Goal: Task Accomplishment & Management: Complete application form

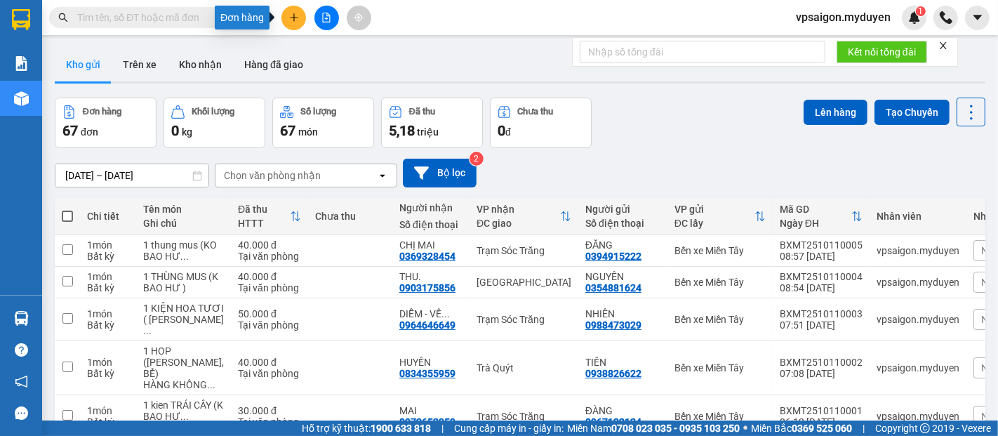
click at [290, 15] on icon "plus" at bounding box center [294, 18] width 10 height 10
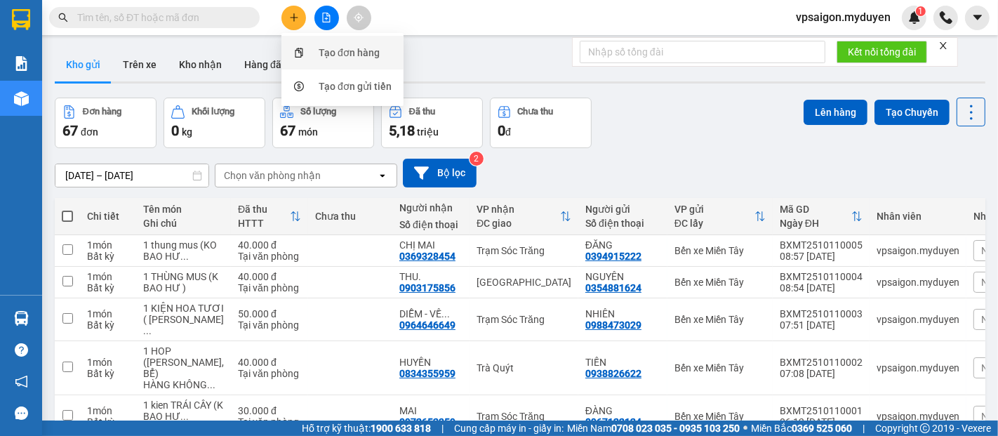
click at [331, 42] on div "Tạo đơn hàng" at bounding box center [342, 52] width 105 height 27
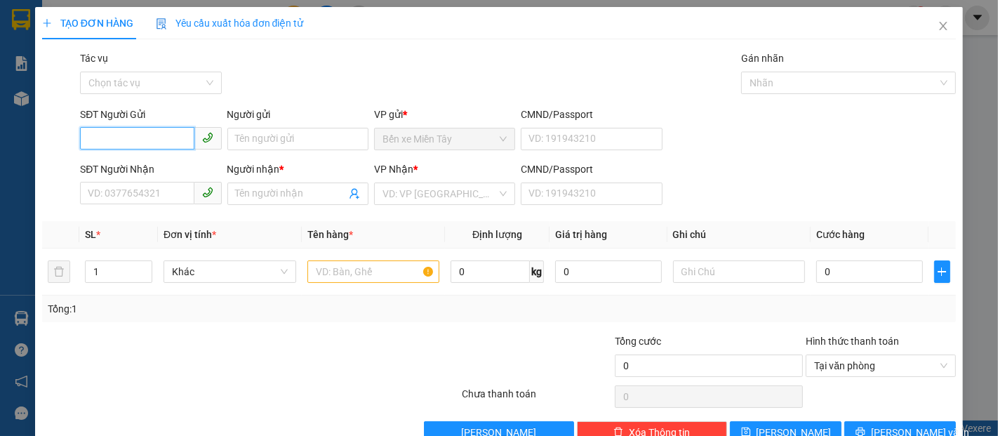
click at [108, 134] on input "SĐT Người Gửi" at bounding box center [137, 138] width 114 height 22
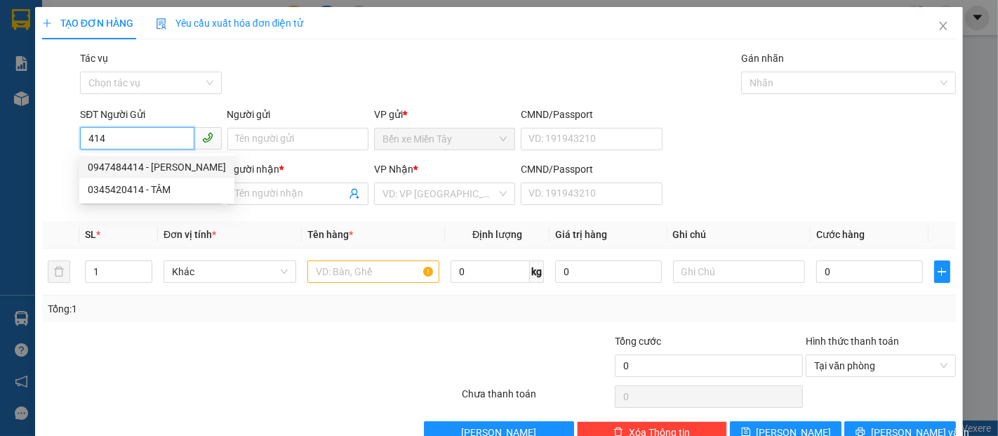
click at [114, 167] on div "0947484414 - DUY" at bounding box center [157, 166] width 138 height 15
type input "0947484414"
type input "DUY"
type input "0938639113"
type input "HƯƠNG"
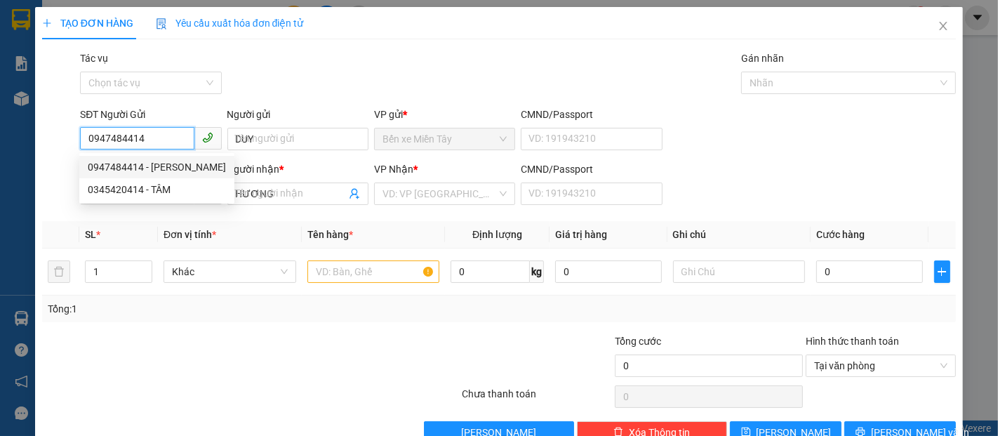
type input "50.000"
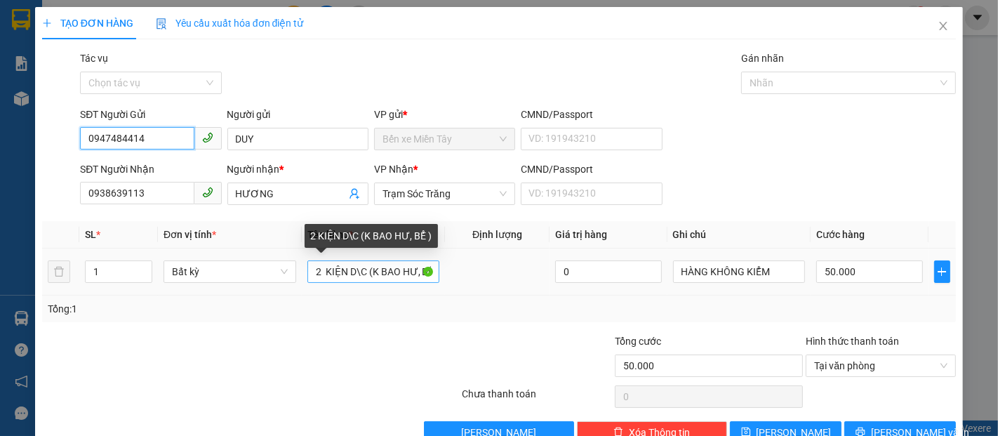
type input "0947484414"
click at [362, 274] on input "2 KIỆN D\C (K BAO HƯ, BỂ )" at bounding box center [373, 271] width 133 height 22
click at [319, 272] on input "2 KIỆN (K BAO HƯ, BỂ )" at bounding box center [373, 271] width 133 height 22
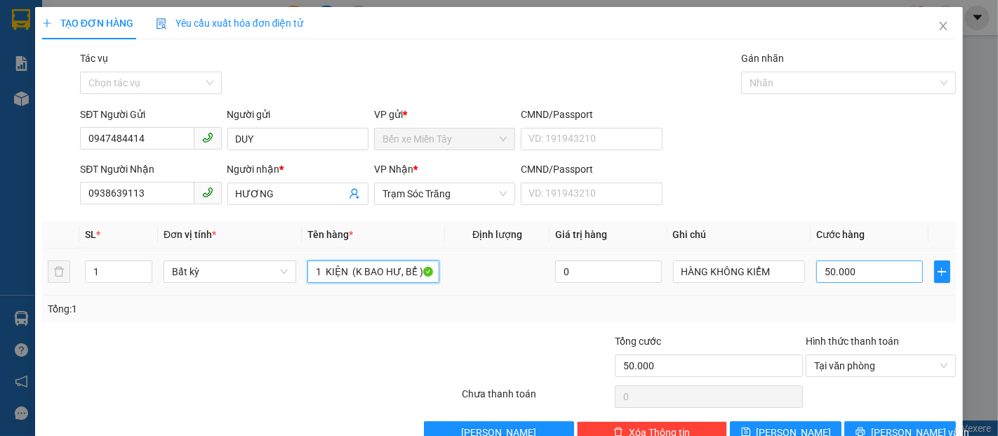
type input "1 KIỆN (K BAO HƯ, BỂ )"
click at [816, 274] on input "50.000" at bounding box center [869, 271] width 106 height 22
type input "4"
type input "40"
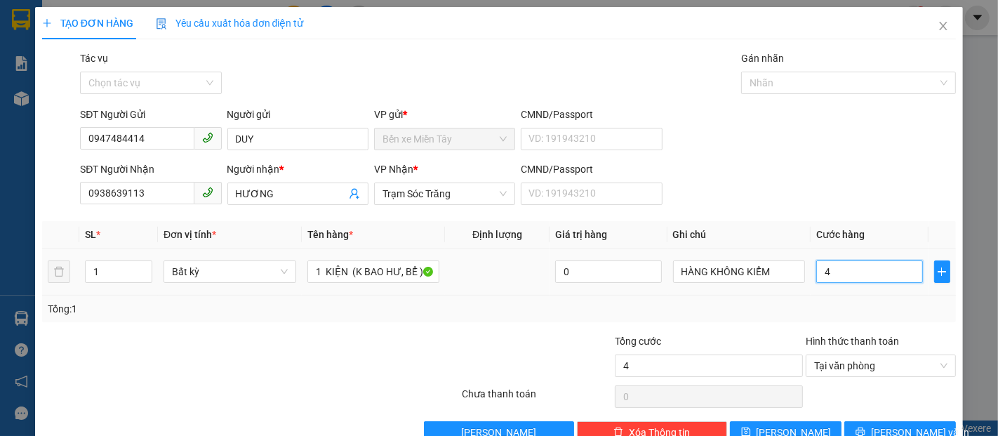
type input "40"
type input "400"
type input "4.000"
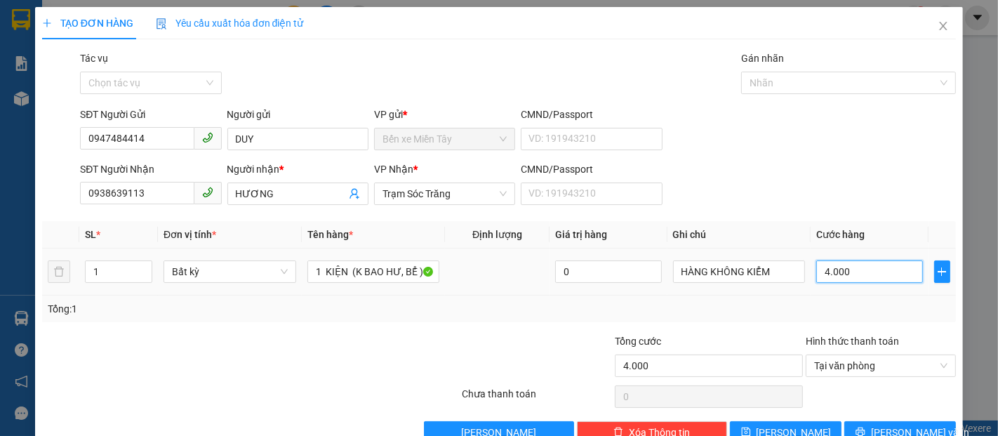
type input "40.000"
click at [907, 425] on span "[PERSON_NAME] và In" at bounding box center [920, 432] width 98 height 15
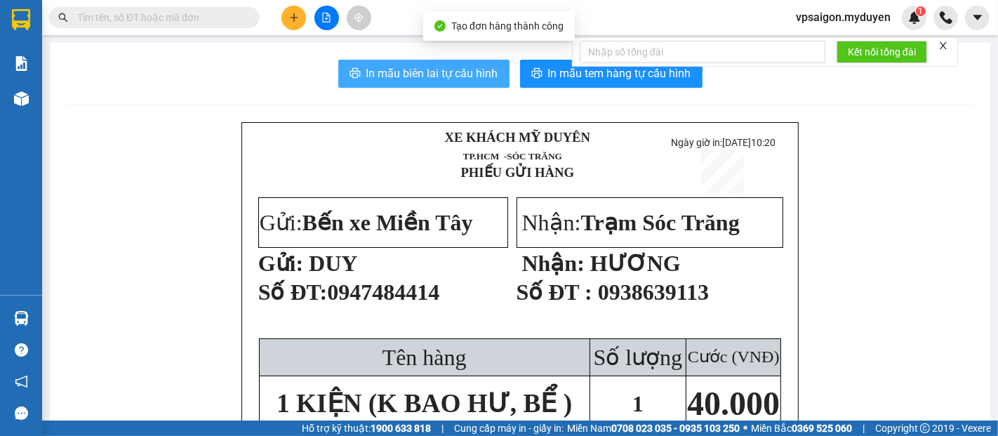
click at [407, 77] on span "In mẫu biên lai tự cấu hình" at bounding box center [432, 74] width 132 height 18
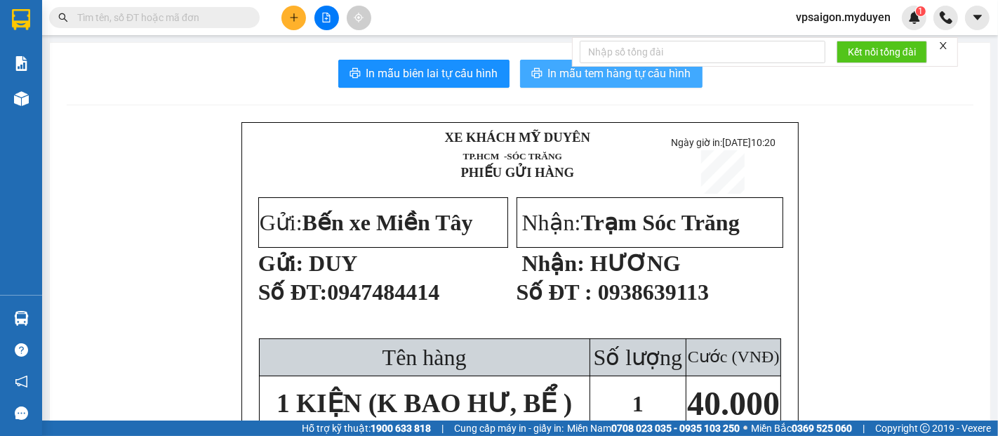
click at [552, 70] on span "In mẫu tem hàng tự cấu hình" at bounding box center [619, 74] width 143 height 18
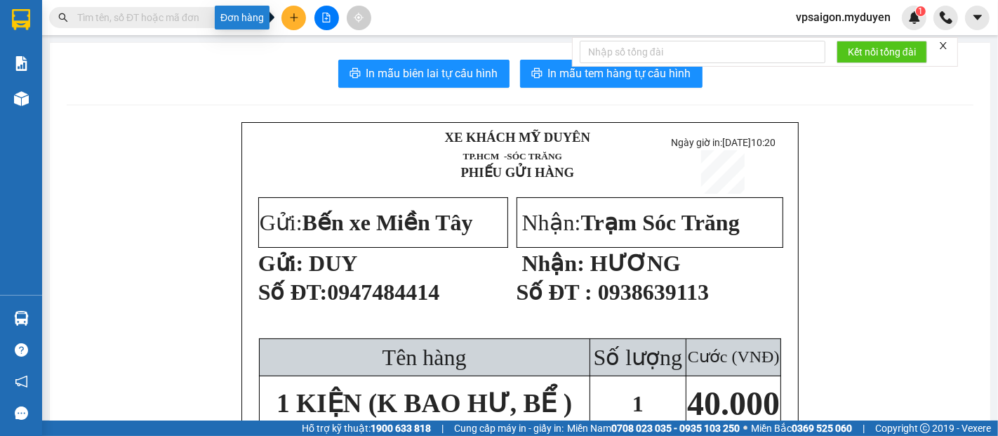
click at [298, 18] on button at bounding box center [293, 18] width 25 height 25
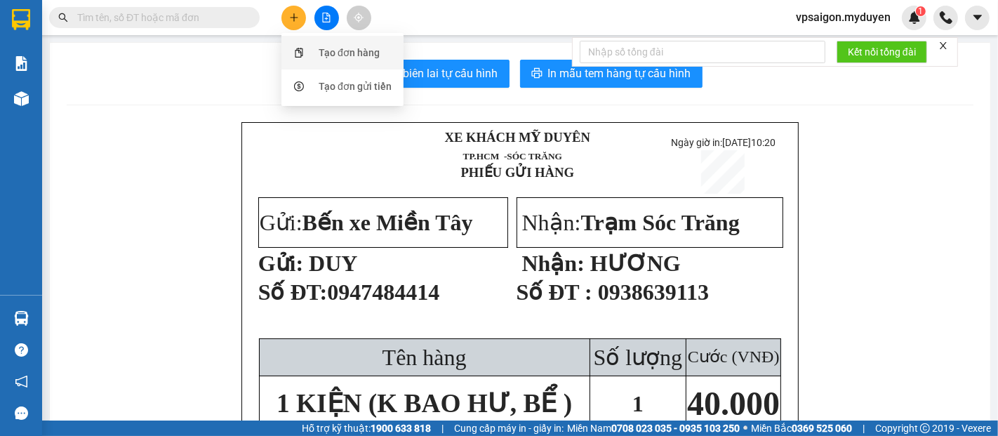
click at [371, 49] on div "Tạo đơn hàng" at bounding box center [349, 52] width 61 height 15
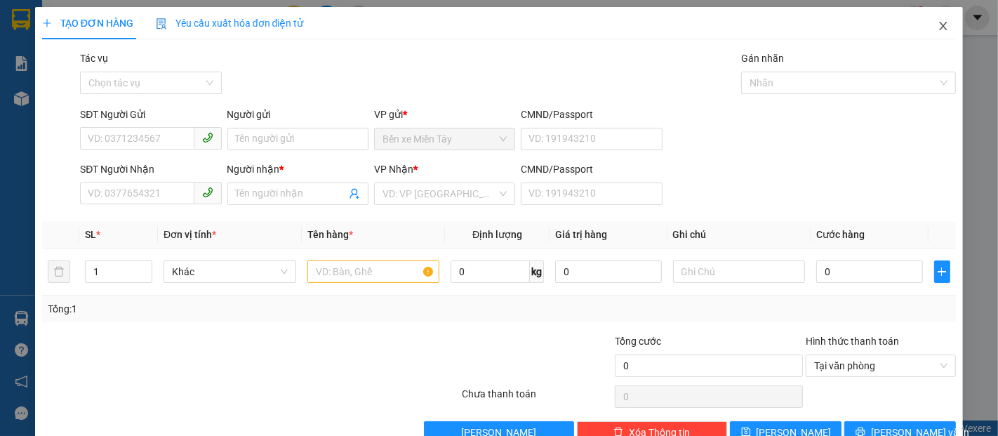
click at [938, 21] on icon "close" at bounding box center [943, 25] width 11 height 11
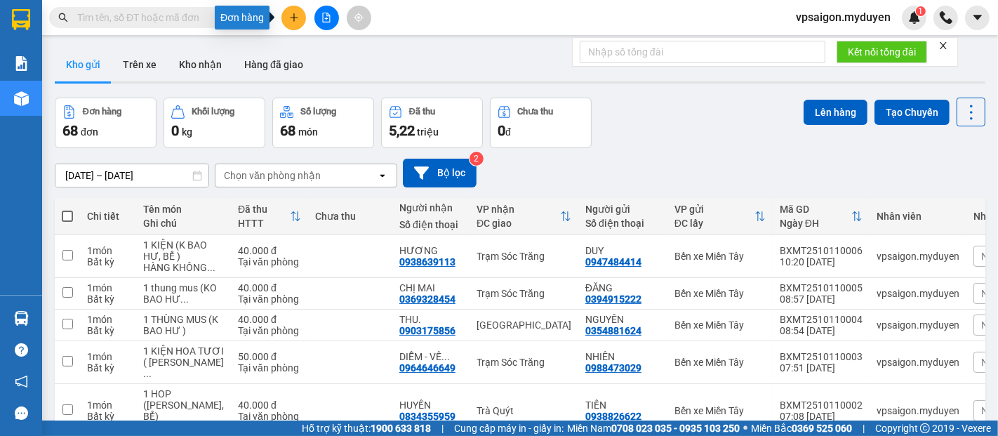
click at [293, 11] on button at bounding box center [293, 18] width 25 height 25
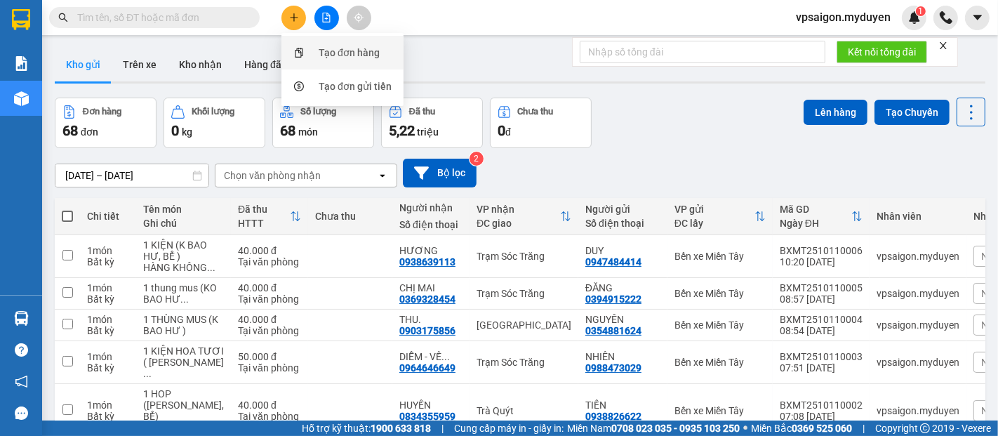
click at [354, 58] on div "Tạo đơn hàng" at bounding box center [349, 52] width 61 height 15
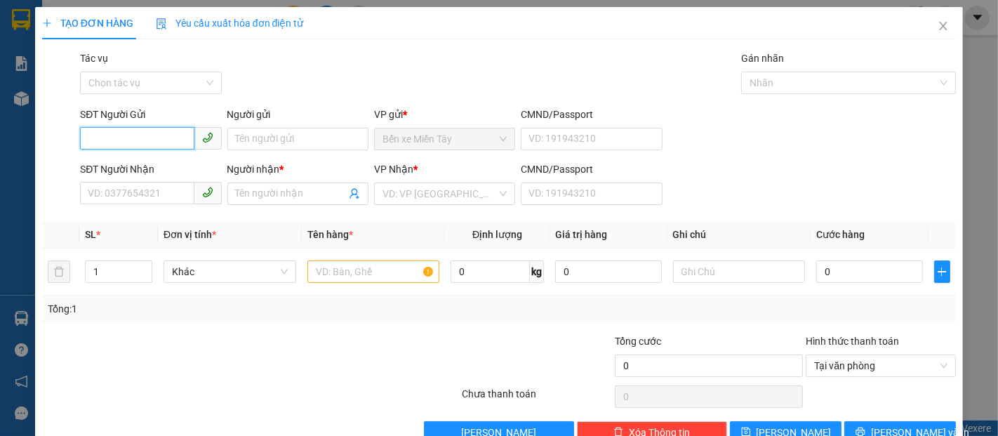
click at [95, 144] on input "SĐT Người Gửi" at bounding box center [137, 138] width 114 height 22
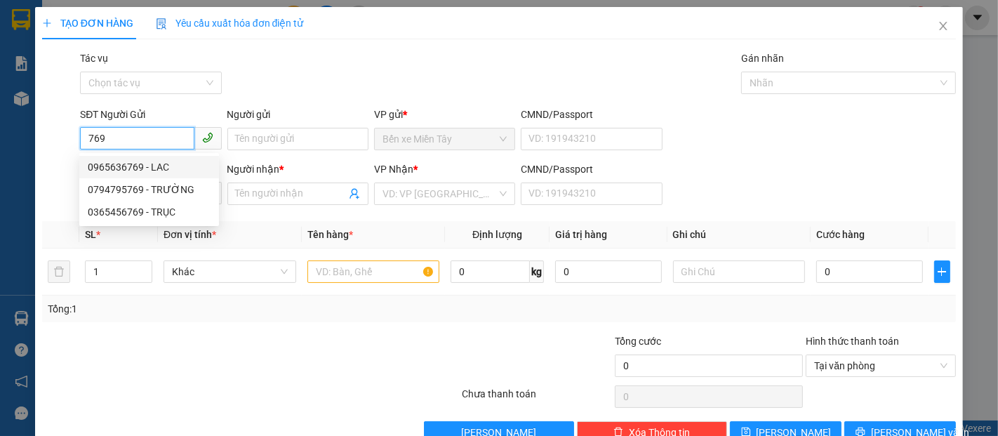
click at [136, 166] on div "0965636769 - LAC" at bounding box center [149, 166] width 123 height 15
type input "0965636769"
type input "LAC"
type input "0919771005"
type input "TIỀN"
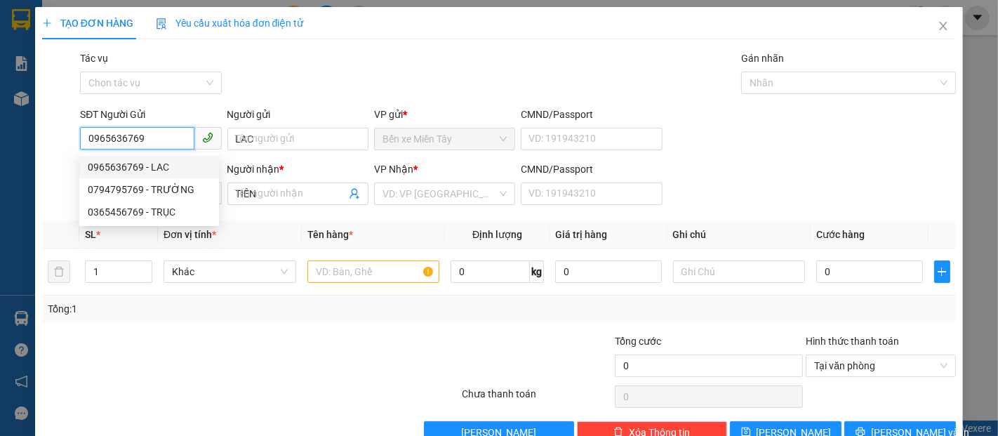
type input "60.000"
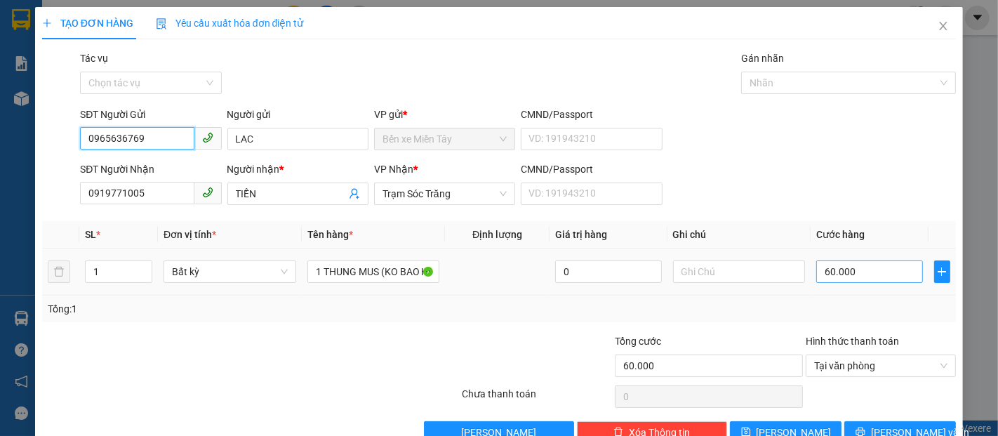
type input "0965636769"
click at [816, 272] on input "60.000" at bounding box center [869, 271] width 106 height 22
type input "8"
type input "80"
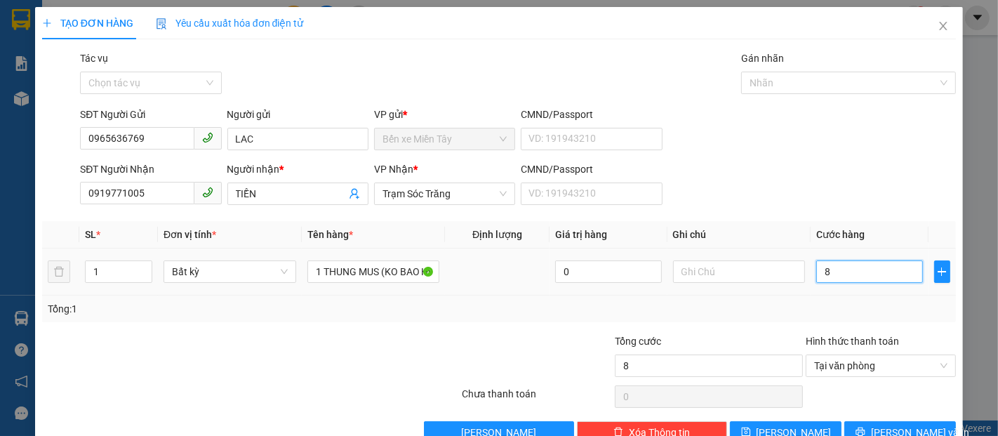
type input "80"
type input "800"
type input "8.000"
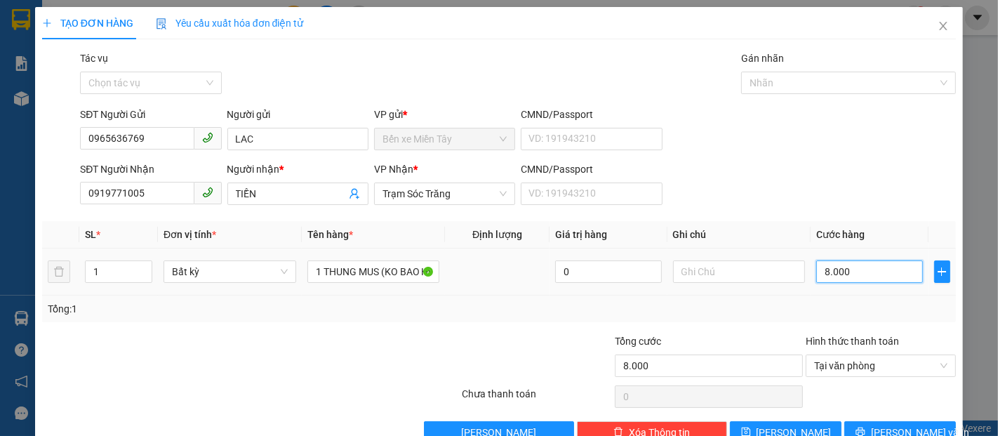
type input "80.000"
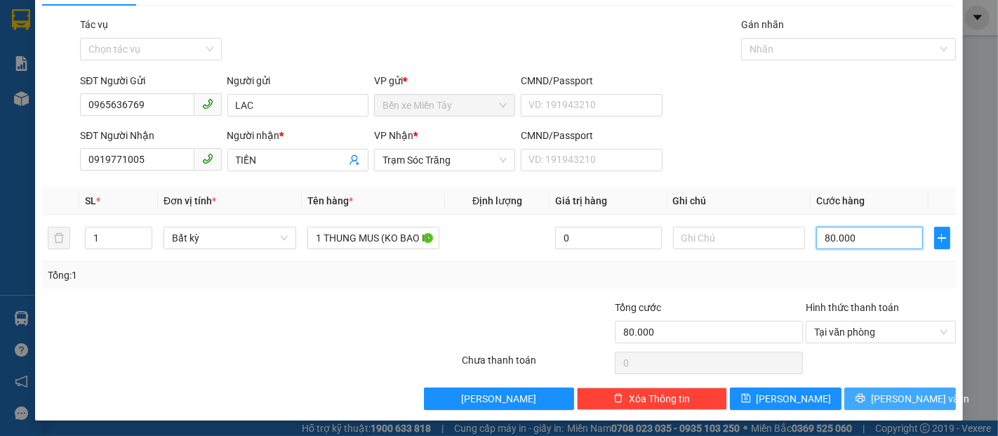
type input "80.000"
click at [865, 396] on icon "printer" at bounding box center [859, 398] width 9 height 9
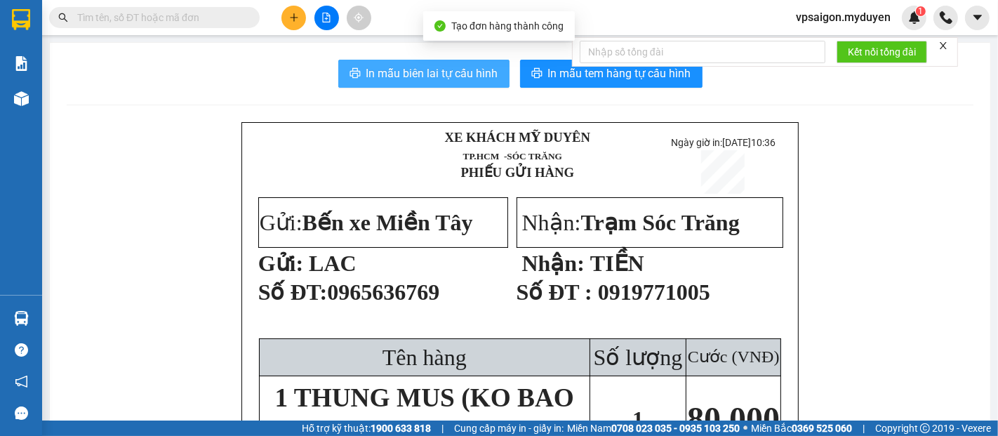
click at [483, 83] on button "In mẫu biên lai tự cấu hình" at bounding box center [423, 74] width 171 height 28
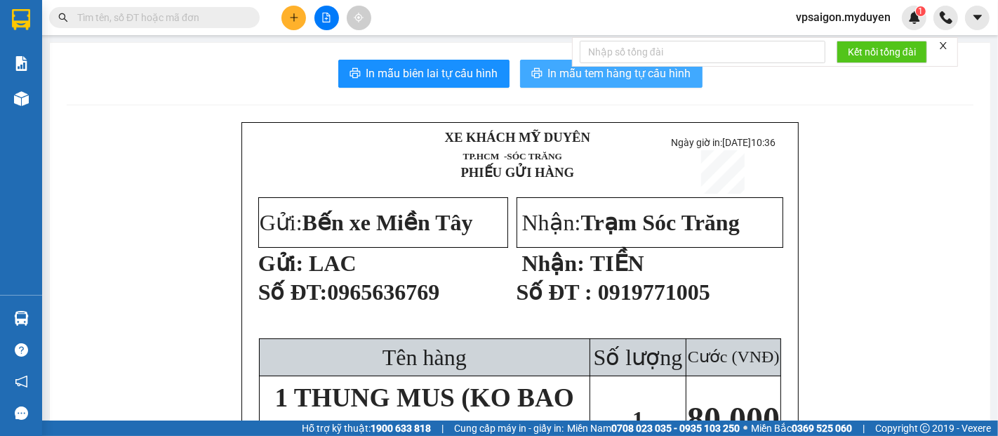
click at [559, 78] on span "In mẫu tem hàng tự cấu hình" at bounding box center [619, 74] width 143 height 18
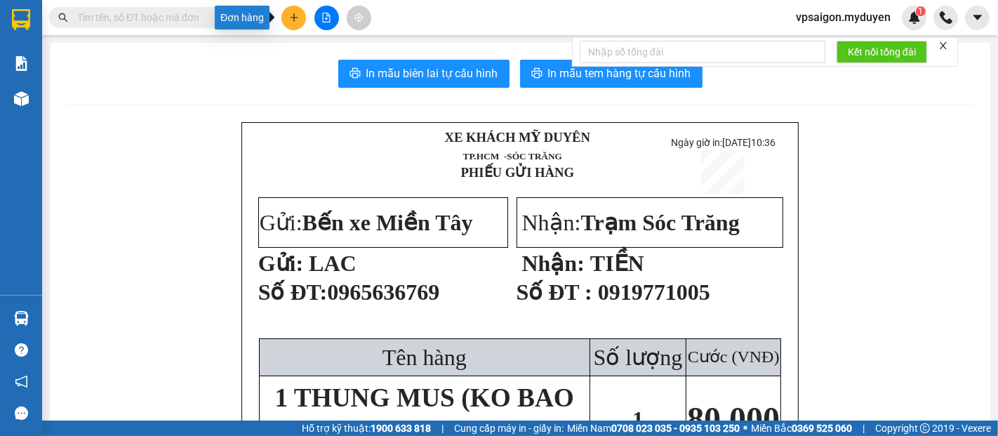
click at [286, 15] on button at bounding box center [293, 18] width 25 height 25
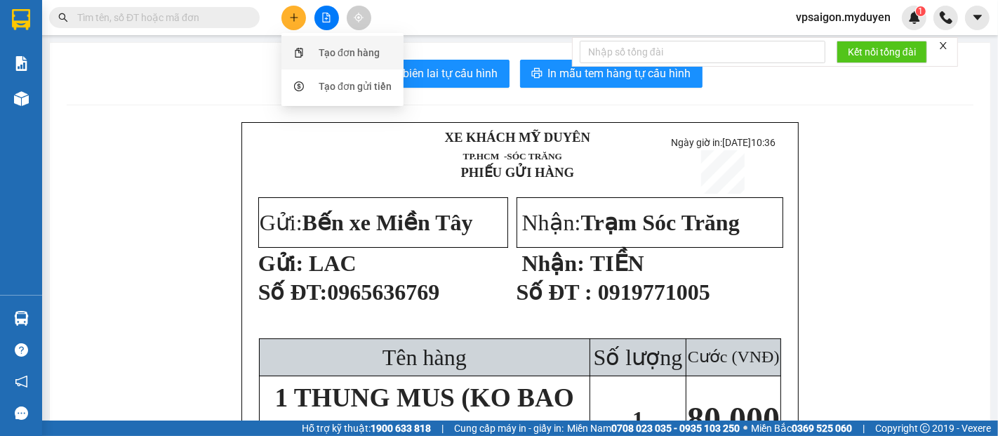
click at [323, 46] on div "Tạo đơn hàng" at bounding box center [349, 52] width 61 height 15
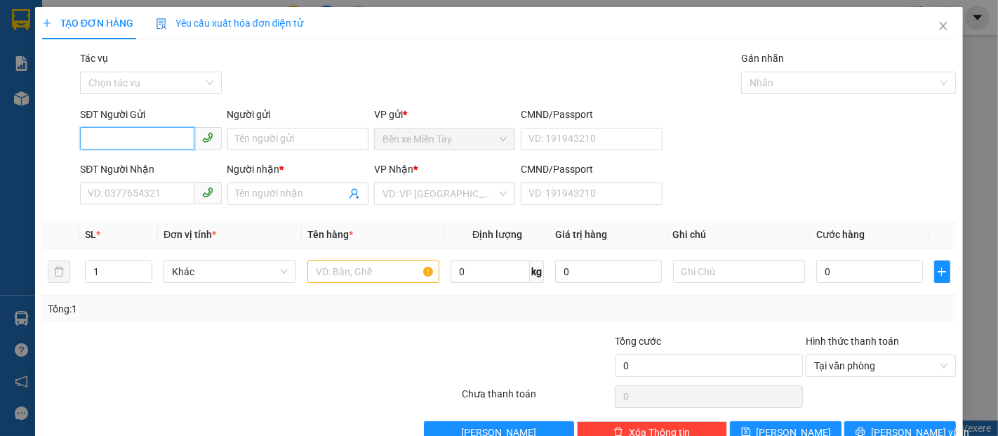
click at [108, 140] on input "SĐT Người Gửi" at bounding box center [137, 138] width 114 height 22
click at [161, 168] on div "0357540589 - ÁNH" at bounding box center [149, 166] width 123 height 15
type input "0357540589"
type input "ÁNH"
type input "0969857171"
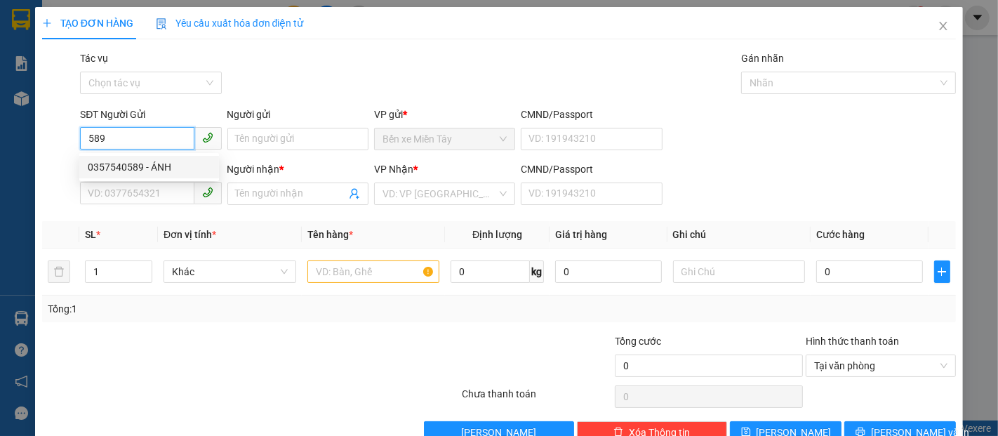
type input "THANH"
type input "70.000"
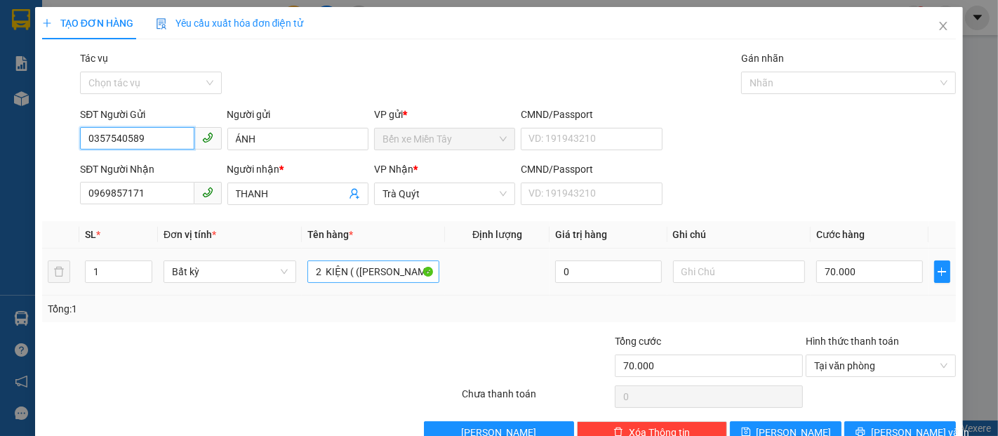
type input "0357540589"
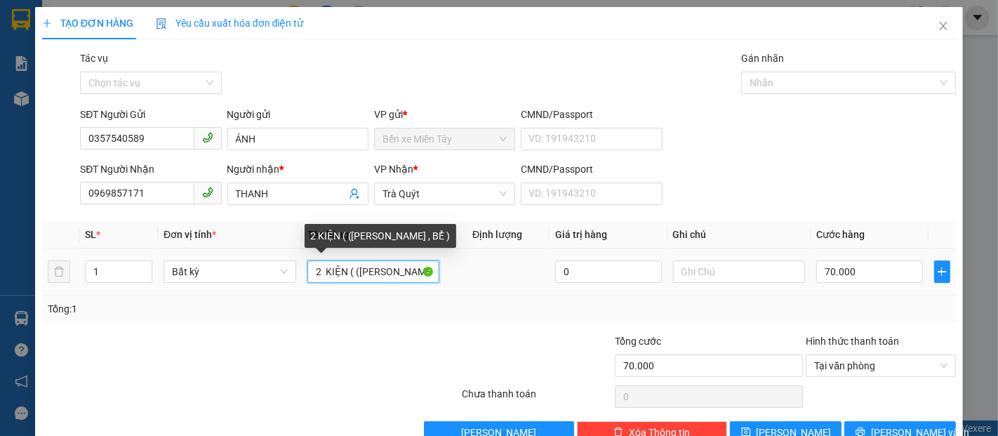
click at [319, 275] on input "2 KIỆN ( (K BAO HƯ , BỂ )" at bounding box center [373, 271] width 133 height 22
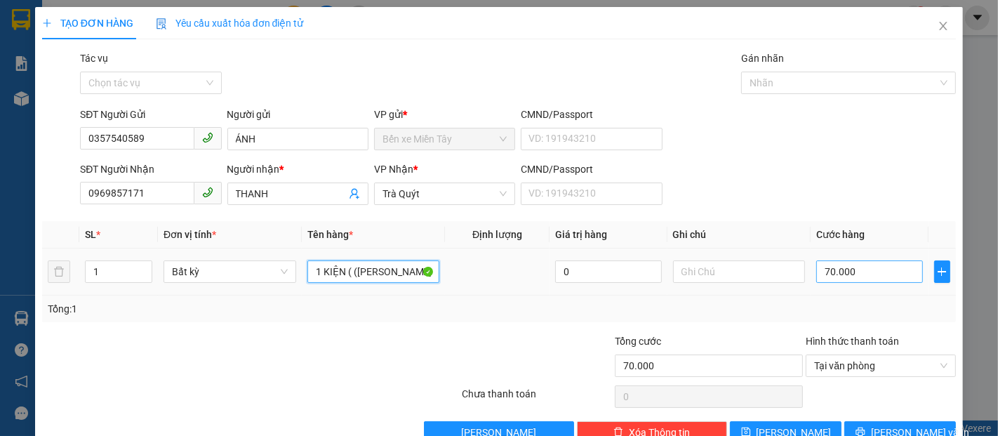
type input "1 KIỆN ( (K BAO HƯ , BỂ )"
click at [816, 271] on input "70.000" at bounding box center [869, 271] width 106 height 22
type input "4"
type input "40"
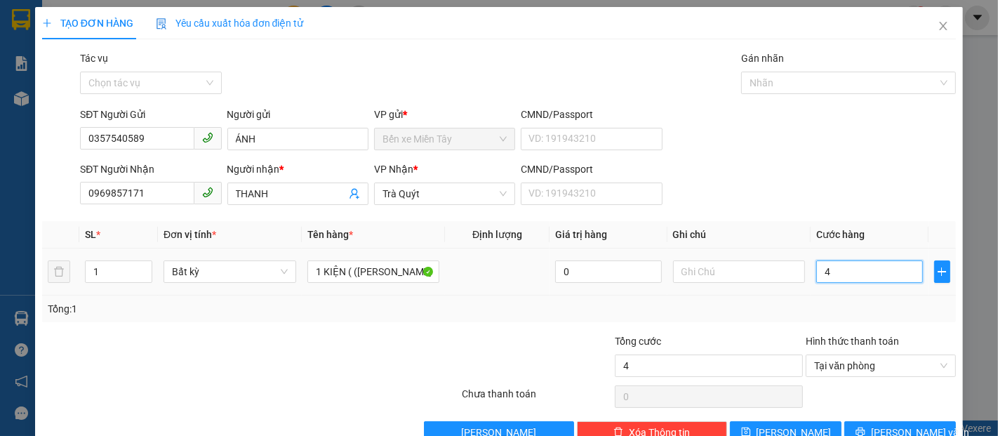
type input "40"
type input "400"
type input "4.000"
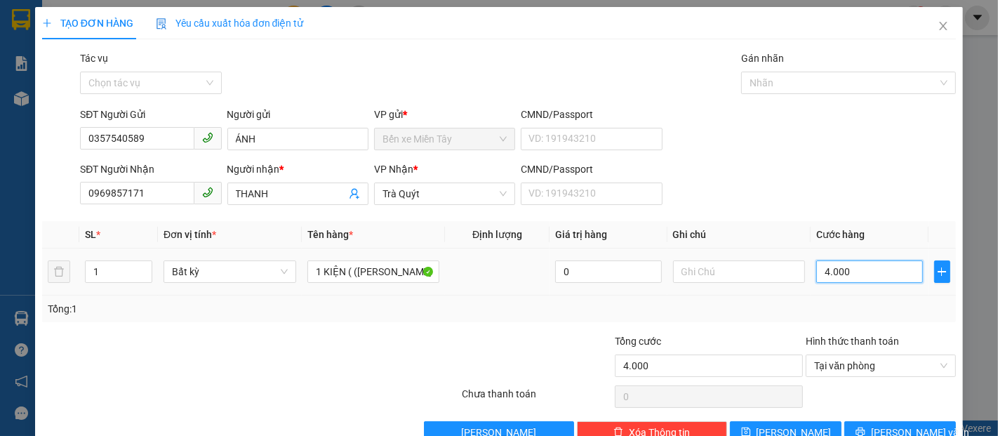
type input "40.000"
click at [865, 431] on icon "printer" at bounding box center [859, 431] width 9 height 9
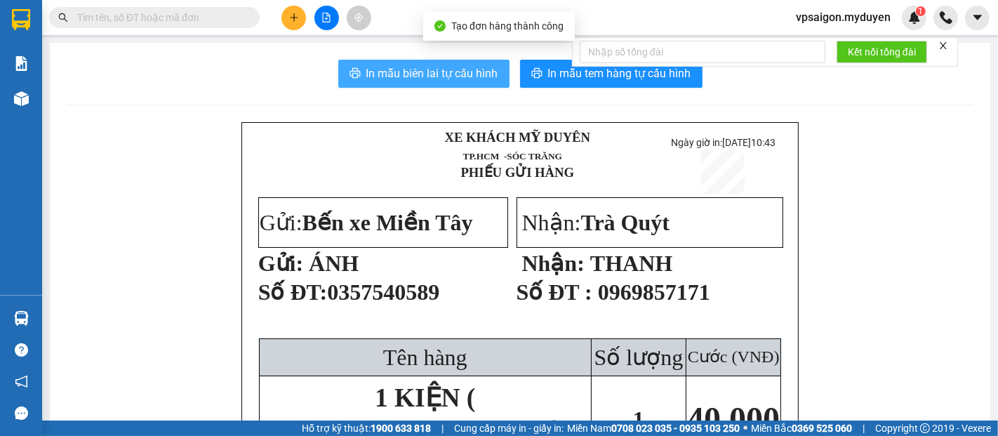
click at [470, 74] on span "In mẫu biên lai tự cấu hình" at bounding box center [432, 74] width 132 height 18
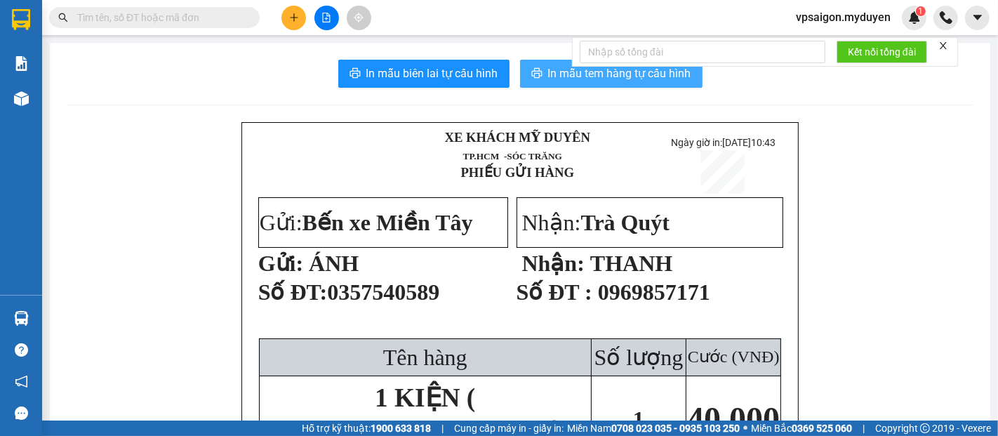
click at [647, 75] on span "In mẫu tem hàng tự cấu hình" at bounding box center [619, 74] width 143 height 18
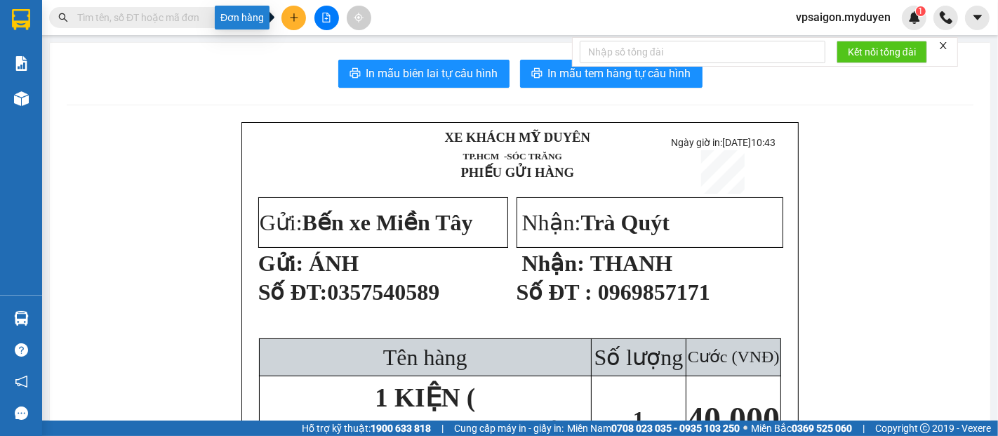
click at [291, 13] on icon "plus" at bounding box center [294, 18] width 10 height 10
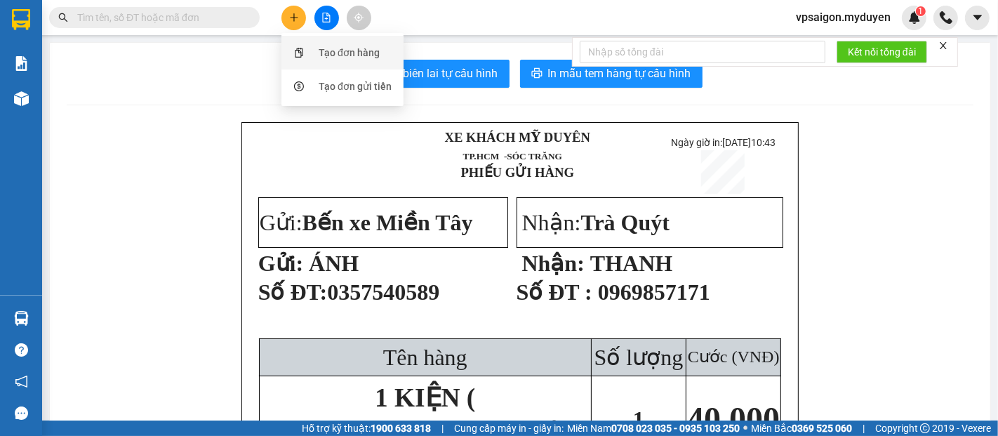
click at [342, 53] on div "Tạo đơn hàng" at bounding box center [349, 52] width 61 height 15
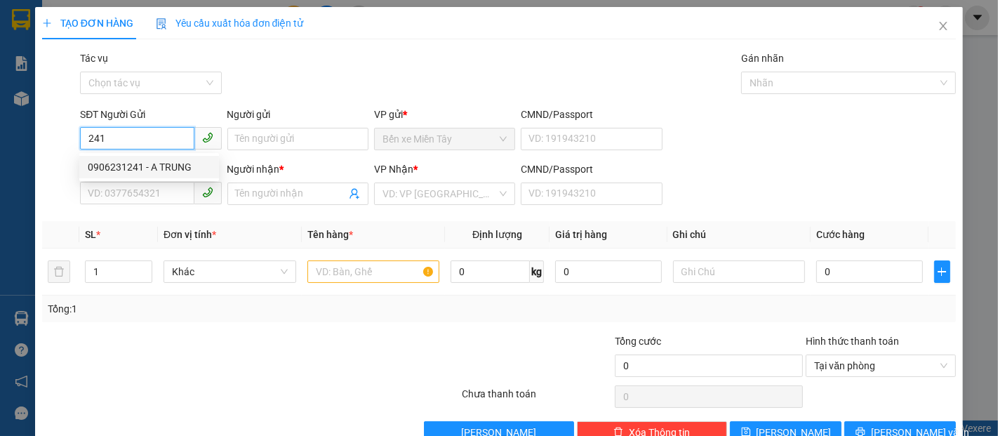
click at [146, 165] on div "0906231241 - A TRUNG" at bounding box center [149, 166] width 123 height 15
type input "0906231241"
type input "A TRUNG"
type input "0968627801"
type input "TOÀN"
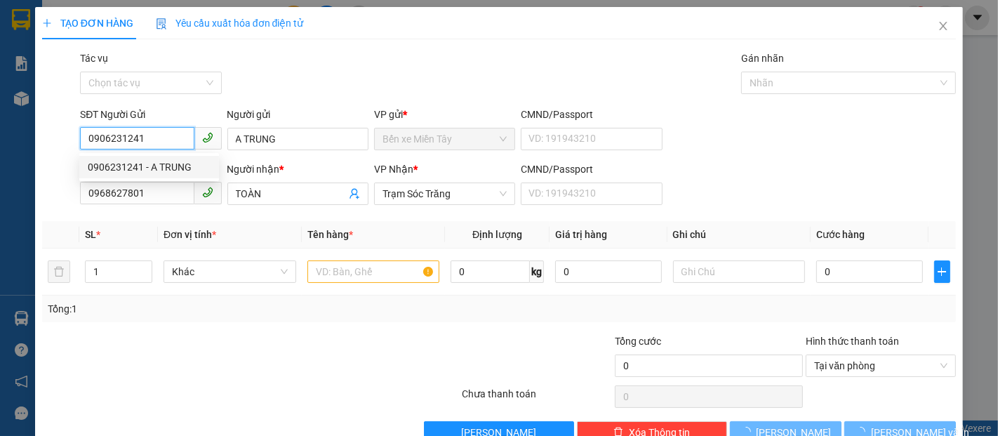
type input "80.000"
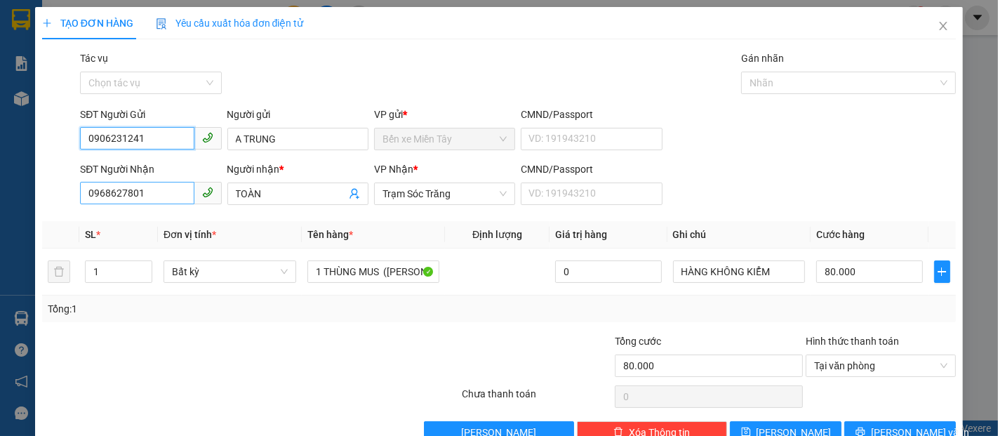
type input "0906231241"
drag, startPoint x: 164, startPoint y: 189, endPoint x: 0, endPoint y: 220, distance: 167.2
click at [0, 218] on div "TẠO ĐƠN HÀNG Yêu cầu xuất hóa đơn điện tử Transit Pickup Surcharge Ids Transit …" at bounding box center [499, 218] width 998 height 436
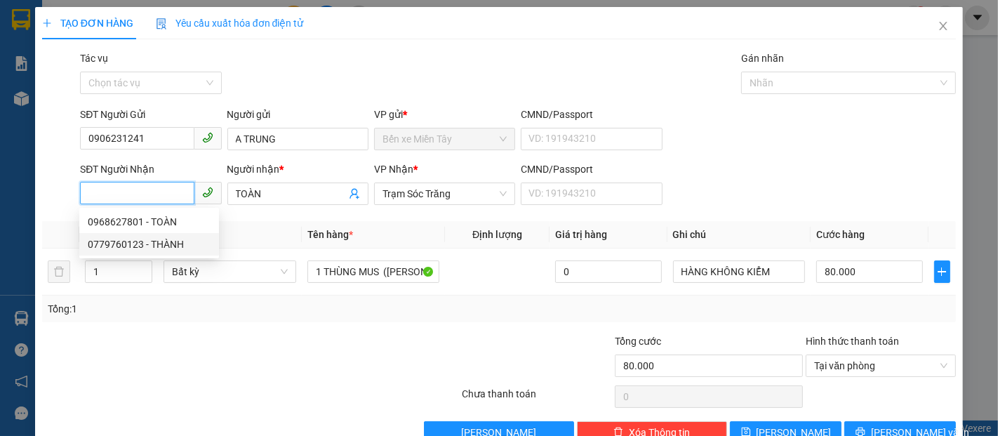
click at [160, 240] on div "0779760123 - THÀNH" at bounding box center [149, 243] width 123 height 15
type input "0779760123"
type input "THÀNH"
type input "200.000"
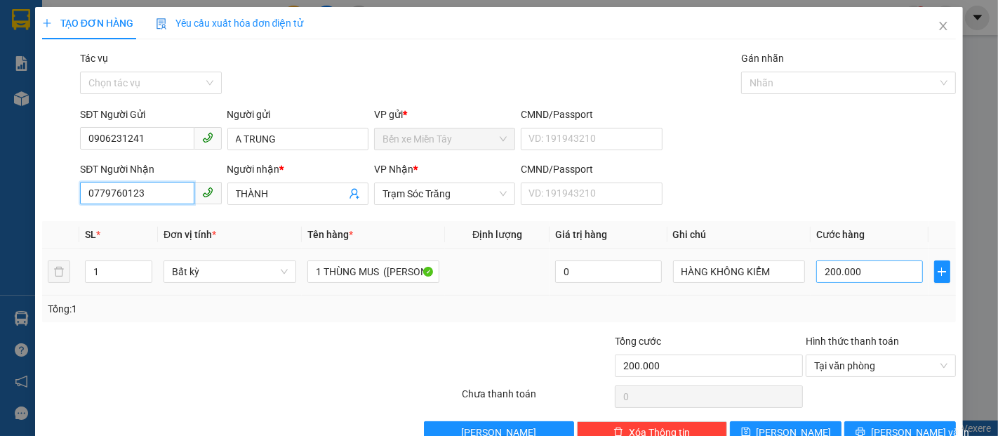
type input "0779760123"
click at [844, 275] on input "200.000" at bounding box center [869, 271] width 106 height 22
type input "1"
type input "10"
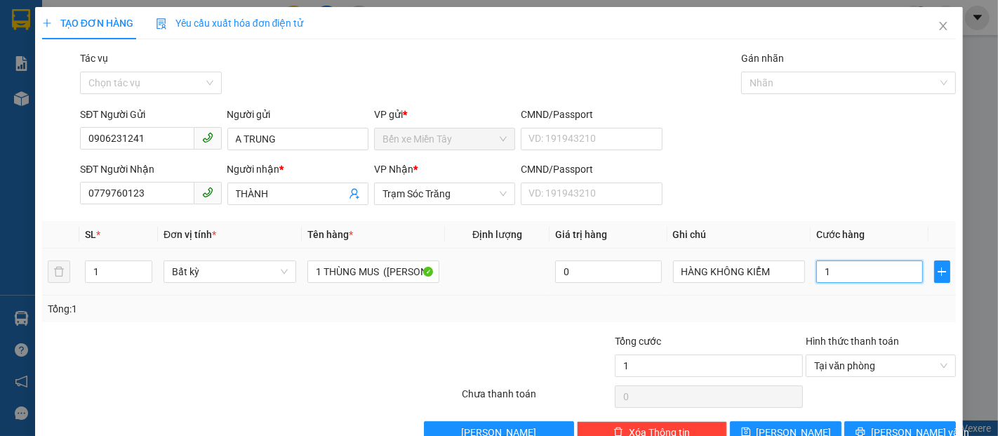
type input "10"
type input "100"
type input "1.000"
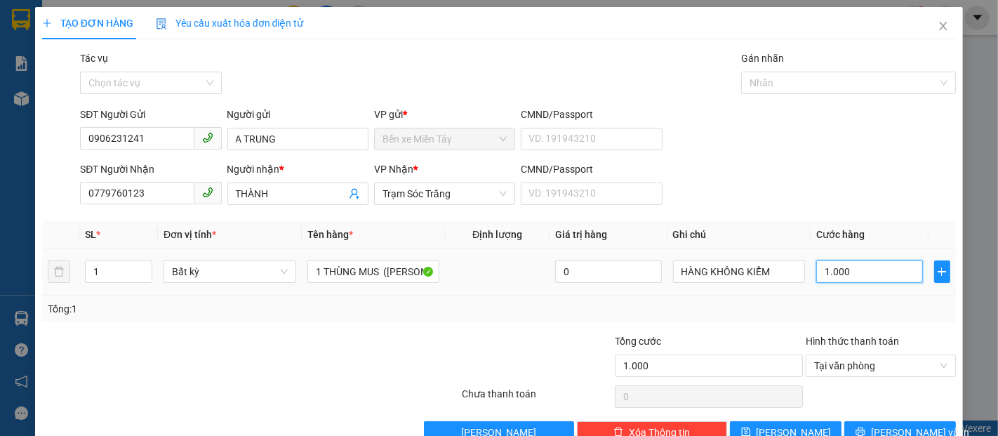
type input "10.000"
type input "100.000"
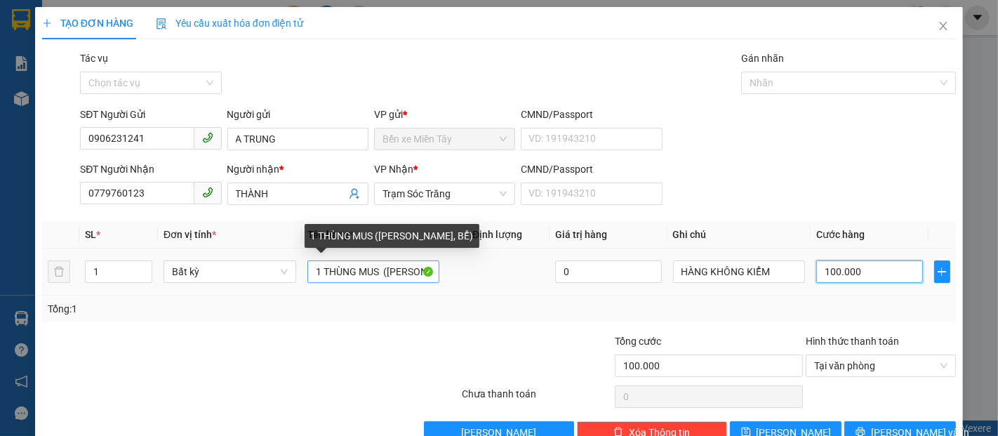
type input "100.000"
click at [379, 268] on input "1 THÙNG MUS (KO BAO HƯ, BỂ)" at bounding box center [373, 271] width 133 height 22
type input "1 THÙNG MUS (KO BAO HƯ, BỂ)"
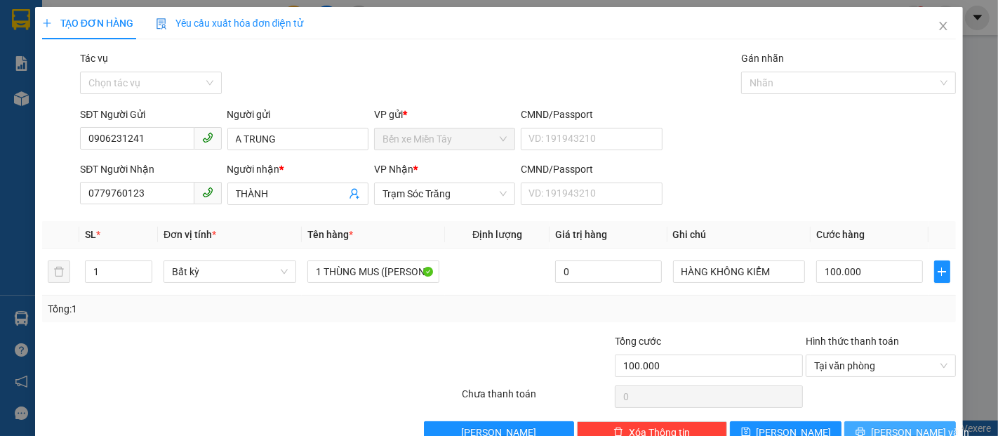
click at [857, 428] on button "[PERSON_NAME] và In" at bounding box center [900, 432] width 112 height 22
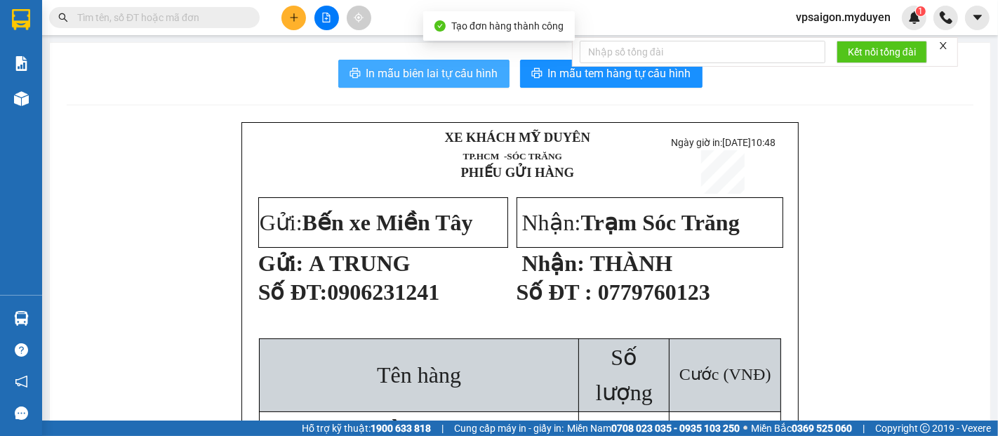
click at [417, 68] on span "In mẫu biên lai tự cấu hình" at bounding box center [432, 74] width 132 height 18
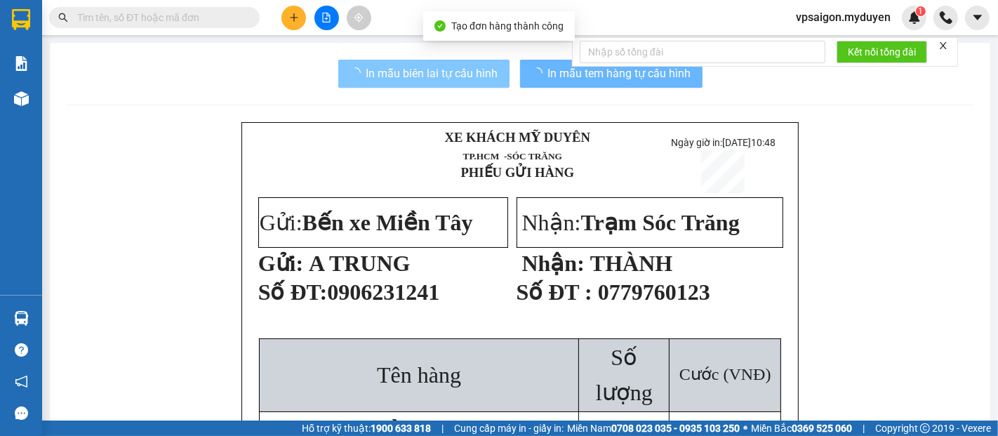
click at [569, 79] on span "In mẫu tem hàng tự cấu hình" at bounding box center [619, 74] width 143 height 18
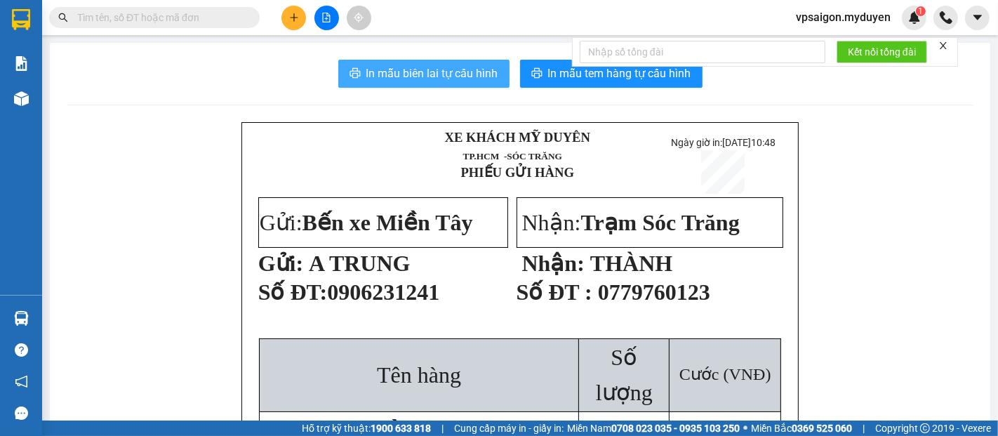
click at [569, 79] on span "In mẫu tem hàng tự cấu hình" at bounding box center [619, 74] width 143 height 18
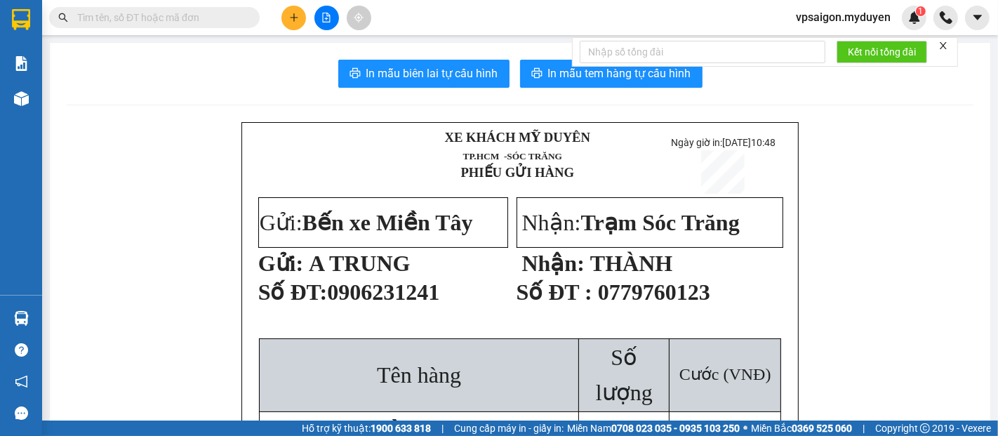
drag, startPoint x: 809, startPoint y: 157, endPoint x: 791, endPoint y: 184, distance: 32.3
drag, startPoint x: 904, startPoint y: 298, endPoint x: 893, endPoint y: 300, distance: 10.7
drag, startPoint x: 891, startPoint y: 303, endPoint x: 230, endPoint y: 84, distance: 695.9
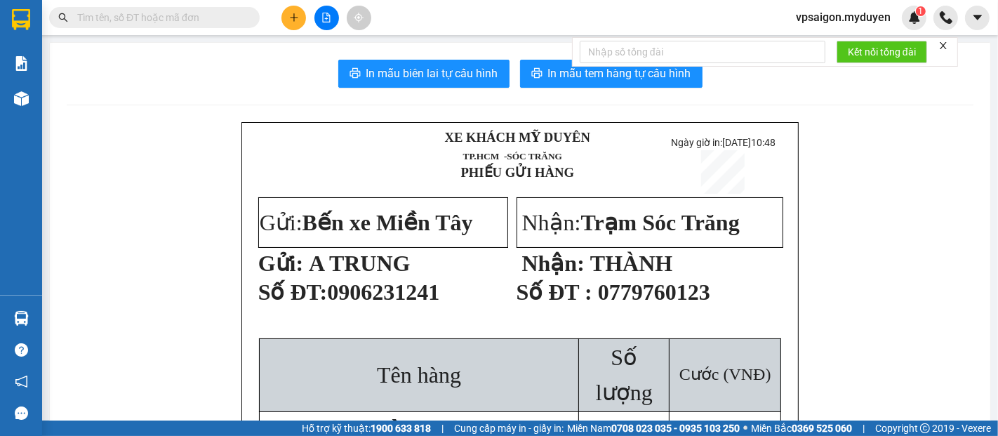
click at [230, 84] on div "In mẫu biên lai tự cấu hình In mẫu tem hàng tự cấu hình" at bounding box center [520, 74] width 907 height 28
click at [293, 25] on button at bounding box center [293, 18] width 25 height 25
click at [331, 45] on div "Tạo đơn hàng" at bounding box center [349, 52] width 61 height 15
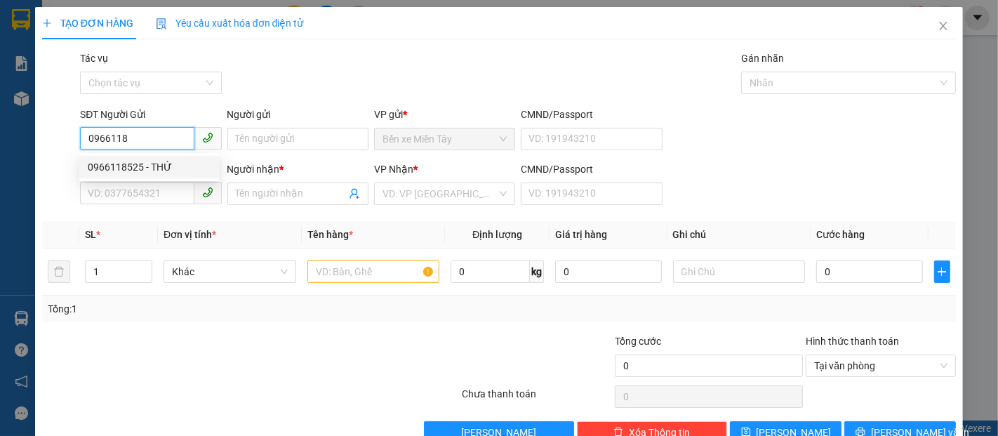
click at [153, 167] on div "0966118525 - THỨ" at bounding box center [149, 166] width 123 height 15
type input "0966118525"
type input "THỨ"
type input "0354263535"
type input "HỒNG"
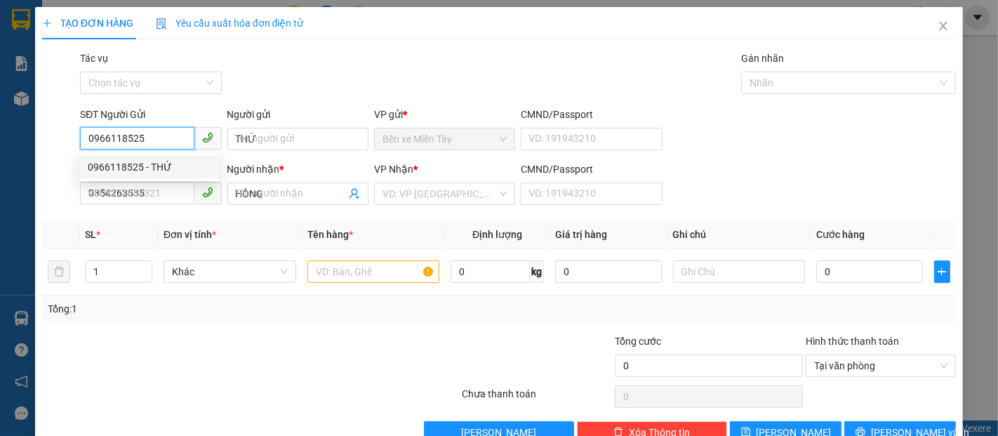
type input "50.000"
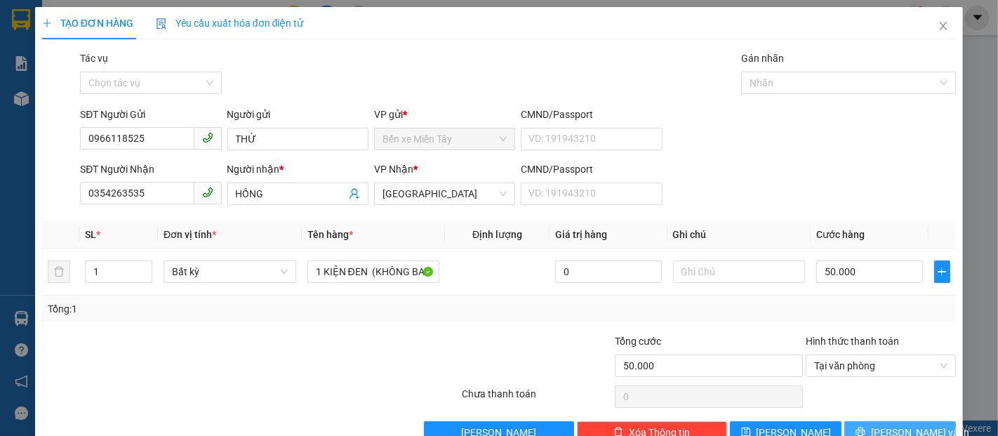
click at [858, 429] on button "[PERSON_NAME] và In" at bounding box center [900, 432] width 112 height 22
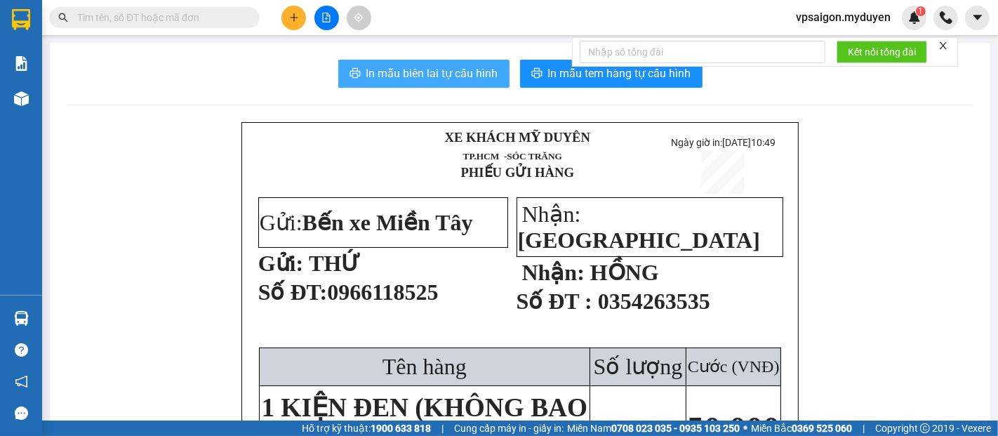
click at [428, 77] on span "In mẫu biên lai tự cấu hình" at bounding box center [432, 74] width 132 height 18
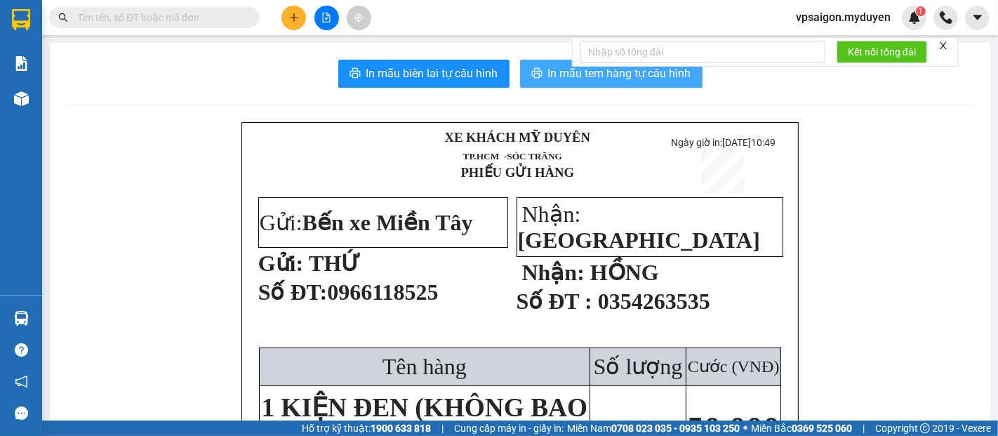
click at [533, 74] on icon "printer" at bounding box center [536, 73] width 11 height 10
click at [946, 45] on icon "close" at bounding box center [943, 46] width 10 height 10
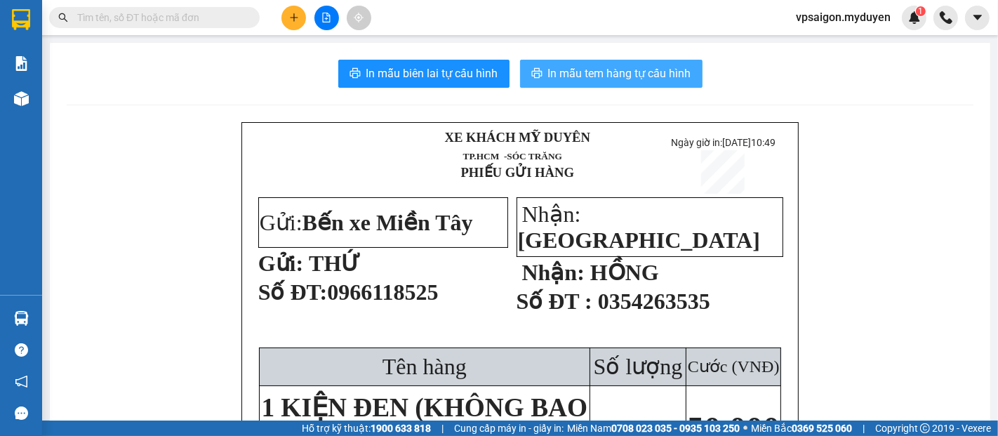
drag, startPoint x: 904, startPoint y: 3, endPoint x: 125, endPoint y: 46, distance: 780.2
click at [289, 15] on icon "plus" at bounding box center [294, 18] width 10 height 10
click at [340, 55] on div "Tạo đơn hàng" at bounding box center [349, 52] width 61 height 15
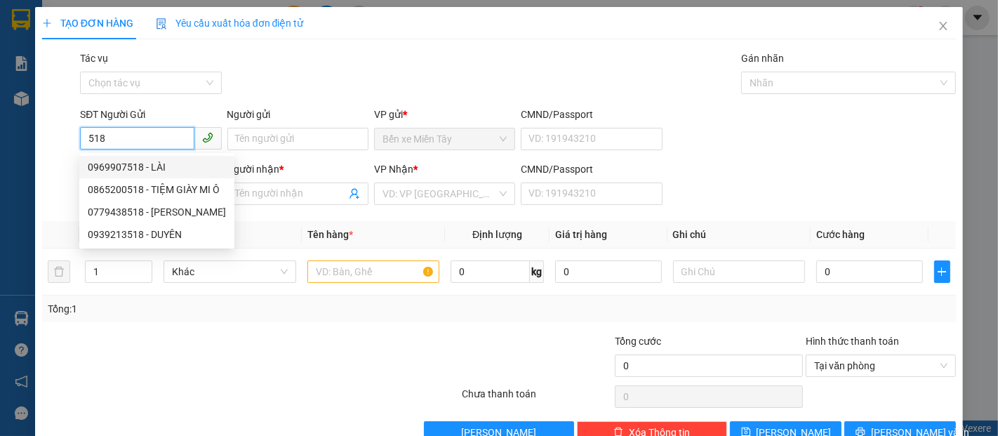
drag, startPoint x: 161, startPoint y: 169, endPoint x: 177, endPoint y: 164, distance: 16.2
click at [161, 168] on div "0969907518 - LÀI" at bounding box center [157, 166] width 138 height 15
type input "0969907518"
type input "LÀI"
type input "0943111818"
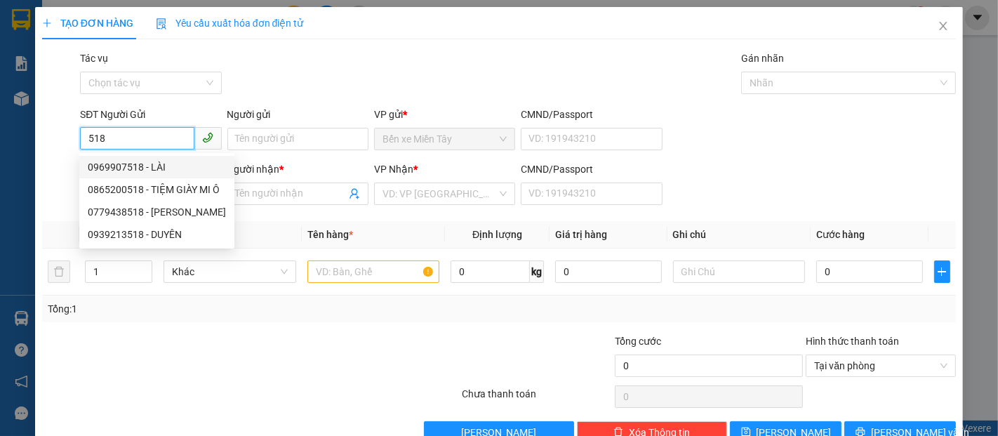
type input "HUY"
type input "50.000"
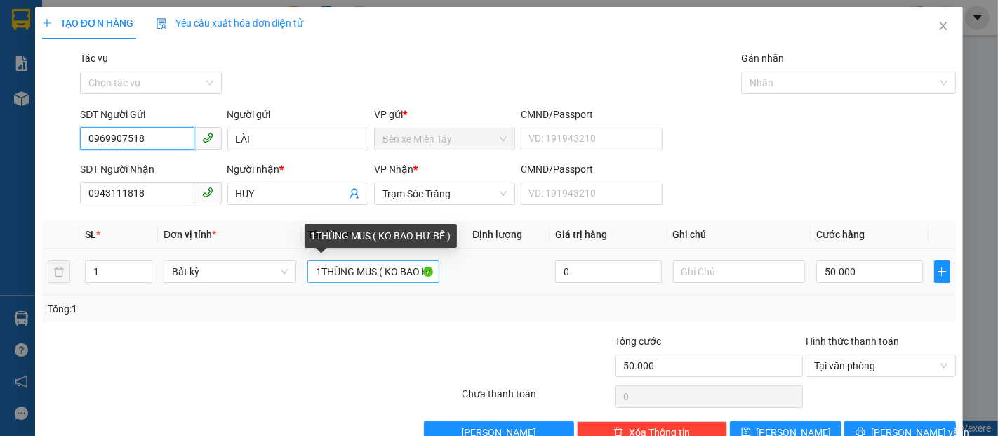
type input "0969907518"
drag, startPoint x: 316, startPoint y: 267, endPoint x: 335, endPoint y: 272, distance: 19.8
click at [316, 267] on input "1THÙNG MUS ( KO BAO HƯ BỂ )" at bounding box center [373, 271] width 133 height 22
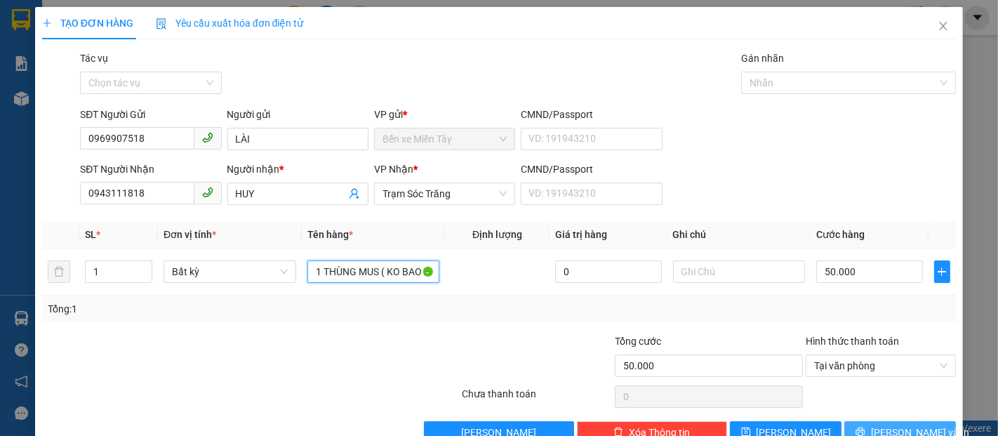
type input "1 THÙNG MUS ( KO BAO HƯ BỂ )"
click at [914, 432] on span "[PERSON_NAME] và In" at bounding box center [920, 432] width 98 height 15
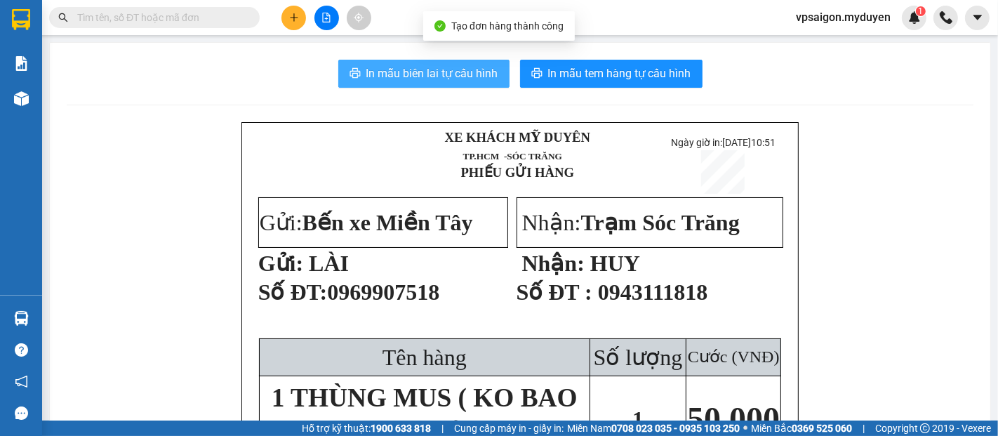
click at [444, 75] on span "In mẫu biên lai tự cấu hình" at bounding box center [432, 74] width 132 height 18
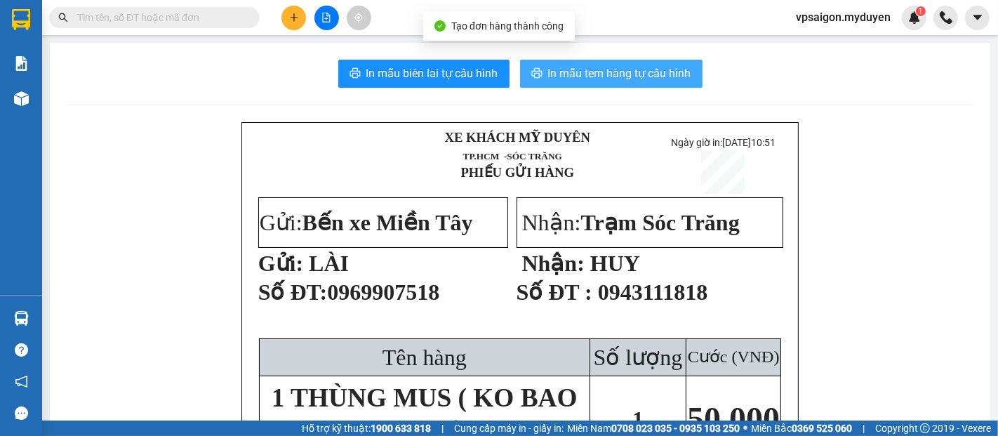
click at [620, 76] on span "In mẫu tem hàng tự cấu hình" at bounding box center [619, 74] width 143 height 18
click at [620, 75] on span "In mẫu tem hàng tự cấu hình" at bounding box center [619, 74] width 143 height 18
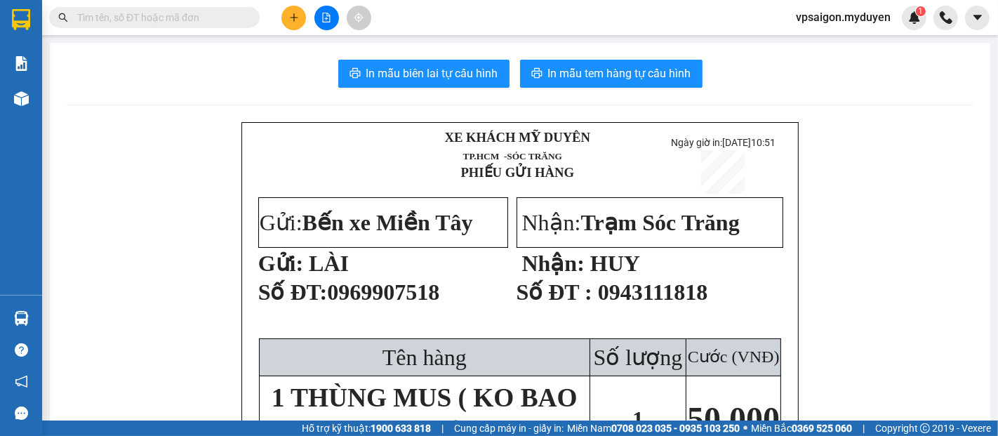
drag, startPoint x: 84, startPoint y: 131, endPoint x: 116, endPoint y: 123, distance: 33.4
drag, startPoint x: 932, startPoint y: 279, endPoint x: 909, endPoint y: 325, distance: 50.8
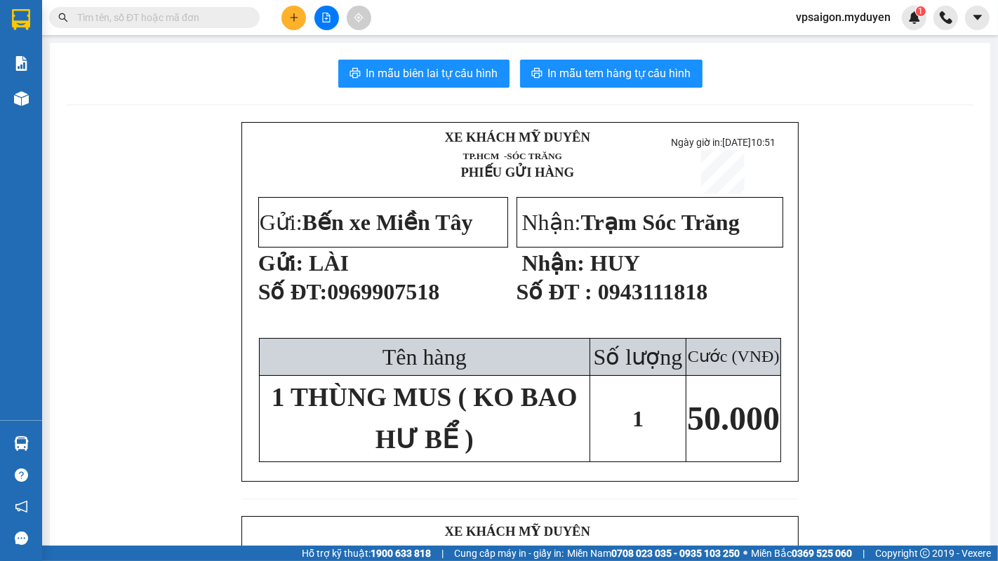
click at [219, 231] on div "XE KHÁCH MỸ DUYÊN TP.HCM -SÓC TRĂNG PHIẾU GỬI HÀNG Ngày giờ in: 11-10-2025 1…" at bounding box center [520, 560] width 907 height 877
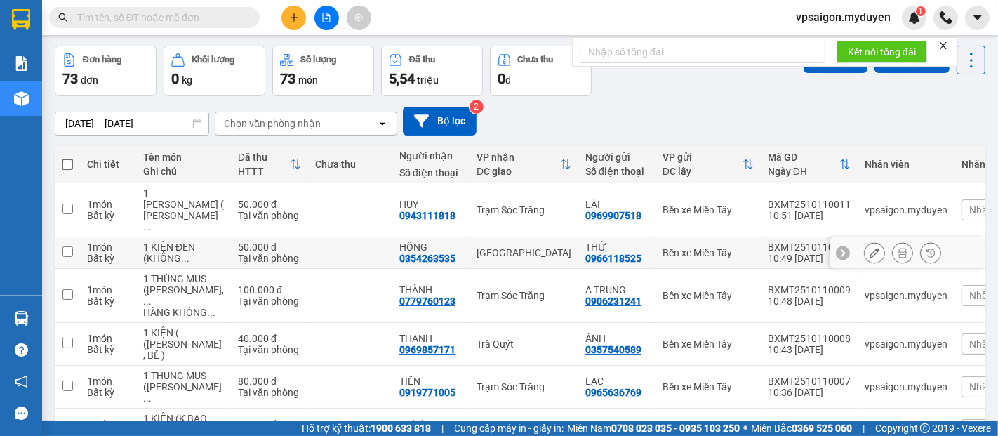
scroll to position [156, 0]
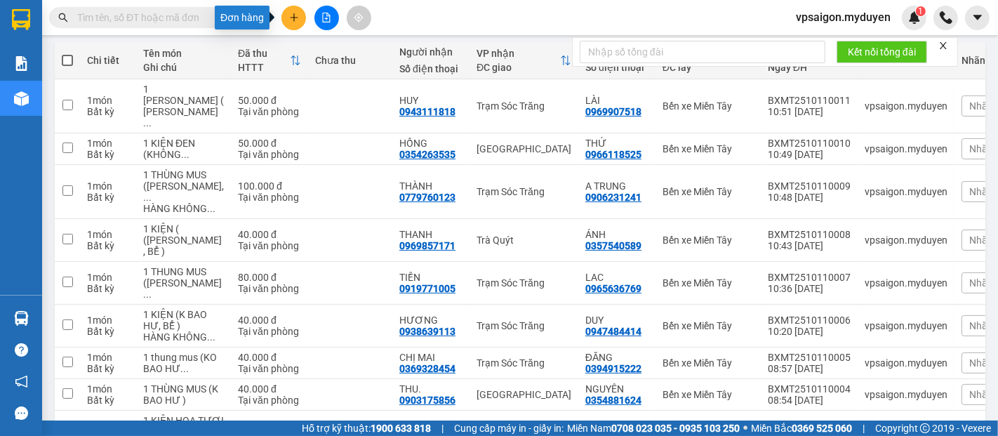
click at [287, 18] on button at bounding box center [293, 18] width 25 height 25
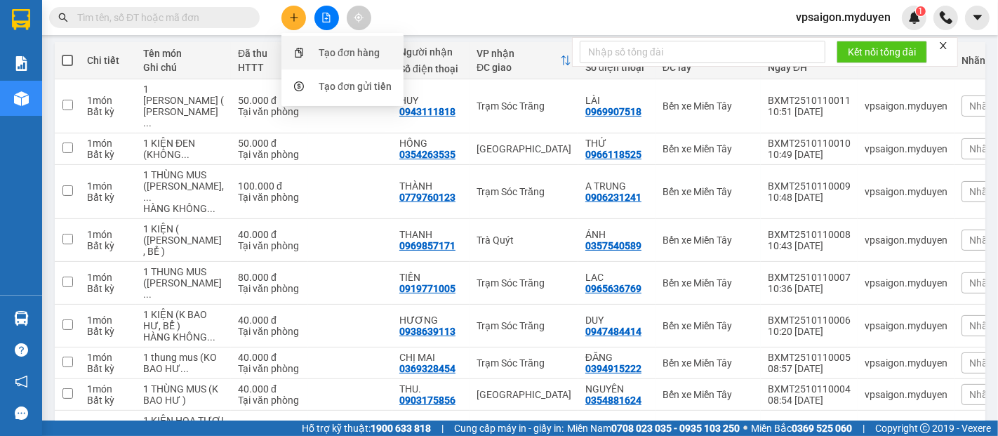
click at [316, 51] on div "Tạo đơn hàng" at bounding box center [342, 52] width 105 height 27
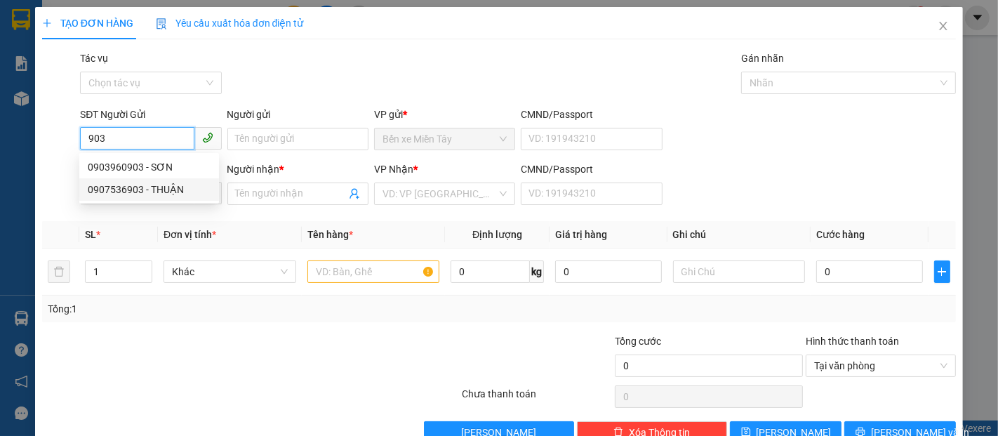
click at [140, 185] on div "0907536903 - THUẬN" at bounding box center [149, 189] width 123 height 15
type input "0907536903"
type input "THUẬN"
type input "0932894464"
type input "LINH"
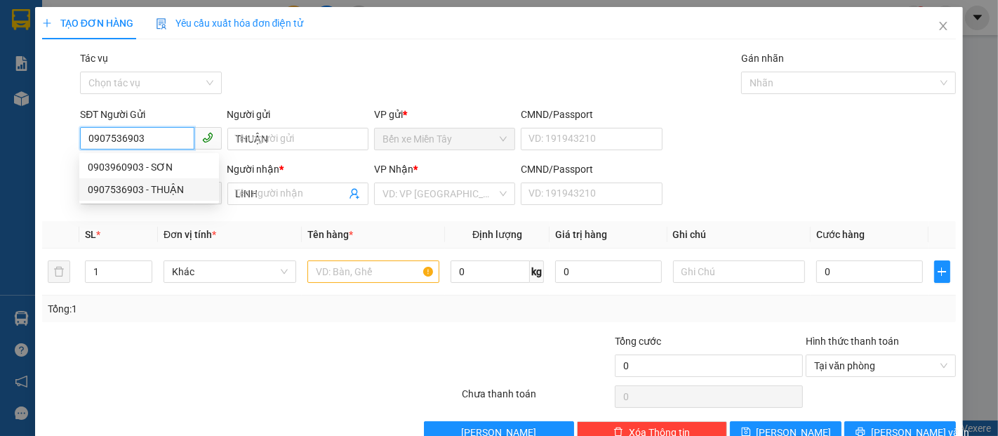
type input "30.000"
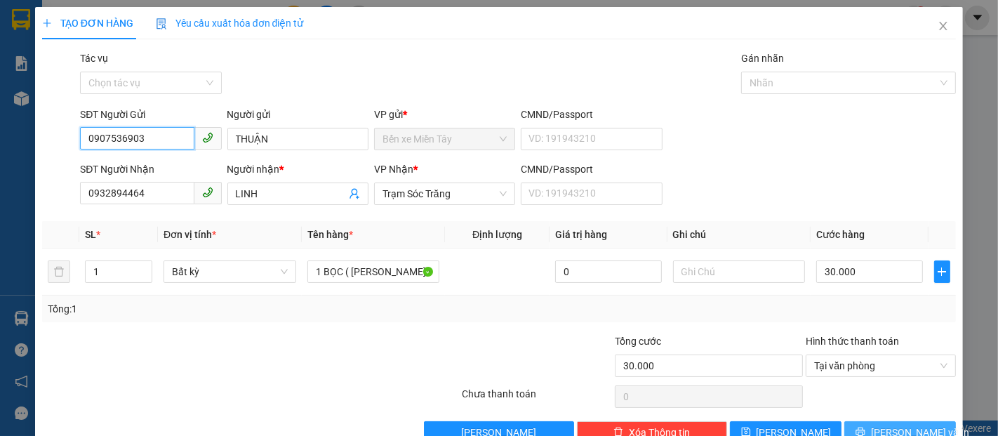
type input "0907536903"
click at [912, 425] on span "[PERSON_NAME] và In" at bounding box center [920, 432] width 98 height 15
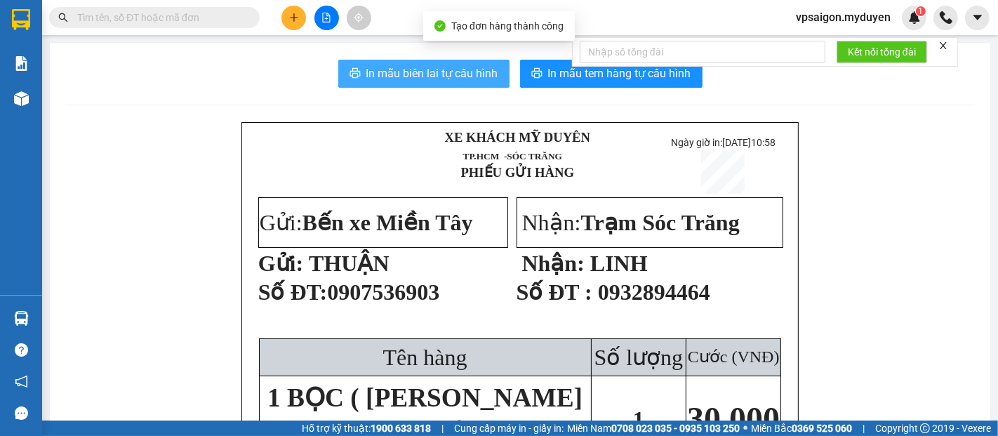
click at [366, 69] on span "In mẫu biên lai tự cấu hình" at bounding box center [432, 74] width 132 height 18
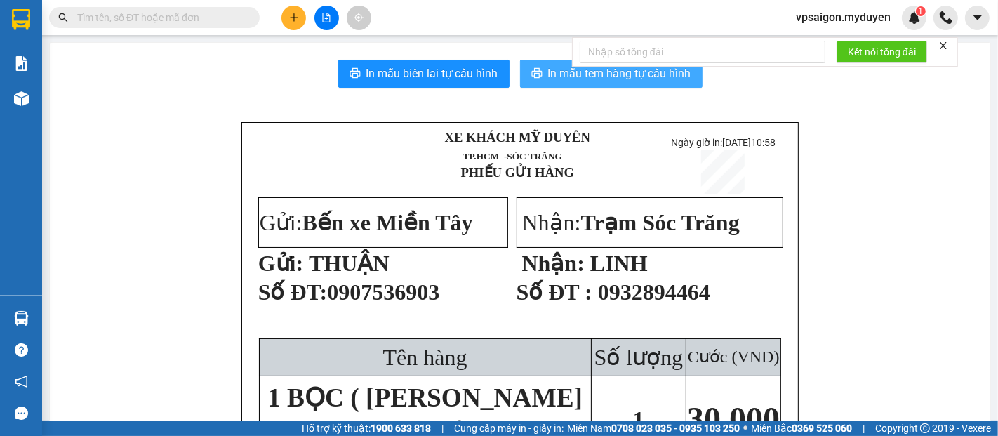
click at [560, 76] on span "In mẫu tem hàng tự cấu hình" at bounding box center [619, 74] width 143 height 18
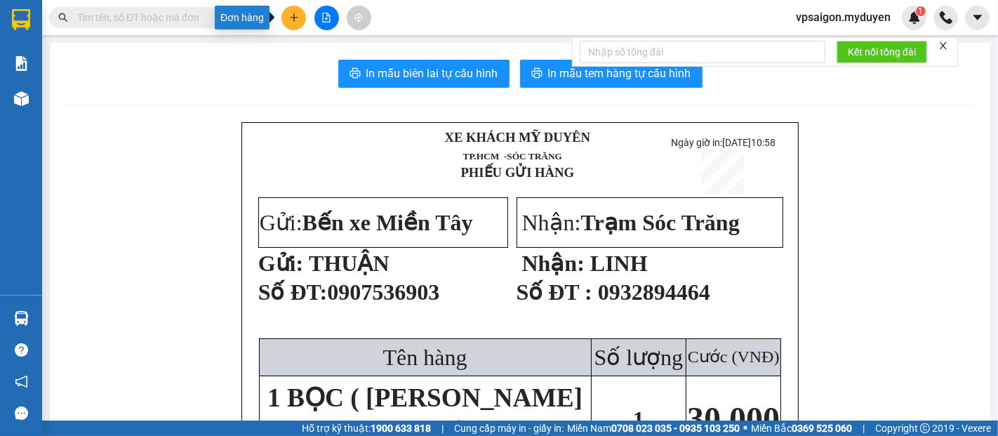
click at [295, 13] on icon "plus" at bounding box center [294, 18] width 10 height 10
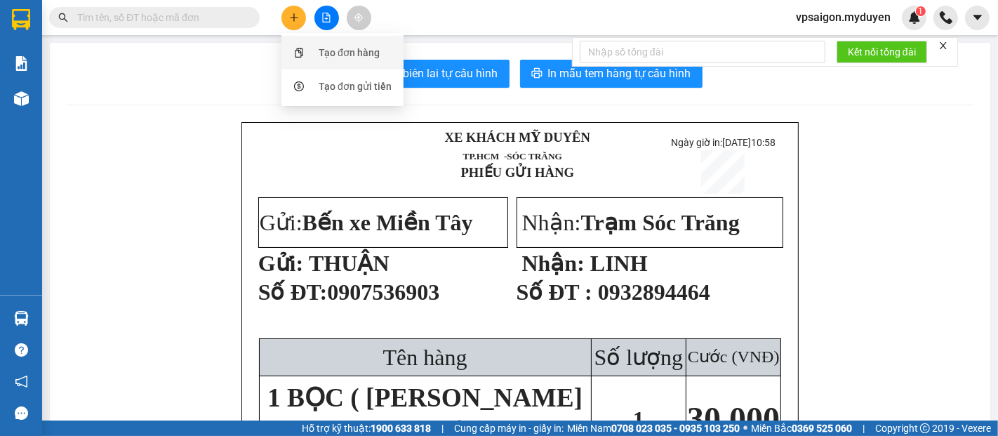
click at [332, 49] on div "Tạo đơn hàng" at bounding box center [349, 52] width 61 height 15
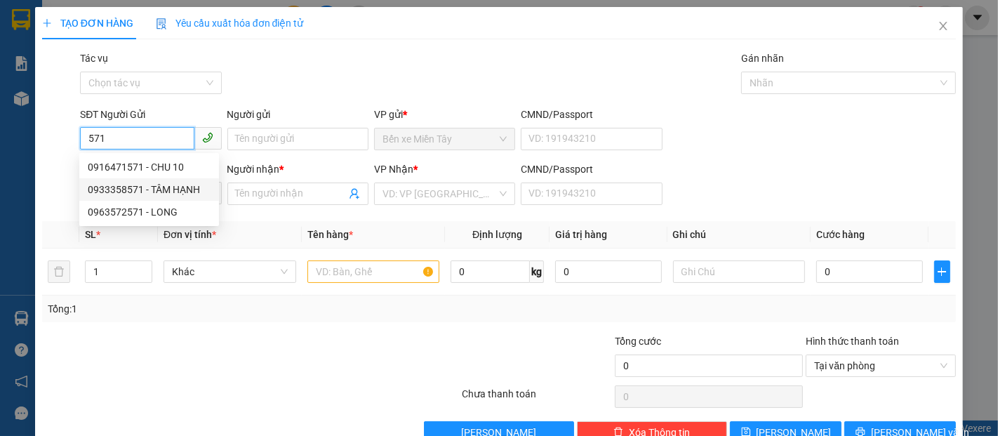
drag, startPoint x: 156, startPoint y: 192, endPoint x: 141, endPoint y: 180, distance: 19.4
click at [156, 192] on div "0933358571 - TÂM HẠNH" at bounding box center [149, 189] width 123 height 15
type input "0933358571"
type input "TÂM HẠNH"
type input "0376927969"
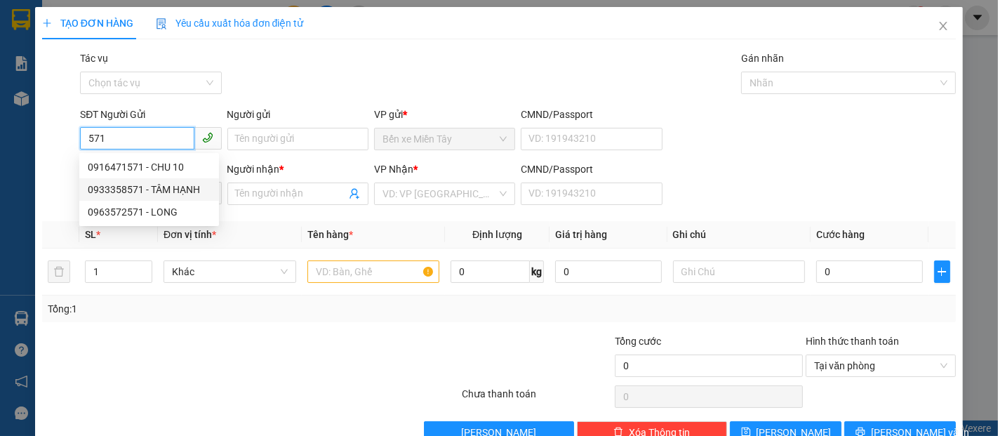
type input "THIỆN"
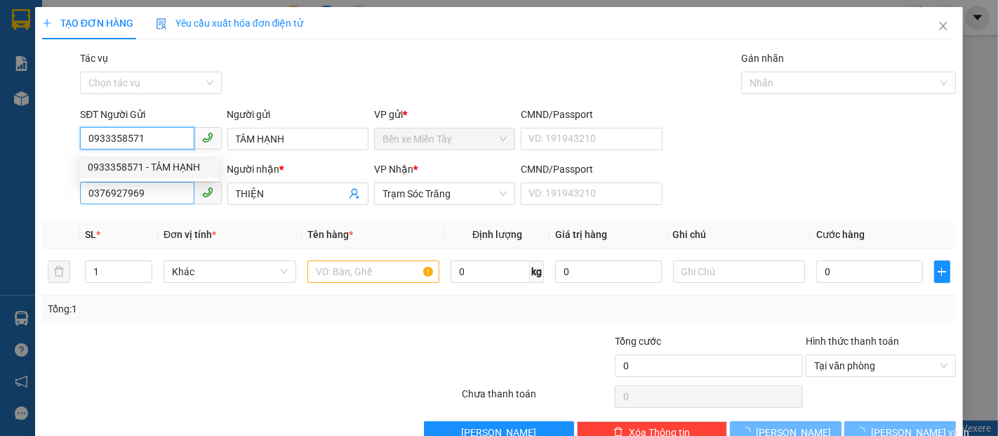
type input "40.000"
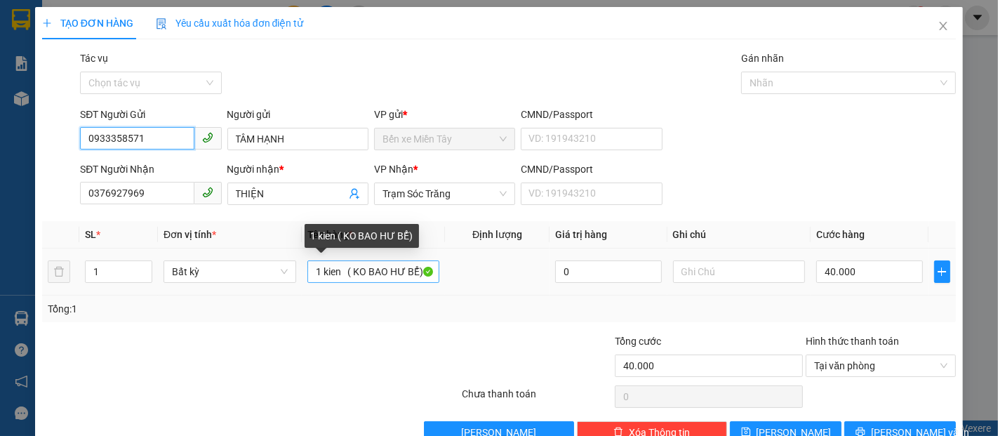
type input "0933358571"
drag, startPoint x: 342, startPoint y: 273, endPoint x: 291, endPoint y: 274, distance: 51.9
click at [295, 275] on tr "1 Bất kỳ 1 kien ( KO BAO HƯ BỂ) 0 40.000" at bounding box center [499, 271] width 914 height 47
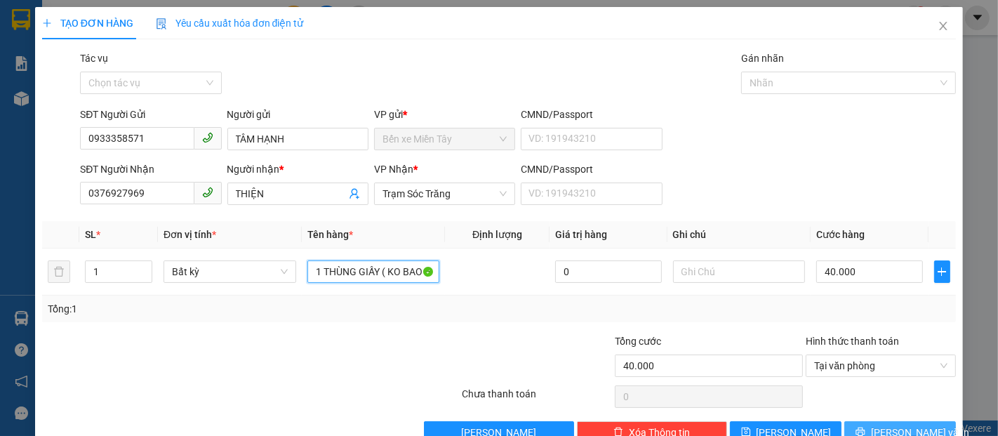
type input "1 THÙNG GIẤY ( KO BAO HƯ BỂ)"
click at [865, 431] on icon "printer" at bounding box center [859, 431] width 9 height 9
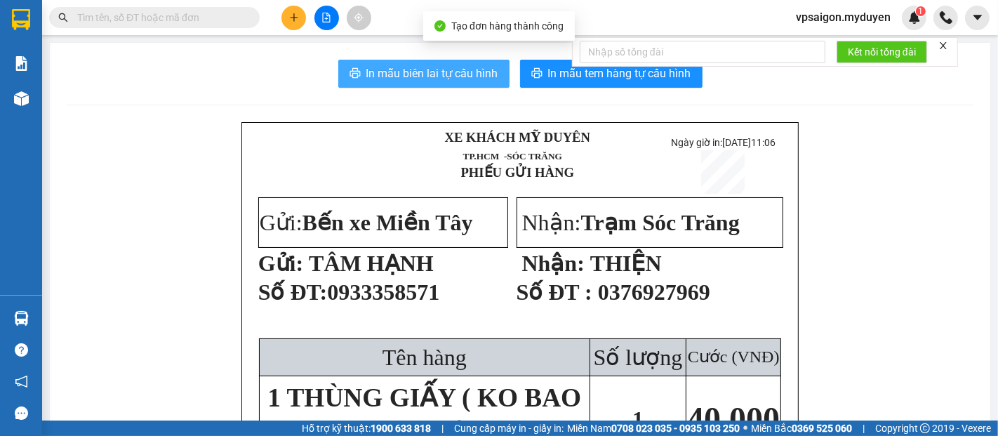
click at [462, 65] on span "In mẫu biên lai tự cấu hình" at bounding box center [432, 74] width 132 height 18
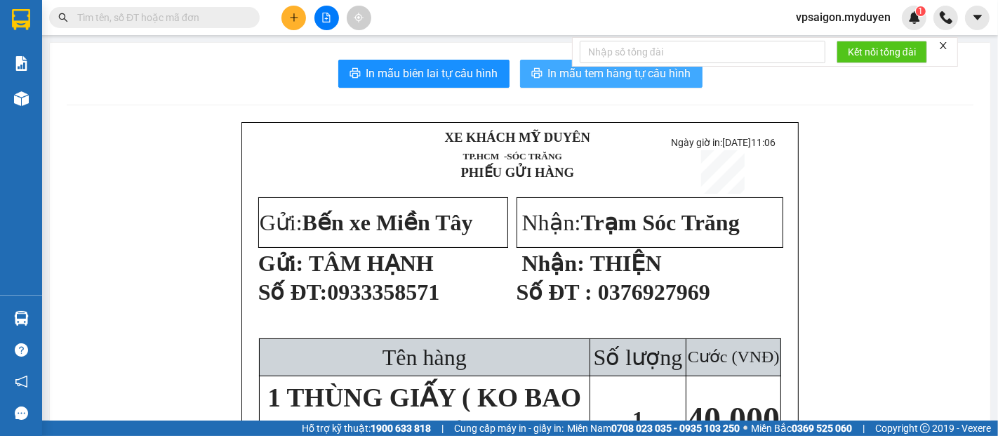
click at [548, 69] on span "In mẫu tem hàng tự cấu hình" at bounding box center [619, 74] width 143 height 18
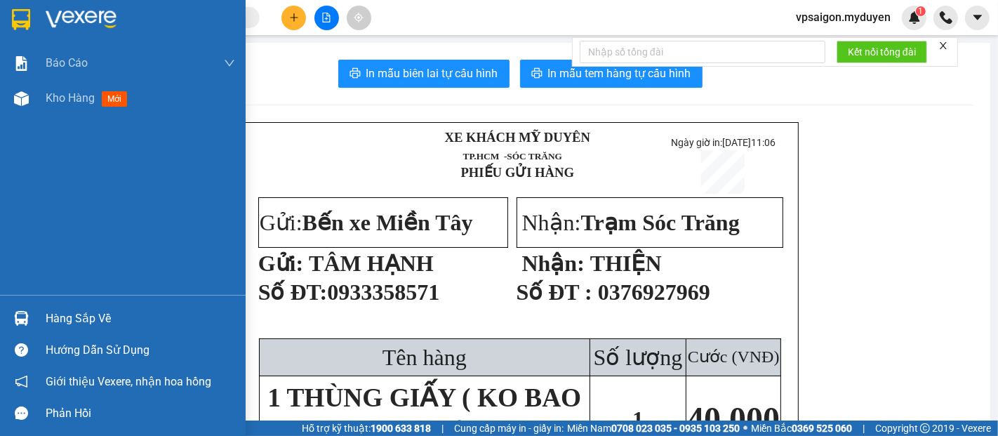
click at [41, 314] on div "Hàng sắp về" at bounding box center [123, 318] width 246 height 32
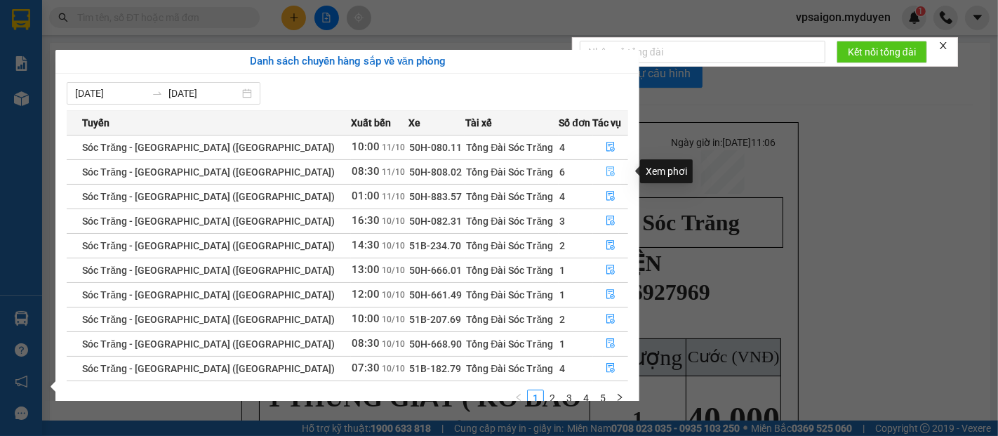
click at [608, 173] on icon "file-done" at bounding box center [610, 172] width 8 height 10
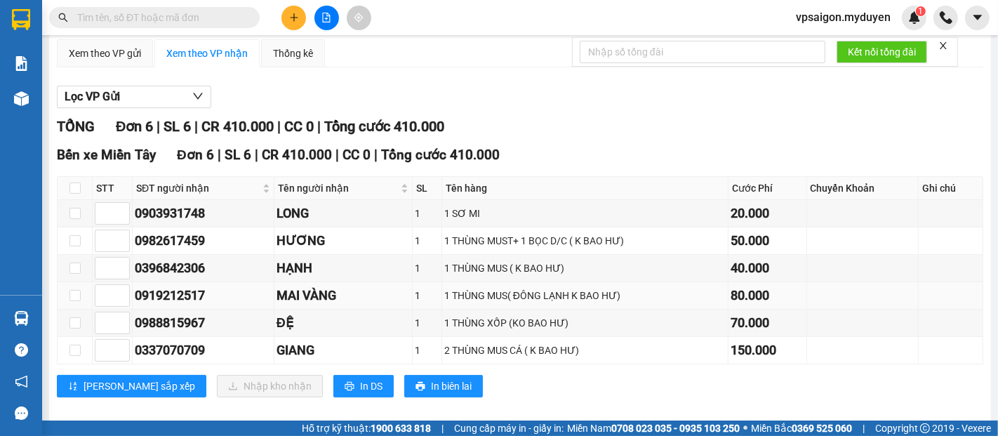
scroll to position [147, 0]
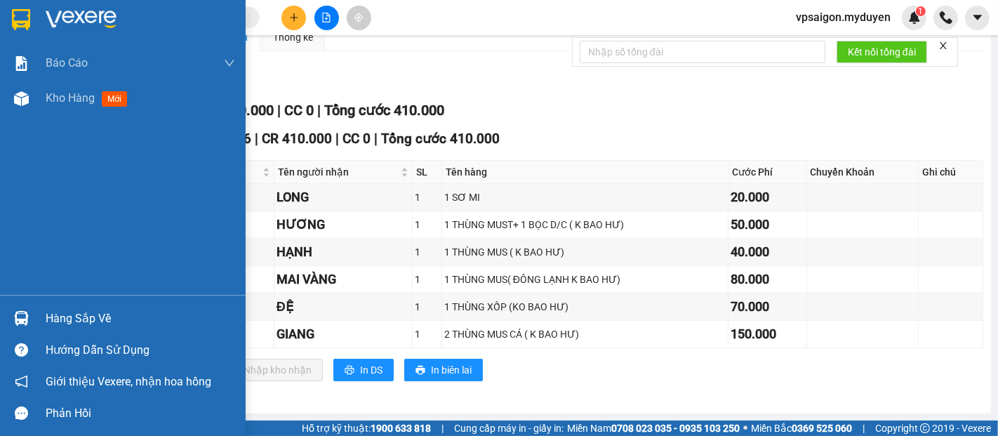
click at [39, 314] on div "Hàng sắp về" at bounding box center [123, 318] width 246 height 32
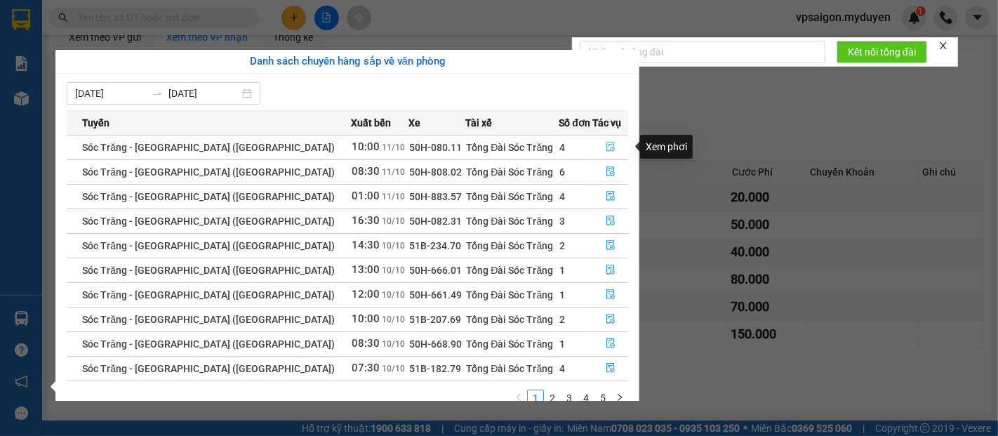
click at [606, 145] on icon "file-done" at bounding box center [611, 147] width 10 height 10
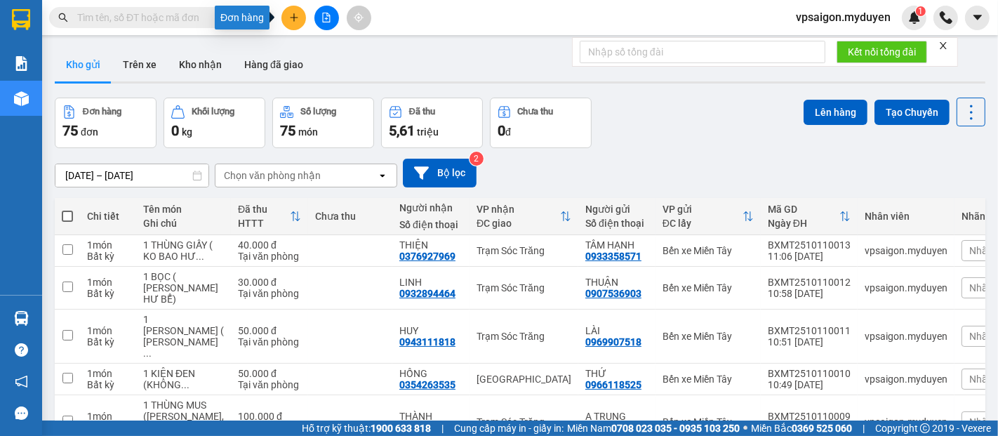
click at [295, 15] on icon "plus" at bounding box center [294, 18] width 10 height 10
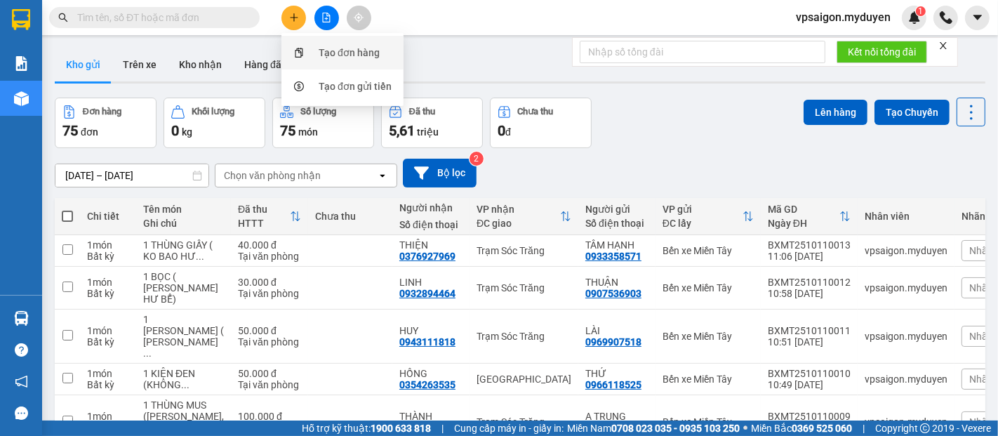
click at [315, 46] on div "Tạo đơn hàng" at bounding box center [342, 52] width 105 height 27
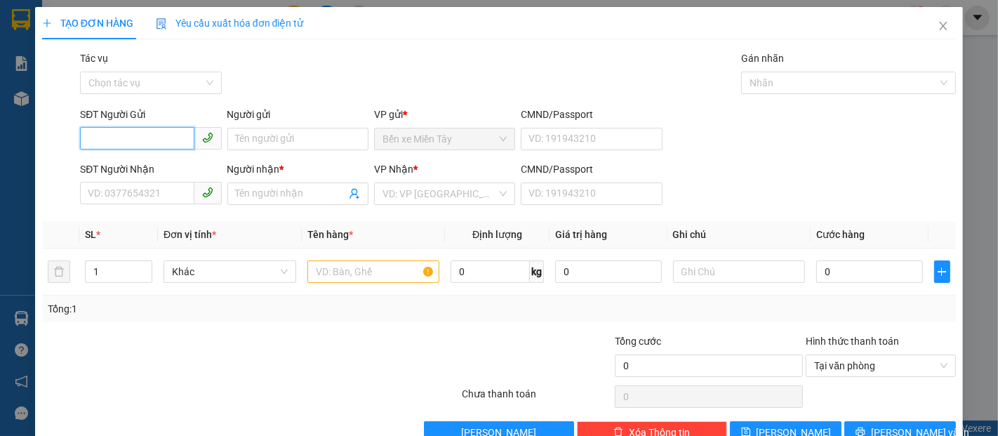
click at [124, 133] on input "SĐT Người Gửi" at bounding box center [137, 138] width 114 height 22
type input "0909514924"
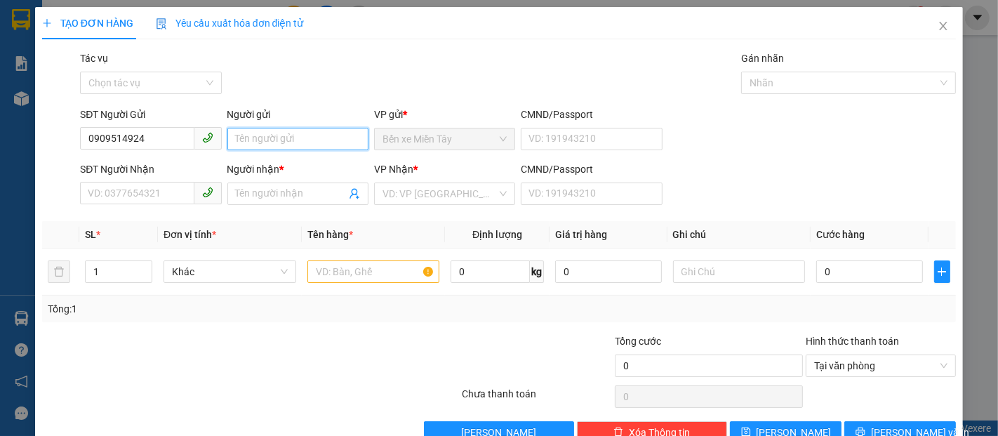
click at [254, 140] on input "Người gửi" at bounding box center [297, 139] width 141 height 22
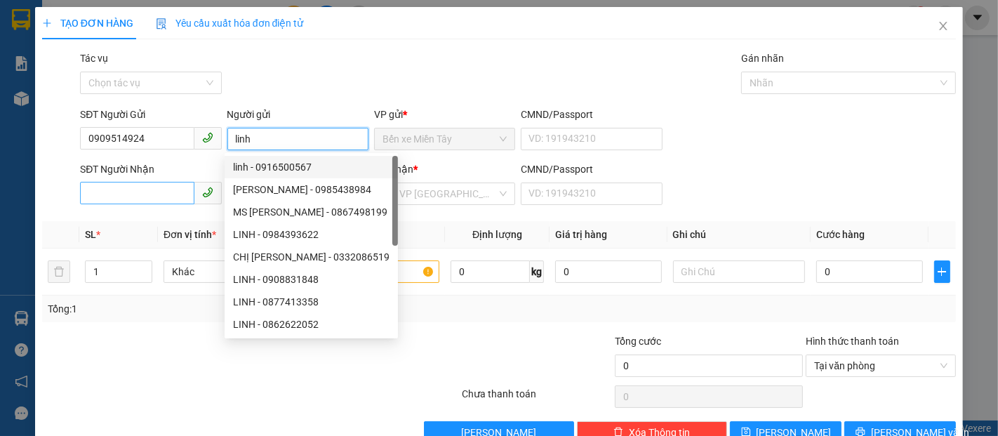
type input "linh"
click at [118, 197] on input "SĐT Người Nhận" at bounding box center [137, 193] width 114 height 22
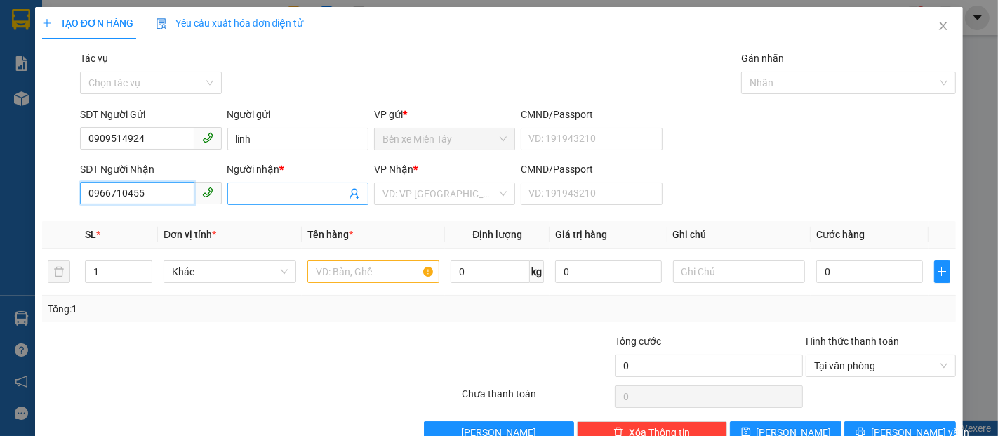
type input "0966710455"
click at [269, 194] on input "Người nhận *" at bounding box center [291, 193] width 110 height 15
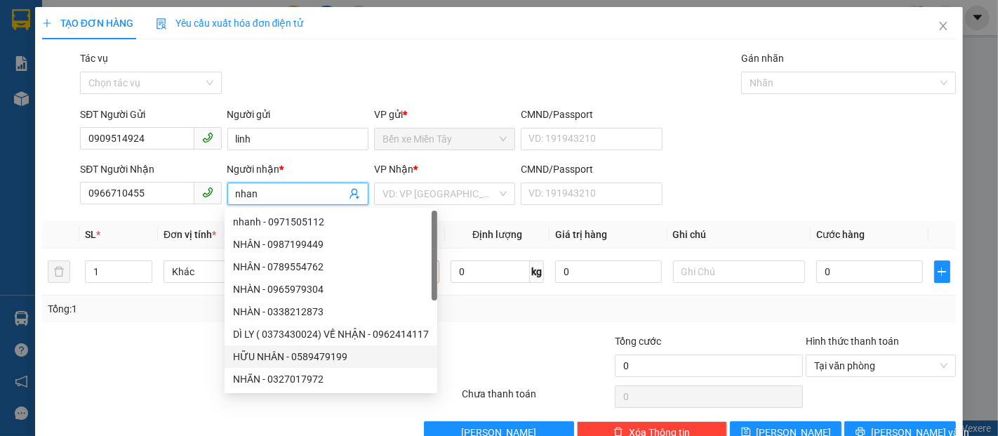
type input "nhan"
click at [448, 342] on div at bounding box center [384, 357] width 153 height 49
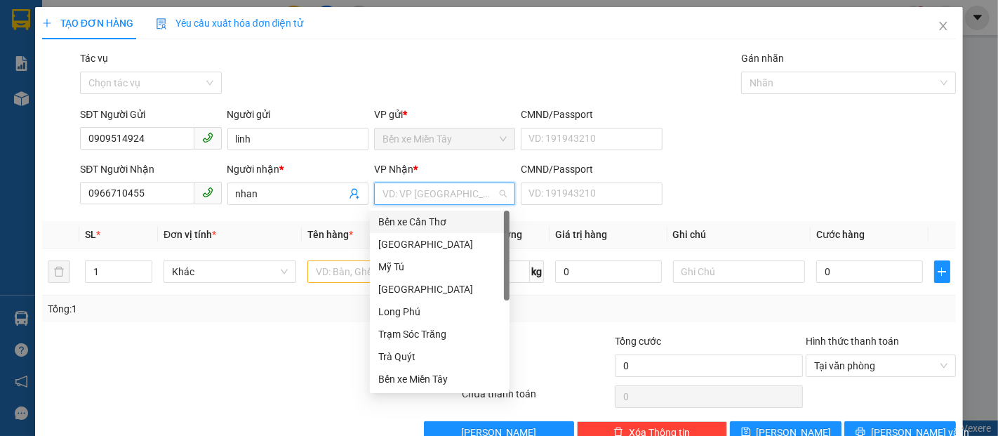
click at [420, 199] on input "search" at bounding box center [439, 193] width 114 height 21
click at [388, 313] on div "Long Phú" at bounding box center [439, 311] width 123 height 15
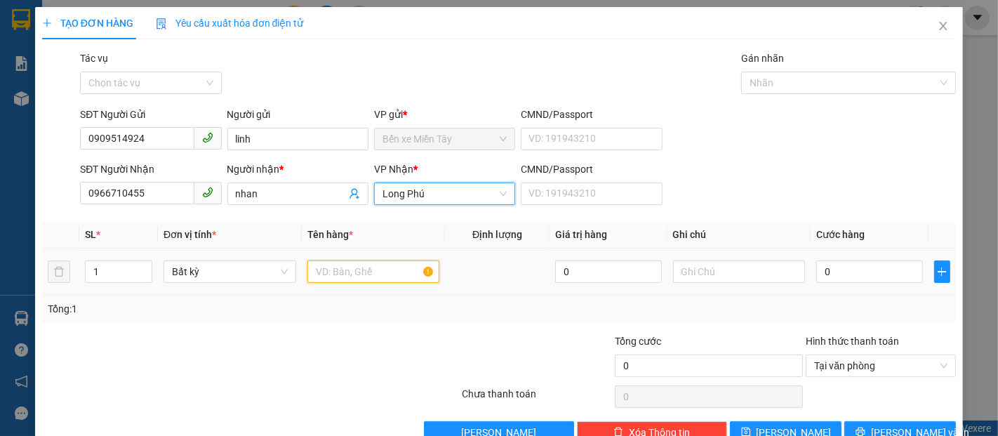
click at [342, 276] on input "text" at bounding box center [373, 271] width 133 height 22
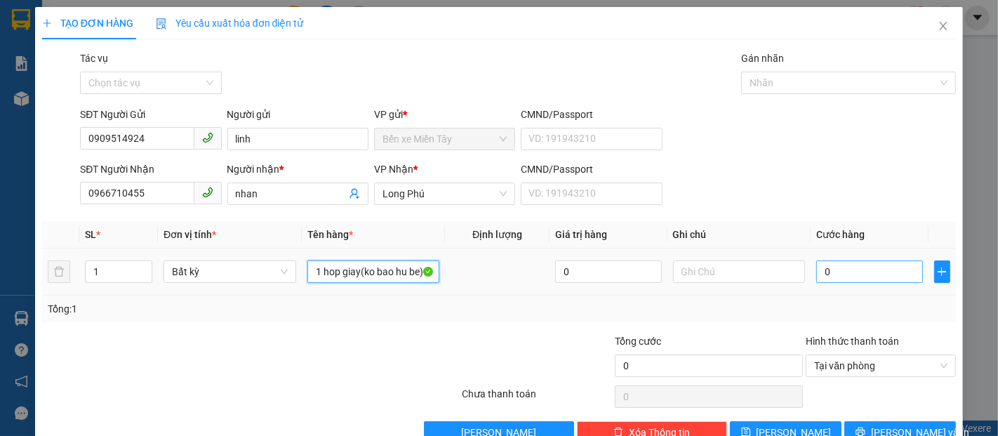
type input "1 hop giay(ko bao hu be)"
click at [816, 276] on input "0" at bounding box center [869, 271] width 106 height 22
type input "3"
type input "30"
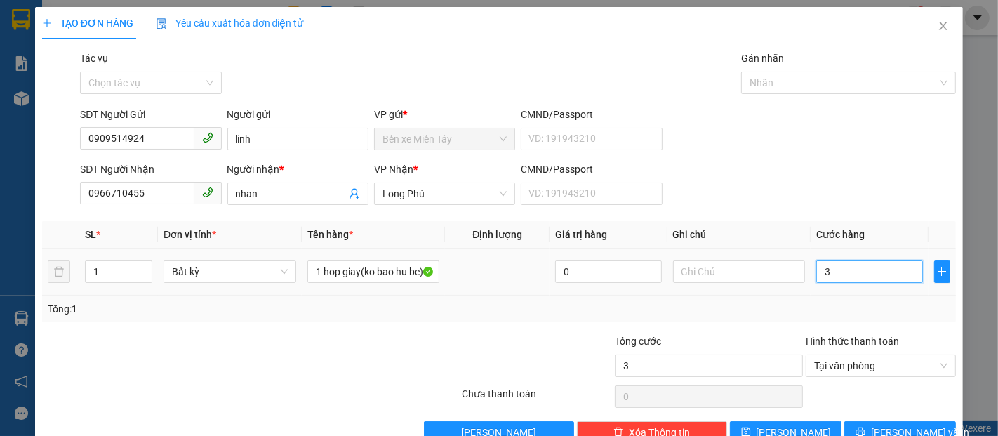
type input "30"
type input "300"
type input "3.000"
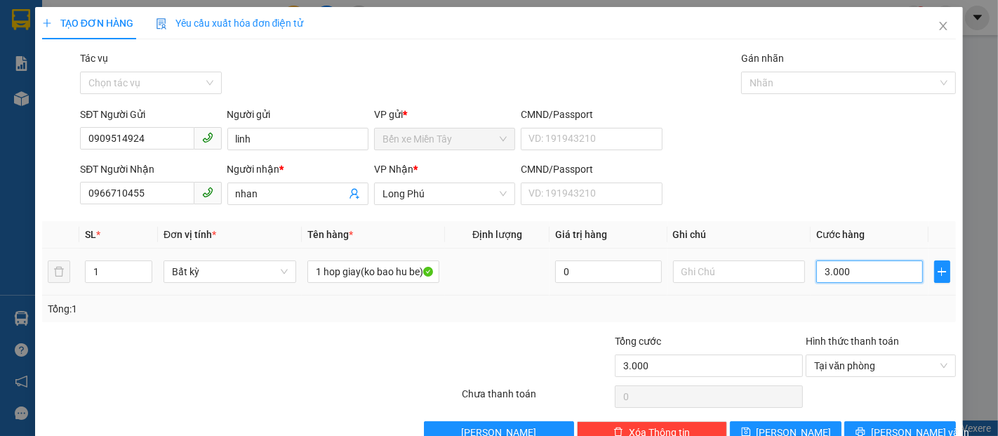
type input "30.000"
click at [853, 426] on button "[PERSON_NAME] và In" at bounding box center [900, 432] width 112 height 22
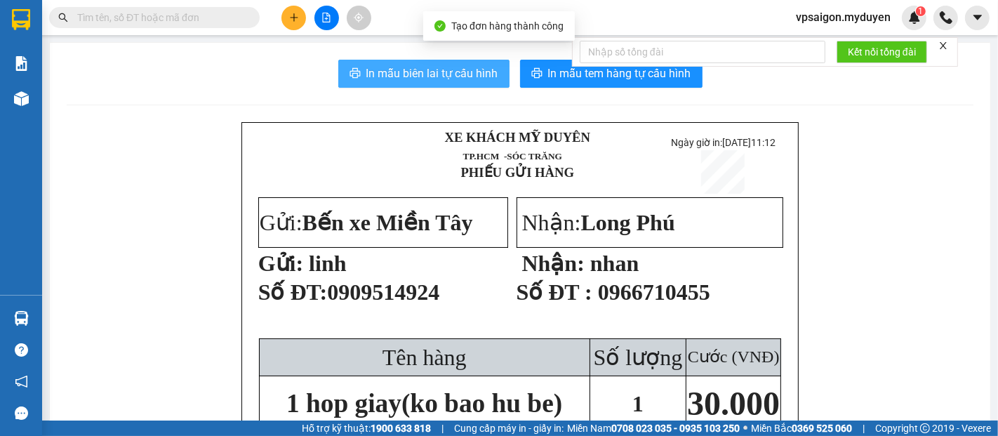
click at [463, 71] on span "In mẫu biên lai tự cấu hình" at bounding box center [432, 74] width 132 height 18
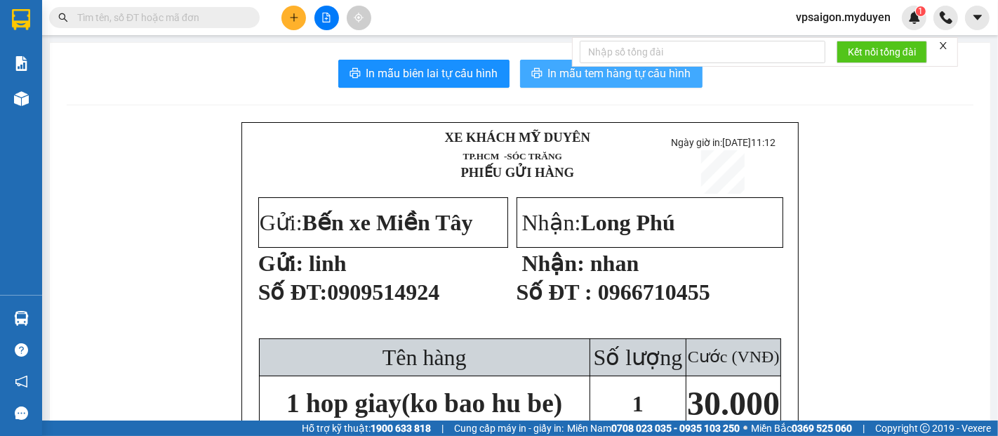
click at [606, 77] on span "In mẫu tem hàng tự cấu hình" at bounding box center [619, 74] width 143 height 18
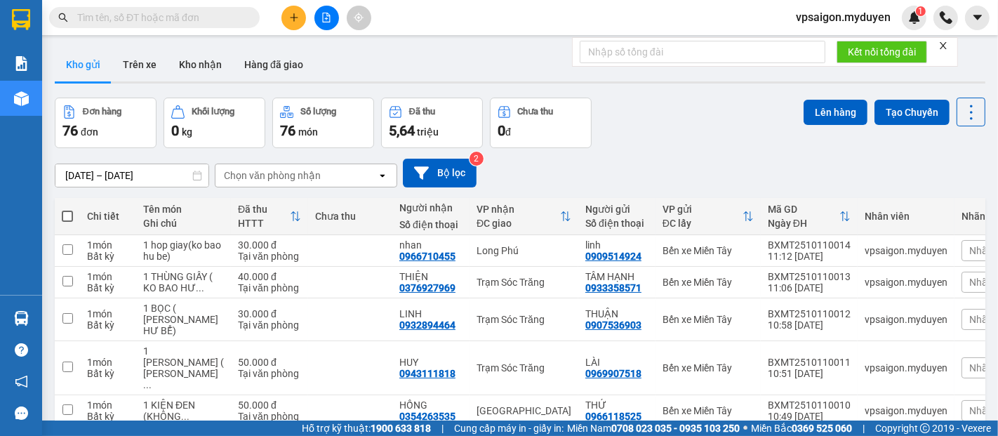
click at [290, 15] on icon "plus" at bounding box center [294, 18] width 10 height 10
click at [349, 60] on div "Tạo đơn hàng" at bounding box center [342, 52] width 105 height 27
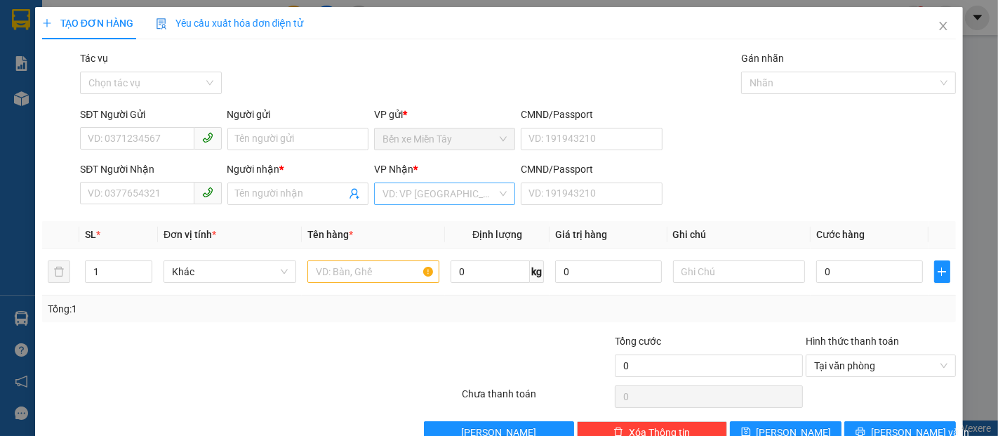
click at [427, 189] on input "search" at bounding box center [439, 193] width 114 height 21
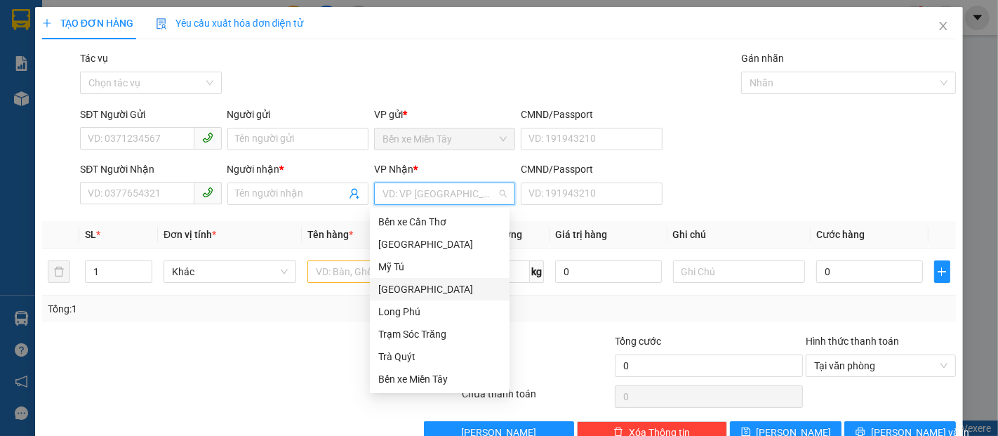
scroll to position [78, 0]
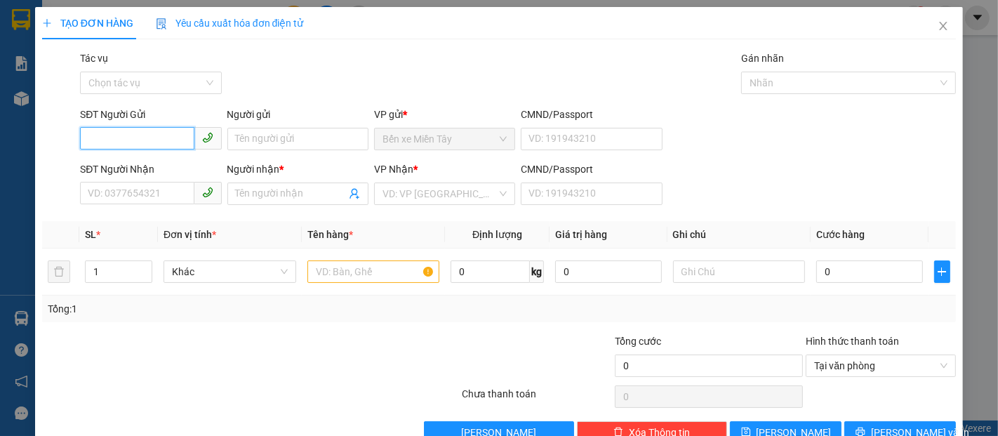
click at [133, 136] on input "SĐT Người Gửi" at bounding box center [137, 138] width 114 height 22
click at [133, 200] on input "SĐT Người Nhận" at bounding box center [137, 193] width 114 height 22
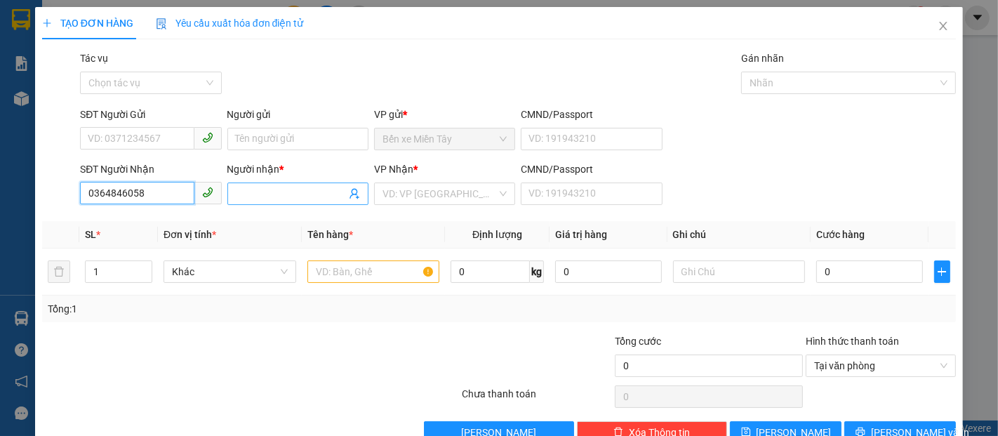
type input "0364846058"
click at [307, 201] on span at bounding box center [297, 193] width 141 height 22
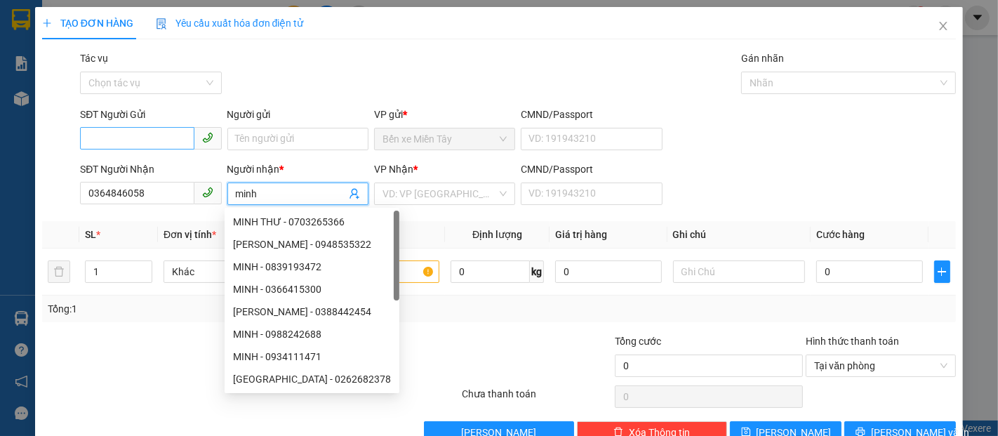
type input "minh"
click at [142, 139] on input "SĐT Người Gửi" at bounding box center [137, 138] width 114 height 22
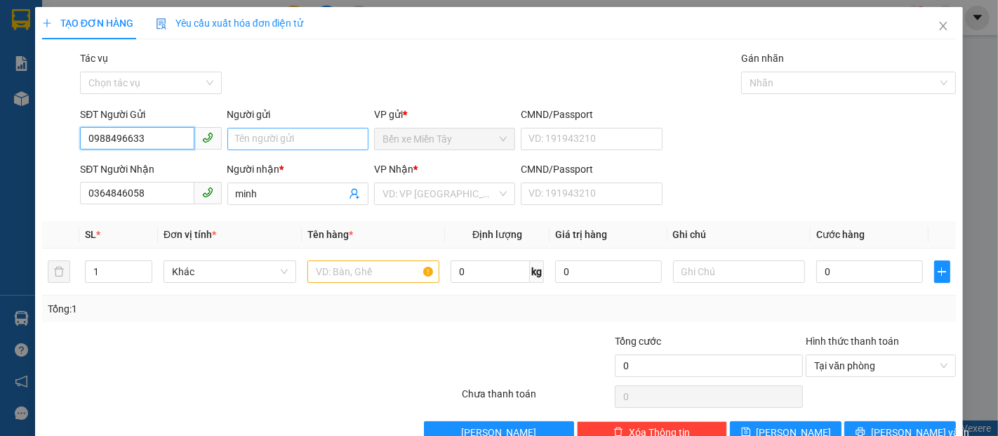
type input "0988496633"
click at [260, 145] on input "Người gửi" at bounding box center [297, 139] width 141 height 22
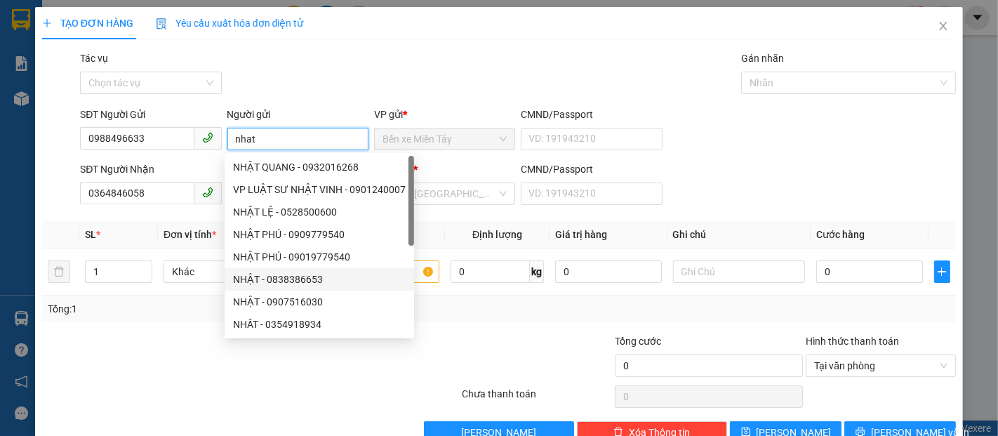
type input "nhat"
click at [465, 322] on div "Transit Pickup Surcharge Ids Transit Deliver Surcharge Ids Transit Deliver Surc…" at bounding box center [499, 247] width 914 height 393
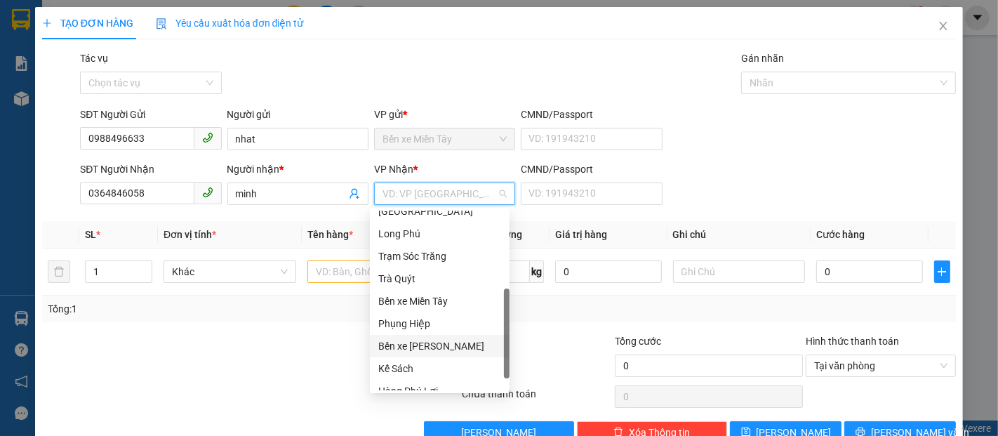
click at [426, 195] on input "search" at bounding box center [439, 193] width 114 height 21
click at [403, 319] on div "Phụng Hiệp" at bounding box center [439, 323] width 123 height 15
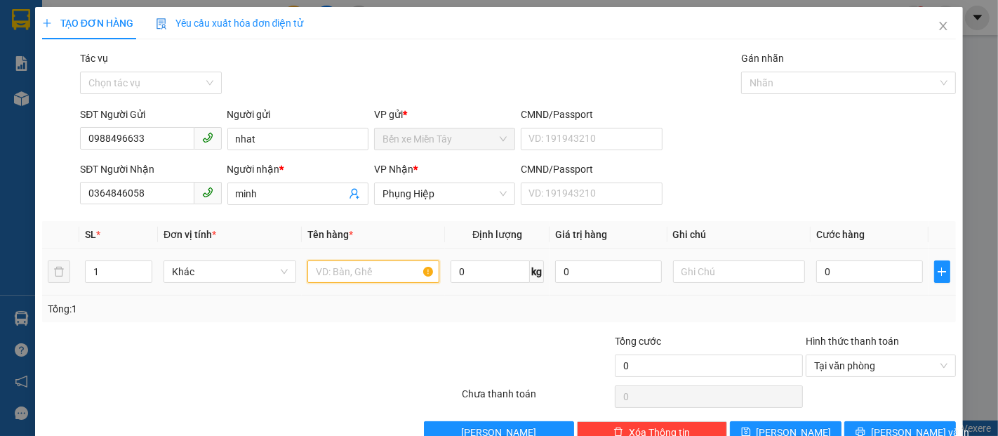
click at [336, 276] on input "text" at bounding box center [373, 271] width 133 height 22
type input "1 hop giay (ko bao hu be)"
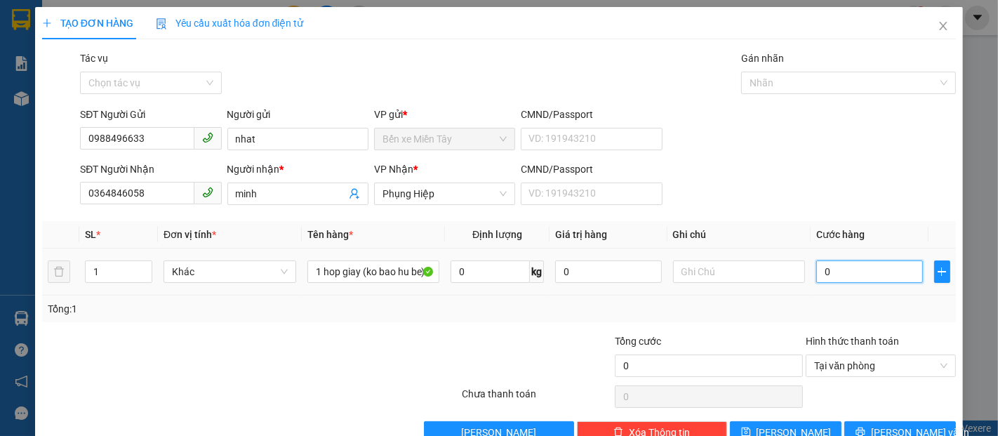
click at [820, 277] on input "0" at bounding box center [869, 271] width 106 height 22
type input "4"
type input "40"
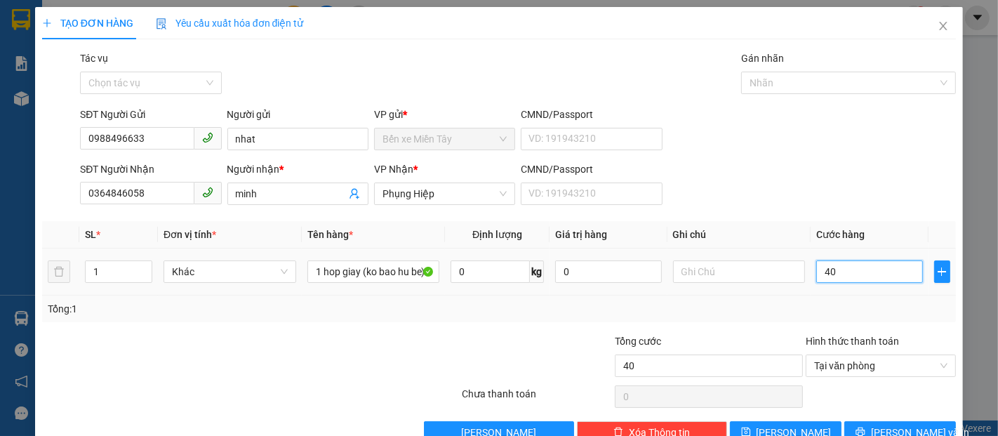
type input "400"
type input "4.000"
type input "40.000"
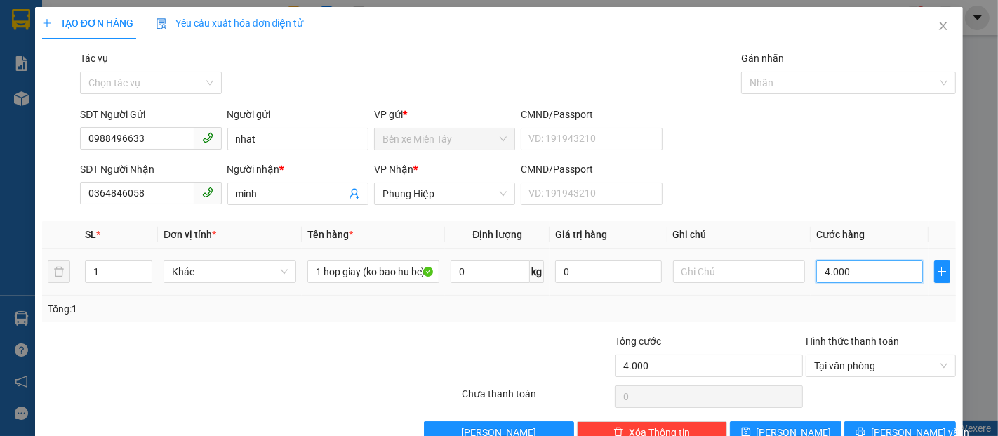
type input "40.000"
type input "400.000"
type input "40.000"
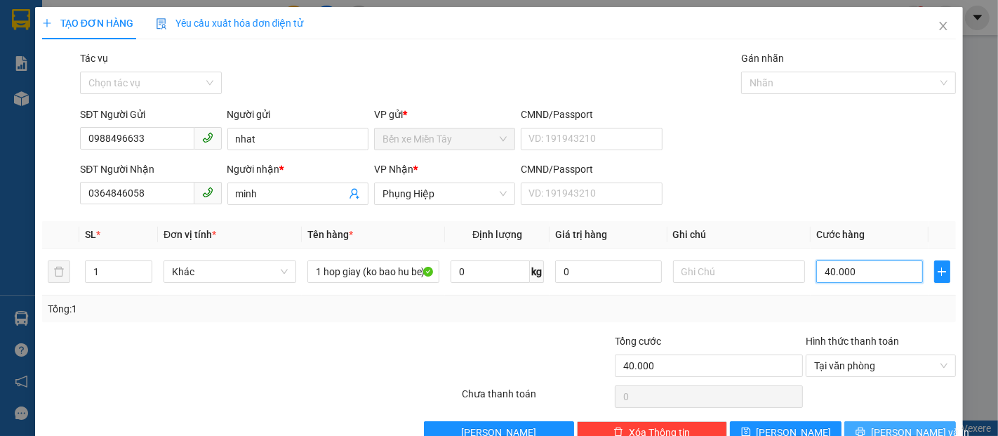
type input "40.000"
click at [897, 432] on span "[PERSON_NAME] và In" at bounding box center [920, 432] width 98 height 15
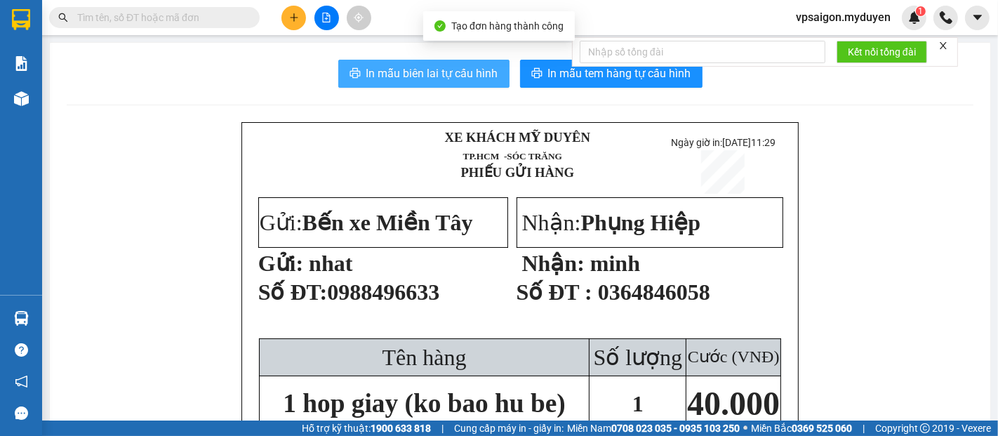
click at [456, 66] on span "In mẫu biên lai tự cấu hình" at bounding box center [432, 74] width 132 height 18
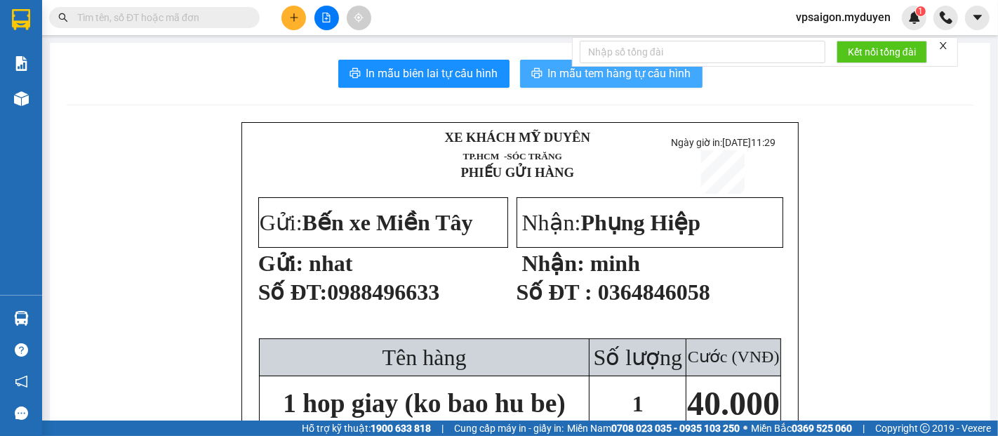
click at [597, 73] on span "In mẫu tem hàng tự cấu hình" at bounding box center [619, 74] width 143 height 18
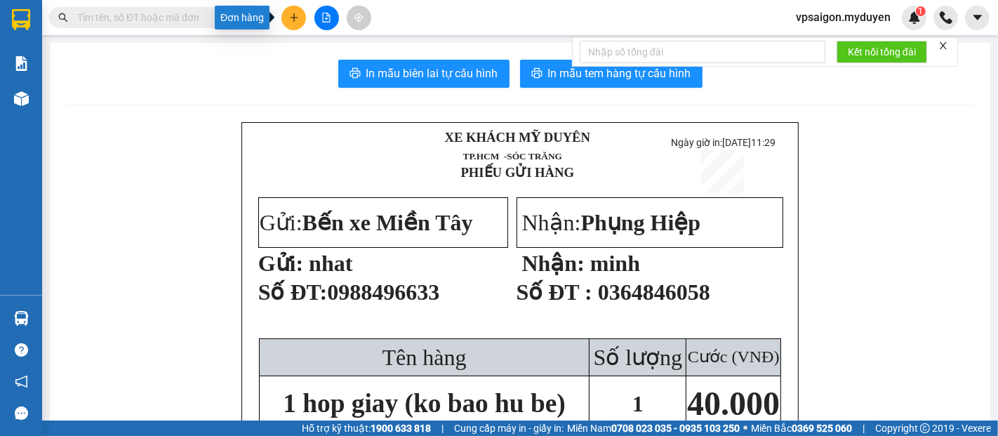
click at [299, 17] on button at bounding box center [293, 18] width 25 height 25
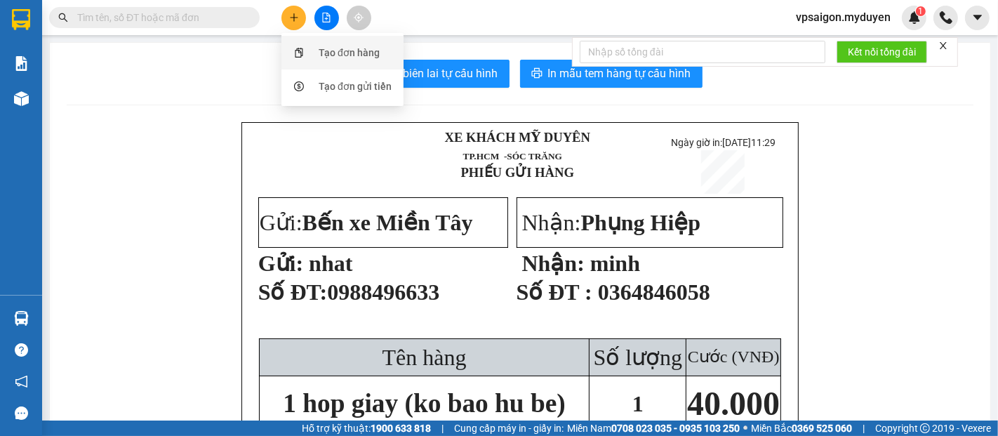
click at [332, 58] on div "Tạo đơn hàng" at bounding box center [349, 52] width 61 height 15
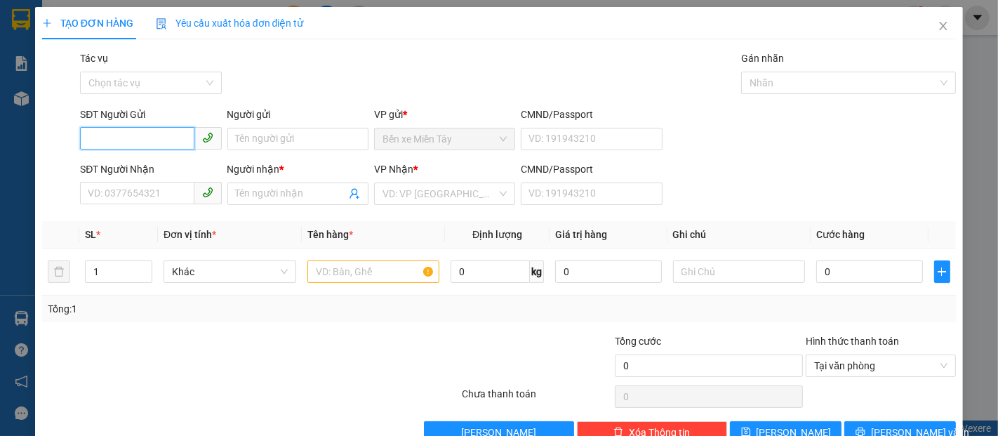
click at [138, 139] on input "SĐT Người Gửi" at bounding box center [137, 138] width 114 height 22
type input "0386164103"
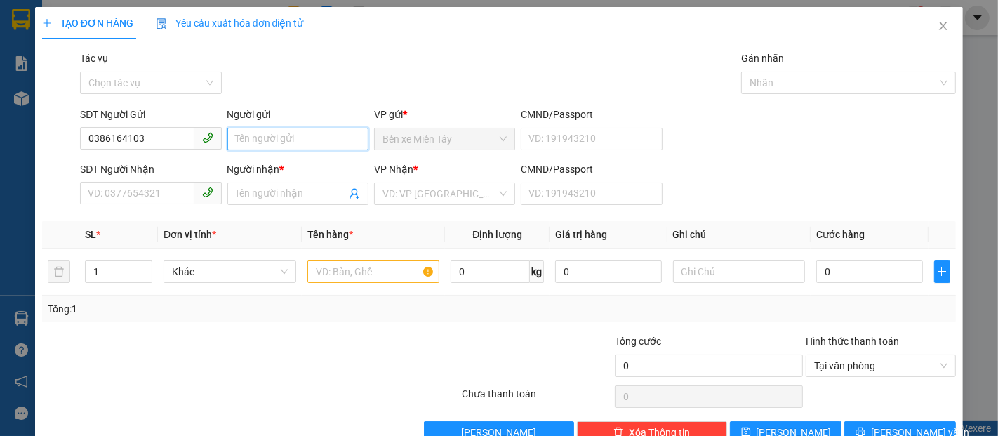
click at [279, 131] on input "Người gửi" at bounding box center [297, 139] width 141 height 22
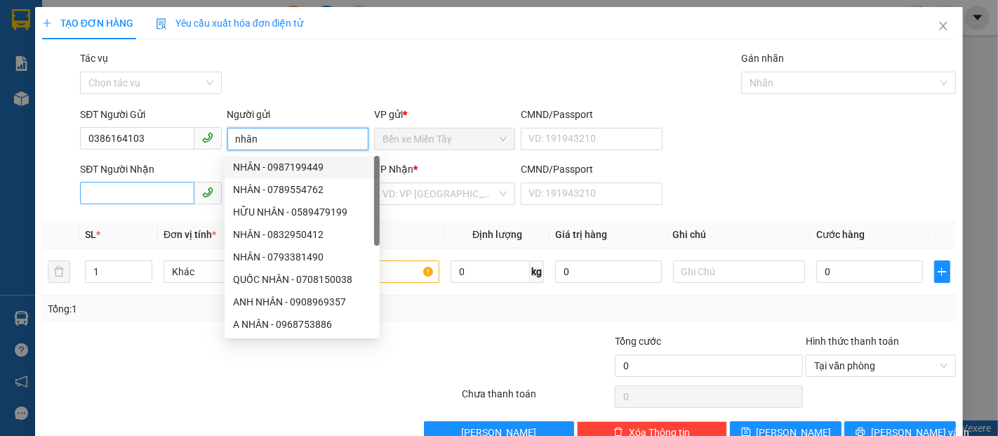
type input "nhân"
click at [128, 190] on input "SĐT Người Nhận" at bounding box center [137, 193] width 114 height 22
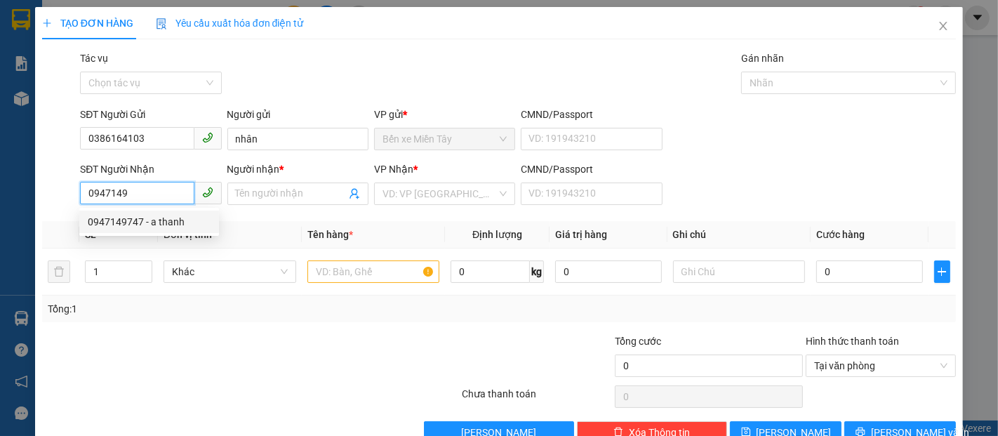
click at [135, 222] on div "0947149747 - a thanh" at bounding box center [149, 221] width 123 height 15
type input "0947149747"
type input "a thanh"
type input "120.000"
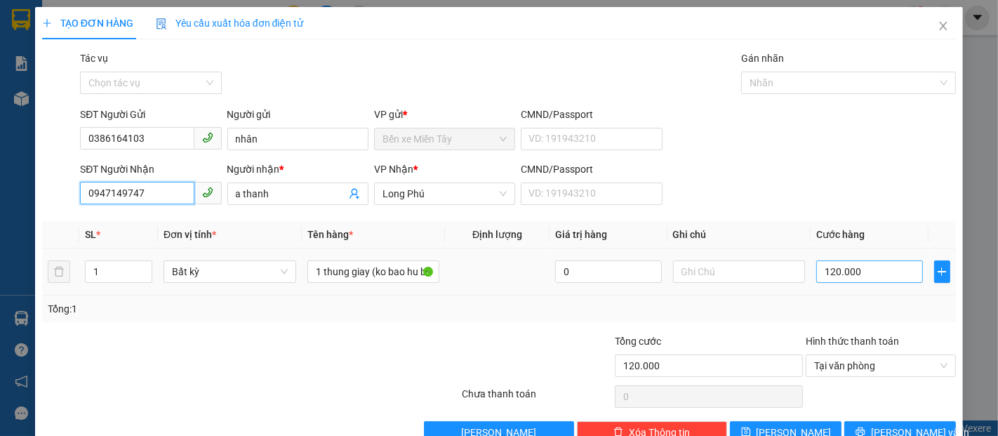
type input "0947149747"
click at [816, 274] on input "120.000" at bounding box center [869, 271] width 106 height 22
type input "5"
type input "50"
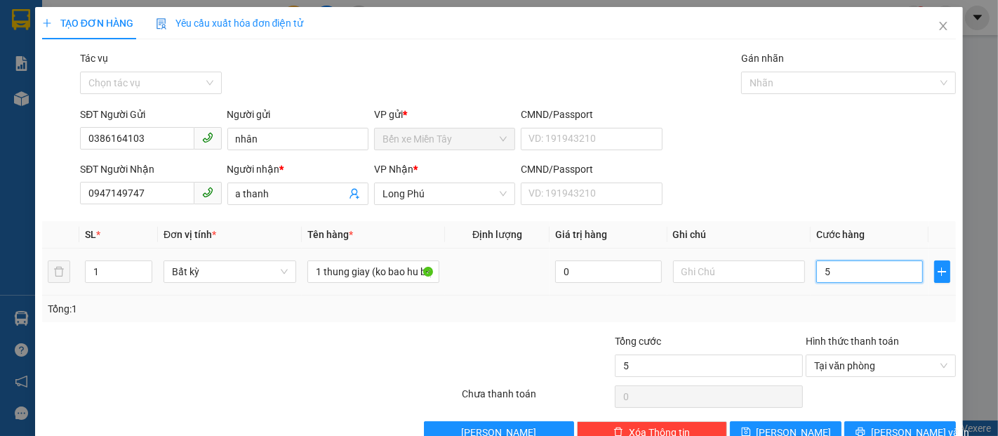
type input "50"
type input "500"
type input "5.000"
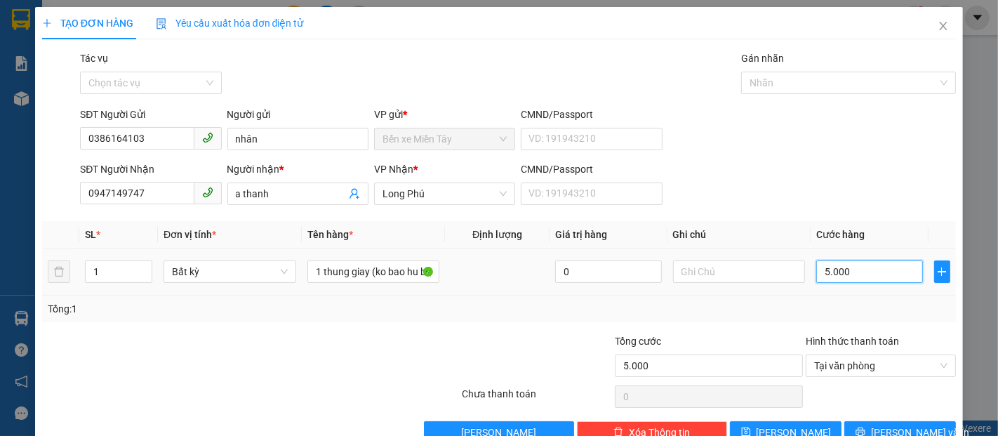
type input "50.000"
type input "500.000"
type input "50.000"
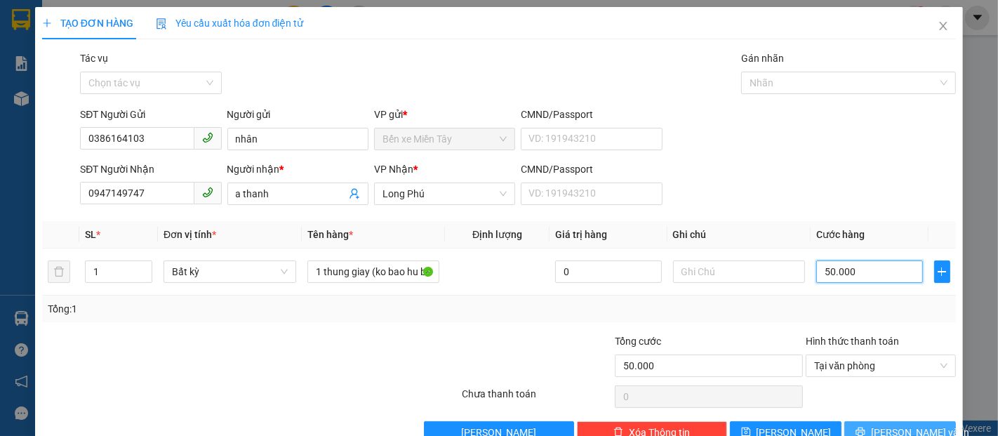
type input "50.000"
click at [872, 426] on button "[PERSON_NAME] và In" at bounding box center [900, 432] width 112 height 22
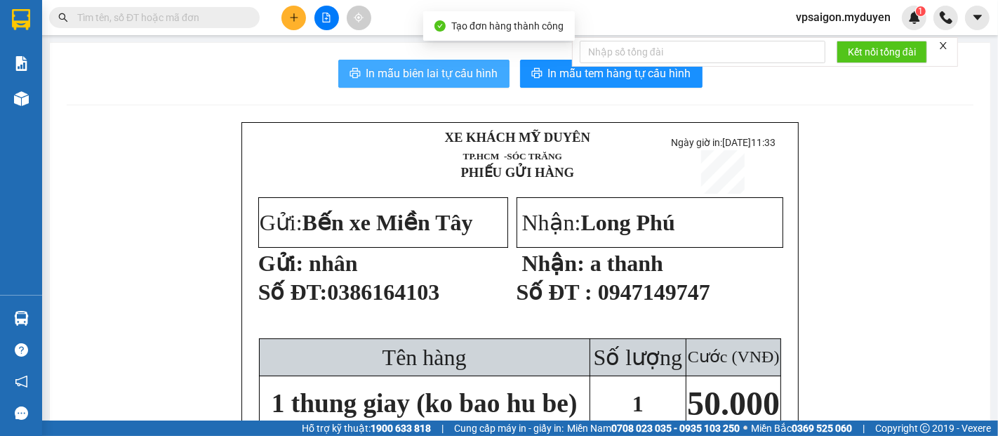
click at [455, 72] on span "In mẫu biên lai tự cấu hình" at bounding box center [432, 74] width 132 height 18
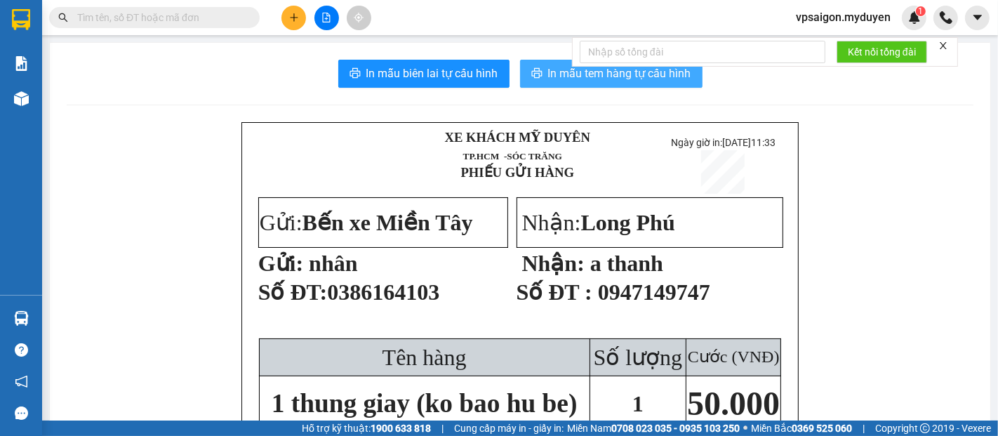
click at [647, 74] on span "In mẫu tem hàng tự cấu hình" at bounding box center [619, 74] width 143 height 18
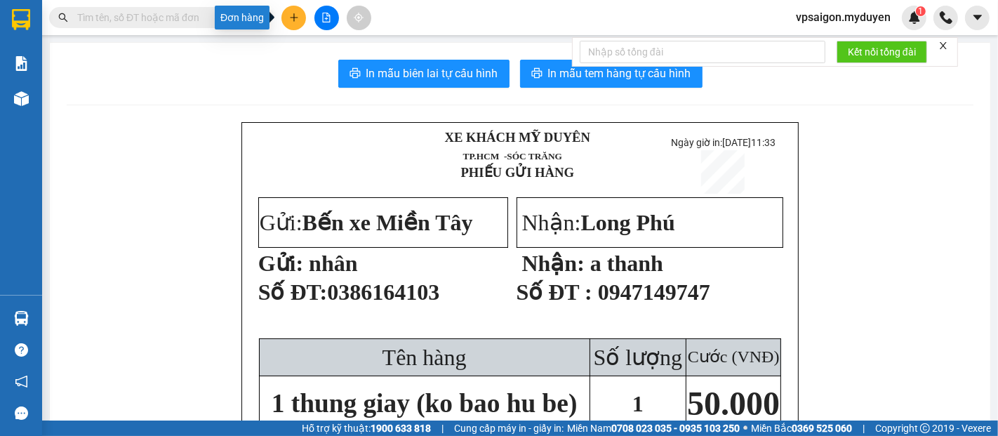
click at [289, 11] on button at bounding box center [293, 18] width 25 height 25
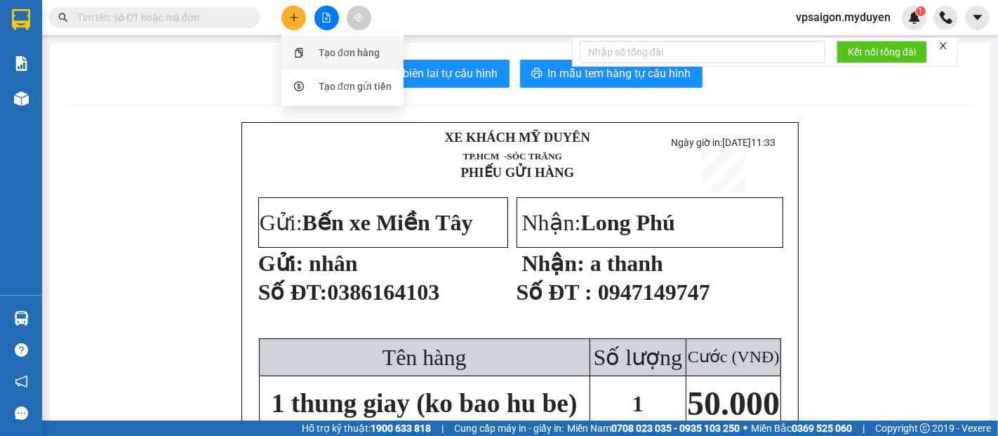
click at [311, 48] on div "Tạo đơn hàng" at bounding box center [342, 52] width 105 height 27
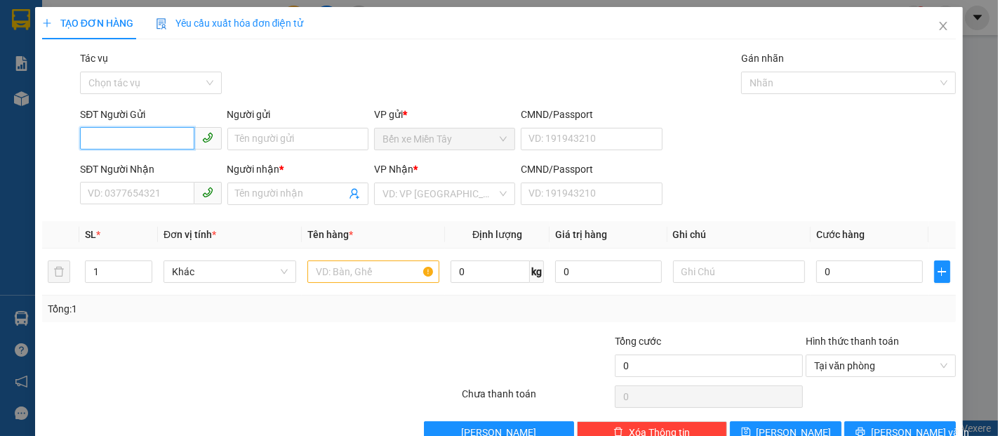
click at [111, 133] on input "SĐT Người Gửi" at bounding box center [137, 138] width 114 height 22
type input "0977987849"
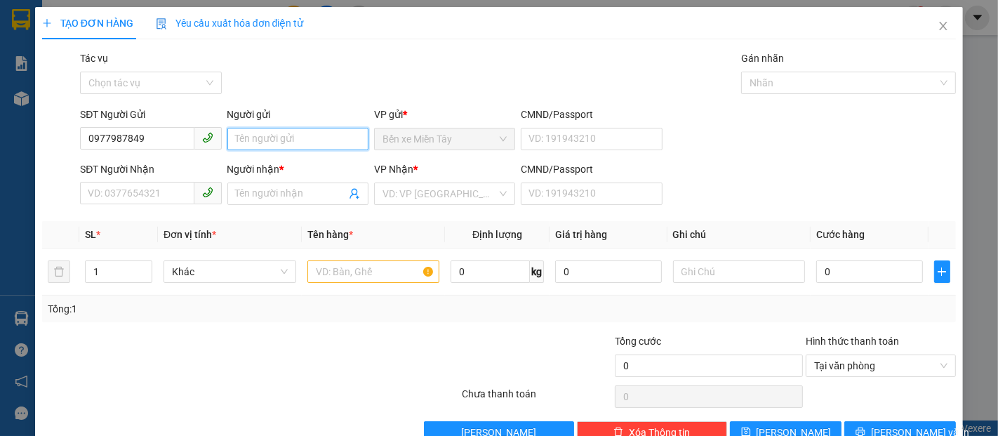
click at [254, 136] on input "Người gửi" at bounding box center [297, 139] width 141 height 22
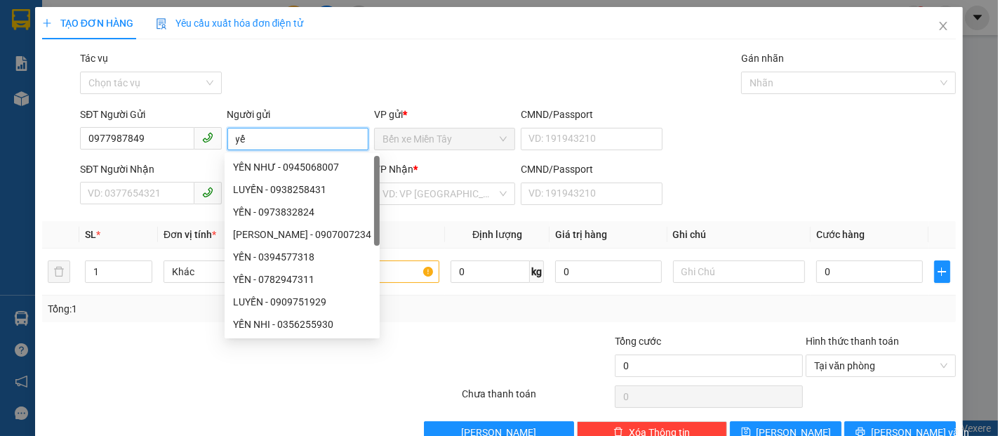
type input "y"
type input "YẾN"
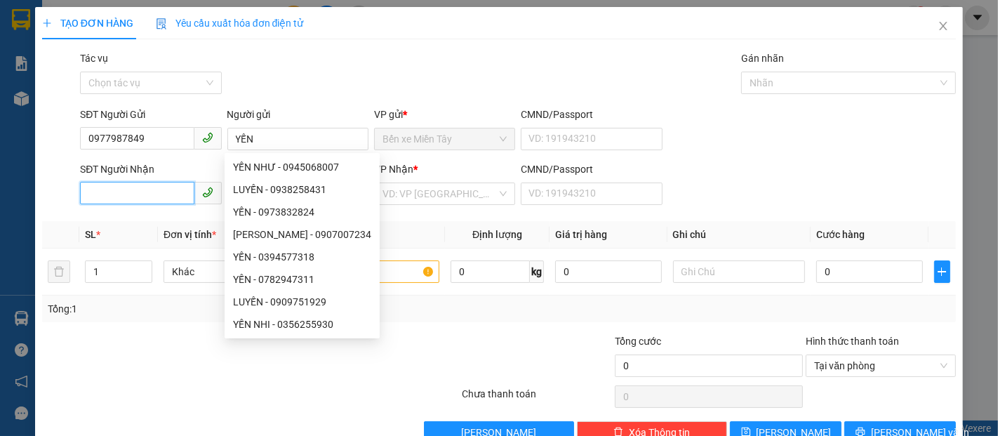
click at [118, 197] on input "SĐT Người Nhận" at bounding box center [137, 193] width 114 height 22
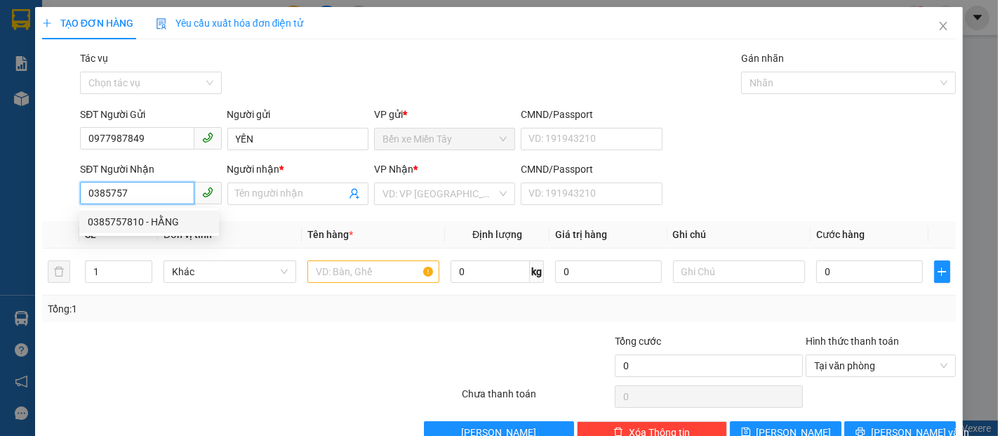
click at [140, 220] on div "0385757810 - HẰNG" at bounding box center [149, 221] width 123 height 15
type input "0385757810"
type input "HẰNG"
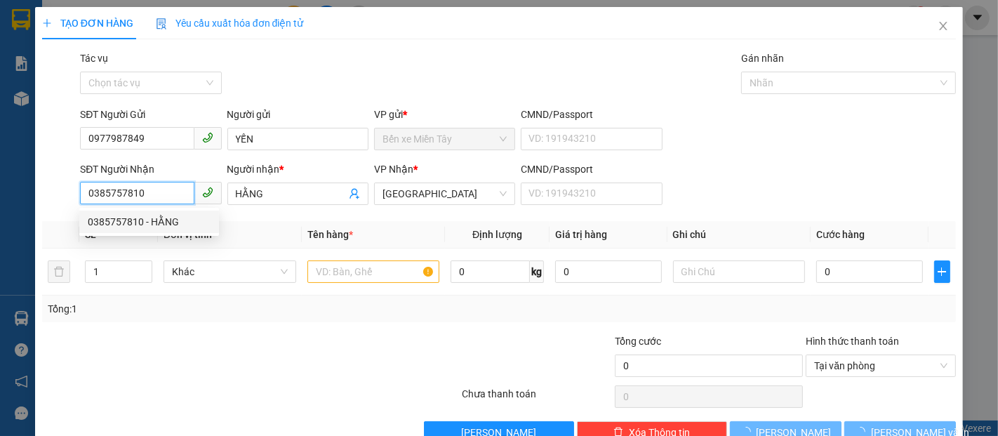
type input "300.000"
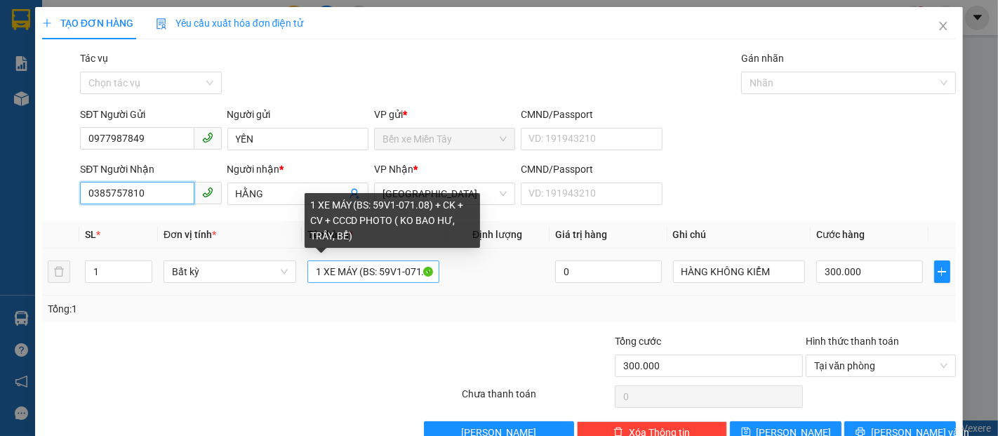
type input "0385757810"
drag, startPoint x: 308, startPoint y: 272, endPoint x: 625, endPoint y: 274, distance: 317.2
click at [615, 274] on tr "1 Bất kỳ 1 XE MÁY (BS: 59V1-071.08) + CK + CV + CCCD PHOTO ( KO BAO HƯ, TRẦY, B…" at bounding box center [499, 271] width 914 height 47
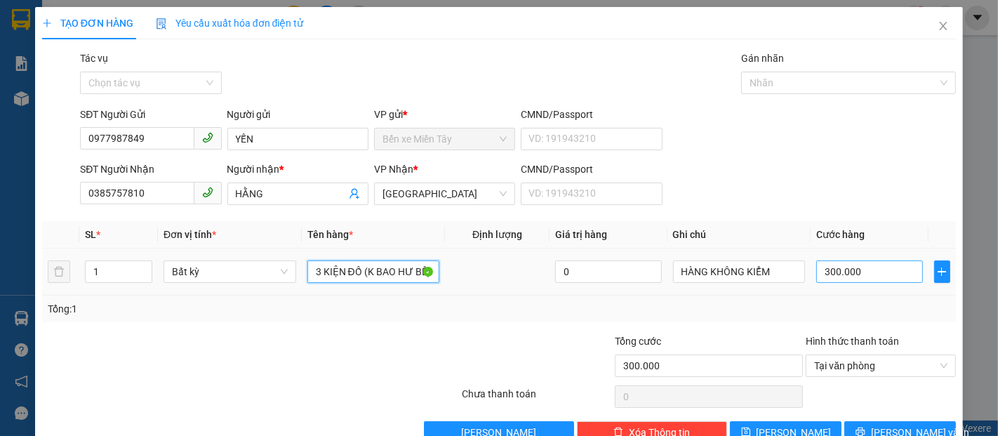
type input "3 KIỆN ĐỒ (K BAO HƯ BỂ)"
click at [861, 265] on input "300.000" at bounding box center [869, 271] width 106 height 22
type input "1"
type input "13"
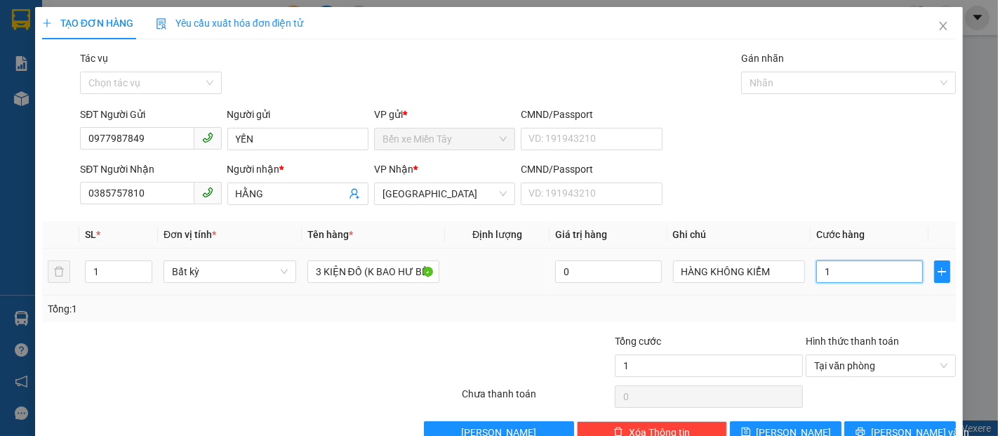
type input "13"
type input "130"
type input "1.300"
type input "13.000"
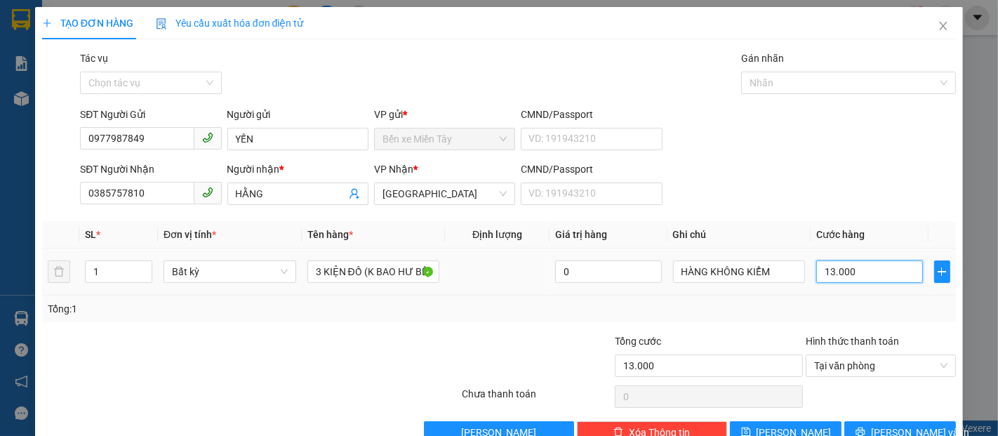
type input "130.000"
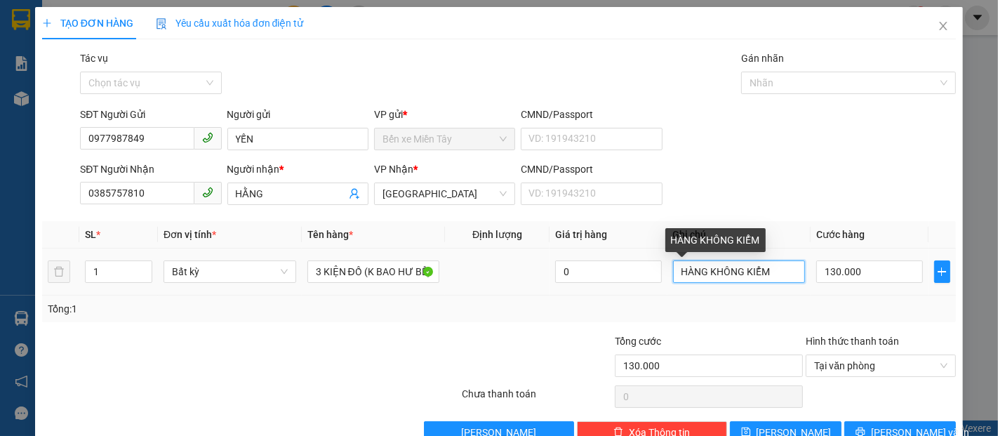
drag, startPoint x: 747, startPoint y: 273, endPoint x: 449, endPoint y: 274, distance: 298.3
click at [580, 273] on tr "1 Bất kỳ 3 KIỆN ĐỒ (K BAO HƯ BỂ) 0 HÀNG KHÔNG KIỂM 130.000" at bounding box center [499, 271] width 914 height 47
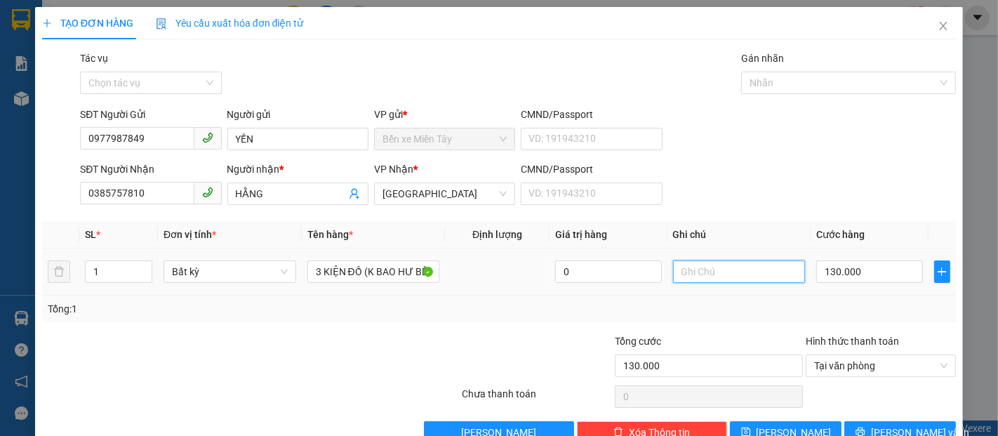
scroll to position [34, 0]
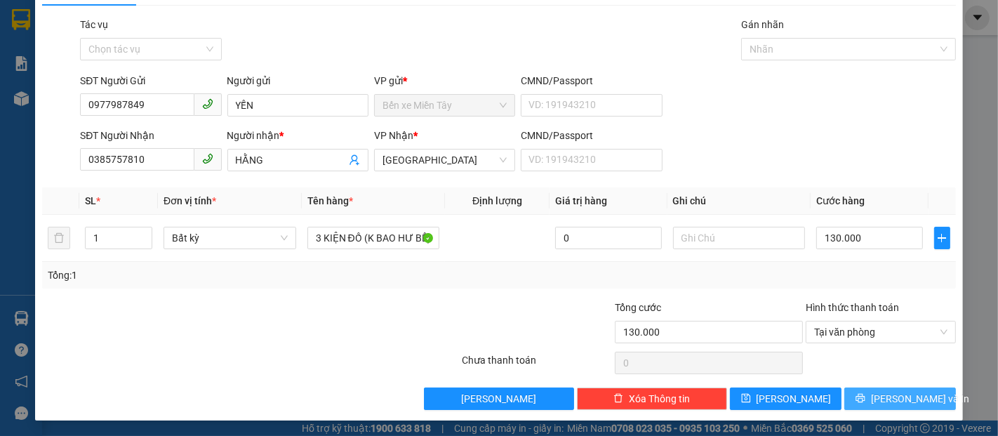
click at [922, 399] on button "[PERSON_NAME] và In" at bounding box center [900, 398] width 112 height 22
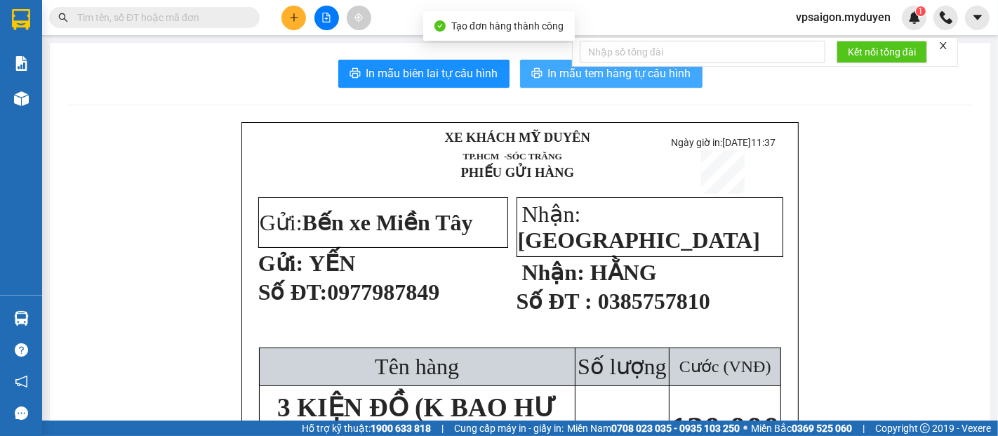
click at [581, 86] on button "In mẫu tem hàng tự cấu hình" at bounding box center [611, 74] width 182 height 28
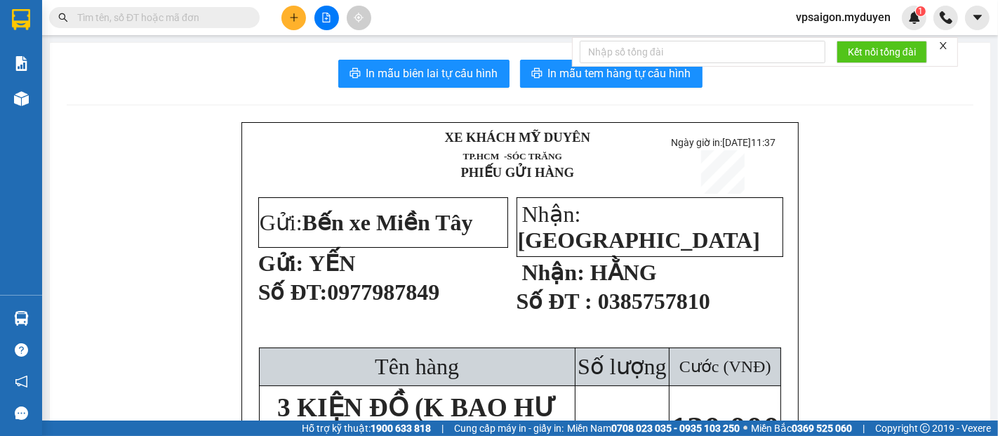
click at [940, 46] on icon "close" at bounding box center [943, 46] width 10 height 10
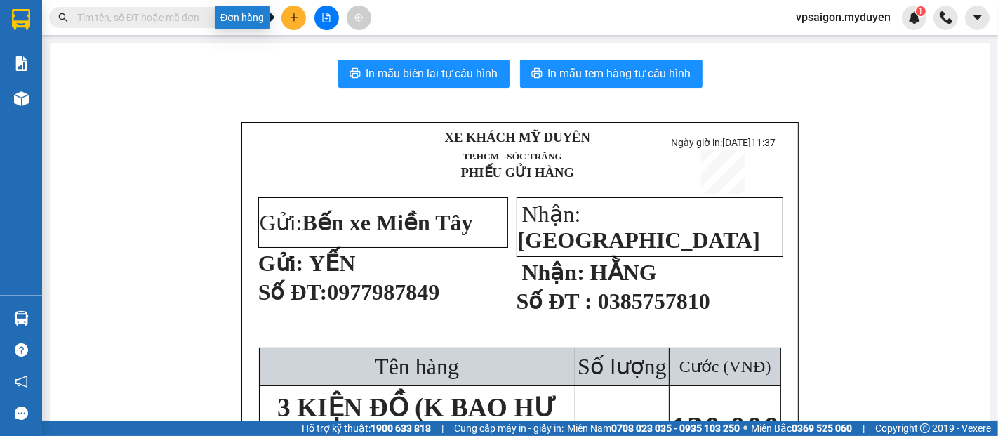
click at [295, 18] on icon "plus" at bounding box center [294, 17] width 8 height 1
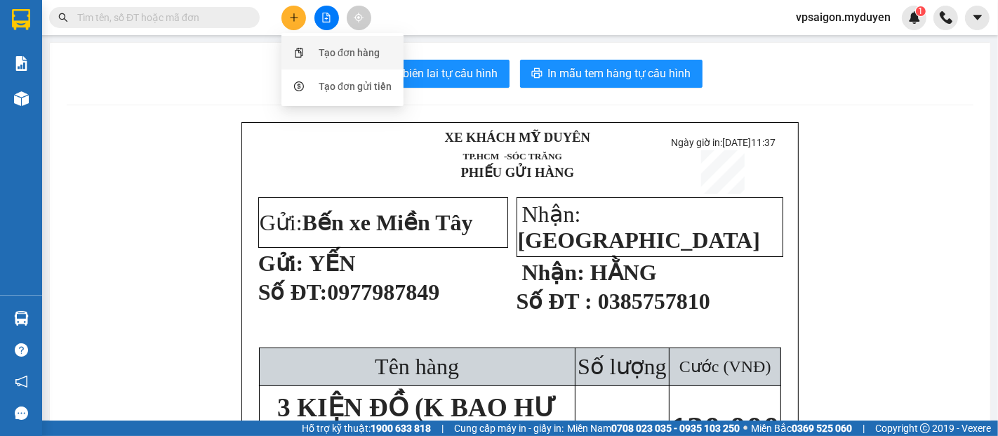
click at [314, 51] on div "Tạo đơn hàng" at bounding box center [342, 52] width 105 height 27
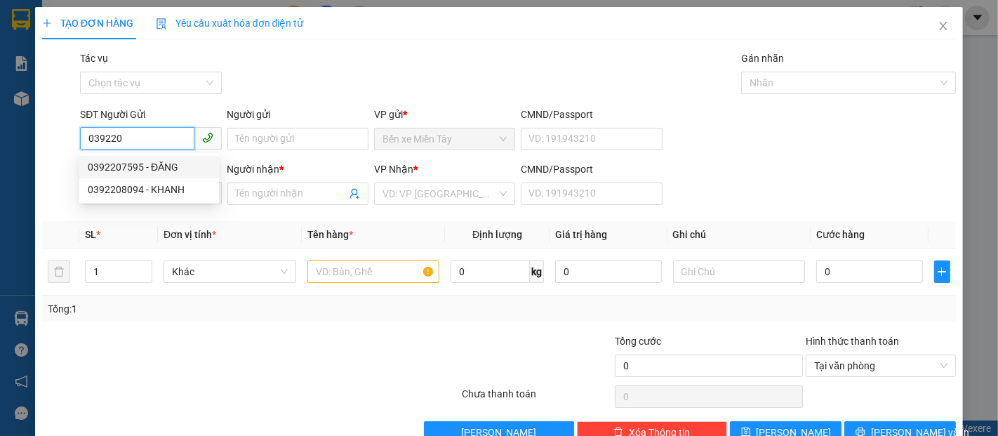
click at [161, 161] on div "0392207595 - ĐĂNG" at bounding box center [149, 166] width 123 height 15
type input "0392207595"
type input "ĐĂNG"
type input "0375128153"
type input "TÚ"
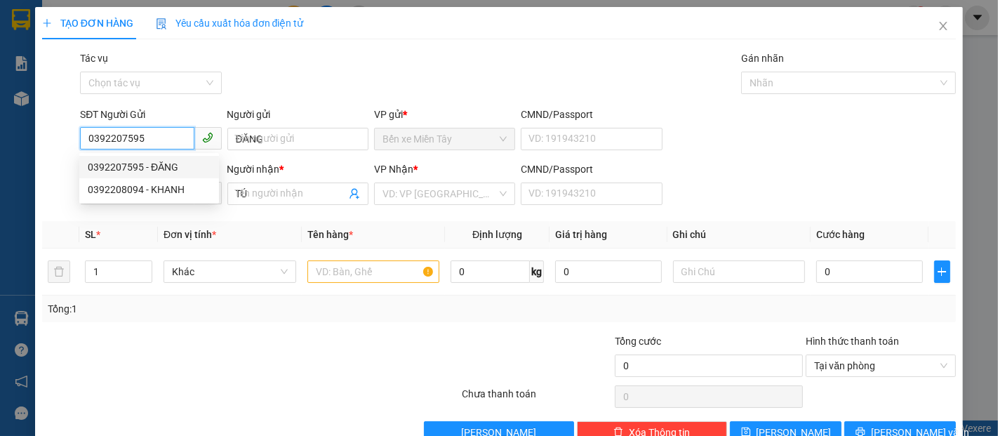
type input "100.000"
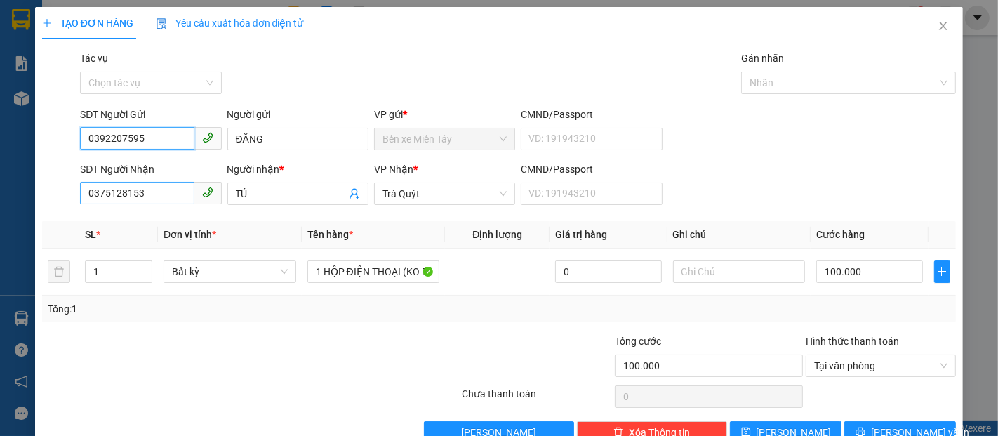
type input "0392207595"
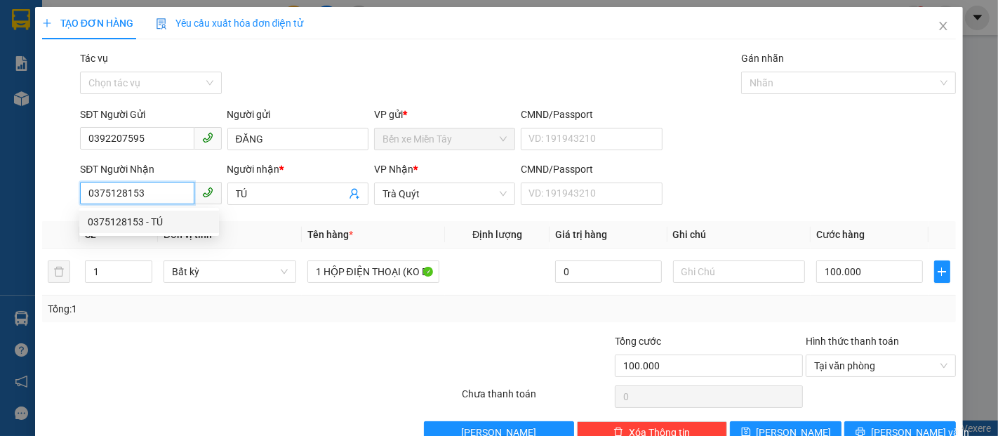
click at [151, 193] on input "0375128153" at bounding box center [137, 193] width 114 height 22
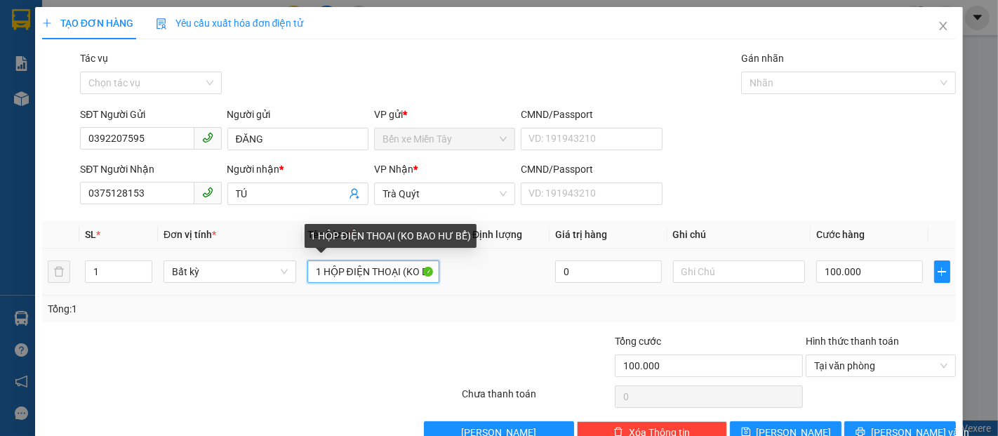
drag, startPoint x: 391, startPoint y: 269, endPoint x: 343, endPoint y: 276, distance: 48.2
click at [343, 276] on input "1 HỘP ĐIỆN THOẠI (KO BAO HƯ BỂ)" at bounding box center [373, 271] width 133 height 22
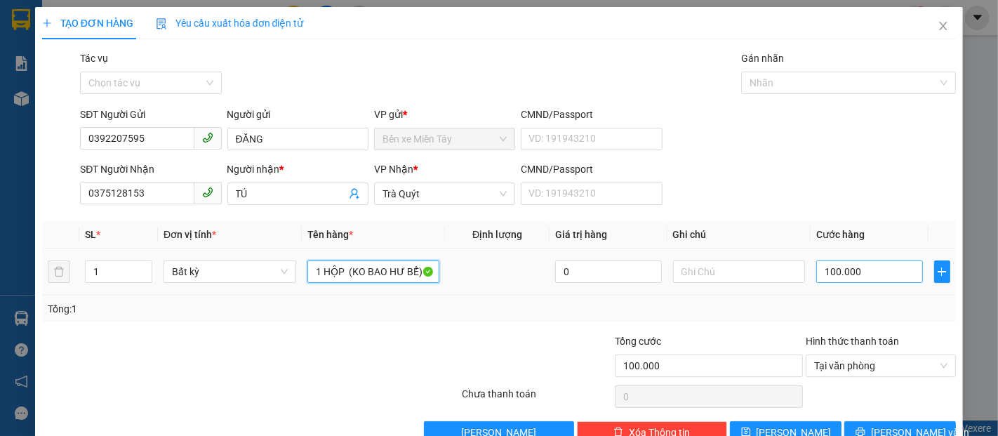
type input "1 HỘP (KO BAO HƯ BỂ)"
click at [819, 274] on input "100.000" at bounding box center [869, 271] width 106 height 22
type input "5"
type input "50"
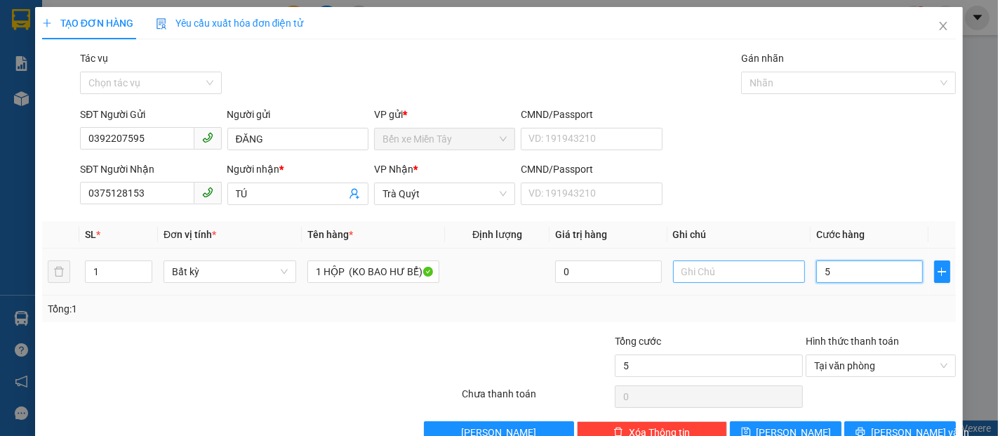
type input "50"
type input "500"
type input "5.000"
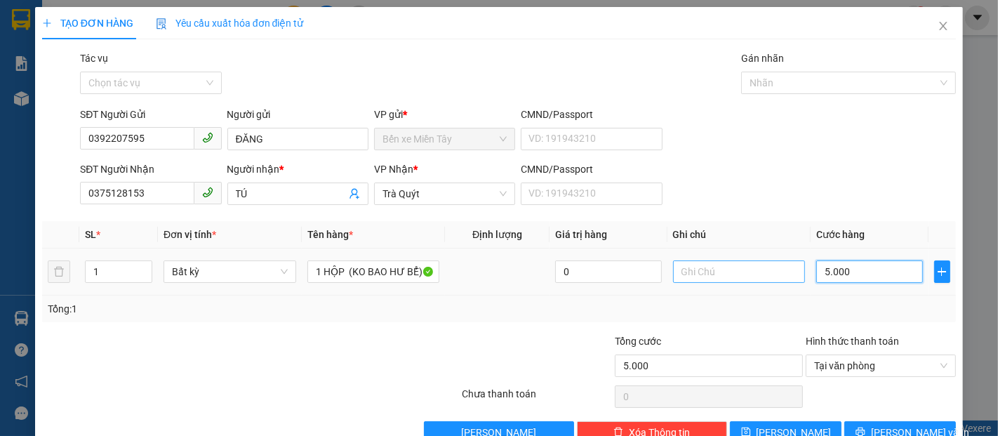
type input "50.000"
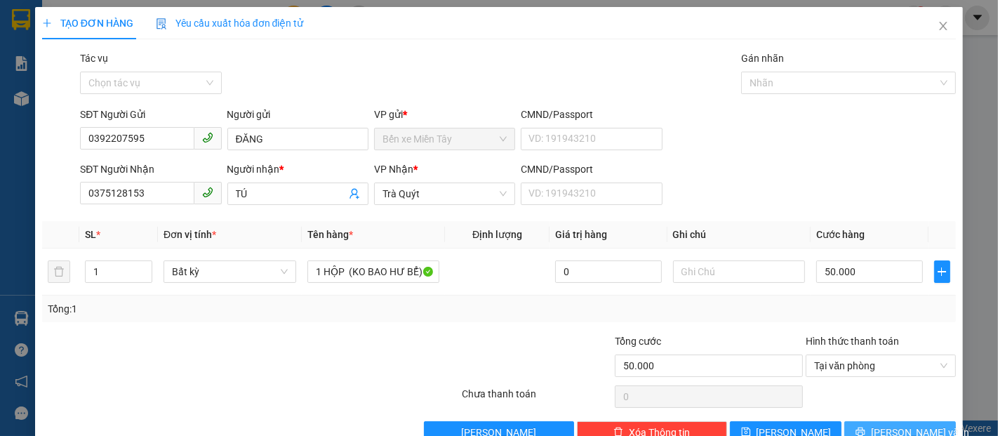
click at [876, 431] on button "[PERSON_NAME] và In" at bounding box center [900, 432] width 112 height 22
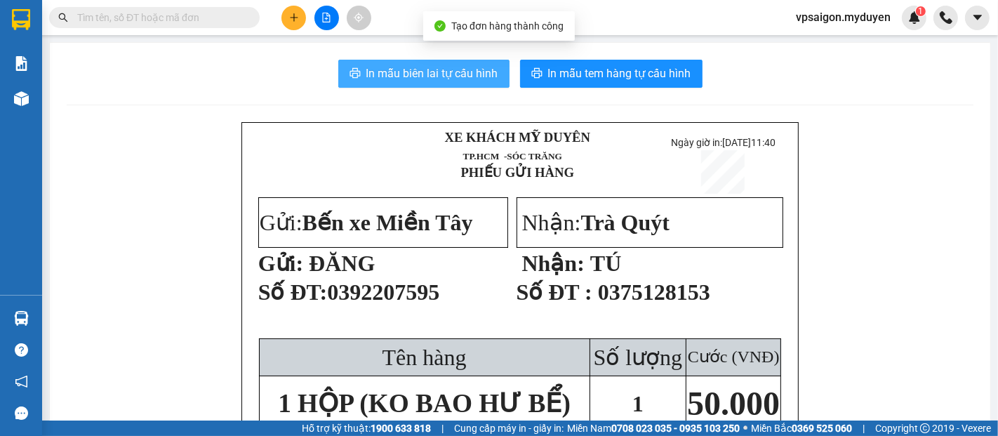
click at [469, 74] on span "In mẫu biên lai tự cấu hình" at bounding box center [432, 74] width 132 height 18
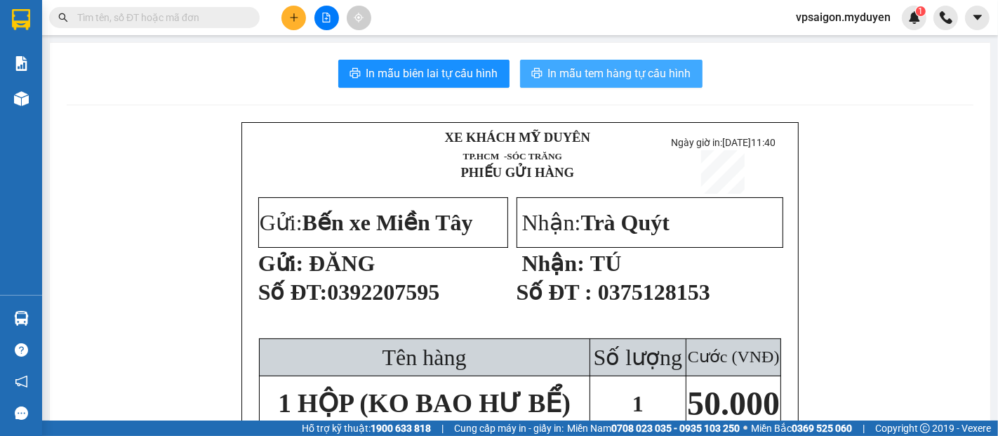
click at [624, 70] on span "In mẫu tem hàng tự cấu hình" at bounding box center [619, 74] width 143 height 18
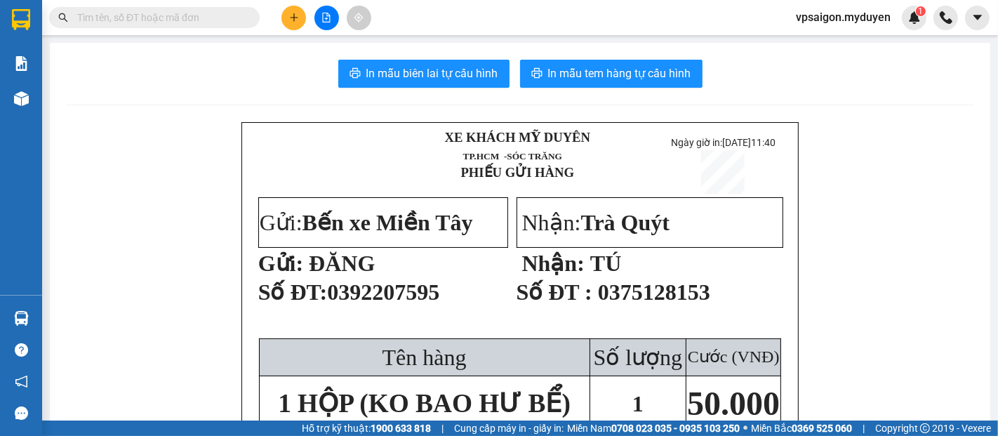
drag, startPoint x: 781, startPoint y: 124, endPoint x: 771, endPoint y: 124, distance: 9.8
drag, startPoint x: 771, startPoint y: 124, endPoint x: 298, endPoint y: 21, distance: 484.8
click at [298, 21] on icon "plus" at bounding box center [294, 18] width 10 height 10
click at [308, 48] on div "Tạo đơn hàng" at bounding box center [342, 52] width 105 height 27
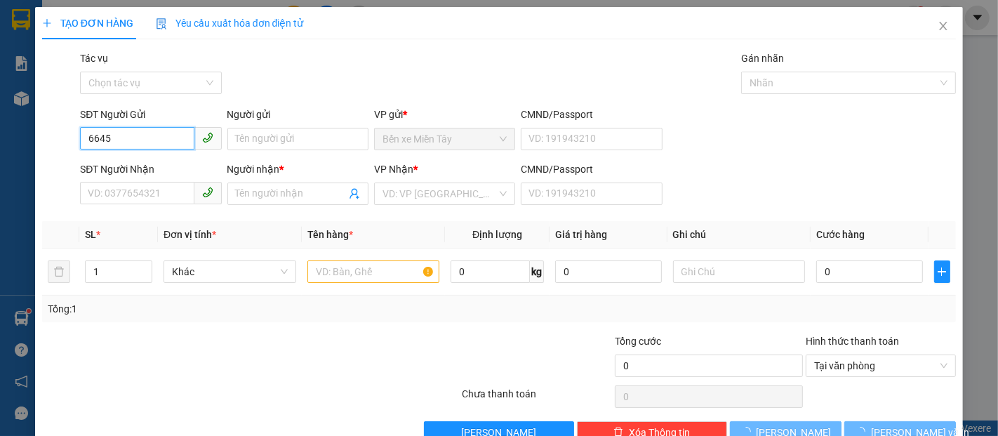
type input "664"
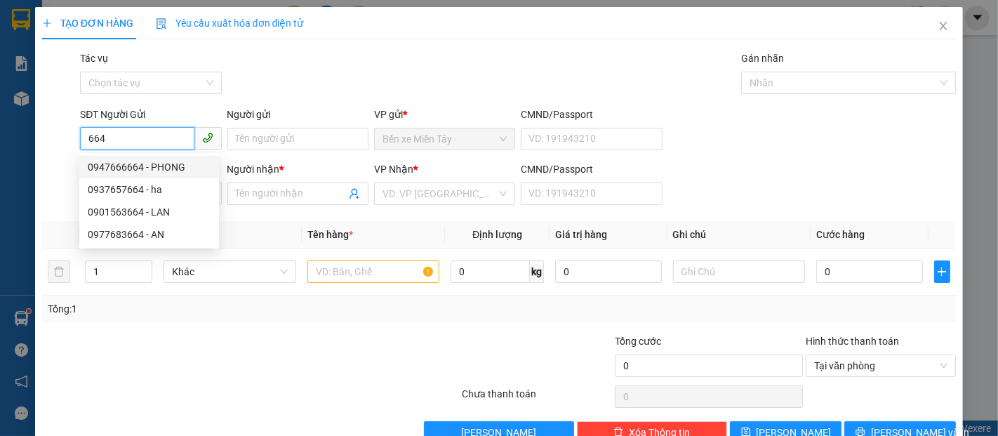
drag, startPoint x: 135, startPoint y: 140, endPoint x: 29, endPoint y: 153, distance: 106.0
click at [44, 152] on div "SĐT Người Gửi 664 Người gửi Tên người gửi VP gửi * Bến xe Miền Tây CMND/Passpor…" at bounding box center [499, 131] width 917 height 49
drag, startPoint x: 931, startPoint y: 24, endPoint x: 909, endPoint y: 29, distance: 22.3
click at [938, 25] on icon "close" at bounding box center [943, 25] width 11 height 11
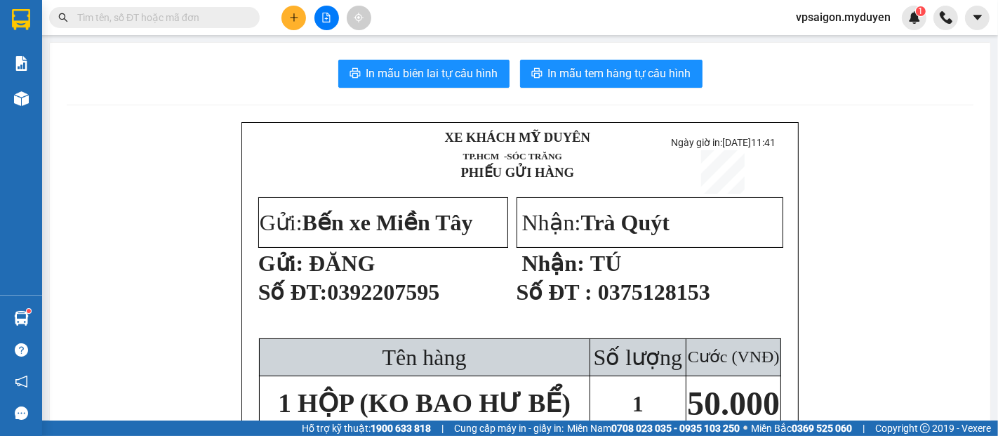
click at [293, 21] on icon "plus" at bounding box center [293, 17] width 1 height 8
click at [323, 55] on div "Tạo đơn hàng" at bounding box center [349, 52] width 61 height 15
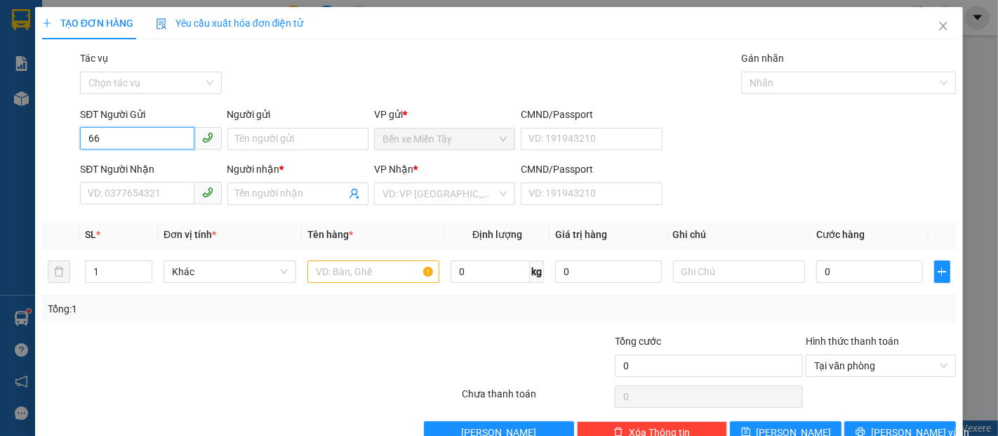
type input "664"
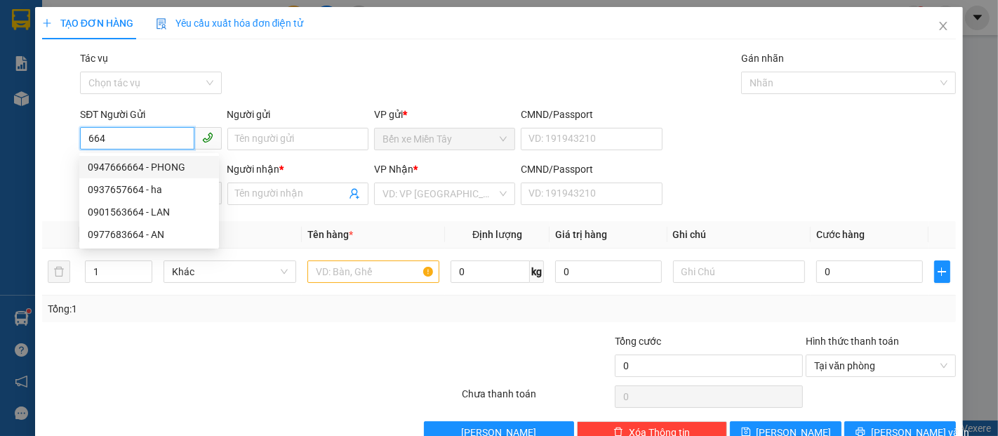
drag, startPoint x: 163, startPoint y: 145, endPoint x: 0, endPoint y: 128, distance: 163.6
click at [0, 128] on div "TẠO ĐƠN HÀNG Yêu cầu xuất hóa đơn điện tử Transit Pickup Surcharge Ids Transit …" at bounding box center [499, 218] width 998 height 436
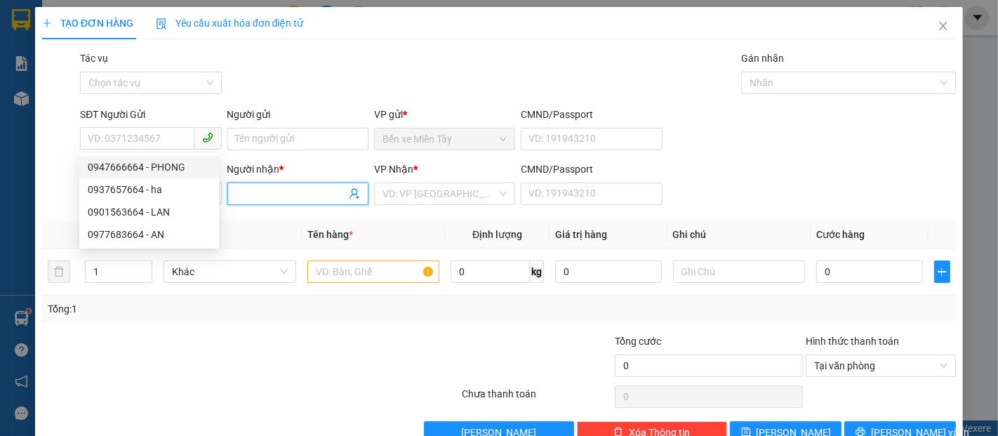
click at [271, 186] on input "Người nhận *" at bounding box center [291, 193] width 110 height 15
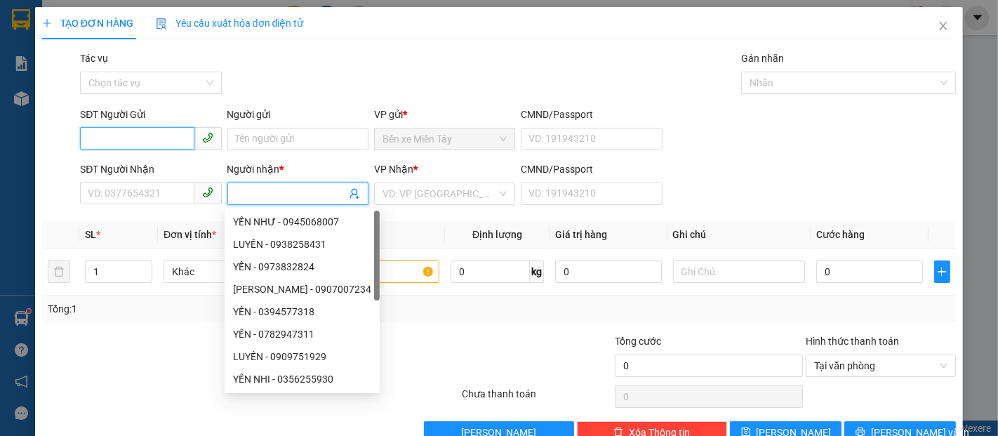
click at [128, 138] on input "SĐT Người Gửi" at bounding box center [137, 138] width 114 height 22
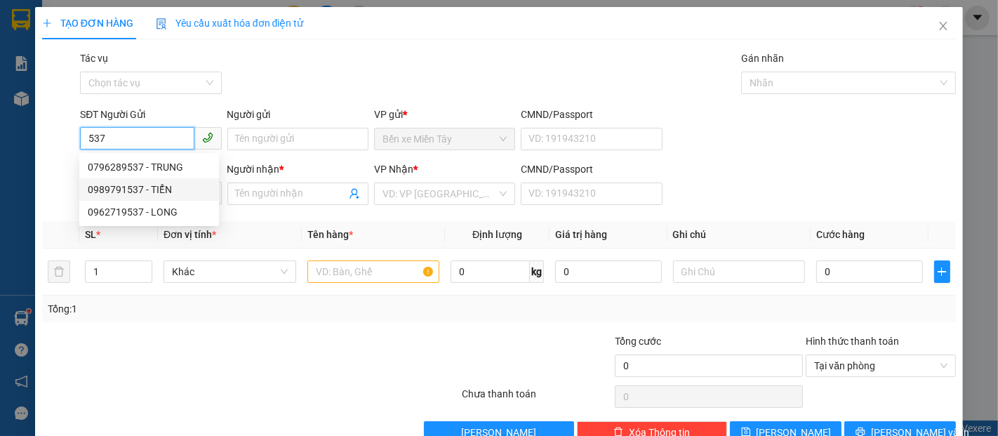
click at [152, 182] on div "0989791537 - TIỂN" at bounding box center [149, 189] width 123 height 15
type input "0989791537"
type input "TIỂN"
type input "0356088664"
type input "PHƯƠNG"
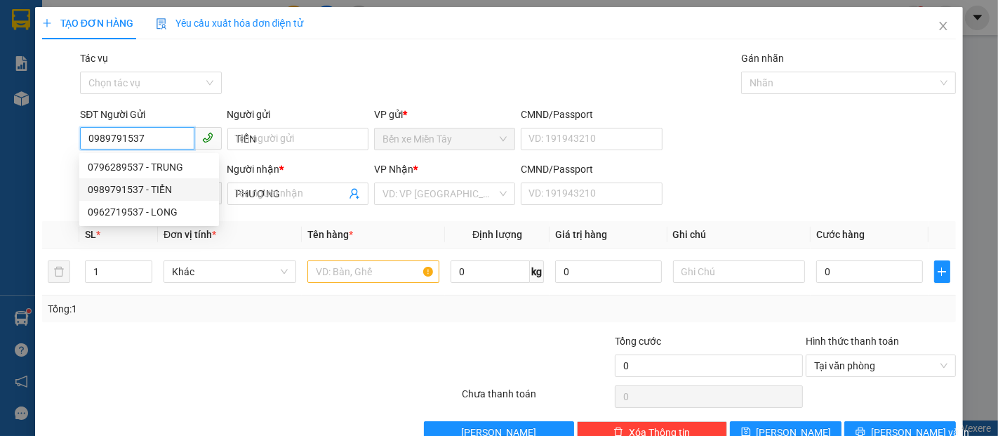
type input "120.000"
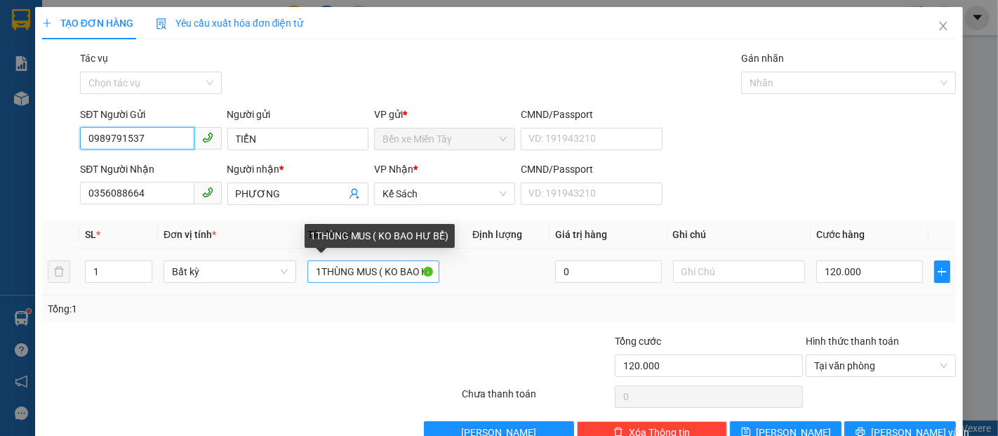
type input "0989791537"
click at [315, 277] on input "1THÙNG MUS ( KO BAO HƯ BỂ)" at bounding box center [373, 271] width 133 height 22
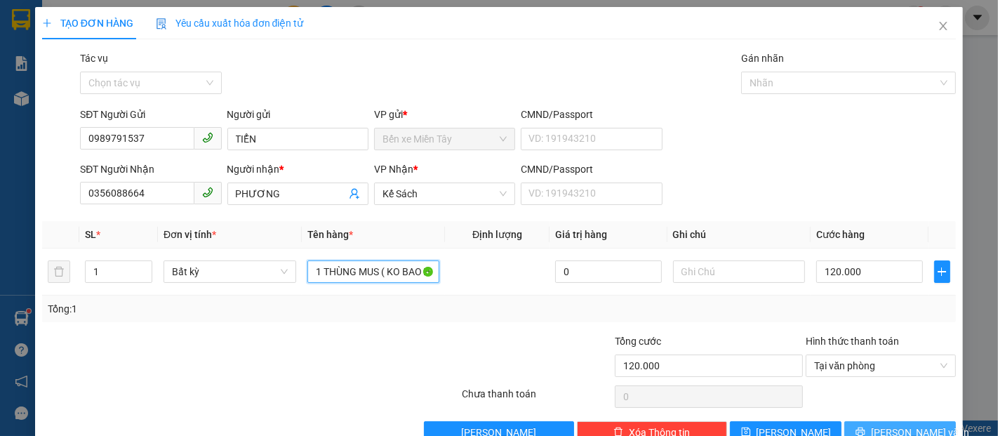
type input "1 THÙNG MUS ( KO BAO HƯ BỂ)"
click at [865, 427] on icon "printer" at bounding box center [860, 432] width 10 height 10
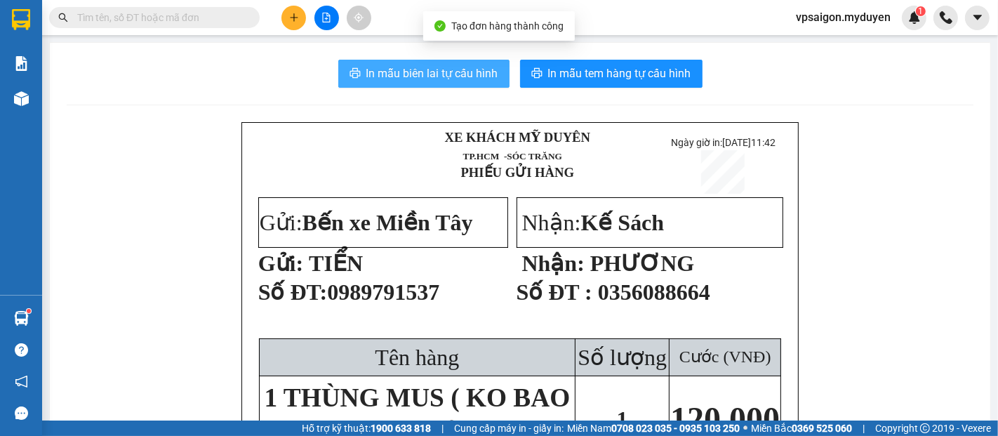
click at [420, 69] on span "In mẫu biên lai tự cấu hình" at bounding box center [432, 74] width 132 height 18
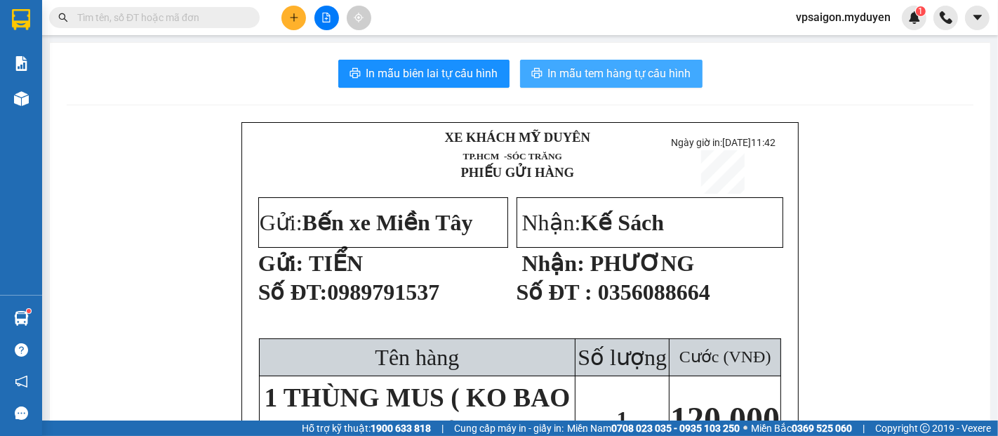
click at [588, 83] on button "In mẫu tem hàng tự cấu hình" at bounding box center [611, 74] width 182 height 28
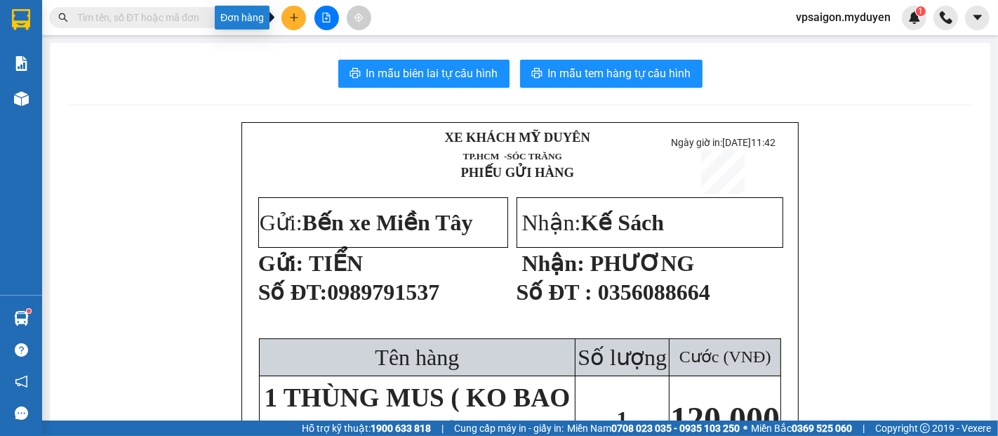
click at [292, 26] on button at bounding box center [293, 18] width 25 height 25
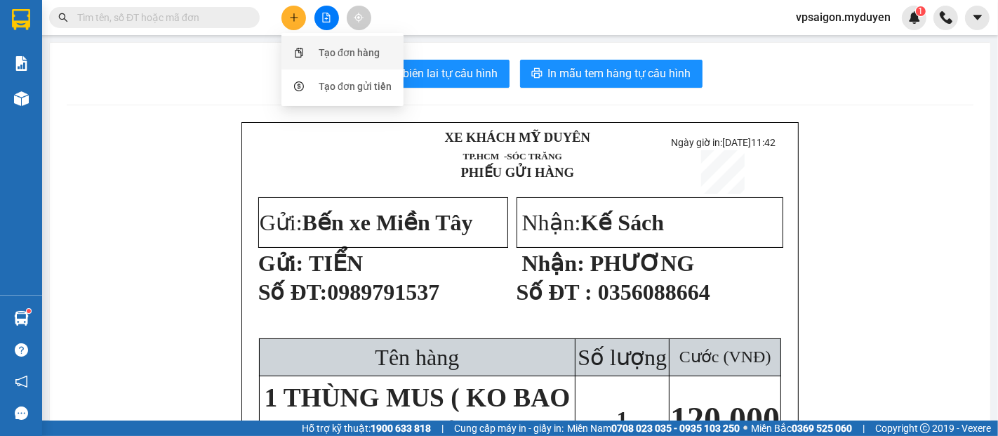
click at [305, 50] on div at bounding box center [299, 52] width 18 height 15
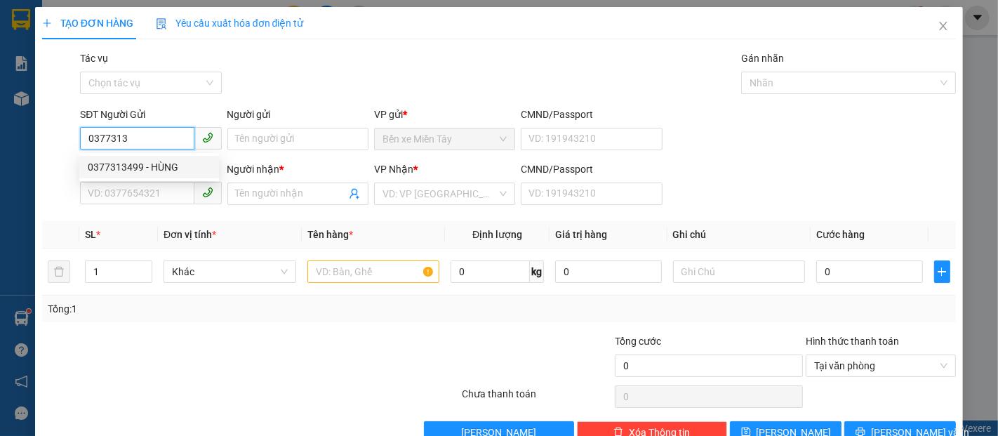
click at [140, 165] on div "0377313499 - HÙNG" at bounding box center [149, 166] width 123 height 15
type input "0377313499"
type input "HÙNG"
type input "0794302350"
type input "THẢO"
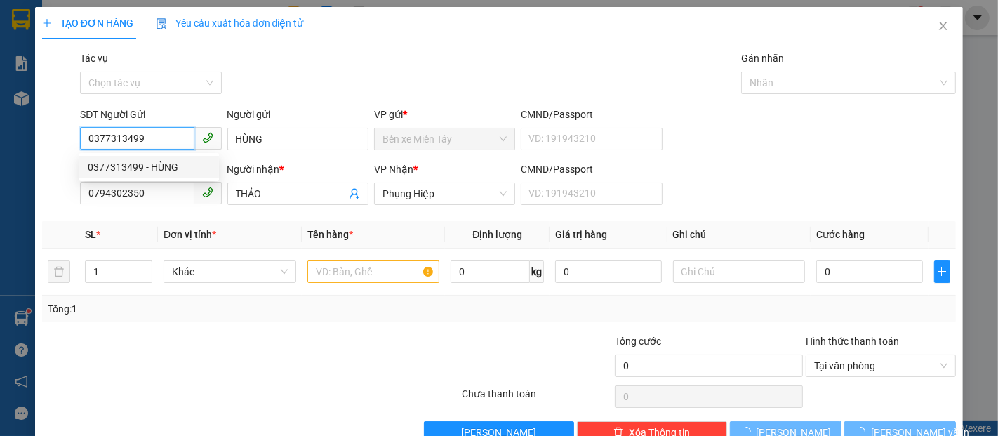
type input "50.000"
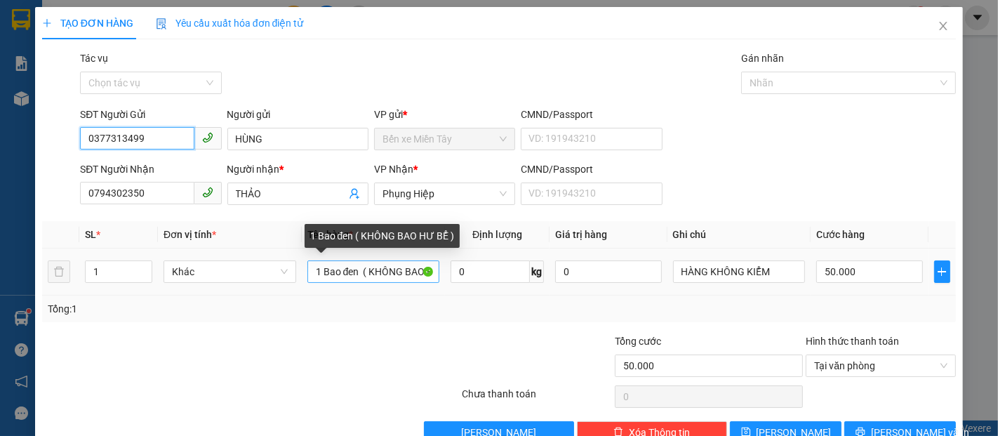
type input "0377313499"
drag, startPoint x: 354, startPoint y: 272, endPoint x: 320, endPoint y: 274, distance: 34.5
click at [320, 274] on input "1 Bao đen ( KHÔNG BAO HƯ BỂ )" at bounding box center [373, 271] width 133 height 22
click at [361, 269] on input "1 BỌC ĐỒ ( KHÔNG BAO HƯ BỂ )" at bounding box center [373, 271] width 133 height 22
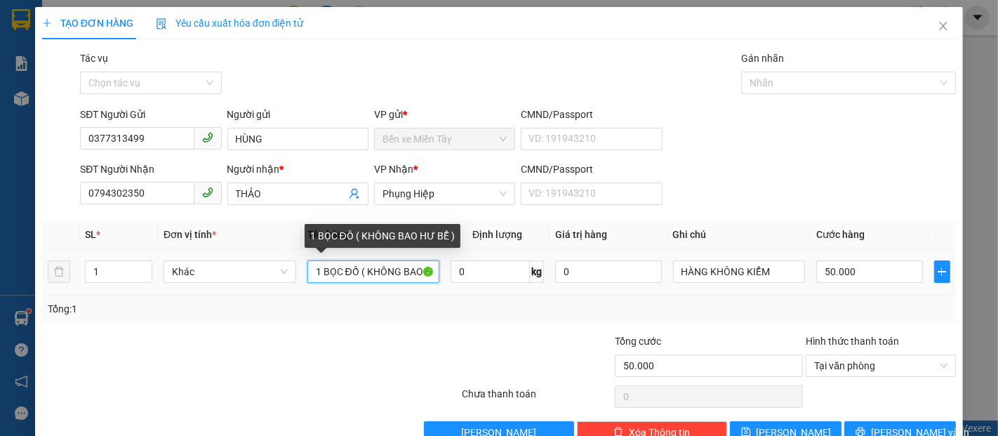
click at [397, 272] on input "1 BỌC ĐỒ ( KHÔNG BAO HƯ BỂ )" at bounding box center [373, 271] width 133 height 22
type input "1 BỌC ĐỒ ( K BAO HƯ BỂ )"
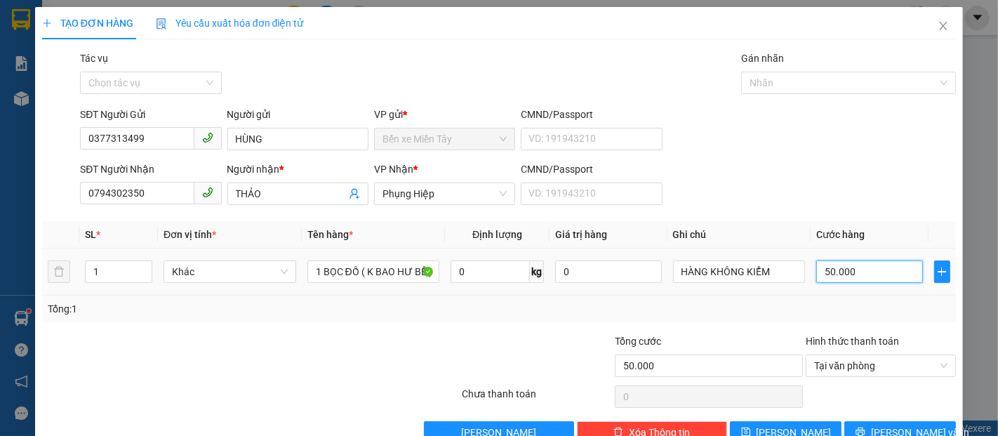
click at [839, 267] on input "50.000" at bounding box center [869, 271] width 106 height 22
click at [876, 427] on button "[PERSON_NAME] và In" at bounding box center [900, 432] width 112 height 22
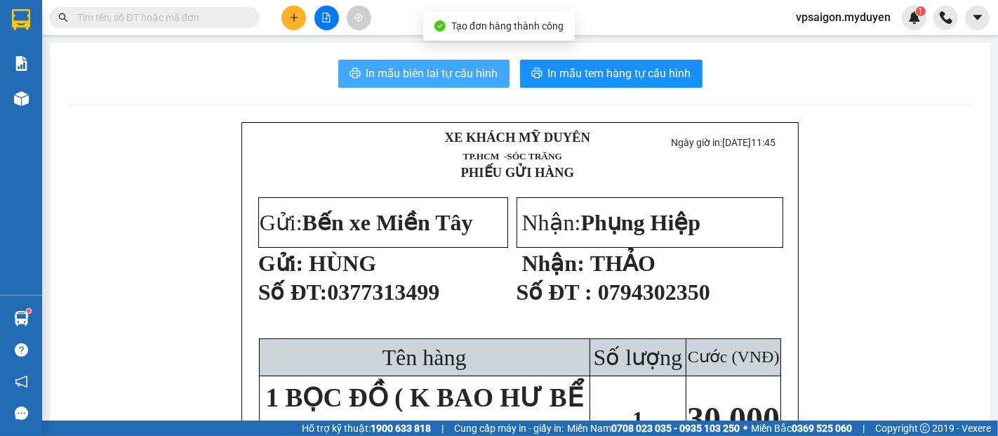
click at [378, 65] on span "In mẫu biên lai tự cấu hình" at bounding box center [432, 74] width 132 height 18
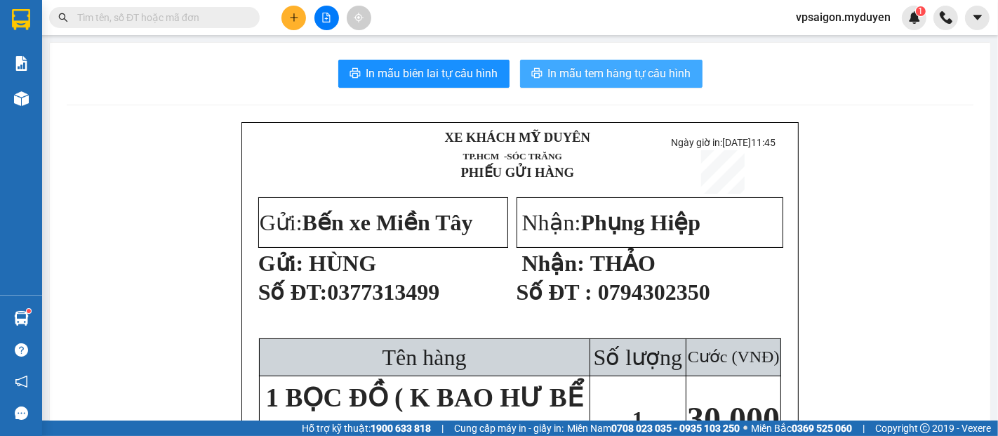
click at [539, 75] on button "In mẫu tem hàng tự cấu hình" at bounding box center [611, 74] width 182 height 28
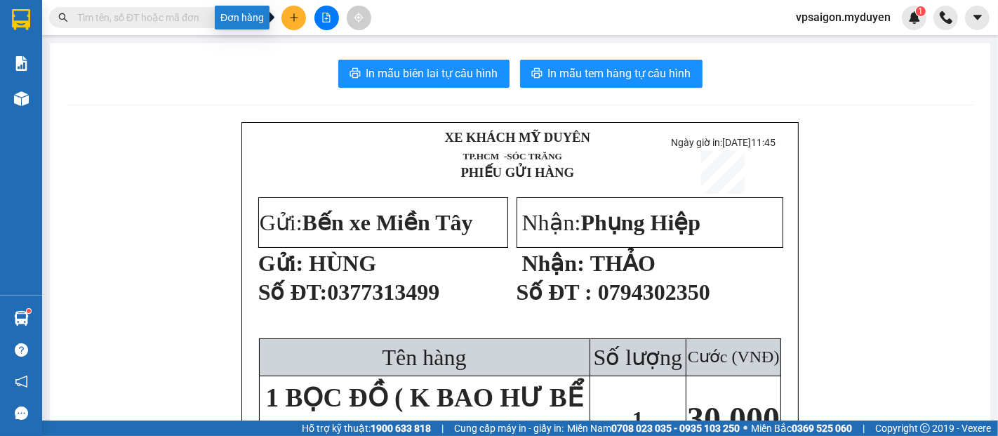
click at [293, 21] on icon "plus" at bounding box center [294, 18] width 10 height 10
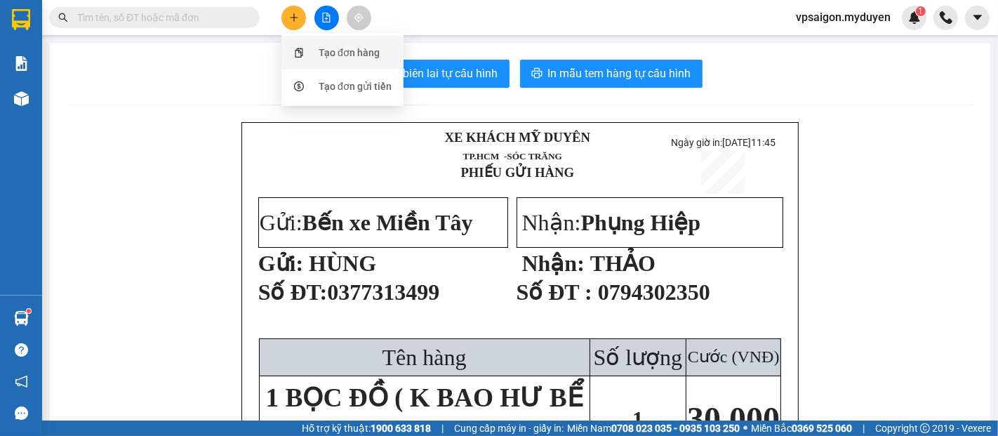
click at [354, 50] on div "Tạo đơn hàng" at bounding box center [349, 52] width 61 height 15
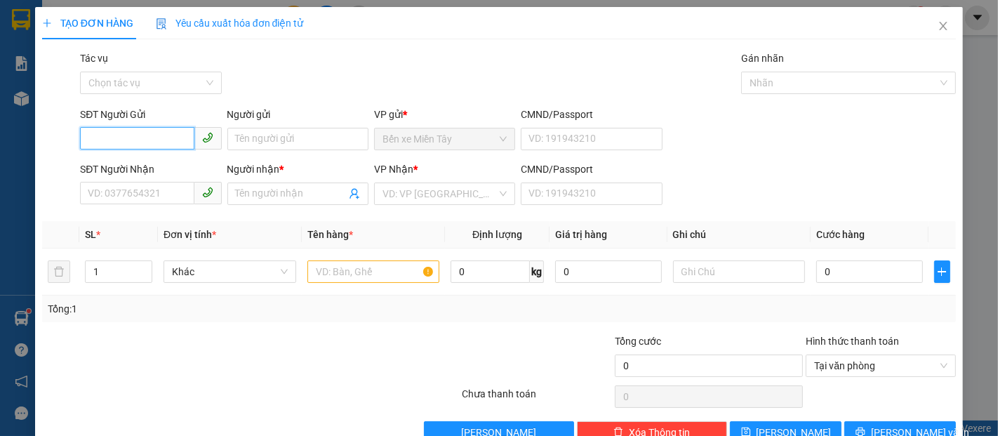
click at [126, 135] on input "SĐT Người Gửi" at bounding box center [137, 138] width 114 height 22
type input "0906664663"
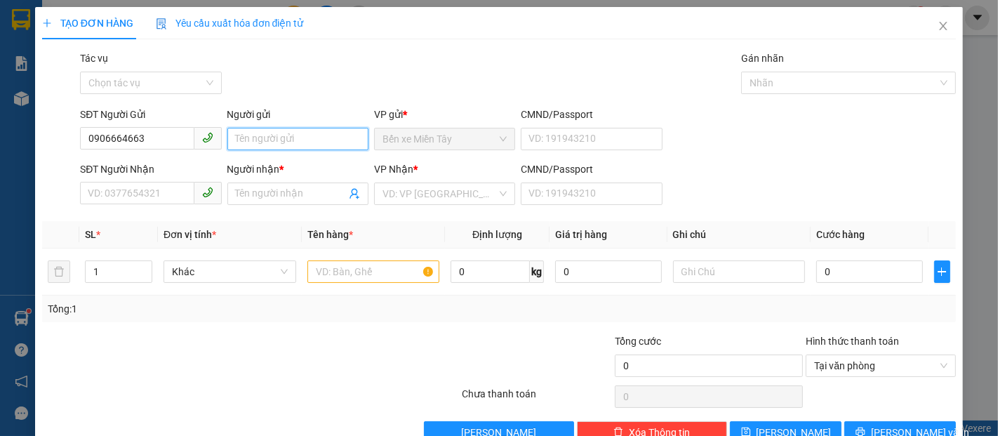
click at [262, 135] on input "Người gửi" at bounding box center [297, 139] width 141 height 22
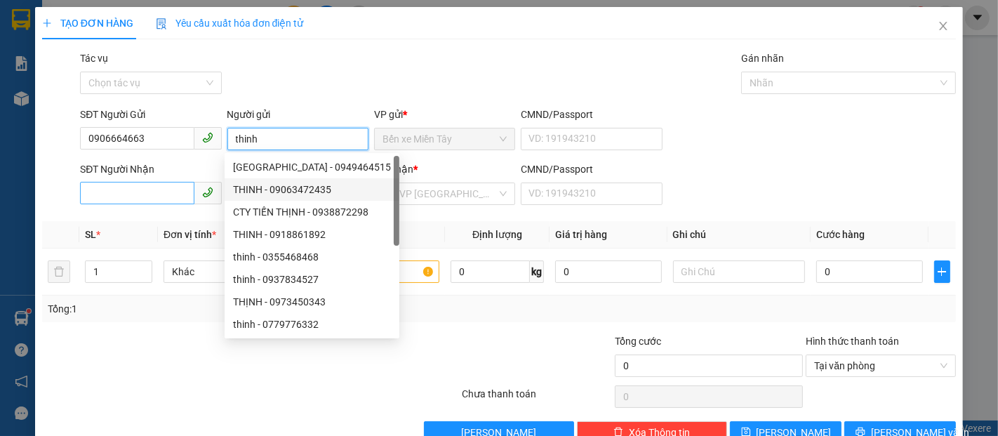
type input "thinh"
click at [146, 188] on input "SĐT Người Nhận" at bounding box center [137, 193] width 114 height 22
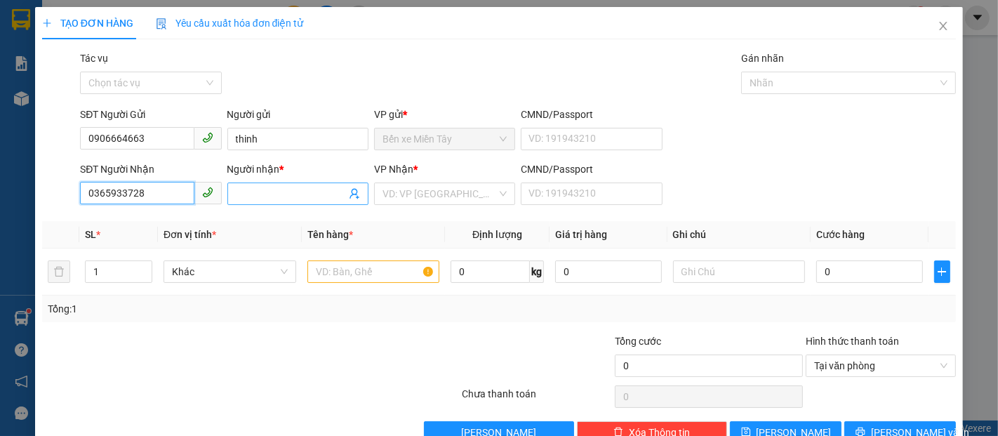
type input "0365933728"
click at [281, 199] on input "Người nhận *" at bounding box center [291, 193] width 110 height 15
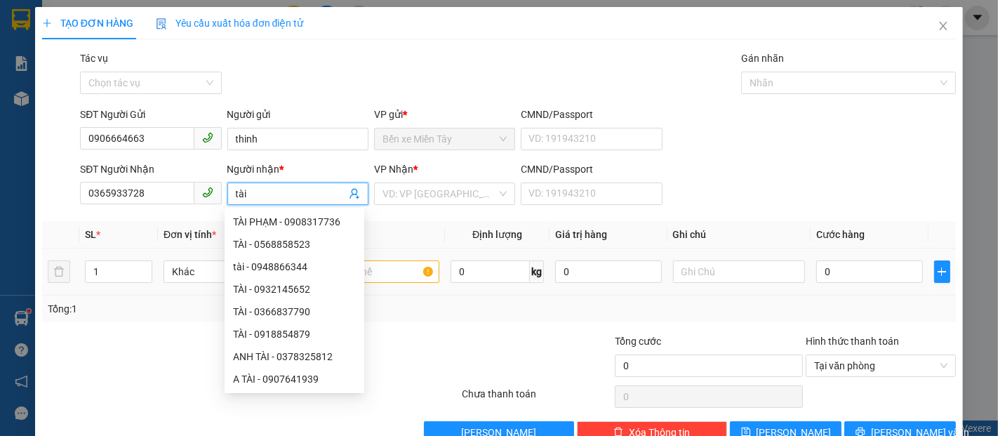
type input "tài"
drag, startPoint x: 397, startPoint y: 276, endPoint x: 403, endPoint y: 271, distance: 7.5
click at [396, 276] on input "text" at bounding box center [373, 271] width 133 height 22
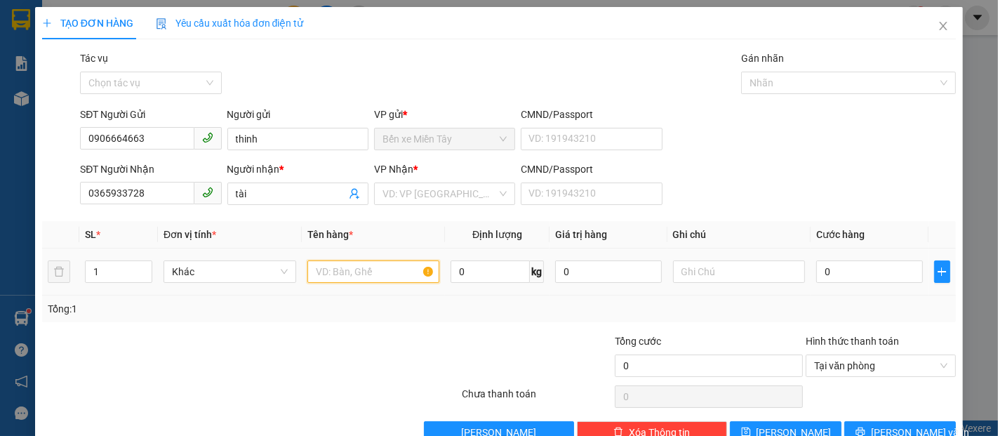
click at [326, 272] on input "text" at bounding box center [373, 271] width 133 height 22
click at [434, 190] on input "search" at bounding box center [439, 193] width 114 height 21
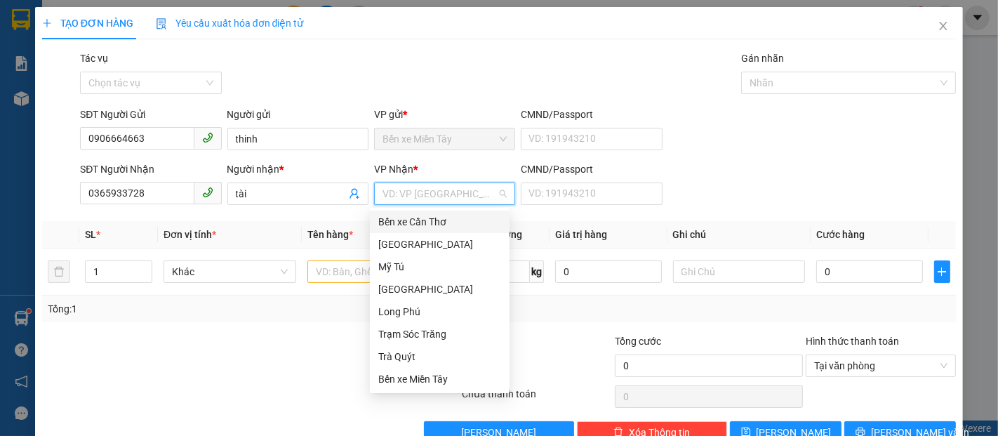
click at [435, 190] on input "search" at bounding box center [439, 193] width 114 height 21
click at [424, 333] on div "Trạm Sóc Trăng" at bounding box center [439, 333] width 123 height 15
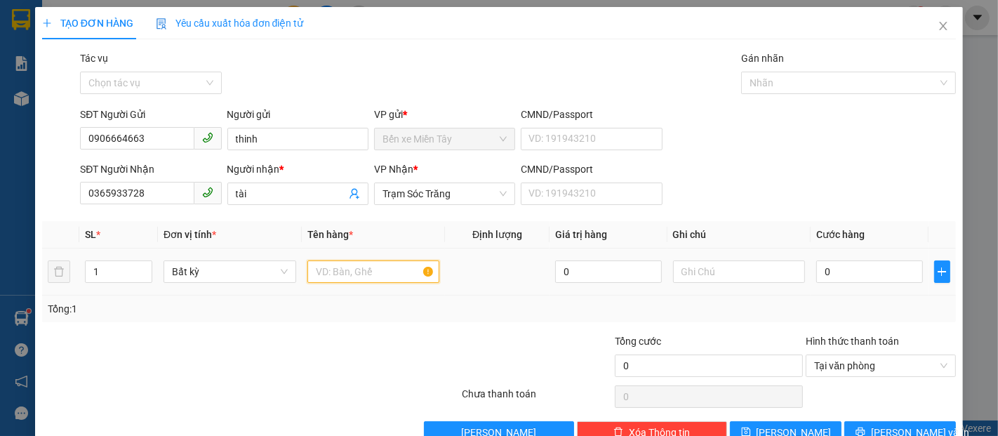
click at [351, 275] on input "text" at bounding box center [373, 271] width 133 height 22
type input "1 hop (ko bao hu be)"
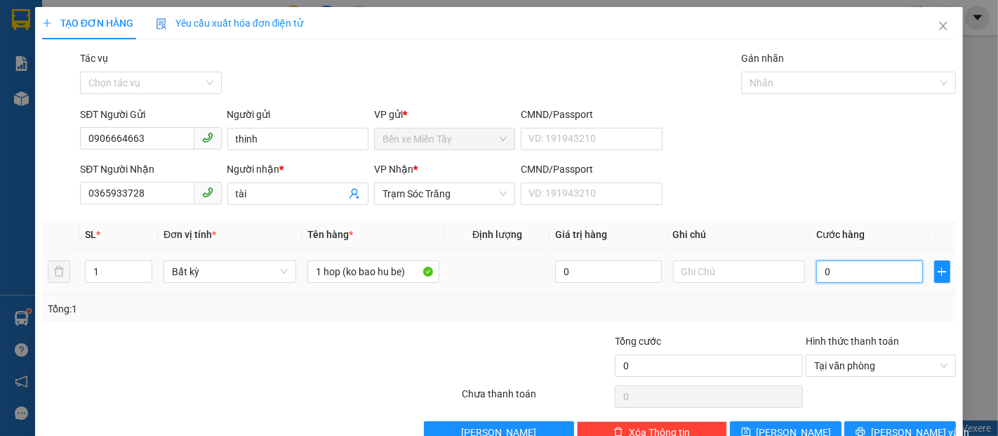
click at [816, 277] on input "0" at bounding box center [869, 271] width 106 height 22
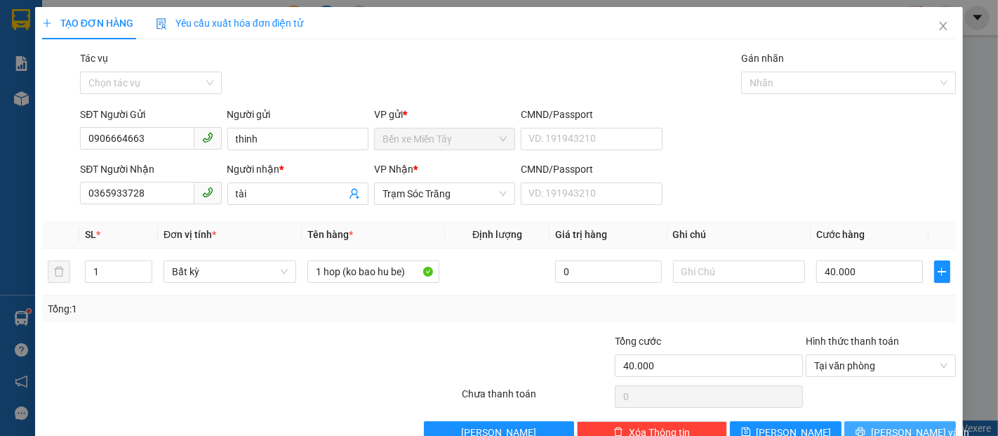
click at [884, 429] on span "[PERSON_NAME] và In" at bounding box center [920, 432] width 98 height 15
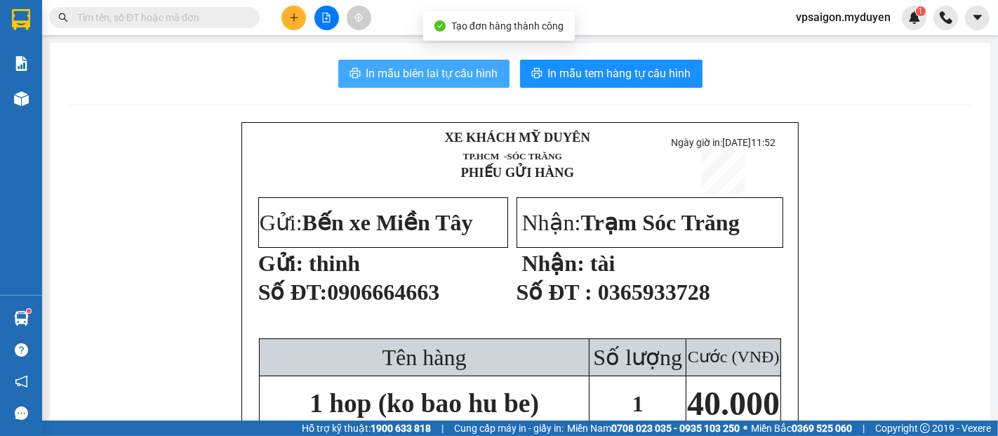
click at [442, 76] on span "In mẫu biên lai tự cấu hình" at bounding box center [432, 74] width 132 height 18
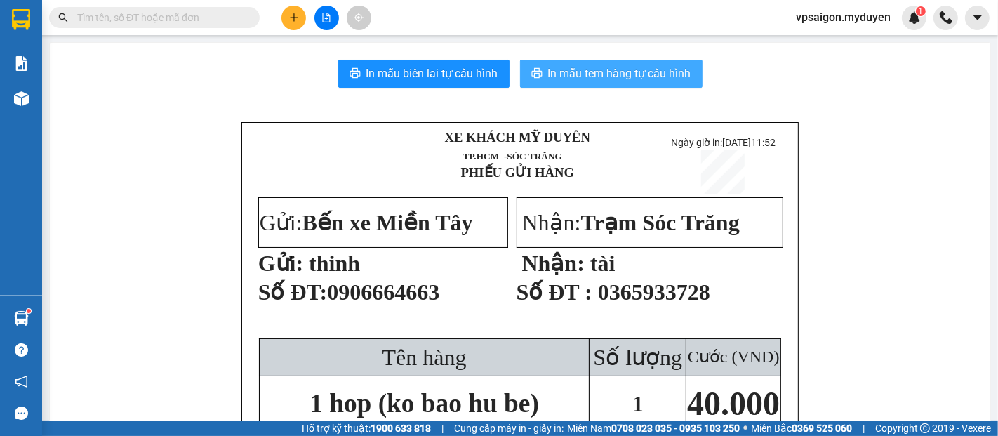
click at [583, 60] on button "In mẫu tem hàng tự cấu hình" at bounding box center [611, 74] width 182 height 28
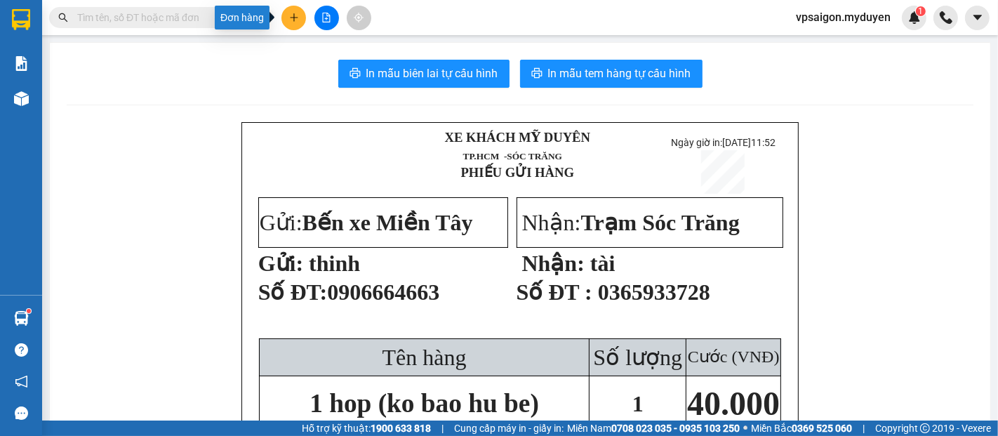
click at [293, 21] on icon "plus" at bounding box center [294, 18] width 10 height 10
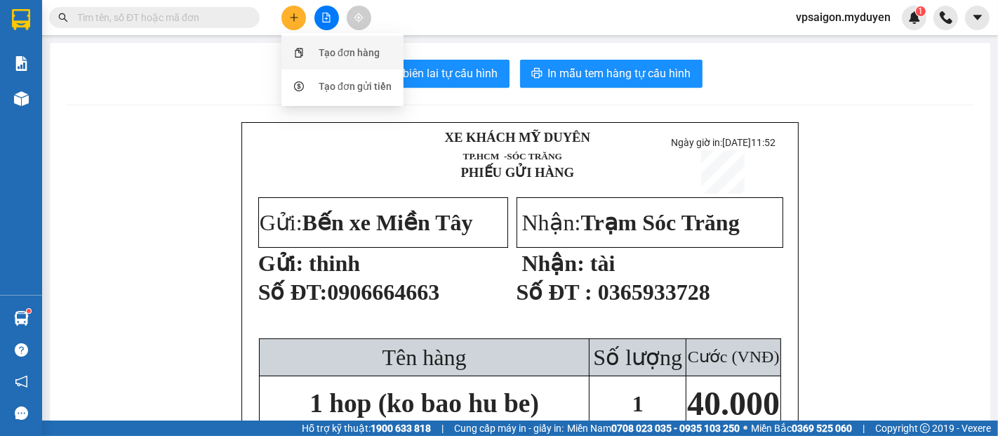
click at [338, 47] on div "Tạo đơn hàng" at bounding box center [349, 52] width 61 height 15
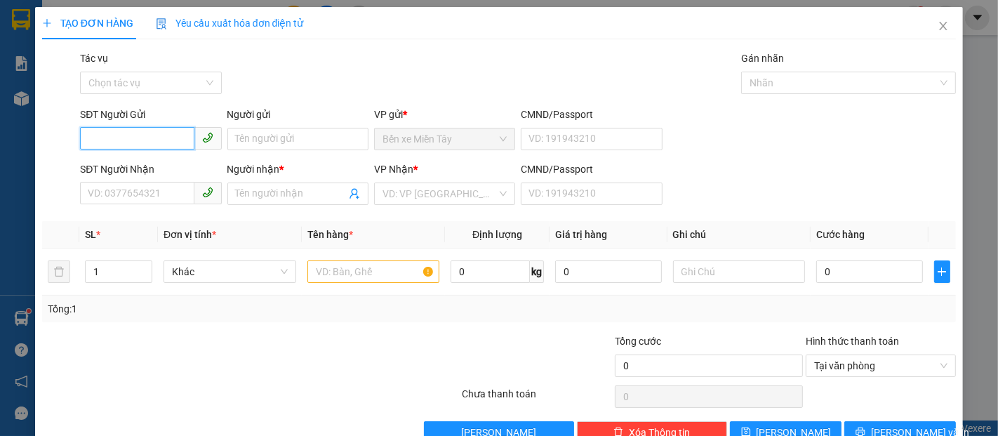
drag, startPoint x: 181, startPoint y: 138, endPoint x: 223, endPoint y: 184, distance: 62.6
click at [187, 154] on div "SĐT Người Gửi VD: 0371234567" at bounding box center [150, 131] width 141 height 49
type input "2"
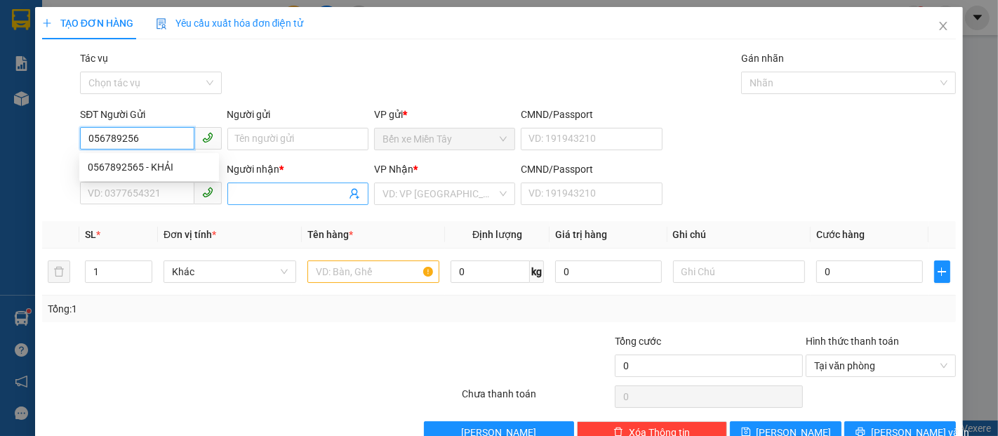
type input "0567892565"
click at [132, 165] on div "0567892565 - KHẢI" at bounding box center [149, 166] width 123 height 15
type input "KHẢI"
type input "0799565405"
type input "SHOP HOA TƯƠI NGUYỄN ĐIỂM"
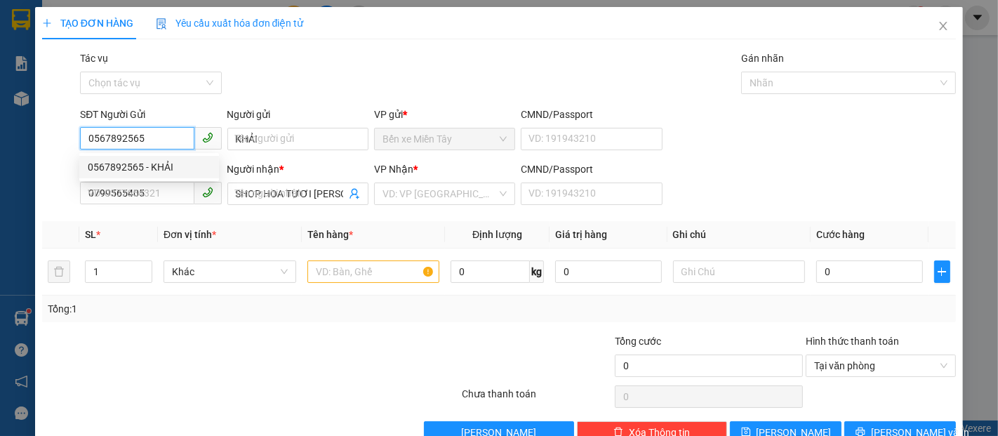
type input "120.000"
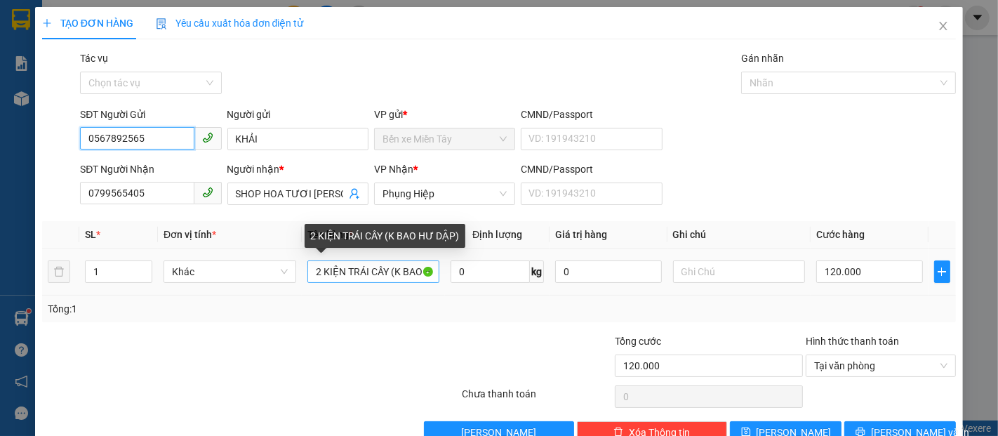
type input "0567892565"
click at [316, 271] on input "2 KIỆN TRÁI CÂY (K BAO HƯ DẬP)" at bounding box center [373, 271] width 133 height 22
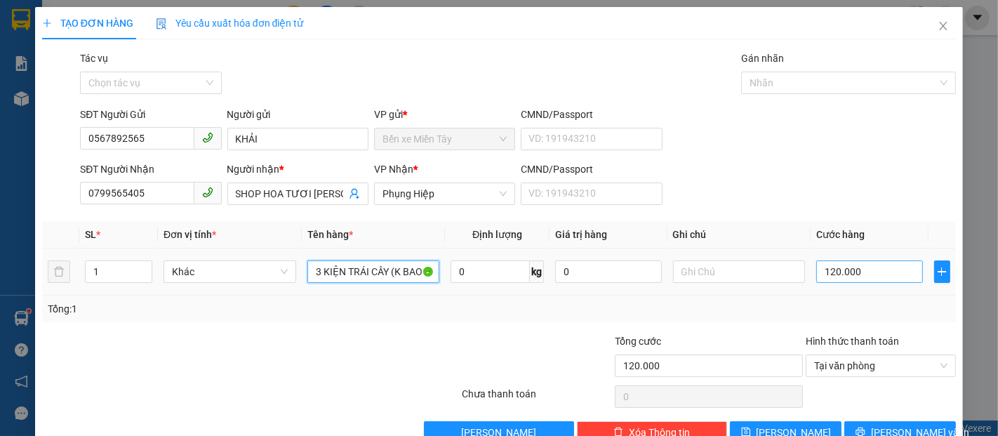
type input "3 KIỆN TRÁI CÂY (K BAO HƯ DẬP)"
click at [816, 277] on input "120.000" at bounding box center [869, 271] width 106 height 22
type input "2"
type input "25"
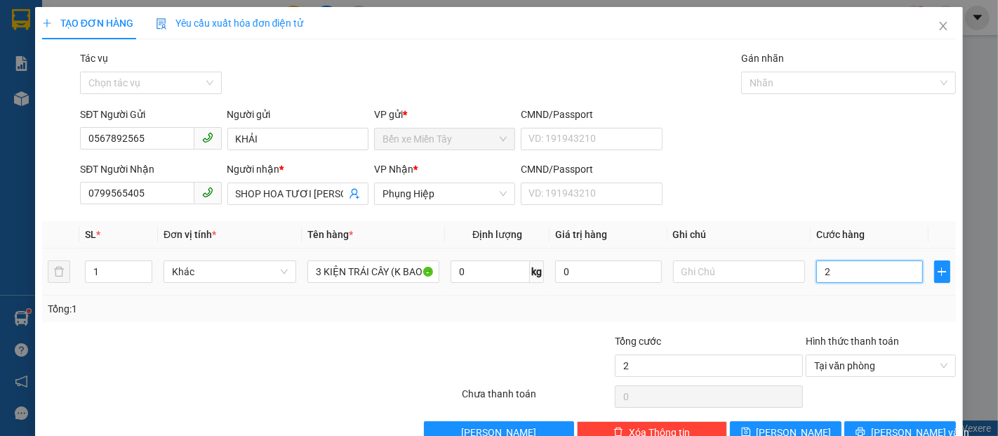
type input "25"
type input "250"
type input "2.500"
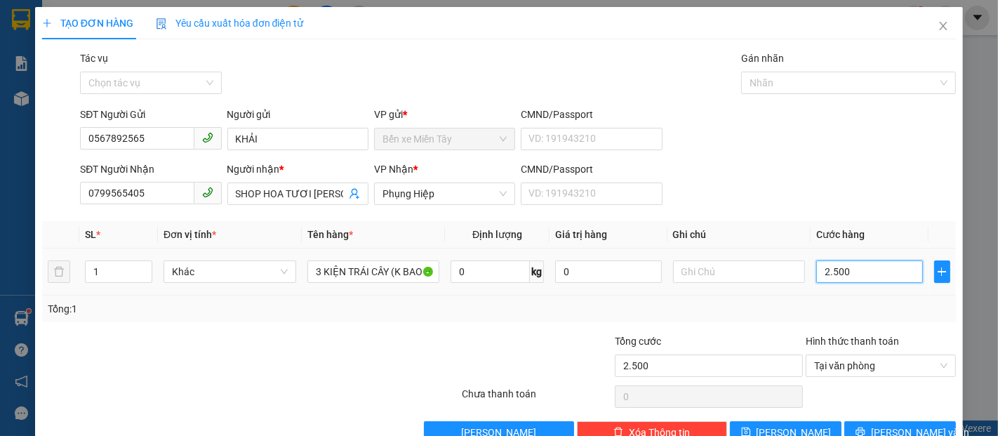
type input "25.000"
type input "250.000"
click at [905, 428] on span "[PERSON_NAME] và In" at bounding box center [920, 432] width 98 height 15
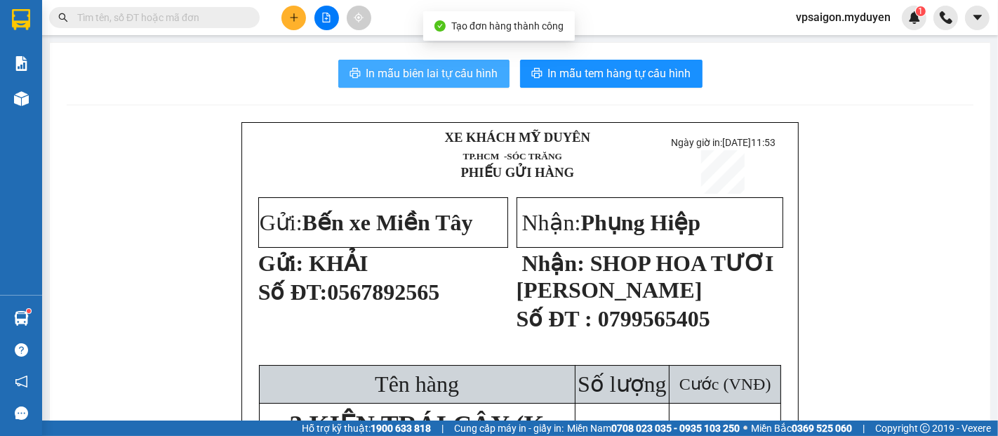
click at [404, 69] on span "In mẫu biên lai tự cấu hình" at bounding box center [432, 74] width 132 height 18
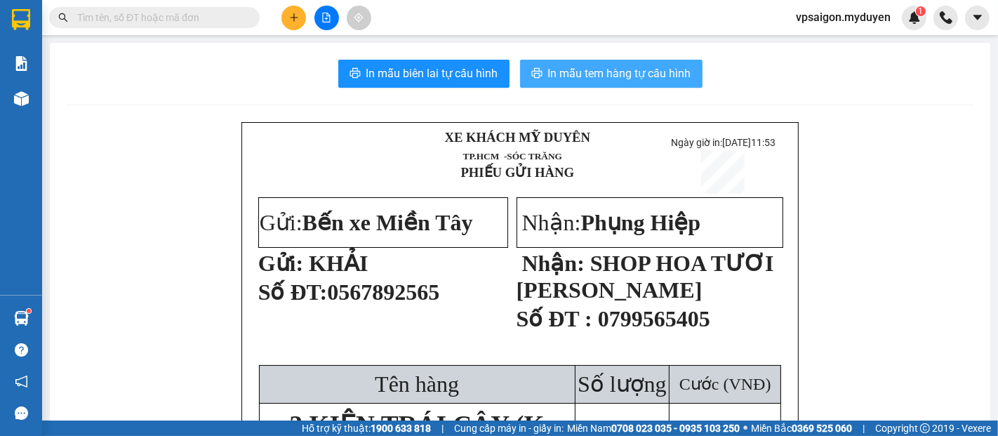
click at [624, 72] on span "In mẫu tem hàng tự cấu hình" at bounding box center [619, 74] width 143 height 18
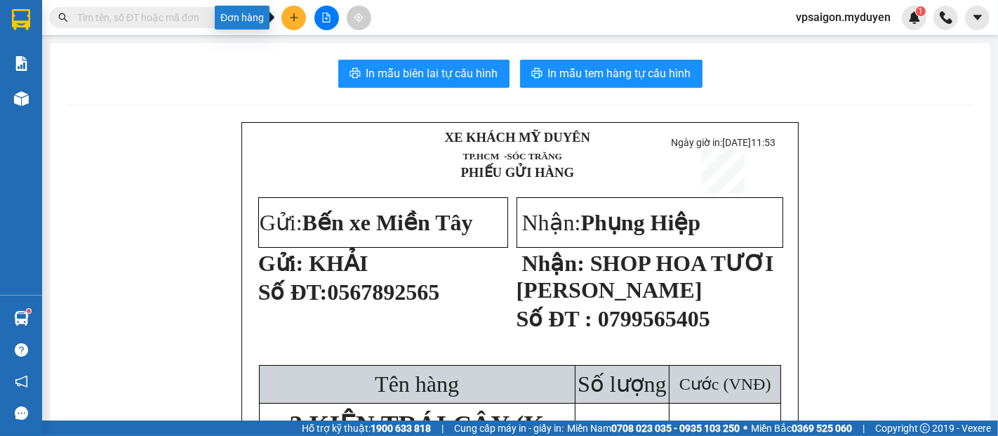
click at [300, 27] on button at bounding box center [293, 18] width 25 height 25
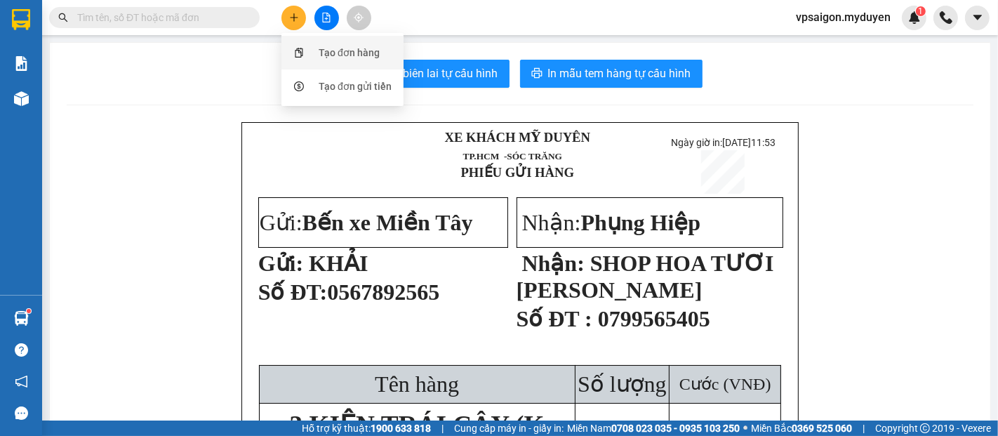
click at [327, 54] on div "Tạo đơn hàng" at bounding box center [349, 52] width 61 height 15
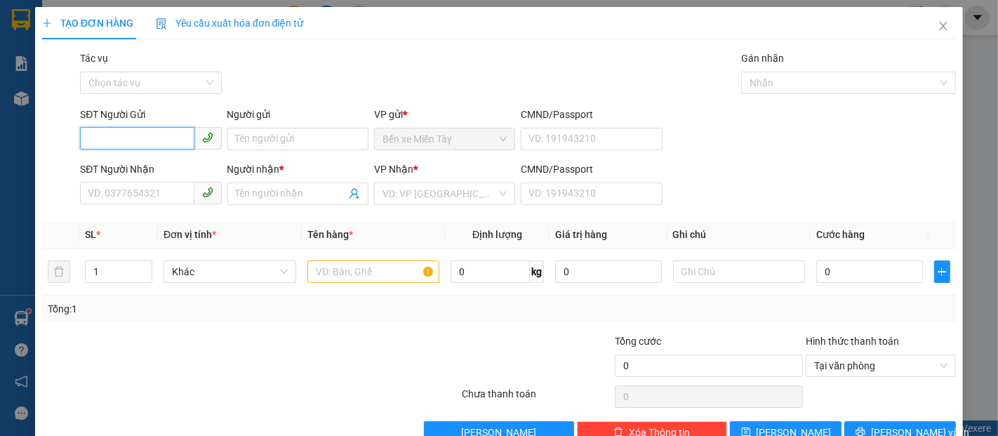
click at [158, 142] on input "SĐT Người Gửi" at bounding box center [137, 138] width 114 height 22
type input "0333731273"
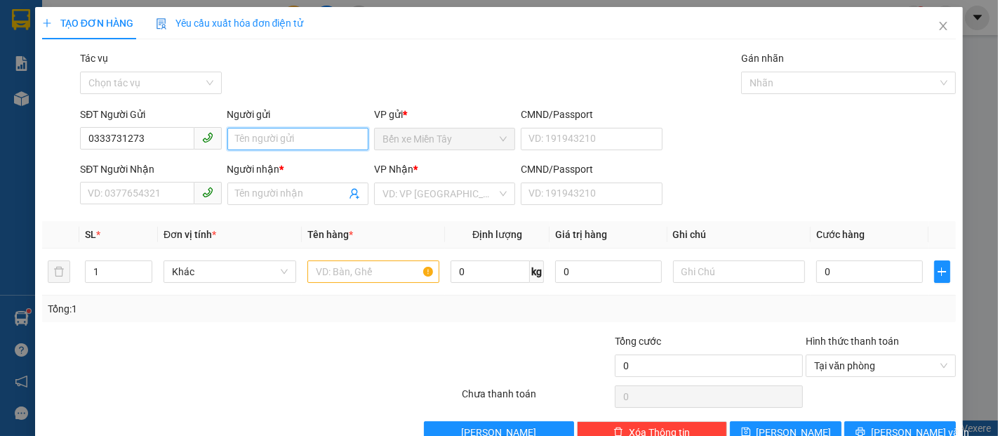
click at [265, 136] on input "Người gửi" at bounding box center [297, 139] width 141 height 22
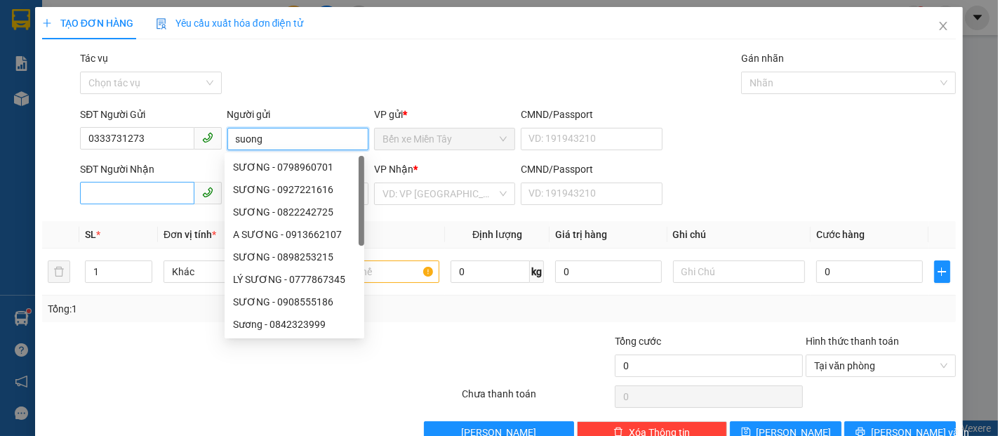
type input "suong"
click at [95, 196] on input "SĐT Người Nhận" at bounding box center [137, 193] width 114 height 22
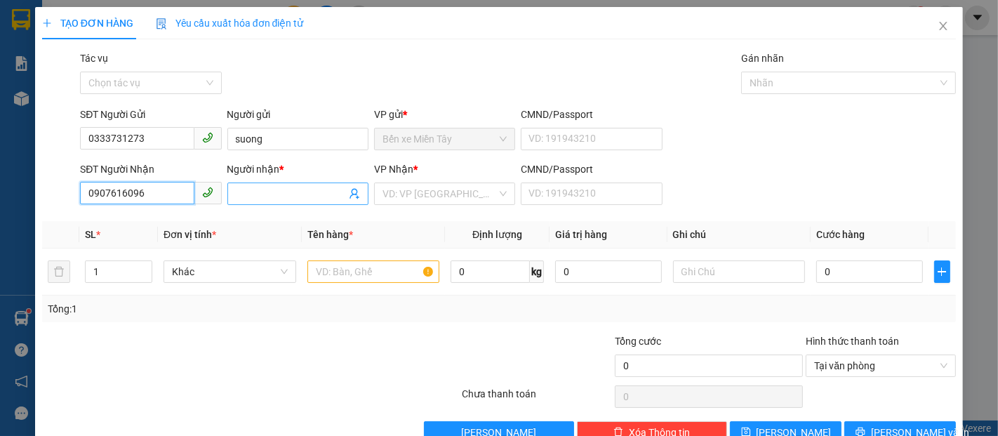
type input "0907616096"
click at [254, 195] on input "Người nhận *" at bounding box center [291, 193] width 110 height 15
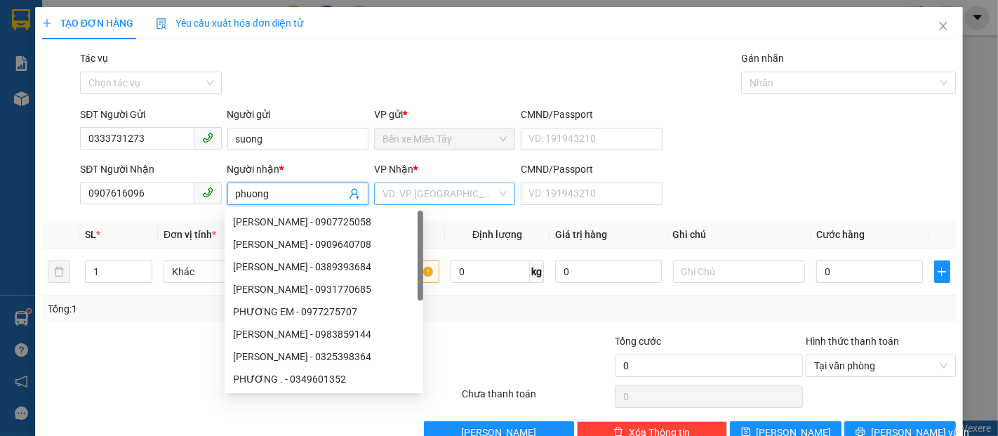
type input "phuong"
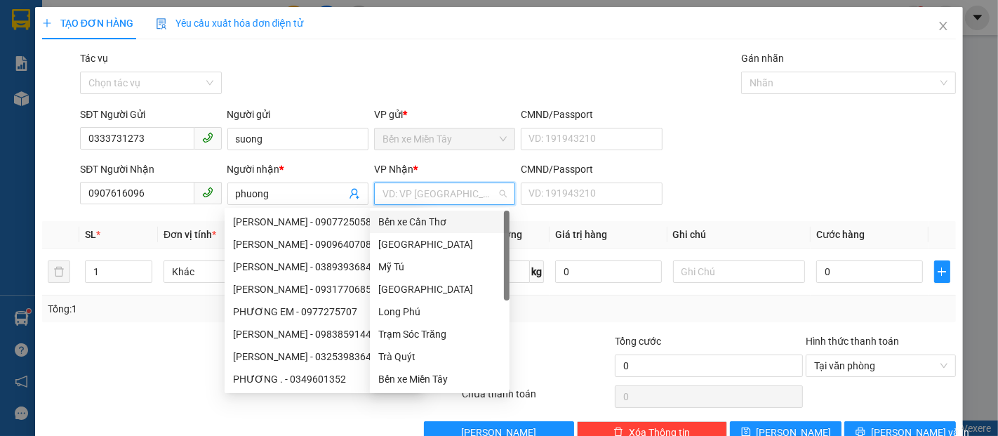
click at [403, 201] on input "search" at bounding box center [439, 193] width 114 height 21
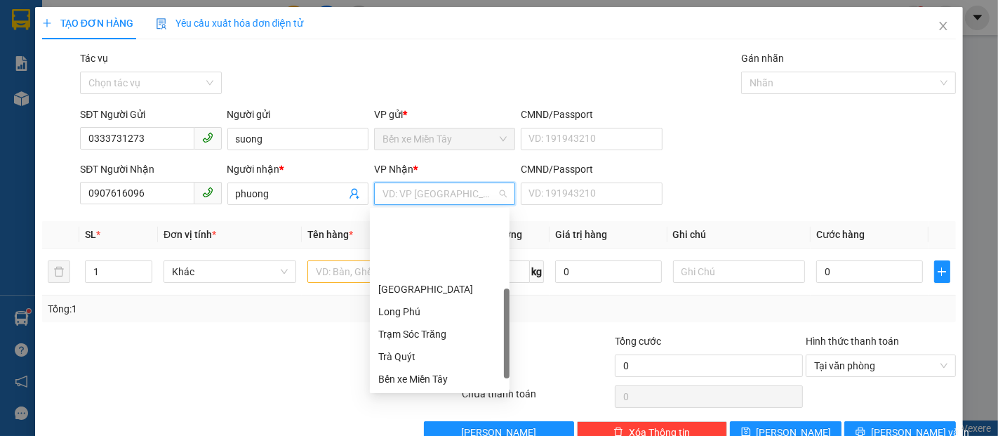
click at [420, 394] on div "Phụng Hiệp" at bounding box center [439, 401] width 123 height 15
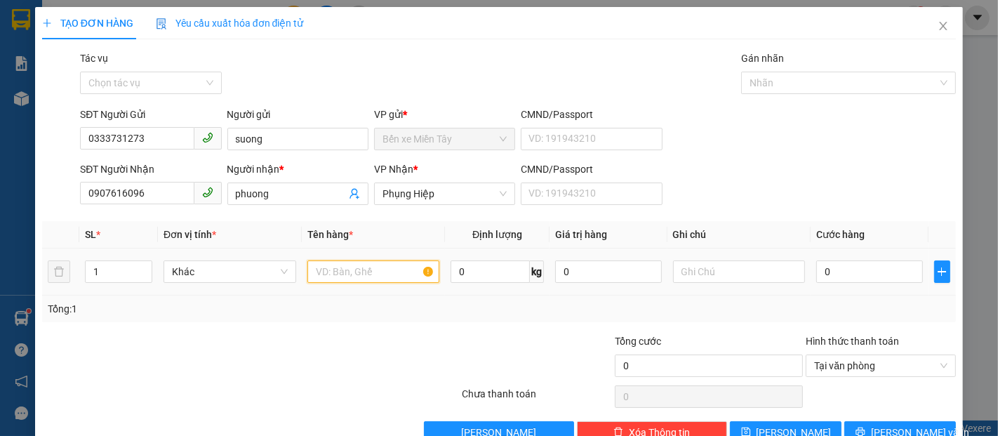
click at [331, 275] on input "text" at bounding box center [373, 271] width 133 height 22
type input "1 boc trang (ko bao hu be)"
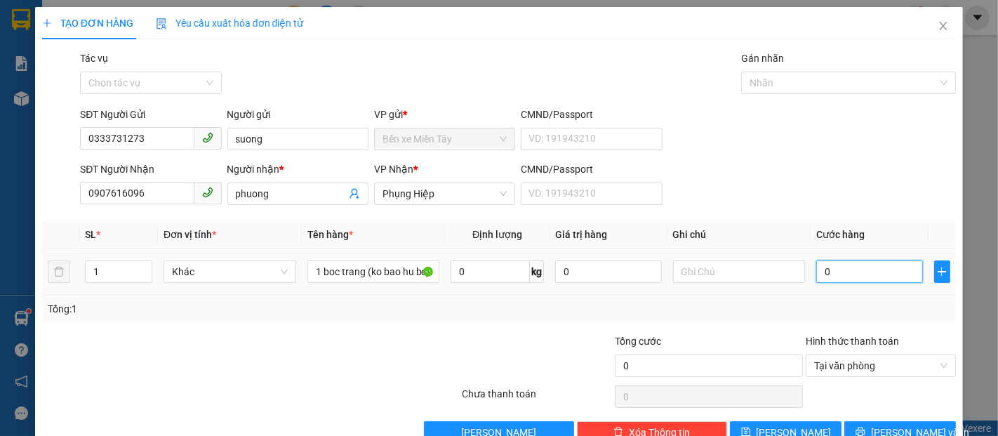
click at [816, 272] on input "0" at bounding box center [869, 271] width 106 height 22
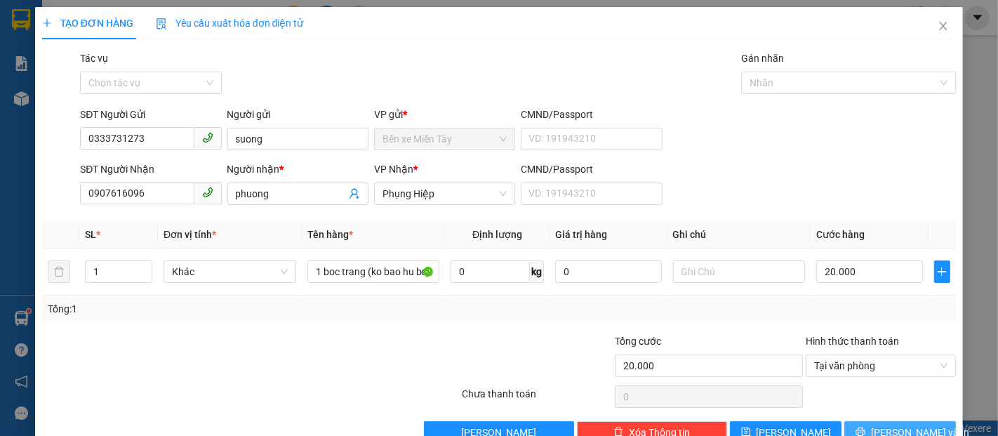
click at [890, 434] on span "[PERSON_NAME] và In" at bounding box center [920, 432] width 98 height 15
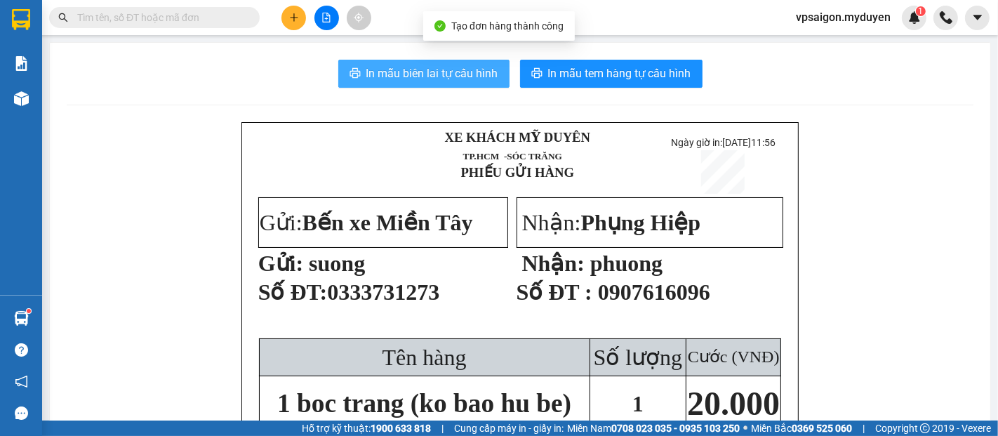
click at [472, 76] on span "In mẫu biên lai tự cấu hình" at bounding box center [432, 74] width 132 height 18
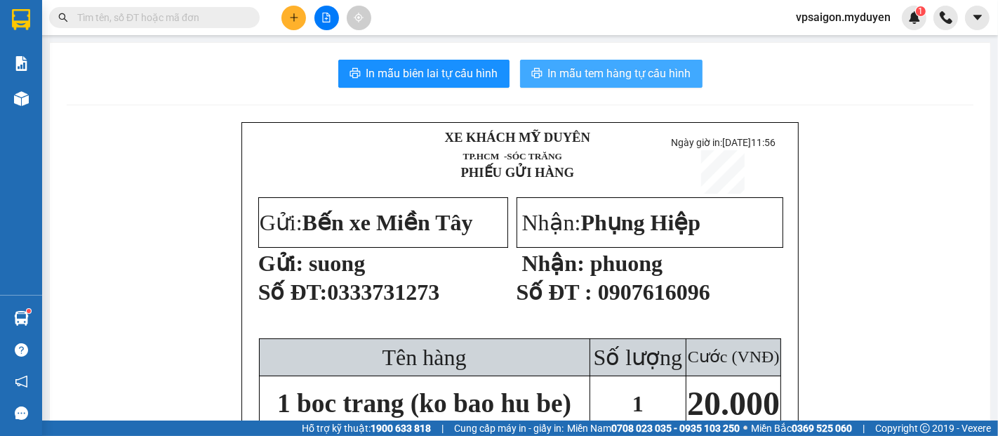
click at [557, 69] on span "In mẫu tem hàng tự cấu hình" at bounding box center [619, 74] width 143 height 18
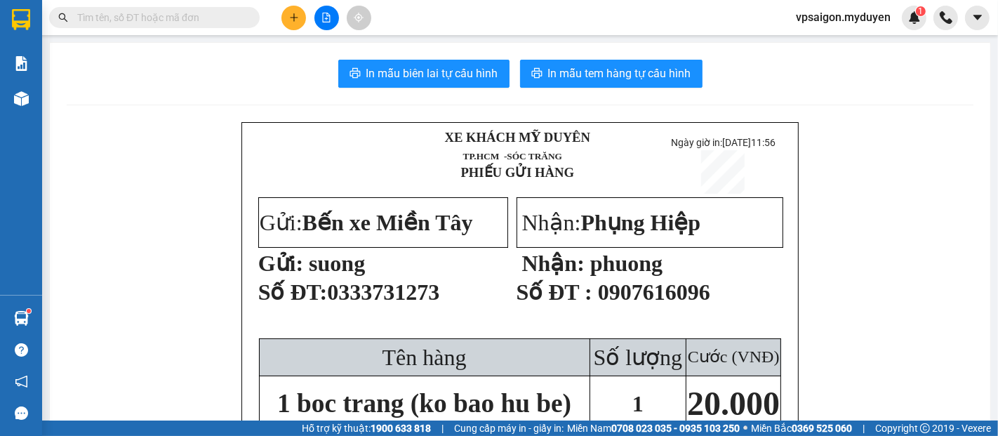
click at [300, 15] on button at bounding box center [293, 18] width 25 height 25
click at [322, 52] on div "Tạo đơn hàng" at bounding box center [349, 52] width 61 height 15
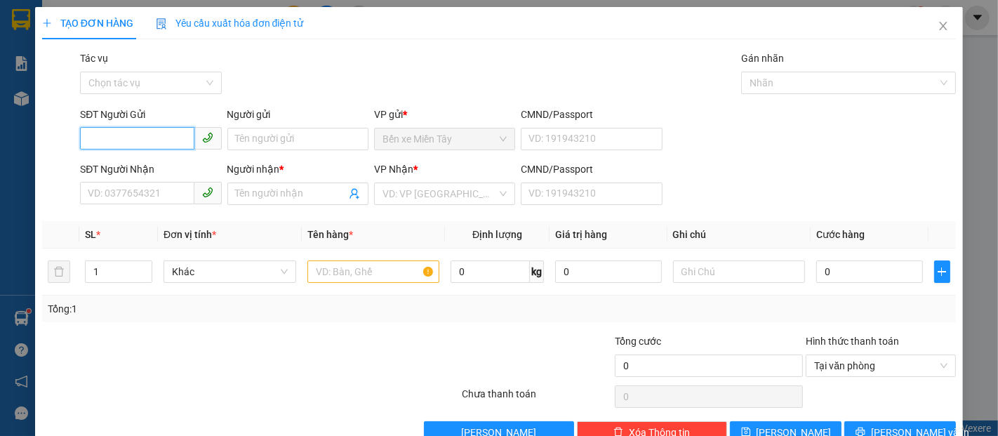
click at [109, 133] on input "SĐT Người Gửi" at bounding box center [137, 138] width 114 height 22
type input "0334932021"
click at [107, 168] on div "0334932021 - tình" at bounding box center [149, 166] width 123 height 15
type input "tình"
type input "0334932021"
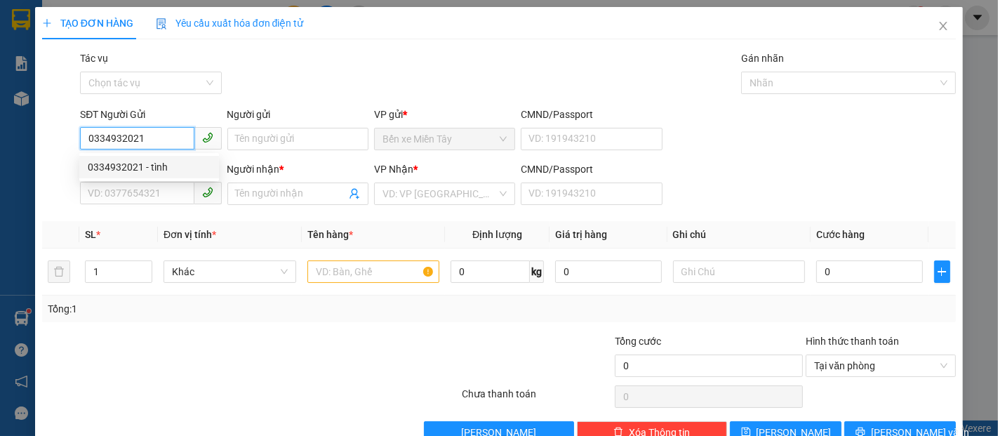
type input "tình"
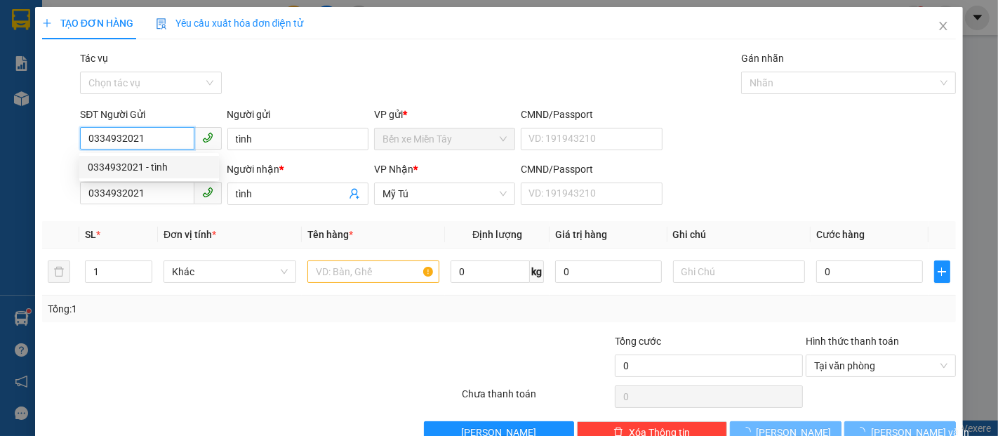
type input "80.000"
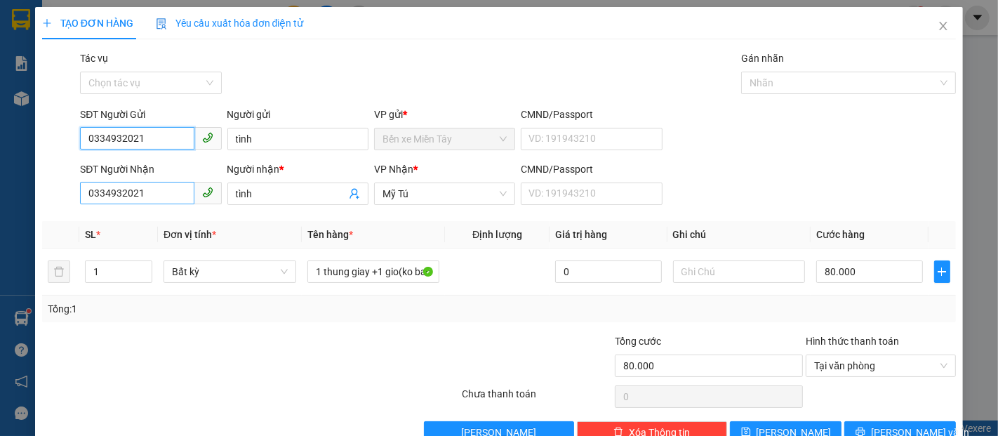
type input "0334932021"
click at [147, 193] on input "0334932021" at bounding box center [137, 193] width 114 height 22
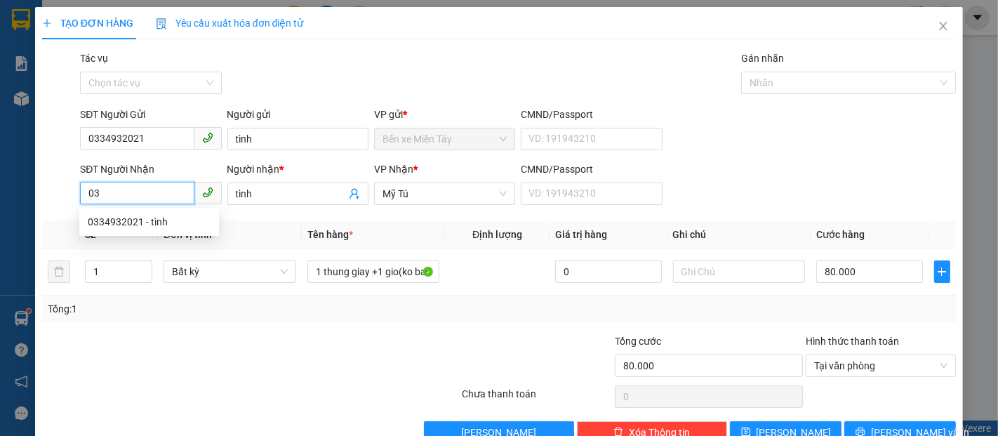
type input "0"
click at [127, 223] on div "0394366131 - GIANG" at bounding box center [149, 221] width 123 height 15
type input "0394366131"
type input "GIANG"
type input "40.000"
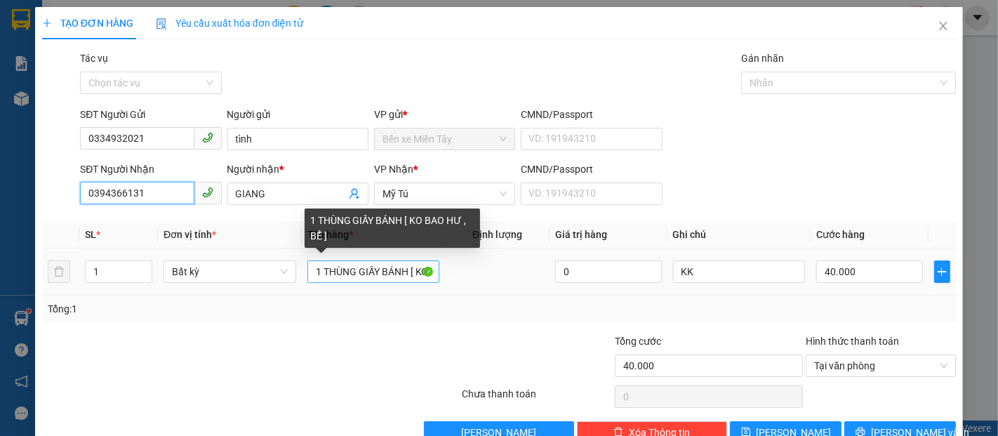
type input "0394366131"
click at [404, 268] on input "1 THÙNG GIẤY BÁNH [ KO BAO HƯ , BỂ ]" at bounding box center [373, 271] width 133 height 22
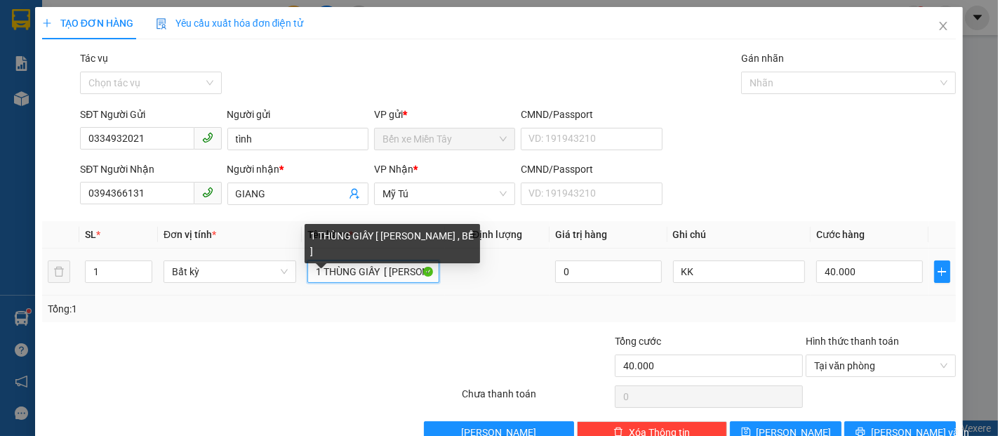
click at [352, 273] on input "1 THÙNG GIẤY [ KO BAO HƯ , BỂ ]" at bounding box center [373, 271] width 133 height 22
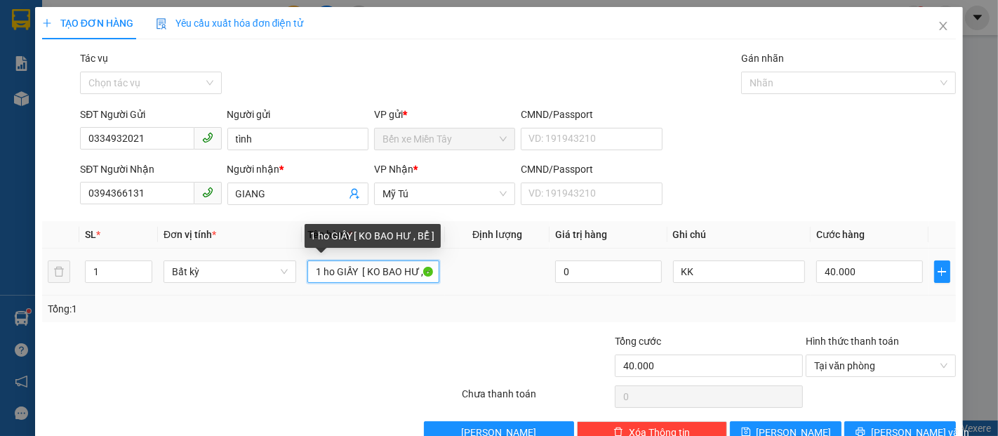
type input "1 hop GIẤY [ KO BAO HƯ , BỂ ]"
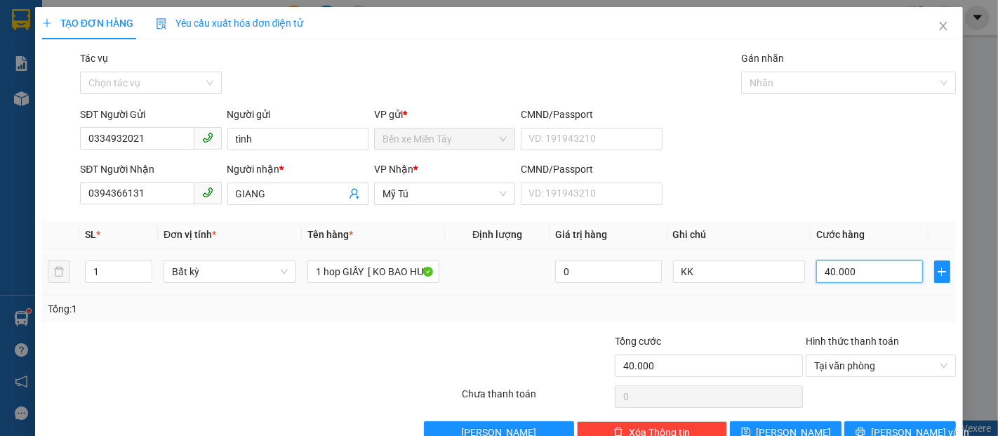
click at [816, 276] on input "40.000" at bounding box center [869, 271] width 106 height 22
click at [872, 434] on button "[PERSON_NAME] và In" at bounding box center [900, 432] width 112 height 22
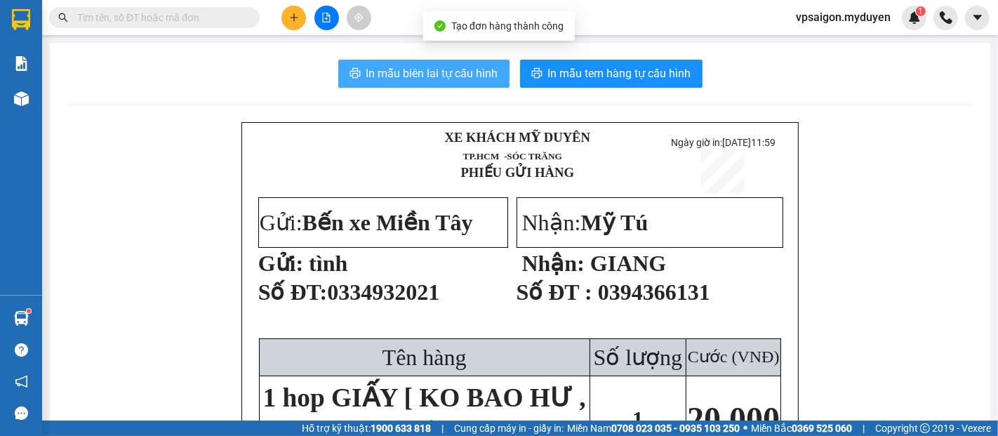
click at [463, 79] on span "In mẫu biên lai tự cấu hình" at bounding box center [432, 74] width 132 height 18
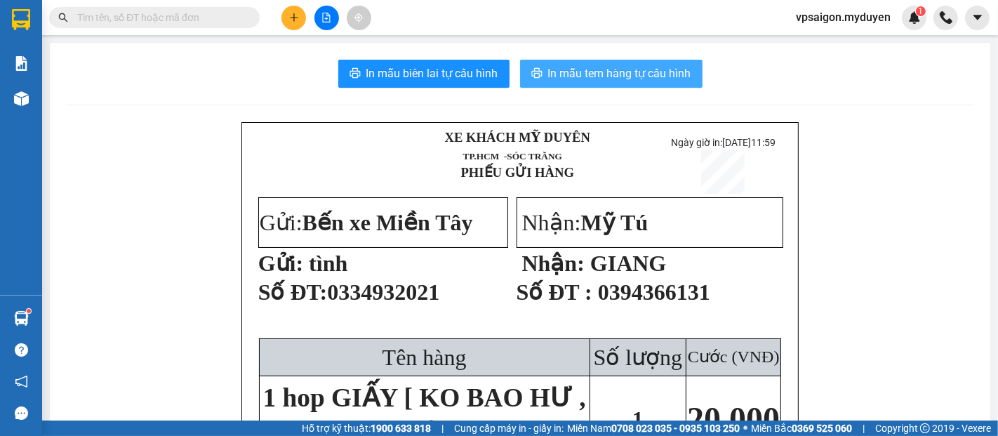
click at [602, 65] on span "In mẫu tem hàng tự cấu hình" at bounding box center [619, 74] width 143 height 18
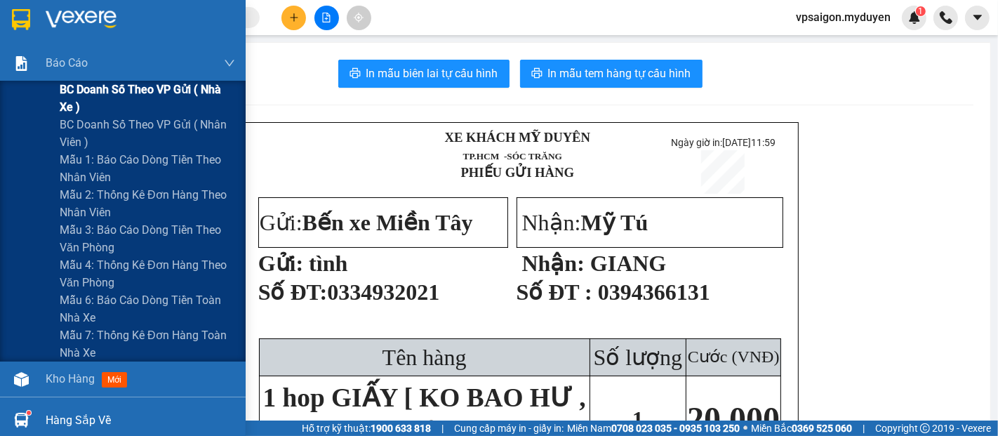
click at [113, 90] on span "BC doanh số theo VP gửi ( nhà xe )" at bounding box center [147, 98] width 175 height 35
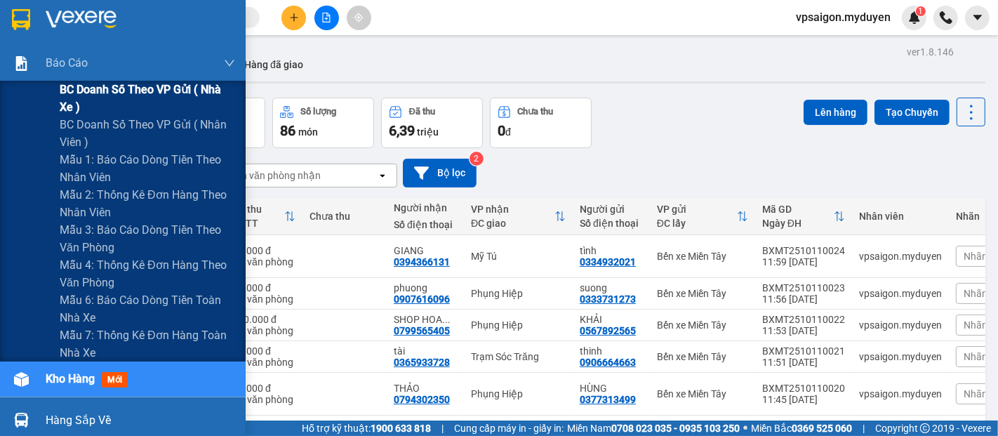
click at [77, 92] on span "BC doanh số theo VP gửi ( nhà xe )" at bounding box center [147, 98] width 175 height 35
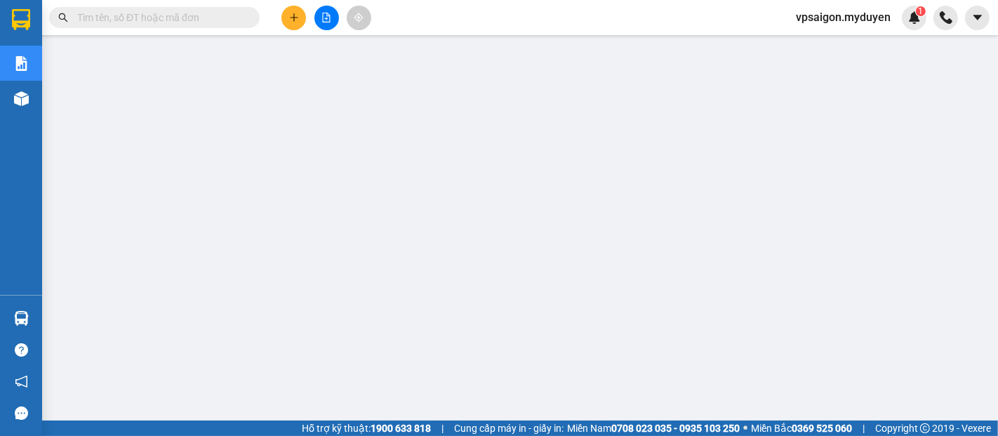
click at [597, 28] on div "Kết quả tìm kiếm ( 0 ) Bộ lọc No Data vpsaigon.myduyen 1" at bounding box center [499, 17] width 998 height 35
click at [698, 40] on main at bounding box center [499, 210] width 998 height 420
click at [289, 17] on icon "plus" at bounding box center [294, 18] width 10 height 10
click at [324, 55] on div "Tạo đơn hàng" at bounding box center [349, 52] width 61 height 15
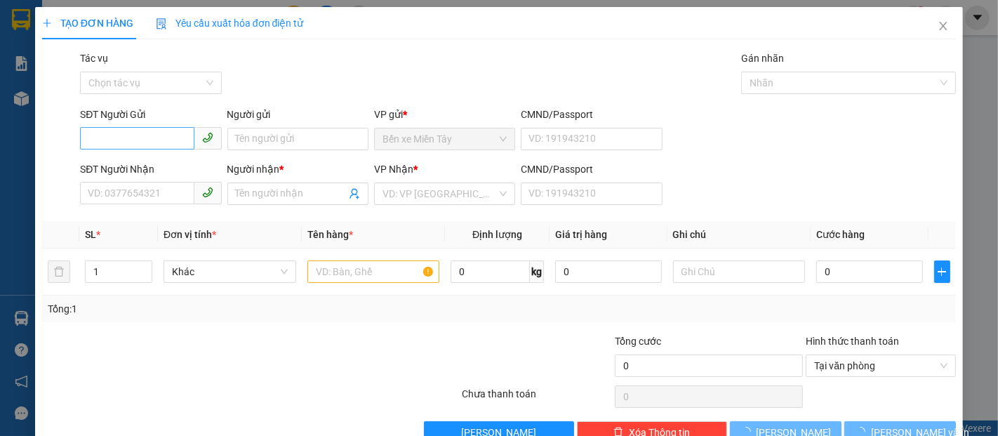
click at [140, 150] on div "SĐT Người Gửi VD: 0371234567" at bounding box center [150, 131] width 141 height 49
click at [119, 133] on input "SĐT Người Gửi" at bounding box center [137, 138] width 114 height 22
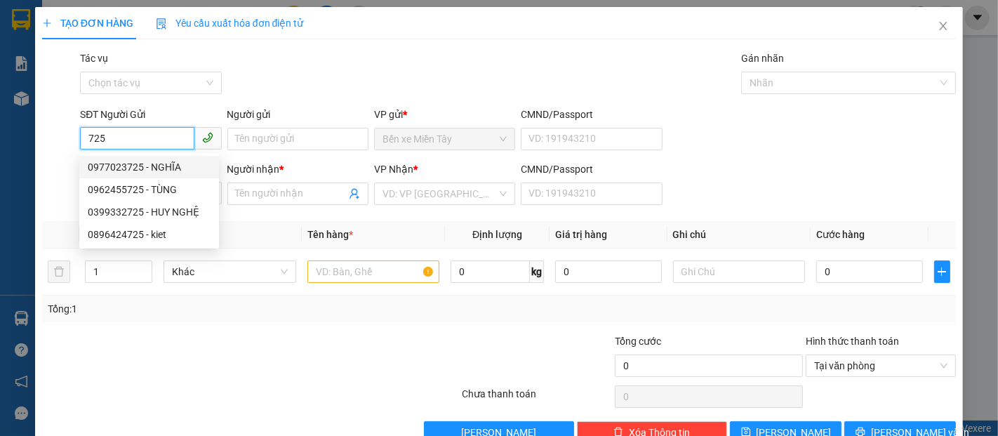
click at [132, 165] on div "0977023725 - NGHĨA" at bounding box center [149, 166] width 123 height 15
type input "0977023725"
type input "NGHĨA"
type input "0971183183"
type input "LUÂN"
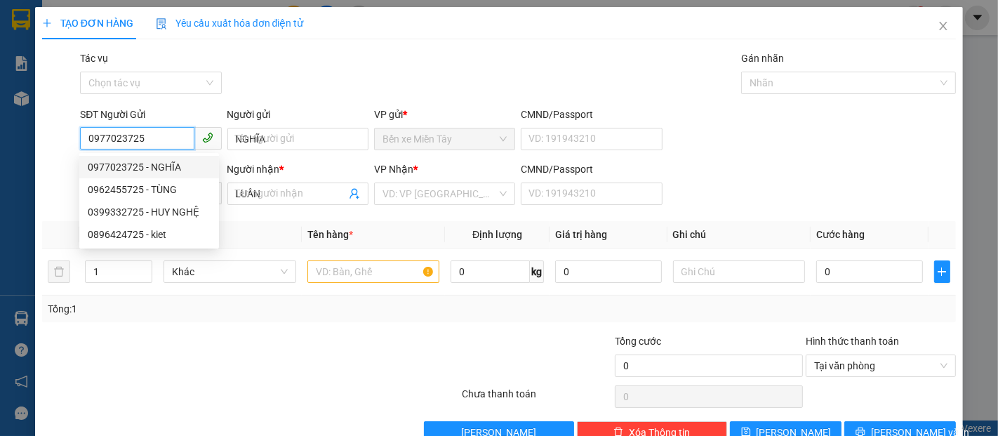
type input "40.000"
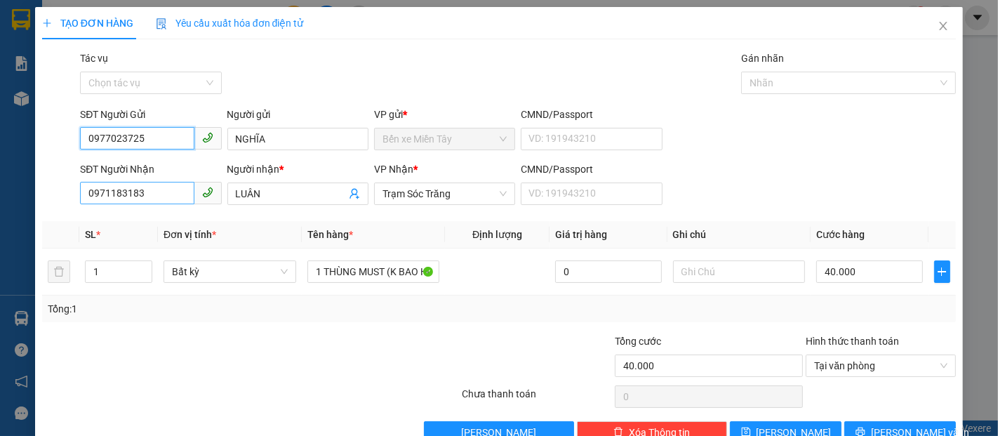
type input "0977023725"
click at [144, 194] on input "0971183183" at bounding box center [137, 193] width 114 height 22
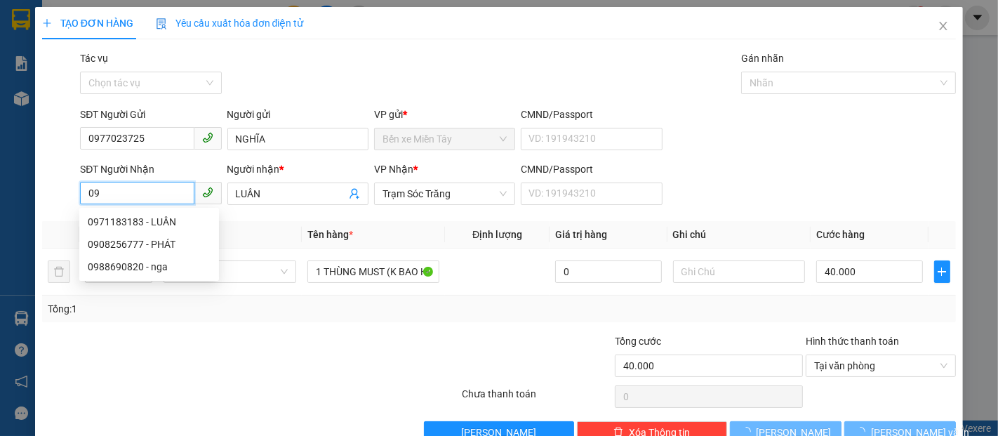
type input "0"
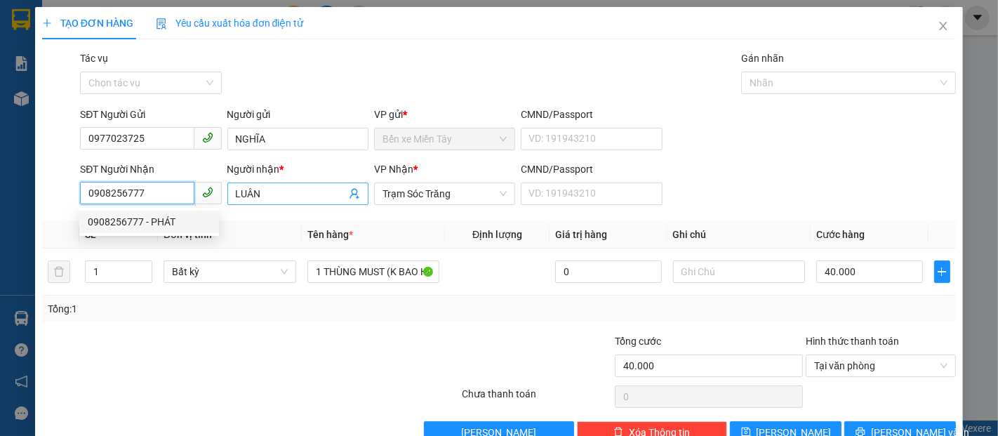
type input "0908256777"
click at [263, 192] on input "LUÂN" at bounding box center [291, 193] width 110 height 15
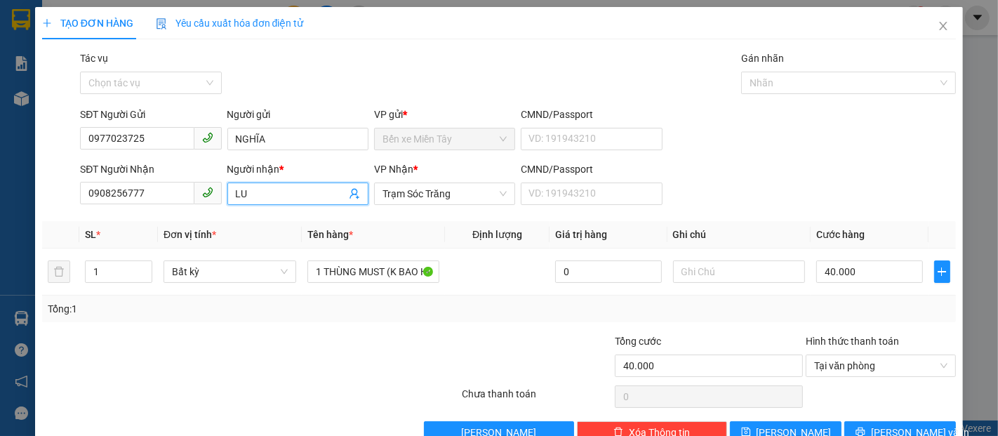
type input "L"
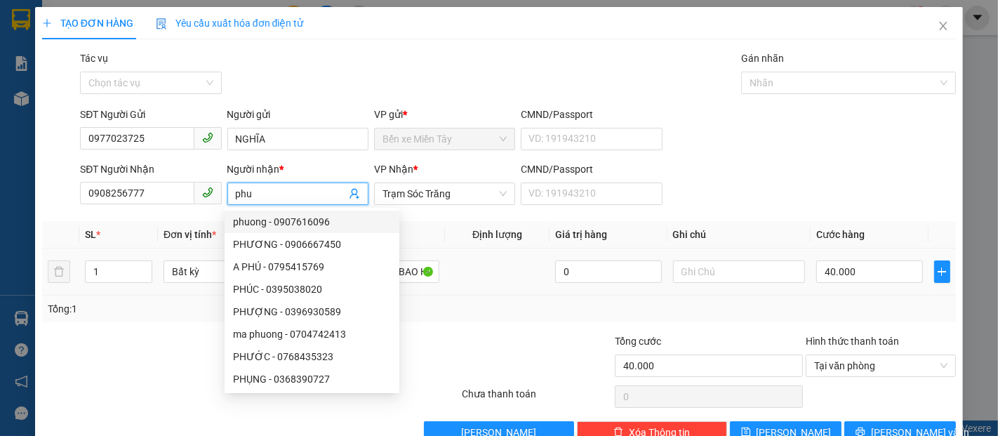
type input "phu"
click at [493, 291] on td at bounding box center [497, 271] width 105 height 47
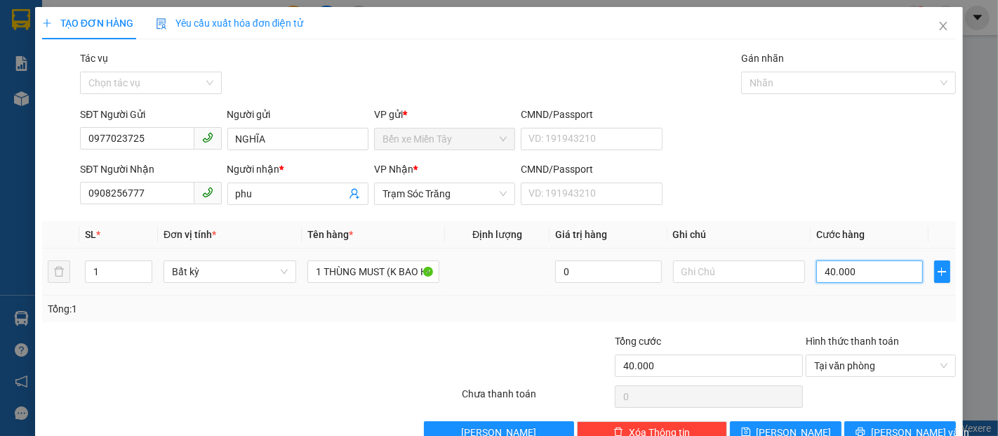
click at [816, 271] on input "40.000" at bounding box center [869, 271] width 106 height 22
type input "5"
type input "50"
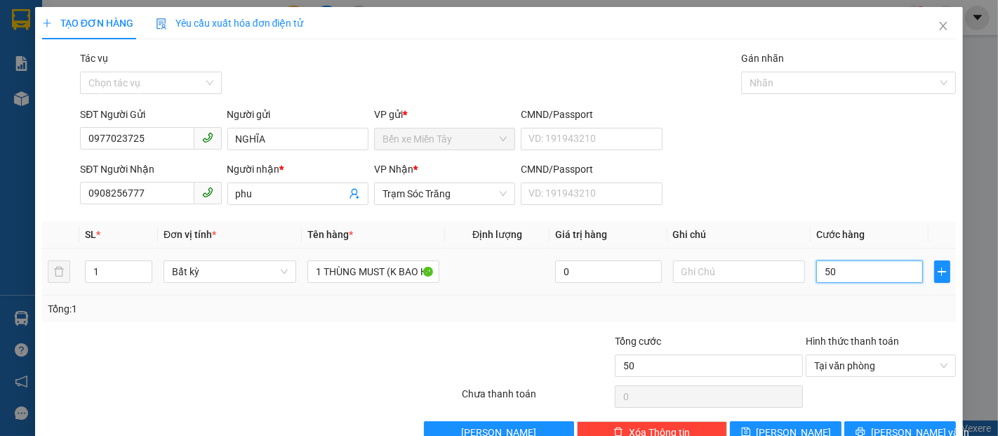
type input "500"
type input "5.000"
type input "50.000"
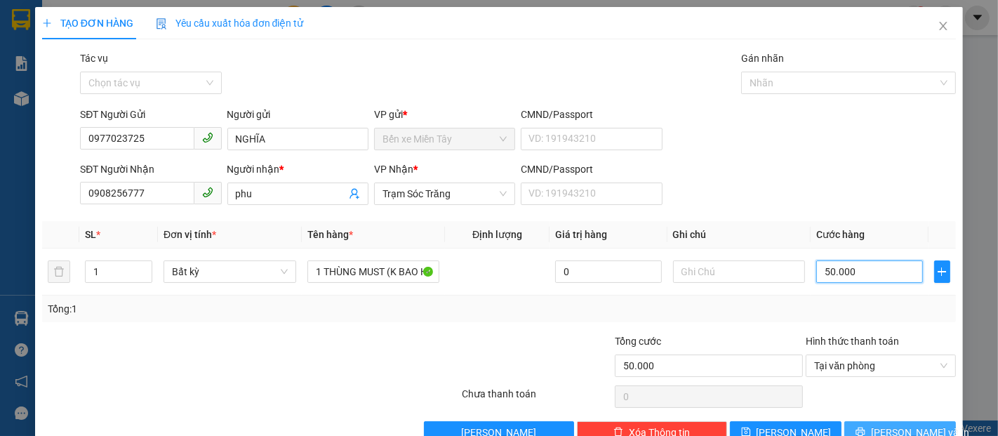
type input "50.000"
click at [882, 425] on span "[PERSON_NAME] và In" at bounding box center [920, 432] width 98 height 15
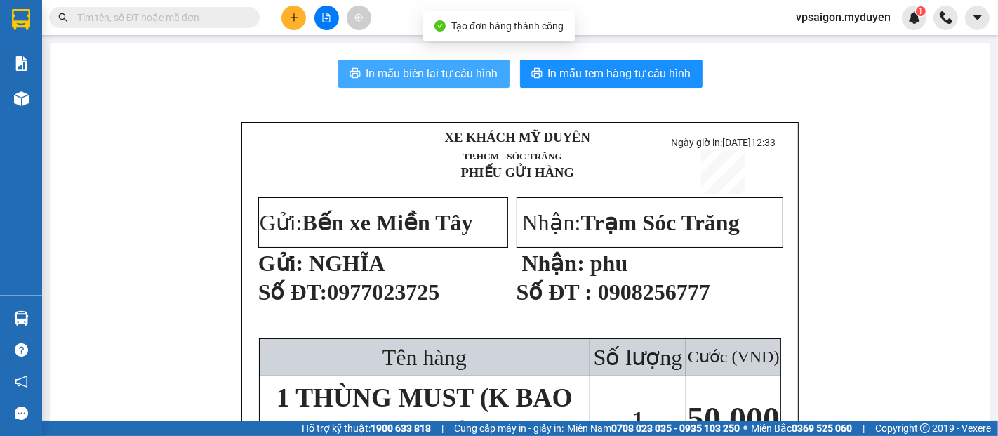
click at [450, 72] on span "In mẫu biên lai tự cấu hình" at bounding box center [432, 74] width 132 height 18
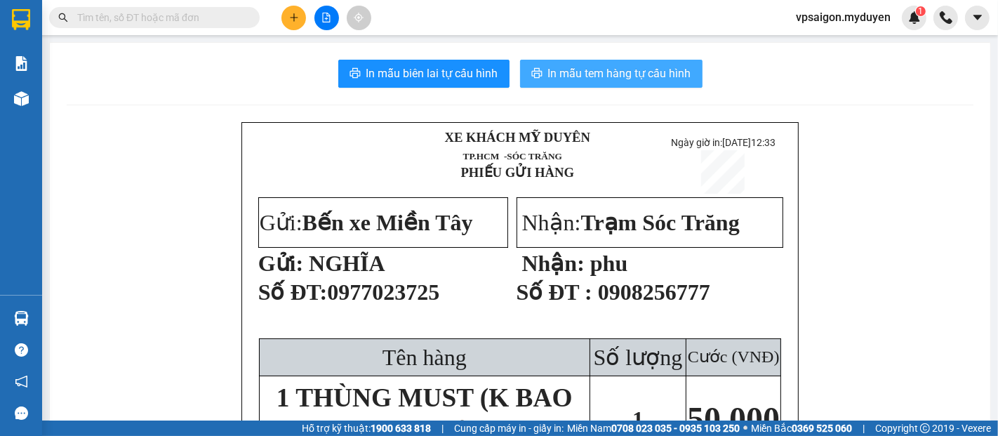
click at [566, 74] on span "In mẫu tem hàng tự cấu hình" at bounding box center [619, 74] width 143 height 18
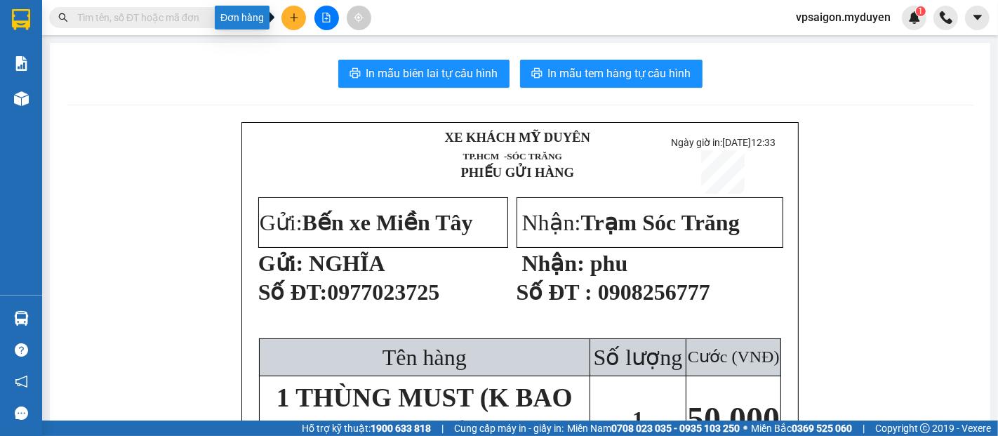
click at [303, 21] on button at bounding box center [293, 18] width 25 height 25
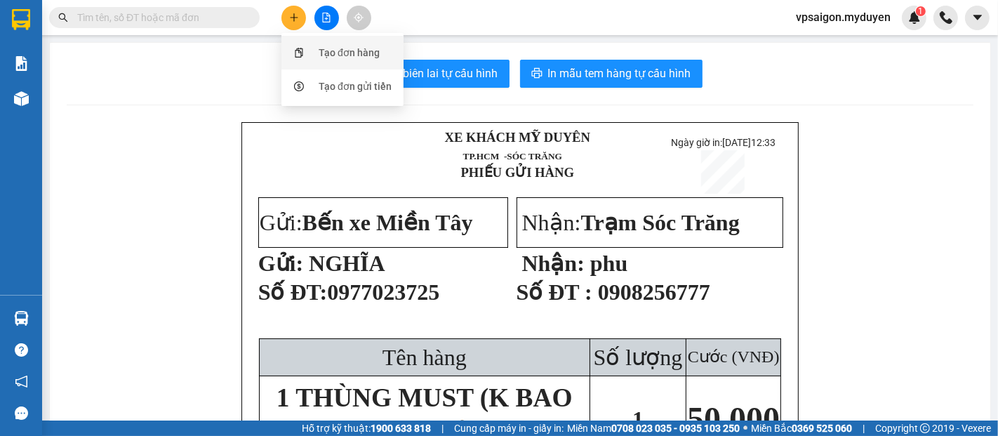
click at [333, 60] on div "Tạo đơn hàng" at bounding box center [342, 52] width 105 height 27
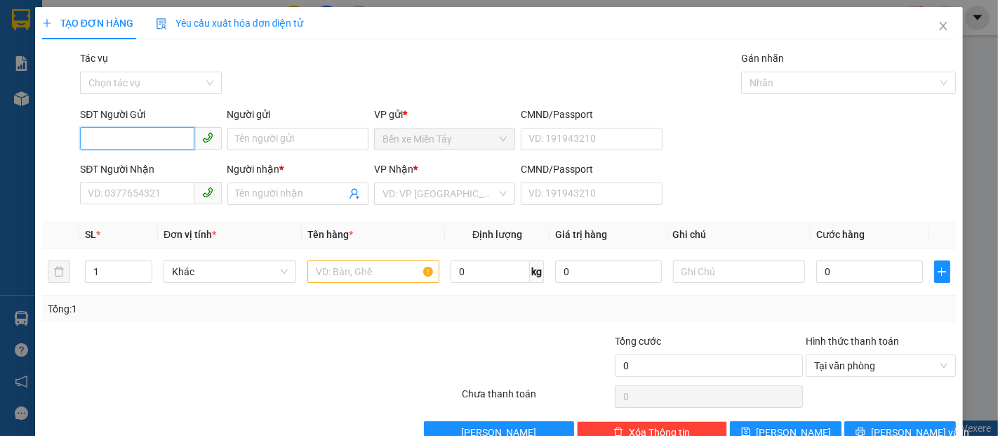
click at [117, 148] on input "SĐT Người Gửi" at bounding box center [137, 138] width 114 height 22
type input "0901432364"
click at [286, 146] on input "Người gửi" at bounding box center [297, 139] width 141 height 22
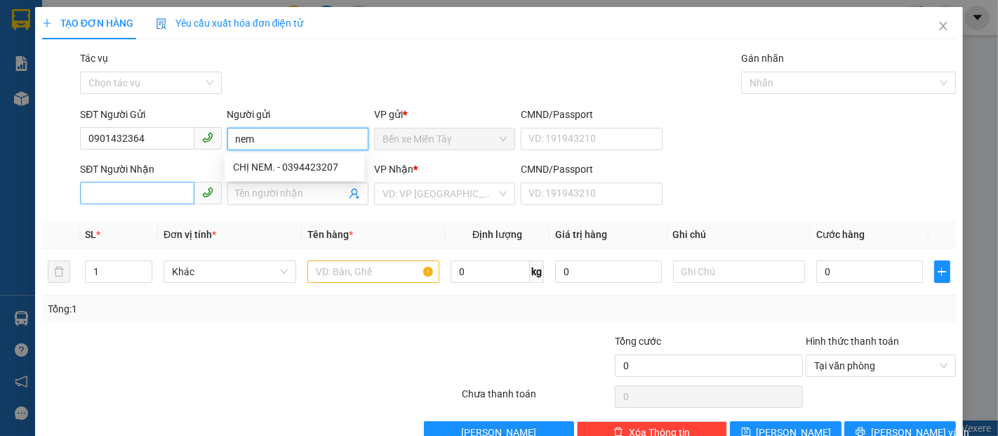
type input "nem"
click at [102, 196] on input "SĐT Người Nhận" at bounding box center [137, 193] width 114 height 22
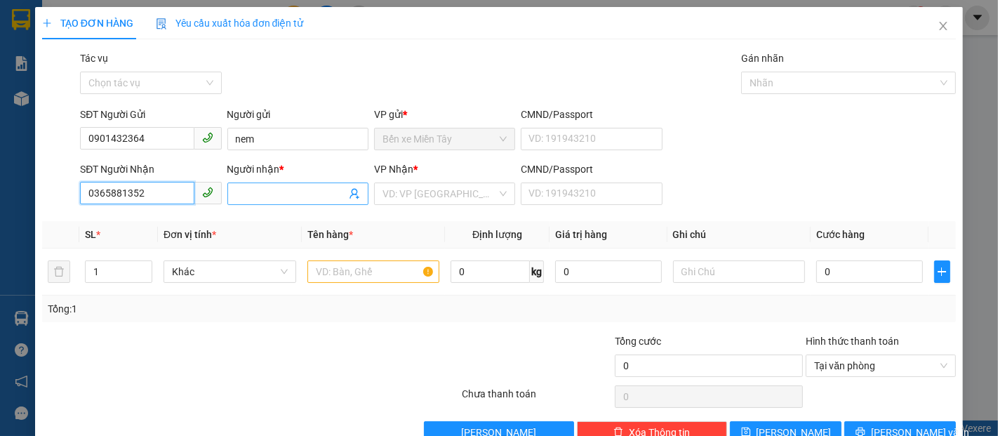
type input "0365881352"
click at [244, 201] on span at bounding box center [297, 193] width 141 height 22
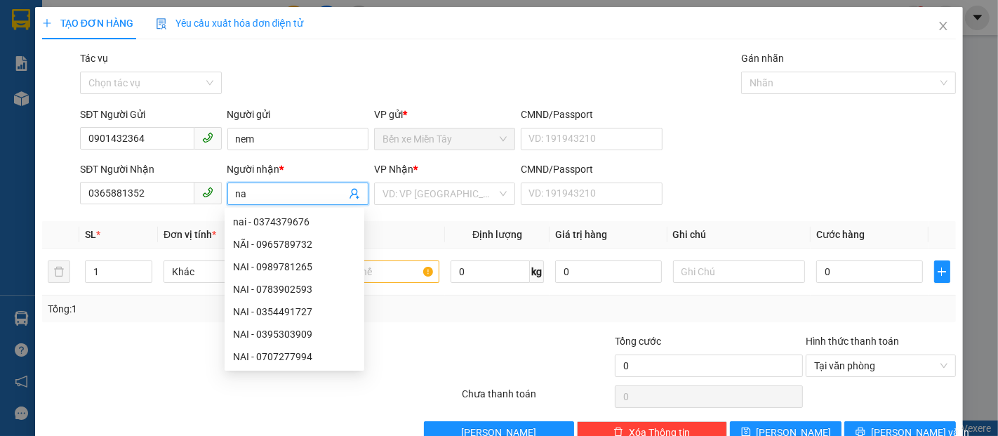
type input "n"
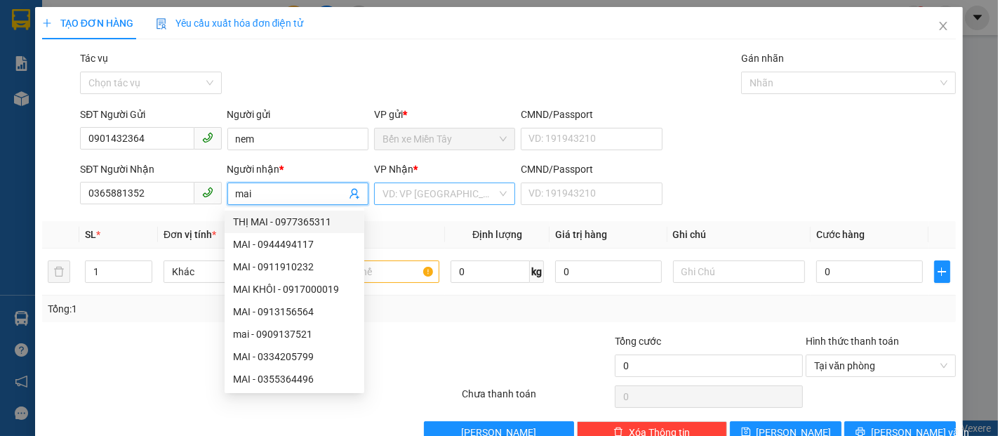
type input "mai"
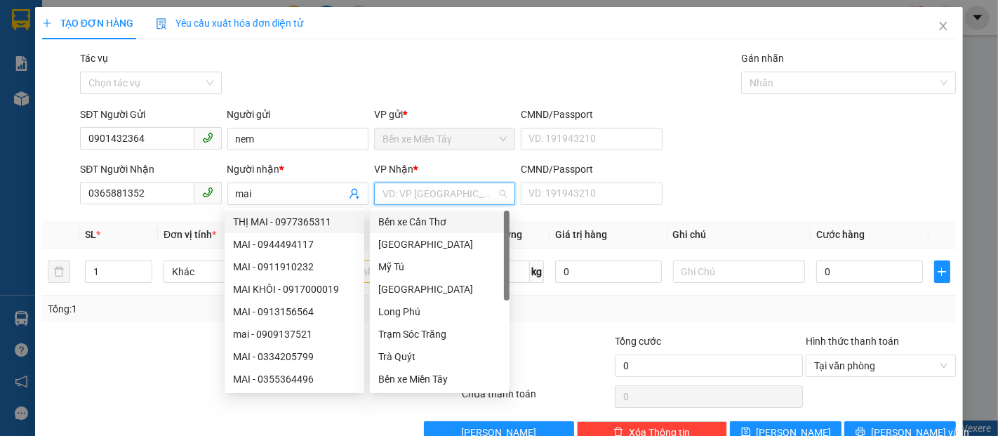
click at [404, 194] on input "search" at bounding box center [439, 193] width 114 height 21
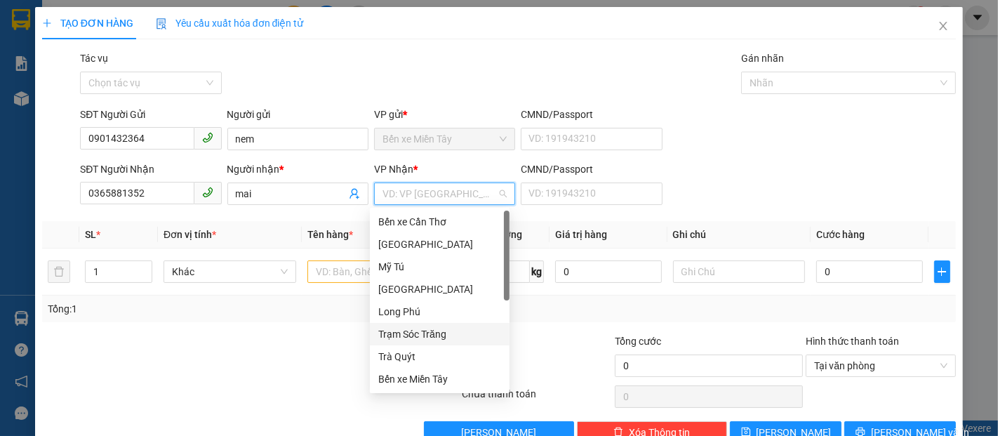
click at [408, 333] on div "Trạm Sóc Trăng" at bounding box center [439, 333] width 123 height 15
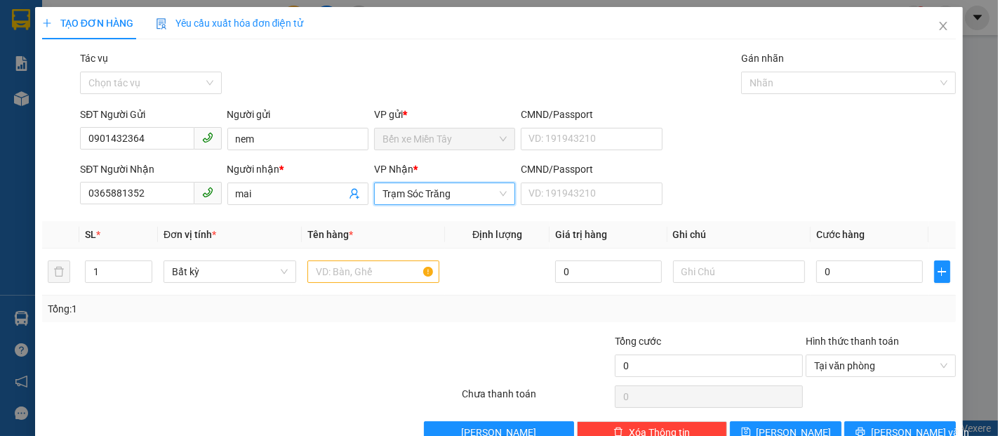
click at [449, 198] on span "Trạm Sóc Trăng" at bounding box center [444, 193] width 124 height 21
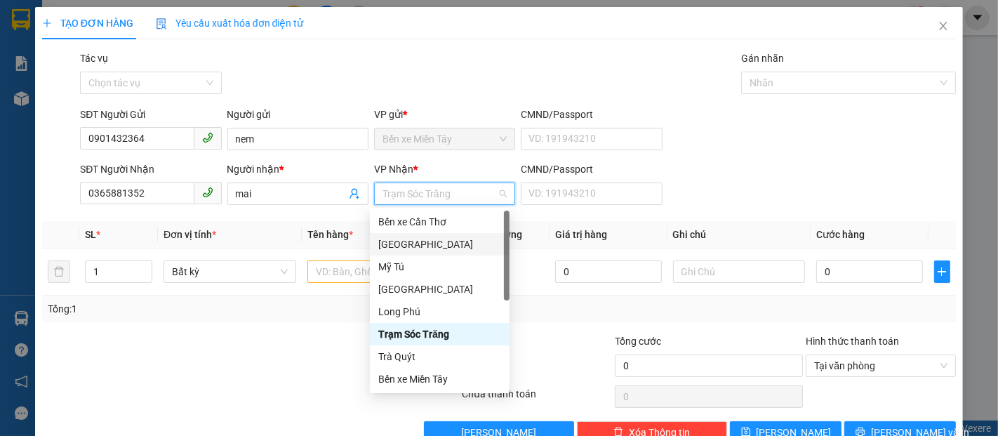
click at [400, 244] on div "[GEOGRAPHIC_DATA]" at bounding box center [439, 243] width 123 height 15
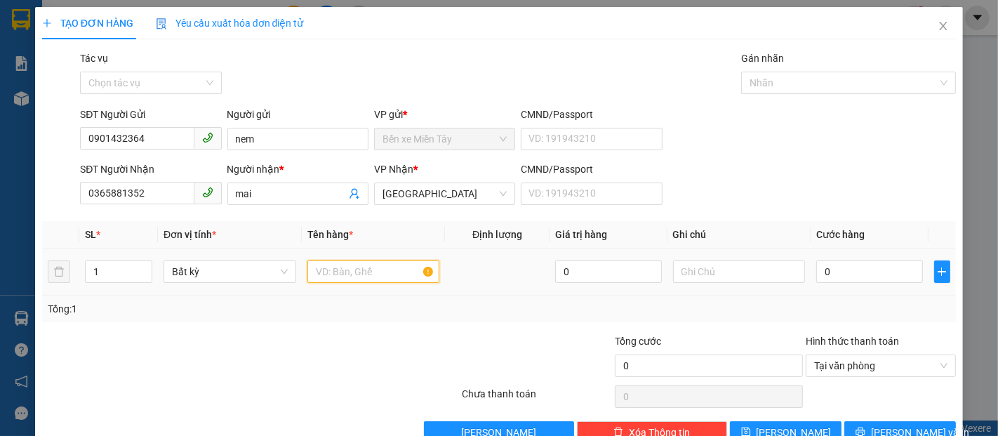
click at [345, 269] on input "text" at bounding box center [373, 271] width 133 height 22
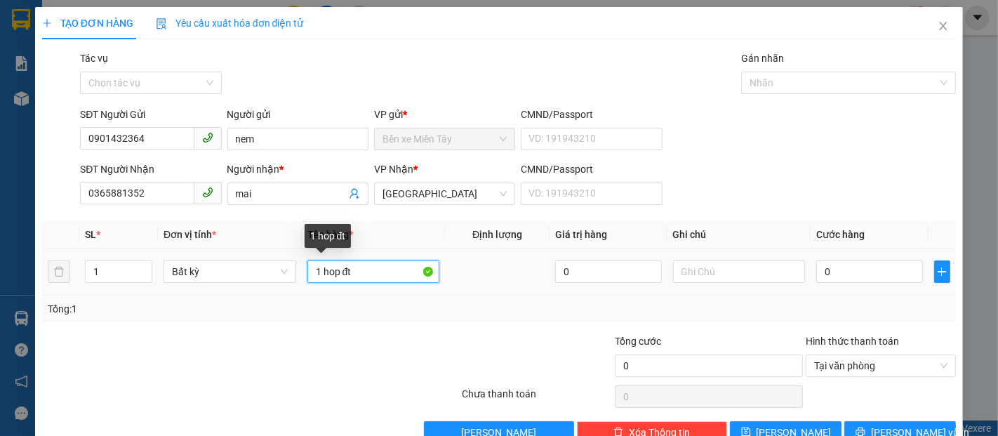
click at [360, 275] on input "1 hop đt" at bounding box center [373, 271] width 133 height 22
click at [349, 272] on input "1 hop đt(ko bao hu be)" at bounding box center [373, 271] width 133 height 22
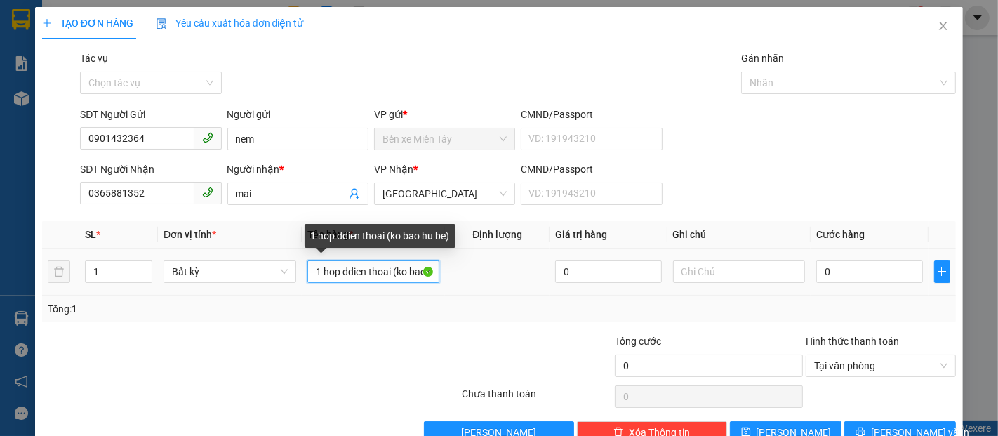
click at [349, 272] on input "1 hop ddien thoai (ko bao hu be)" at bounding box center [373, 271] width 133 height 22
click at [337, 274] on input "1 hopđien thoai (ko bao hu be)" at bounding box center [373, 271] width 133 height 22
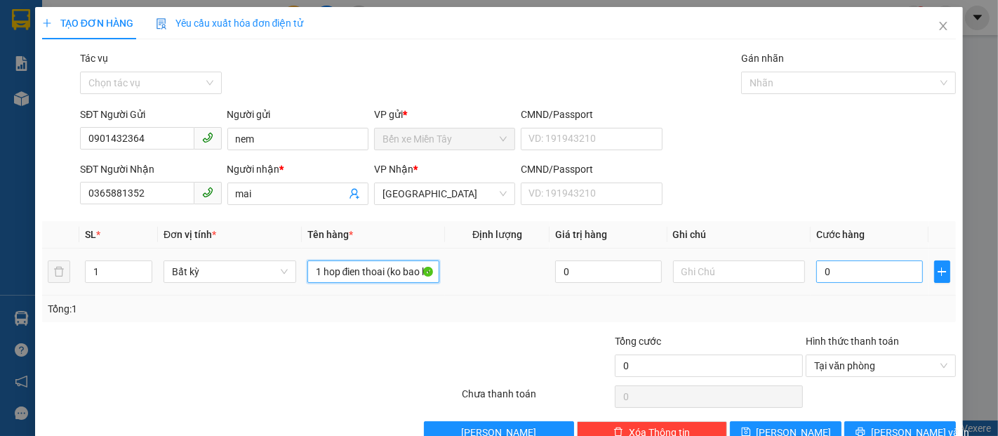
type input "1 hop đien thoai (ko bao hu be)"
click at [820, 274] on input "0" at bounding box center [869, 271] width 106 height 22
type input "1"
type input "10"
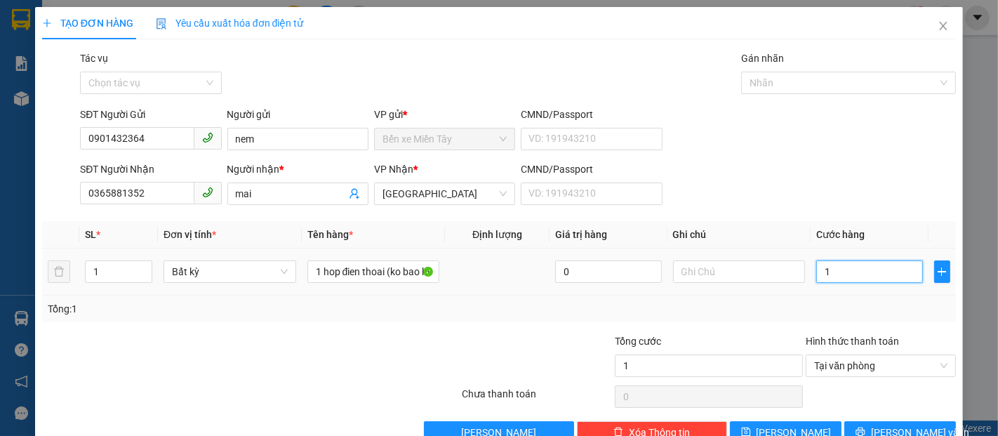
type input "10"
type input "100"
type input "1.000"
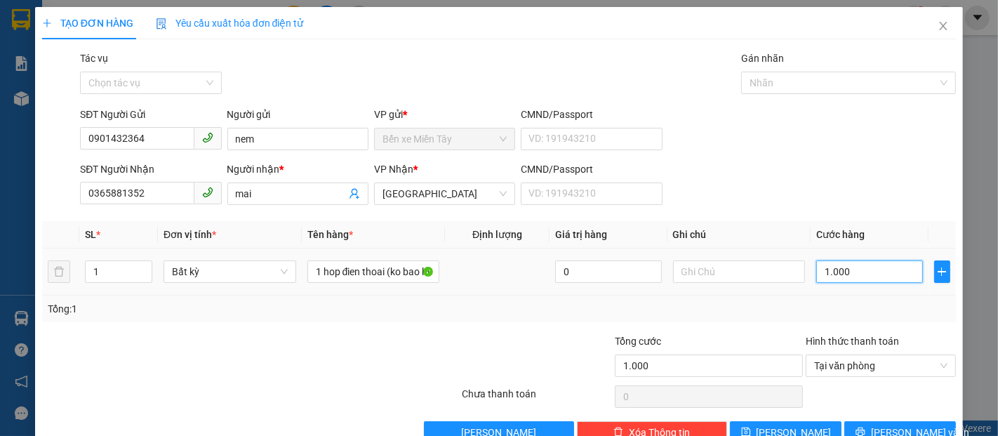
type input "10.000"
type input "100.000"
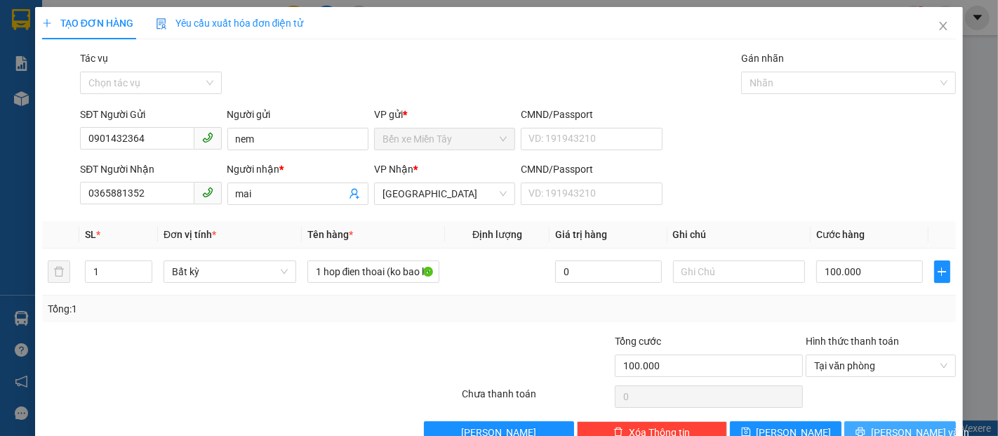
click at [880, 425] on span "[PERSON_NAME] và In" at bounding box center [920, 432] width 98 height 15
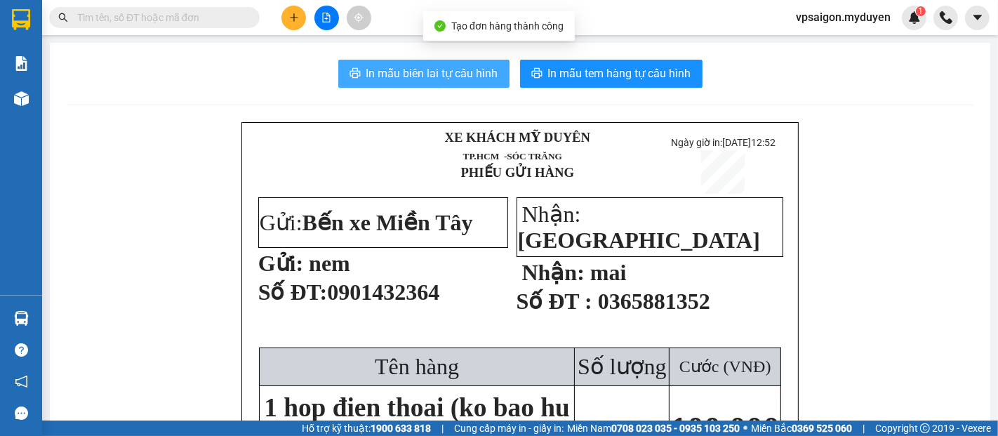
click at [380, 72] on span "In mẫu biên lai tự cấu hình" at bounding box center [432, 74] width 132 height 18
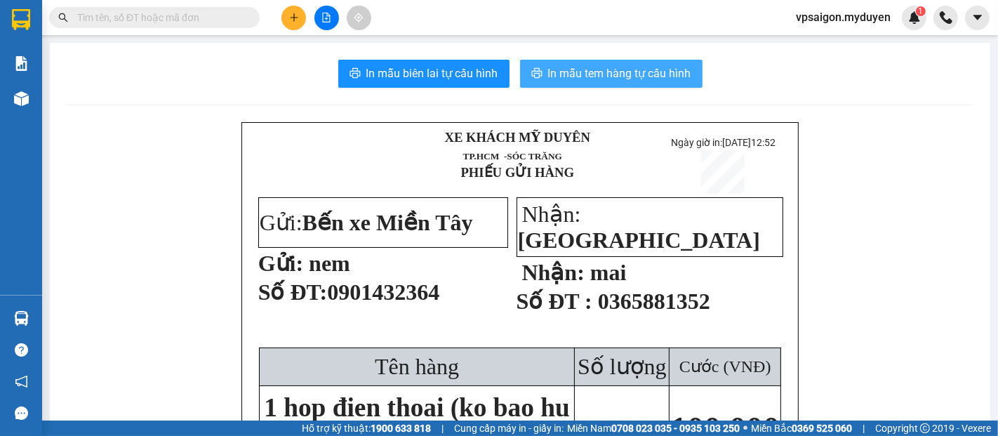
click at [572, 73] on span "In mẫu tem hàng tự cấu hình" at bounding box center [619, 74] width 143 height 18
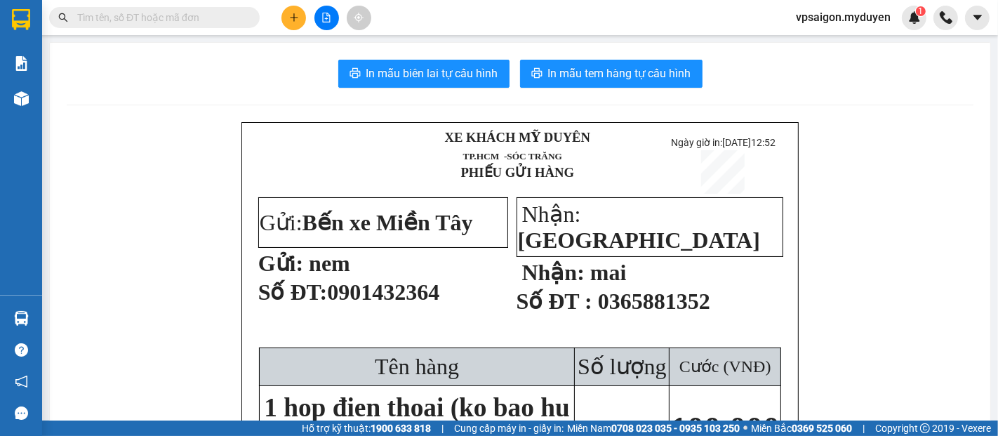
click at [288, 8] on button at bounding box center [293, 18] width 25 height 25
click at [328, 55] on div "Tạo đơn hàng" at bounding box center [349, 52] width 61 height 15
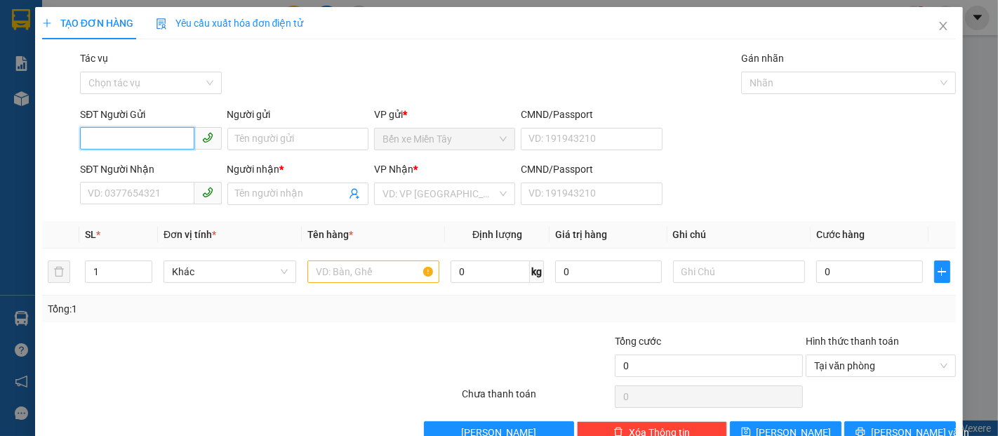
click at [163, 140] on input "SĐT Người Gửi" at bounding box center [137, 138] width 114 height 22
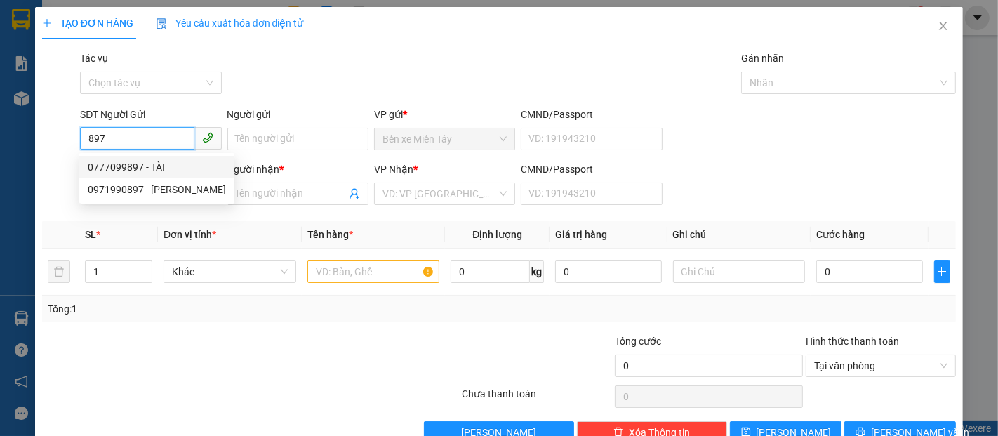
click at [134, 166] on div "0777099897 - TÀI" at bounding box center [157, 166] width 138 height 15
type input "0777099897"
type input "TÀI"
type input "0908093814"
type input "BS TUẤN"
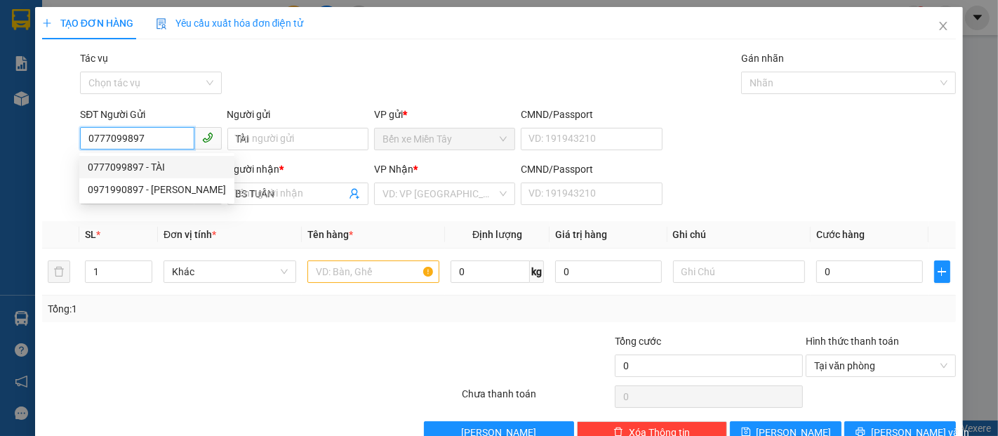
type input "40.000"
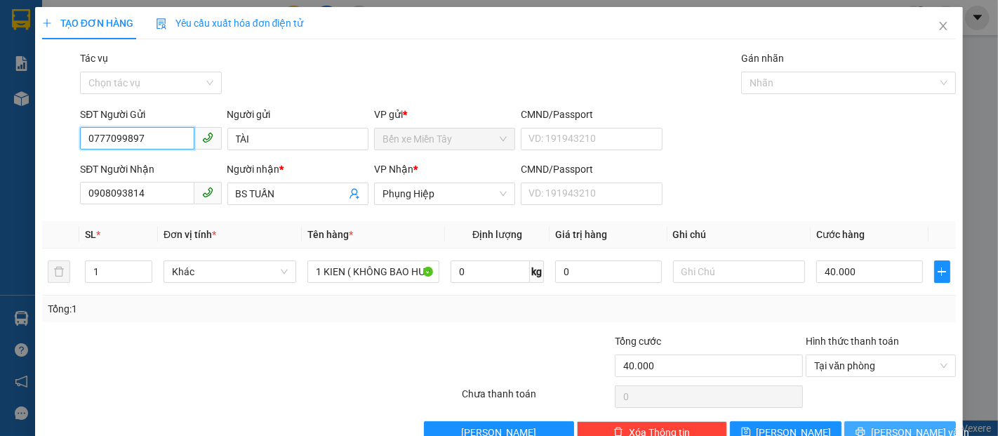
type input "0777099897"
click at [879, 429] on span "[PERSON_NAME] và In" at bounding box center [920, 432] width 98 height 15
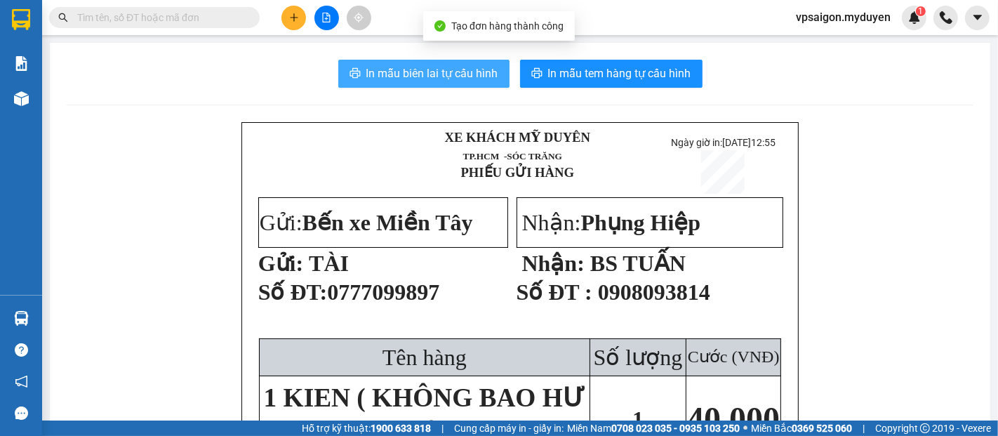
click at [445, 79] on span "In mẫu biên lai tự cấu hình" at bounding box center [432, 74] width 132 height 18
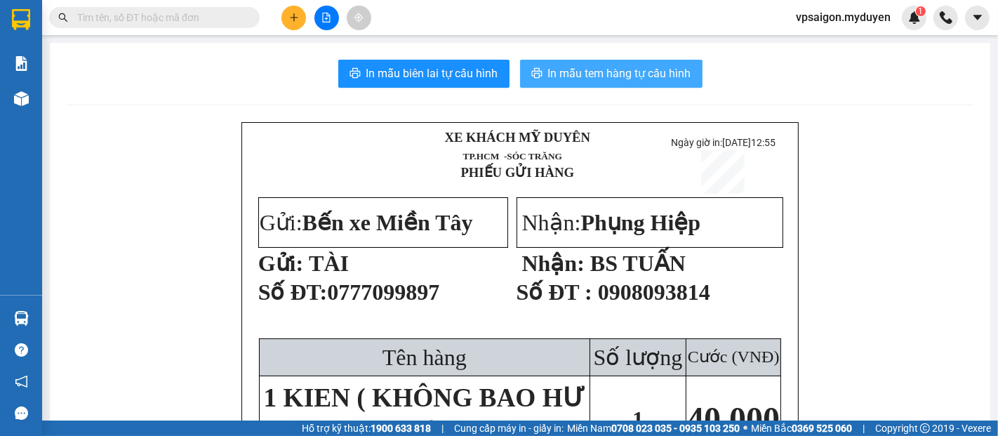
click at [597, 80] on span "In mẫu tem hàng tự cấu hình" at bounding box center [619, 74] width 143 height 18
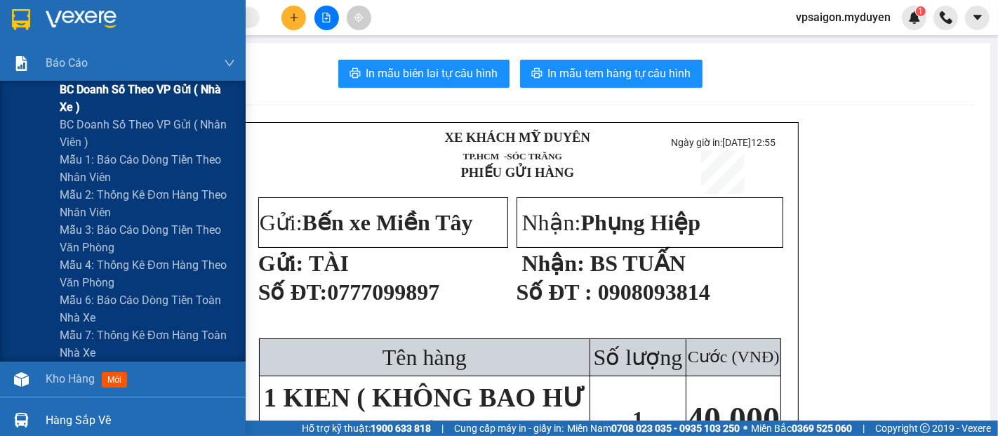
click at [102, 85] on span "BC doanh số theo VP gửi ( nhà xe )" at bounding box center [147, 98] width 175 height 35
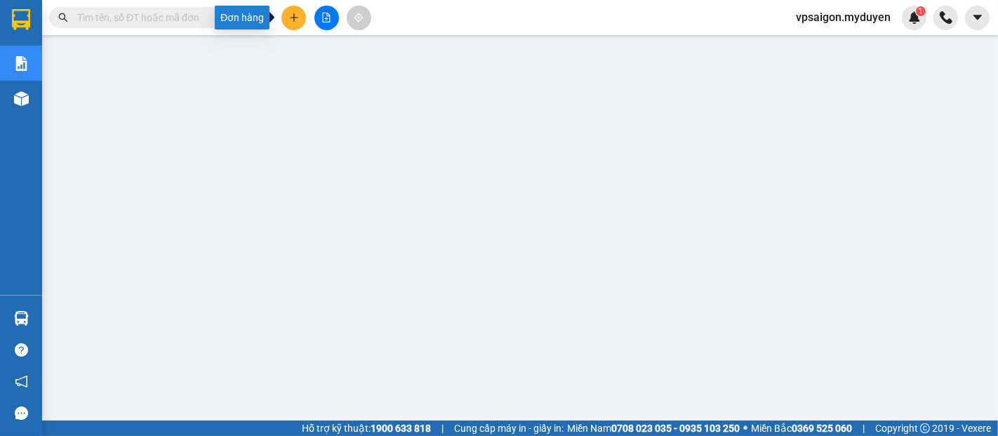
drag, startPoint x: 295, startPoint y: 10, endPoint x: 303, endPoint y: 36, distance: 27.3
click at [296, 15] on button at bounding box center [293, 18] width 25 height 25
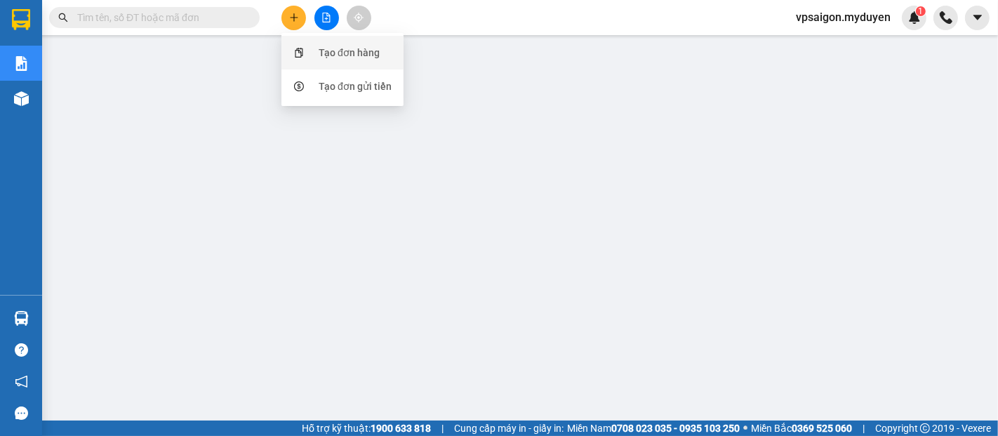
click at [311, 51] on div "Tạo đơn hàng" at bounding box center [342, 52] width 105 height 27
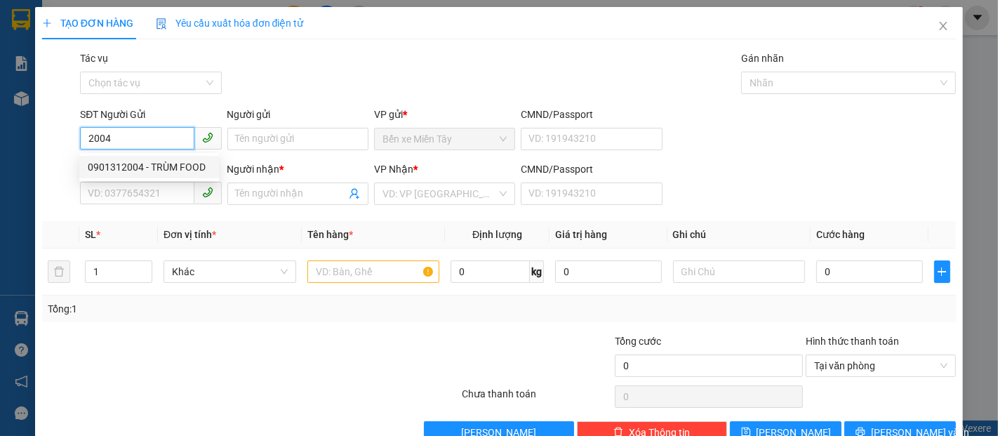
click at [162, 165] on div "0901312004 - TRÙM FOOD" at bounding box center [149, 166] width 123 height 15
type input "0901312004"
type input "TRÙM FOOD"
type input "0358731982"
type input "KIỀU"
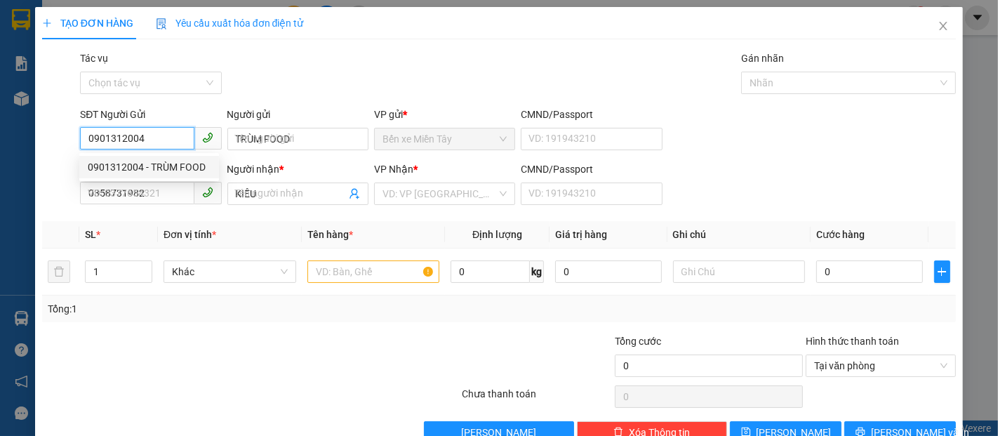
type input "40.000"
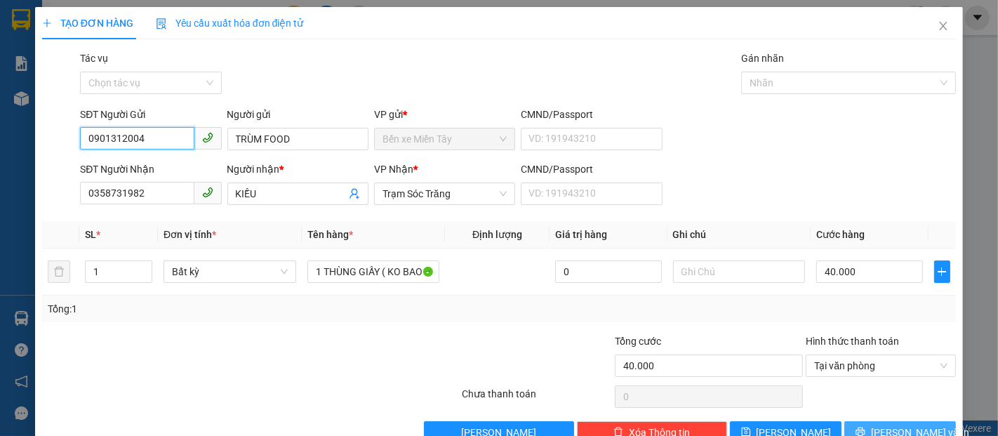
type input "0901312004"
drag, startPoint x: 852, startPoint y: 423, endPoint x: 846, endPoint y: 415, distance: 9.5
click at [851, 423] on button "[PERSON_NAME] và In" at bounding box center [900, 432] width 112 height 22
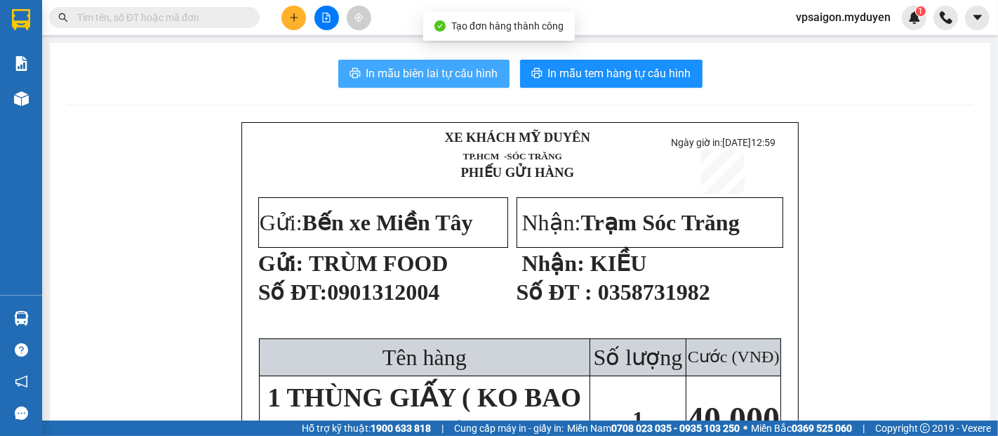
click at [463, 79] on span "In mẫu biên lai tự cấu hình" at bounding box center [432, 74] width 132 height 18
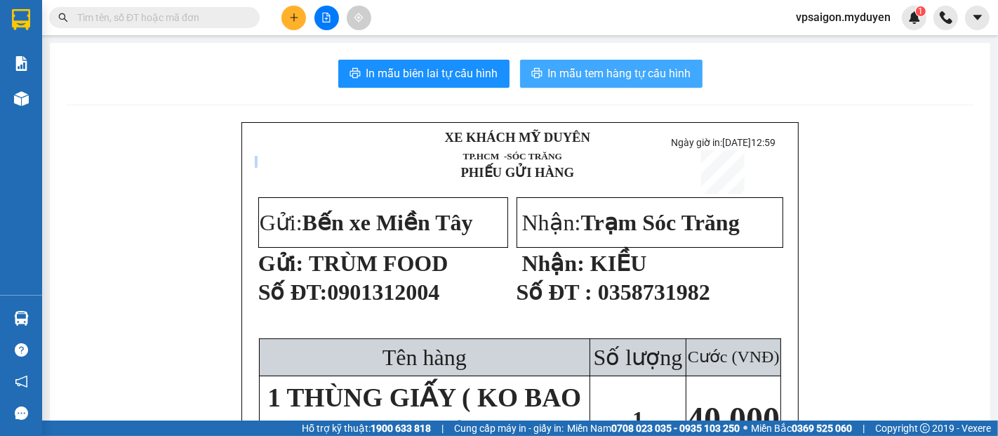
click at [566, 72] on span "In mẫu tem hàng tự cấu hình" at bounding box center [619, 74] width 143 height 18
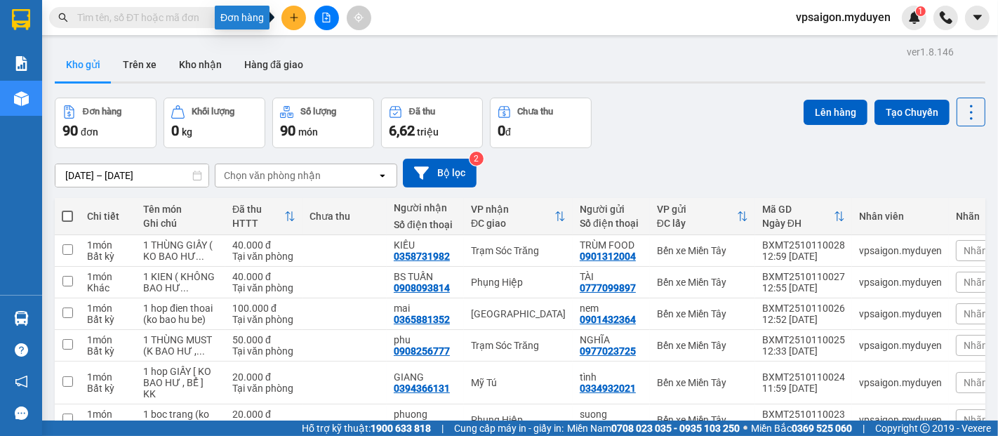
click at [303, 16] on button at bounding box center [293, 18] width 25 height 25
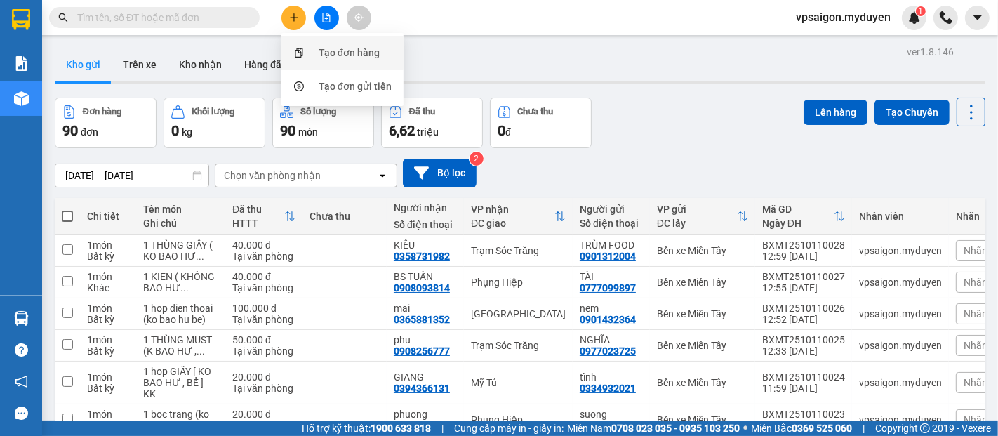
click at [312, 44] on div "Tạo đơn hàng" at bounding box center [342, 52] width 105 height 27
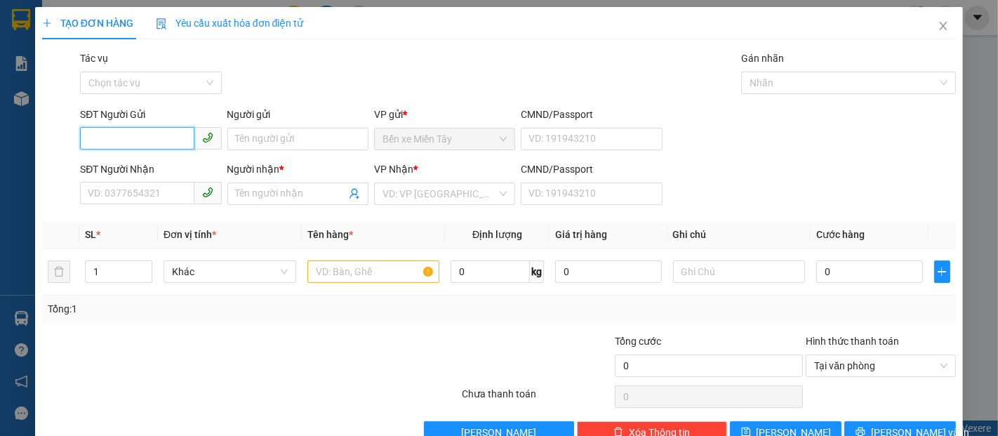
click at [151, 140] on input "SĐT Người Gửi" at bounding box center [137, 138] width 114 height 22
click at [117, 192] on input "SĐT Người Nhận" at bounding box center [137, 193] width 114 height 22
click at [107, 139] on input "SĐT Người Gửi" at bounding box center [137, 138] width 114 height 22
type input "0906697097"
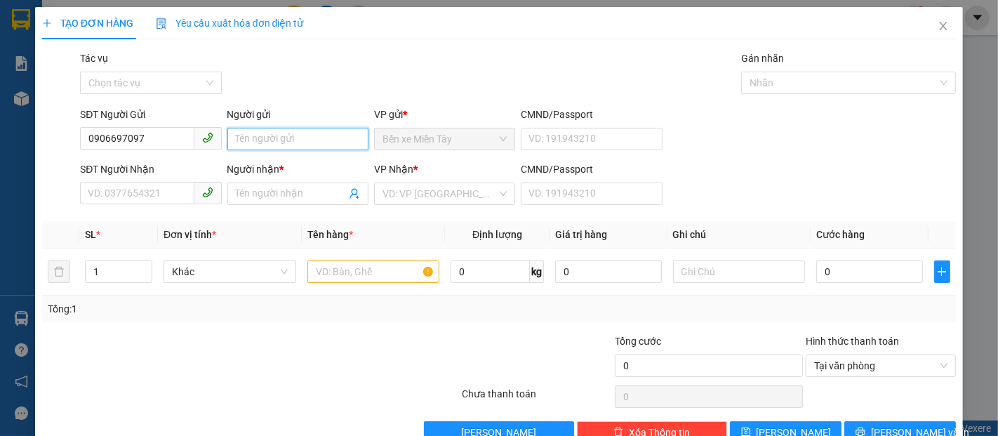
click at [279, 135] on input "Người gửi" at bounding box center [297, 139] width 141 height 22
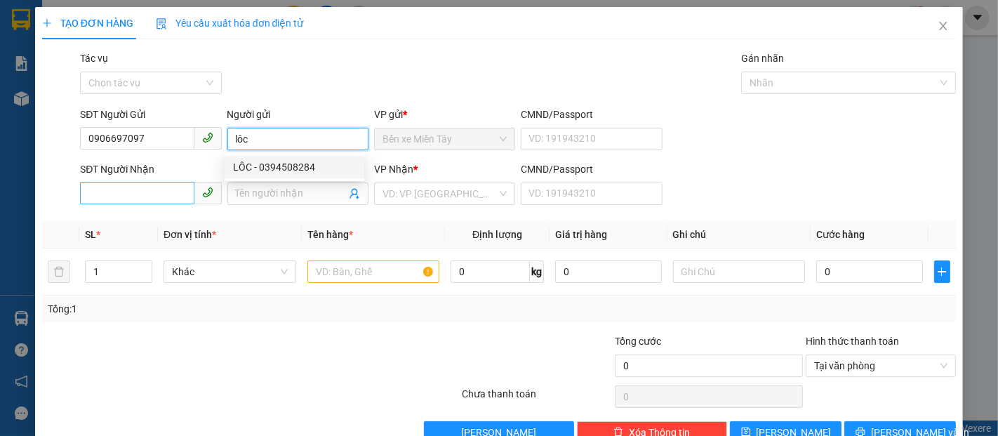
type input "lôc"
click at [124, 198] on input "SĐT Người Nhận" at bounding box center [137, 193] width 114 height 22
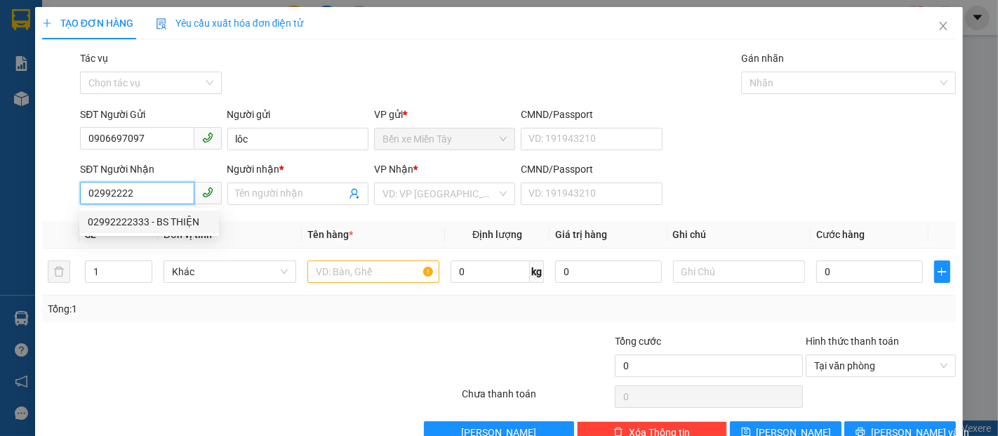
click at [124, 218] on div "02992222333 - BS THIỆN" at bounding box center [149, 221] width 123 height 15
type input "02992222333"
type input "BS THIỆN"
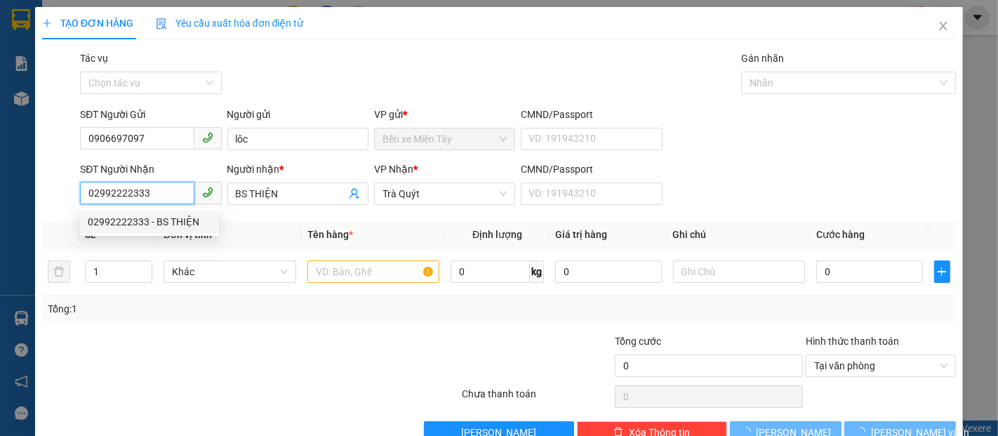
type input "40.000"
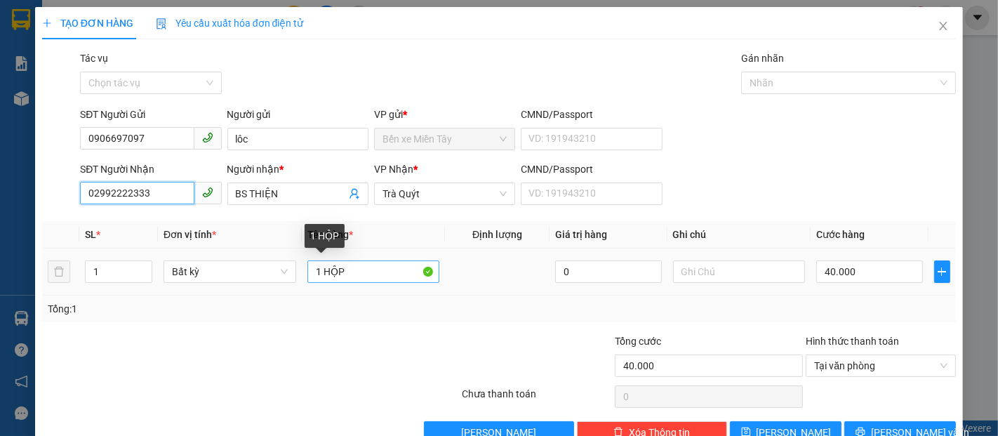
type input "02992222333"
click at [348, 277] on input "1 HỘP" at bounding box center [373, 271] width 133 height 22
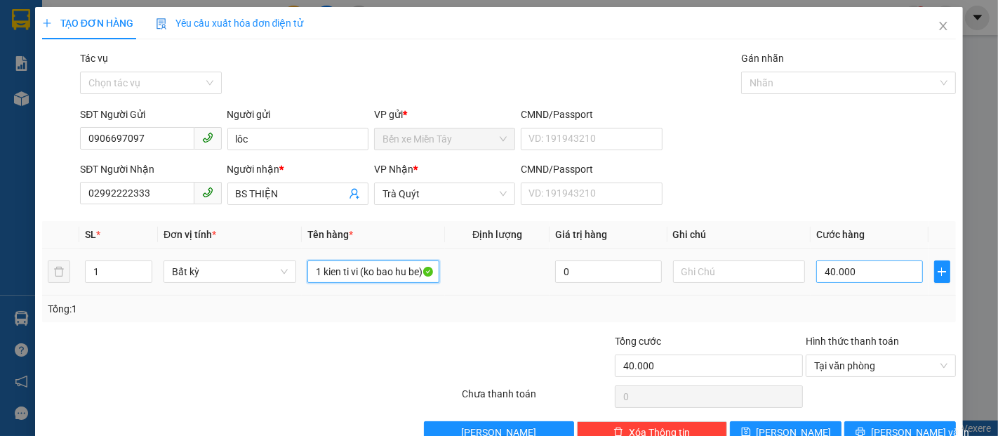
type input "1 kien ti vi (ko bao hu be)"
click at [816, 273] on input "40.000" at bounding box center [869, 271] width 106 height 22
type input "8"
type input "80"
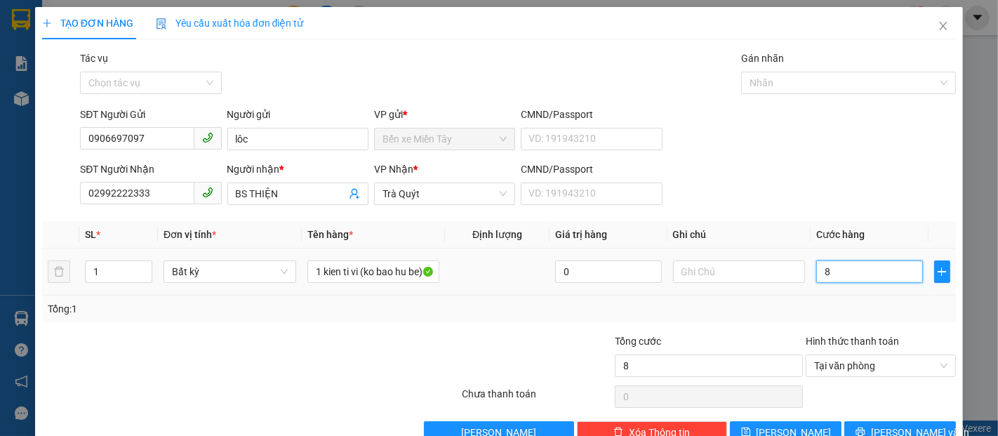
type input "80"
type input "800"
type input "8.000"
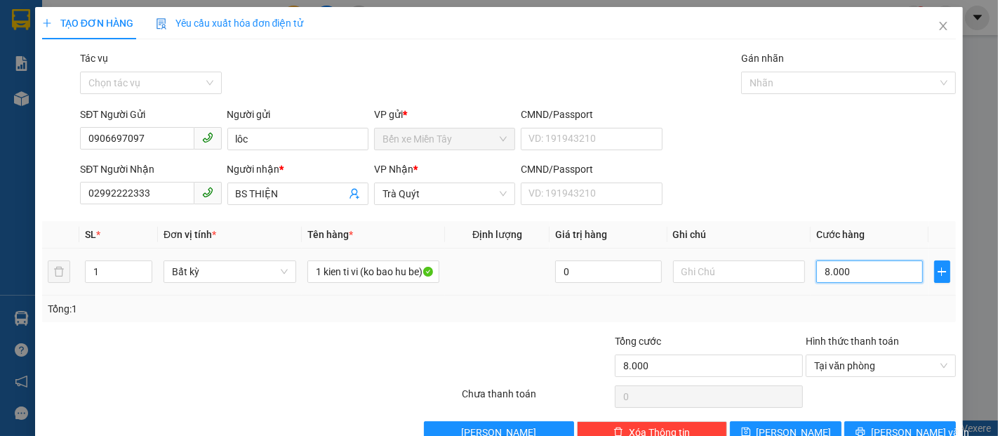
type input "80.000"
click at [884, 432] on span "[PERSON_NAME] và In" at bounding box center [920, 432] width 98 height 15
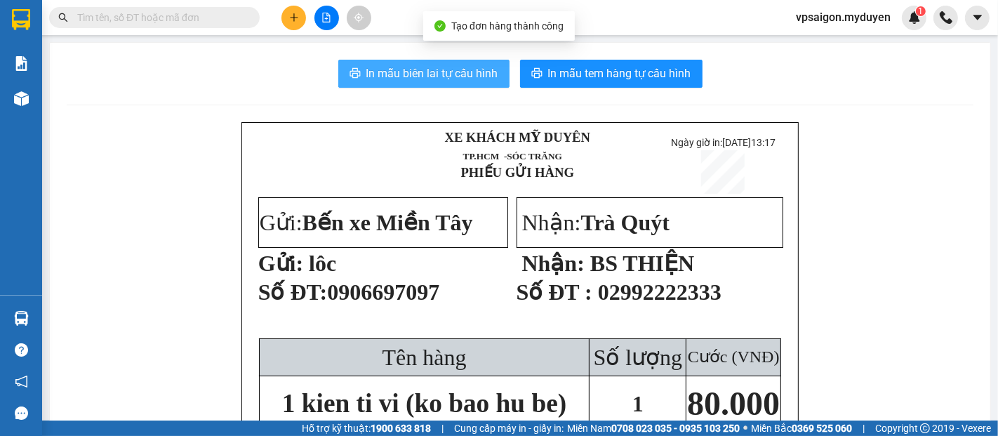
click at [496, 76] on button "In mẫu biên lai tự cấu hình" at bounding box center [423, 74] width 171 height 28
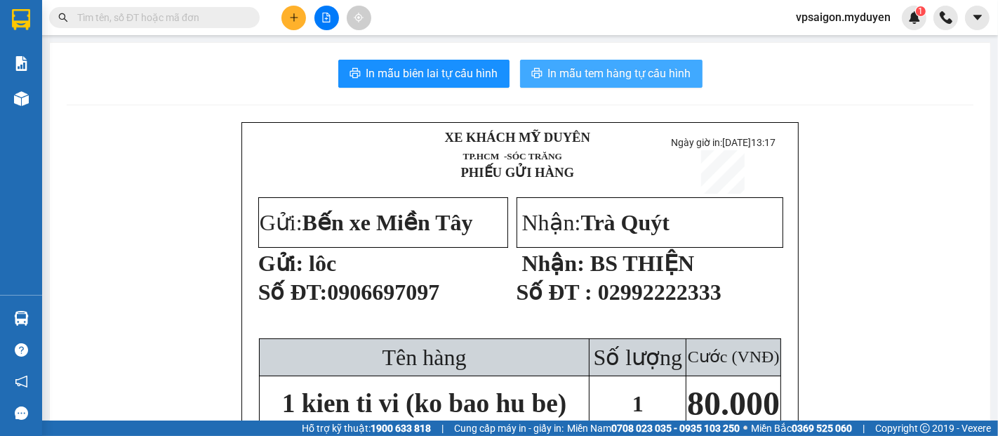
click at [554, 67] on span "In mẫu tem hàng tự cấu hình" at bounding box center [619, 74] width 143 height 18
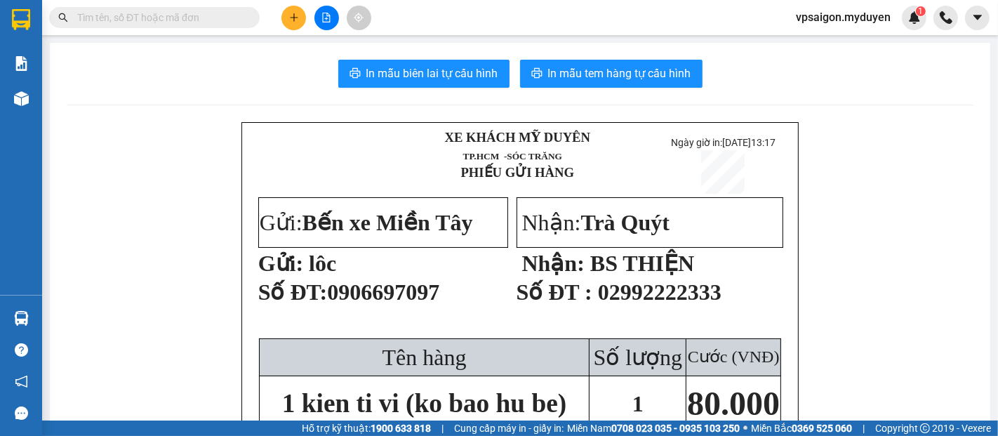
click at [241, 425] on div "Hỗ trợ kỹ thuật: 1900 633 818 | Cung cấp máy in - giấy in: [GEOGRAPHIC_DATA] 07…" at bounding box center [495, 427] width 991 height 15
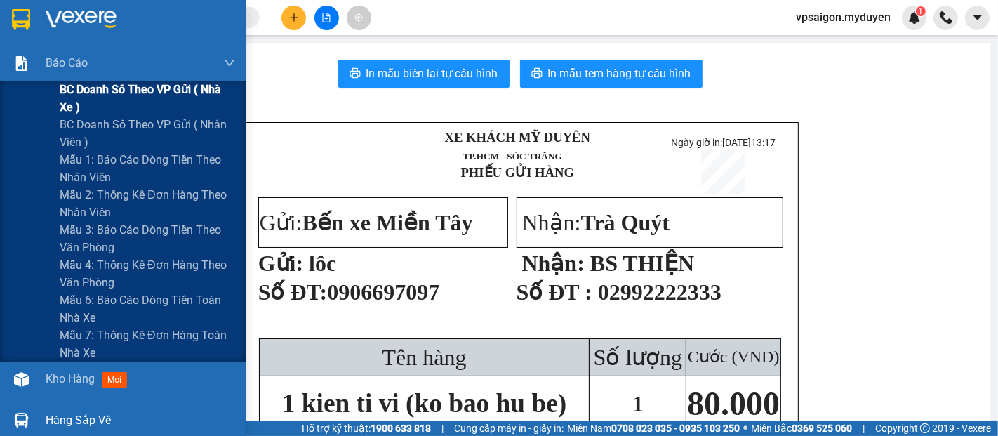
click at [118, 93] on span "BC doanh số theo VP gửi ( nhà xe )" at bounding box center [147, 98] width 175 height 35
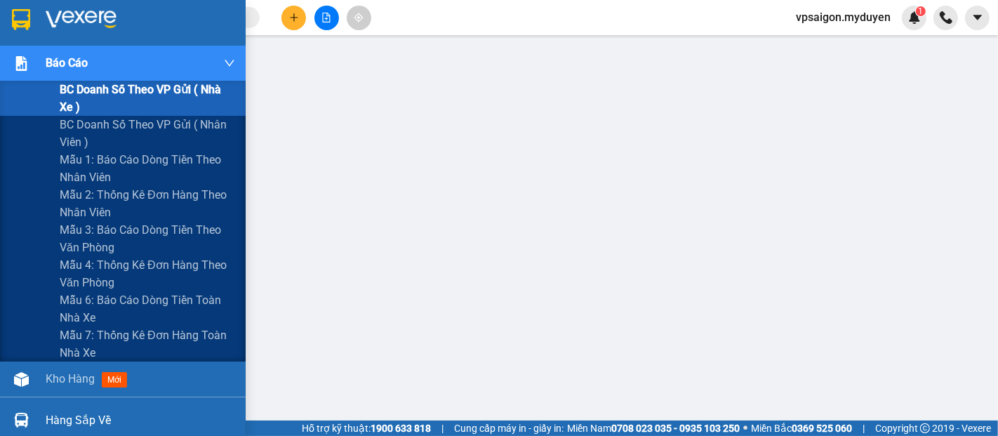
click at [14, 59] on img at bounding box center [21, 63] width 15 height 15
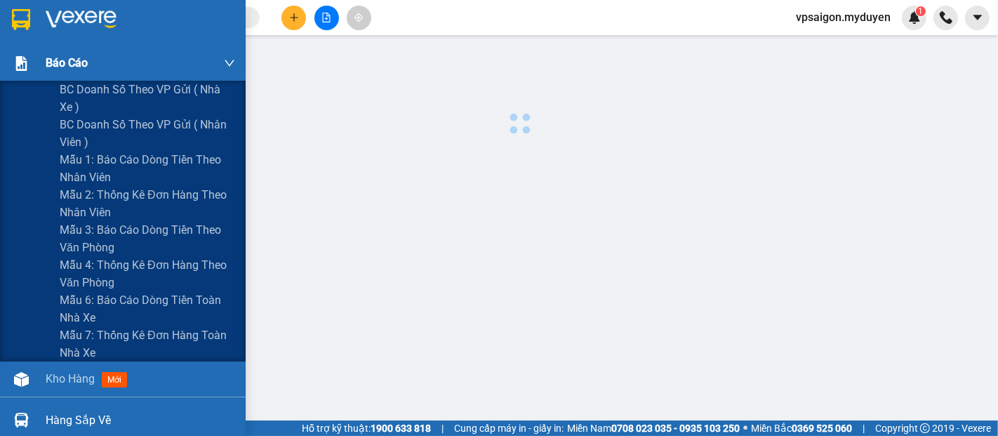
click at [14, 59] on img at bounding box center [21, 63] width 15 height 15
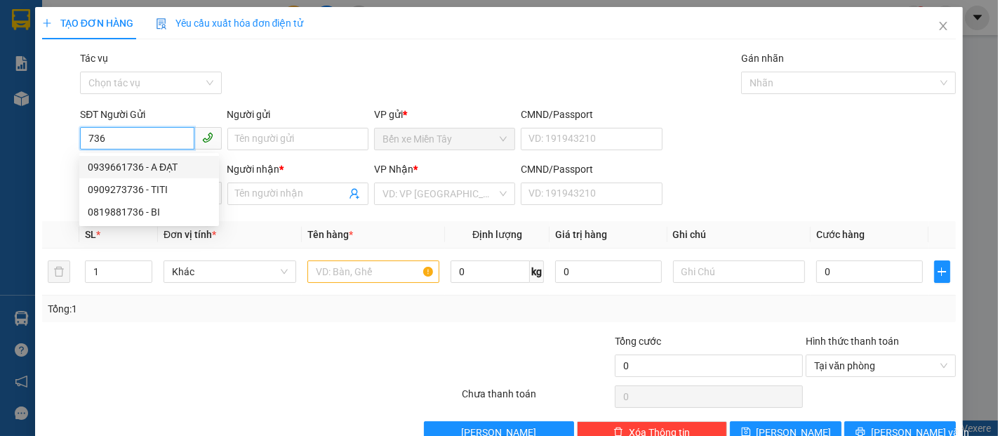
click at [146, 166] on div "0939661736 - A ĐẠT" at bounding box center [149, 166] width 123 height 15
type input "0939661736"
type input "A ĐẠT"
type input "0866038874"
type input "TRÂM ANH"
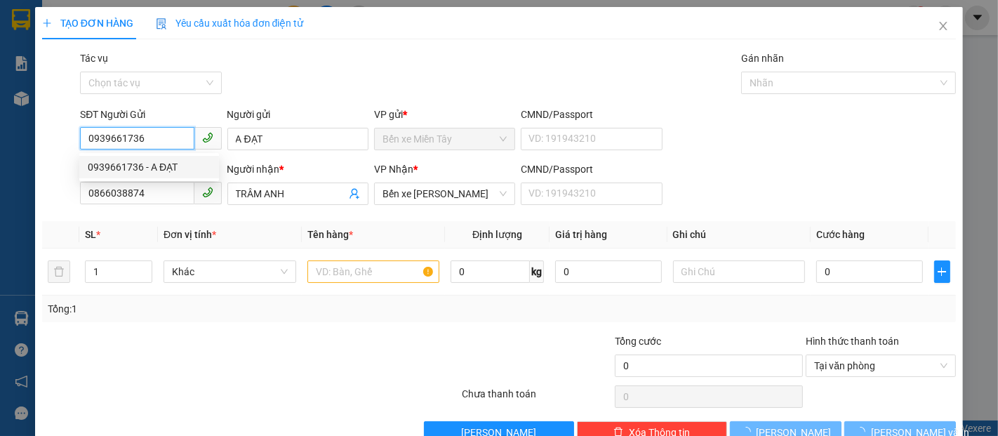
type input "80.000"
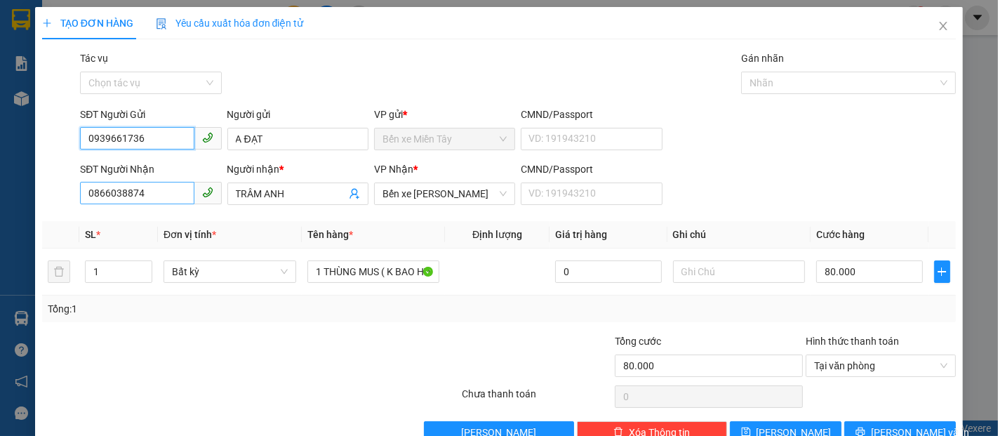
type input "0939661736"
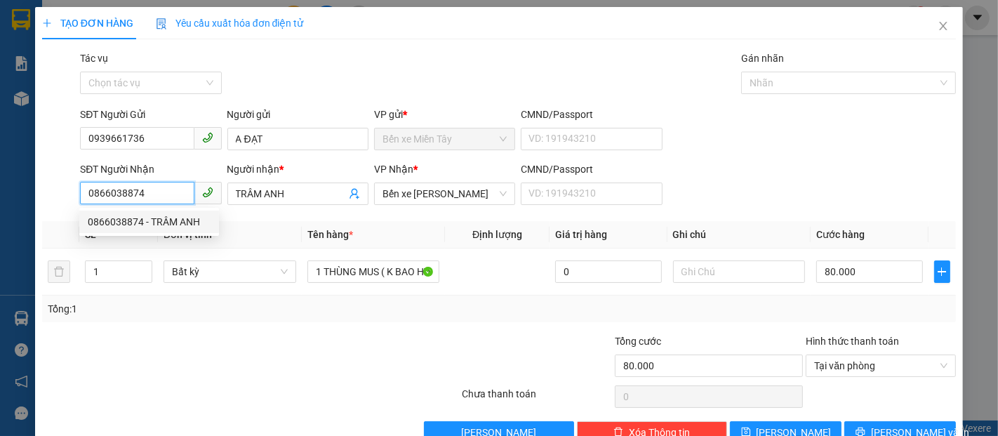
drag, startPoint x: 157, startPoint y: 196, endPoint x: 0, endPoint y: 201, distance: 157.3
click at [0, 201] on div "TẠO ĐƠN HÀNG Yêu cầu xuất hóa đơn điện tử Transit Pickup Surcharge Ids Transit …" at bounding box center [499, 218] width 998 height 436
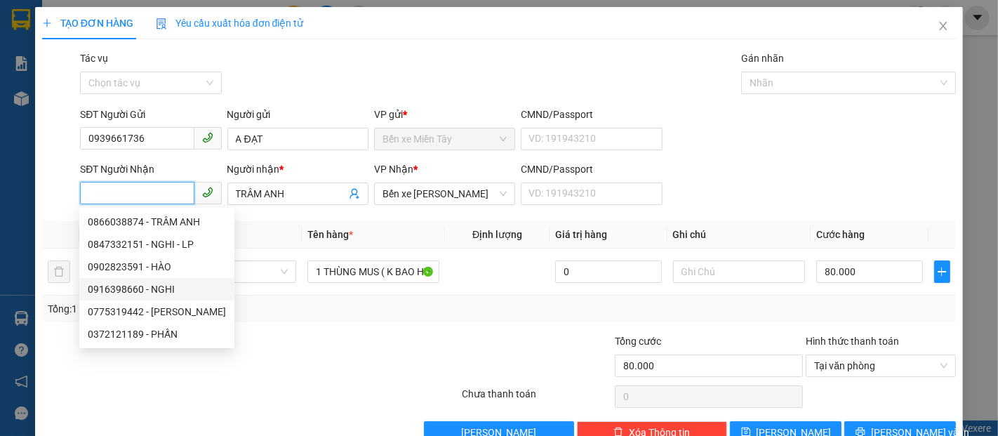
click at [163, 290] on div "0916398660 - NGHI" at bounding box center [157, 288] width 138 height 15
type input "0916398660"
type input "NGHI"
type input "40.000"
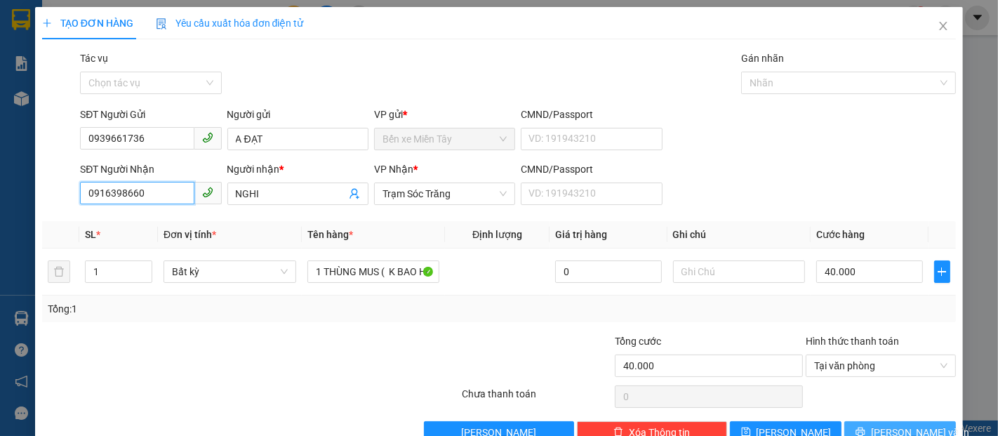
type input "0916398660"
click at [855, 431] on button "[PERSON_NAME] và In" at bounding box center [900, 432] width 112 height 22
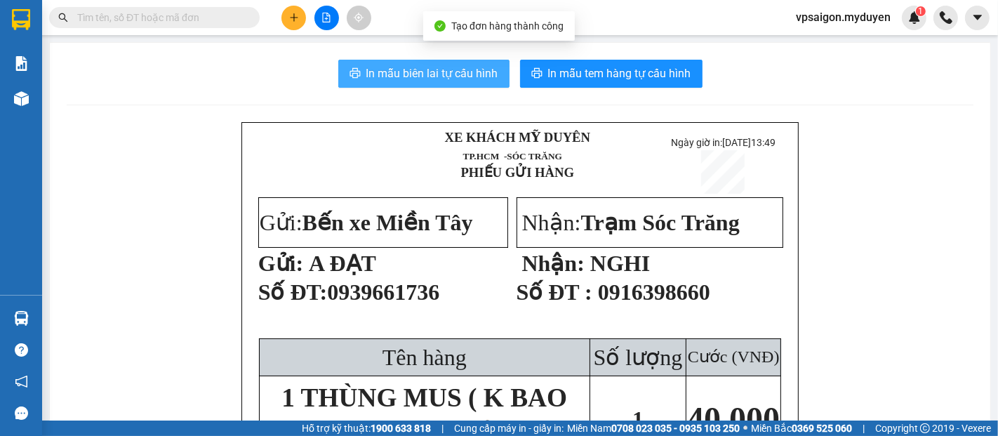
click at [477, 74] on span "In mẫu biên lai tự cấu hình" at bounding box center [432, 74] width 132 height 18
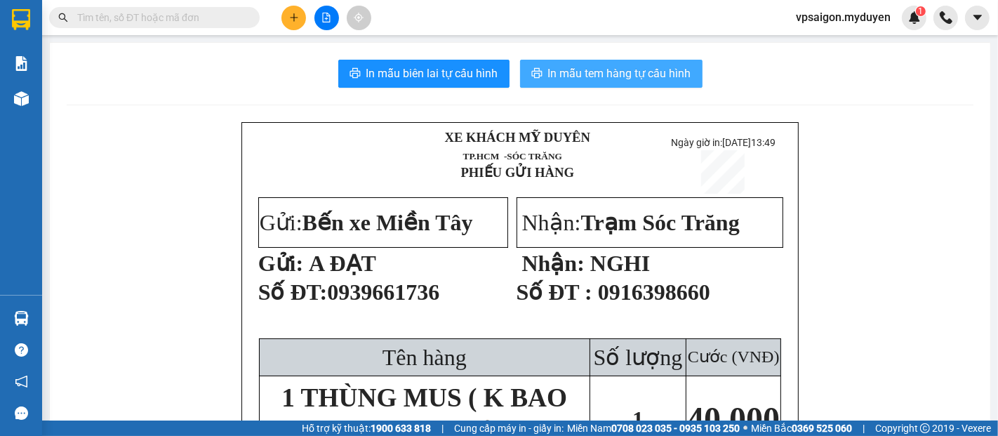
click at [533, 66] on button "In mẫu tem hàng tự cấu hình" at bounding box center [611, 74] width 182 height 28
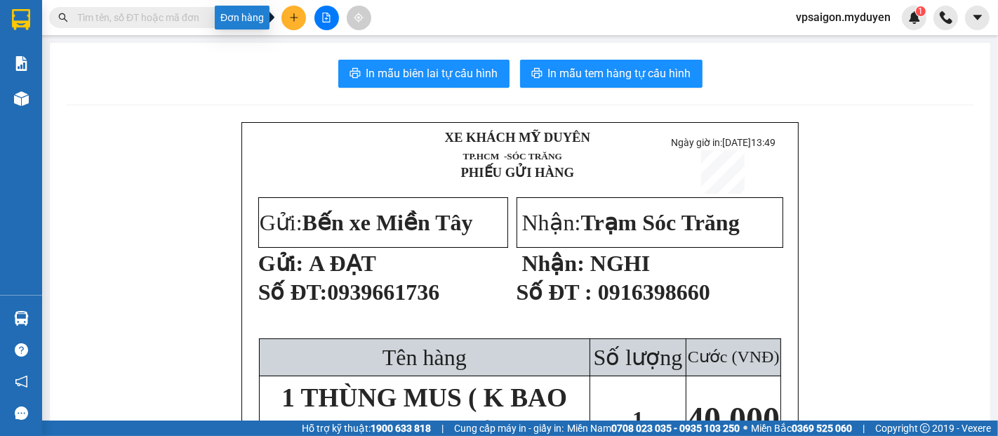
click at [300, 20] on button at bounding box center [293, 18] width 25 height 25
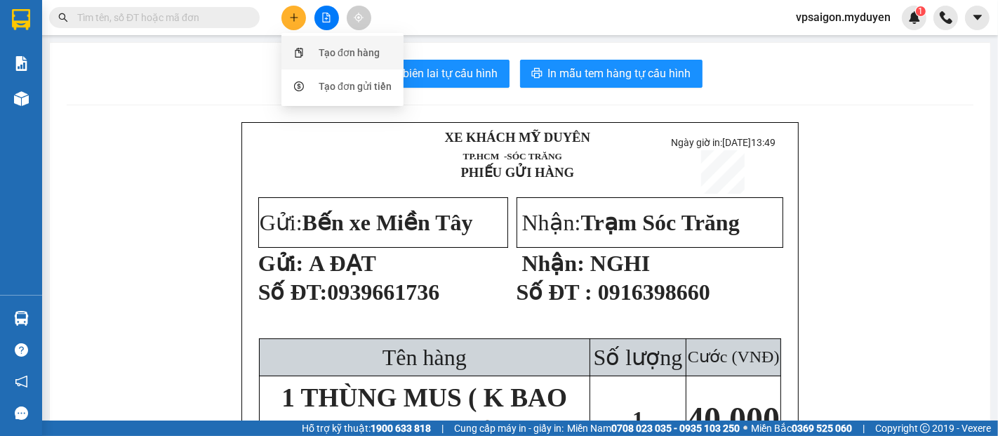
click at [333, 51] on div "Tạo đơn hàng" at bounding box center [349, 52] width 61 height 15
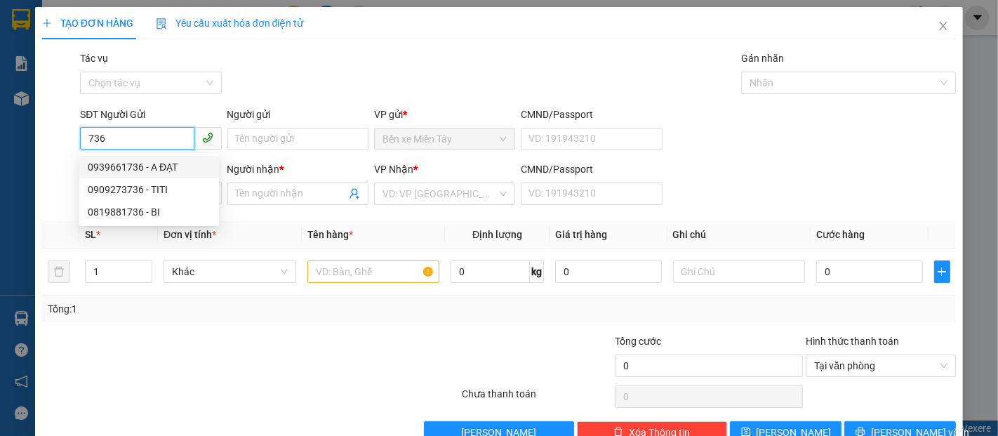
click at [142, 164] on div "0939661736 - A ĐẠT" at bounding box center [149, 166] width 123 height 15
type input "0939661736"
type input "A ĐẠT"
type input "0916398660"
type input "NGHI"
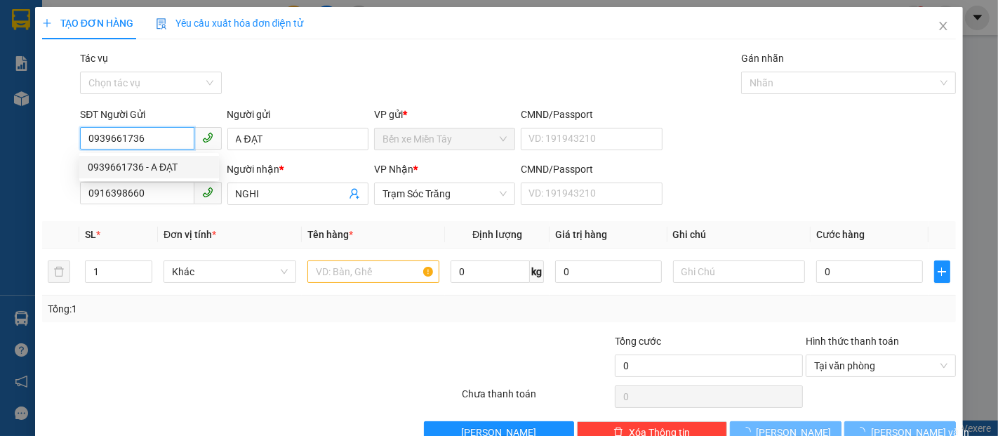
type input "40.000"
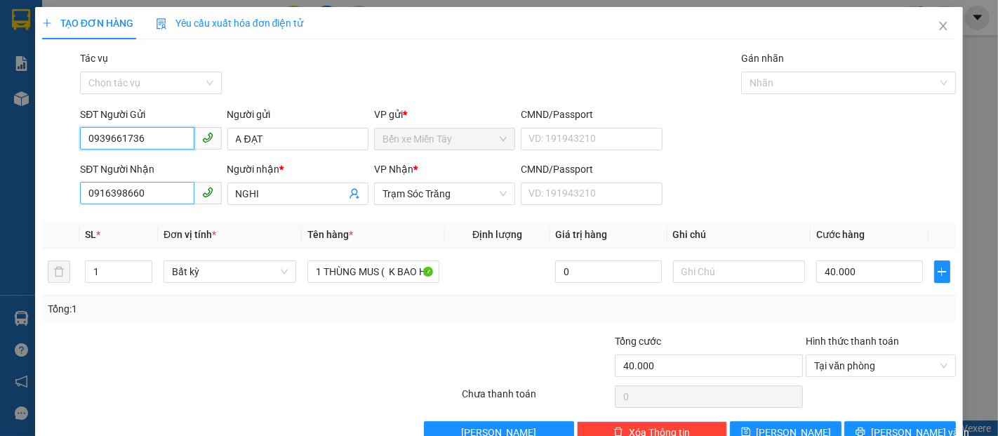
type input "0939661736"
drag, startPoint x: 161, startPoint y: 196, endPoint x: 0, endPoint y: 195, distance: 161.4
click at [0, 195] on div "TẠO ĐƠN HÀNG Yêu cầu xuất hóa đơn điện tử Transit Pickup Surcharge Ids Transit …" at bounding box center [499, 218] width 998 height 436
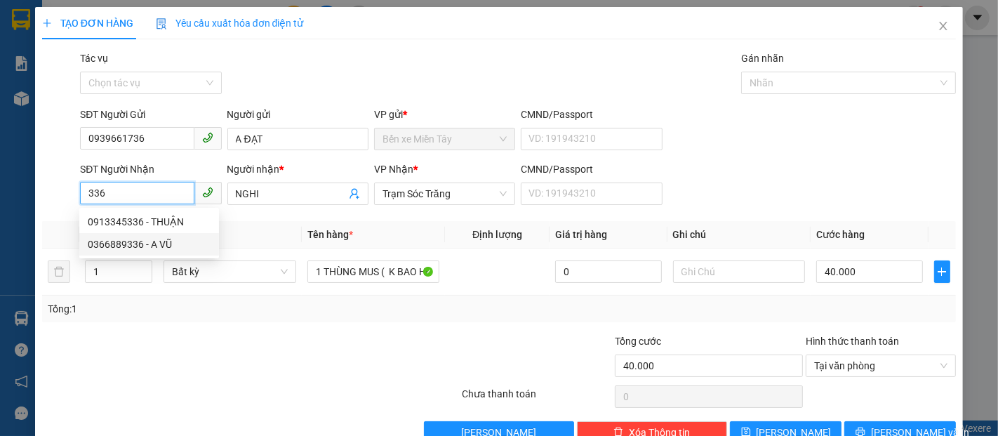
click at [157, 240] on div "0366889336 - A VŨ" at bounding box center [149, 243] width 123 height 15
type input "0366889336"
type input "A VŨ"
type input "100.000"
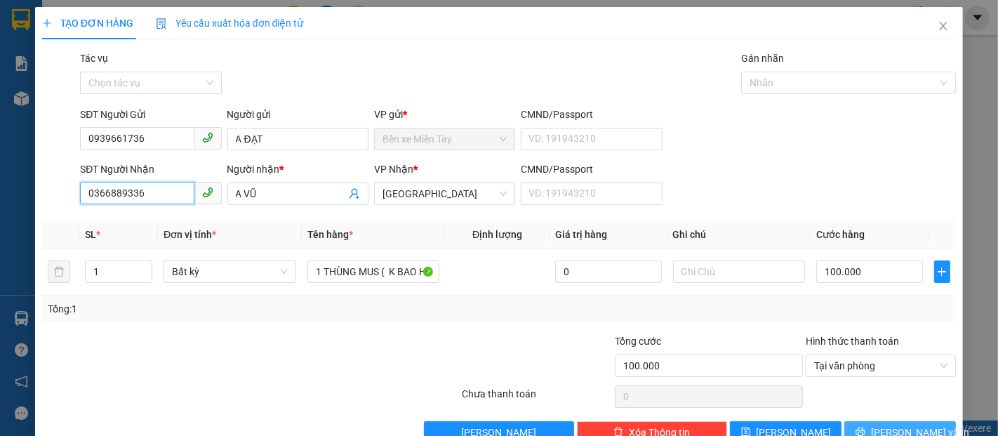
type input "0366889336"
click at [862, 429] on icon "printer" at bounding box center [860, 432] width 10 height 10
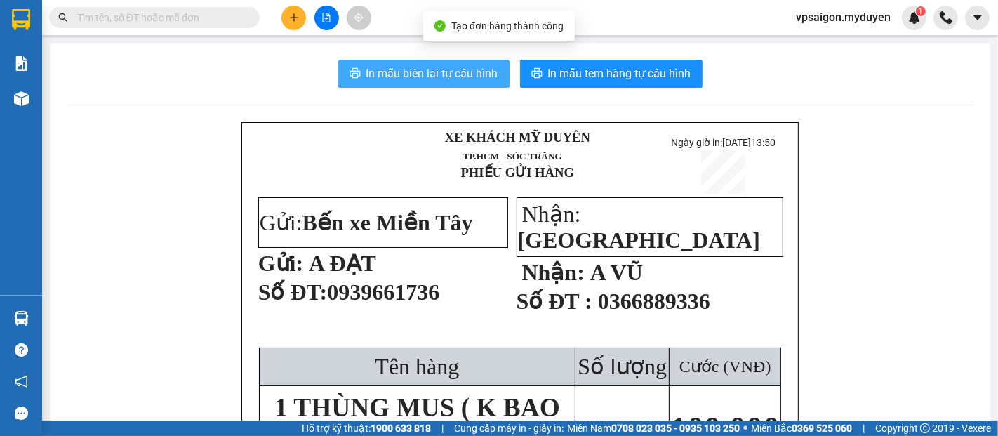
click at [485, 72] on span "In mẫu biên lai tự cấu hình" at bounding box center [432, 74] width 132 height 18
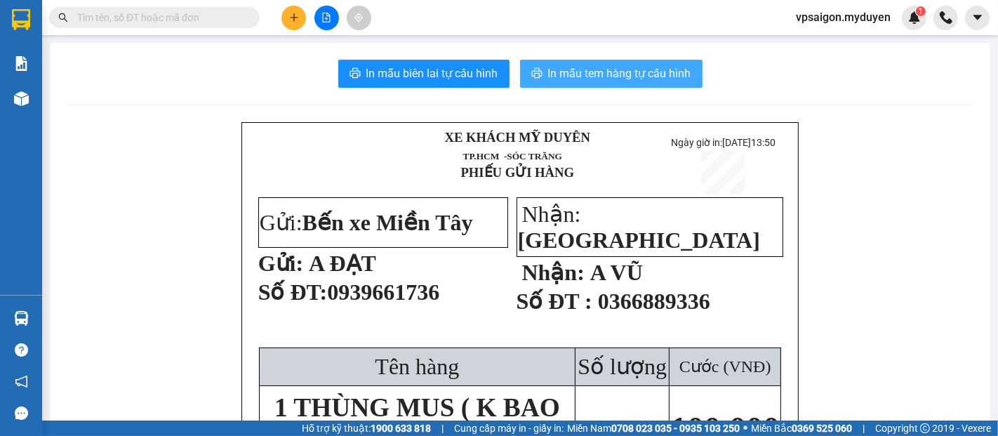
click at [592, 68] on span "In mẫu tem hàng tự cấu hình" at bounding box center [619, 74] width 143 height 18
click at [591, 69] on span "In mẫu tem hàng tự cấu hình" at bounding box center [619, 74] width 143 height 18
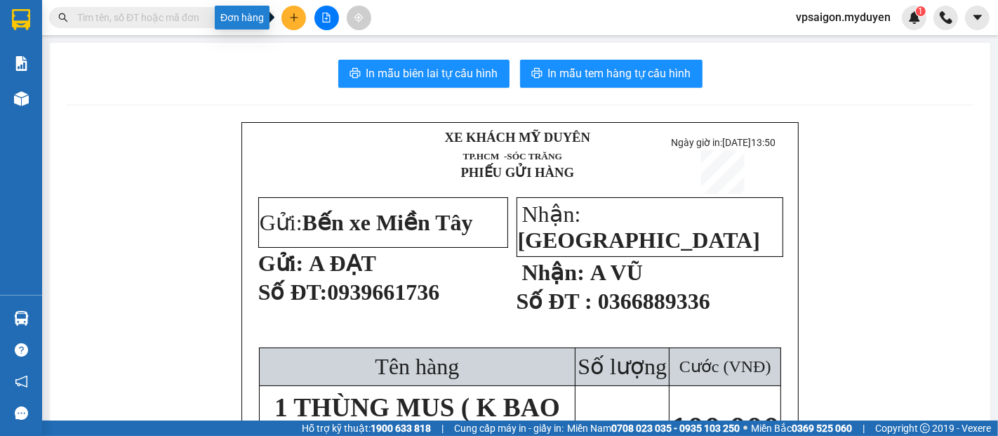
click at [289, 21] on icon "plus" at bounding box center [294, 18] width 10 height 10
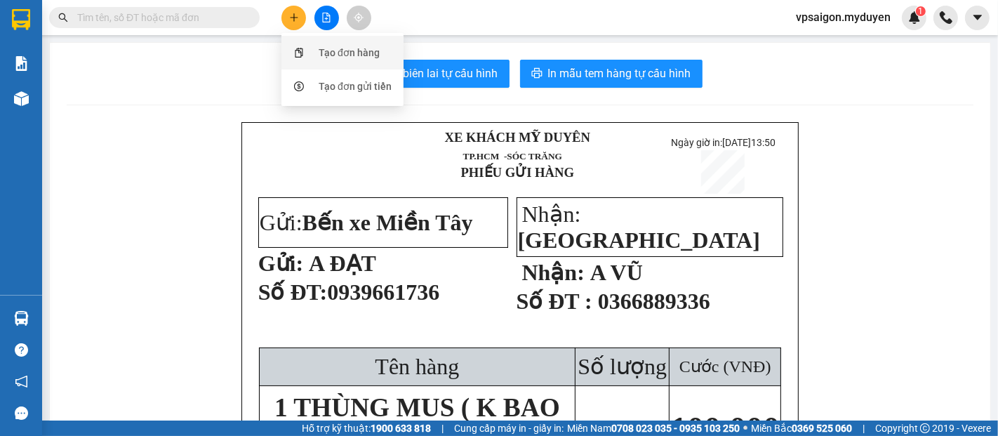
click at [314, 49] on div "Tạo đơn hàng" at bounding box center [342, 52] width 105 height 27
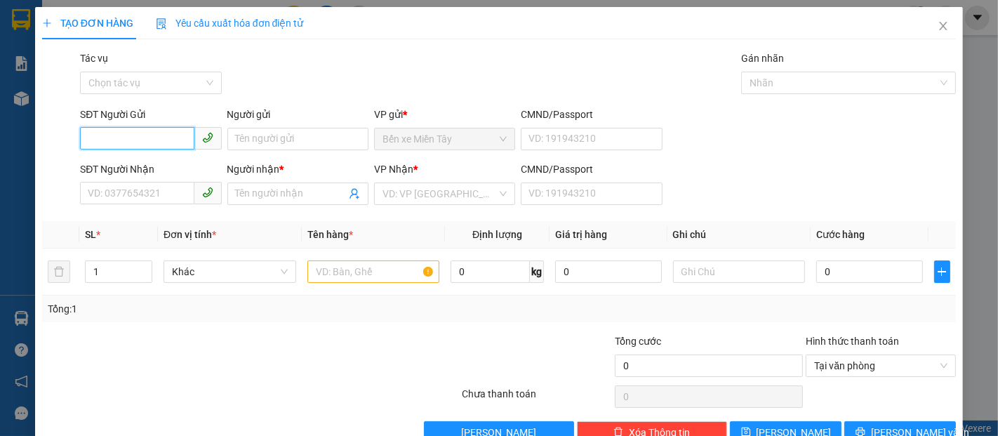
click at [131, 136] on input "SĐT Người Gửi" at bounding box center [137, 138] width 114 height 22
click at [154, 166] on div "0346721142 - DƯƠNG" at bounding box center [149, 166] width 123 height 15
type input "0346721142"
type input "DƯƠNG"
type input "0946233779"
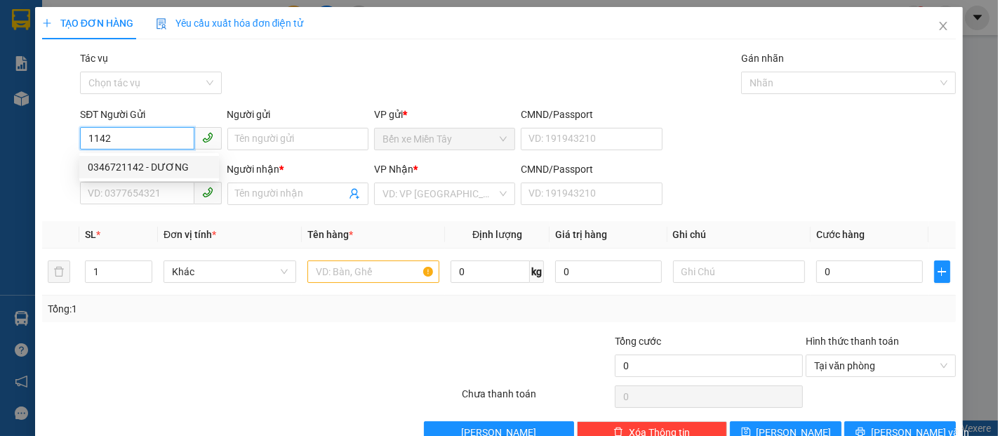
type input "[PERSON_NAME]"
type input "50.000"
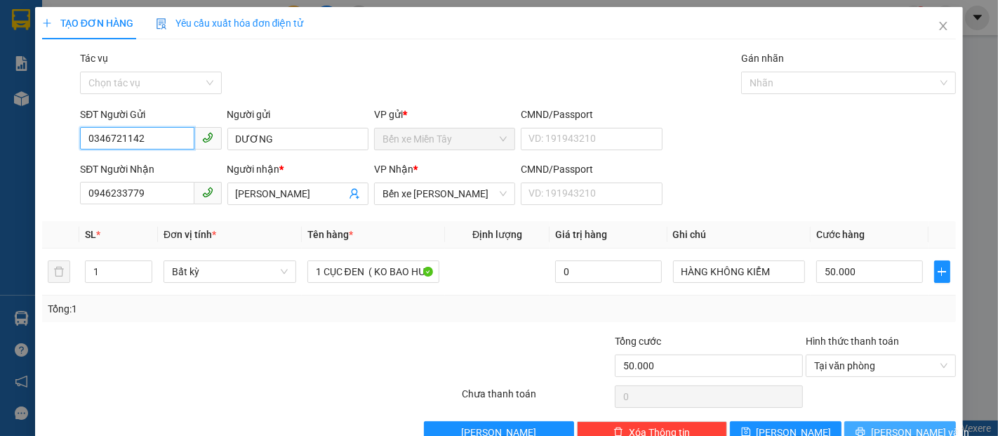
type input "0346721142"
click at [884, 425] on span "[PERSON_NAME] và In" at bounding box center [920, 432] width 98 height 15
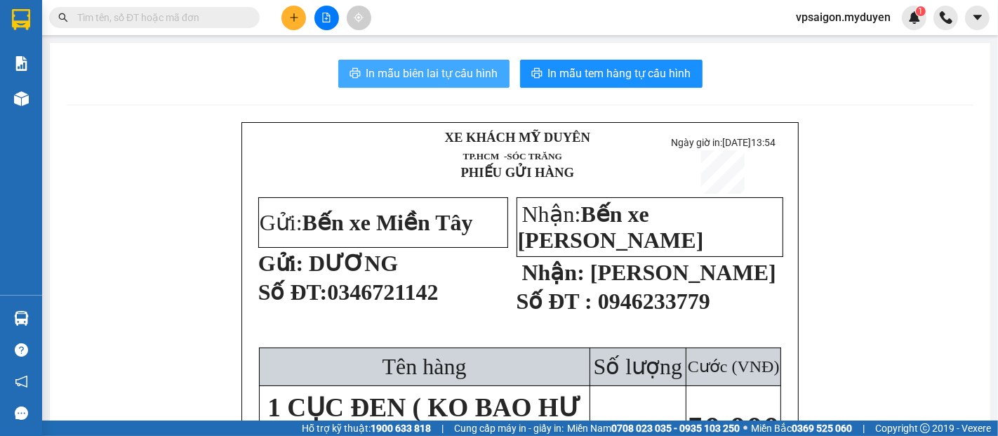
click at [445, 75] on span "In mẫu biên lai tự cấu hình" at bounding box center [432, 74] width 132 height 18
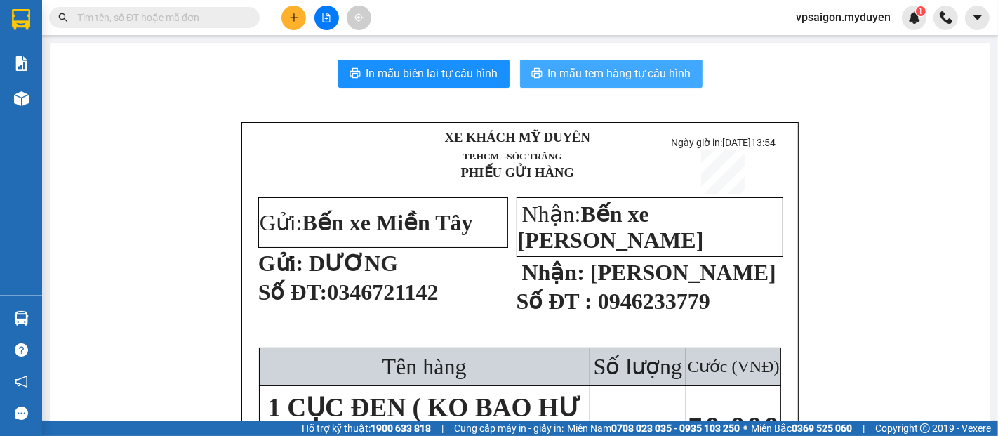
click at [638, 69] on span "In mẫu tem hàng tự cấu hình" at bounding box center [619, 74] width 143 height 18
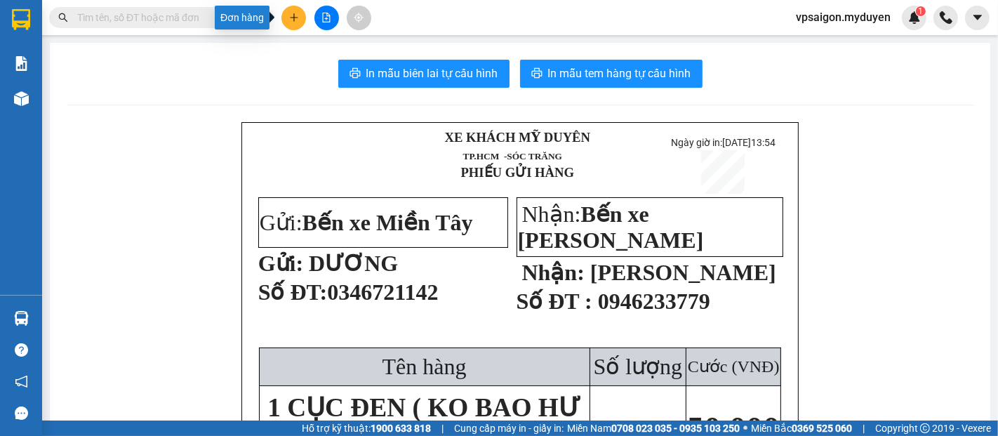
click at [294, 15] on icon "plus" at bounding box center [294, 18] width 10 height 10
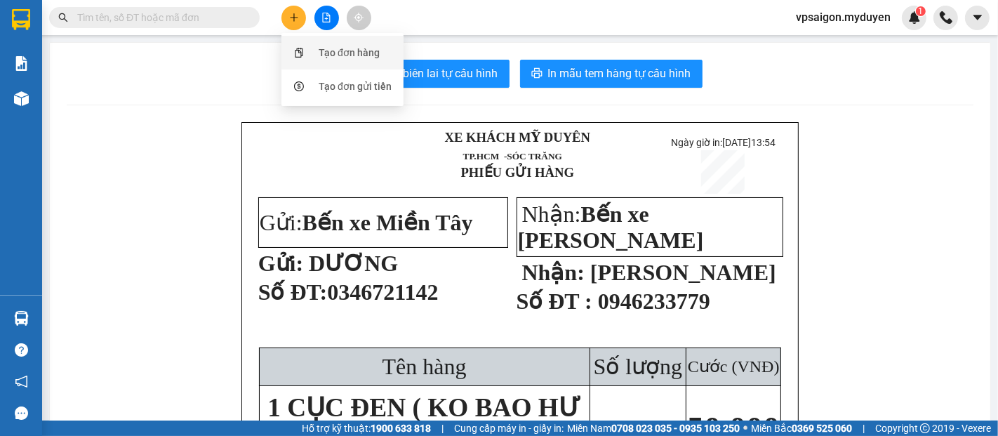
click at [314, 55] on div "Tạo đơn hàng" at bounding box center [342, 52] width 105 height 27
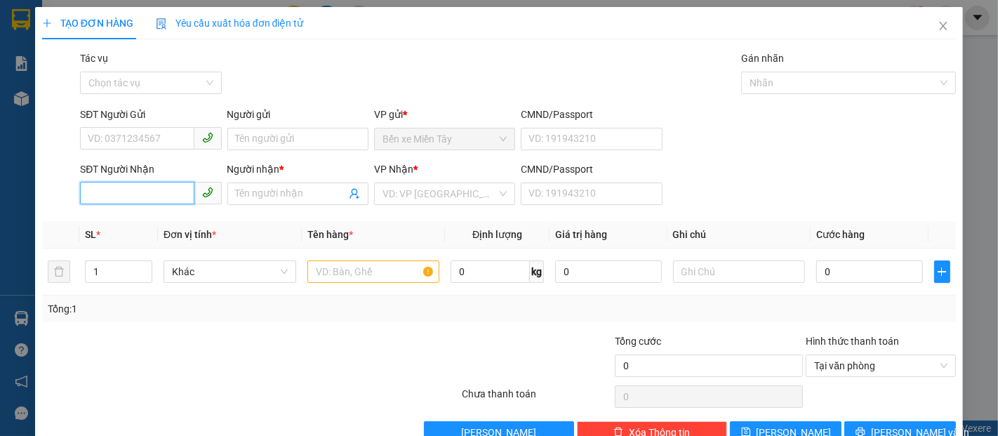
click at [124, 194] on input "SĐT Người Nhận" at bounding box center [137, 193] width 114 height 22
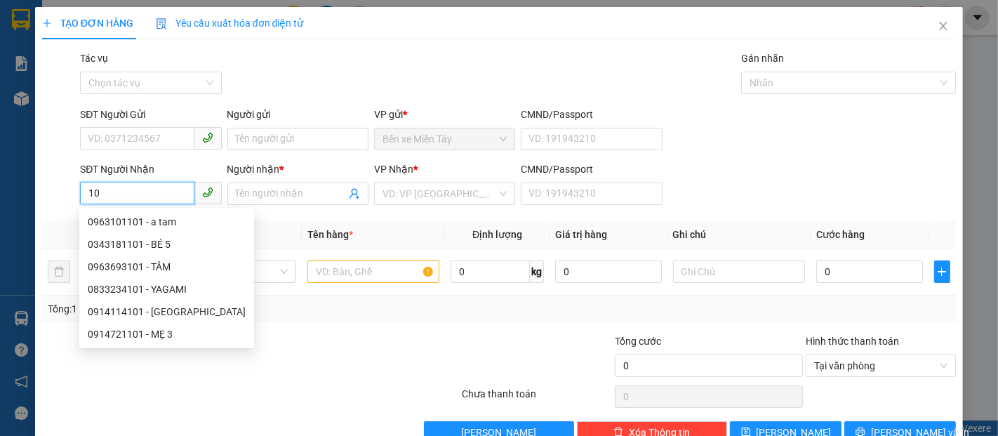
type input "1"
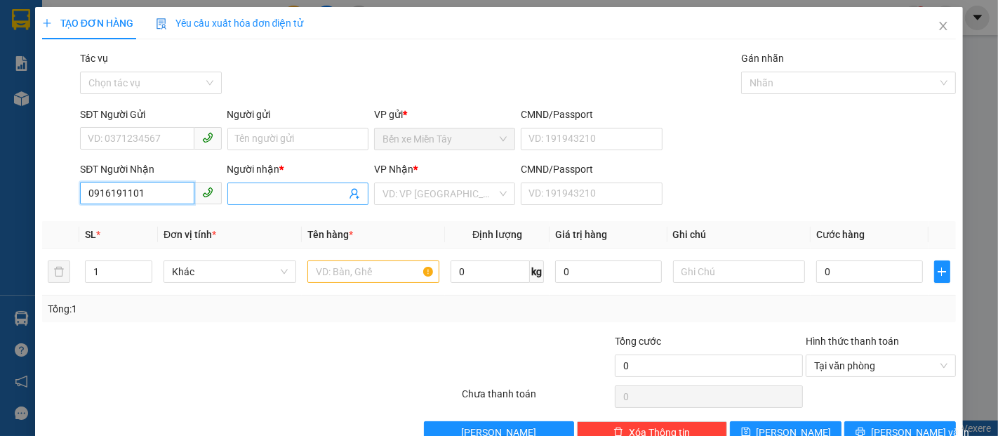
type input "0916191101"
click at [241, 185] on span at bounding box center [297, 193] width 141 height 22
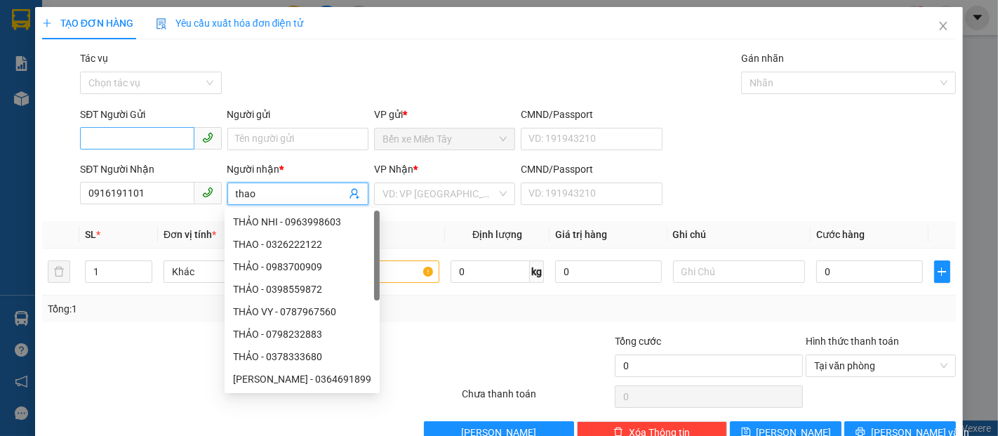
type input "thao"
click at [124, 135] on input "SĐT Người Gửi" at bounding box center [137, 138] width 114 height 22
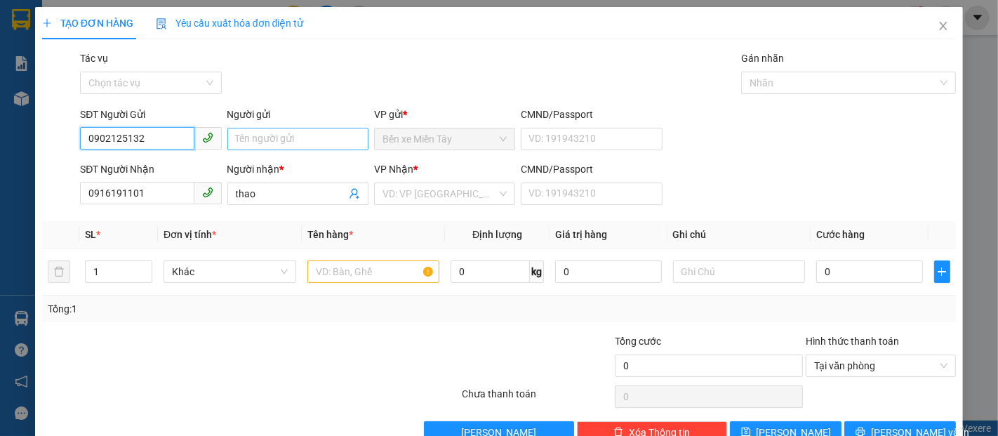
type input "0902125132"
click at [260, 137] on input "Người gửi" at bounding box center [297, 139] width 141 height 22
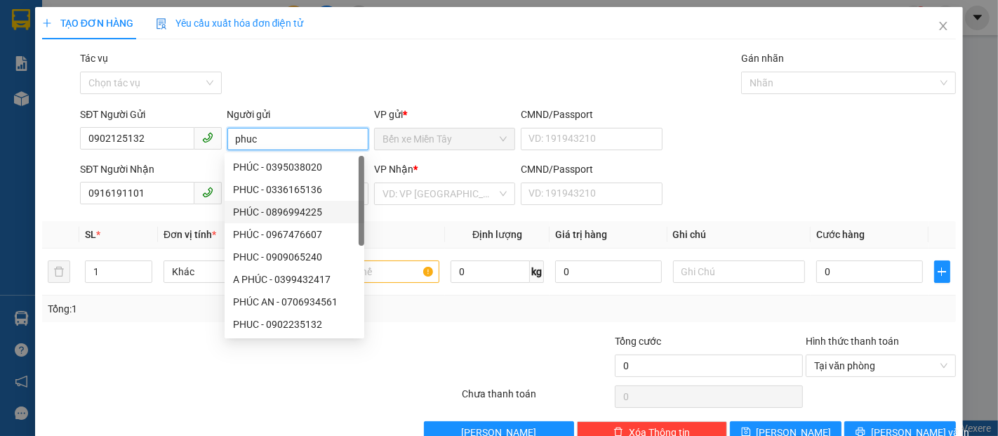
type input "phuc"
click at [427, 220] on div "Transit Pickup Surcharge Ids Transit Deliver Surcharge Ids Transit Deliver Surc…" at bounding box center [499, 247] width 914 height 393
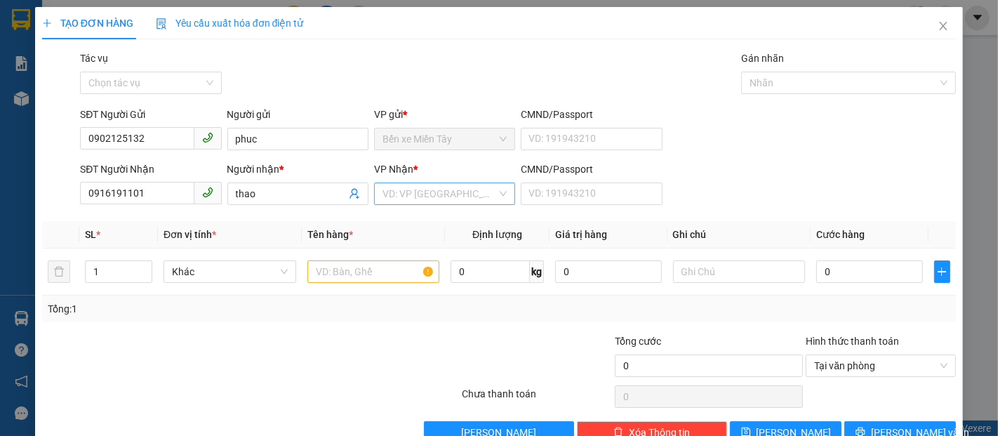
click at [409, 199] on input "search" at bounding box center [439, 193] width 114 height 21
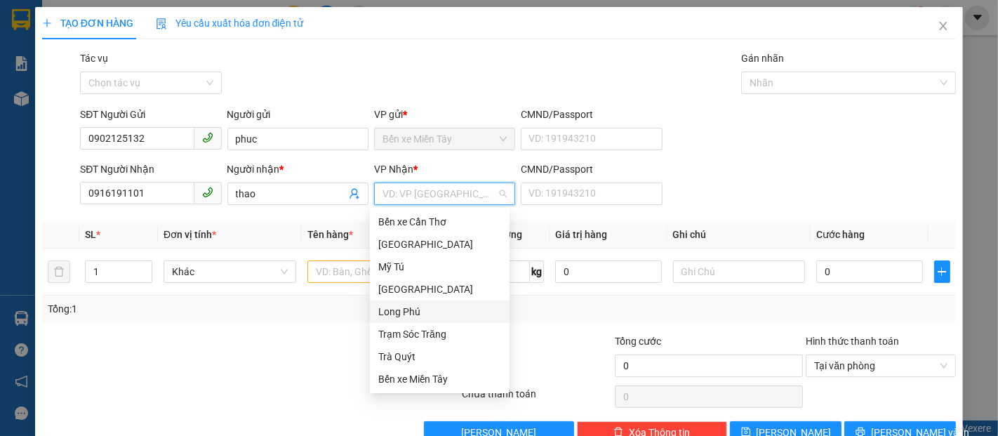
scroll to position [78, 0]
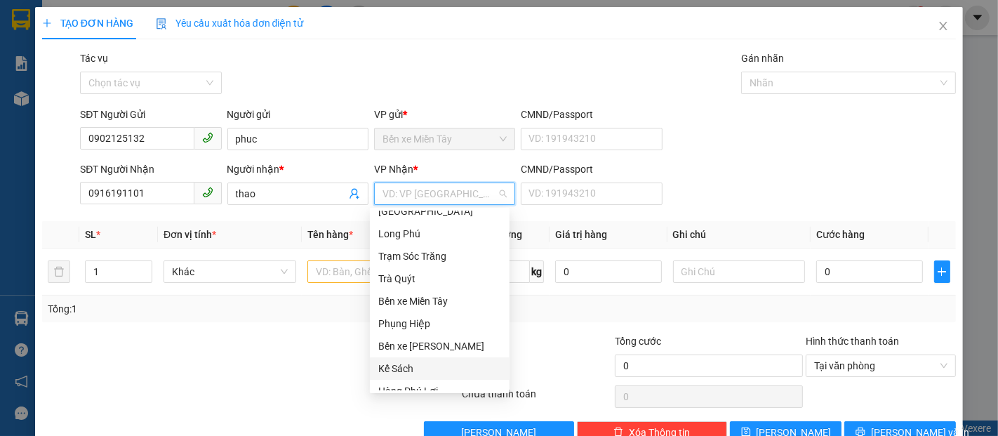
click at [404, 366] on div "Kế Sách" at bounding box center [439, 368] width 123 height 15
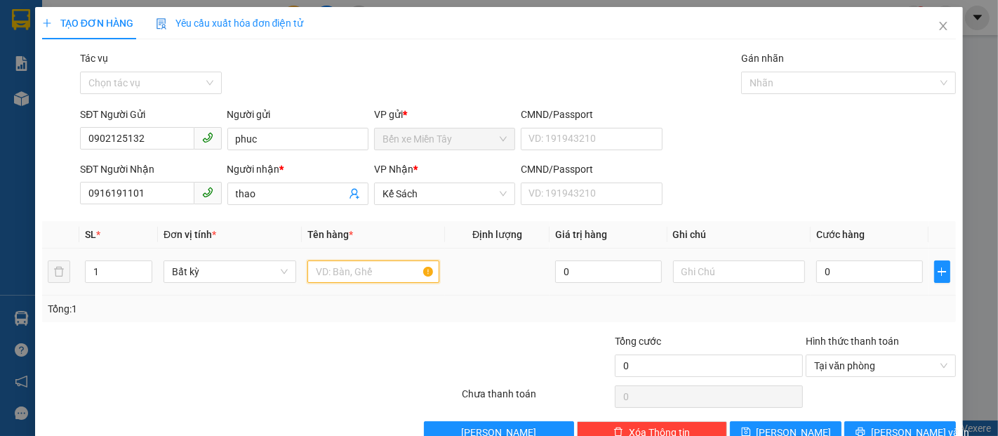
click at [343, 274] on input "text" at bounding box center [373, 271] width 133 height 22
type input "3 kien(ko bao hu be)"
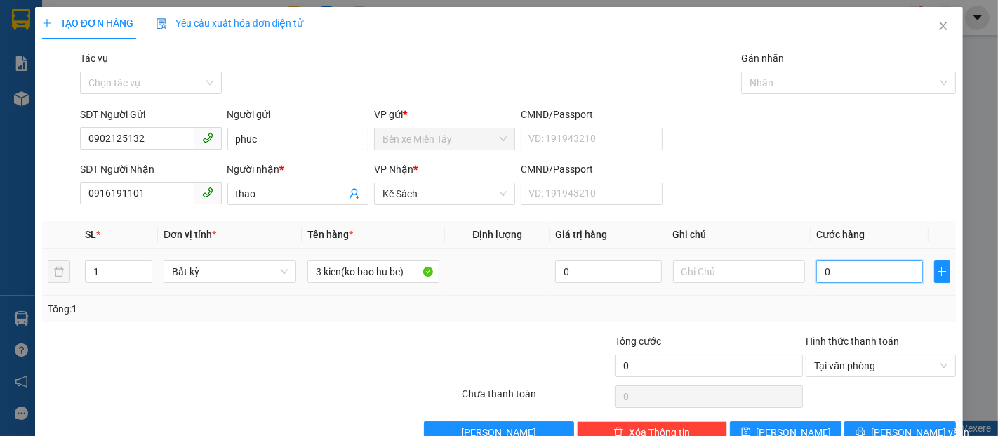
click at [816, 278] on input "0" at bounding box center [869, 271] width 106 height 22
type input "1"
type input "13"
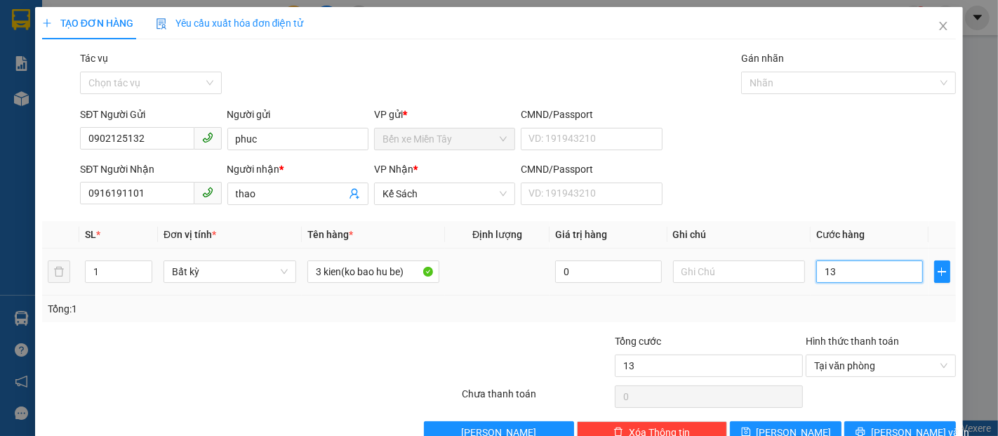
type input "130"
type input "1.300"
type input "13.000"
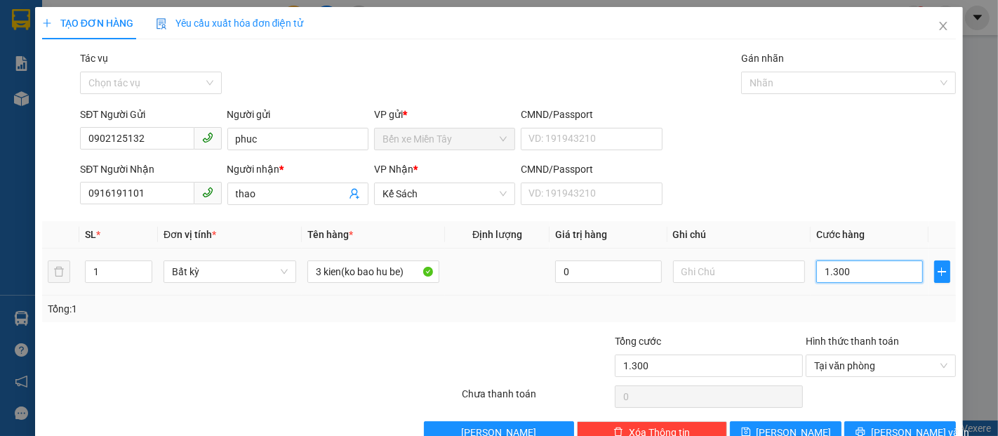
type input "13.000"
type input "130.000"
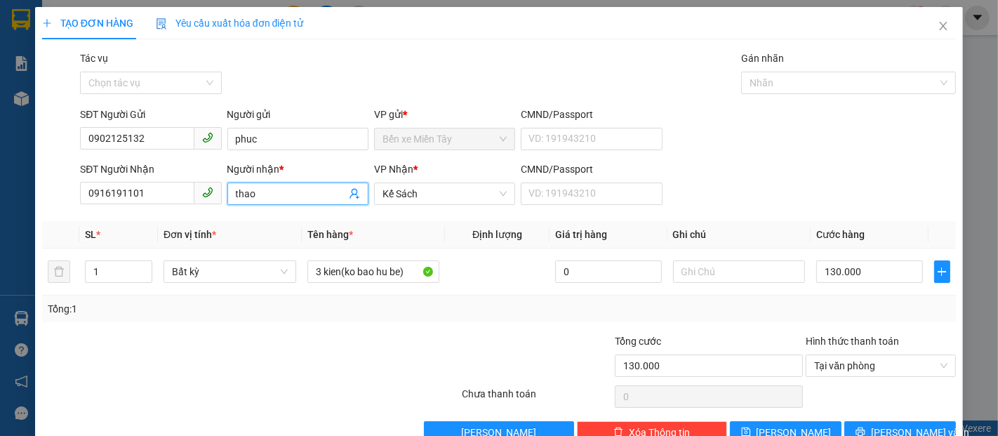
click at [262, 194] on input "thao" at bounding box center [291, 193] width 110 height 15
type input "thao(bao)"
click at [865, 428] on icon "printer" at bounding box center [860, 432] width 10 height 10
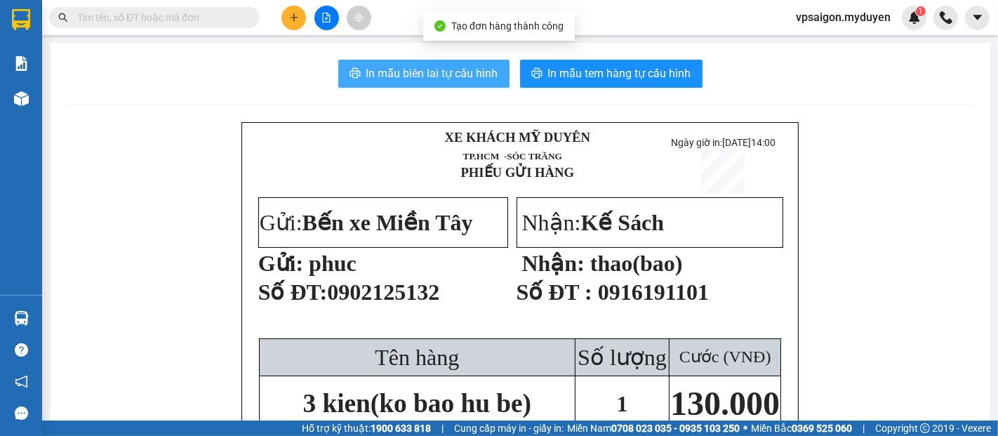
click at [429, 77] on span "In mẫu biên lai tự cấu hình" at bounding box center [432, 74] width 132 height 18
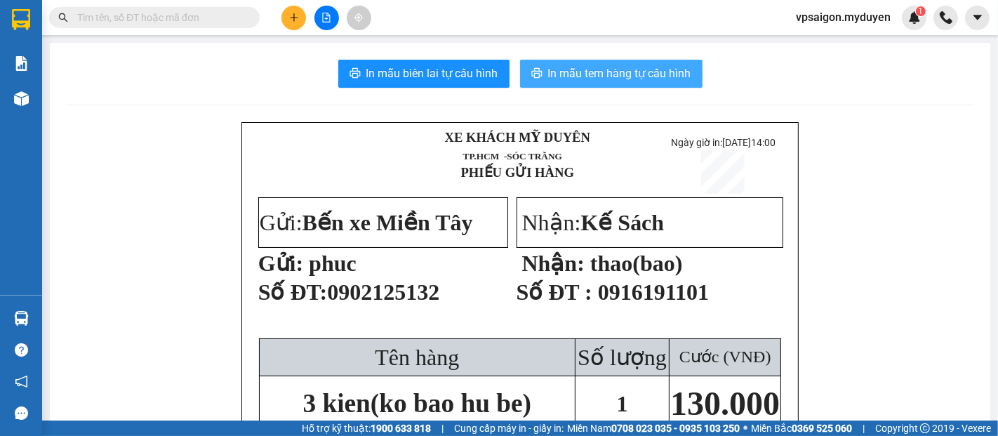
click at [613, 71] on span "In mẫu tem hàng tự cấu hình" at bounding box center [619, 74] width 143 height 18
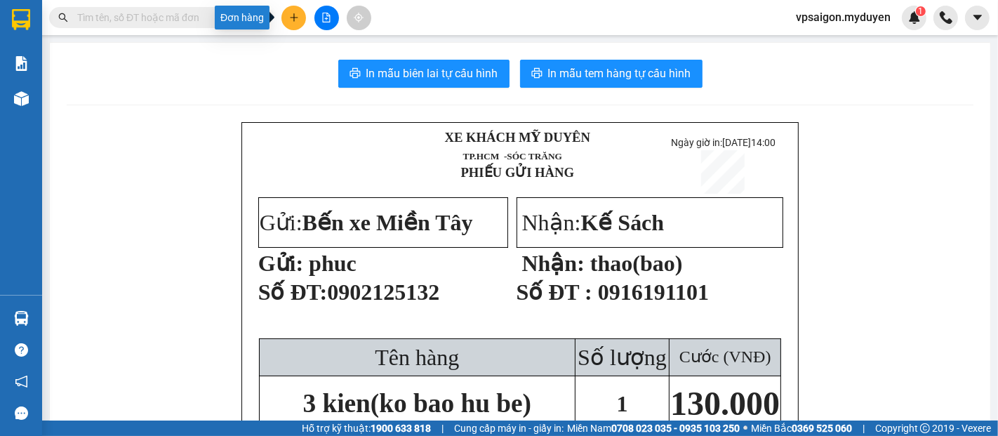
click at [291, 8] on button at bounding box center [293, 18] width 25 height 25
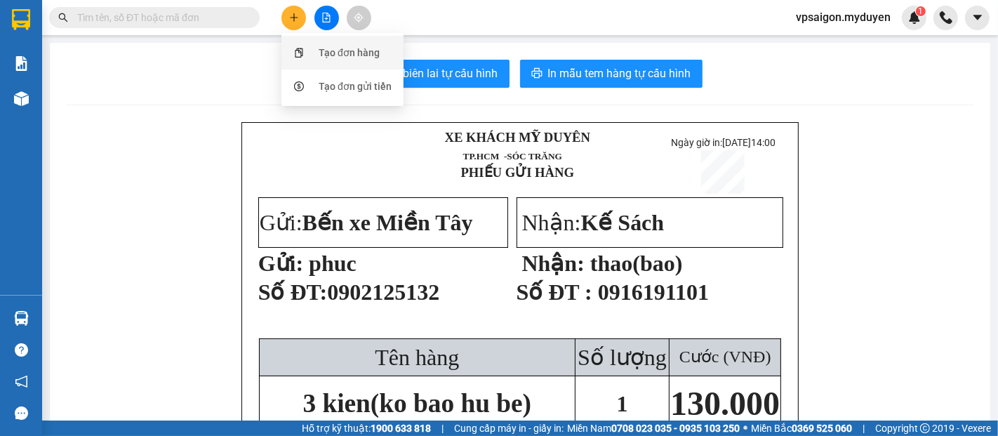
click at [319, 46] on div "Tạo đơn hàng" at bounding box center [349, 52] width 61 height 15
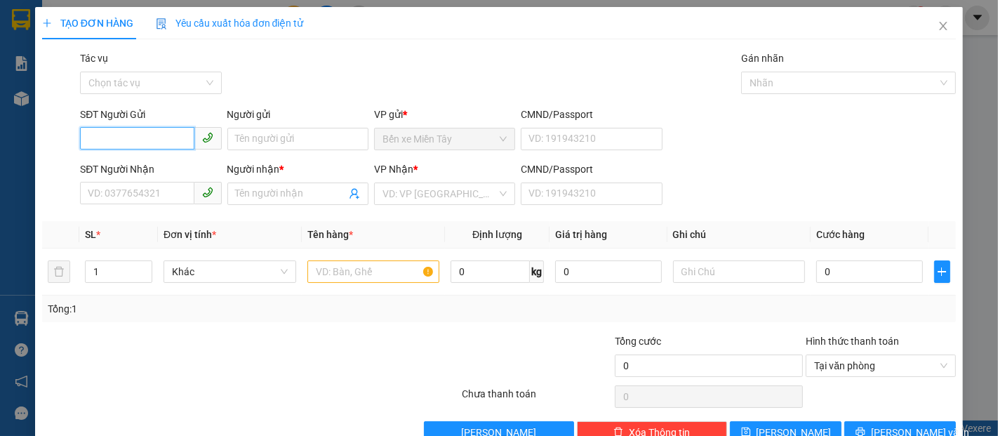
click at [125, 143] on input "SĐT Người Gửi" at bounding box center [137, 138] width 114 height 22
type input "7"
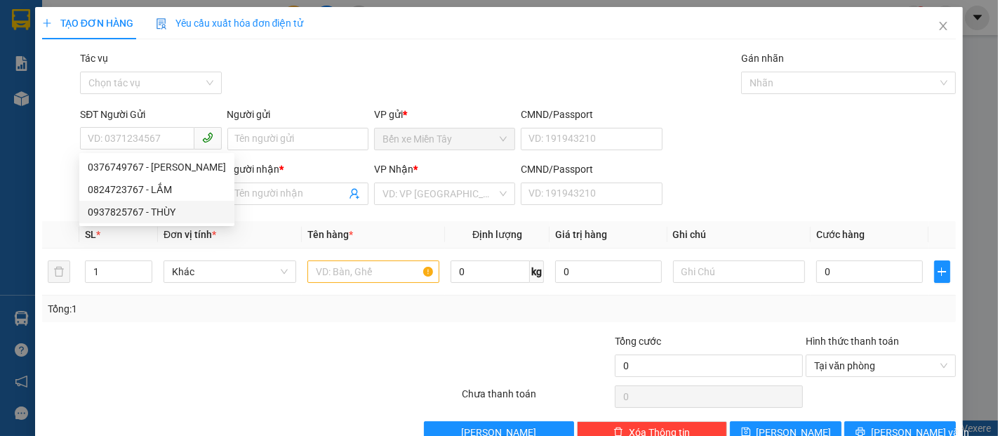
click at [208, 344] on div at bounding box center [174, 357] width 267 height 49
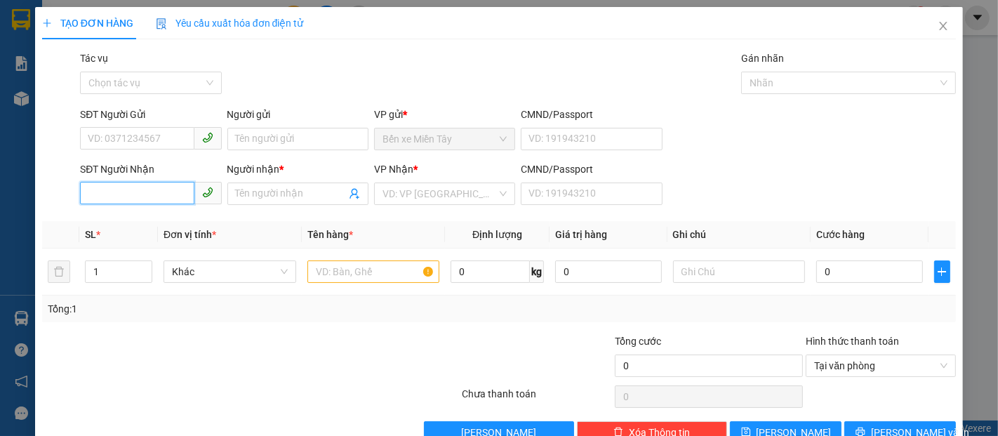
click at [101, 190] on input "SĐT Người Nhận" at bounding box center [137, 193] width 114 height 22
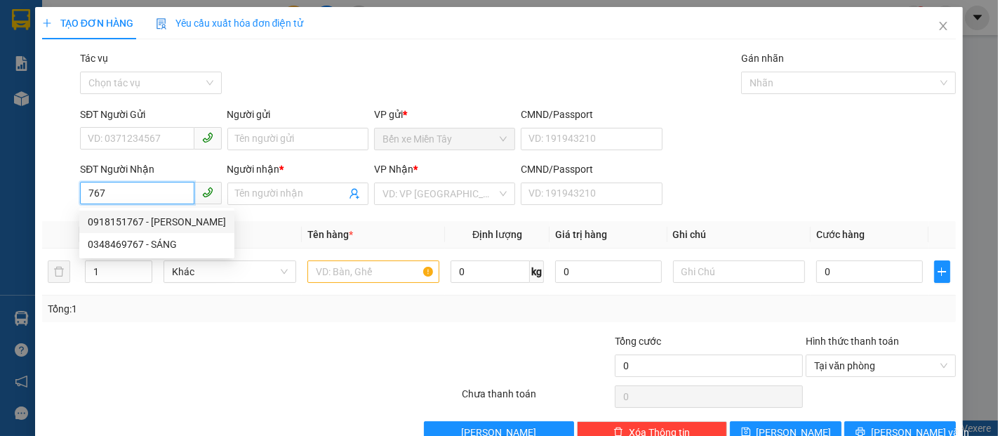
click at [152, 220] on div "0918151767 - [PERSON_NAME]" at bounding box center [157, 221] width 138 height 15
type input "0918151767"
type input "TUẤN"
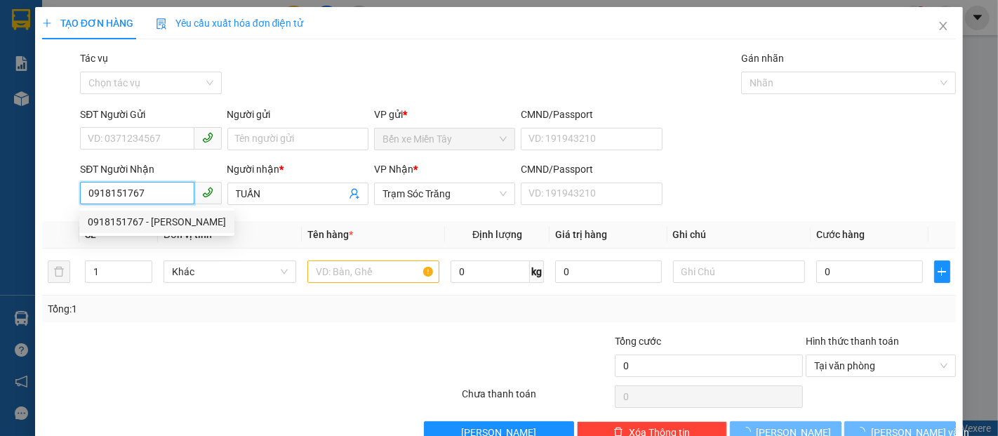
type input "30.000"
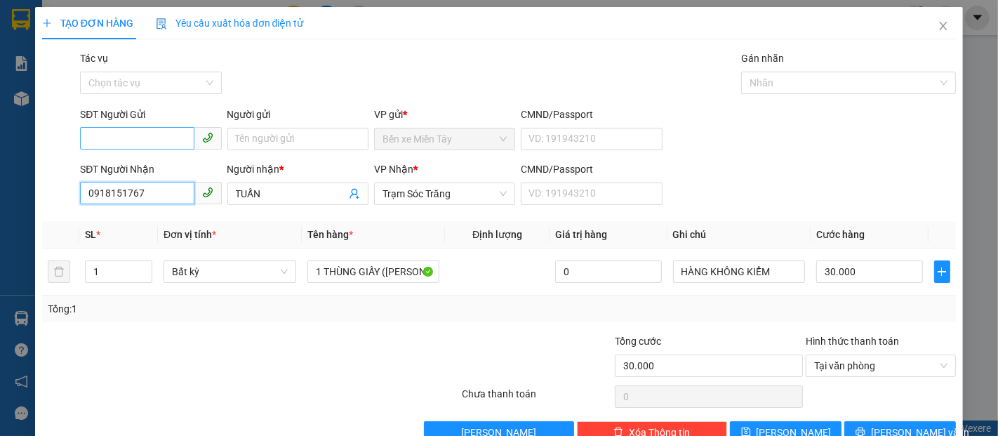
type input "0918151767"
click at [129, 143] on input "SĐT Người Gửi" at bounding box center [137, 138] width 114 height 22
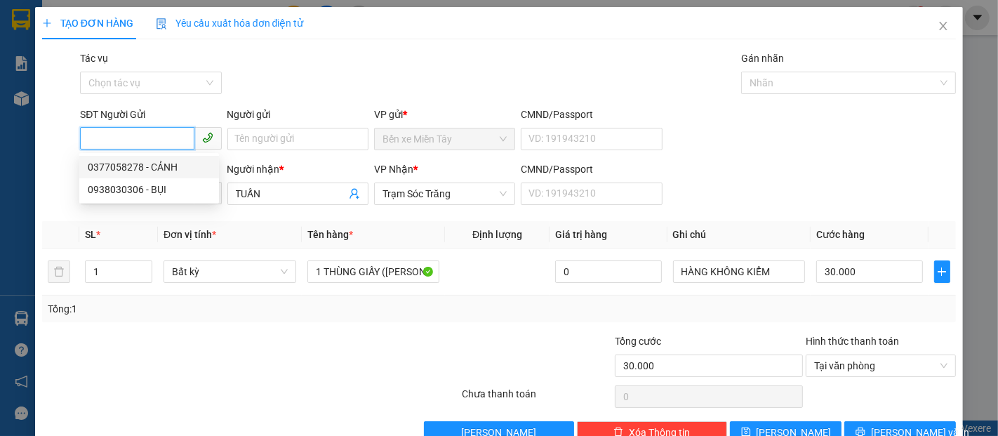
click at [150, 161] on div "0377058278 - CẢNH" at bounding box center [149, 166] width 123 height 15
type input "0377058278"
type input "CẢNH"
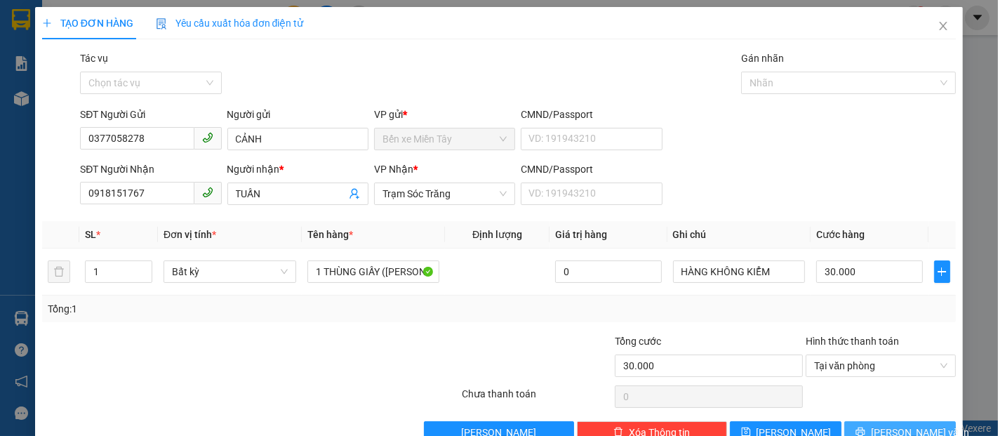
click at [888, 428] on span "[PERSON_NAME] và In" at bounding box center [920, 432] width 98 height 15
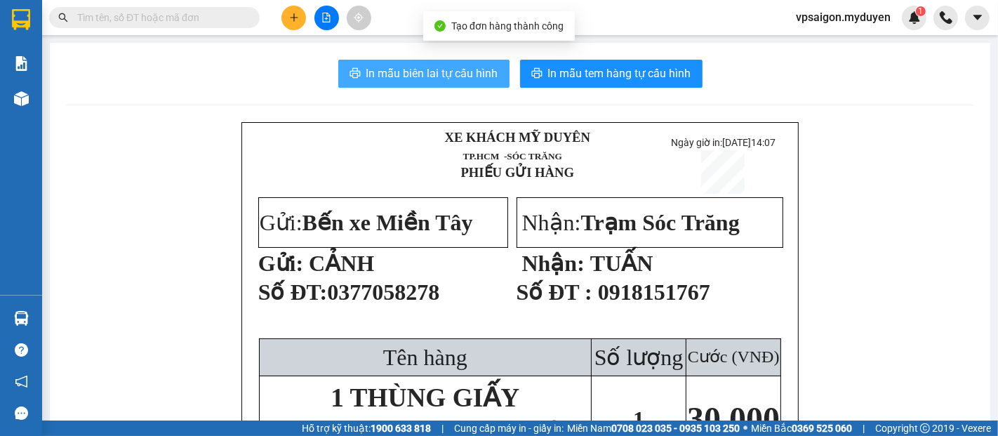
click at [446, 78] on span "In mẫu biên lai tự cấu hình" at bounding box center [432, 74] width 132 height 18
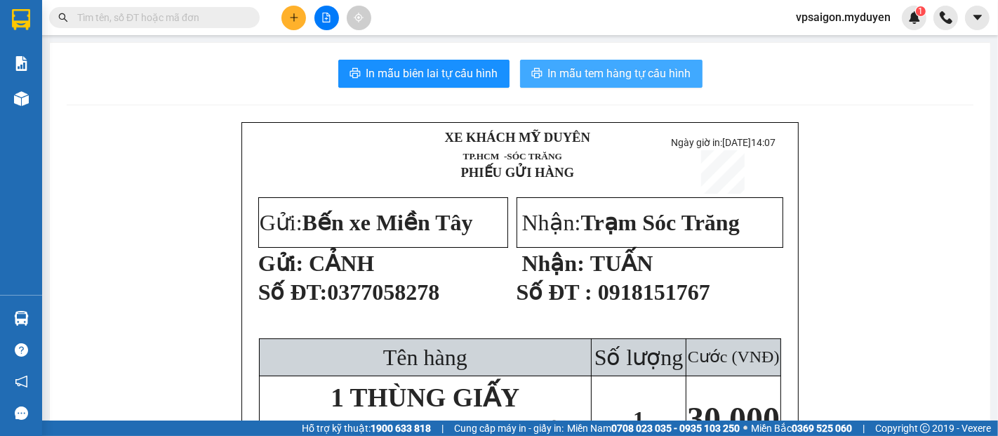
click at [622, 72] on span "In mẫu tem hàng tự cấu hình" at bounding box center [619, 74] width 143 height 18
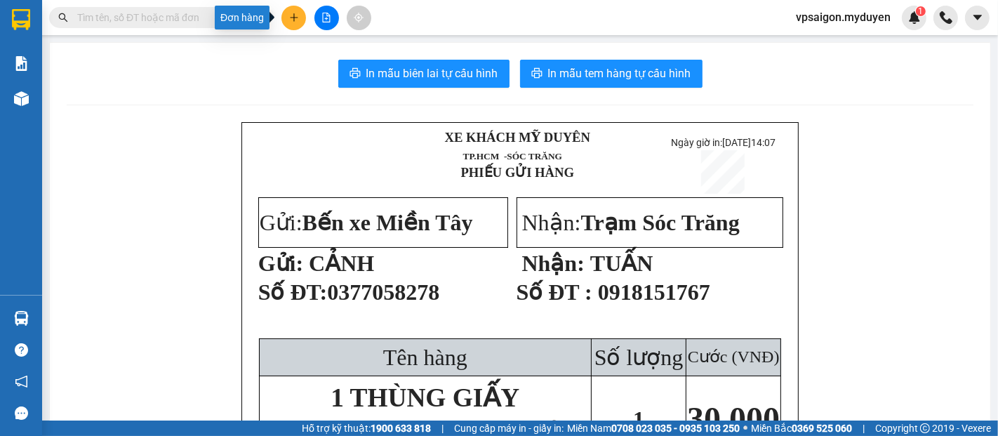
click at [289, 20] on icon "plus" at bounding box center [294, 18] width 10 height 10
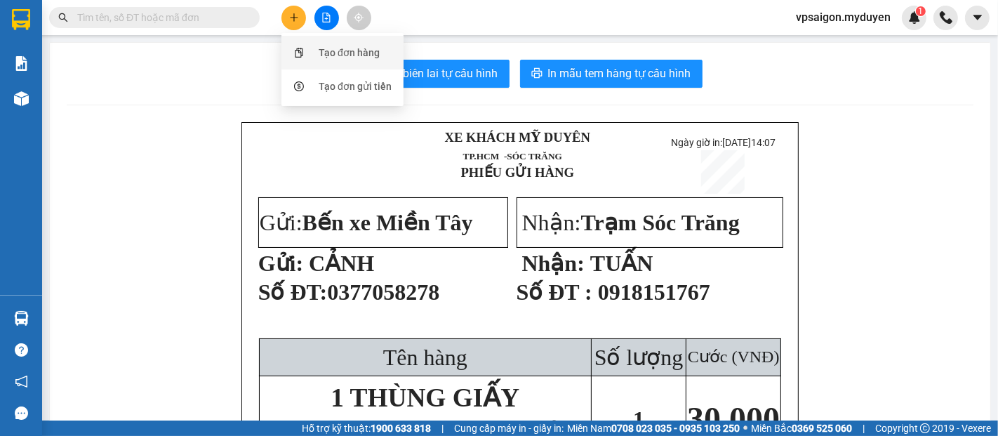
click at [329, 52] on div "Tạo đơn hàng" at bounding box center [349, 52] width 61 height 15
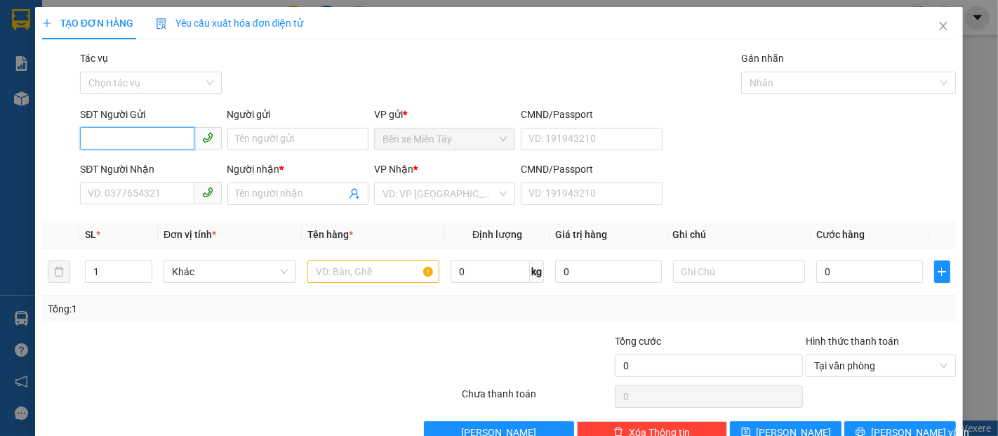
click at [123, 149] on span at bounding box center [150, 139] width 141 height 22
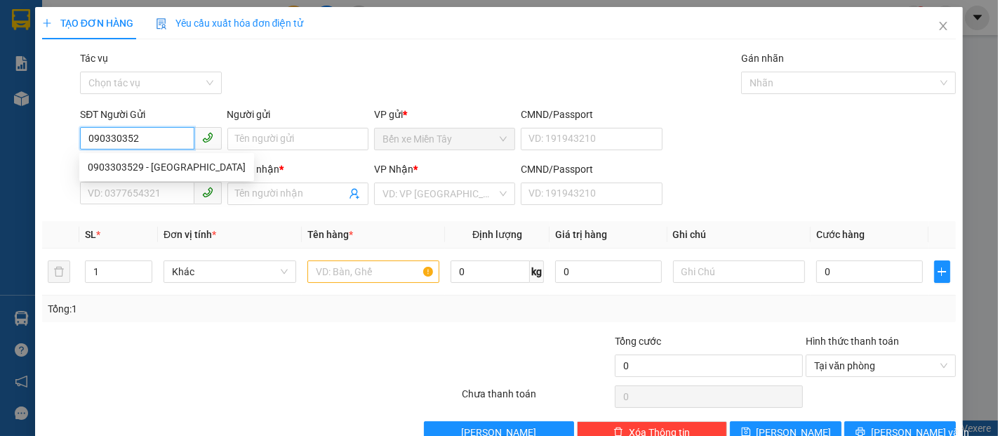
type input "0903303529"
click at [145, 165] on div "0903303529 - MINH THANH" at bounding box center [167, 166] width 158 height 15
type input "MINH THANH"
type input "0838383715"
type input "THÀNH"
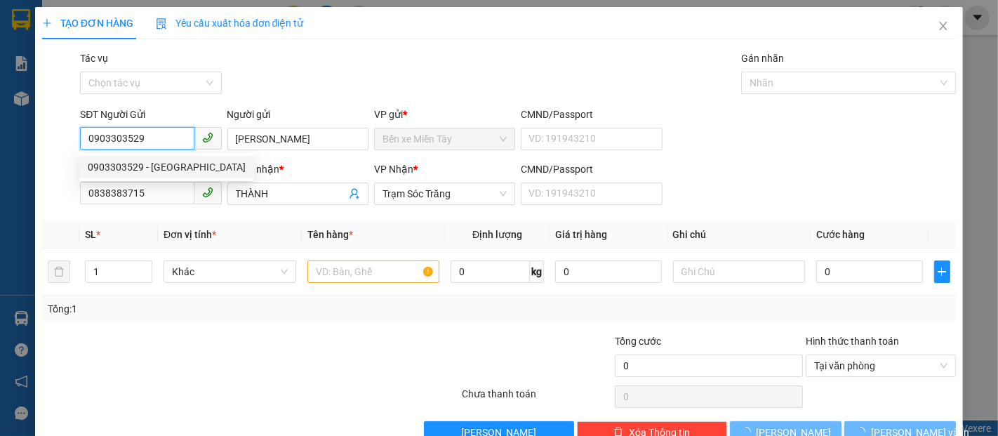
type input "30.000"
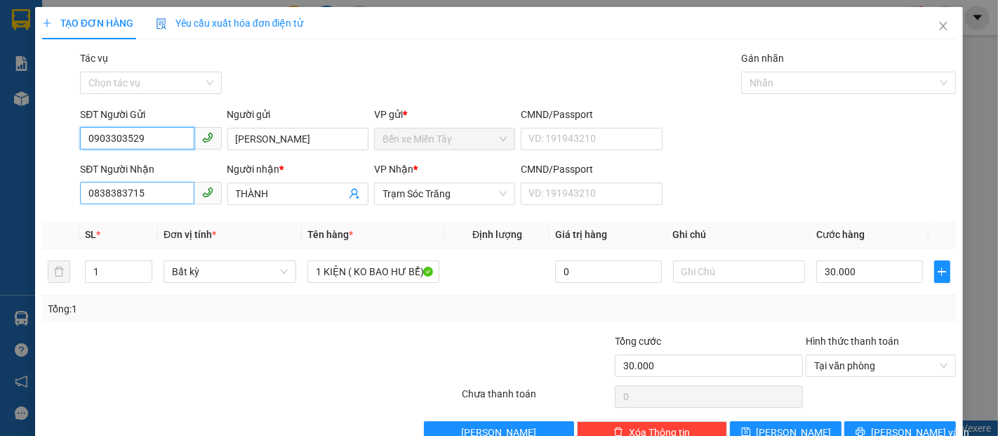
type input "0903303529"
click at [146, 194] on input "0838383715" at bounding box center [137, 193] width 114 height 22
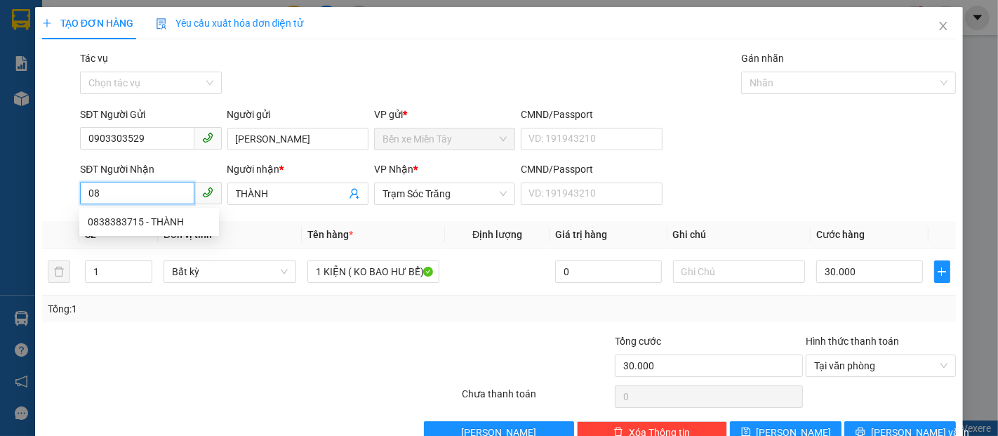
type input "0"
type input "0939223599"
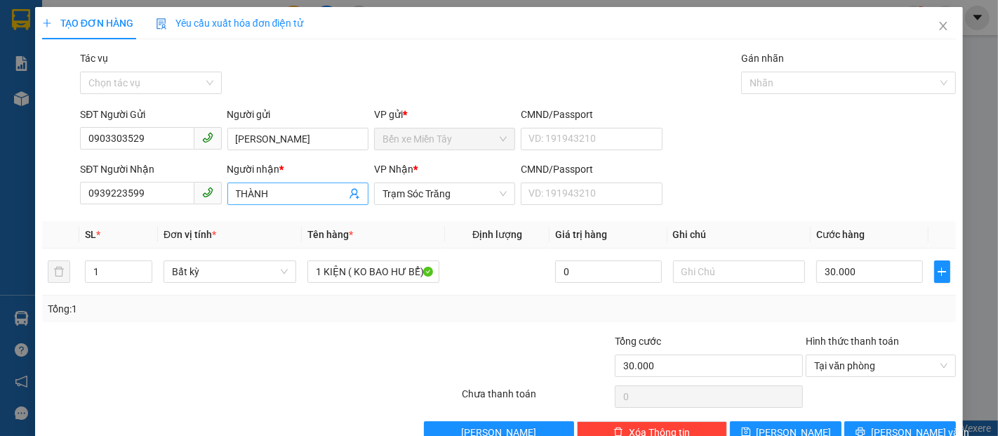
click at [267, 192] on input "THÀNH" at bounding box center [291, 193] width 110 height 15
type input "T"
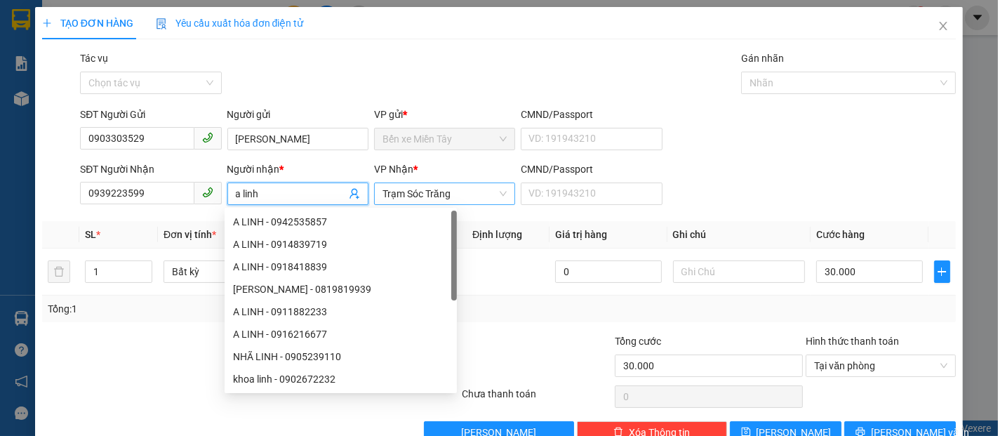
click at [468, 185] on span "Trạm Sóc Trăng" at bounding box center [444, 193] width 124 height 21
type input "a linh"
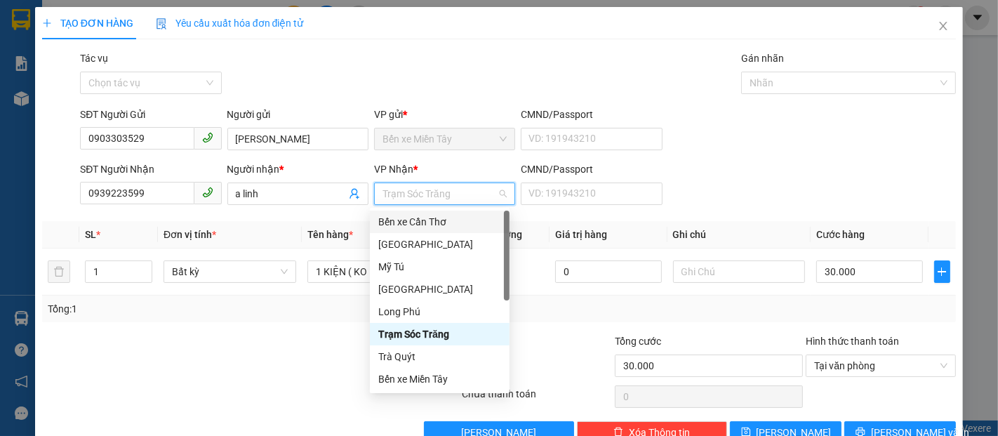
click at [426, 221] on div "Bến xe Cần Thơ" at bounding box center [439, 221] width 123 height 15
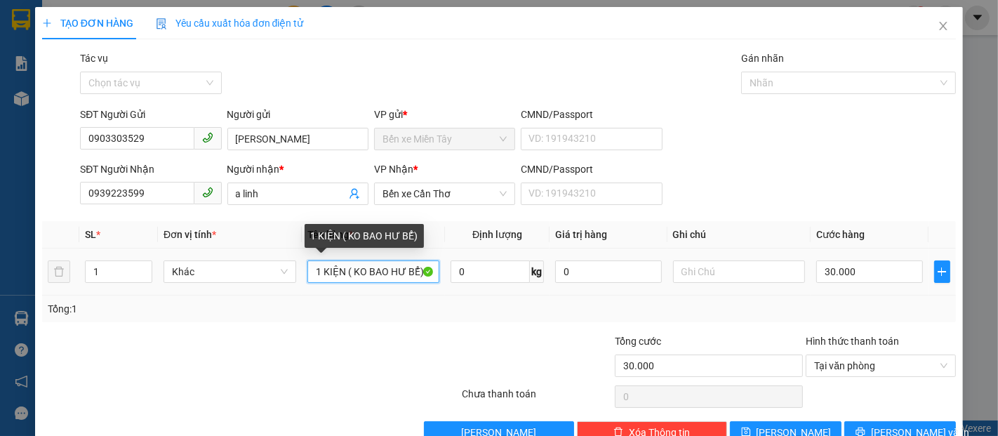
click at [314, 269] on input "1 KIỆN ( KO BAO HƯ BỂ)" at bounding box center [373, 271] width 133 height 22
click at [319, 277] on input "1 KIỆN ( KO BAO HƯ BỂ)" at bounding box center [373, 271] width 133 height 22
click at [317, 276] on input "1 KIỆN ( KO BAO HƯ BỂ)" at bounding box center [373, 271] width 133 height 22
type input "2 KIỆN ( KO BAO HƯ BỂ)"
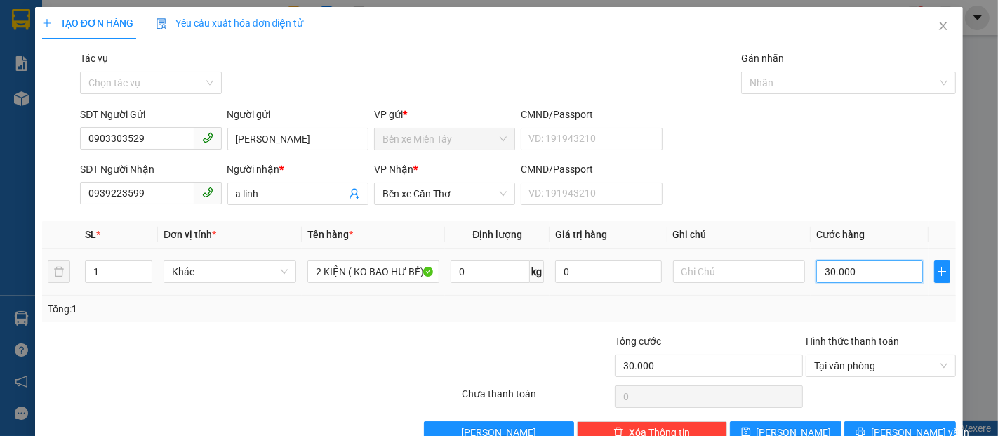
click at [818, 278] on input "30.000" at bounding box center [869, 271] width 106 height 22
click at [938, 28] on icon "close" at bounding box center [943, 25] width 11 height 11
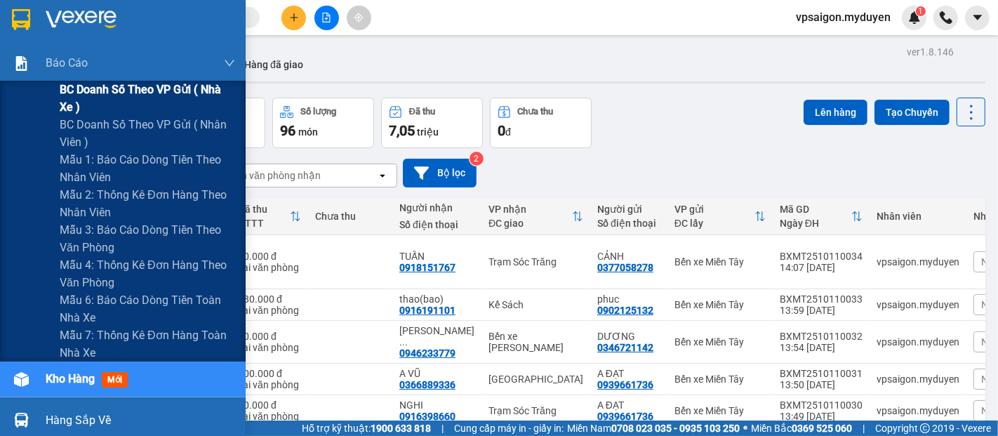
click at [140, 94] on span "BC doanh số theo VP gửi ( nhà xe )" at bounding box center [147, 98] width 175 height 35
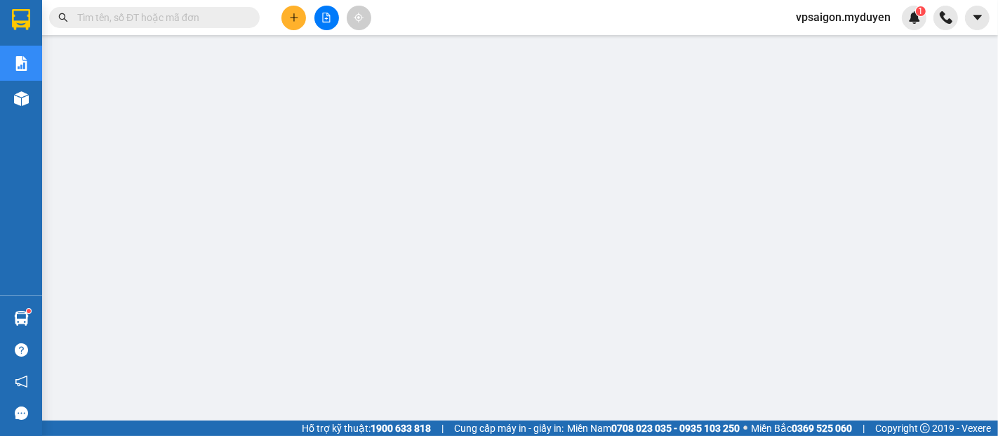
click at [292, 21] on icon "plus" at bounding box center [294, 18] width 10 height 10
click at [349, 49] on div "Tạo đơn hàng" at bounding box center [349, 52] width 61 height 15
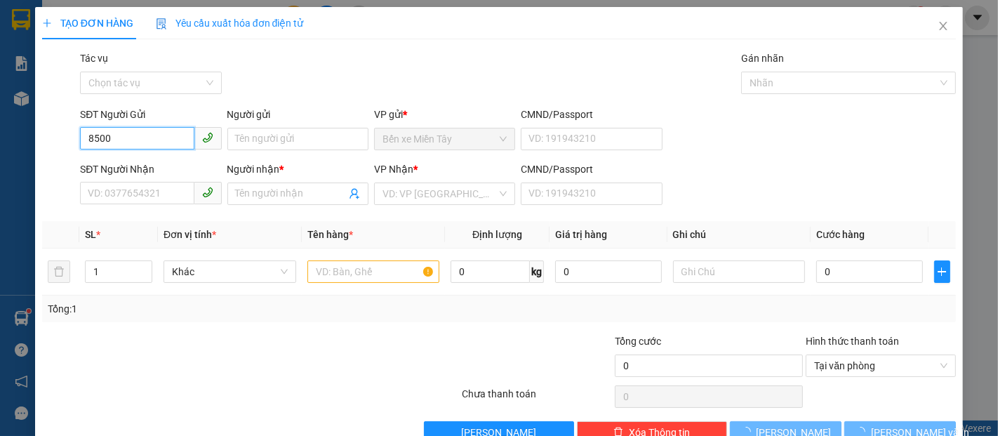
click at [156, 129] on input "8500" at bounding box center [137, 138] width 114 height 22
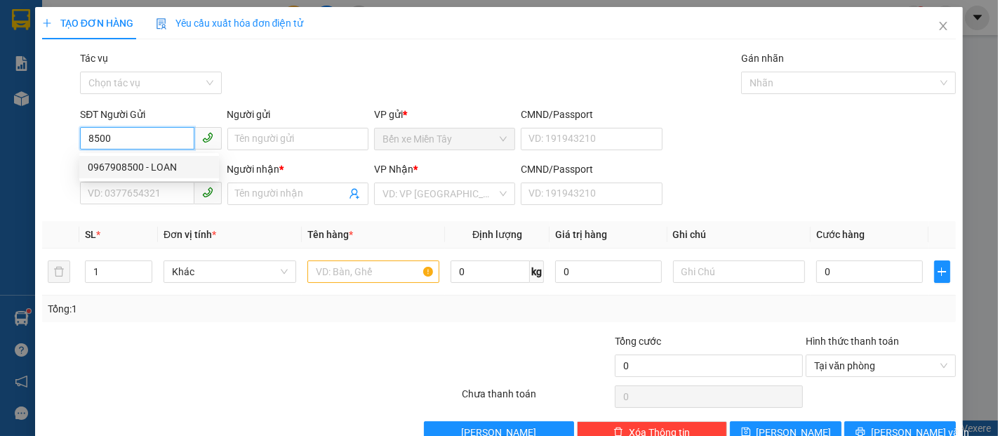
click at [163, 161] on div "0967908500 - LOAN" at bounding box center [149, 166] width 123 height 15
type input "0967908500"
type input "LOAN"
type input "0918259655"
type input "ÚT"
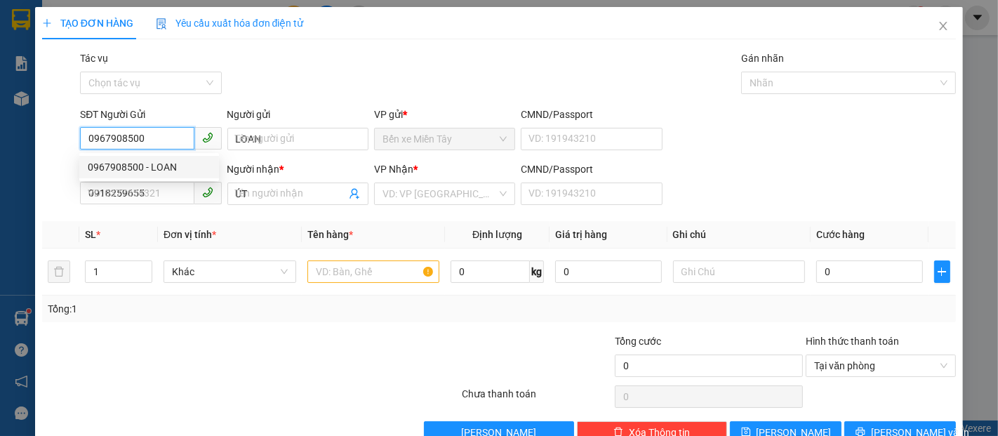
type input "20.000"
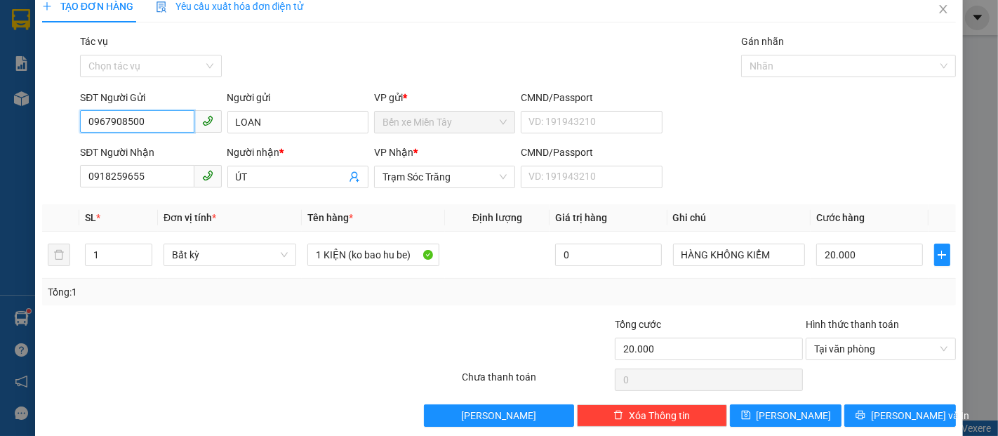
scroll to position [34, 0]
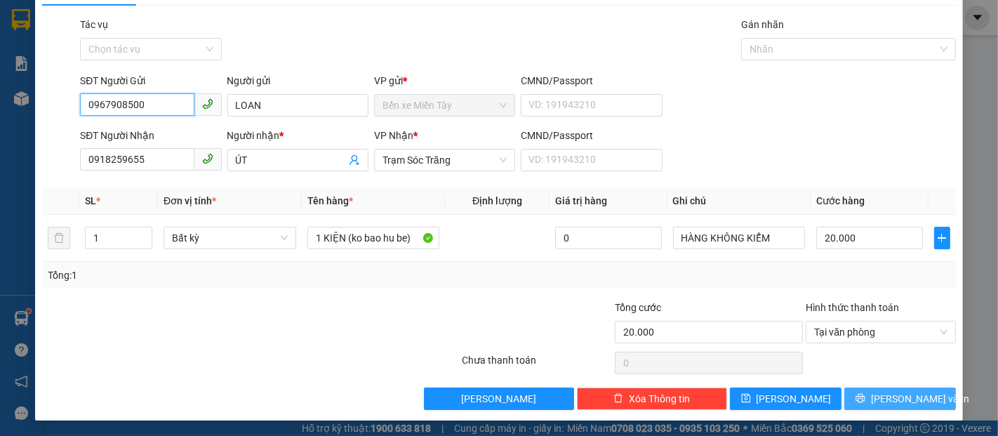
type input "0967908500"
click at [911, 403] on span "[PERSON_NAME] và In" at bounding box center [920, 398] width 98 height 15
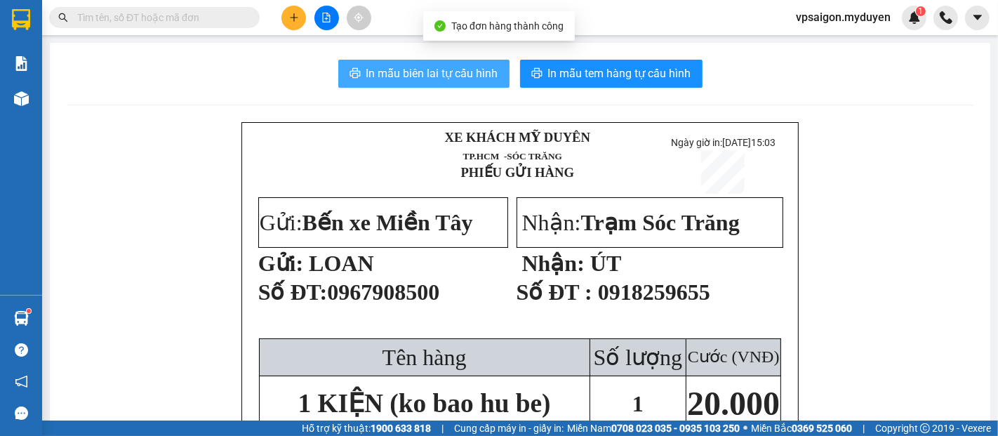
click at [439, 84] on button "In mẫu biên lai tự cấu hình" at bounding box center [423, 74] width 171 height 28
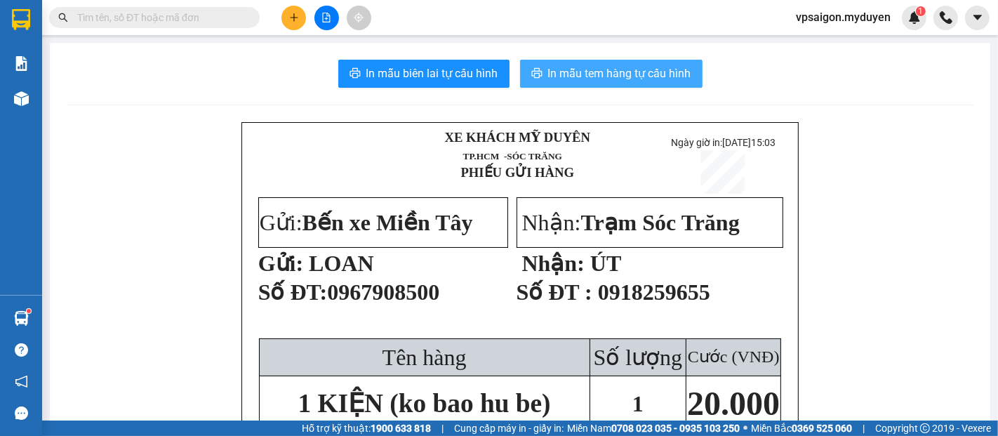
click at [609, 76] on span "In mẫu tem hàng tự cấu hình" at bounding box center [619, 74] width 143 height 18
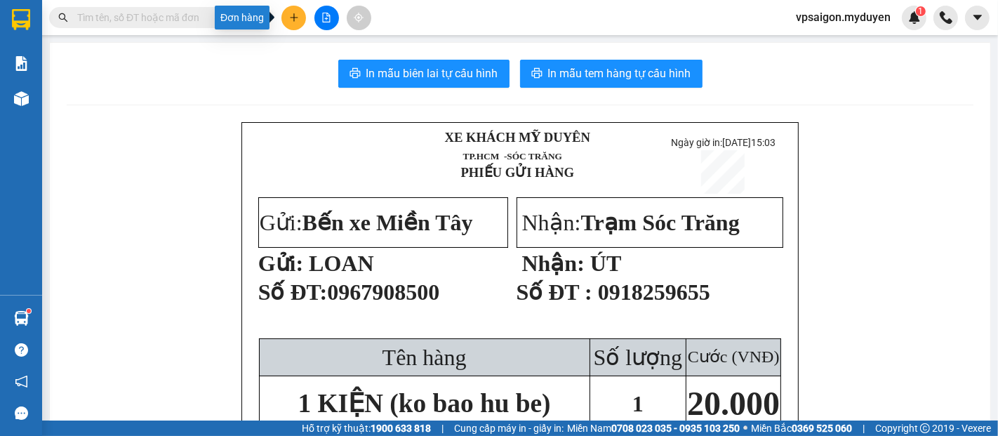
click at [293, 10] on button at bounding box center [293, 18] width 25 height 25
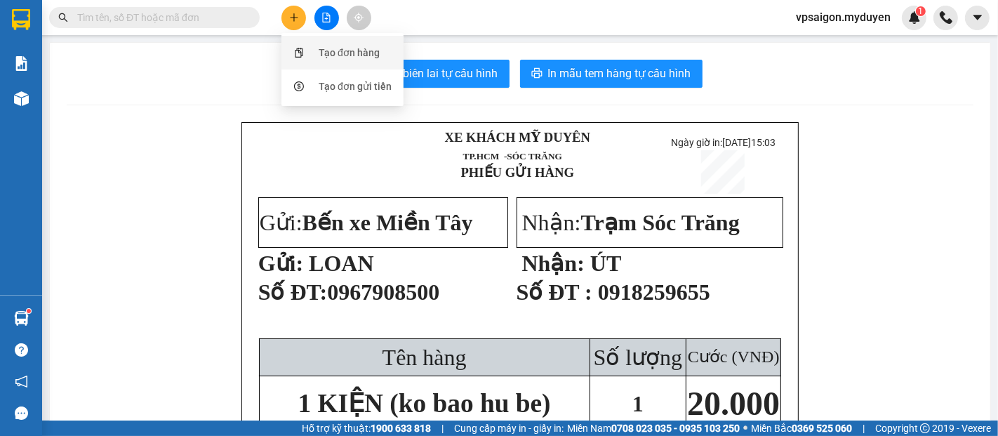
click at [309, 46] on div "Tạo đơn hàng" at bounding box center [342, 52] width 105 height 27
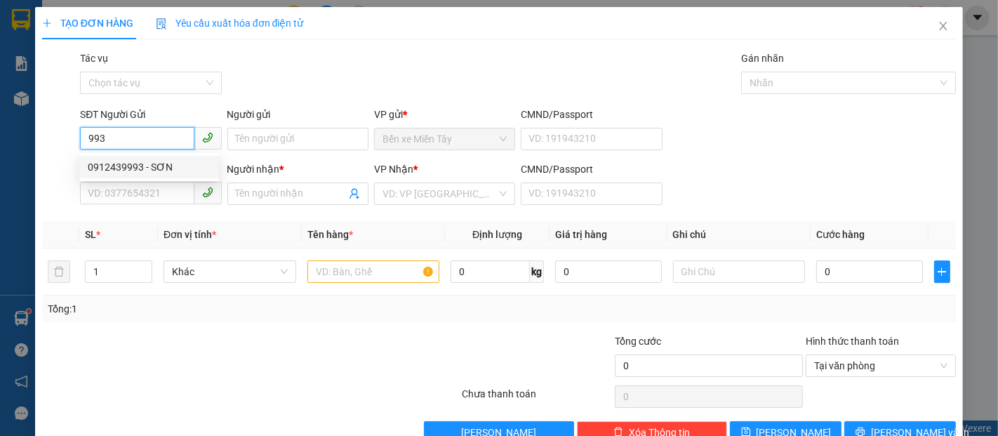
click at [164, 163] on div "0912439993 - SƠN" at bounding box center [149, 166] width 123 height 15
type input "0912439993"
type input "SƠN"
type input "0342683812"
type input "PHÁT"
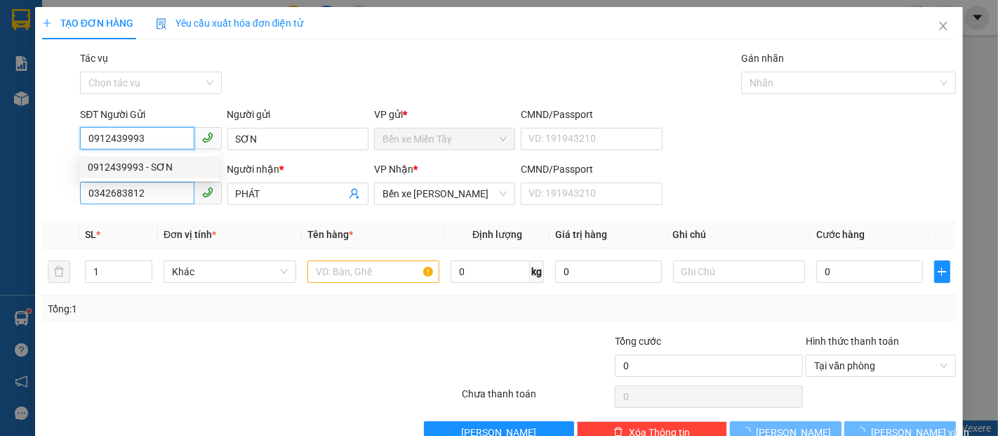
type input "40.000"
type input "0912439993"
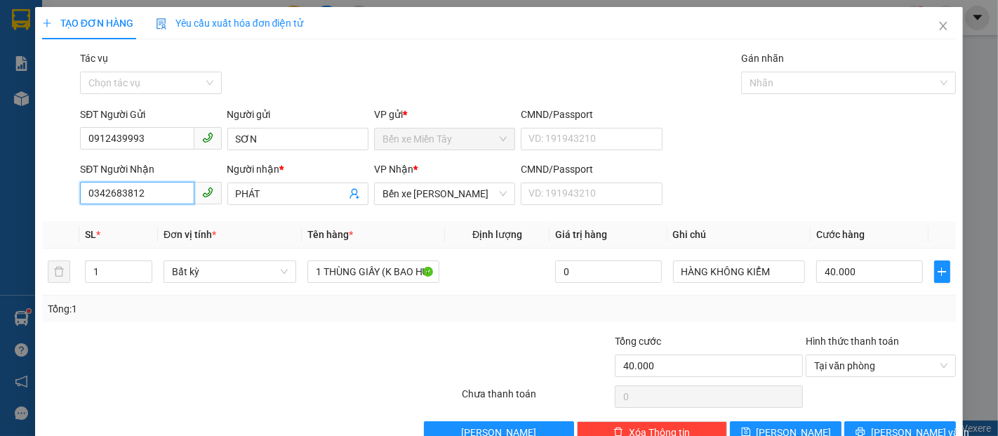
drag, startPoint x: 154, startPoint y: 194, endPoint x: 0, endPoint y: 161, distance: 157.9
click at [0, 161] on div "TẠO ĐƠN HÀNG Yêu cầu xuất hóa đơn điện tử Transit Pickup Surcharge Ids Transit …" at bounding box center [499, 218] width 998 height 436
type input "0938342774"
drag, startPoint x: 289, startPoint y: 185, endPoint x: 135, endPoint y: 182, distance: 154.4
click at [142, 177] on div "SĐT Người Nhận 0938342774 Người nhận * PHÁT PHÁT VP Nhận * Bến xe Trần Đề CMND/…" at bounding box center [517, 185] width 881 height 49
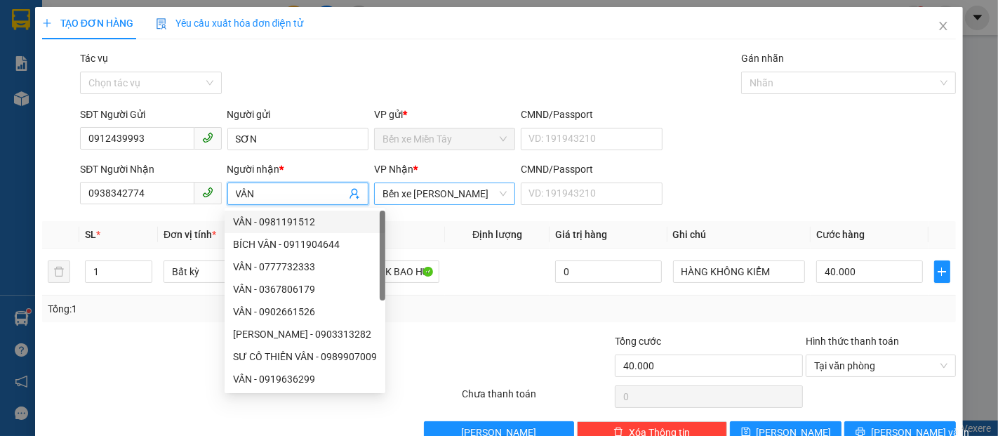
click at [427, 189] on span "Bến xe [PERSON_NAME]" at bounding box center [444, 193] width 124 height 21
type input "VÂN"
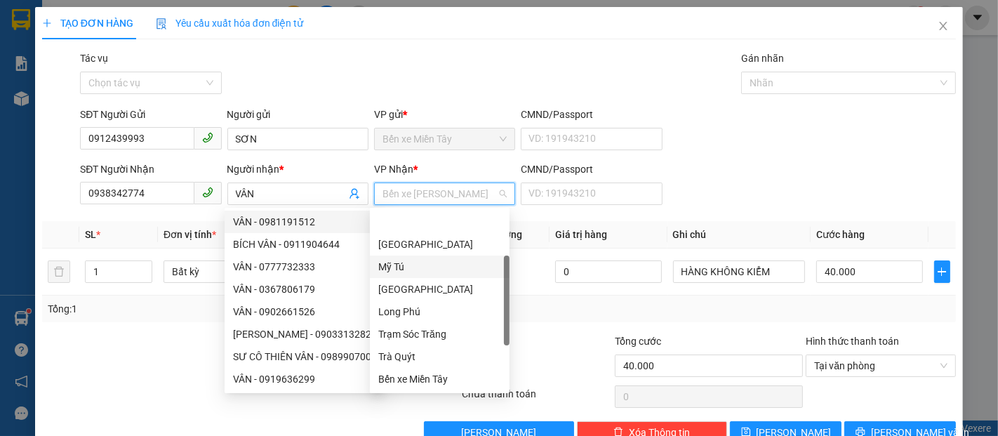
scroll to position [45, 0]
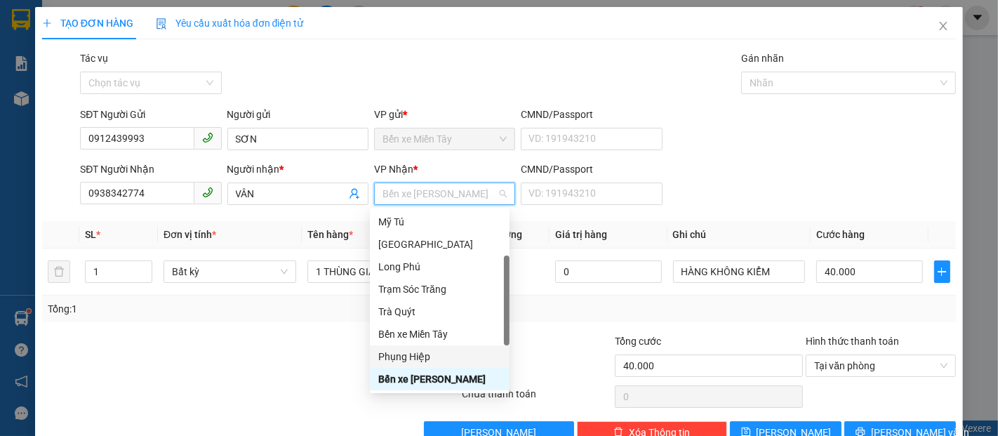
click at [413, 352] on div "Phụng Hiệp" at bounding box center [439, 356] width 123 height 15
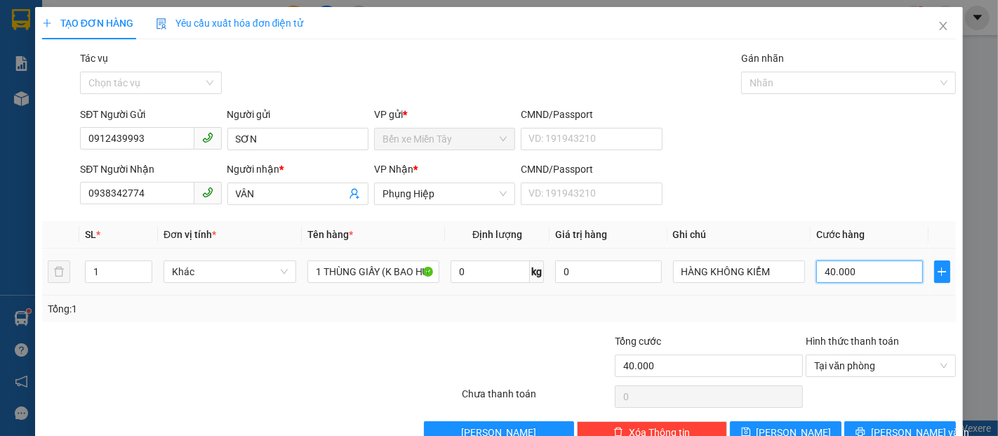
click at [850, 268] on input "40.000" at bounding box center [869, 271] width 106 height 22
type input "8"
type input "80"
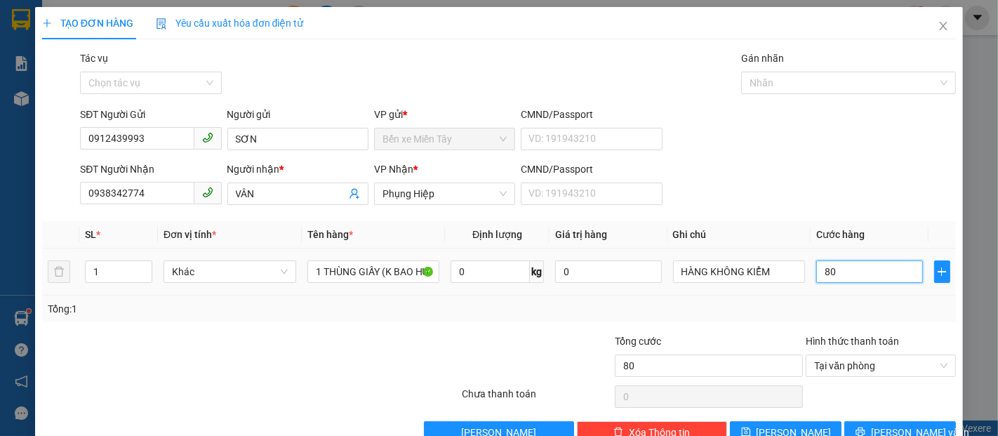
type input "800"
type input "8.000"
type input "80.000"
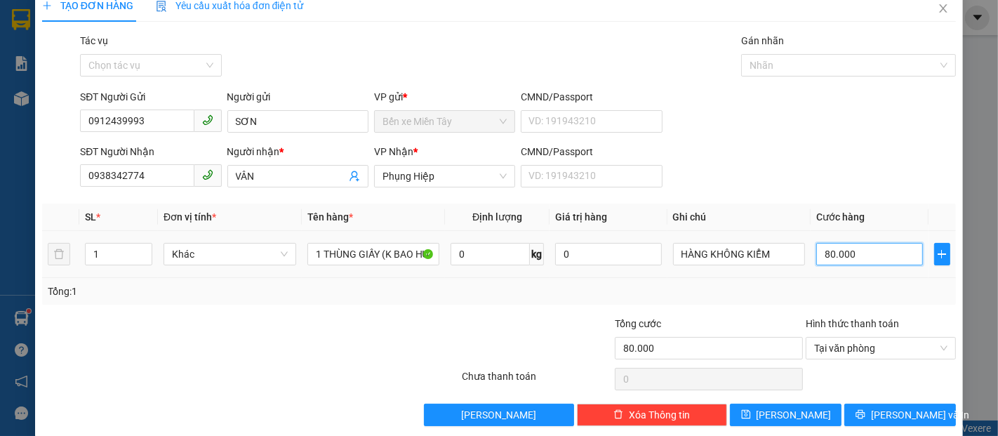
scroll to position [34, 0]
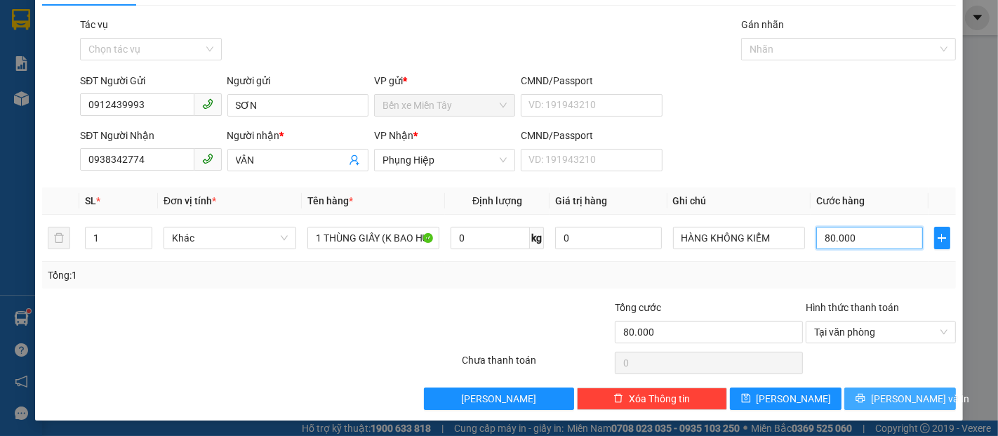
type input "80.000"
click at [877, 403] on span "[PERSON_NAME] và In" at bounding box center [920, 398] width 98 height 15
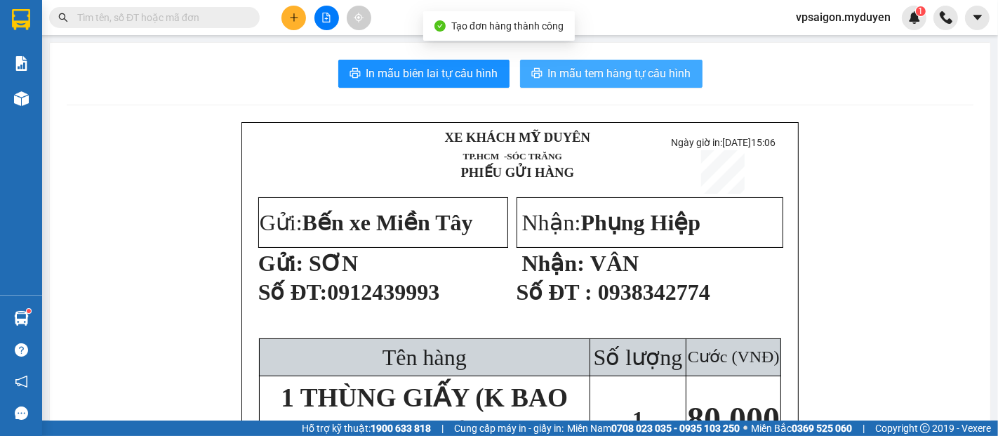
click at [556, 70] on span "In mẫu tem hàng tự cấu hình" at bounding box center [619, 74] width 143 height 18
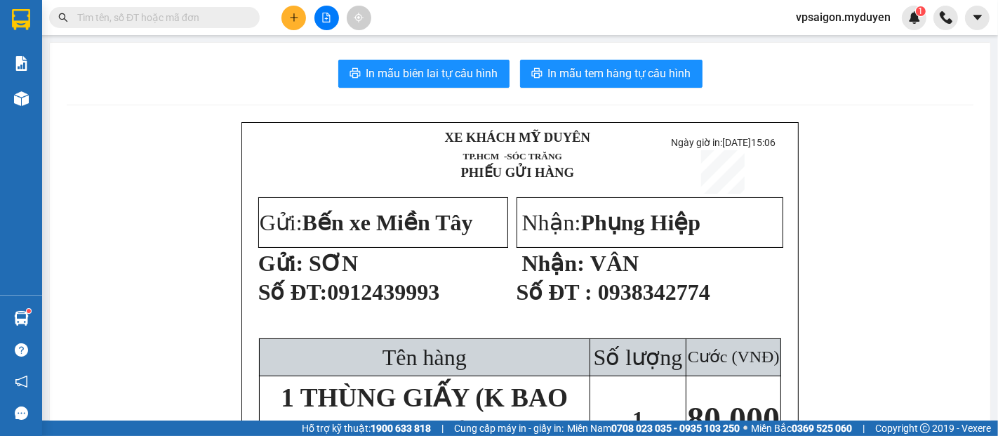
scroll to position [78, 0]
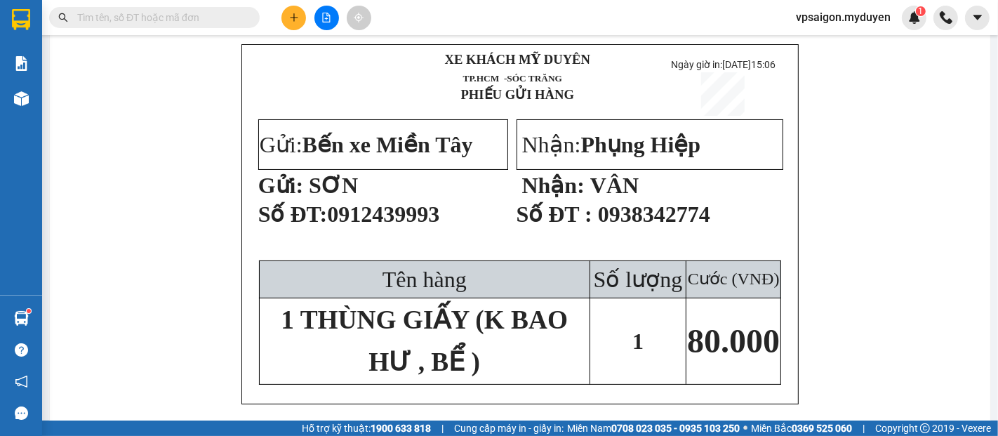
drag, startPoint x: 233, startPoint y: 42, endPoint x: 276, endPoint y: 51, distance: 44.5
drag, startPoint x: 276, startPoint y: 51, endPoint x: 214, endPoint y: 49, distance: 62.5
drag, startPoint x: 311, startPoint y: 10, endPoint x: 303, endPoint y: 15, distance: 9.1
click at [308, 11] on div at bounding box center [326, 18] width 105 height 25
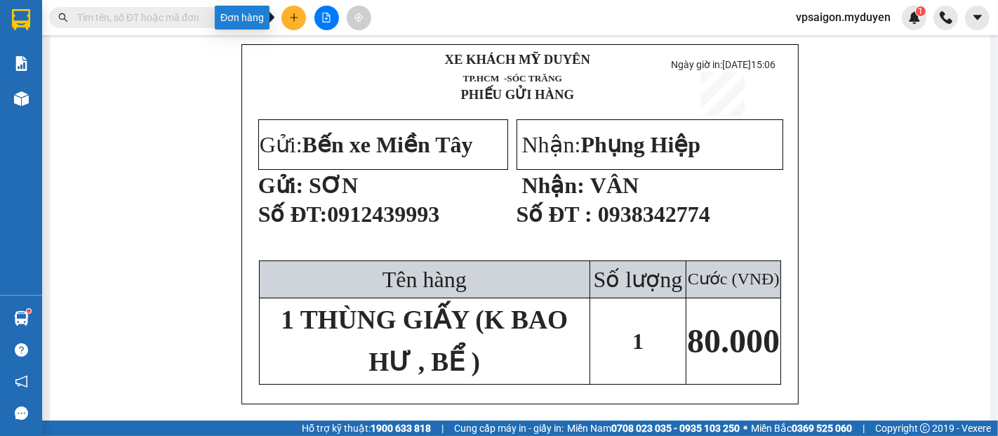
click at [293, 18] on icon "plus" at bounding box center [294, 17] width 8 height 1
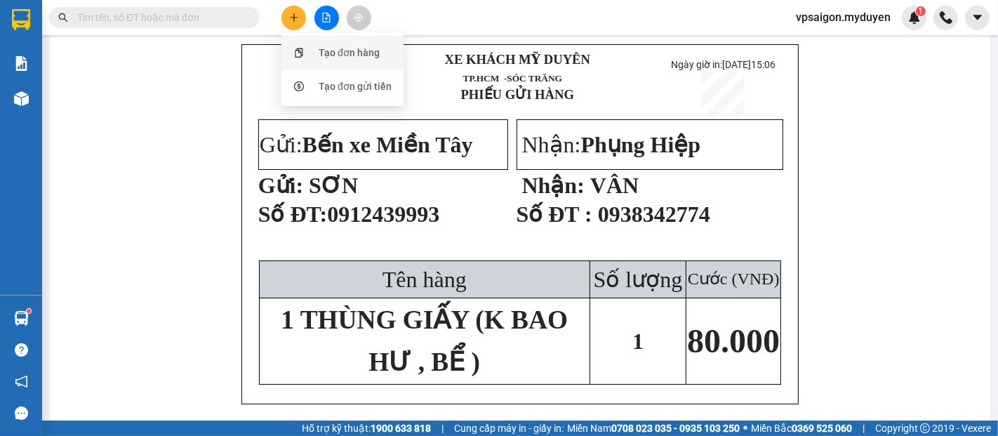
click at [307, 58] on div at bounding box center [299, 52] width 18 height 15
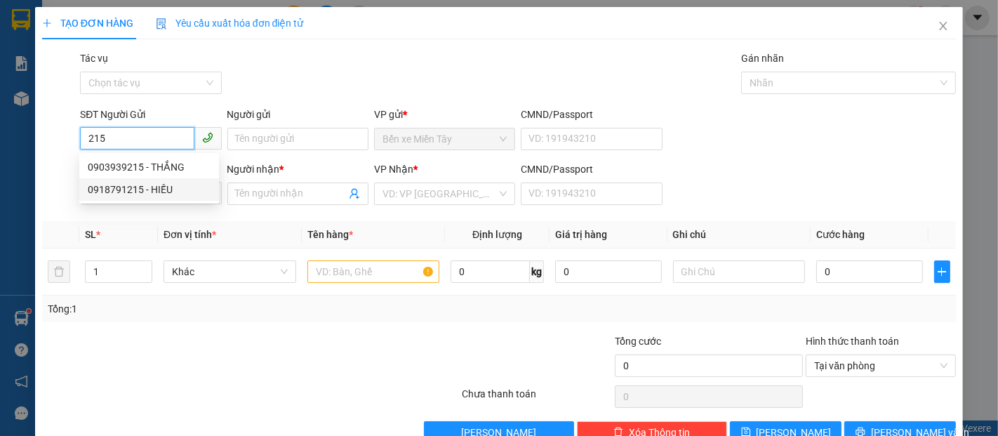
click at [158, 180] on div "0918791215 - HIẾU" at bounding box center [149, 189] width 140 height 22
type input "0918791215"
type input "HIẾU"
type input "0937735619"
type input "HẬU"
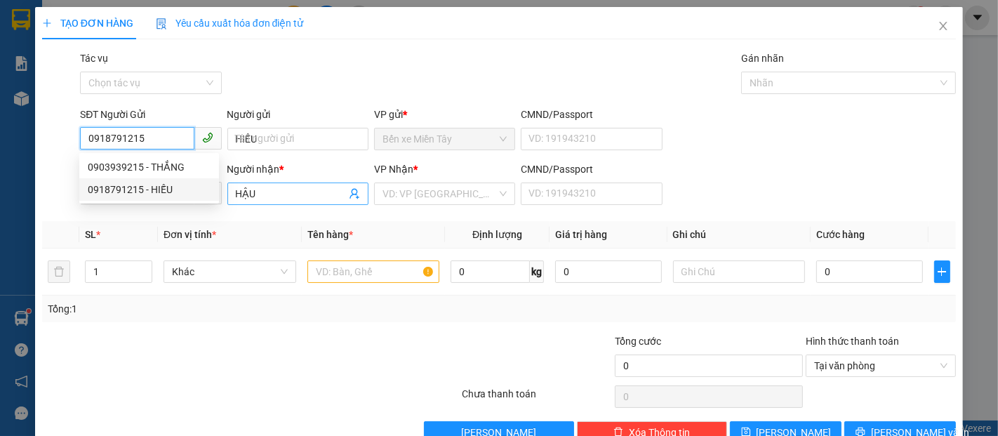
type input "40.000"
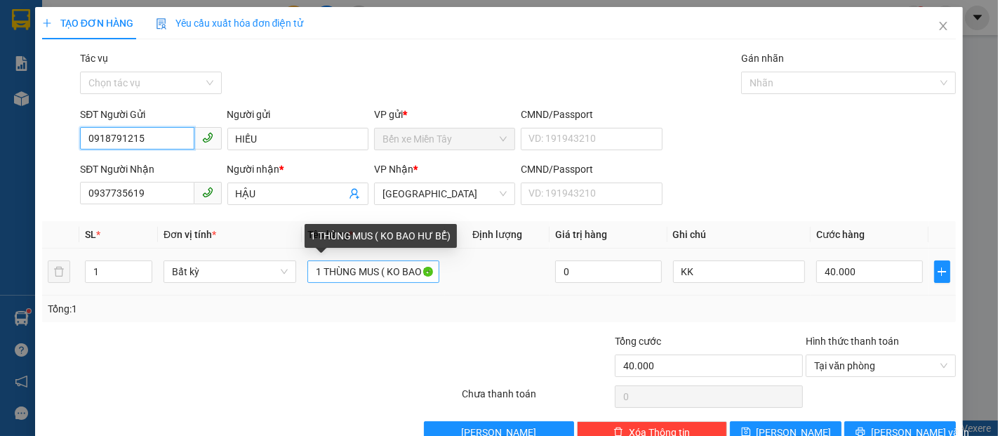
type input "0918791215"
drag, startPoint x: 377, startPoint y: 270, endPoint x: 357, endPoint y: 270, distance: 19.6
click at [357, 270] on input "1 THÙNG MUS ( KO BAO HƯ BỂ)" at bounding box center [373, 271] width 133 height 22
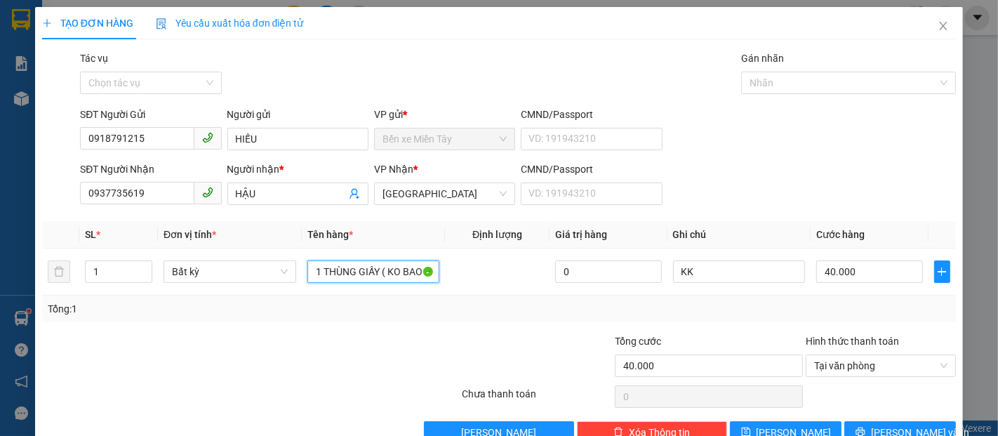
scroll to position [34, 0]
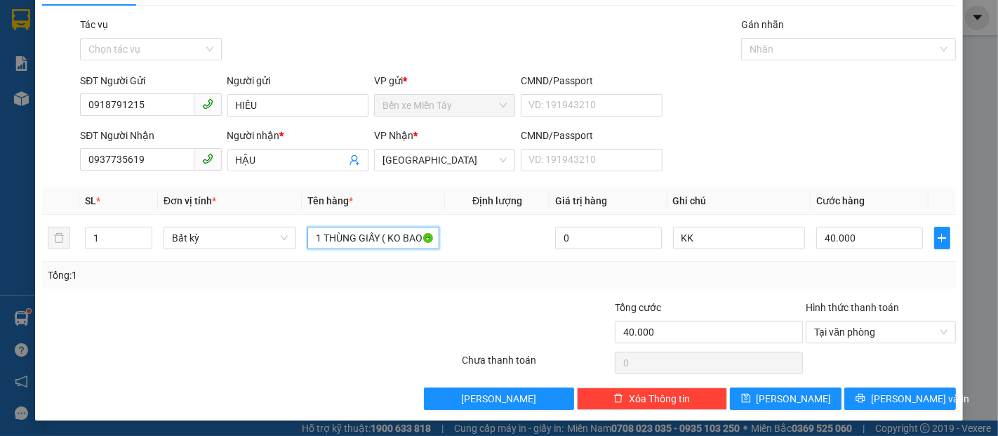
type input "1 THÙNG GIẤY ( KO BAO HƯ BỂ)"
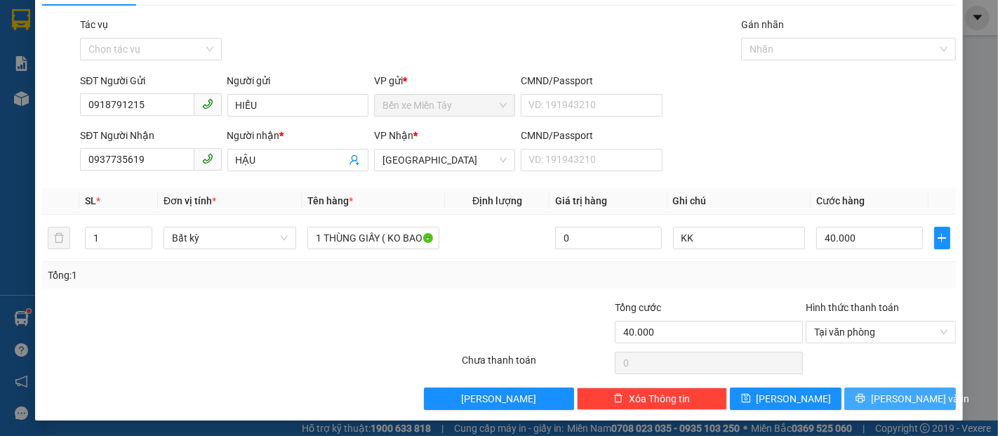
click at [858, 387] on button "[PERSON_NAME] và In" at bounding box center [900, 398] width 112 height 22
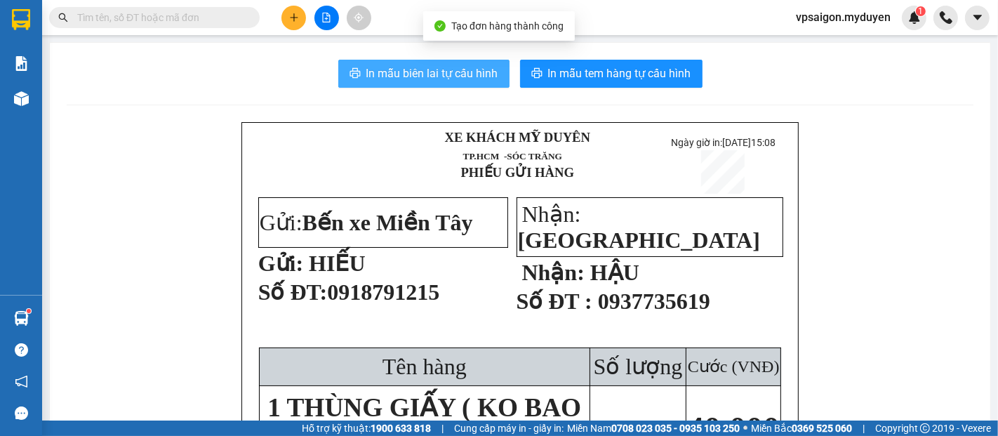
click at [421, 74] on span "In mẫu biên lai tự cấu hình" at bounding box center [432, 74] width 132 height 18
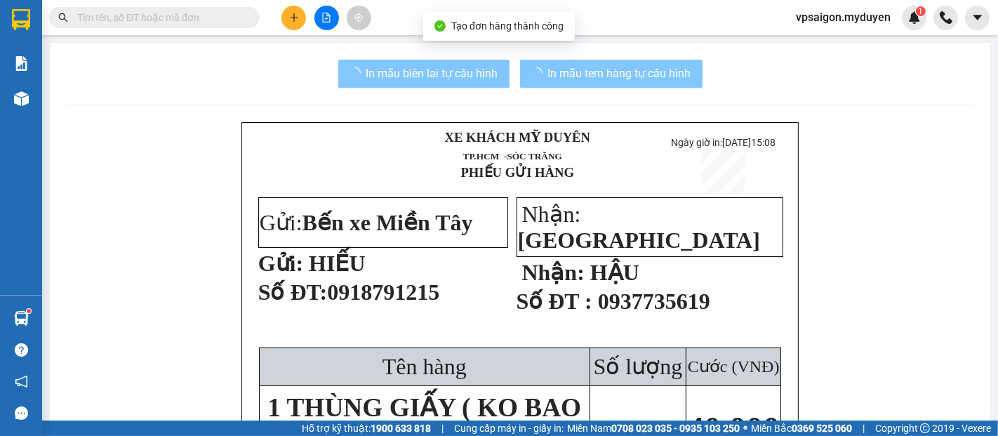
click at [559, 74] on span "In mẫu tem hàng tự cấu hình" at bounding box center [619, 74] width 143 height 18
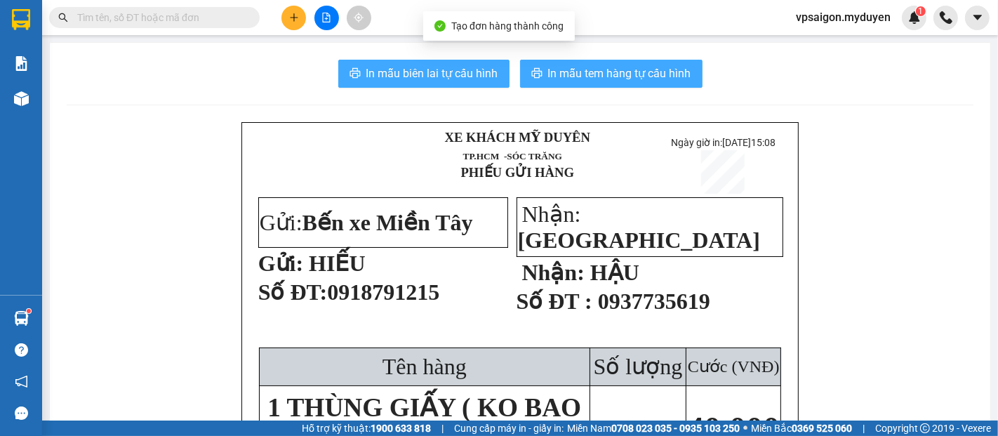
click at [559, 74] on span "In mẫu tem hàng tự cấu hình" at bounding box center [619, 74] width 143 height 18
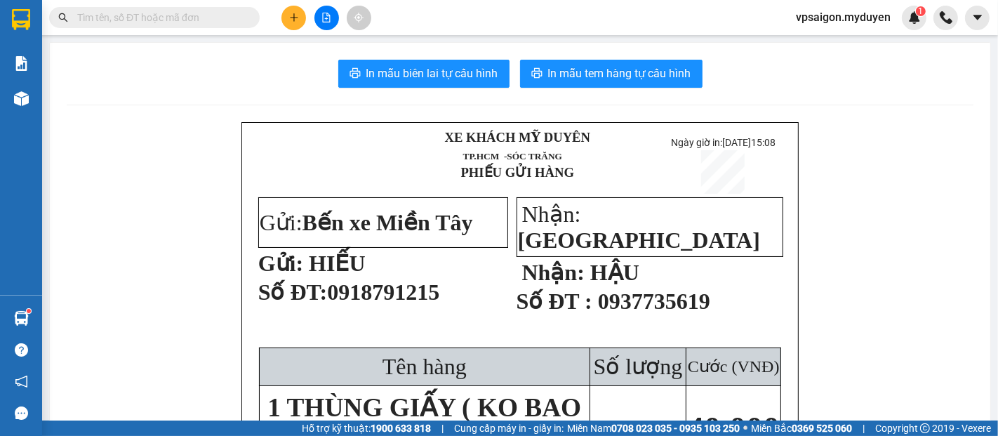
click at [295, 16] on icon "plus" at bounding box center [294, 18] width 10 height 10
click at [333, 55] on div "Tạo đơn hàng" at bounding box center [349, 52] width 61 height 15
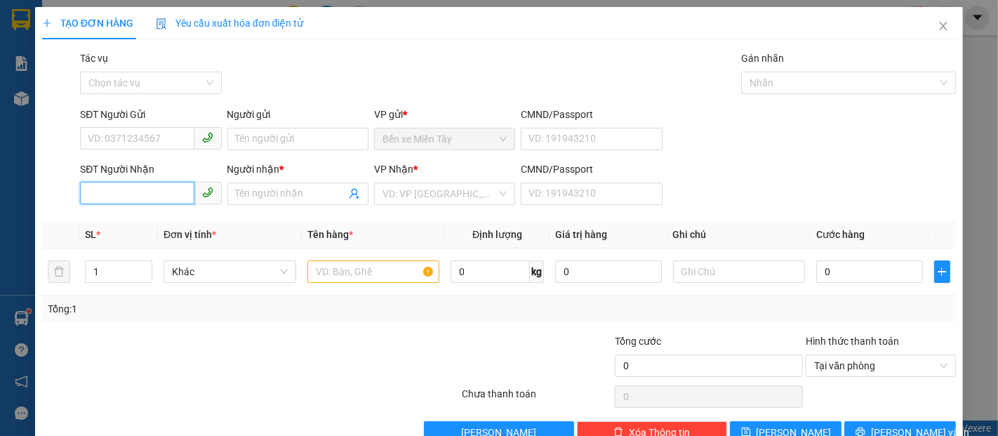
click at [146, 202] on input "SĐT Người Nhận" at bounding box center [137, 193] width 114 height 22
type input "2"
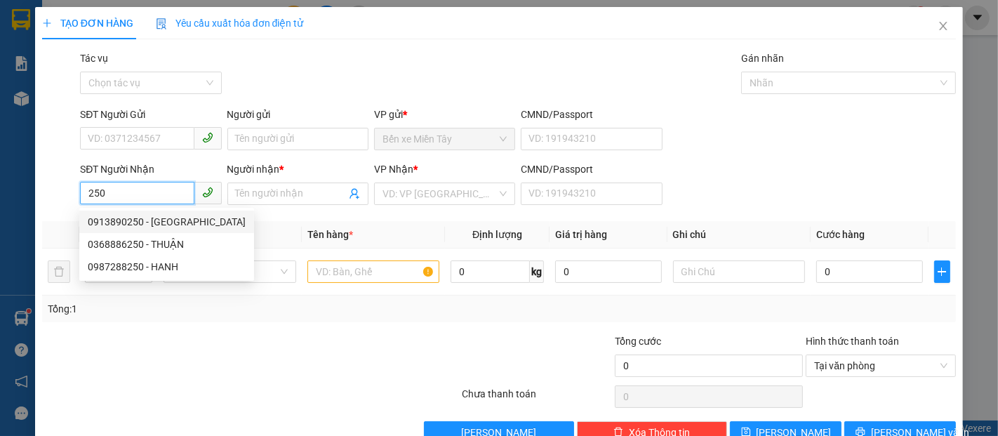
click at [180, 221] on div "0913890250 - THÁI DƯƠNG" at bounding box center [167, 221] width 158 height 15
type input "0913890250"
type input "THÁI DƯƠNG"
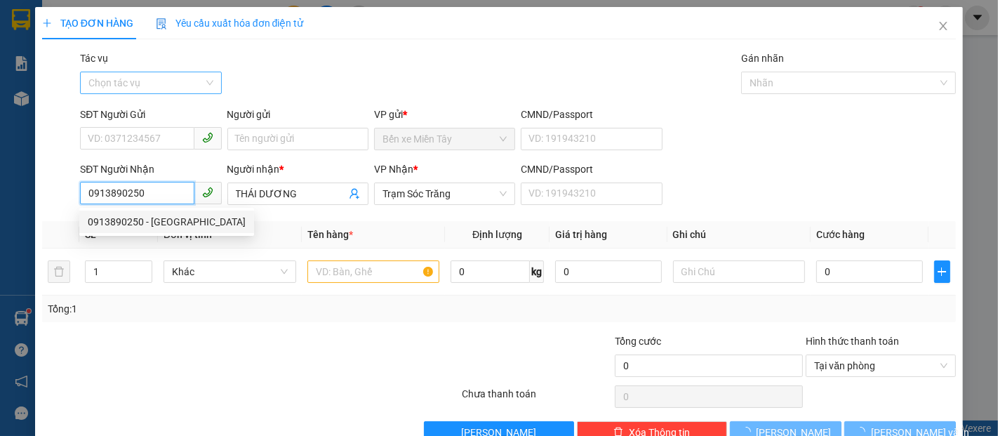
type input "40.000"
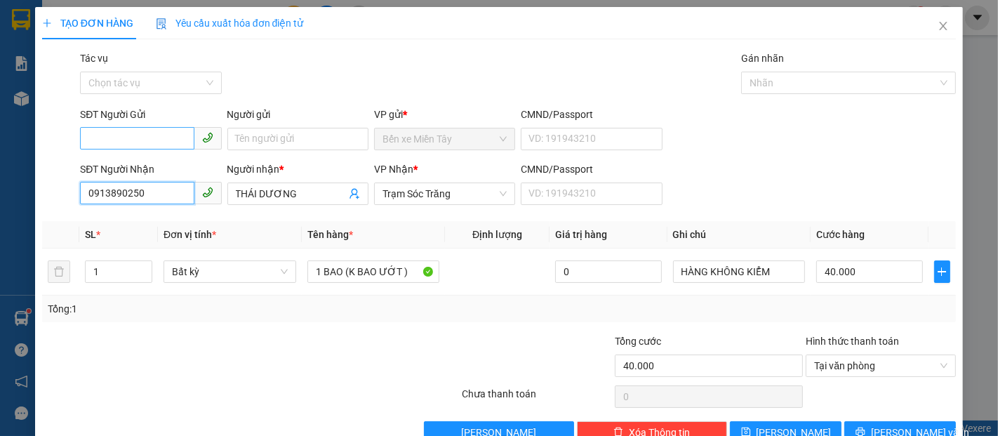
type input "0913890250"
click at [152, 145] on input "SĐT Người Gửi" at bounding box center [137, 138] width 114 height 22
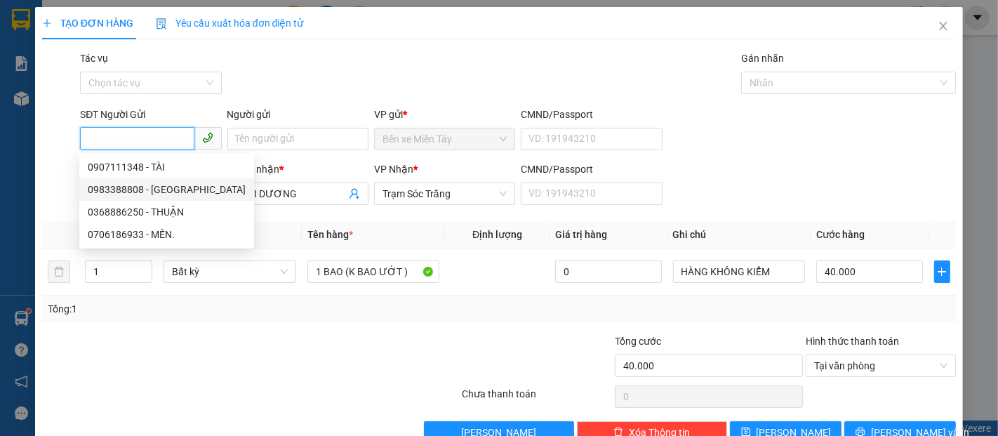
click at [192, 190] on div "0983388808 - TÂN ĐẠI THỐNG" at bounding box center [167, 189] width 158 height 15
type input "0983388808"
type input "TÂN ĐẠI THỐNG"
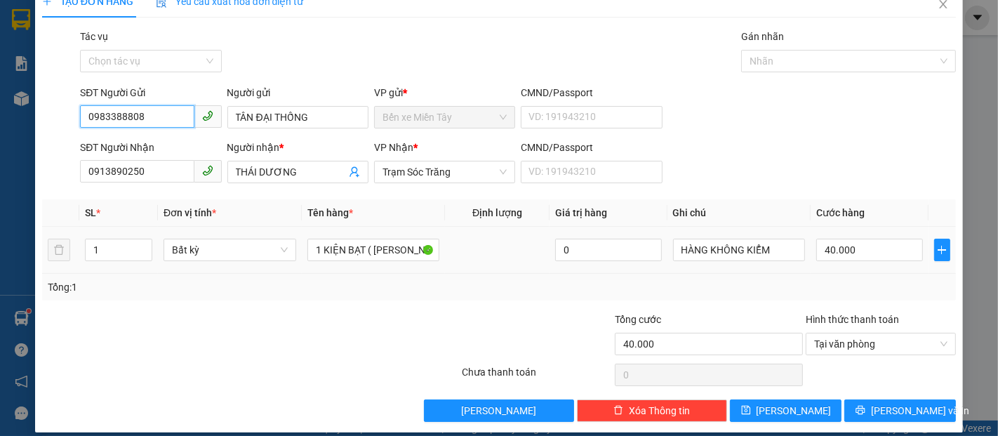
scroll to position [34, 0]
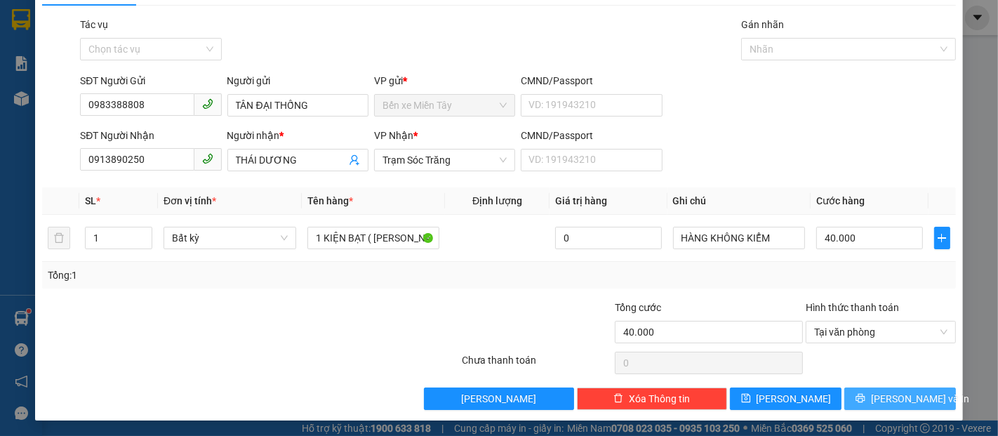
click at [905, 403] on span "[PERSON_NAME] và In" at bounding box center [920, 398] width 98 height 15
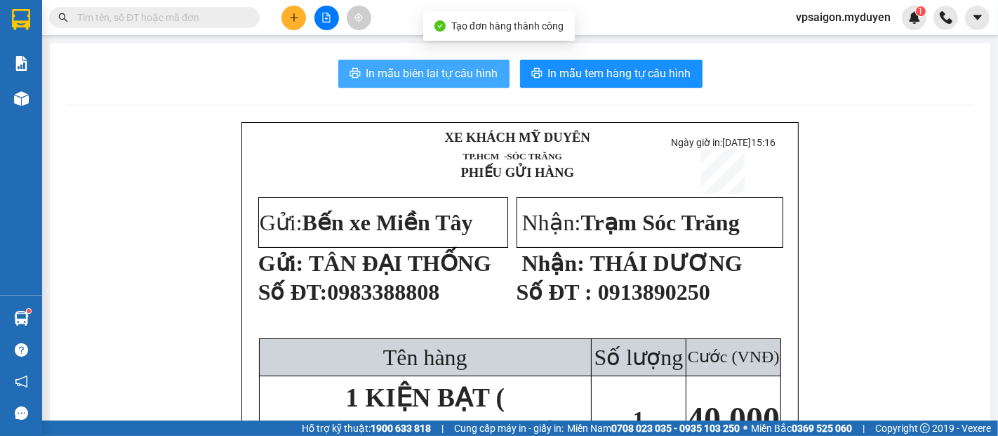
click at [472, 76] on span "In mẫu biên lai tự cấu hình" at bounding box center [432, 74] width 132 height 18
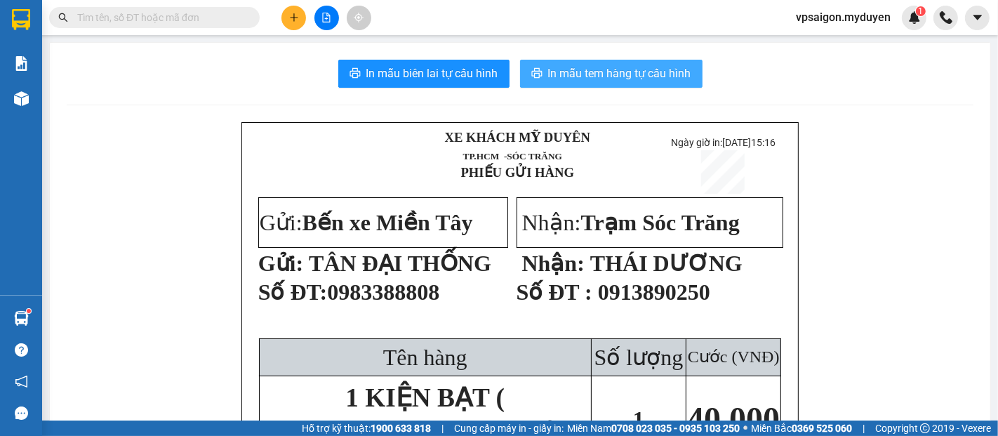
click at [613, 72] on span "In mẫu tem hàng tự cấu hình" at bounding box center [619, 74] width 143 height 18
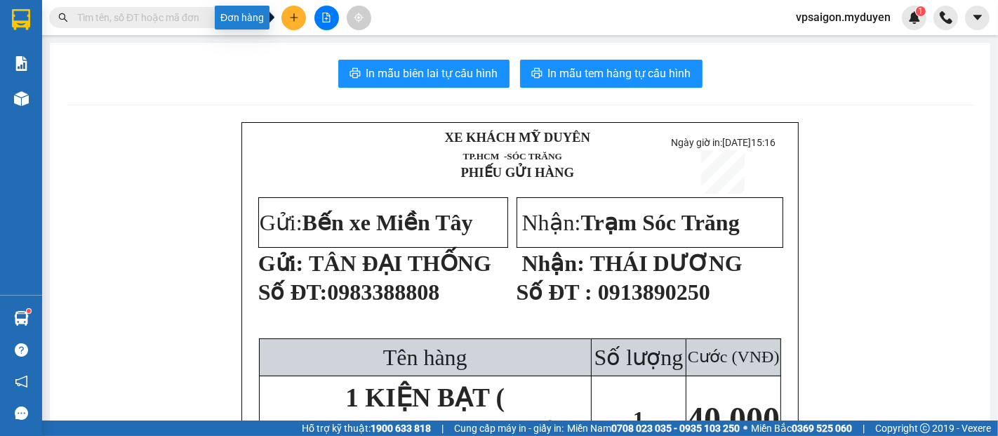
click at [298, 27] on button at bounding box center [293, 18] width 25 height 25
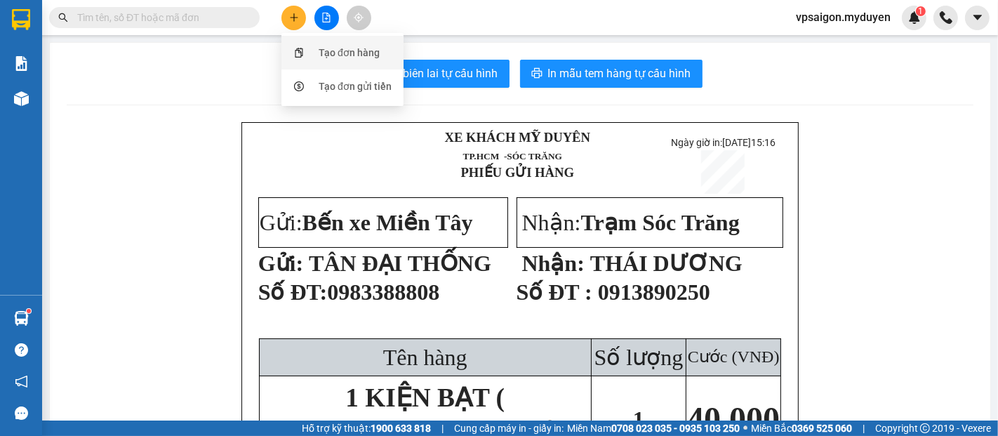
click at [371, 49] on div "Tạo đơn hàng" at bounding box center [349, 52] width 61 height 15
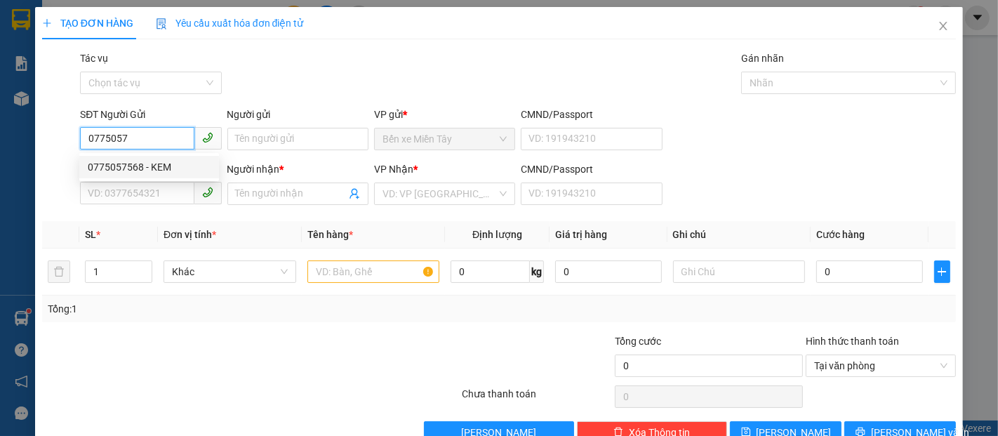
click at [118, 166] on div "0775057568 - KEM" at bounding box center [149, 166] width 123 height 15
type input "0775057568"
type input "KEM"
type input "0898881116"
type input "LE"
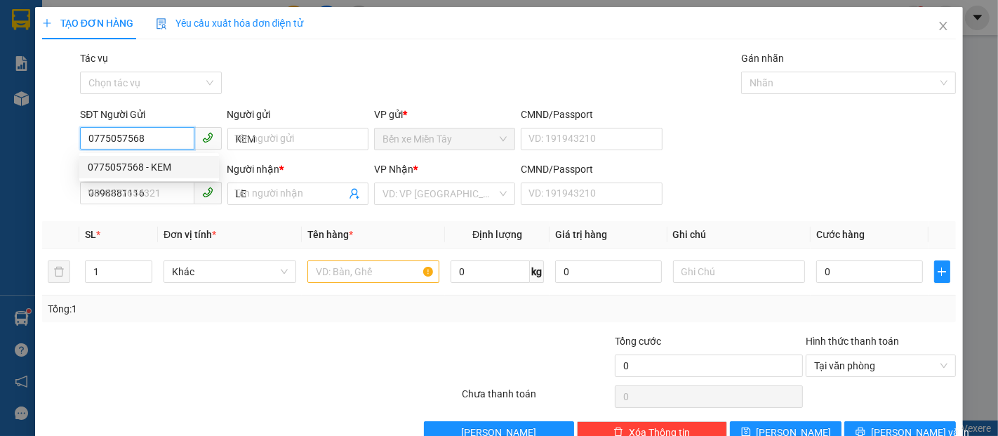
type input "40.000"
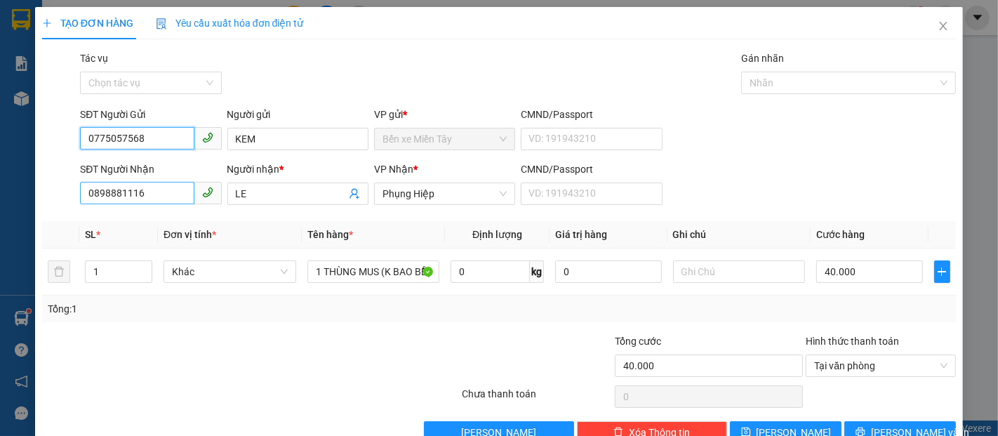
type input "0775057568"
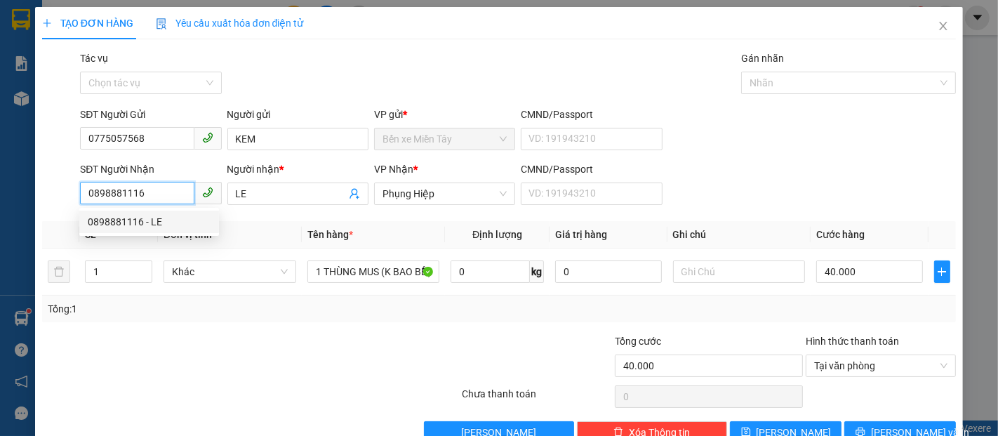
drag, startPoint x: 117, startPoint y: 196, endPoint x: 19, endPoint y: 197, distance: 98.2
click at [19, 197] on div "TẠO ĐƠN HÀNG Yêu cầu xuất hóa đơn điện tử Transit Pickup Surcharge Ids Transit …" at bounding box center [499, 218] width 998 height 436
type input "0901943324"
click at [116, 226] on div "0901943324 - trai" at bounding box center [149, 221] width 123 height 15
type input "trai"
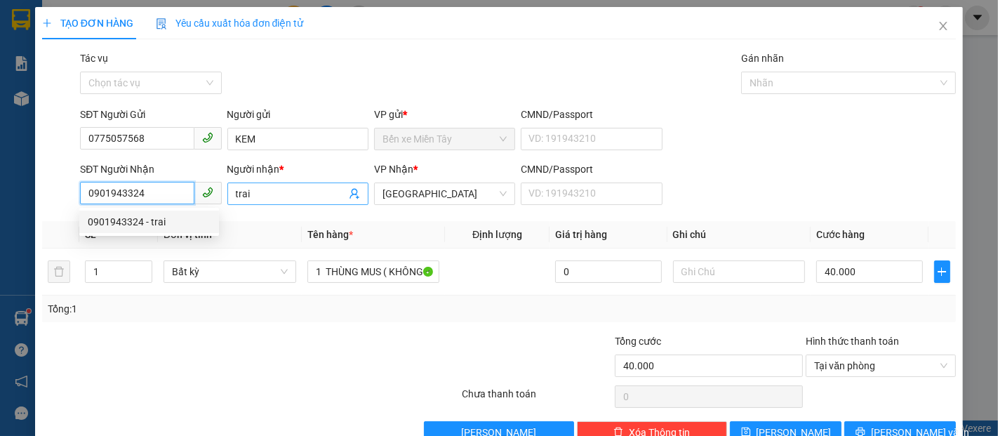
type input "0901943324"
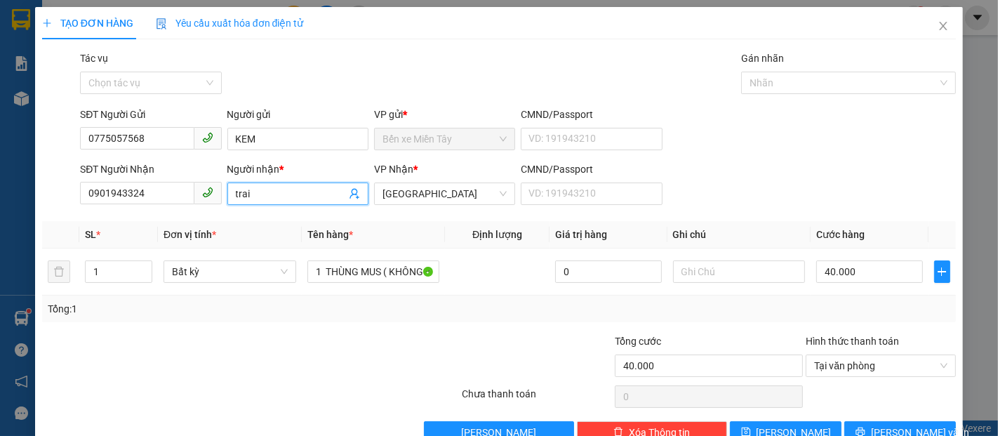
drag, startPoint x: 274, startPoint y: 197, endPoint x: 201, endPoint y: 196, distance: 72.3
click at [192, 196] on div "SĐT Người Nhận 0901943324 Người nhận * trai trai VP Nhận * Đại Ngãi CMND/Passpo…" at bounding box center [517, 185] width 881 height 49
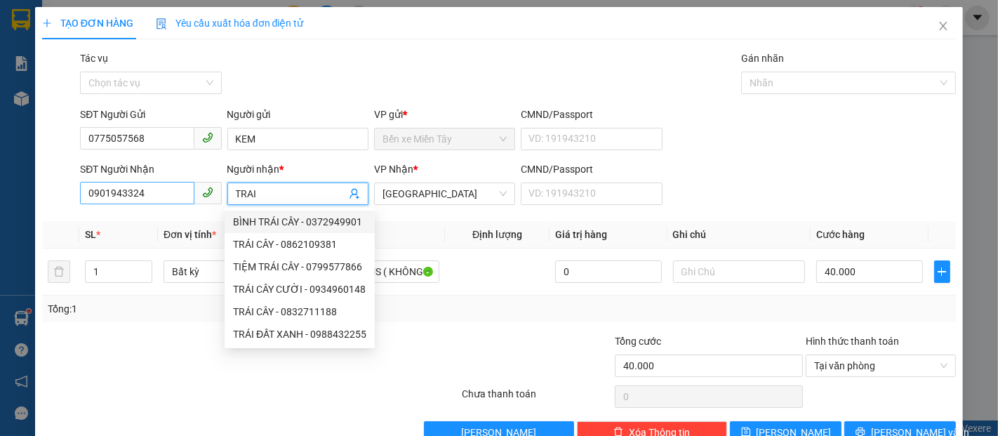
type input "TRAI"
click at [154, 199] on input "0901943324" at bounding box center [137, 193] width 114 height 22
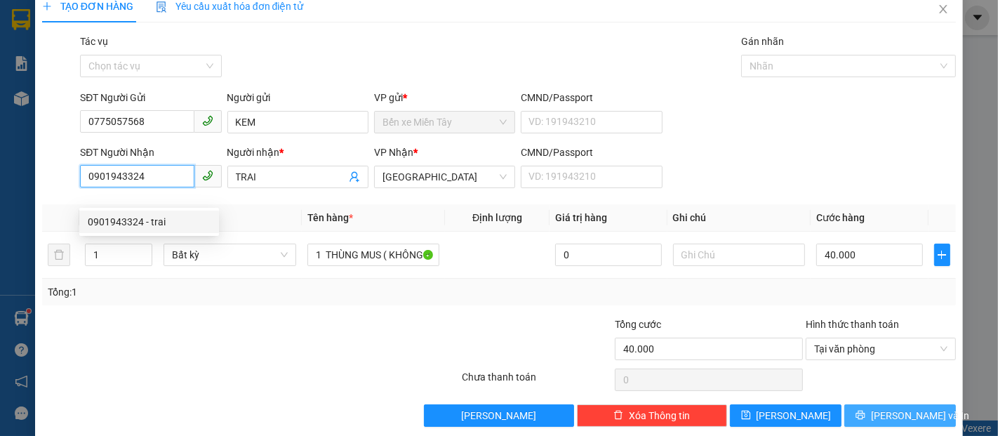
scroll to position [34, 0]
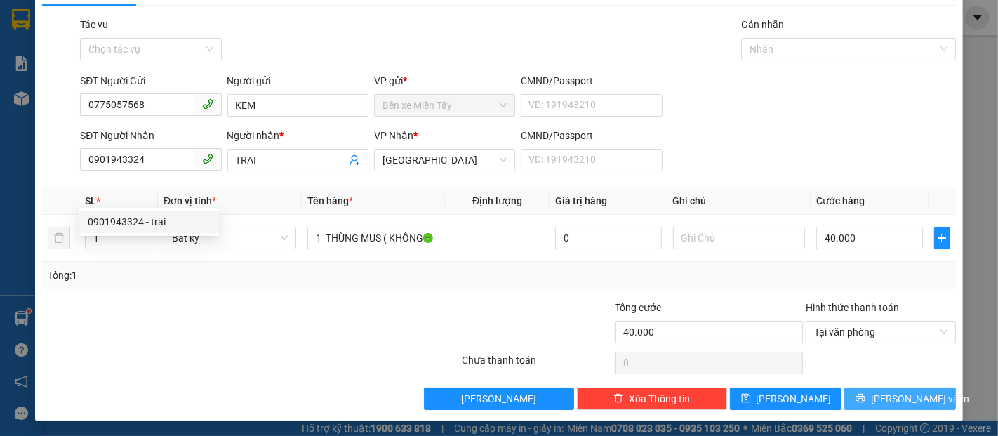
click at [922, 395] on button "[PERSON_NAME] và In" at bounding box center [900, 398] width 112 height 22
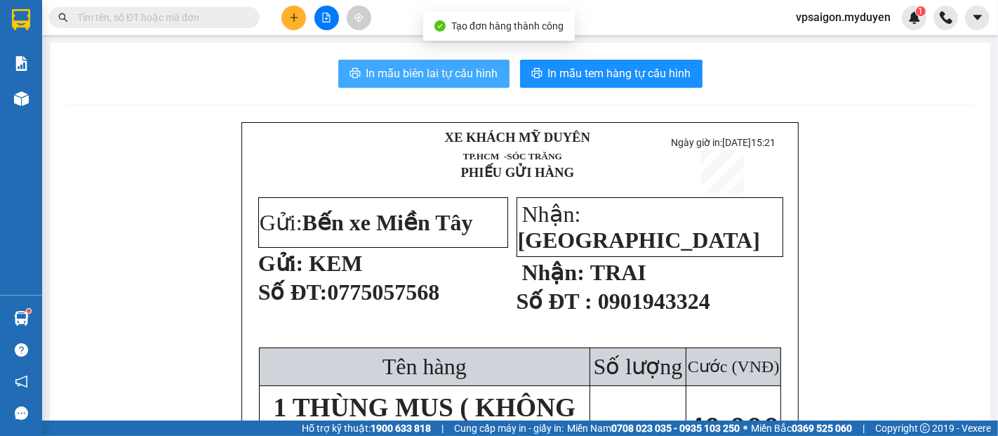
click at [479, 74] on span "In mẫu biên lai tự cấu hình" at bounding box center [432, 74] width 132 height 18
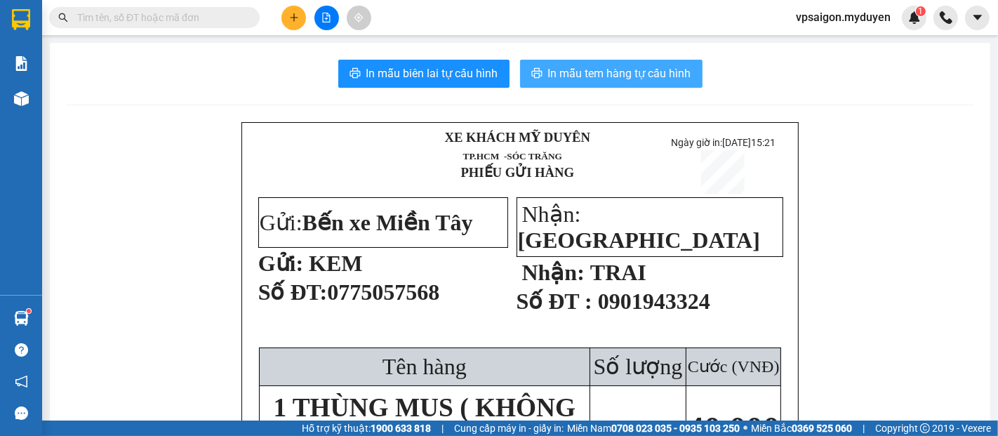
click at [604, 79] on span "In mẫu tem hàng tự cấu hình" at bounding box center [619, 74] width 143 height 18
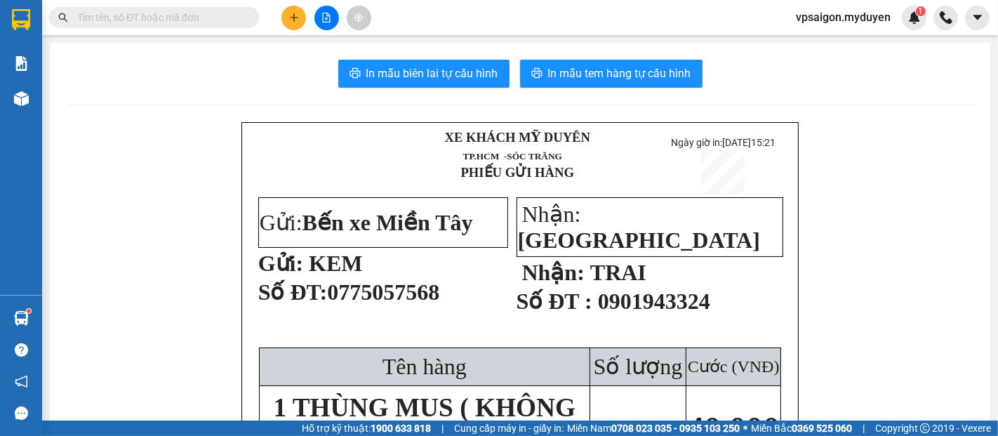
click at [293, 24] on button at bounding box center [293, 18] width 25 height 25
click at [314, 49] on div "Tạo đơn hàng" at bounding box center [342, 52] width 105 height 27
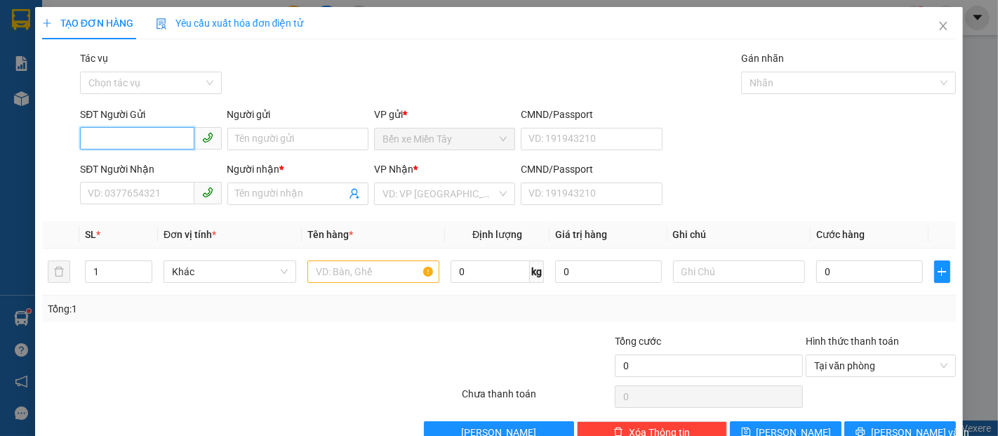
click at [145, 130] on input "SĐT Người Gửi" at bounding box center [137, 138] width 114 height 22
click at [132, 167] on div "0938243004 - THUYỀN" at bounding box center [149, 166] width 123 height 15
type input "0938243004"
type input "THUYỀN"
type input "079085036930"
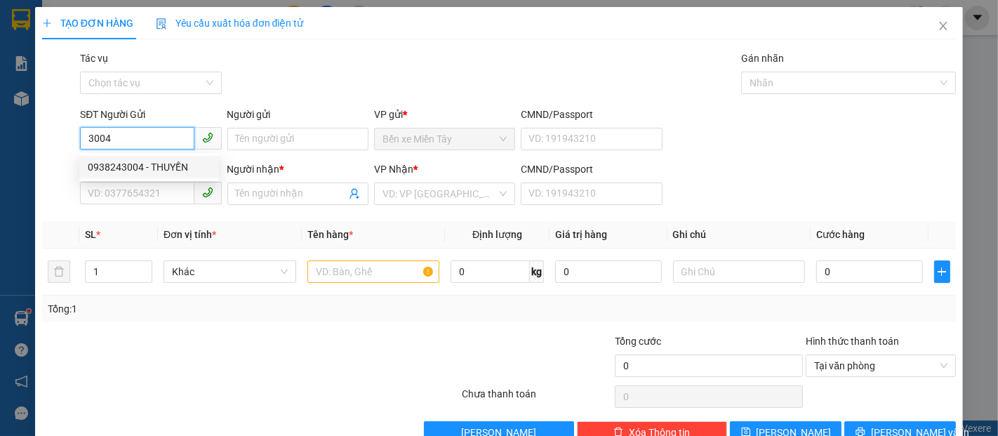
type input "0919849607"
type input "THÀNH CÔNG"
type input "30.000"
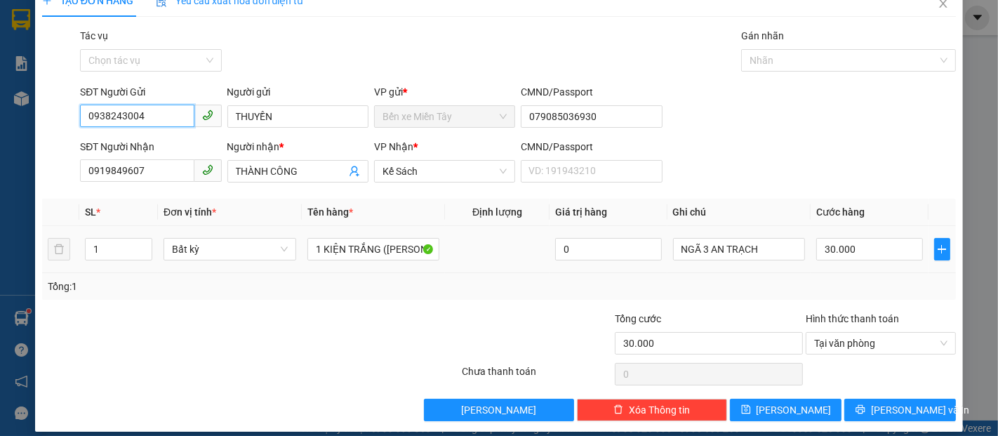
scroll to position [34, 0]
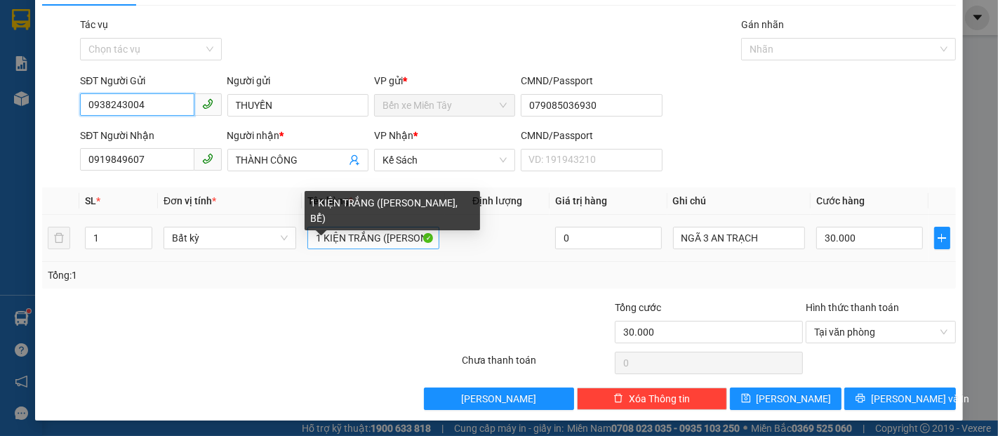
type input "0938243004"
drag, startPoint x: 373, startPoint y: 241, endPoint x: 311, endPoint y: 240, distance: 61.8
click at [311, 240] on input "1 KIỆN TRẮNG (KO BAO HƯ, BỂ)" at bounding box center [373, 238] width 133 height 22
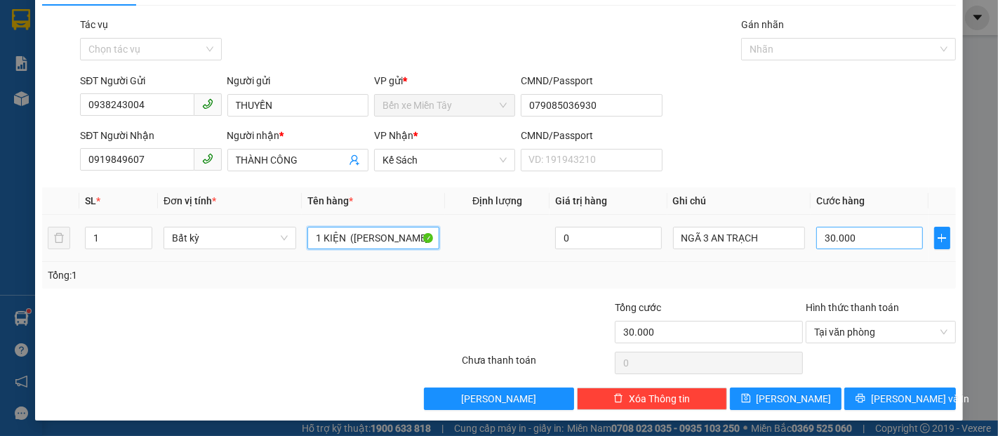
type input "1 KIỆN (KO BAO HƯ, BỂ)"
click at [869, 232] on input "30.000" at bounding box center [869, 238] width 106 height 22
type input "4"
type input "40"
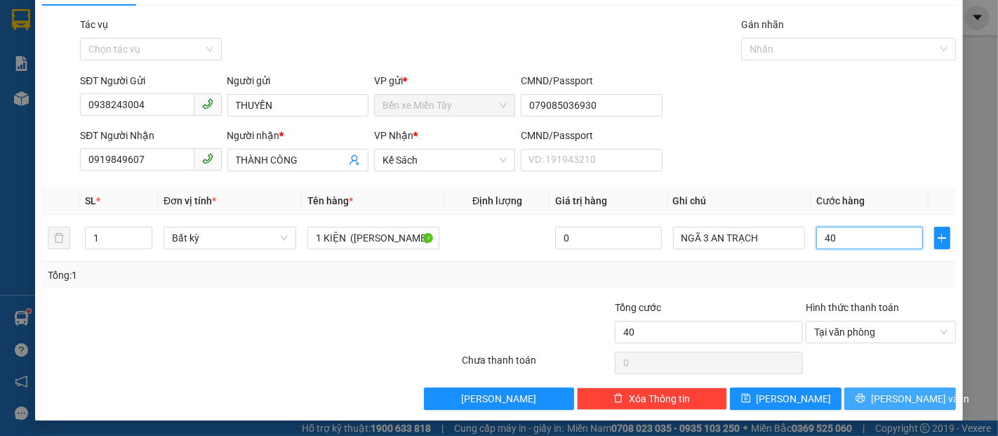
type input "40"
type input "40.000"
click at [910, 399] on span "[PERSON_NAME] và In" at bounding box center [920, 398] width 98 height 15
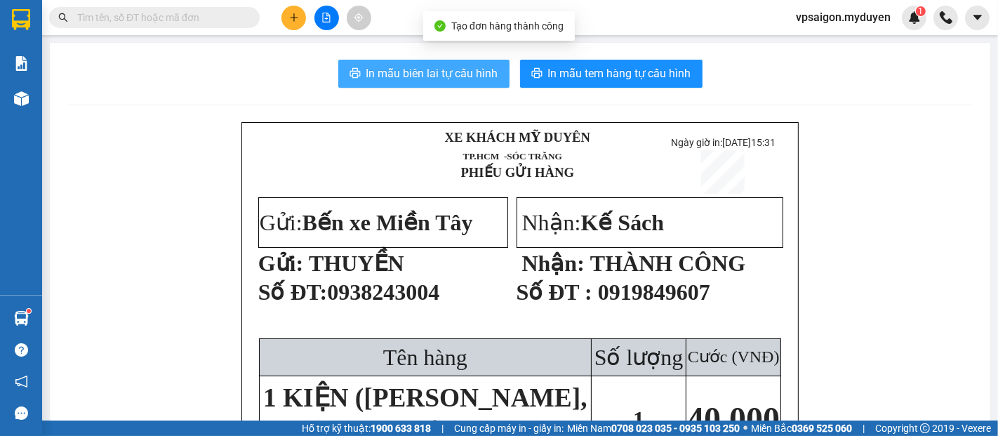
click at [464, 67] on span "In mẫu biên lai tự cấu hình" at bounding box center [432, 74] width 132 height 18
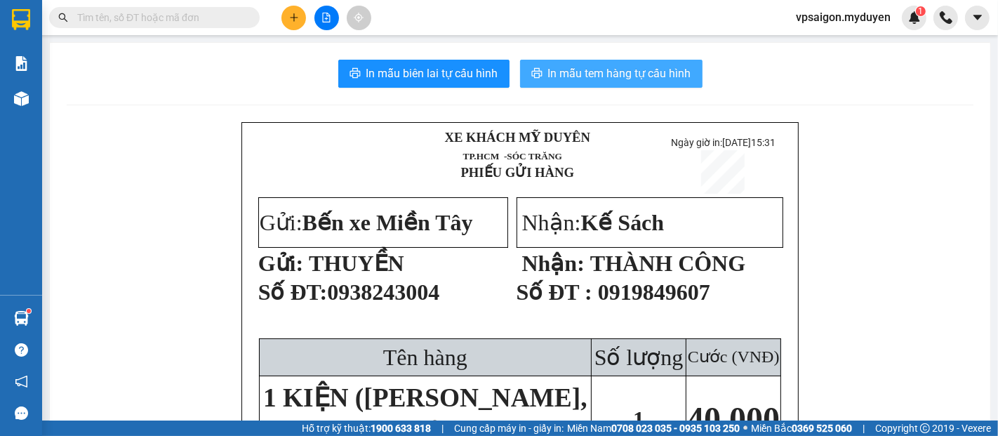
click at [589, 62] on button "In mẫu tem hàng tự cấu hình" at bounding box center [611, 74] width 182 height 28
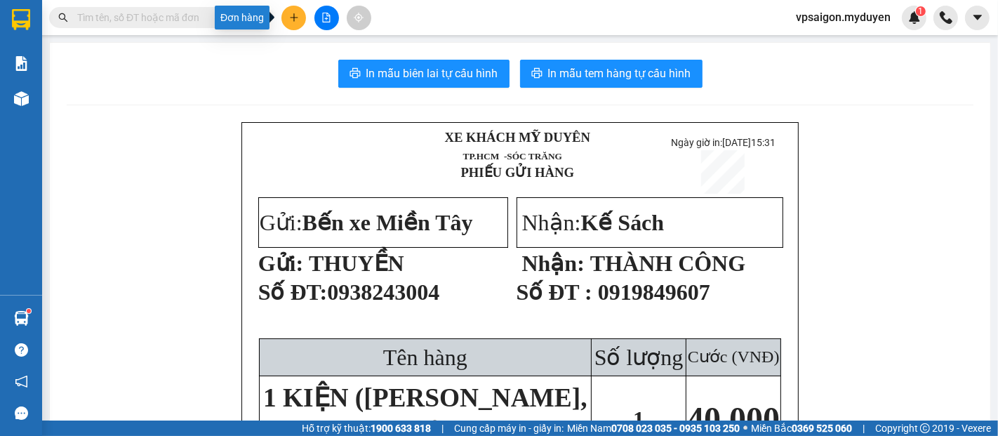
click at [286, 19] on button at bounding box center [293, 18] width 25 height 25
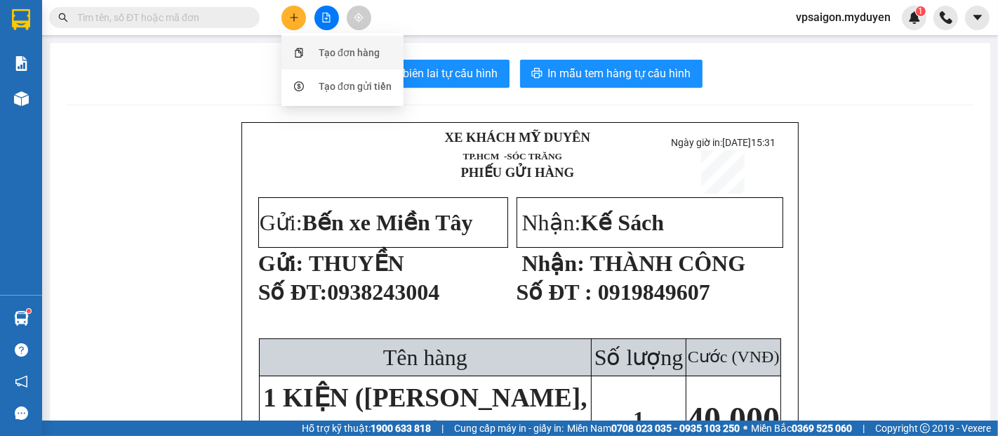
click at [373, 55] on div "Tạo đơn hàng" at bounding box center [349, 52] width 61 height 15
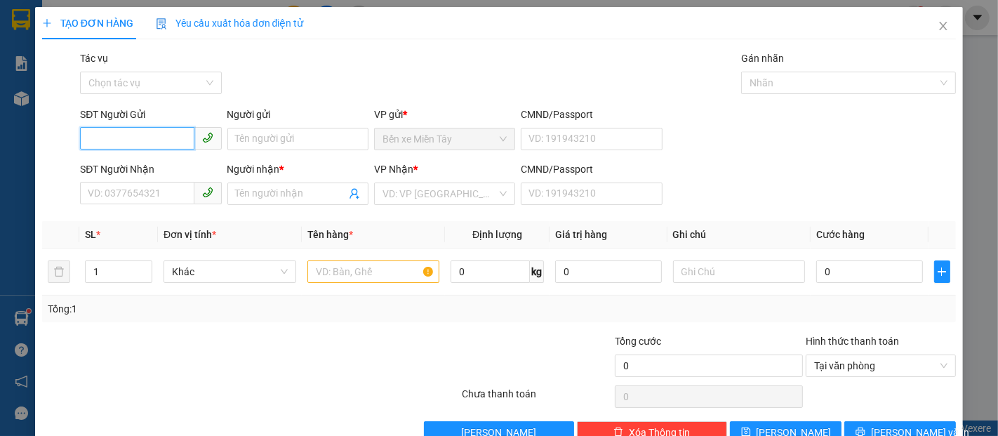
click at [136, 138] on input "SĐT Người Gửi" at bounding box center [137, 138] width 114 height 22
click at [136, 138] on input "1192" at bounding box center [137, 138] width 114 height 22
click at [151, 162] on div "0903861192 - HIẾU" at bounding box center [149, 166] width 123 height 15
type input "0903861192"
type input "HIẾU"
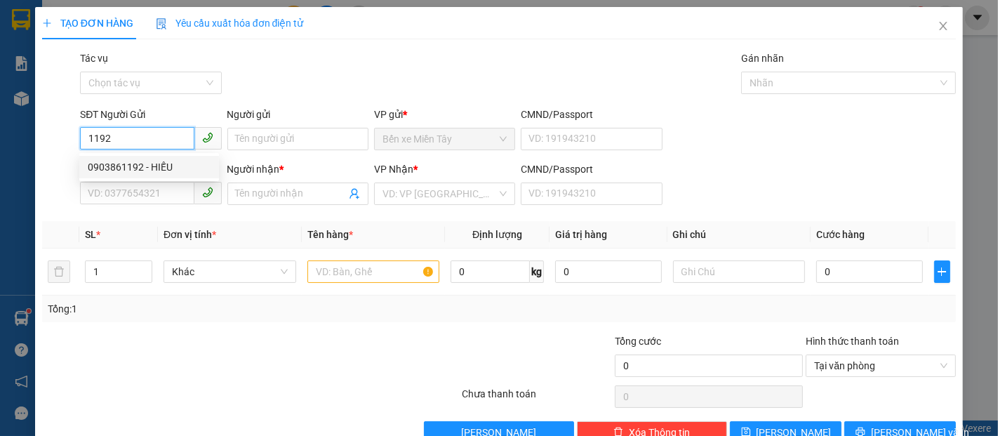
type input "0848733999"
type input "LƯỢNG"
type input "40.000"
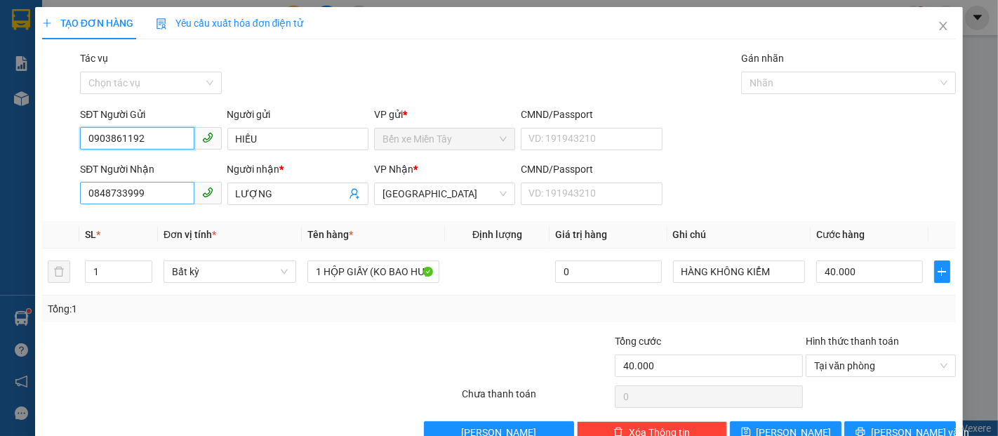
type input "0903861192"
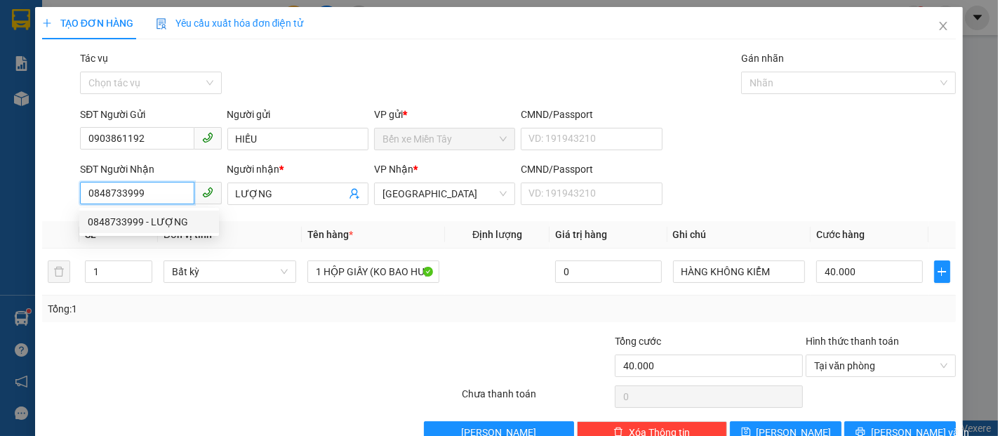
drag, startPoint x: 160, startPoint y: 196, endPoint x: 81, endPoint y: 202, distance: 79.6
click at [81, 202] on input "0848733999" at bounding box center [137, 193] width 114 height 22
click at [194, 222] on div "0388262227 - THẠCH QUANG" at bounding box center [157, 221] width 138 height 15
type input "0388262227"
type input "THẠCH QUANG"
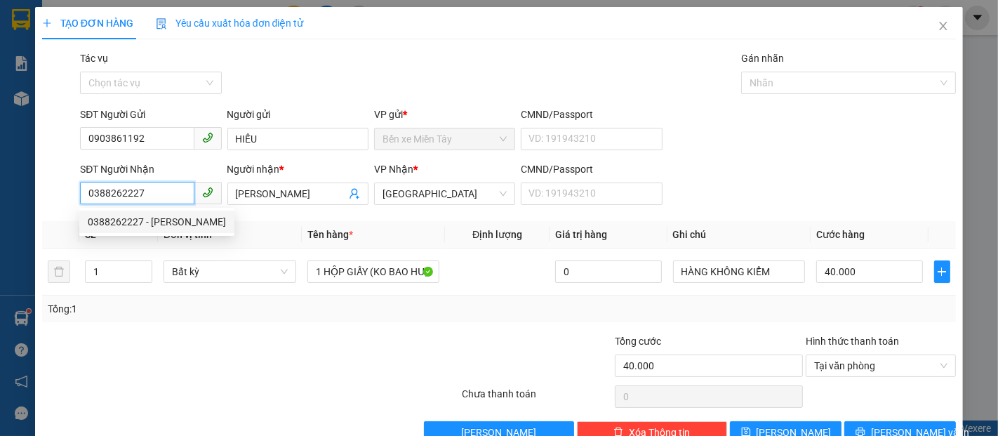
type input "100.000"
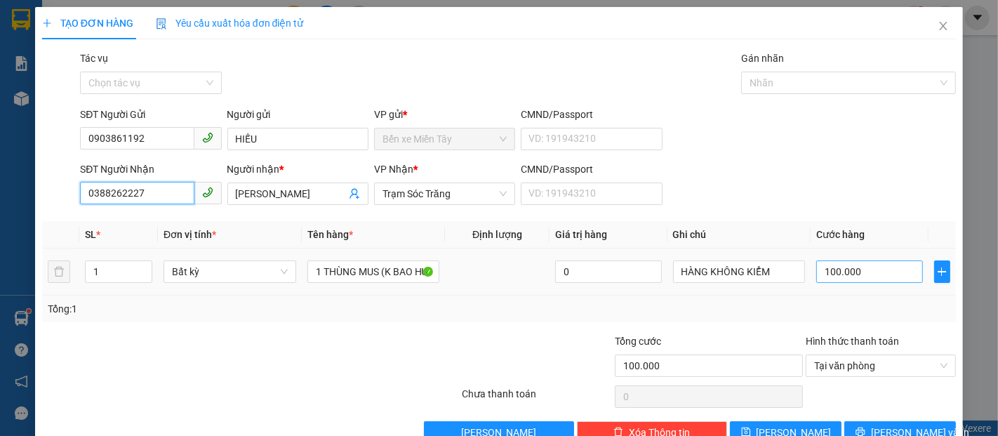
type input "0388262227"
click at [870, 279] on input "100.000" at bounding box center [869, 271] width 106 height 22
type input "1"
type input "12"
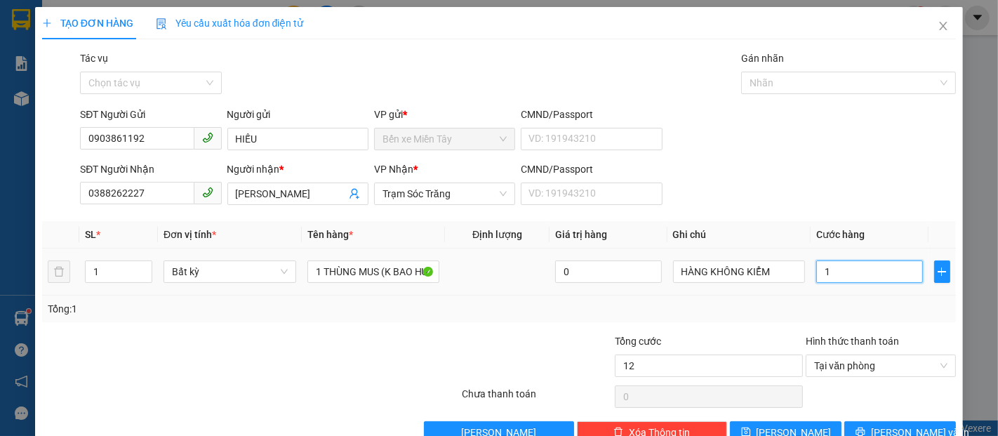
type input "12"
type input "120"
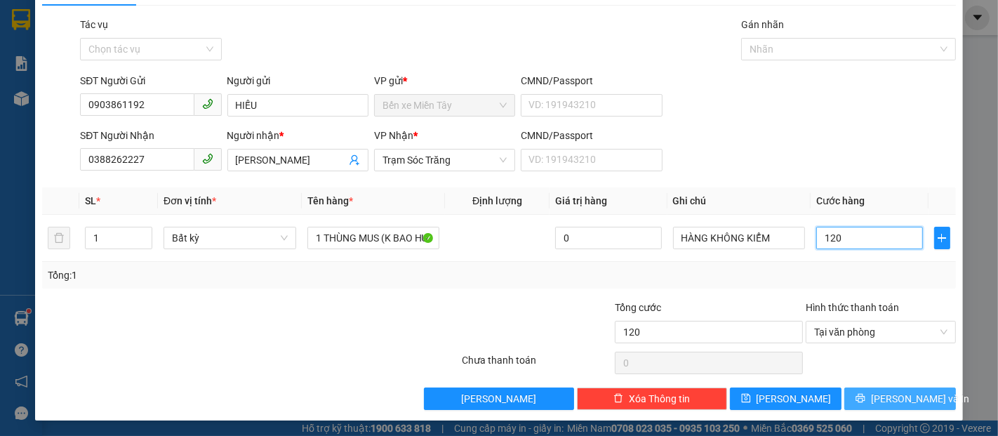
type input "120"
type input "120.000"
click at [918, 400] on button "[PERSON_NAME] và In" at bounding box center [900, 398] width 112 height 22
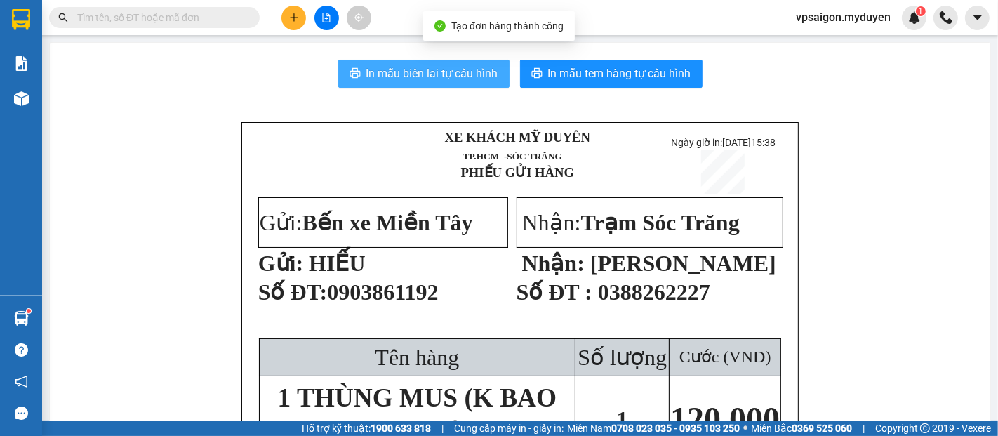
click at [474, 72] on span "In mẫu biên lai tự cấu hình" at bounding box center [432, 74] width 132 height 18
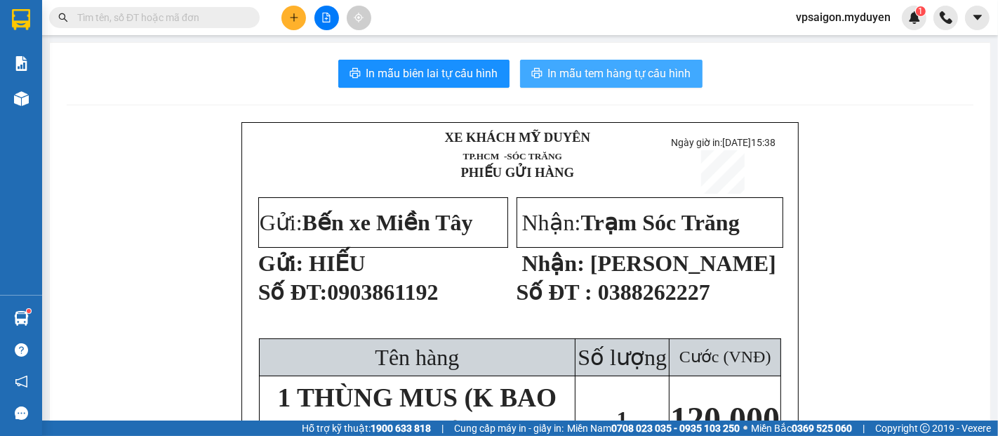
click at [586, 80] on span "In mẫu tem hàng tự cấu hình" at bounding box center [619, 74] width 143 height 18
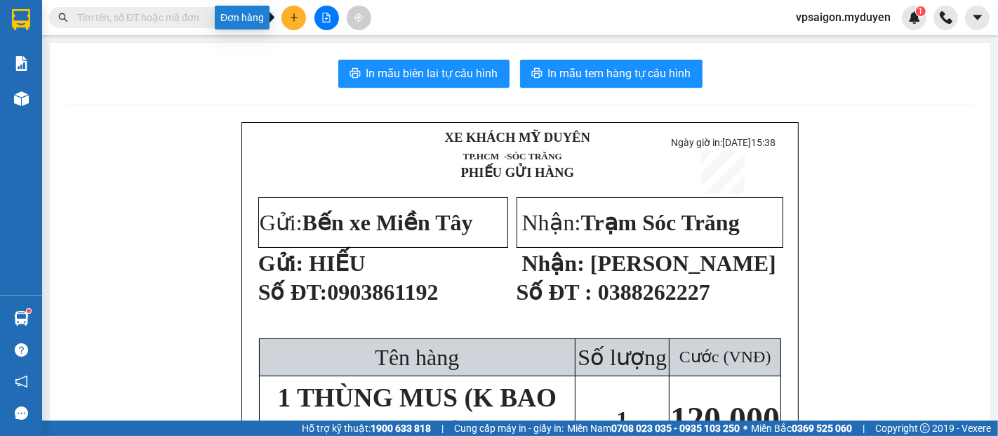
click at [292, 20] on icon "plus" at bounding box center [294, 18] width 10 height 10
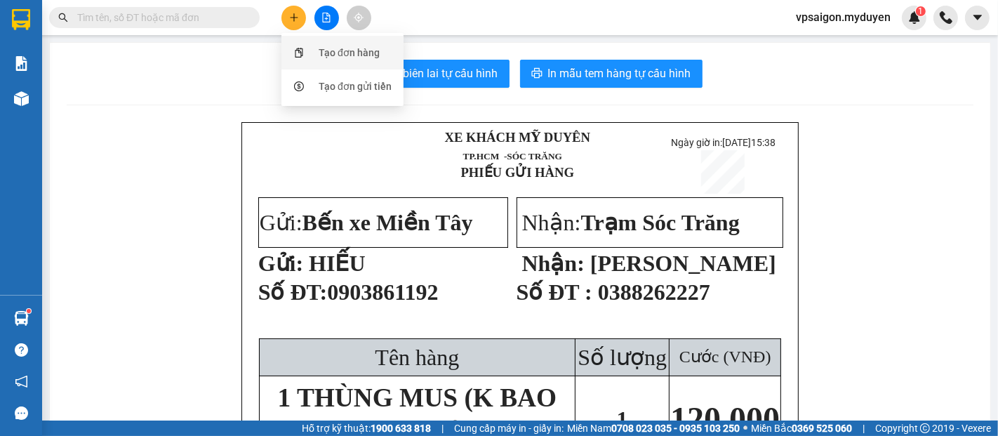
click at [371, 54] on div "Tạo đơn hàng" at bounding box center [349, 52] width 61 height 15
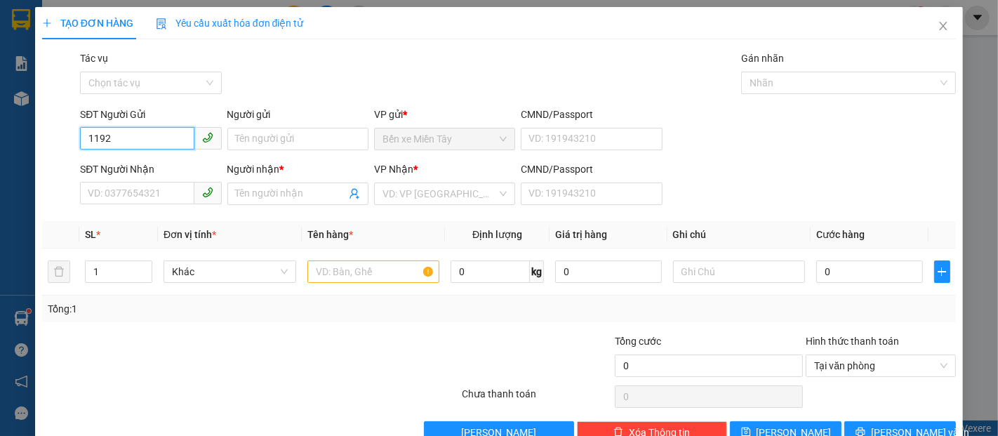
click at [156, 128] on input "1192" at bounding box center [137, 138] width 114 height 22
click at [167, 161] on div "0903861192 - HIẾU" at bounding box center [149, 166] width 123 height 15
type input "0903861192"
type input "HIẾU"
type input "0388262227"
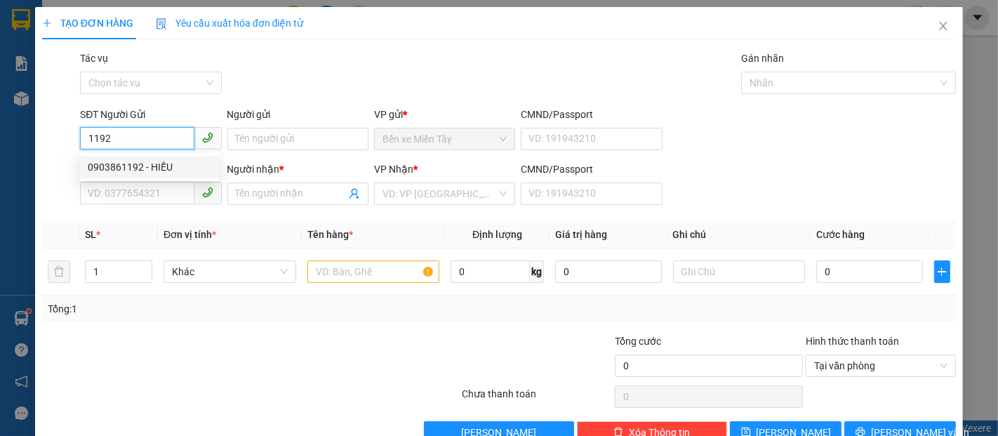
type input "THẠCH QUANG"
type input "120.000"
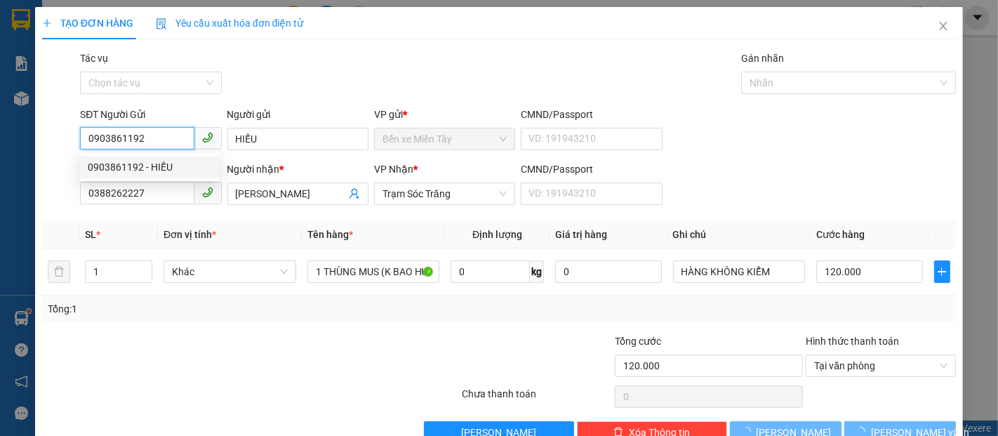
type input "0903861192"
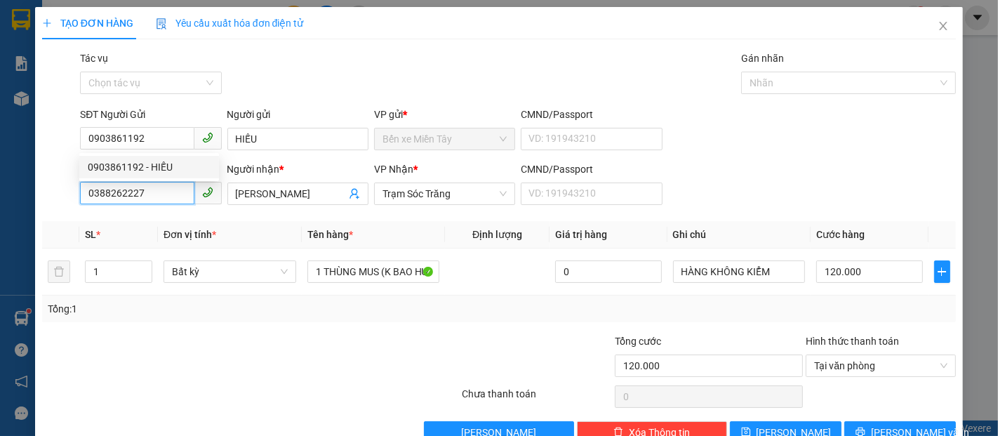
drag, startPoint x: 100, startPoint y: 210, endPoint x: 74, endPoint y: 211, distance: 26.0
click at [74, 211] on div "Transit Pickup Surcharge Ids Transit Deliver Surcharge Ids Transit Deliver Surc…" at bounding box center [499, 247] width 914 height 393
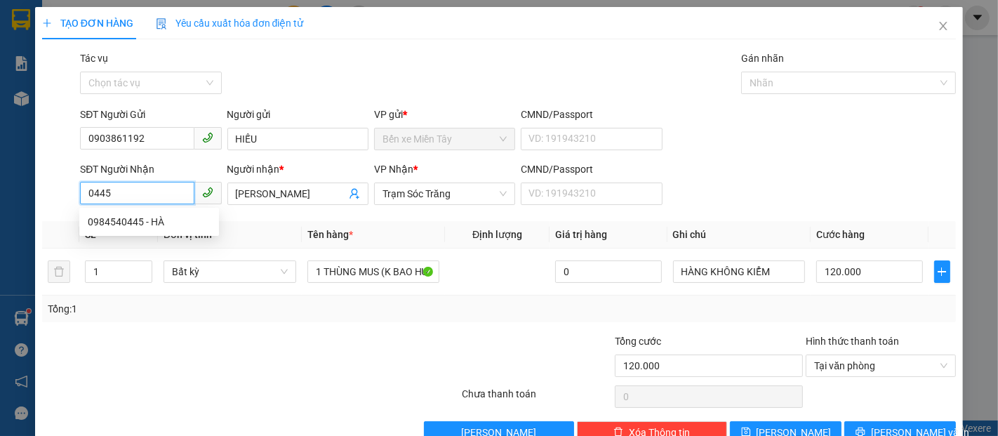
click at [157, 196] on input "0445" at bounding box center [137, 193] width 114 height 22
click at [175, 220] on div "0984540445 - HÀ" at bounding box center [149, 221] width 123 height 15
type input "0984540445"
type input "HÀ"
type input "80.000"
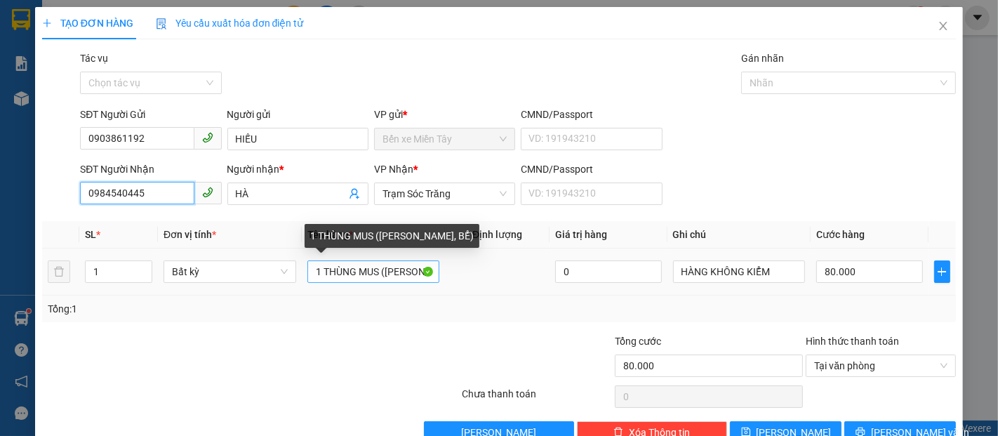
type input "0984540445"
click at [375, 272] on input "1 THÙNG MUS (KO BAO HƯ, BỂ)" at bounding box center [373, 271] width 133 height 22
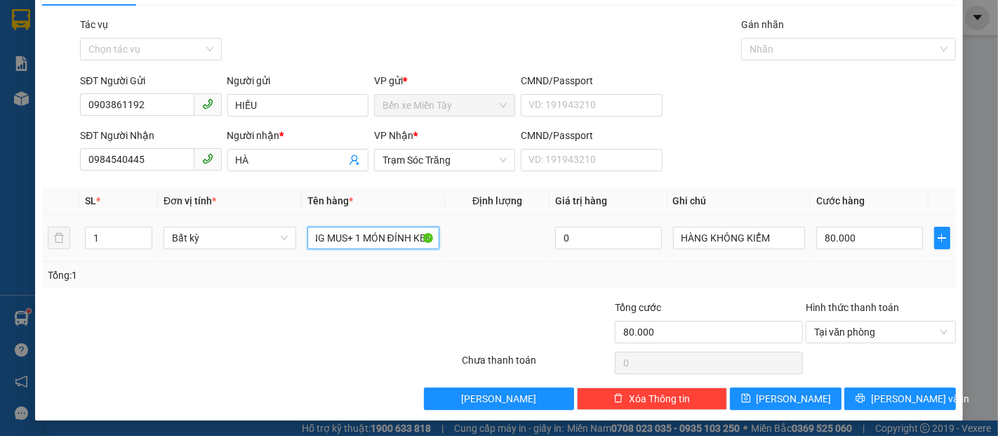
scroll to position [0, 40]
type input "1 THÙNG MUS+ 1 MÓN ĐÍNH KÈM (KO BAO HƯ, BỂ)"
click at [880, 227] on input "80.000" at bounding box center [869, 238] width 106 height 22
type input "1"
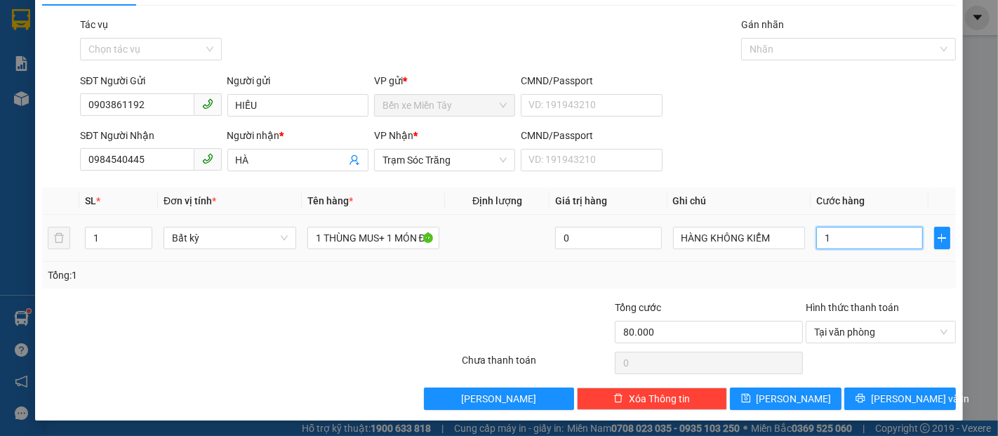
type input "1"
type input "10"
type input "100"
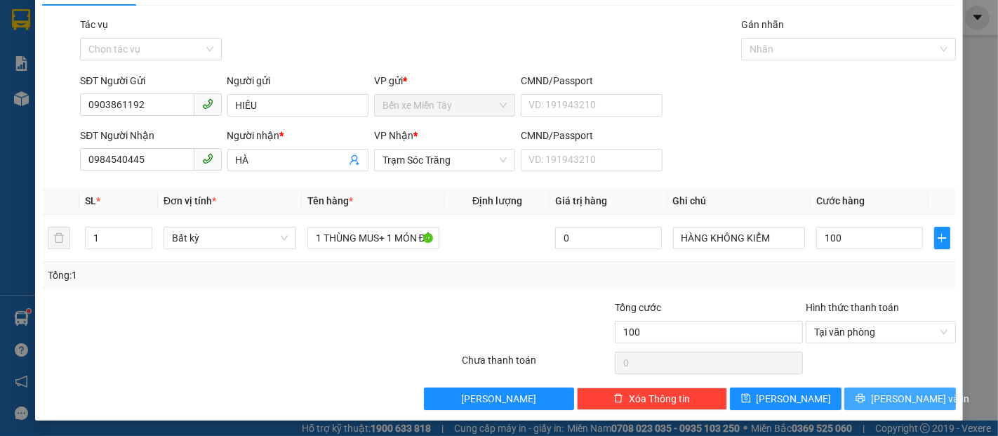
type input "100.000"
click at [932, 395] on button "[PERSON_NAME] và In" at bounding box center [900, 398] width 112 height 22
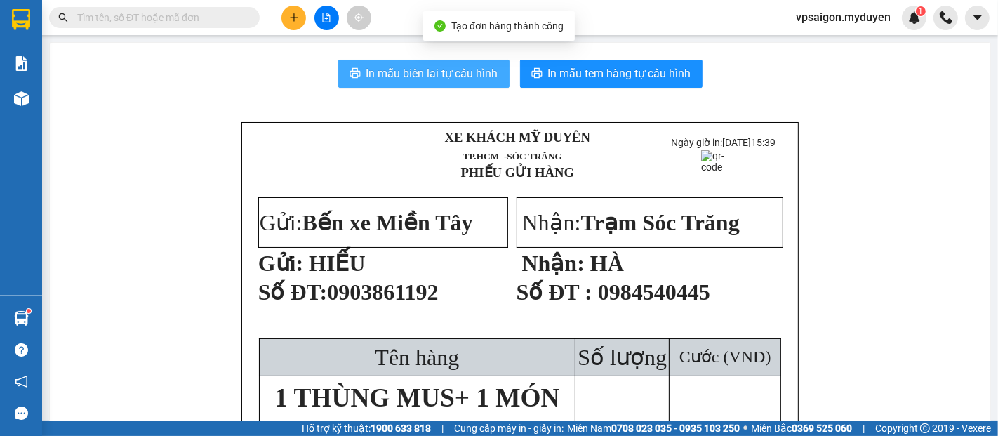
click at [415, 79] on span "In mẫu biên lai tự cấu hình" at bounding box center [432, 74] width 132 height 18
click at [615, 76] on span "In mẫu tem hàng tự cấu hình" at bounding box center [619, 74] width 143 height 18
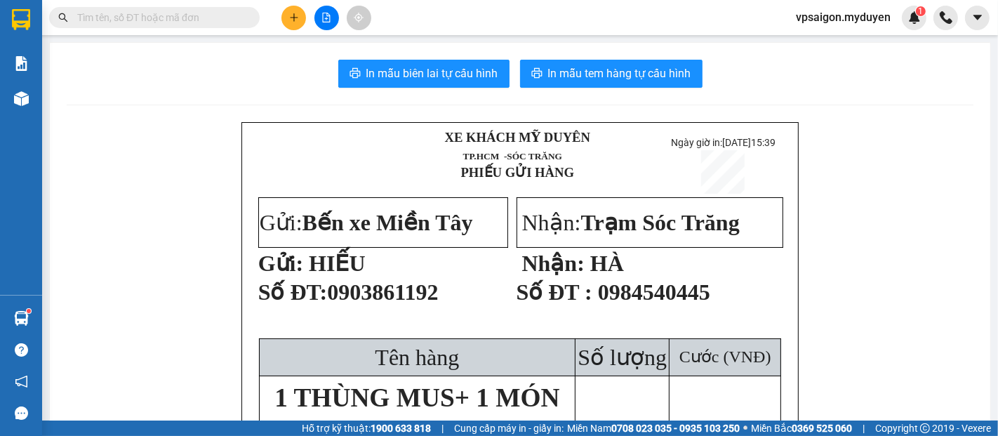
click at [302, 15] on button at bounding box center [293, 18] width 25 height 25
click at [330, 58] on div "Tạo đơn hàng" at bounding box center [349, 52] width 61 height 15
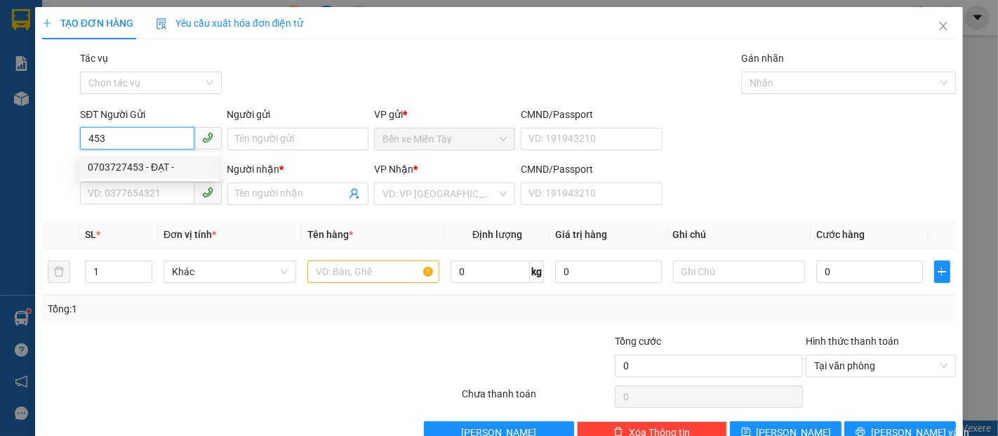
click at [163, 159] on div "0703727453 - ĐẠT -" at bounding box center [149, 166] width 123 height 15
type input "0703727453"
type input "ĐẠT -"
type input "0865599344"
type input "HOÀNG CHƯƠNG"
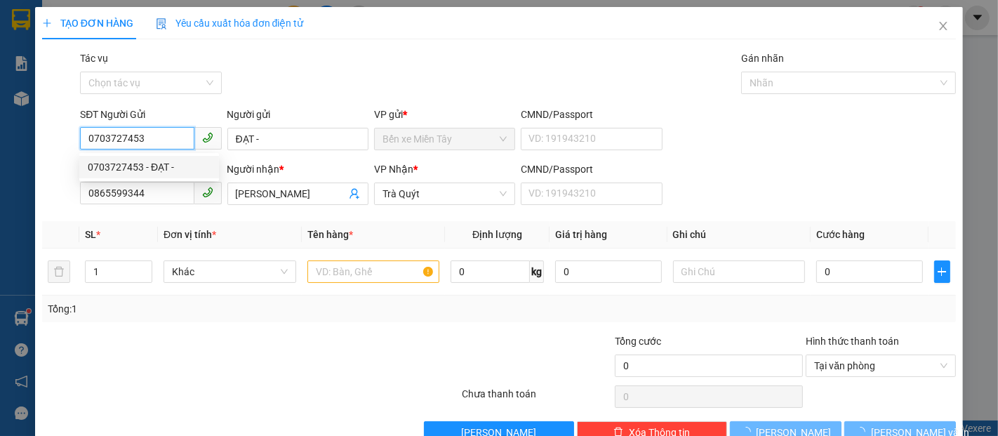
type input "40.000"
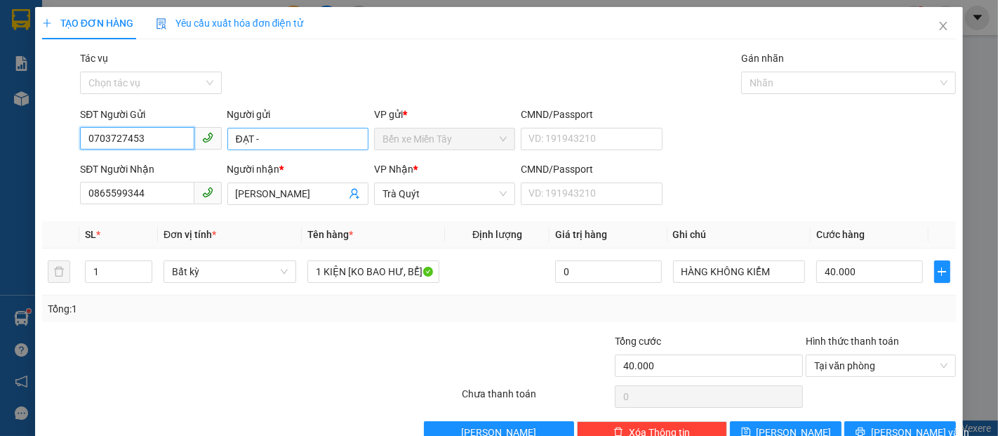
type input "0703727453"
click at [289, 139] on input "ĐẠT -" at bounding box center [297, 139] width 141 height 22
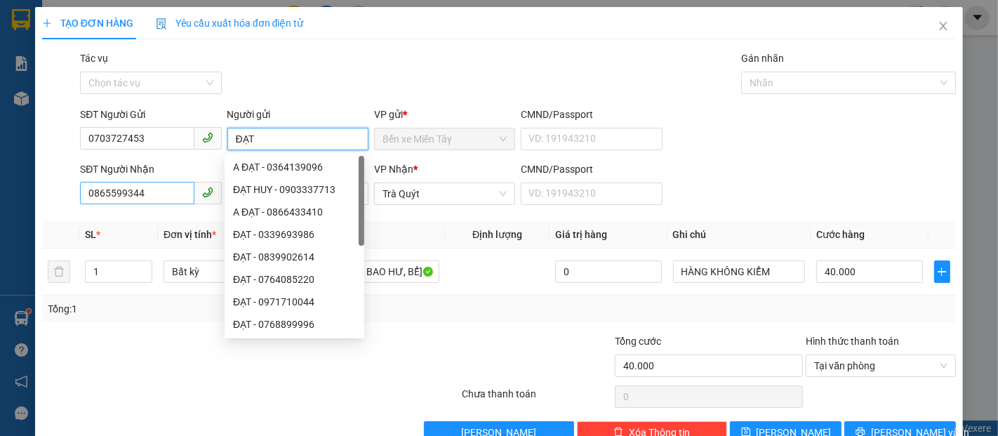
type input "ĐẠT"
drag, startPoint x: 145, startPoint y: 189, endPoint x: 0, endPoint y: 161, distance: 147.1
click at [0, 161] on div "TẠO ĐƠN HÀNG Yêu cầu xuất hóa đơn điện tử Transit Pickup Surcharge Ids Transit …" at bounding box center [499, 218] width 998 height 436
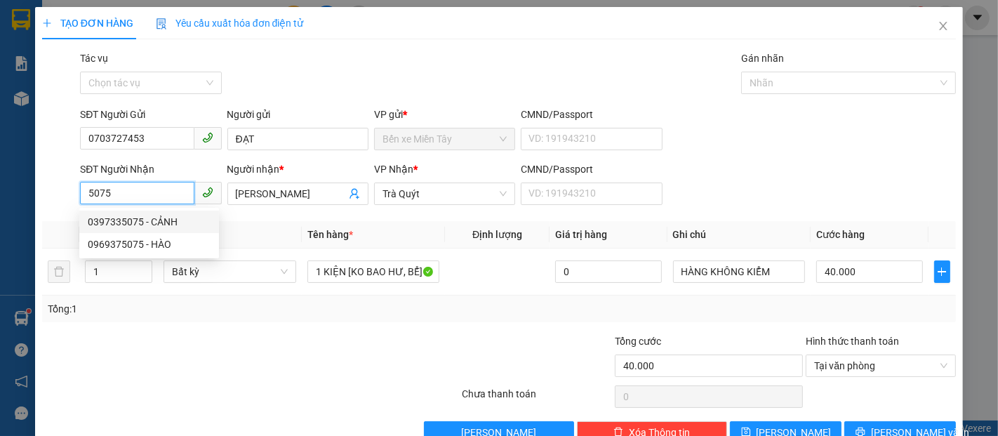
click at [136, 221] on div "0397335075 - CẢNH" at bounding box center [149, 221] width 123 height 15
type input "0397335075"
type input "CẢNH"
type input "150.000"
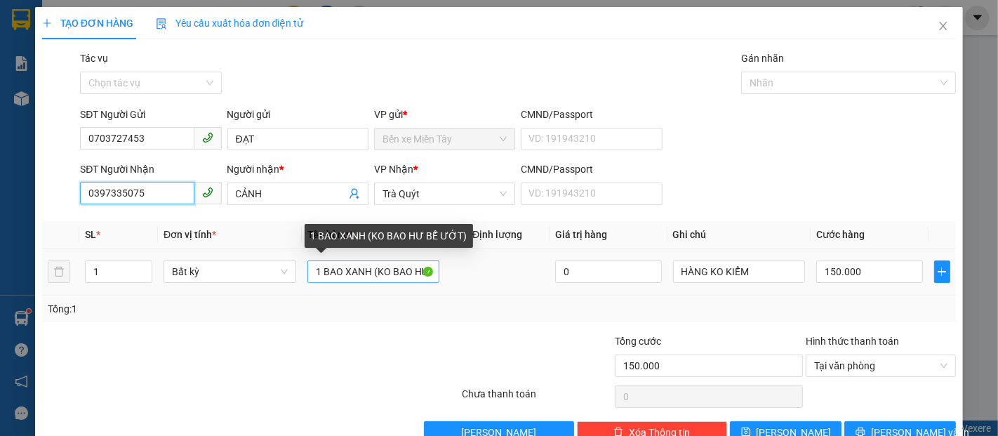
type input "0397335075"
drag, startPoint x: 367, startPoint y: 272, endPoint x: 321, endPoint y: 270, distance: 45.7
click at [321, 270] on input "1 BAO XANH (KO BAO HƯ BỂ ƯỚT)" at bounding box center [373, 271] width 133 height 22
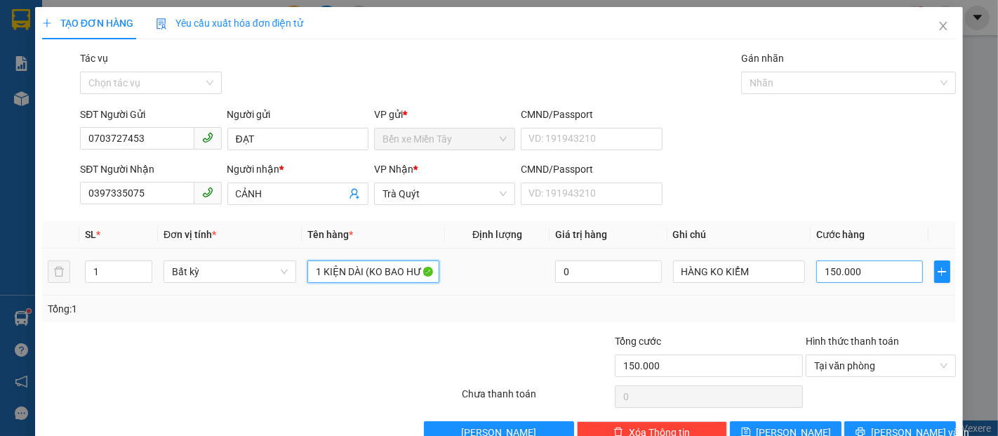
type input "1 KIỆN DÀI (KO BAO HƯ BỂ ƯỚT)"
click at [848, 274] on input "150.000" at bounding box center [869, 271] width 106 height 22
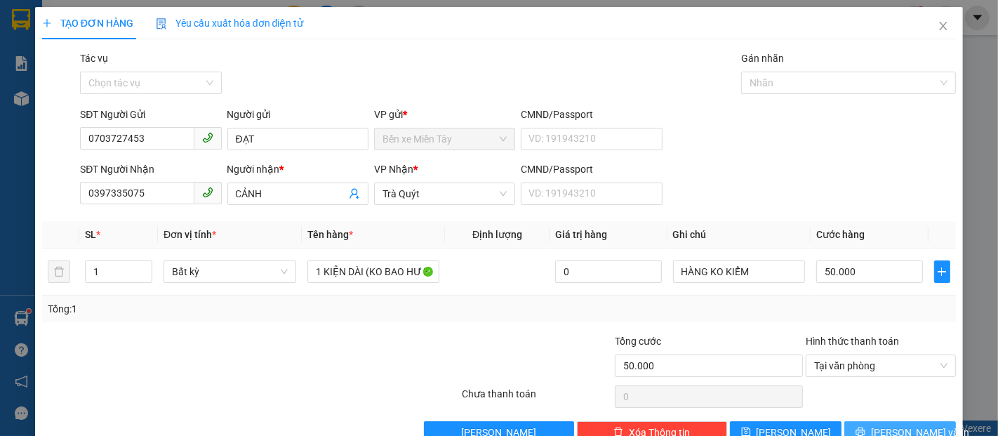
click at [873, 424] on button "[PERSON_NAME] và In" at bounding box center [900, 432] width 112 height 22
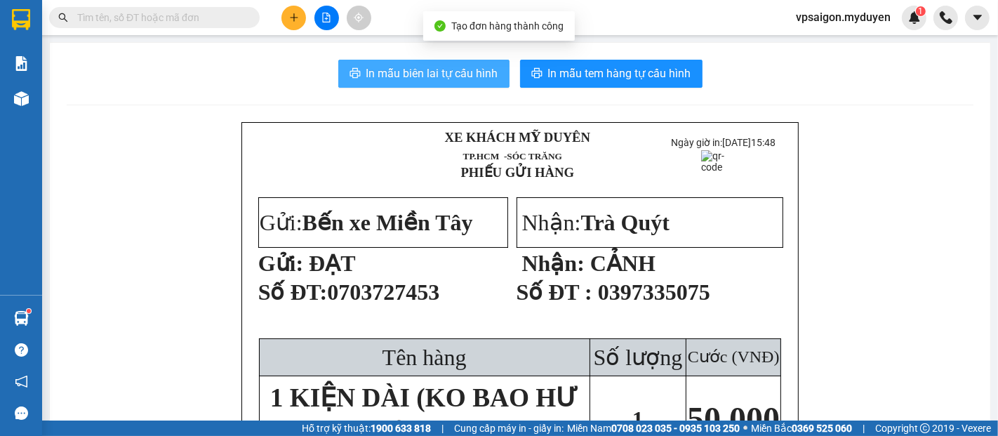
click at [411, 80] on span "In mẫu biên lai tự cấu hình" at bounding box center [432, 74] width 132 height 18
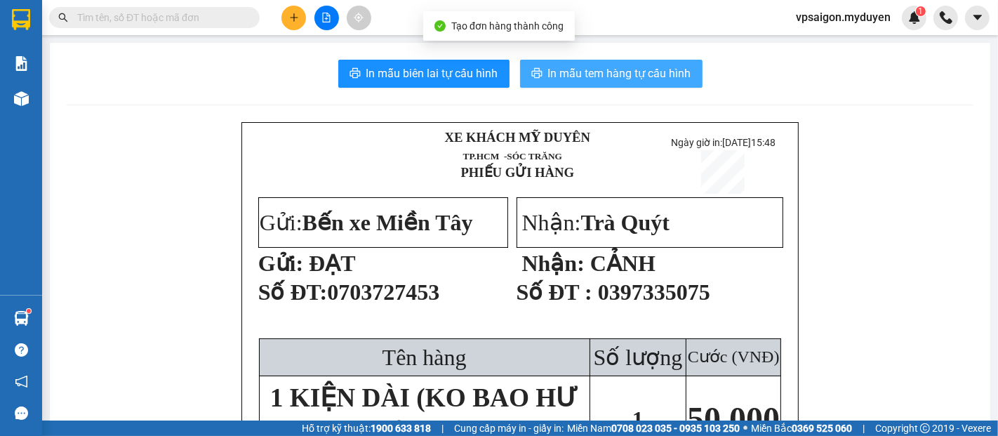
click at [633, 80] on span "In mẫu tem hàng tự cấu hình" at bounding box center [619, 74] width 143 height 18
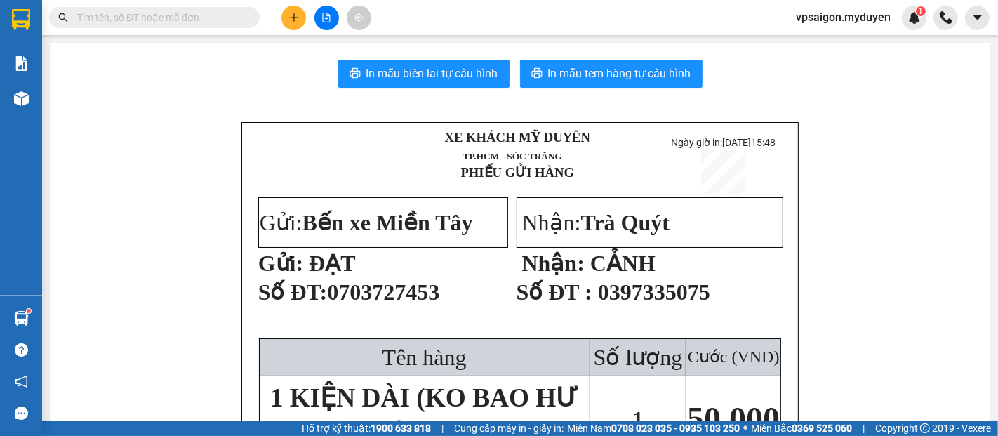
click at [302, 24] on button at bounding box center [293, 18] width 25 height 25
click at [342, 60] on div "Tạo đơn hàng" at bounding box center [349, 52] width 61 height 15
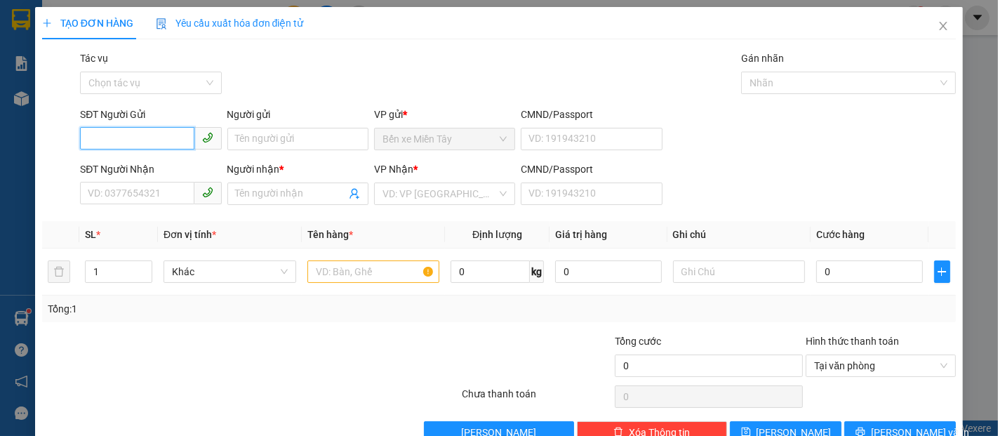
click at [166, 138] on input "SĐT Người Gửi" at bounding box center [137, 138] width 114 height 22
click at [166, 138] on input "058" at bounding box center [137, 138] width 114 height 22
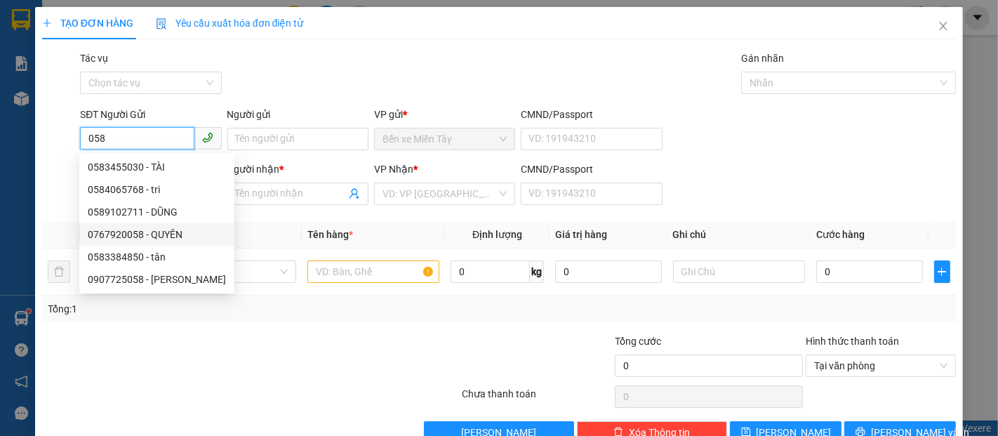
click at [184, 239] on div "0767920058 - QUYÊN" at bounding box center [157, 234] width 138 height 15
type input "0767920058"
type input "QUYÊN"
type input "0376260676"
type input "DUYÊN"
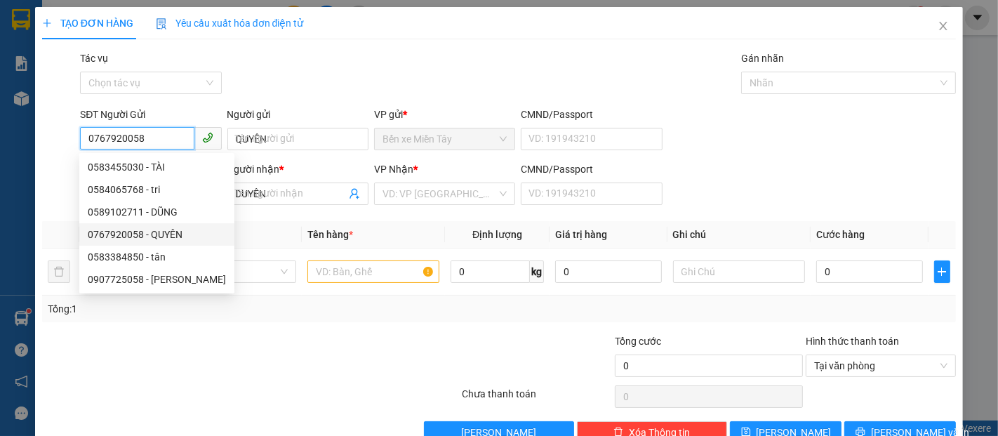
type input "40.000"
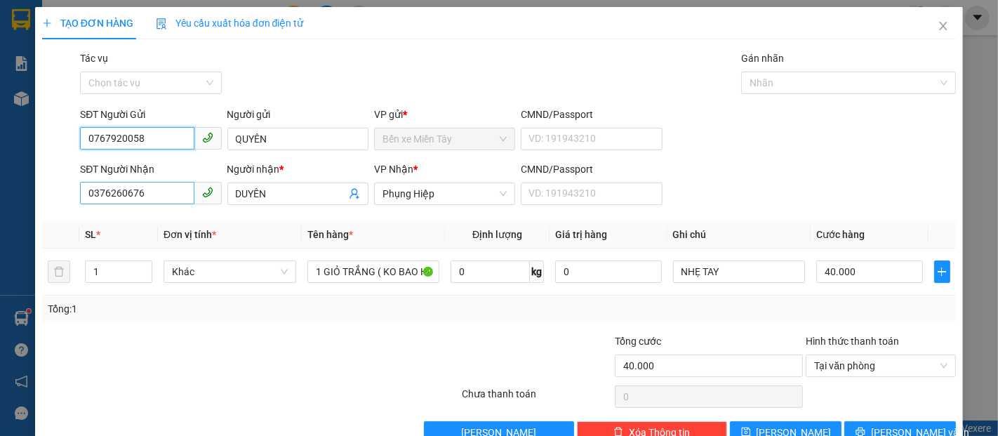
type input "0767920058"
click at [164, 183] on input "0376260676" at bounding box center [137, 193] width 114 height 22
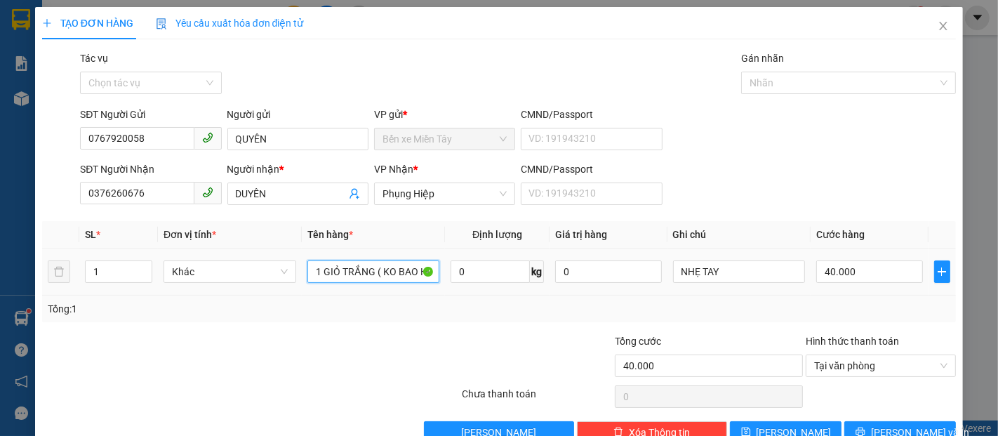
drag, startPoint x: 371, startPoint y: 277, endPoint x: 293, endPoint y: 286, distance: 78.4
click at [293, 286] on tr "1 Khác 1 GIỎ TRẮNG ( KO BAO HƯ BỂ) 0 kg 0 NHẸ TAY 40.000" at bounding box center [499, 271] width 914 height 47
type input "1 BỌC ĐEN ( KO BAO HƯ BỂ)"
click at [870, 260] on input "40.000" at bounding box center [869, 271] width 106 height 22
type input "3"
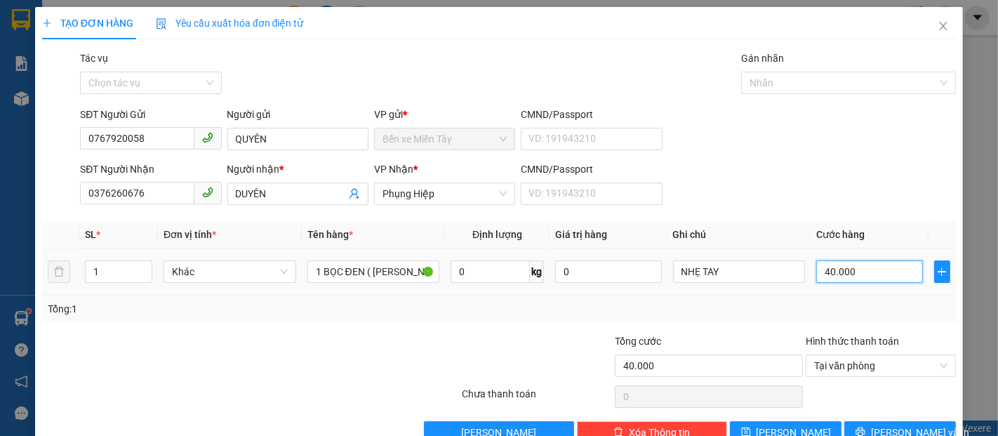
type input "3"
type input "30"
drag, startPoint x: 907, startPoint y: 398, endPoint x: 897, endPoint y: 385, distance: 16.4
click at [907, 425] on span "[PERSON_NAME] và In" at bounding box center [920, 432] width 98 height 15
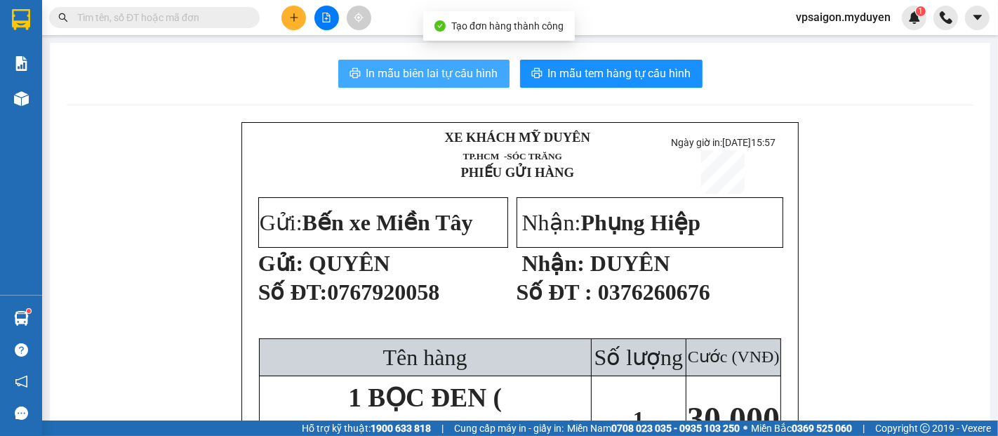
click at [471, 75] on span "In mẫu biên lai tự cấu hình" at bounding box center [432, 74] width 132 height 18
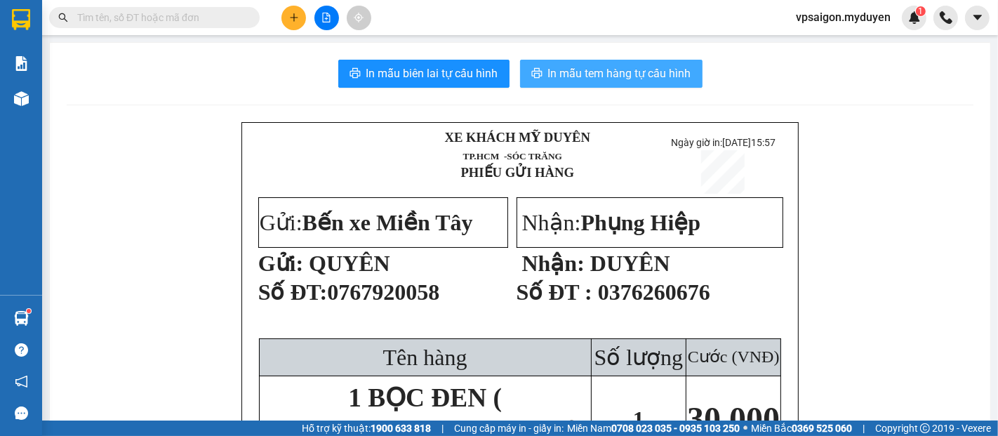
click at [606, 77] on span "In mẫu tem hàng tự cấu hình" at bounding box center [619, 74] width 143 height 18
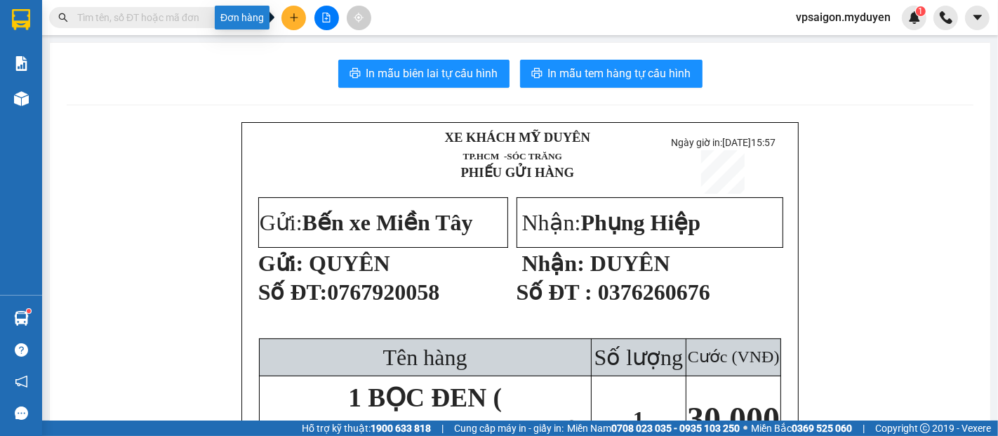
drag, startPoint x: 296, startPoint y: 8, endPoint x: 312, endPoint y: 37, distance: 33.3
click at [296, 8] on button at bounding box center [293, 18] width 25 height 25
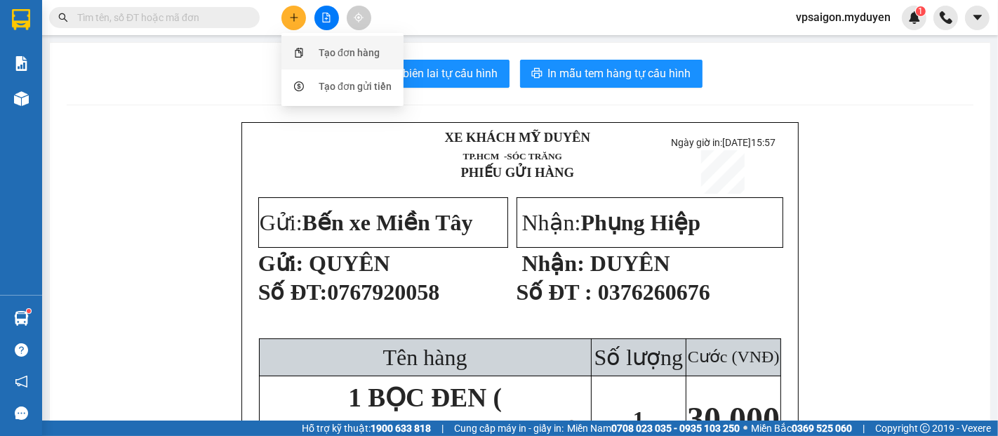
click at [319, 41] on div "Tạo đơn hàng" at bounding box center [342, 52] width 105 height 27
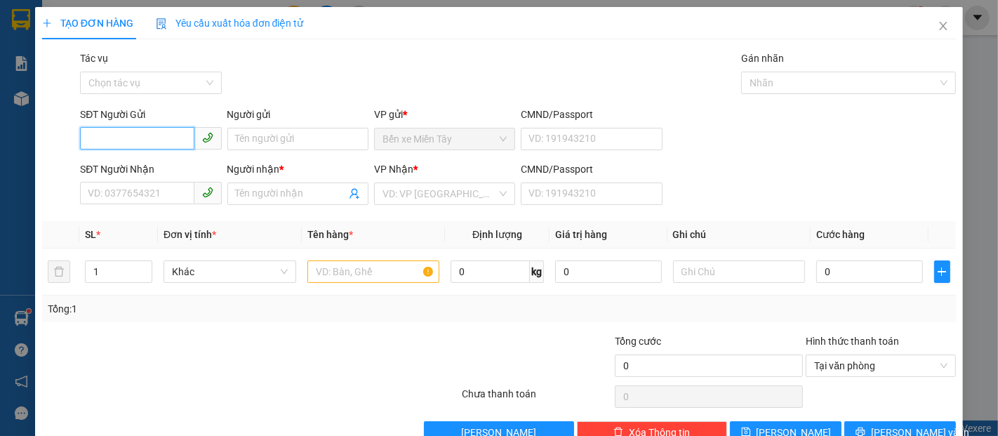
click at [112, 142] on input "SĐT Người Gửi" at bounding box center [137, 138] width 114 height 22
type input "0345584916"
click at [156, 175] on div "0345584916 - MÂY" at bounding box center [149, 167] width 140 height 22
type input "MÂY"
type input "0342725317"
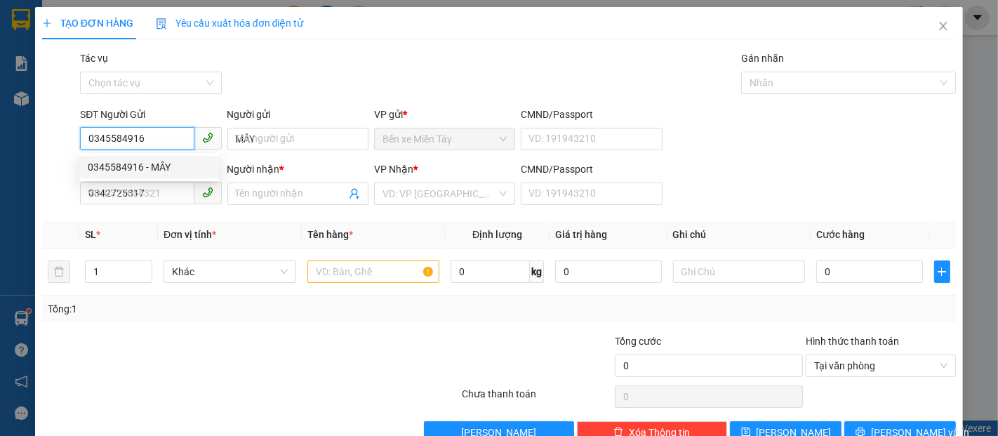
type input "BẢO"
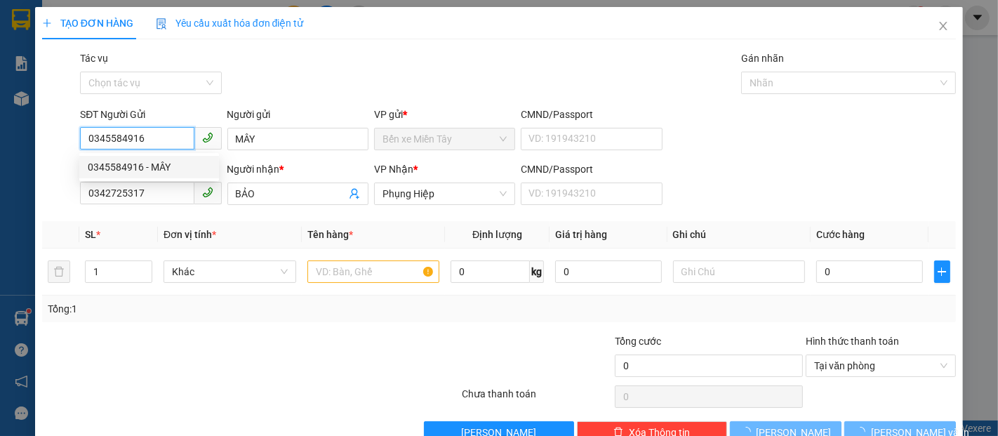
type input "30.000"
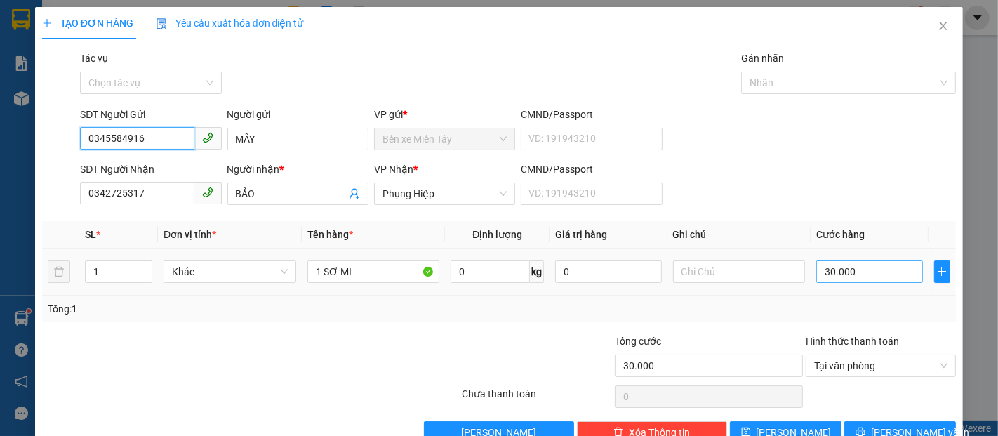
type input "0345584916"
click at [855, 266] on input "30.000" at bounding box center [869, 271] width 106 height 22
type input "2"
type input "20"
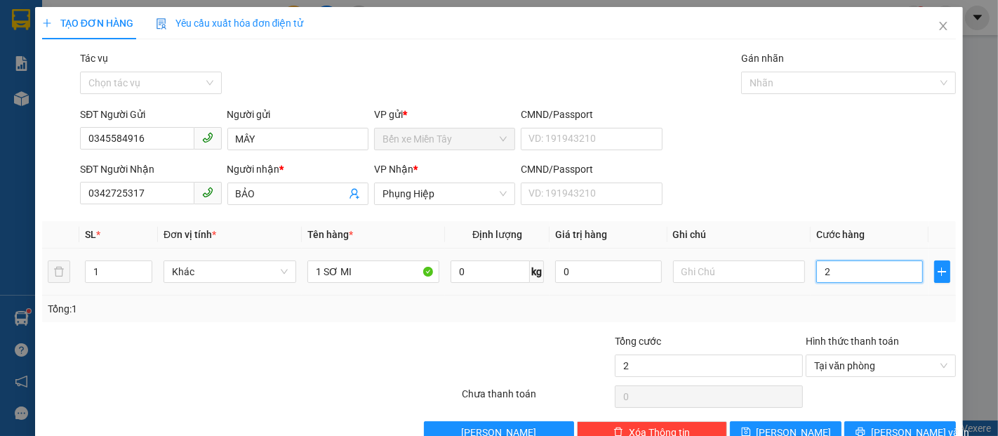
type input "20"
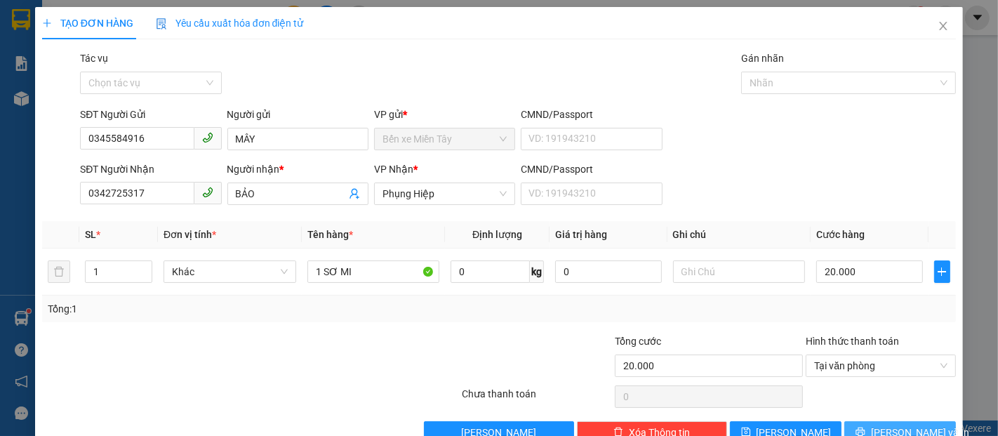
click at [905, 425] on span "[PERSON_NAME] và In" at bounding box center [920, 432] width 98 height 15
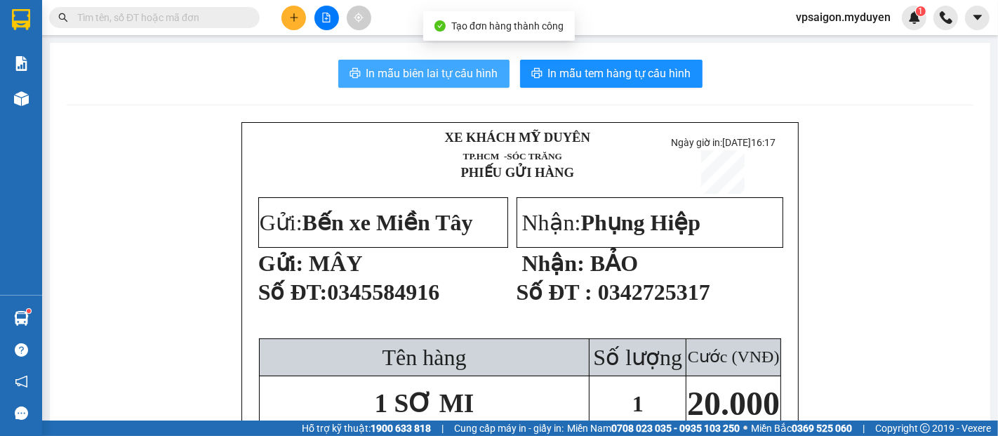
click at [434, 70] on span "In mẫu biên lai tự cấu hình" at bounding box center [432, 74] width 132 height 18
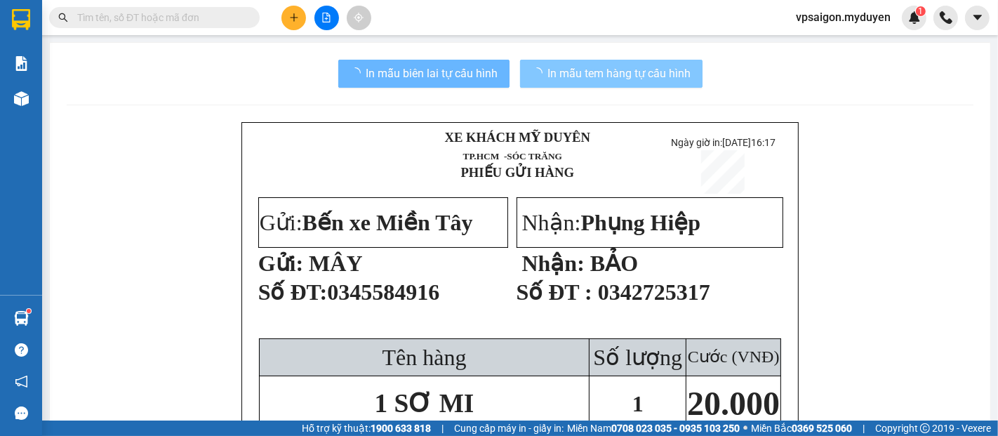
click at [645, 81] on span "In mẫu tem hàng tự cấu hình" at bounding box center [619, 74] width 143 height 18
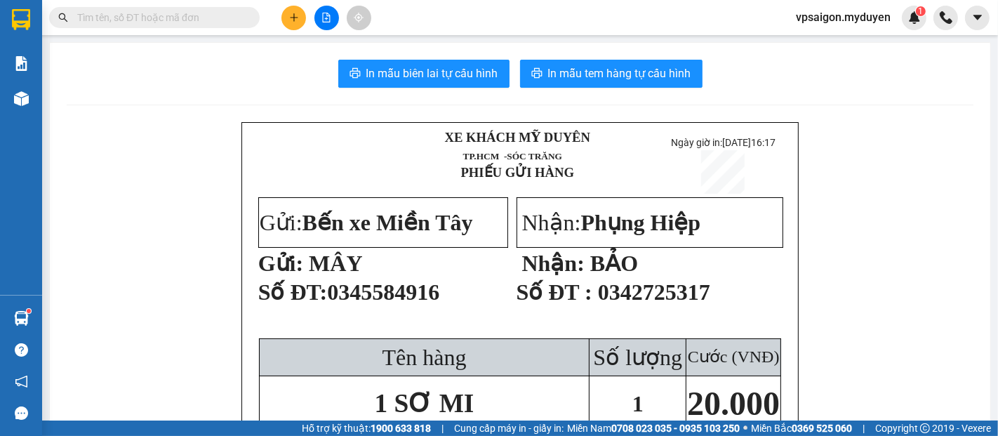
click at [298, 18] on button at bounding box center [293, 18] width 25 height 25
click at [366, 51] on div "Tạo đơn hàng" at bounding box center [349, 52] width 61 height 15
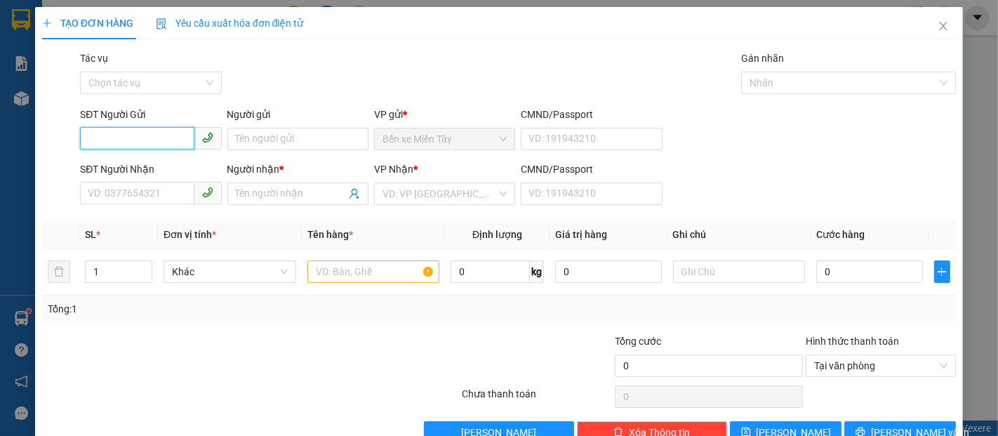
click at [176, 132] on input "SĐT Người Gửi" at bounding box center [137, 138] width 114 height 22
type input "512"
click at [124, 145] on input "512" at bounding box center [137, 138] width 114 height 22
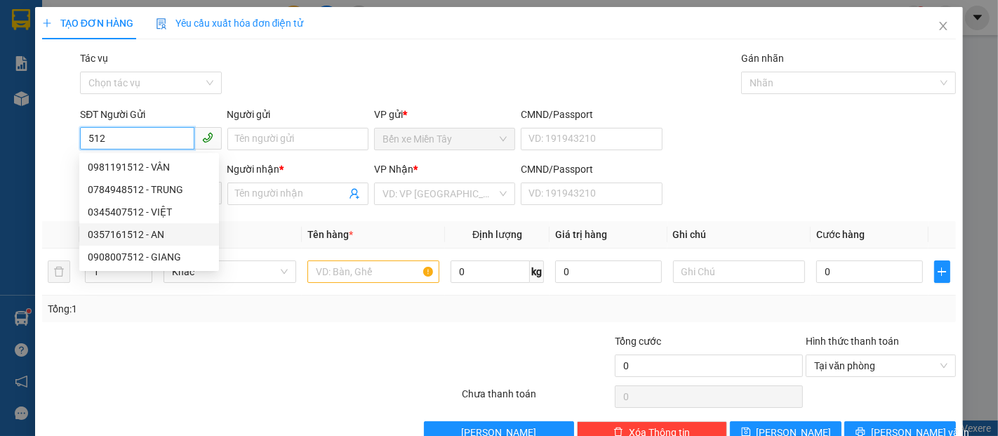
click at [162, 238] on div "0357161512 - AN" at bounding box center [149, 234] width 123 height 15
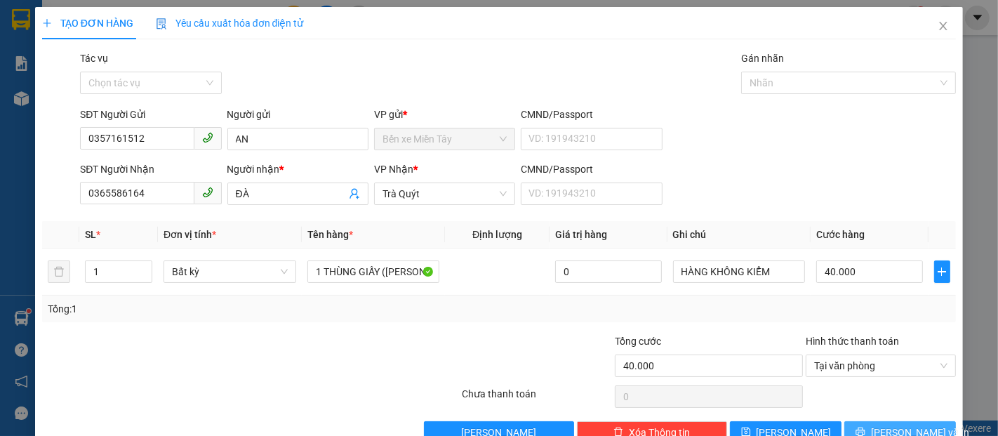
click at [898, 425] on span "[PERSON_NAME] và In" at bounding box center [920, 432] width 98 height 15
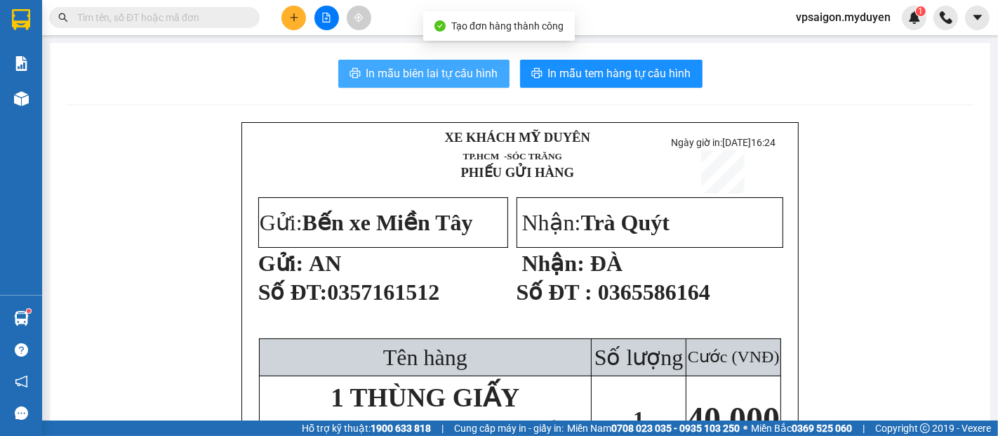
click at [434, 82] on span "In mẫu biên lai tự cấu hình" at bounding box center [432, 74] width 132 height 18
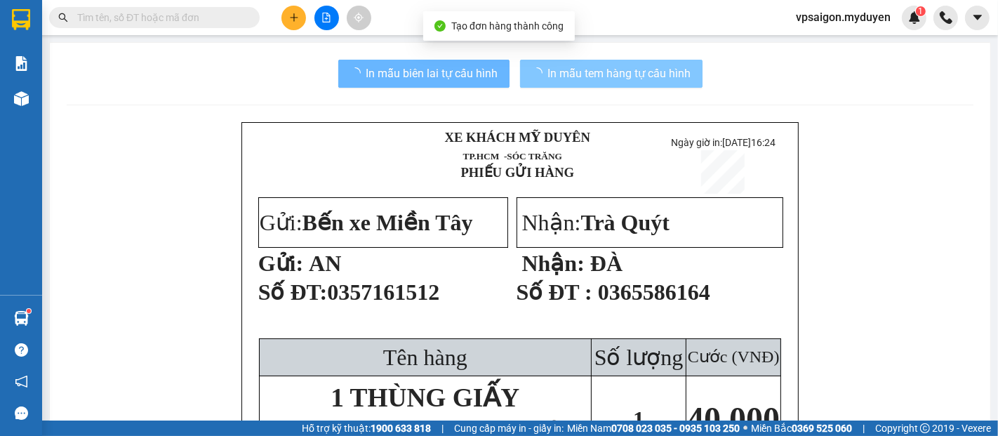
click at [597, 73] on span "In mẫu tem hàng tự cấu hình" at bounding box center [619, 74] width 143 height 18
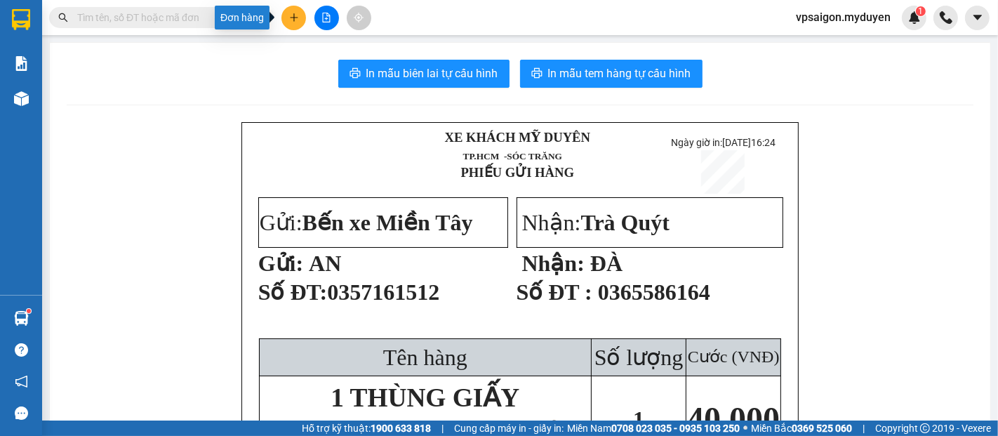
click at [298, 13] on button at bounding box center [293, 18] width 25 height 25
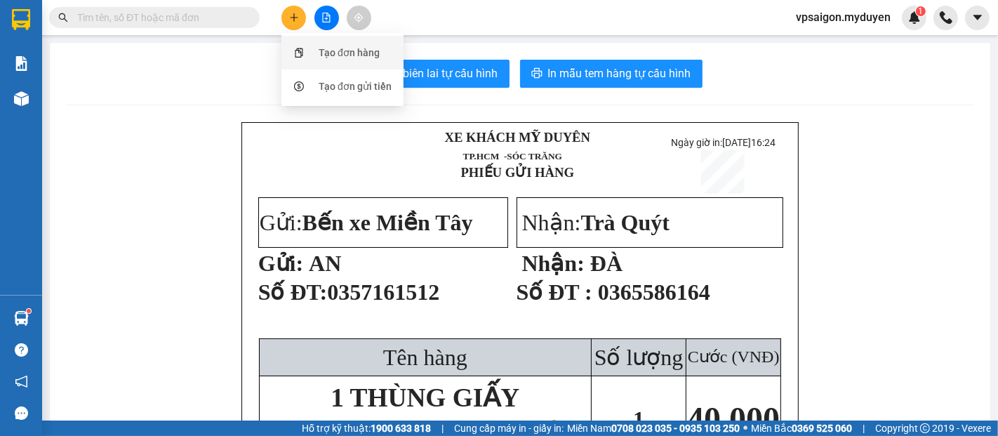
click at [356, 58] on div "Tạo đơn hàng" at bounding box center [349, 52] width 61 height 15
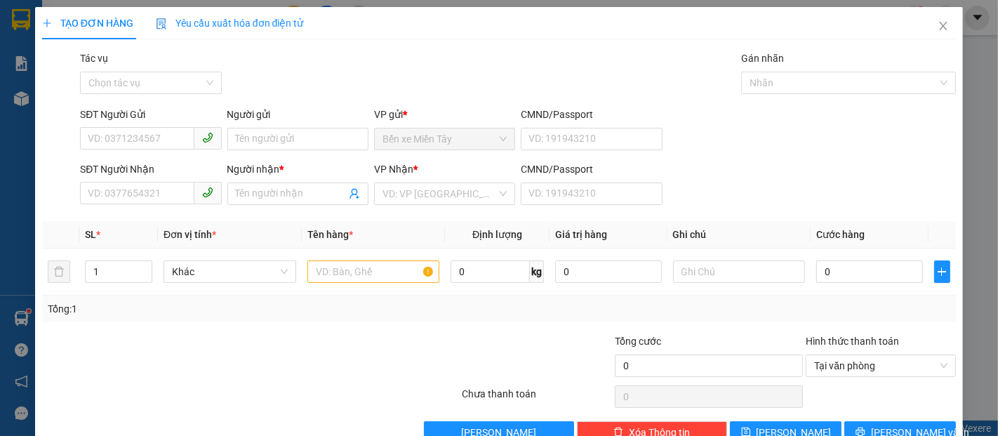
click at [166, 124] on div "SĐT Người Gửi" at bounding box center [150, 117] width 141 height 21
click at [109, 133] on input "SĐT Người Gửi" at bounding box center [137, 138] width 114 height 22
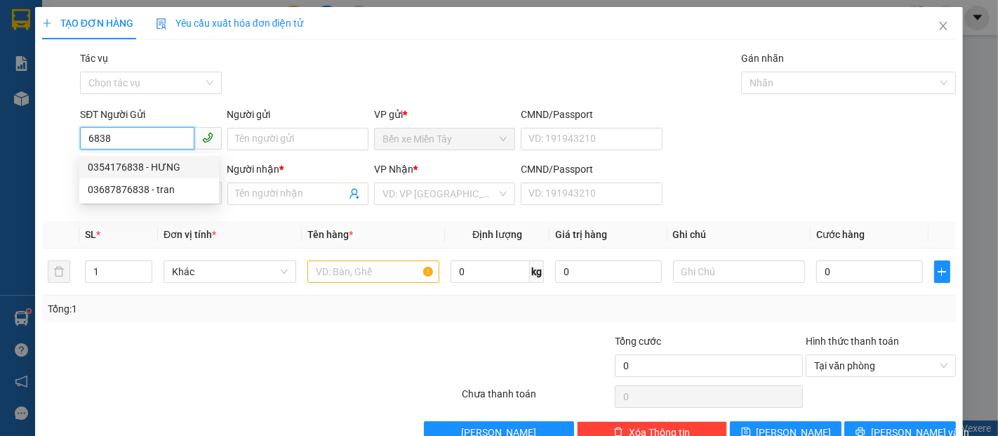
click at [175, 167] on div "0354176838 - HƯNG" at bounding box center [149, 166] width 123 height 15
type input "0354176838"
type input "HƯNG"
type input "0902742927"
type input "PHONG"
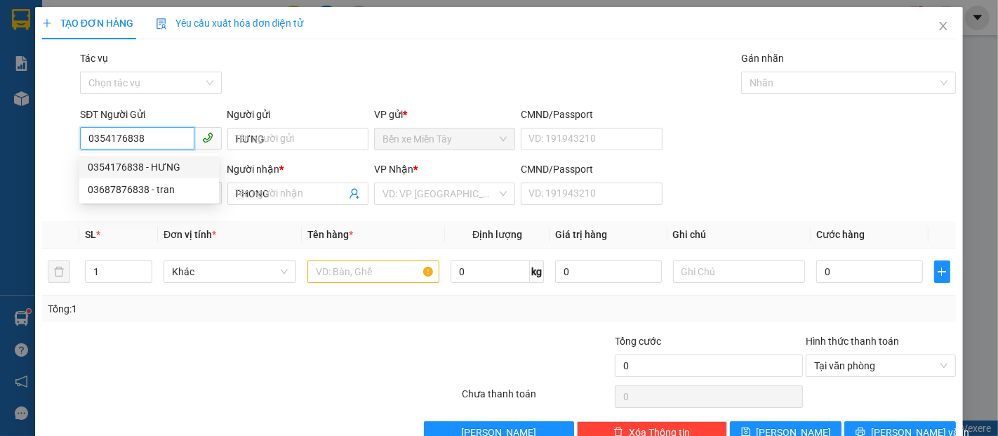
type input "40.000"
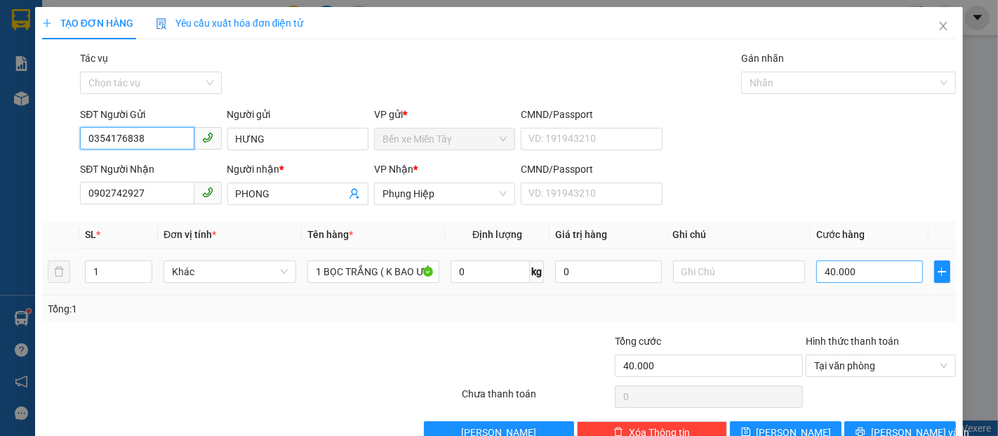
type input "0354176838"
click at [852, 281] on input "40.000" at bounding box center [869, 271] width 106 height 22
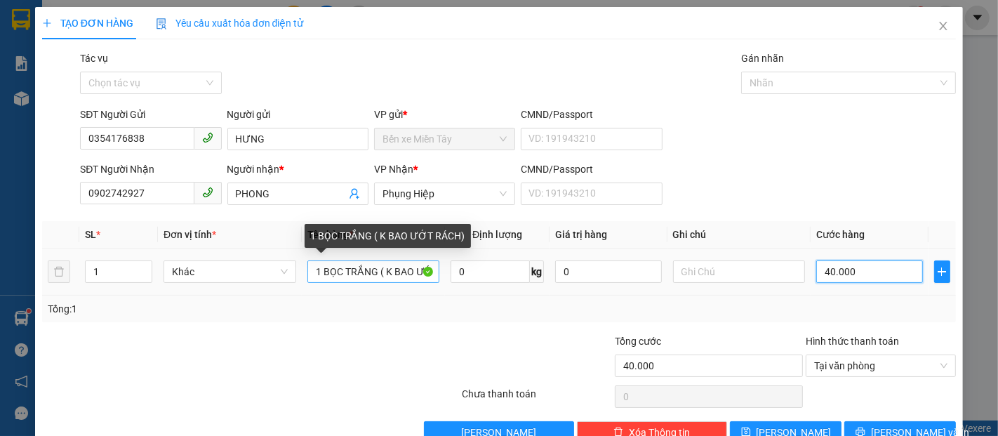
type input "5"
type input "50"
type input "50.000"
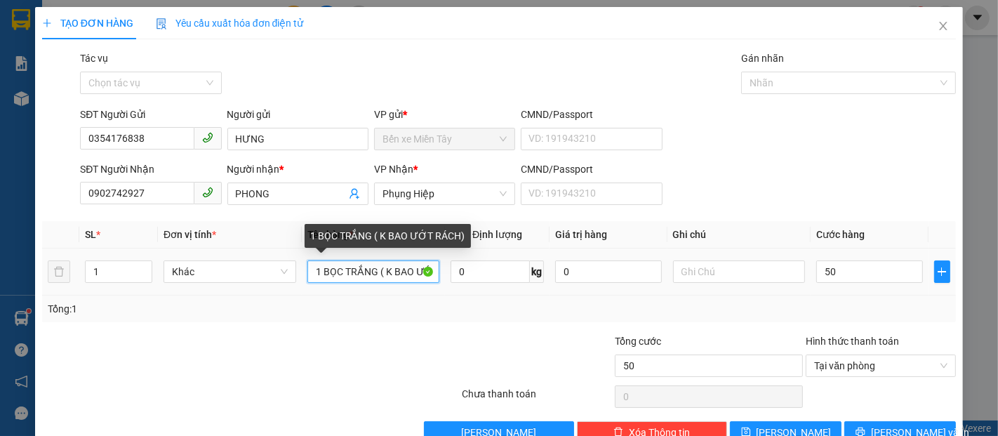
type input "50.000"
click at [371, 274] on input "1 BỌC TRẮNG ( K BAO ƯỚT RÁCH)" at bounding box center [373, 271] width 133 height 22
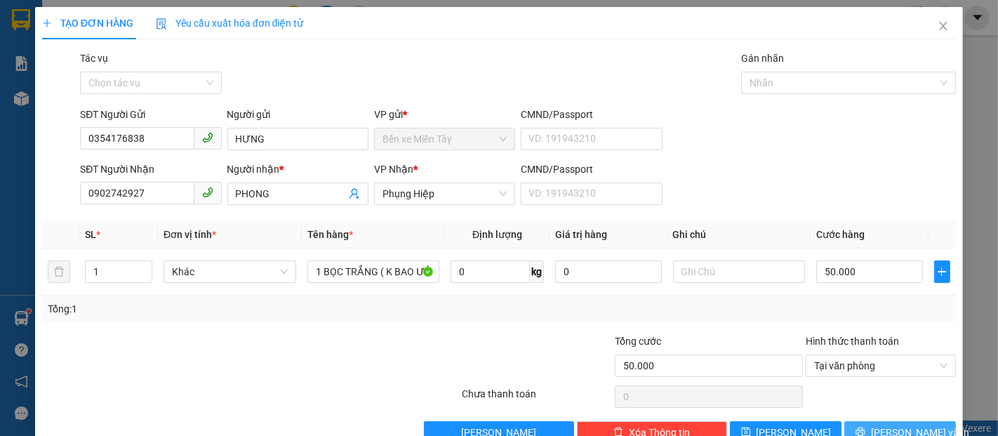
click at [917, 421] on button "[PERSON_NAME] và In" at bounding box center [900, 432] width 112 height 22
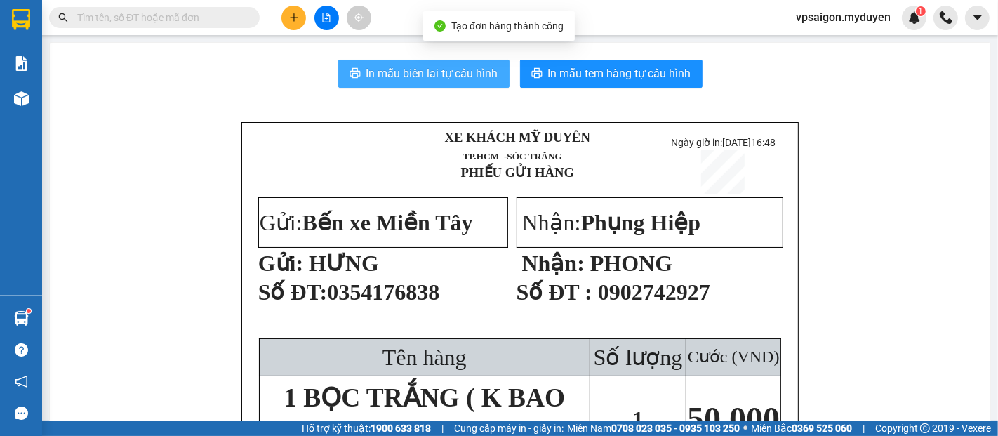
click at [468, 85] on button "In mẫu biên lai tự cấu hình" at bounding box center [423, 74] width 171 height 28
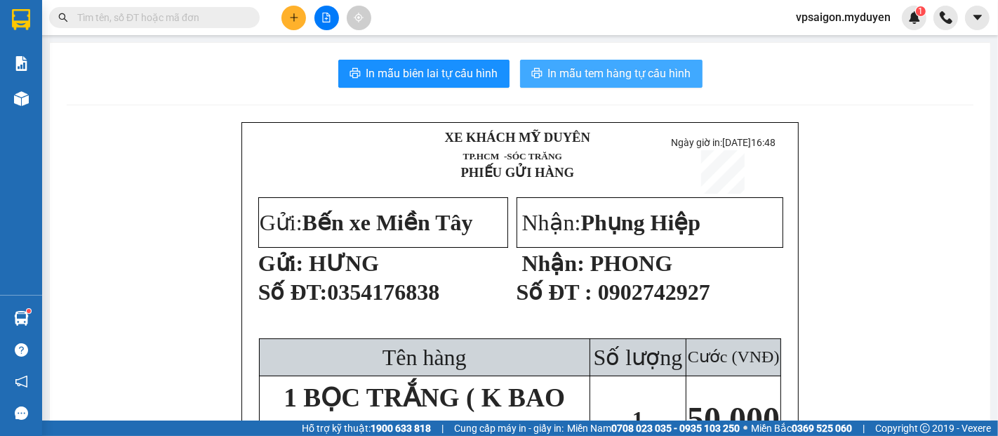
click at [641, 83] on button "In mẫu tem hàng tự cấu hình" at bounding box center [611, 74] width 182 height 28
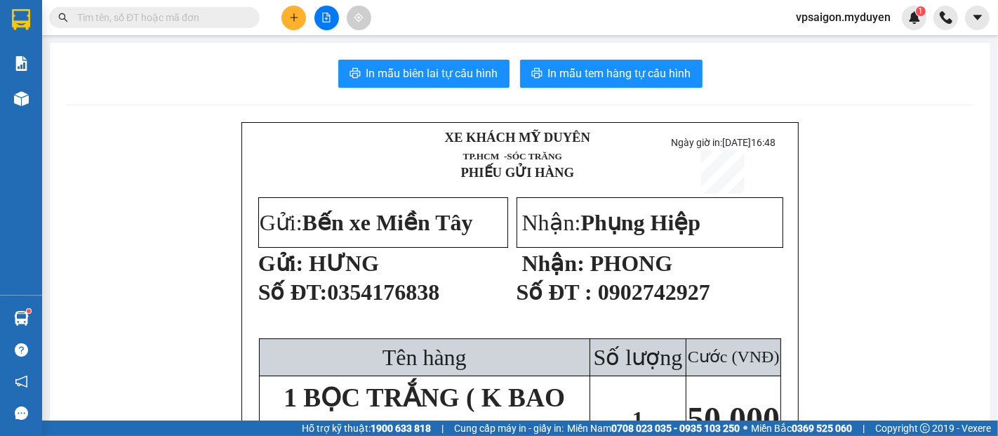
drag, startPoint x: 295, startPoint y: 17, endPoint x: 349, endPoint y: 49, distance: 62.9
click at [295, 17] on icon "plus" at bounding box center [294, 17] width 8 height 1
click at [352, 52] on div "Tạo đơn hàng" at bounding box center [349, 52] width 61 height 15
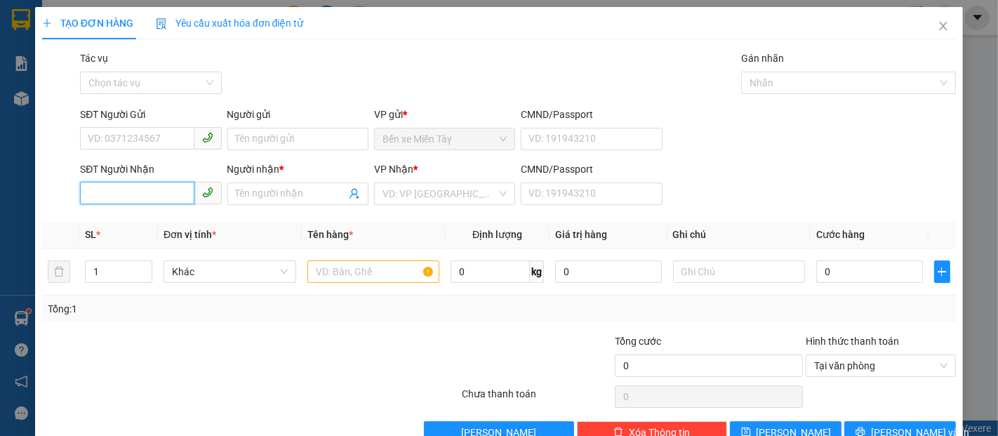
click at [155, 182] on input "SĐT Người Nhận" at bounding box center [137, 193] width 114 height 22
click at [163, 195] on input "039573671" at bounding box center [137, 193] width 114 height 22
click at [105, 192] on input "039573671" at bounding box center [137, 193] width 114 height 22
click at [107, 192] on input "039573671" at bounding box center [137, 193] width 114 height 22
click at [111, 195] on input "039573671" at bounding box center [137, 193] width 114 height 22
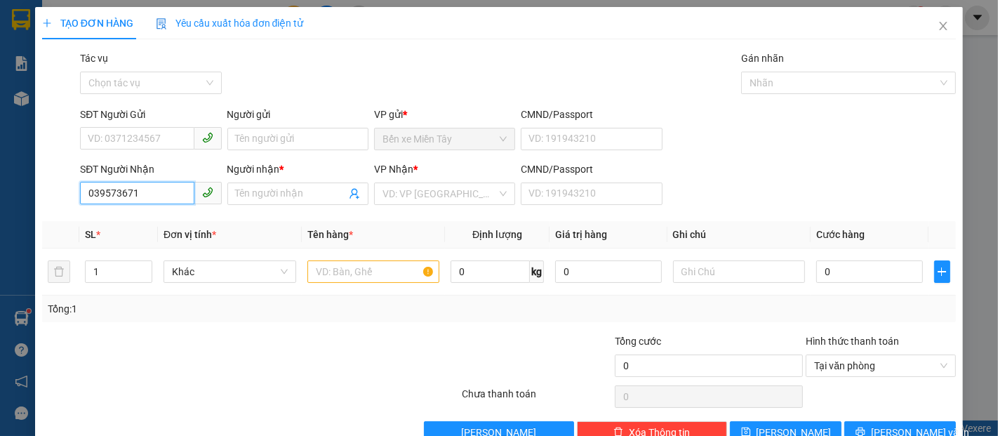
type input "0393573671"
click at [180, 218] on div "0393573671 - NGÂN" at bounding box center [149, 221] width 123 height 15
type input "NGÂN"
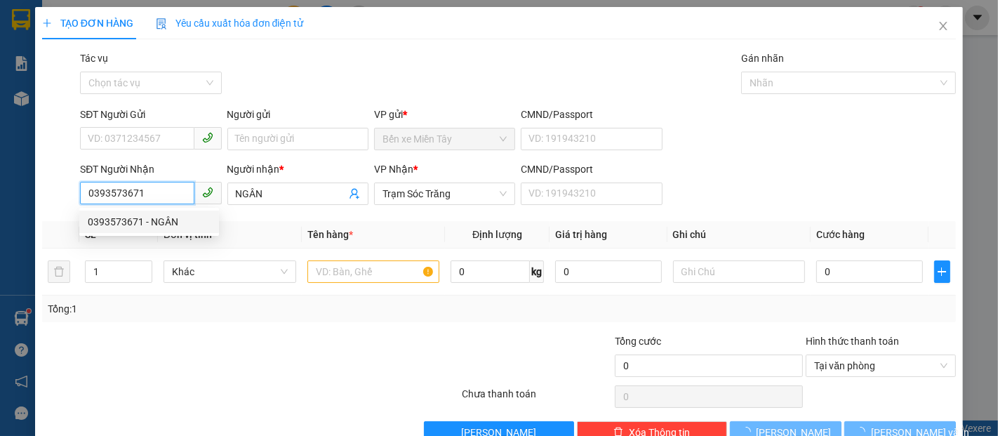
type input "20.000"
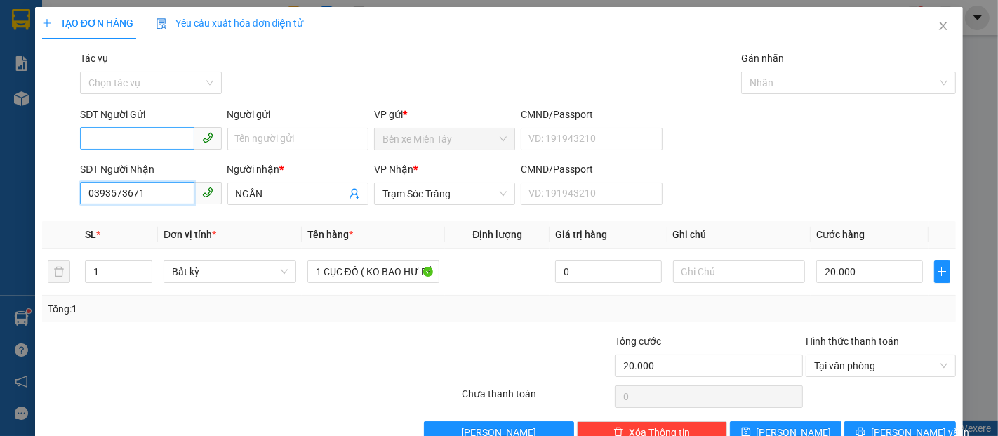
type input "0393573671"
click at [169, 136] on input "SĐT Người Gửi" at bounding box center [137, 138] width 114 height 22
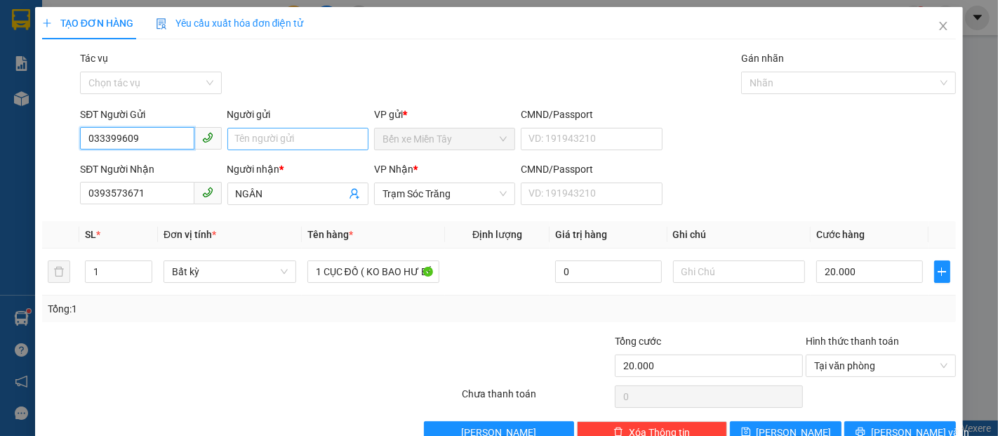
type input "033399609"
click at [273, 138] on input "Người gửi" at bounding box center [297, 139] width 141 height 22
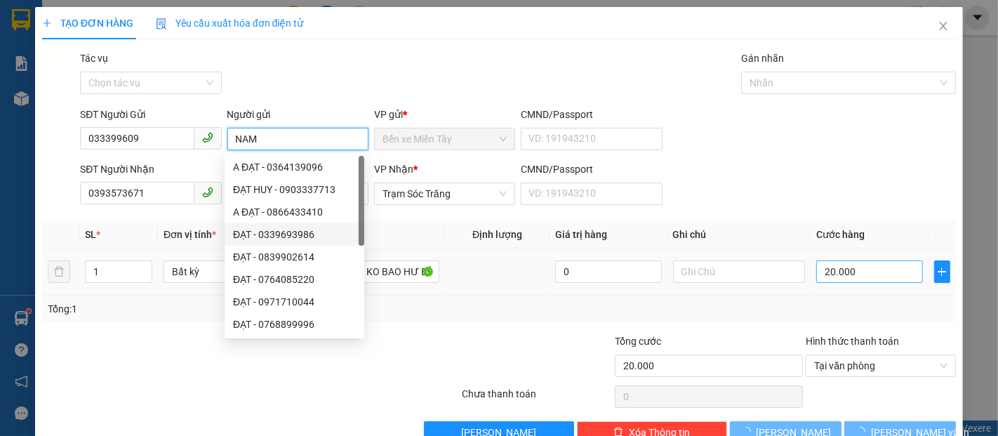
type input "NAM"
click at [862, 269] on input "20.000" at bounding box center [869, 271] width 106 height 22
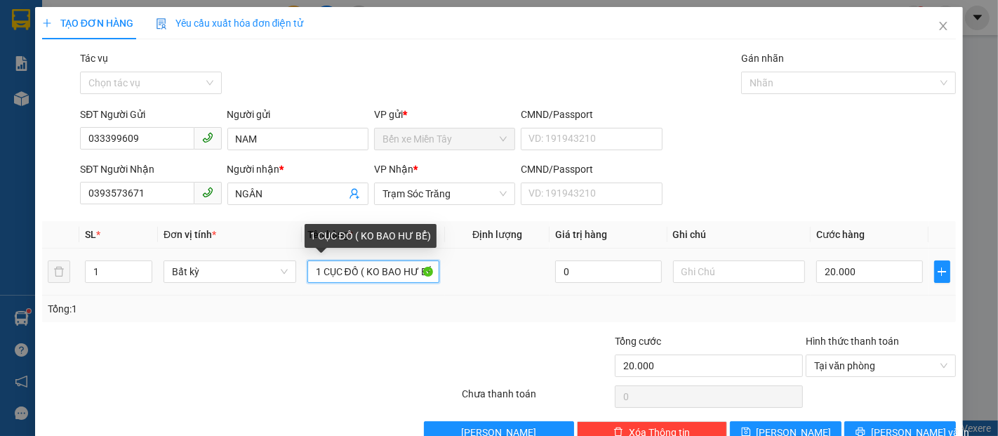
drag, startPoint x: 354, startPoint y: 274, endPoint x: 303, endPoint y: 274, distance: 50.5
click at [307, 274] on input "1 CỤC ĐỒ ( KO BAO HƯ BỂ)" at bounding box center [373, 271] width 133 height 22
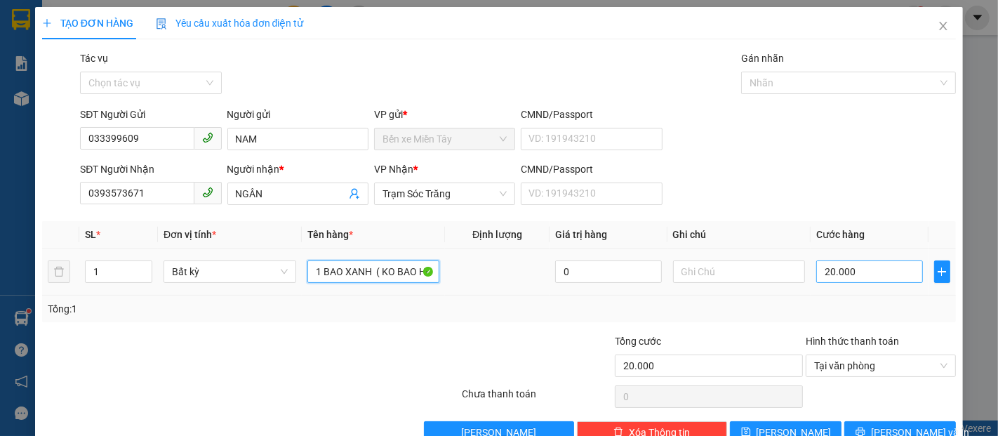
type input "1 BAO XANH ( KO BAO HƯ BỂ)"
click at [849, 276] on input "20.000" at bounding box center [869, 271] width 106 height 22
type input "1"
type input "18"
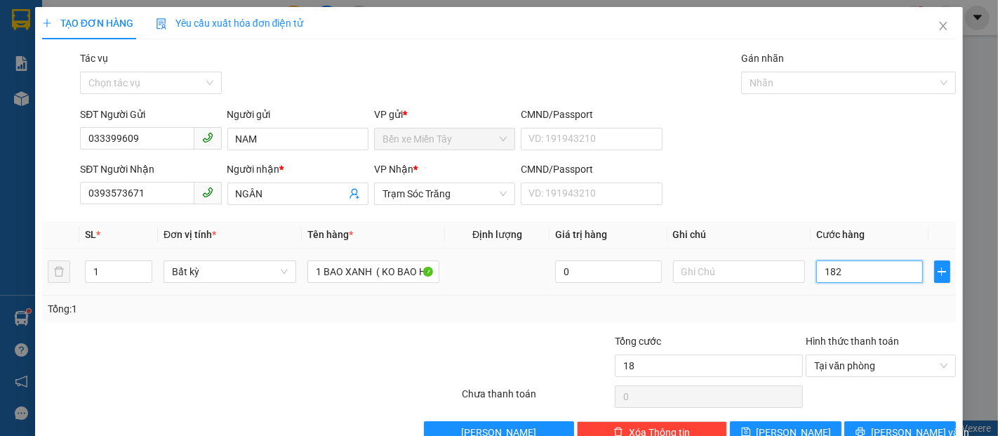
type input "1.820"
type input "182"
type input "18"
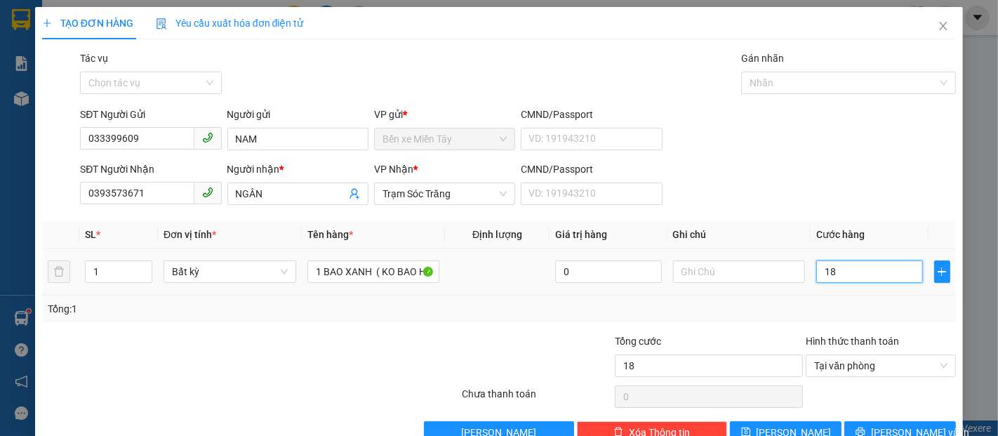
type input "1"
type input "0"
drag, startPoint x: 837, startPoint y: 275, endPoint x: 813, endPoint y: 275, distance: 23.2
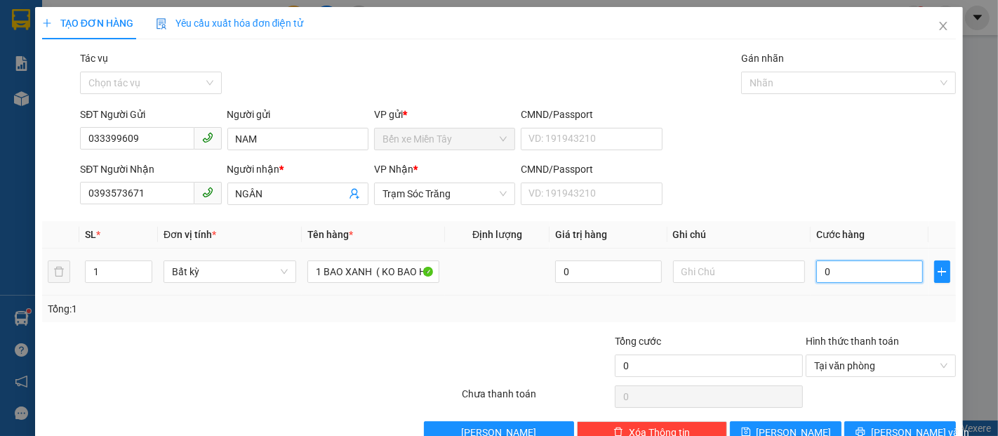
click at [816, 275] on input "0" at bounding box center [869, 271] width 106 height 22
type input "1"
type input "189"
type input "1.890"
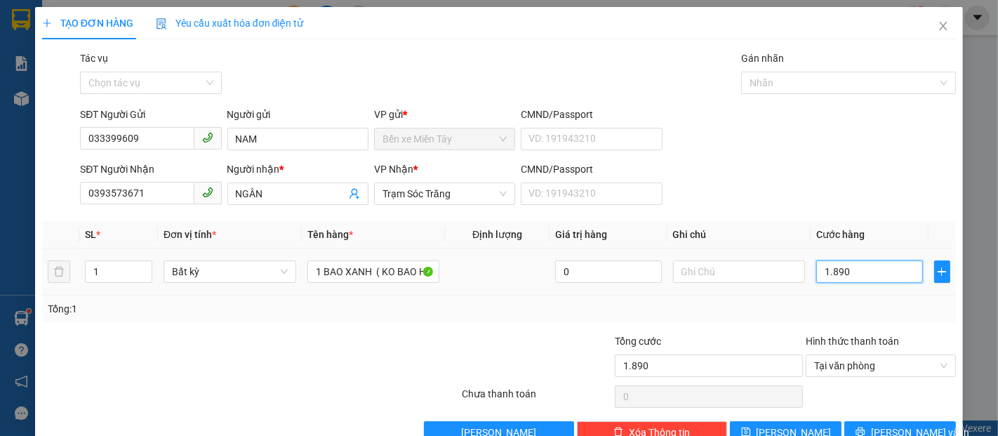
type input "189"
type input "18"
type input "1"
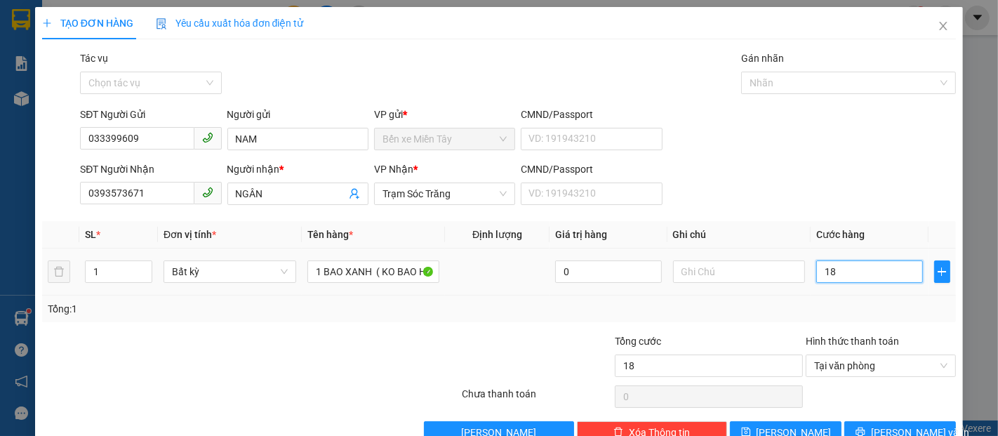
type input "1"
type input "18"
type input "180"
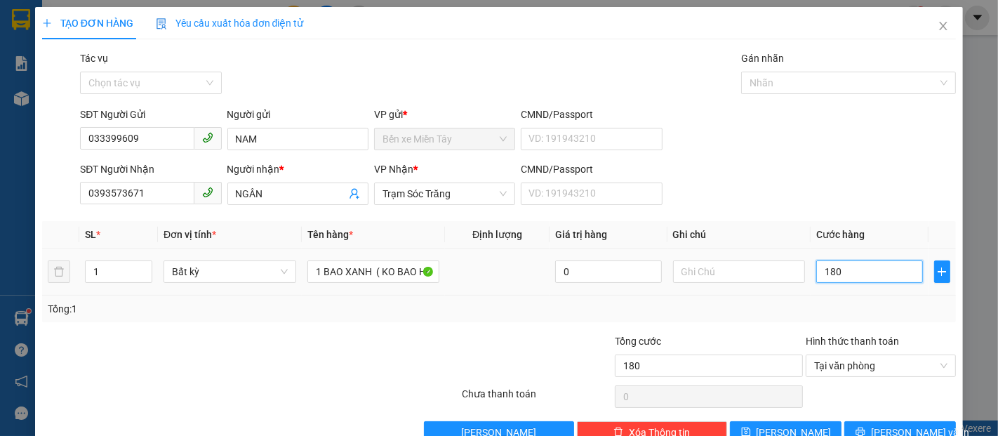
click at [845, 260] on input "180" at bounding box center [869, 271] width 106 height 22
type input "18"
type input "1"
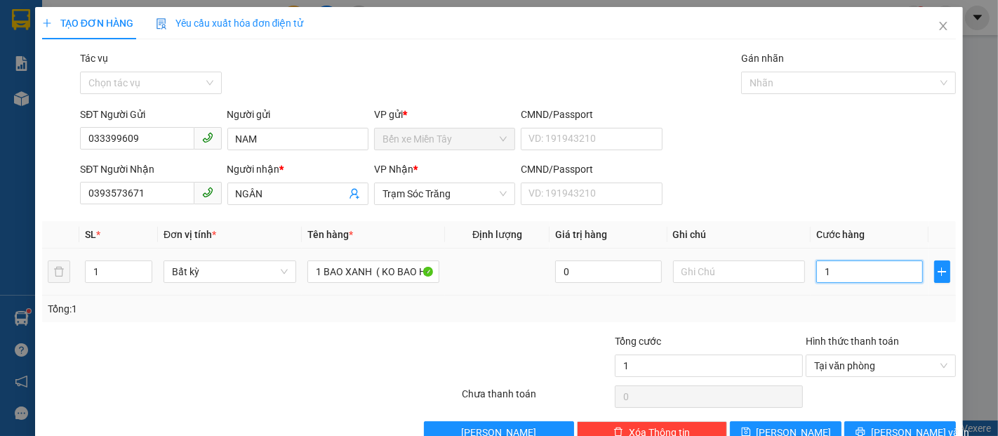
type input "17"
type input "170"
type input "170.000"
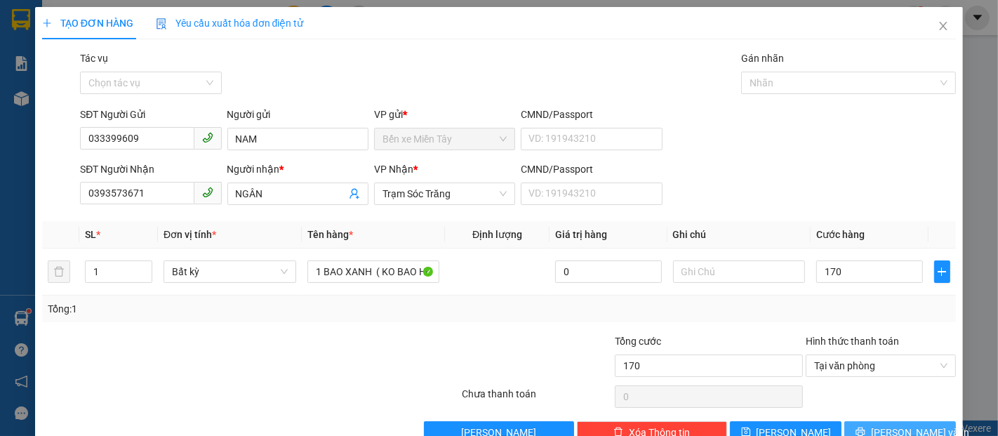
type input "170.000"
click at [897, 425] on span "[PERSON_NAME] và In" at bounding box center [920, 432] width 98 height 15
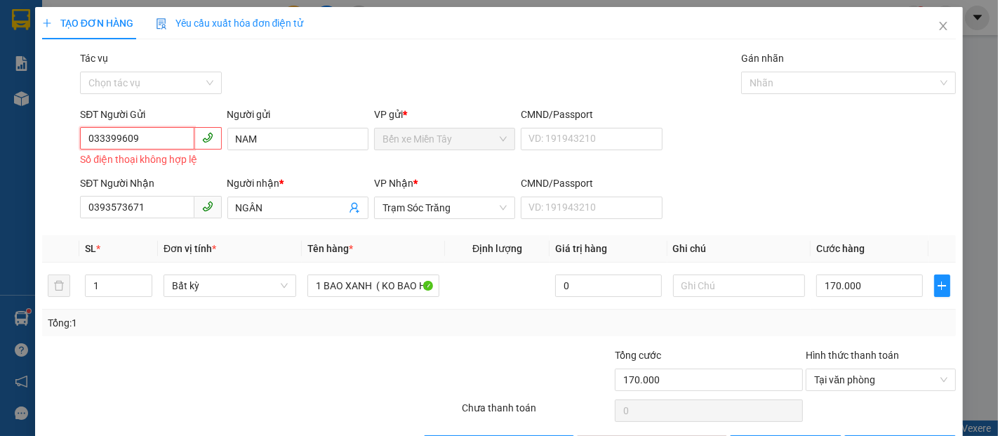
click at [164, 127] on input "033399609" at bounding box center [137, 138] width 114 height 22
click at [117, 127] on input "033399609" at bounding box center [137, 138] width 114 height 22
click at [109, 127] on input "033399609" at bounding box center [137, 138] width 114 height 22
click at [121, 127] on input "033399609" at bounding box center [137, 138] width 114 height 22
click at [136, 127] on input "033399609" at bounding box center [137, 138] width 114 height 22
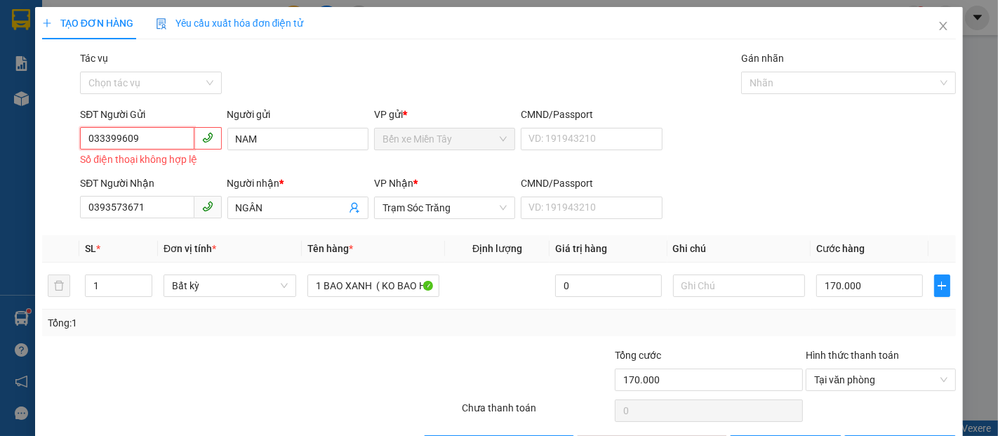
click at [95, 127] on input "033399609" at bounding box center [137, 138] width 114 height 22
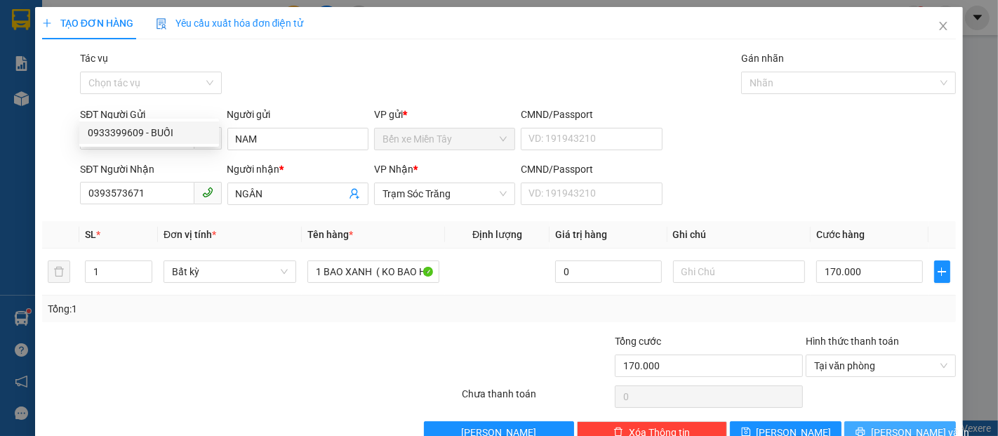
drag, startPoint x: 919, startPoint y: 392, endPoint x: 915, endPoint y: 371, distance: 20.7
click at [918, 421] on button "[PERSON_NAME] và In" at bounding box center [900, 432] width 112 height 22
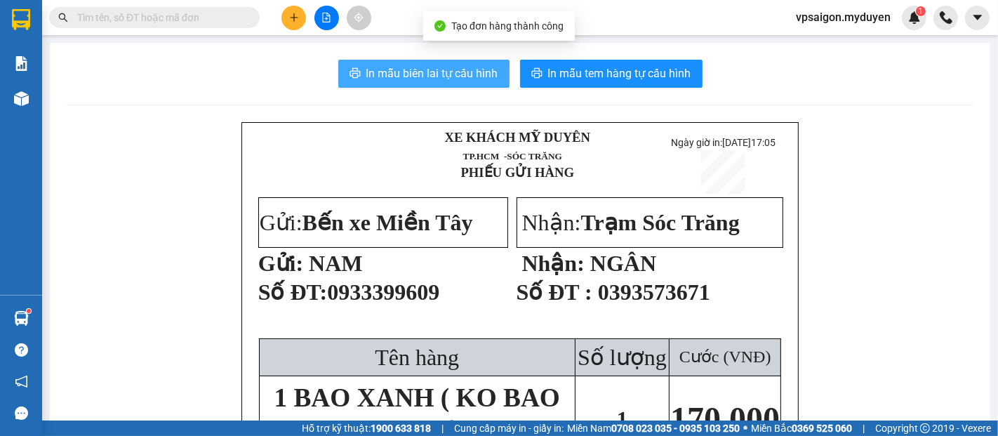
click at [458, 81] on span "In mẫu biên lai tự cấu hình" at bounding box center [432, 74] width 132 height 18
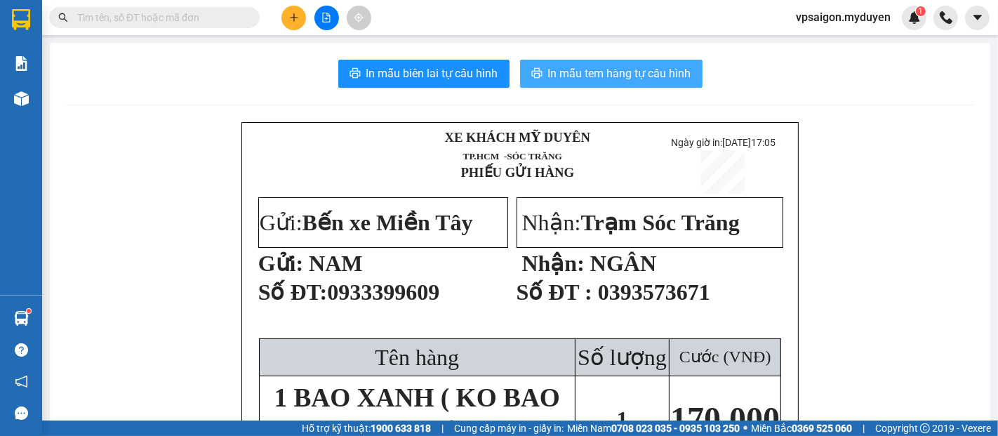
click at [587, 84] on button "In mẫu tem hàng tự cấu hình" at bounding box center [611, 74] width 182 height 28
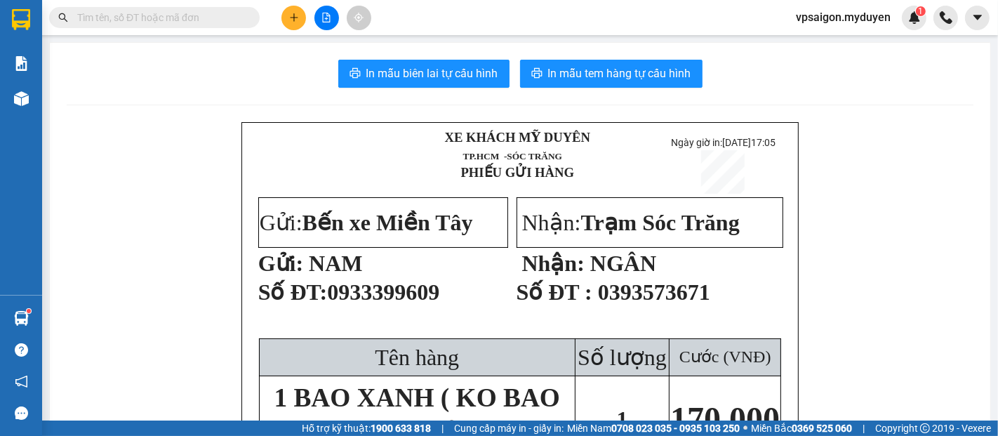
drag, startPoint x: 291, startPoint y: 34, endPoint x: 296, endPoint y: 23, distance: 11.9
click at [293, 27] on div "Kết quả tìm kiếm ( 0 ) Bộ lọc No Data vpsaigon.myduyen 1" at bounding box center [499, 17] width 998 height 35
click at [297, 21] on icon "plus" at bounding box center [294, 18] width 10 height 10
click at [330, 51] on div "Tạo đơn hàng" at bounding box center [349, 52] width 61 height 15
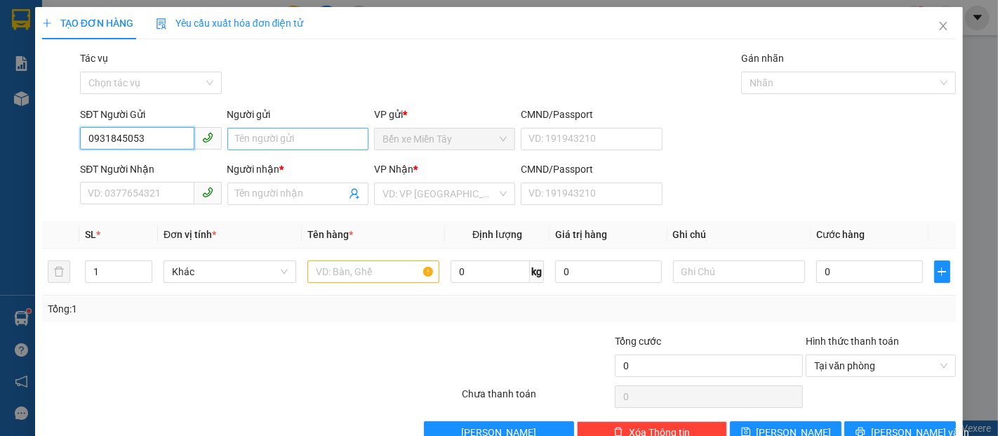
type input "0931845053"
click at [302, 134] on input "Người gửi" at bounding box center [297, 139] width 141 height 22
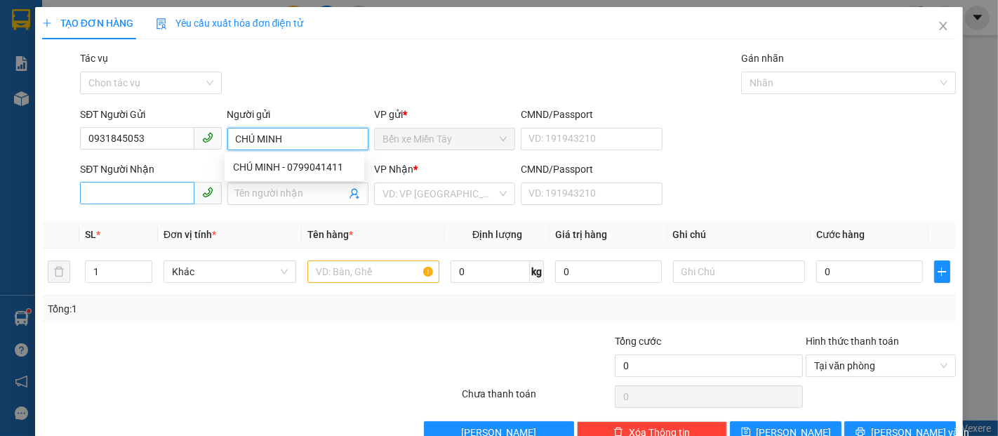
type input "CHÚ MINH"
click at [160, 188] on input "SĐT Người Nhận" at bounding box center [137, 193] width 114 height 22
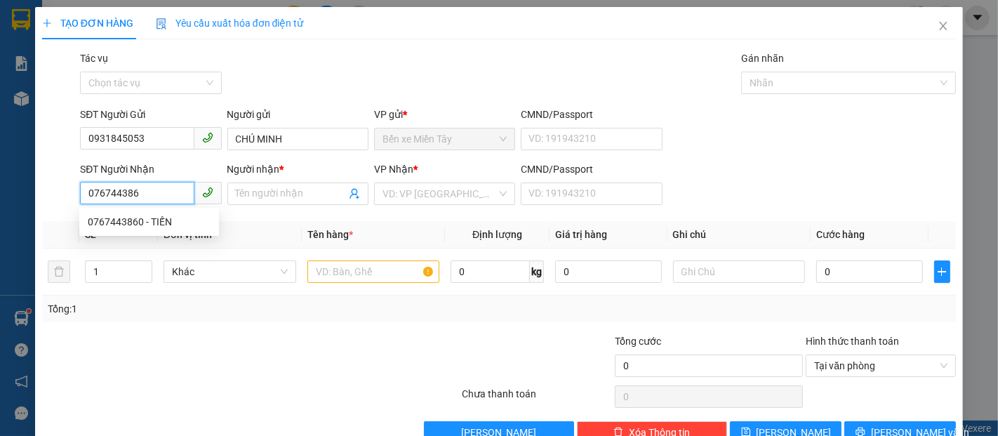
type input "0767443860"
click at [173, 221] on div "0767443860 - TIẾN" at bounding box center [149, 221] width 123 height 15
type input "TIẾN"
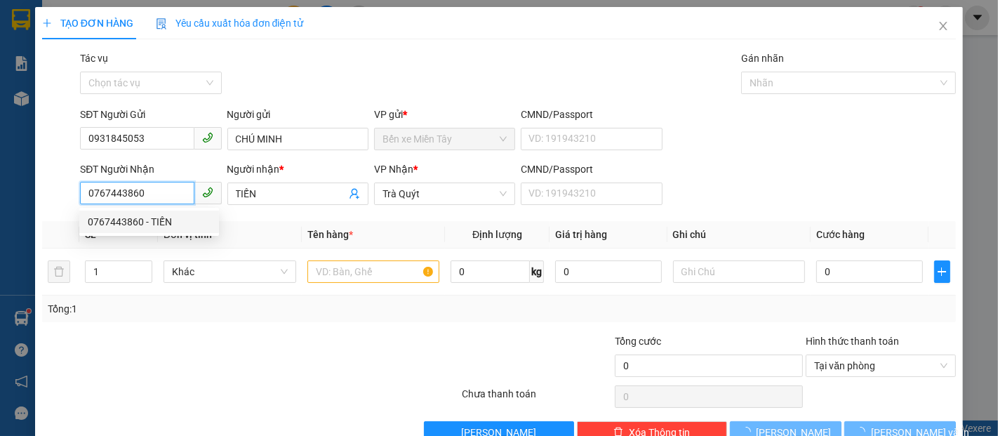
type input "200.000"
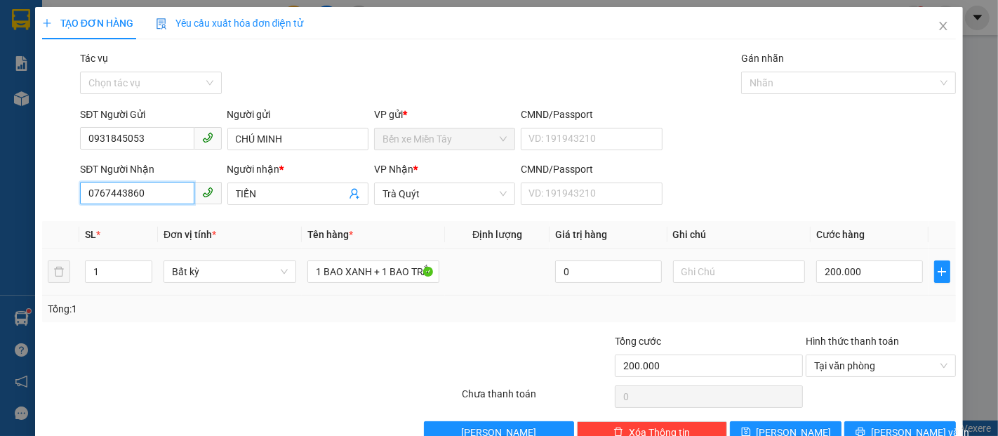
type input "0767443860"
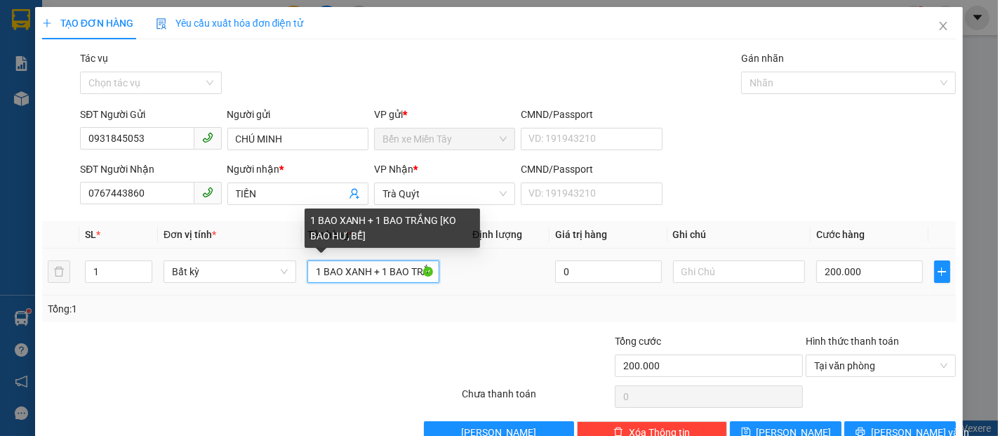
drag, startPoint x: 333, startPoint y: 285, endPoint x: 312, endPoint y: 288, distance: 22.0
click at [312, 288] on td "1 BAO XANH + 1 BAO TRẮNG [KO BAO HƯ, BỂ]" at bounding box center [374, 271] width 144 height 47
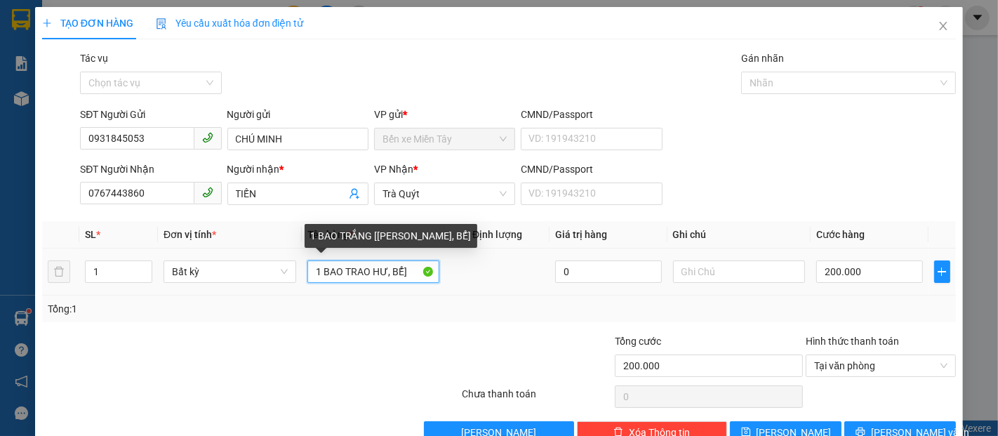
drag, startPoint x: 385, startPoint y: 281, endPoint x: 306, endPoint y: 282, distance: 79.3
click at [307, 282] on input "1 BAO TRAO HƯ, BỂ]" at bounding box center [373, 271] width 133 height 22
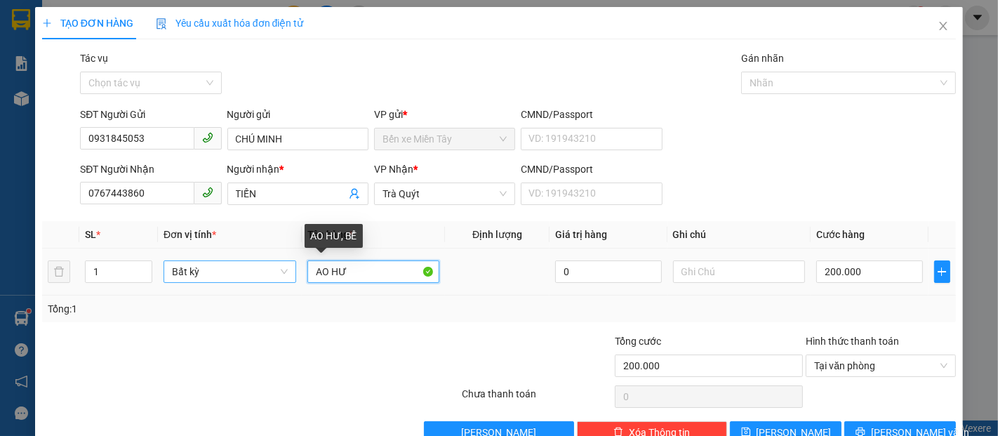
type input "A"
drag, startPoint x: 399, startPoint y: 276, endPoint x: 269, endPoint y: 279, distance: 130.5
click at [269, 279] on tr "1 Bất kỳ 0 200.000" at bounding box center [499, 271] width 914 height 47
type input "1M ( 20 )"
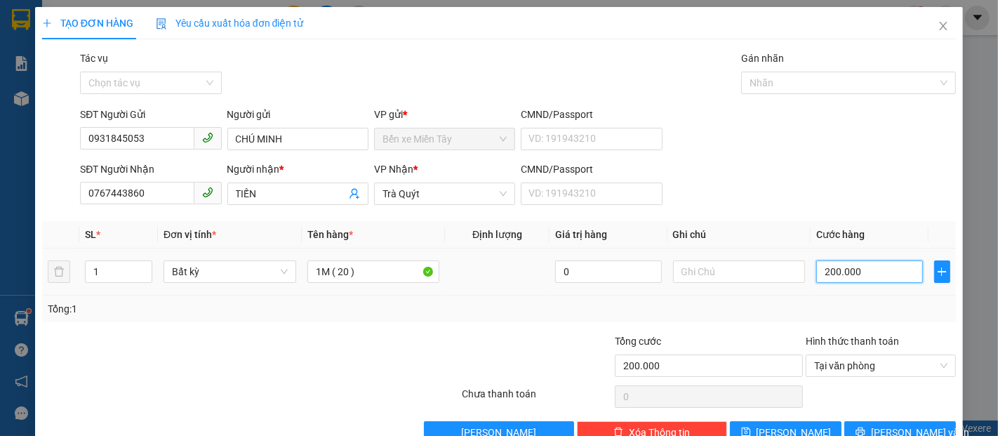
click at [830, 281] on input "200.000" at bounding box center [869, 271] width 106 height 22
type input "2"
type input "20"
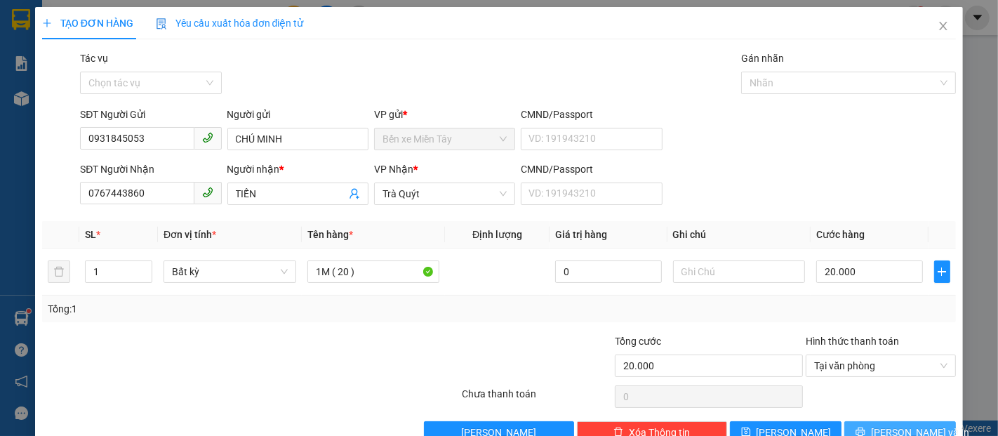
click at [924, 421] on button "[PERSON_NAME] và In" at bounding box center [900, 432] width 112 height 22
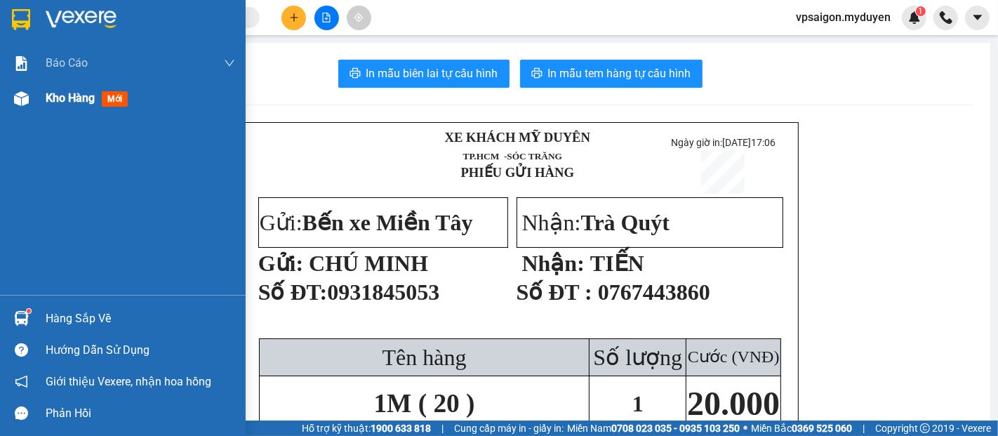
click at [84, 105] on div "Kho hàng mới" at bounding box center [90, 98] width 88 height 18
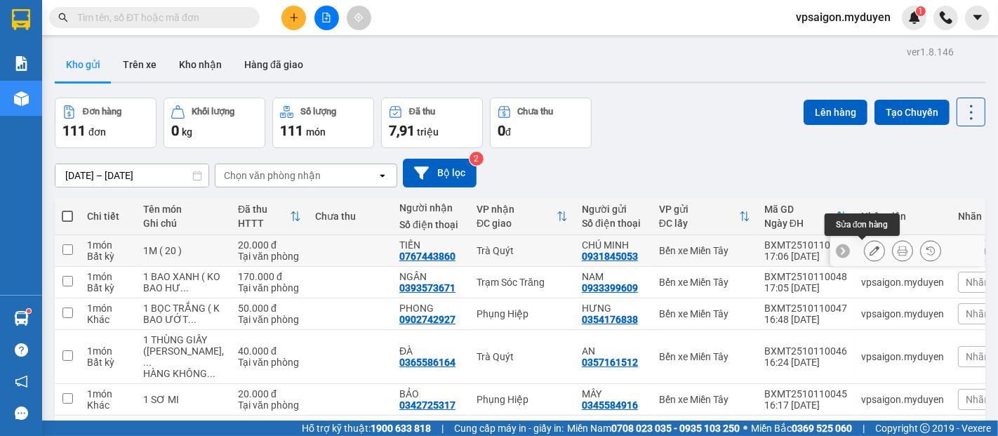
click at [867, 255] on button at bounding box center [875, 251] width 20 height 25
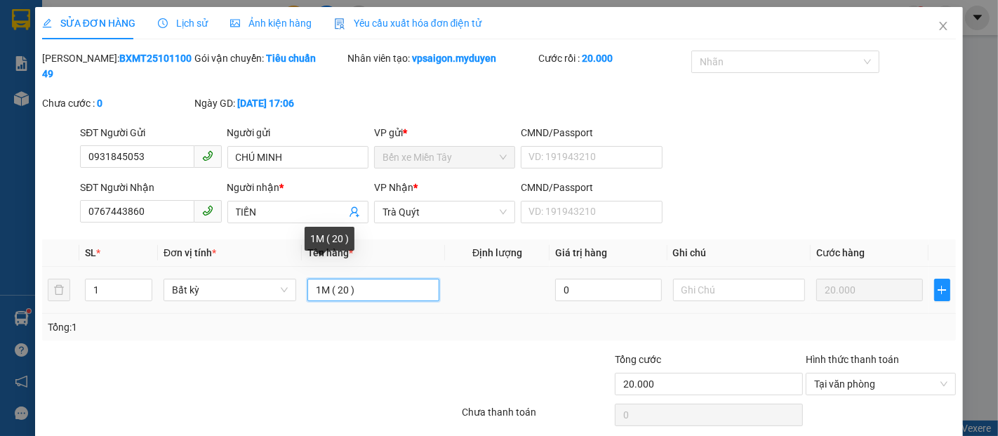
click at [362, 279] on input "1M ( 20 )" at bounding box center [373, 290] width 133 height 22
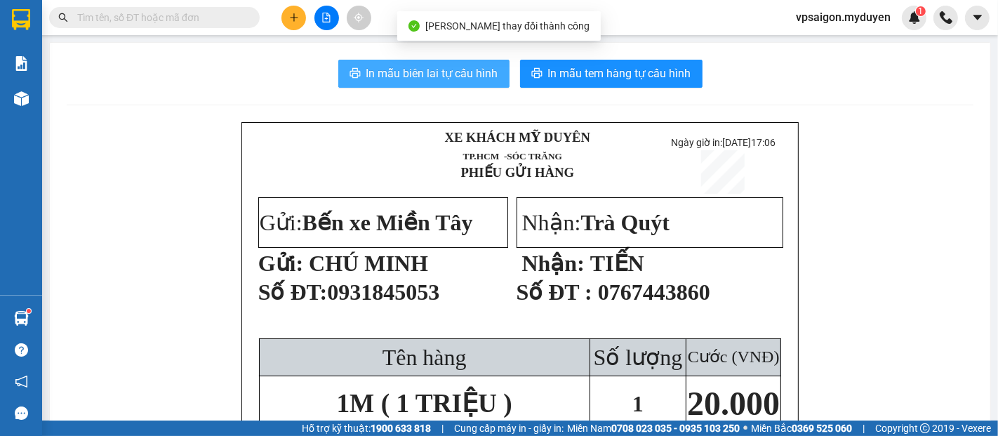
click at [429, 72] on span "In mẫu biên lai tự cấu hình" at bounding box center [432, 74] width 132 height 18
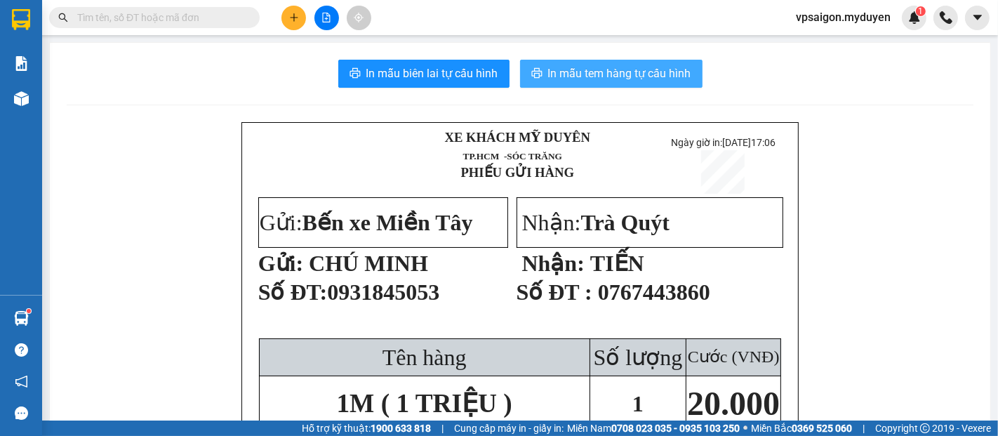
click at [653, 85] on button "In mẫu tem hàng tự cấu hình" at bounding box center [611, 74] width 182 height 28
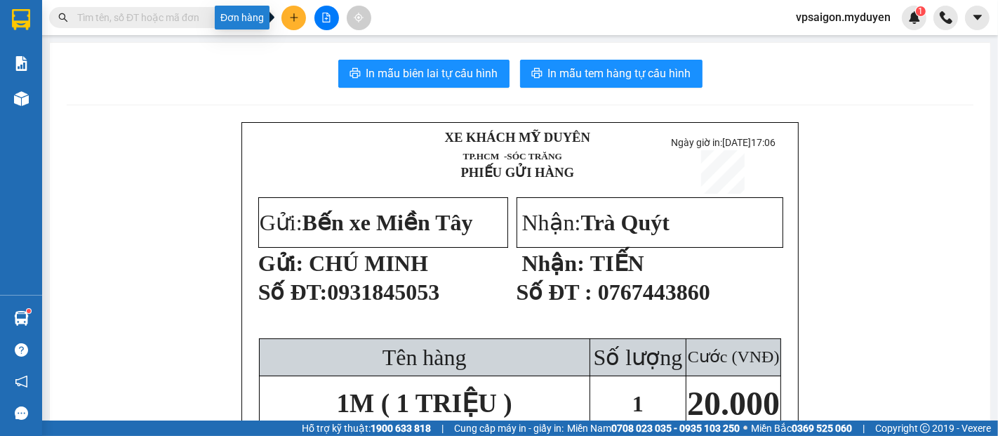
click at [302, 20] on button at bounding box center [293, 18] width 25 height 25
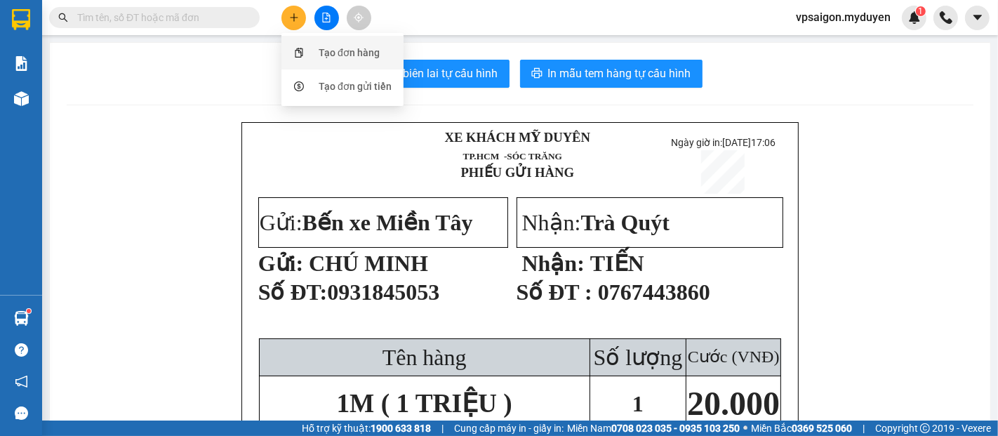
click at [370, 55] on div "Tạo đơn hàng" at bounding box center [349, 52] width 61 height 15
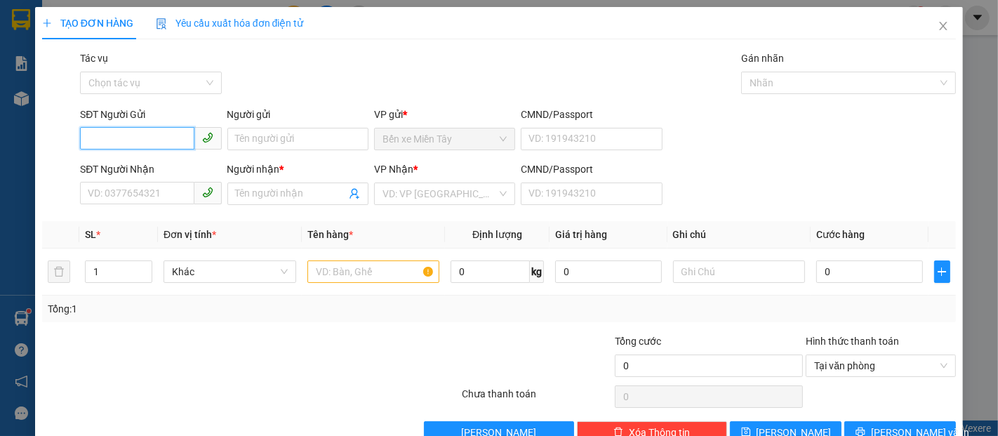
click at [138, 133] on input "SĐT Người Gửi" at bounding box center [137, 138] width 114 height 22
click at [165, 156] on div "0981520285 - DẤM" at bounding box center [149, 167] width 140 height 22
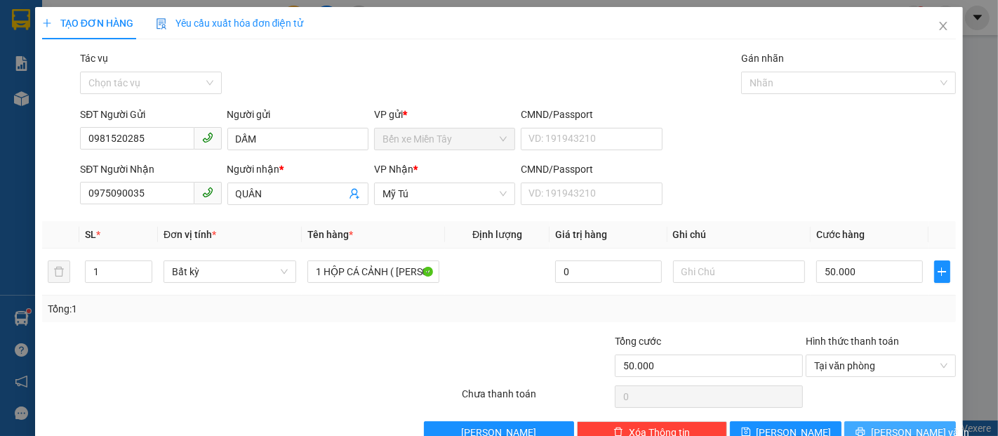
click at [881, 425] on span "[PERSON_NAME] và In" at bounding box center [920, 432] width 98 height 15
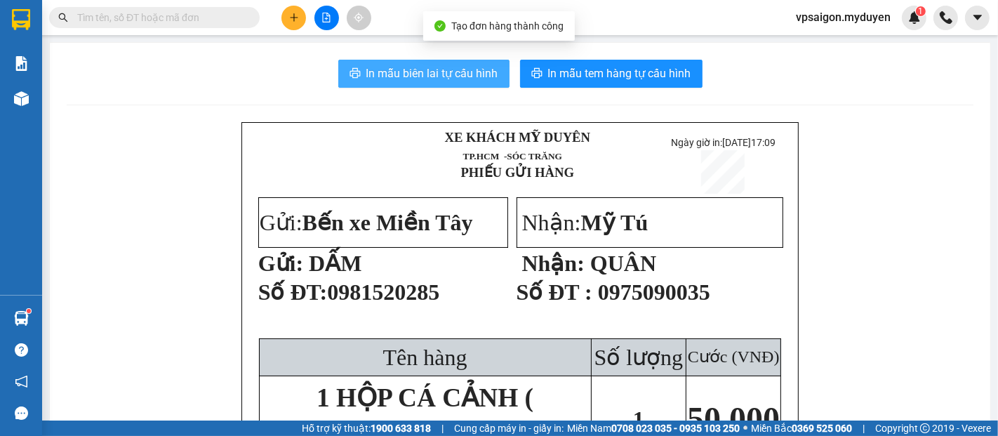
click at [432, 68] on span "In mẫu biên lai tự cấu hình" at bounding box center [432, 74] width 132 height 18
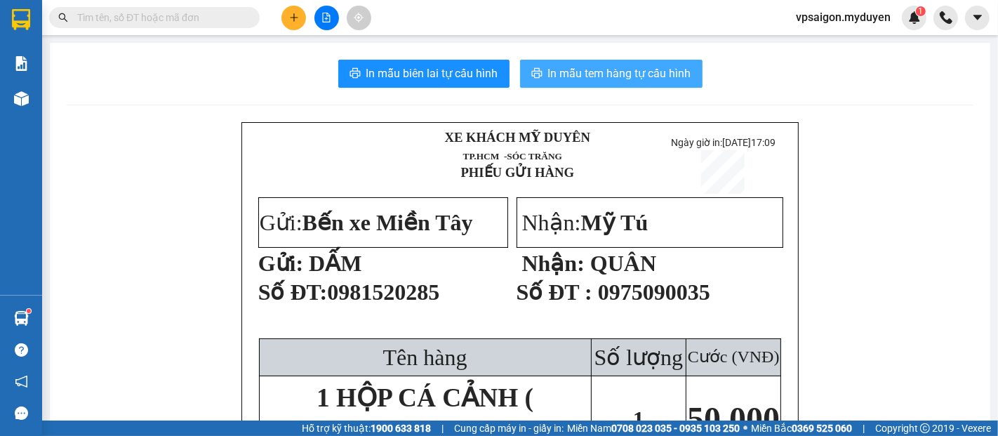
click at [613, 60] on button "In mẫu tem hàng tự cấu hình" at bounding box center [611, 74] width 182 height 28
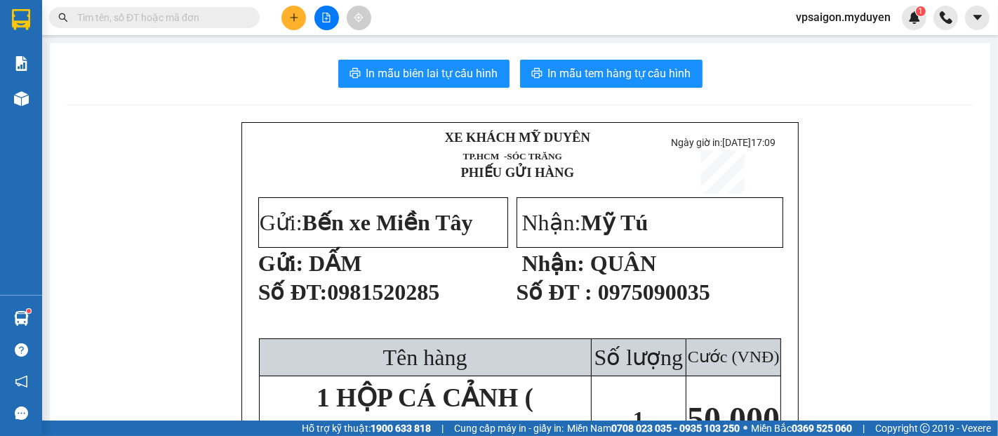
click at [298, 18] on icon "plus" at bounding box center [294, 18] width 10 height 10
click at [352, 45] on div "Tạo đơn hàng" at bounding box center [349, 52] width 61 height 15
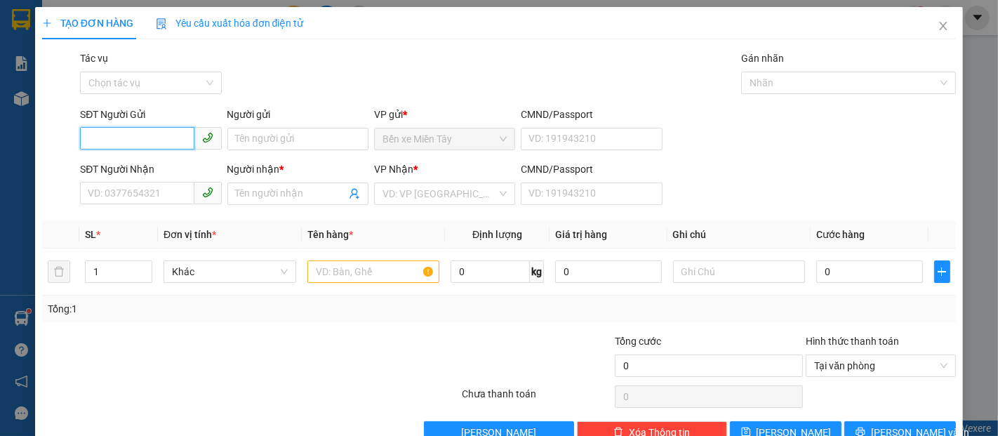
click at [130, 140] on input "SĐT Người Gửi" at bounding box center [137, 138] width 114 height 22
click at [175, 139] on input "563." at bounding box center [137, 138] width 114 height 22
click at [163, 138] on input "563." at bounding box center [137, 138] width 114 height 22
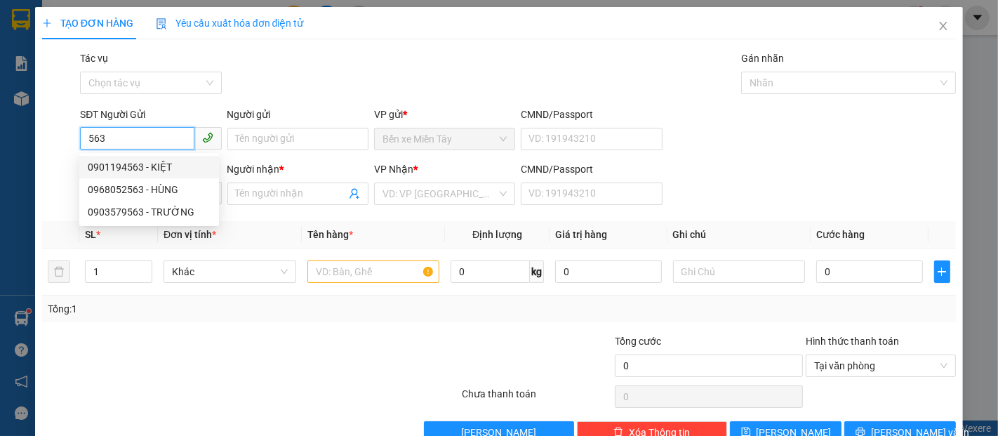
click at [161, 164] on div "0901194563 - KIỆT" at bounding box center [149, 166] width 123 height 15
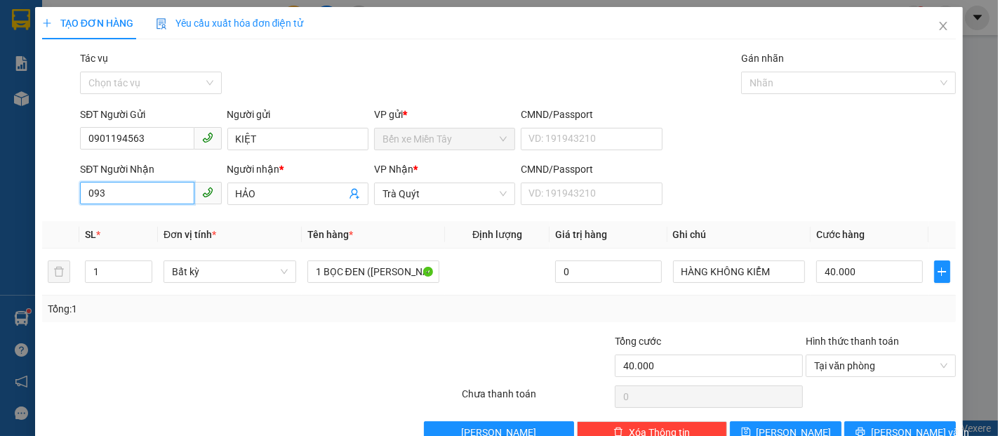
drag, startPoint x: 157, startPoint y: 191, endPoint x: 100, endPoint y: 200, distance: 58.3
click at [100, 200] on input "093" at bounding box center [137, 193] width 114 height 22
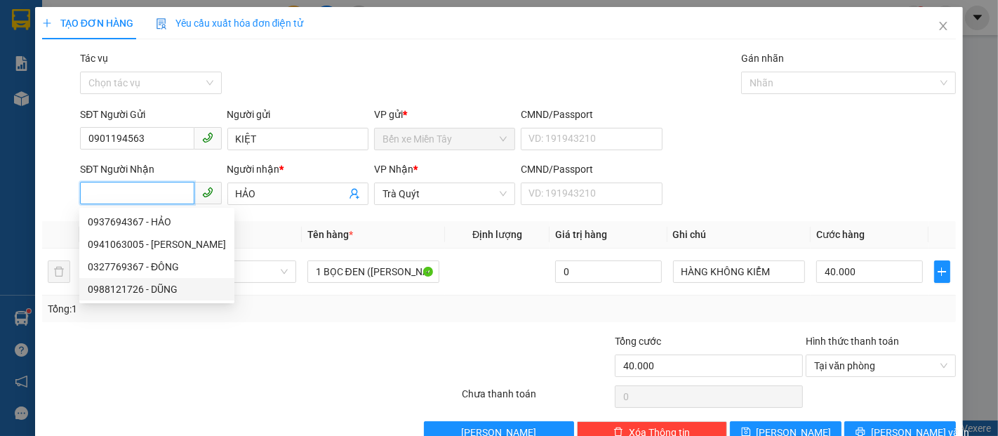
click at [174, 288] on div "0988121726 - DŨNG" at bounding box center [157, 288] width 138 height 15
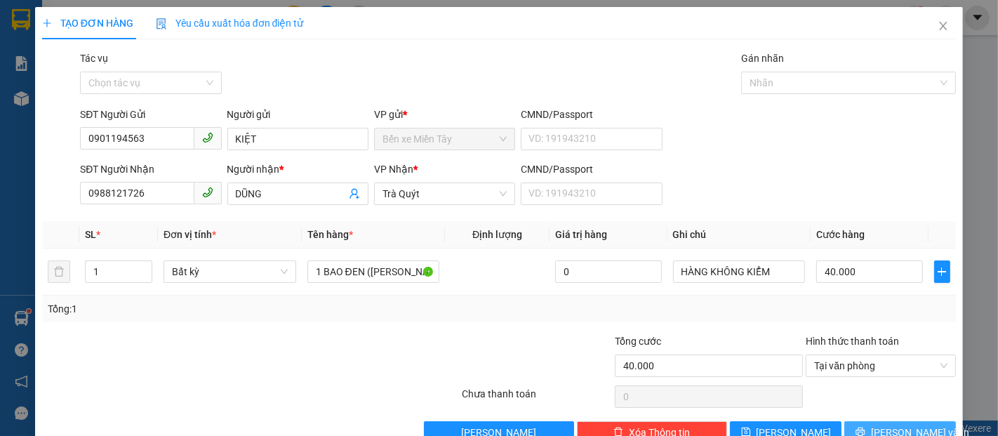
click at [917, 421] on button "[PERSON_NAME] và In" at bounding box center [900, 432] width 112 height 22
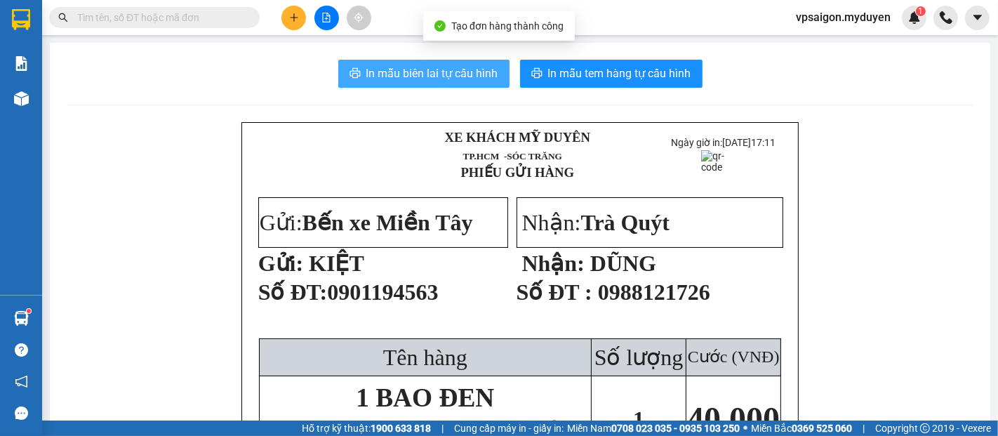
click at [451, 72] on span "In mẫu biên lai tự cấu hình" at bounding box center [432, 74] width 132 height 18
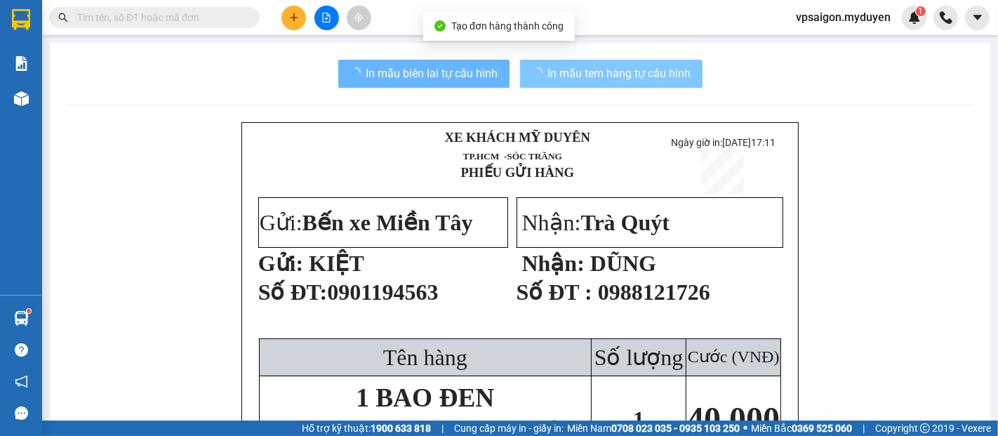
click at [612, 76] on span "In mẫu tem hàng tự cấu hình" at bounding box center [619, 74] width 143 height 18
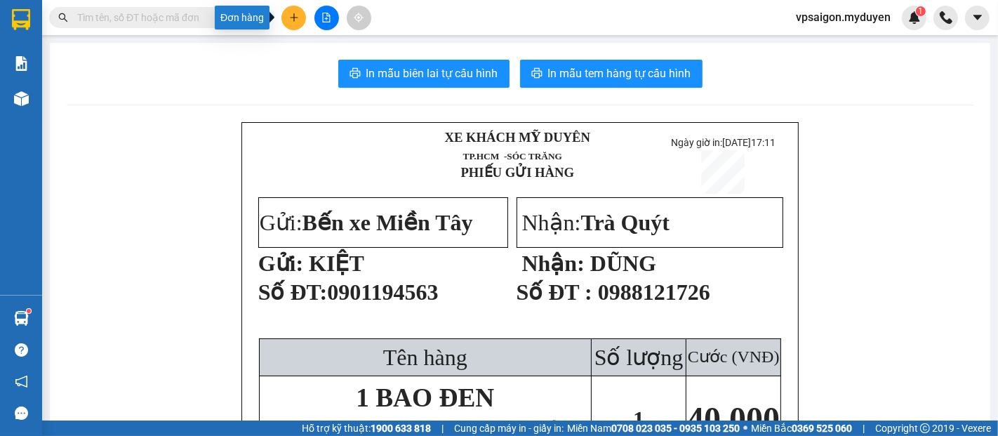
click at [291, 11] on button at bounding box center [293, 18] width 25 height 25
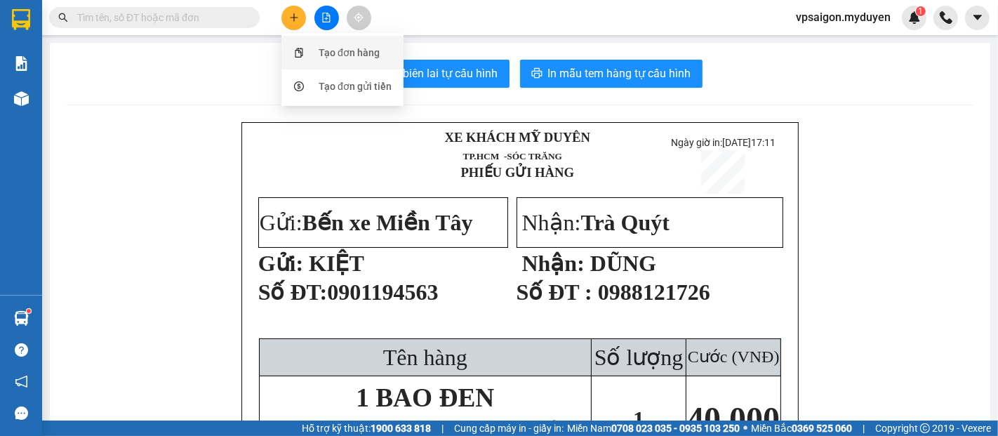
click at [340, 50] on div "Tạo đơn hàng" at bounding box center [349, 52] width 61 height 15
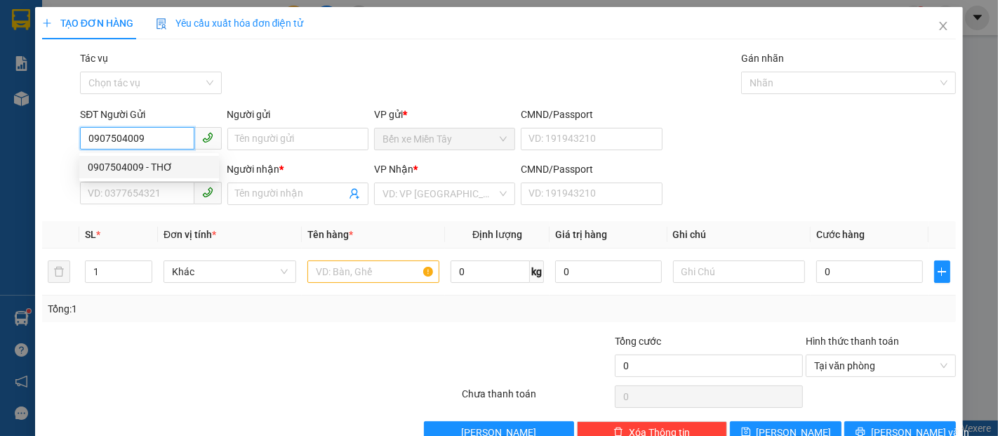
click at [168, 157] on div "0907504009 - THƠ" at bounding box center [149, 167] width 140 height 22
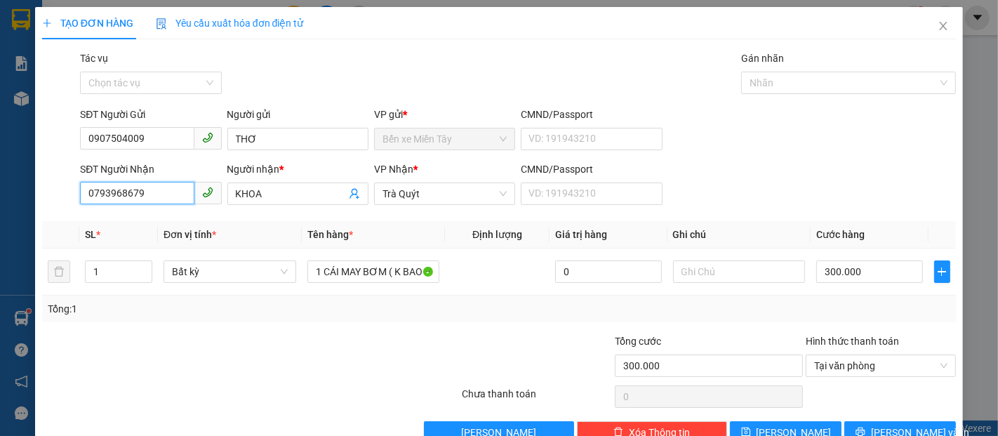
drag, startPoint x: 146, startPoint y: 196, endPoint x: 48, endPoint y: 197, distance: 98.2
click at [48, 197] on div "SĐT Người Nhận 0793968679 0793968679 Người nhận * KHOA VP Nhận * Trà Quýt CMND/…" at bounding box center [499, 185] width 917 height 49
click at [159, 199] on input "0793968679" at bounding box center [137, 193] width 114 height 22
drag, startPoint x: 159, startPoint y: 194, endPoint x: 68, endPoint y: 211, distance: 92.8
click at [68, 211] on div "Transit Pickup Surcharge Ids Transit Deliver Surcharge Ids Transit Deliver Surc…" at bounding box center [499, 247] width 914 height 393
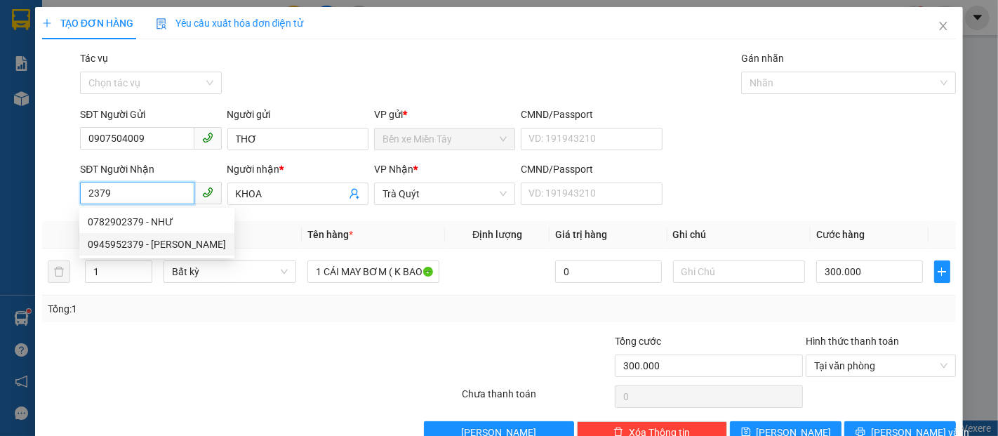
click at [156, 245] on div "0945952379 - ANH ĐIỀN" at bounding box center [157, 243] width 138 height 15
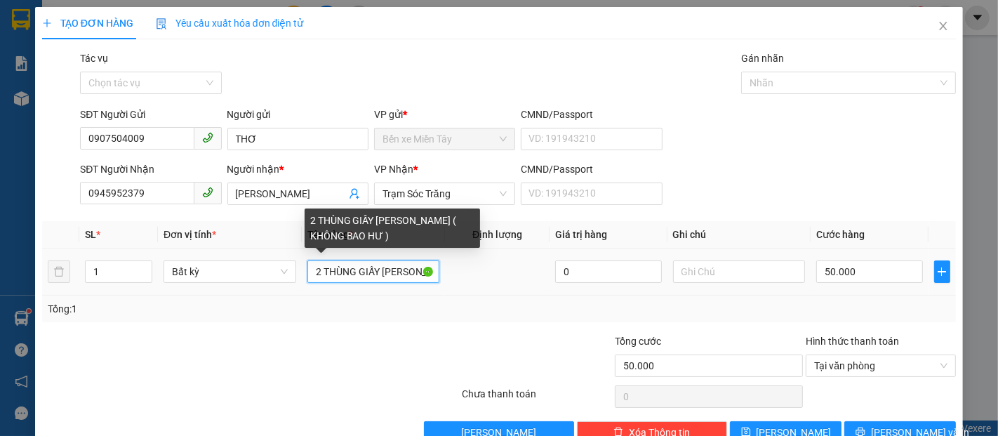
drag, startPoint x: 387, startPoint y: 279, endPoint x: 379, endPoint y: 279, distance: 7.8
click at [338, 276] on input "2 THÙNG GIẤY DÁN CHUNG ( KHÔNG BAO HƯ )" at bounding box center [373, 271] width 133 height 22
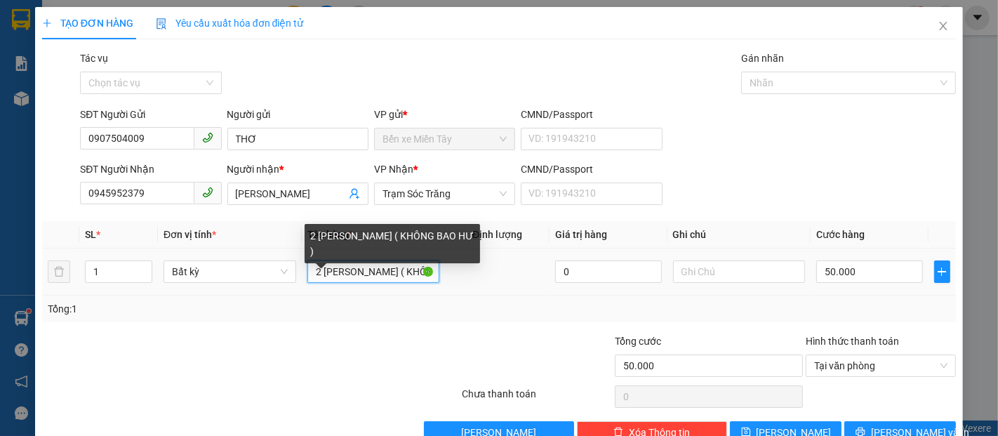
drag, startPoint x: 354, startPoint y: 274, endPoint x: 311, endPoint y: 265, distance: 43.6
click at [311, 265] on input "2 THÙÁN CHUNG ( KHÔNG BAO HƯ )" at bounding box center [373, 271] width 133 height 22
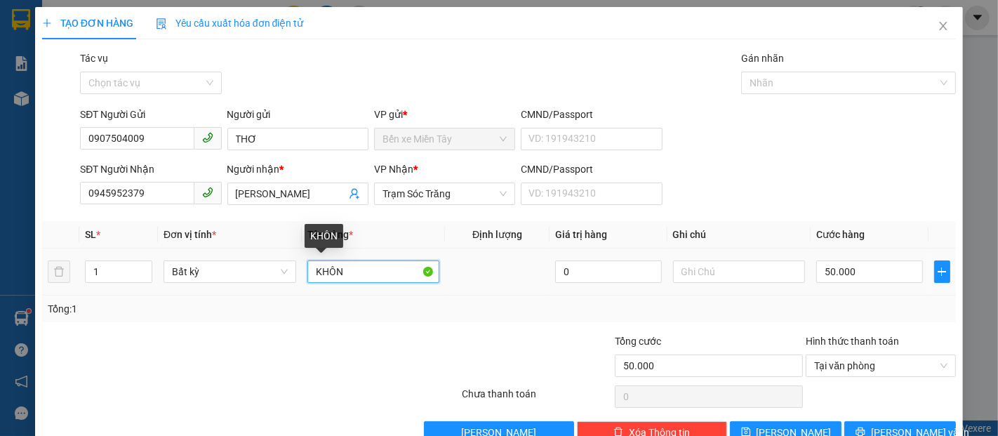
drag, startPoint x: 373, startPoint y: 266, endPoint x: 335, endPoint y: 266, distance: 38.6
click at [336, 266] on input "KHÔN" at bounding box center [373, 271] width 133 height 22
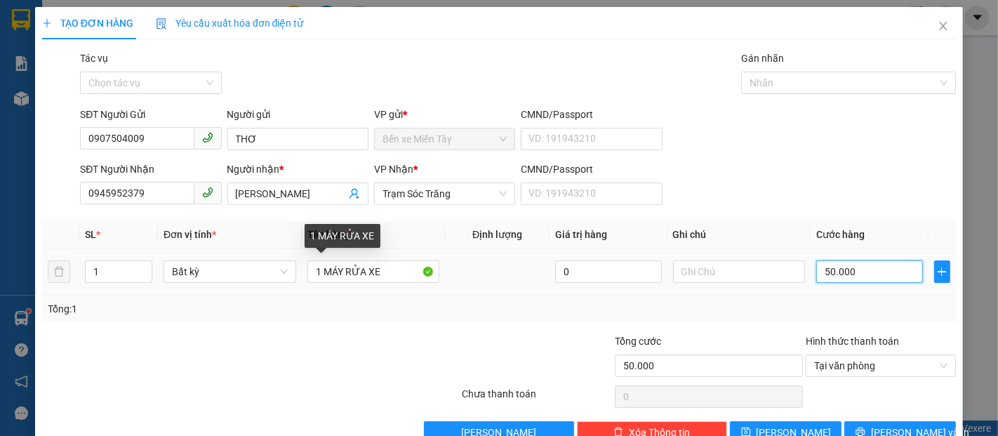
click at [866, 275] on input "50.000" at bounding box center [869, 271] width 106 height 22
click at [923, 421] on button "[PERSON_NAME] và In" at bounding box center [900, 432] width 112 height 22
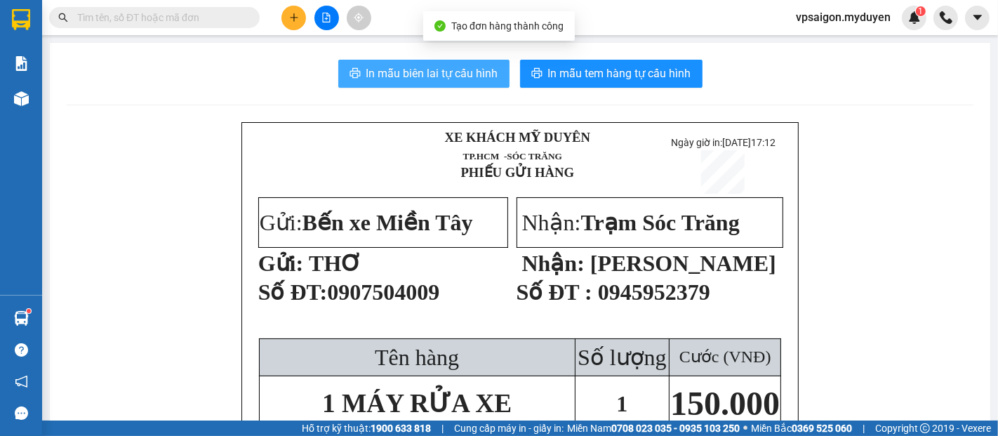
click at [466, 82] on span "In mẫu biên lai tự cấu hình" at bounding box center [432, 74] width 132 height 18
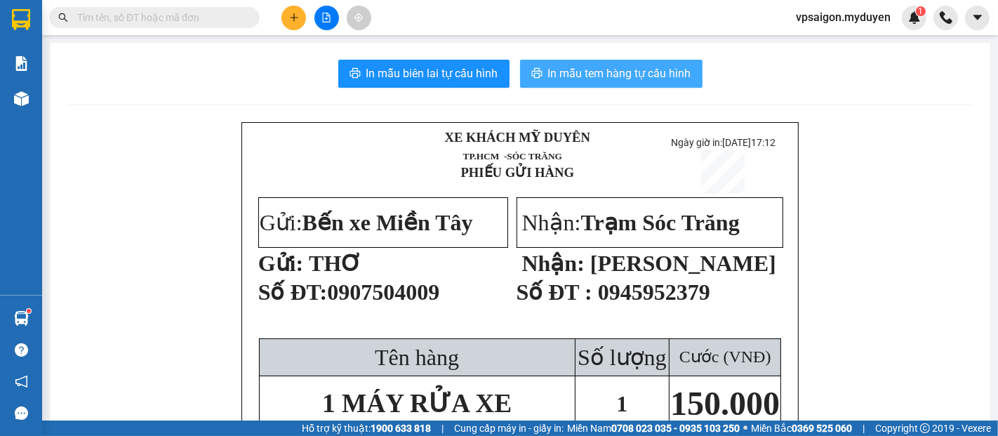
drag, startPoint x: 597, startPoint y: 61, endPoint x: 593, endPoint y: 73, distance: 12.4
click at [595, 63] on button "In mẫu tem hàng tự cấu hình" at bounding box center [611, 74] width 182 height 28
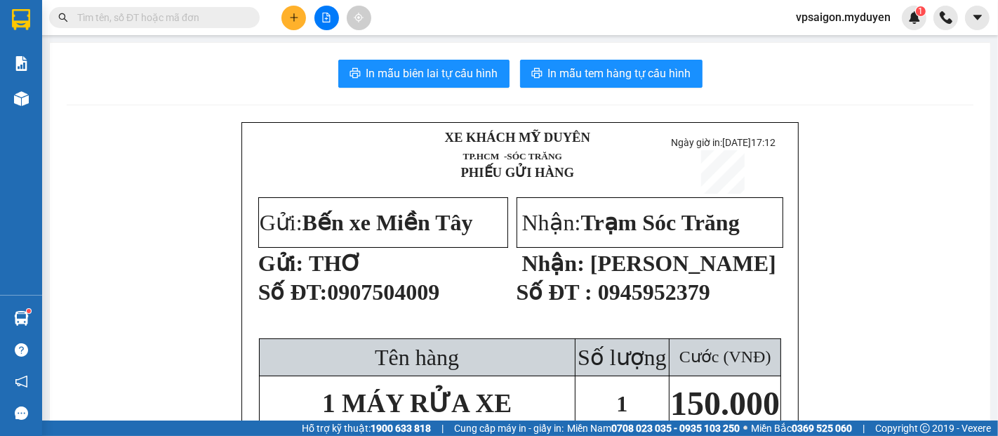
click at [290, 22] on icon "plus" at bounding box center [294, 18] width 10 height 10
click at [359, 55] on div "Tạo đơn hàng" at bounding box center [349, 52] width 61 height 15
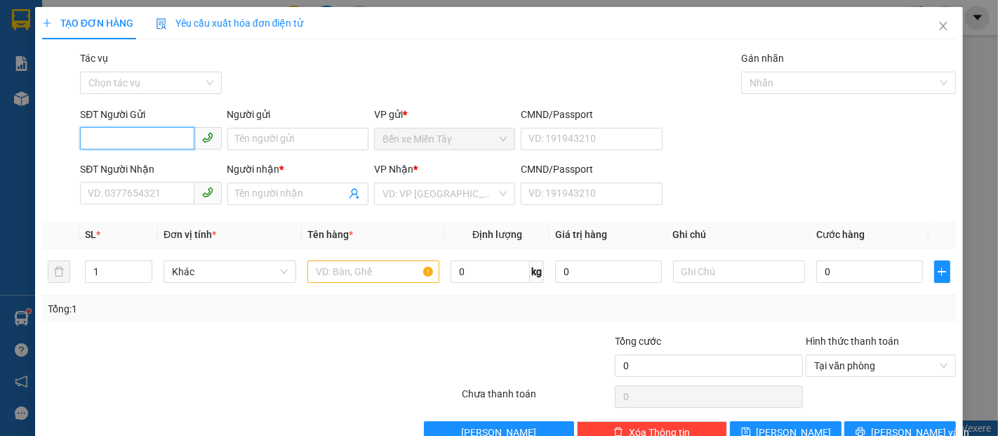
click at [170, 140] on input "SĐT Người Gửi" at bounding box center [137, 138] width 114 height 22
click at [341, 278] on input "text" at bounding box center [373, 271] width 133 height 22
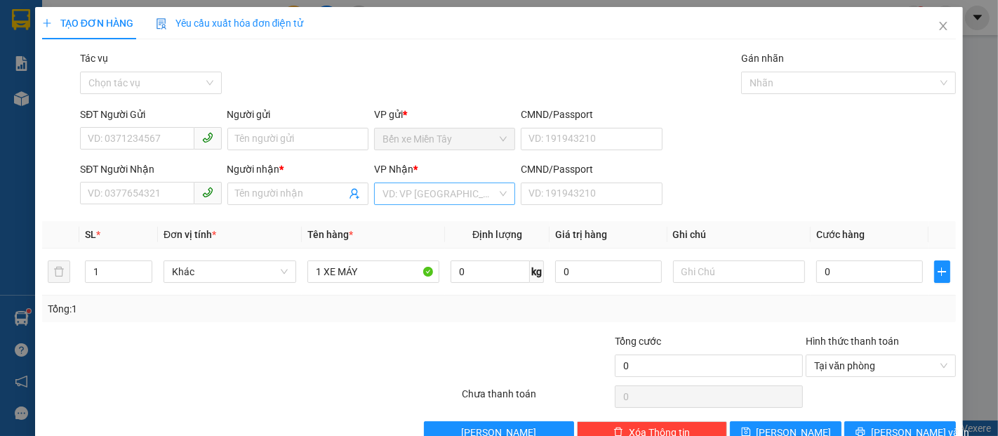
click at [472, 198] on input "search" at bounding box center [439, 193] width 114 height 21
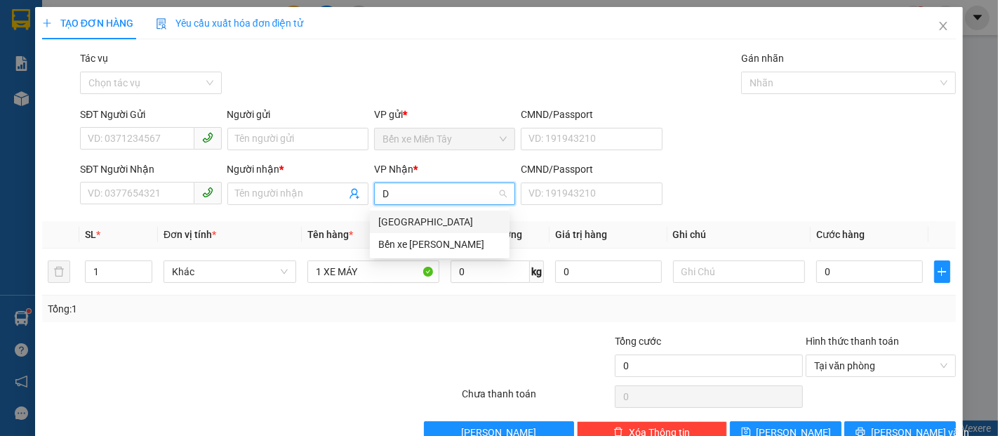
click at [444, 224] on div "[GEOGRAPHIC_DATA]" at bounding box center [439, 221] width 123 height 15
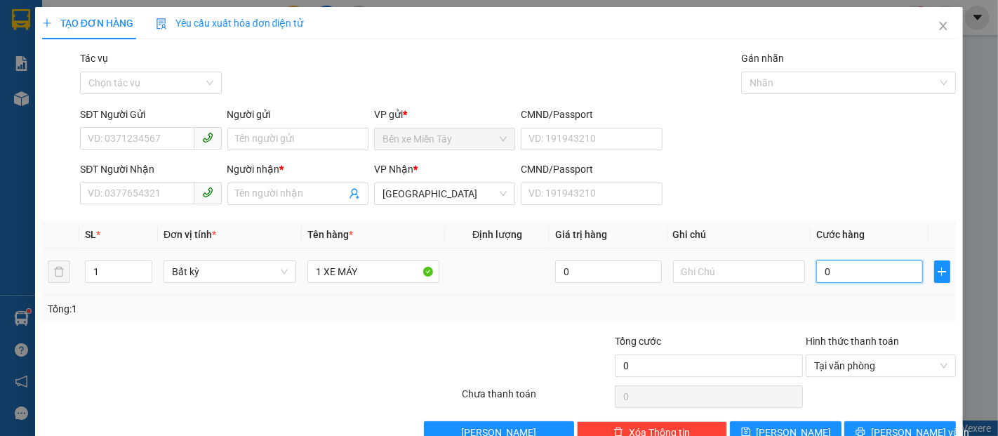
click at [847, 275] on input "0" at bounding box center [869, 271] width 106 height 22
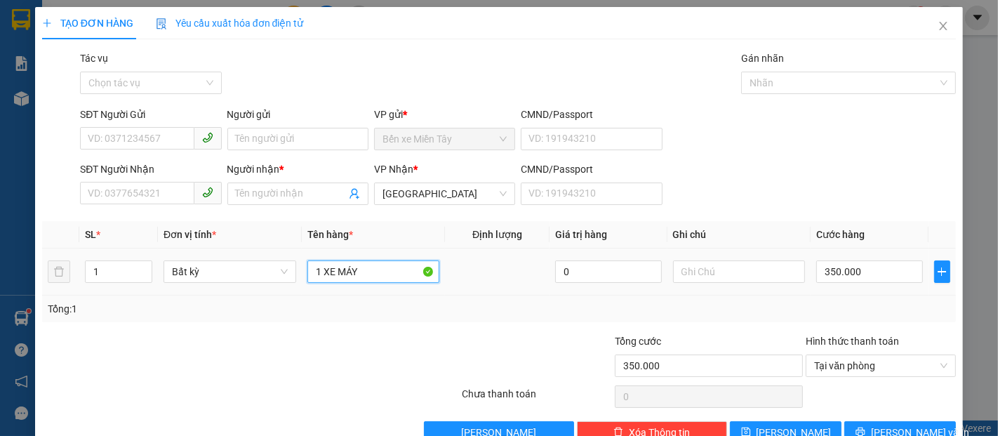
click at [364, 273] on input "1 XE MÁY" at bounding box center [373, 271] width 133 height 22
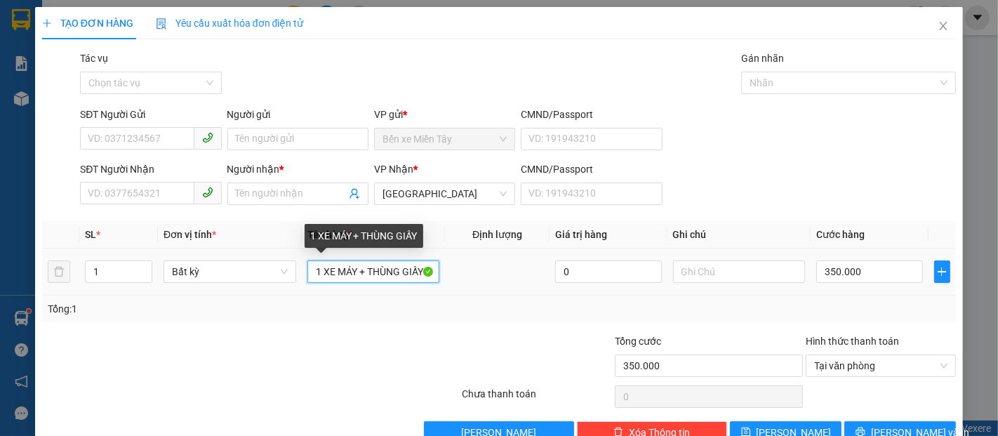
click at [356, 273] on input "1 XE MÁY + THÙNG GIẤY" at bounding box center [373, 271] width 133 height 22
click at [370, 269] on input "1 XE MÁY + THÙNG GIẤY" at bounding box center [373, 271] width 133 height 22
click at [365, 272] on input "1 XE MÁY + THÙNG GIẤY" at bounding box center [373, 271] width 133 height 22
click at [353, 274] on input "1 XE MÁY + THÙNG GIẤY" at bounding box center [373, 271] width 133 height 22
click at [358, 274] on input "1 XE MÁY + THÙNG GIẤY" at bounding box center [373, 271] width 133 height 22
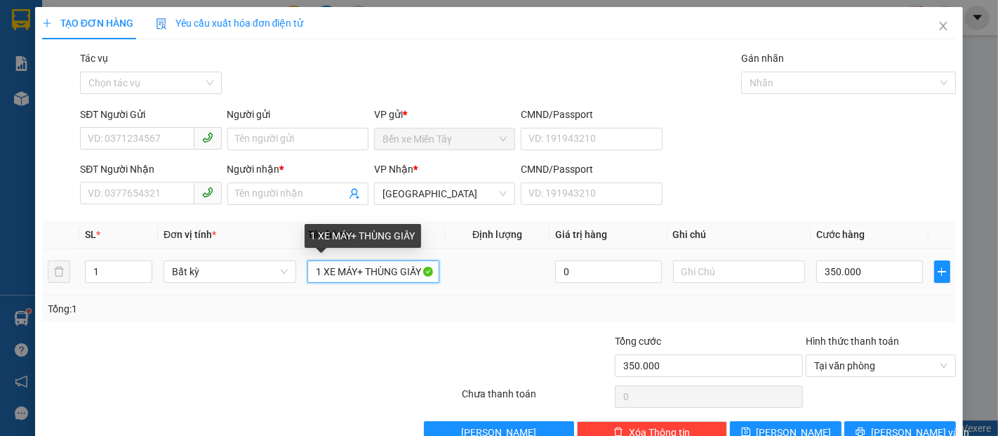
click at [362, 272] on input "1 XE MÁY+ THÙNG GIẤY" at bounding box center [373, 271] width 133 height 22
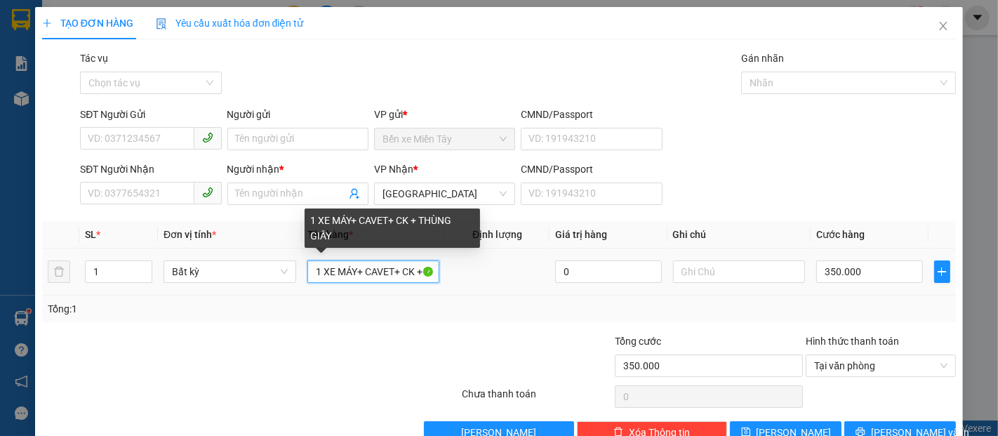
click at [380, 274] on input "1 XE MÁY+ CAVET+ CK + THÙNG GIẤY" at bounding box center [373, 271] width 133 height 22
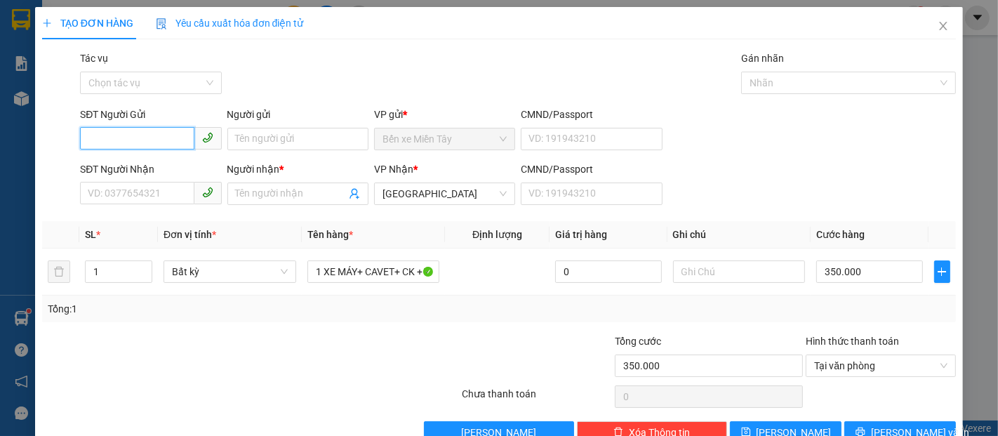
click at [147, 140] on input "SĐT Người Gửi" at bounding box center [137, 138] width 114 height 22
click at [154, 185] on input "SĐT Người Nhận" at bounding box center [137, 193] width 114 height 22
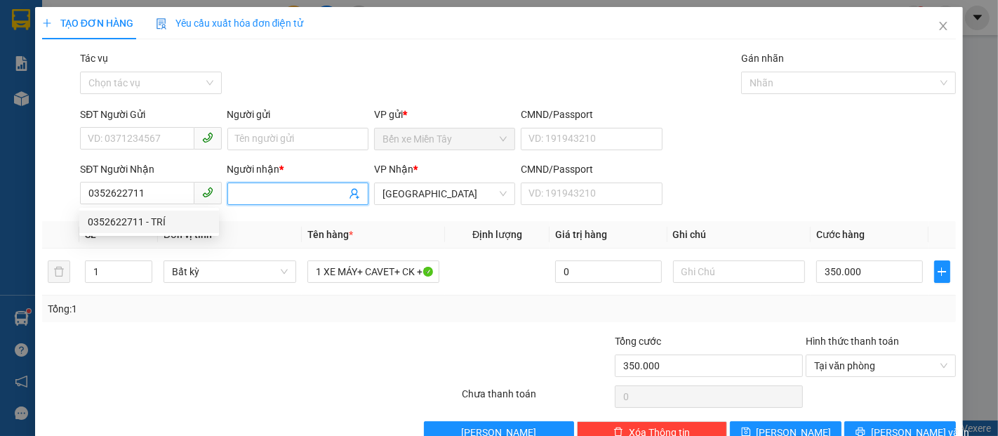
click at [264, 194] on input "Người nhận *" at bounding box center [291, 193] width 110 height 15
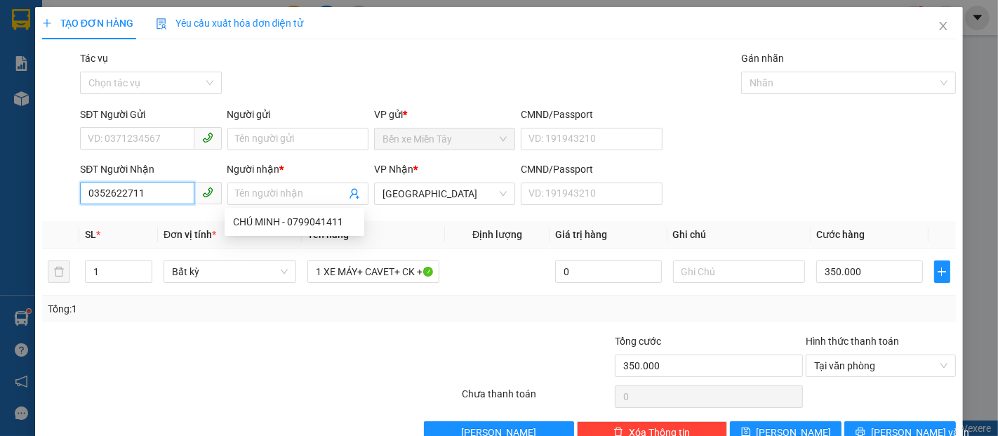
click at [168, 196] on input "0352622711" at bounding box center [137, 193] width 114 height 22
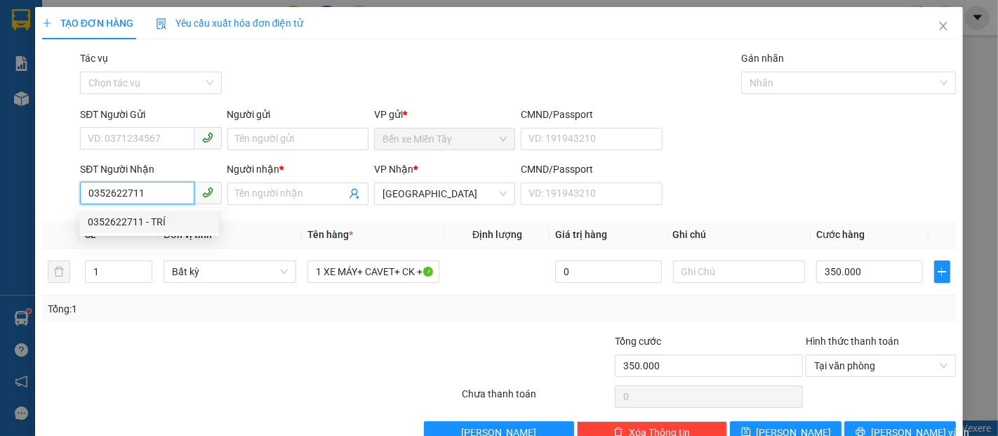
click at [168, 221] on div "0352622711 - TRÍ" at bounding box center [149, 221] width 123 height 15
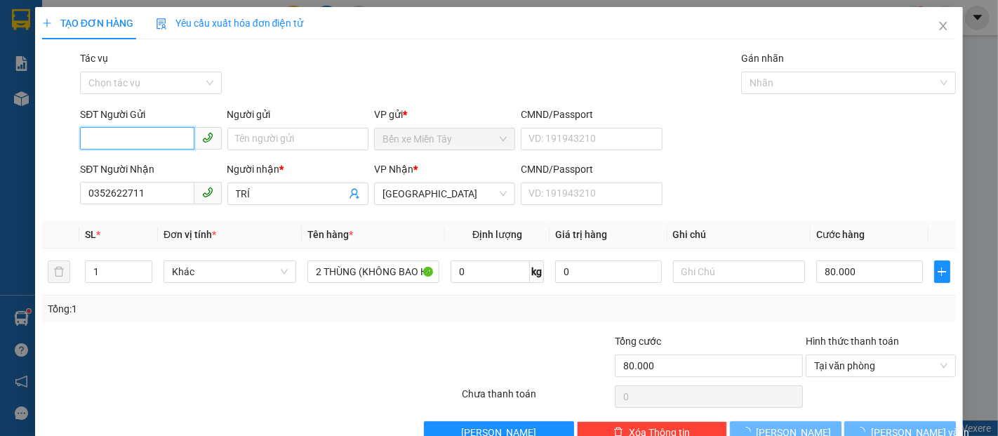
click at [146, 145] on input "SĐT Người Gửi" at bounding box center [137, 138] width 114 height 22
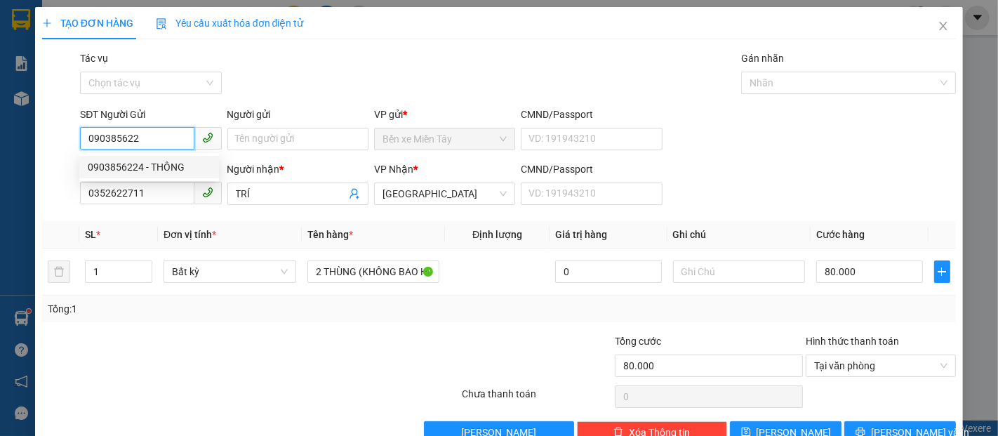
click at [170, 170] on div "0903856224 - THÔNG" at bounding box center [149, 166] width 123 height 15
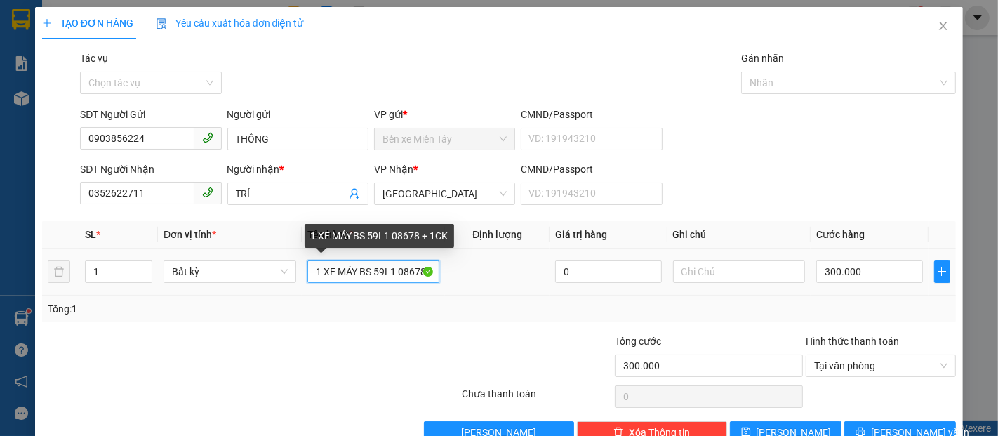
click at [385, 276] on input "1 XE MÁY BS 59L1 08678 + 1CK" at bounding box center [373, 271] width 133 height 22
click at [379, 276] on input "1 XE MÁY BS 59L1 08678 + 1CK" at bounding box center [373, 271] width 133 height 22
click at [344, 279] on input "1 XE MÁY BS 591 08678 + 1CK" at bounding box center [373, 271] width 133 height 22
drag, startPoint x: 347, startPoint y: 274, endPoint x: 335, endPoint y: 272, distance: 12.1
click at [335, 272] on input "8678" at bounding box center [373, 271] width 133 height 22
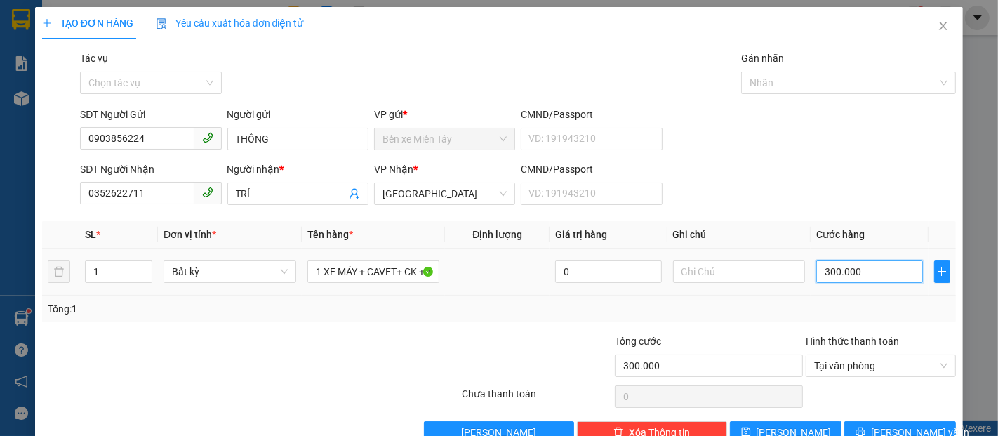
click at [878, 269] on input "300.000" at bounding box center [869, 271] width 106 height 22
click at [912, 425] on span "[PERSON_NAME] và In" at bounding box center [920, 432] width 98 height 15
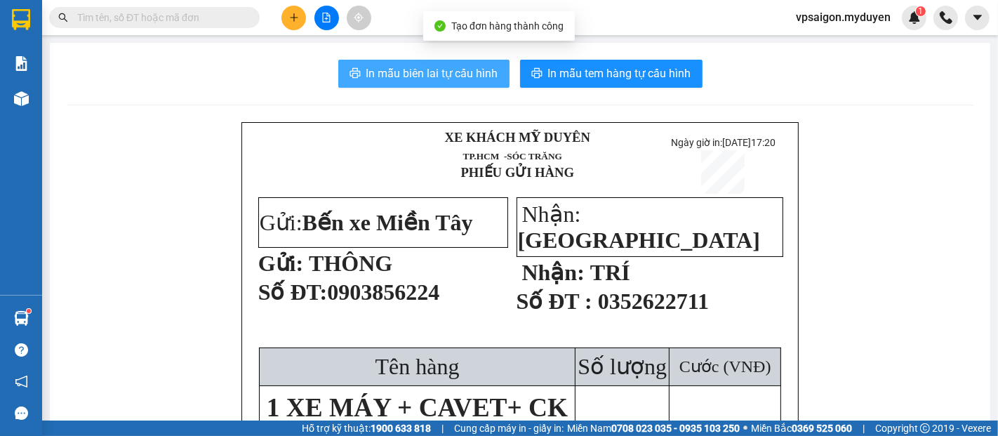
click at [409, 67] on span "In mẫu biên lai tự cấu hình" at bounding box center [432, 74] width 132 height 18
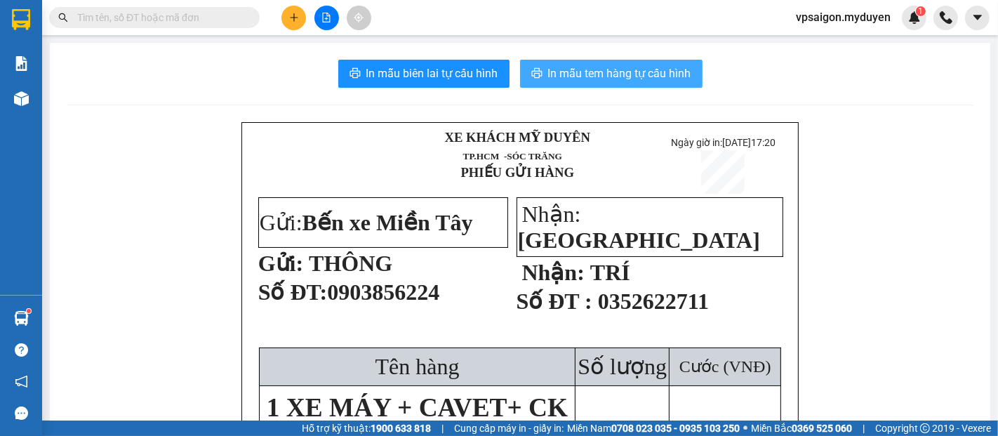
click at [651, 86] on button "In mẫu tem hàng tự cấu hình" at bounding box center [611, 74] width 182 height 28
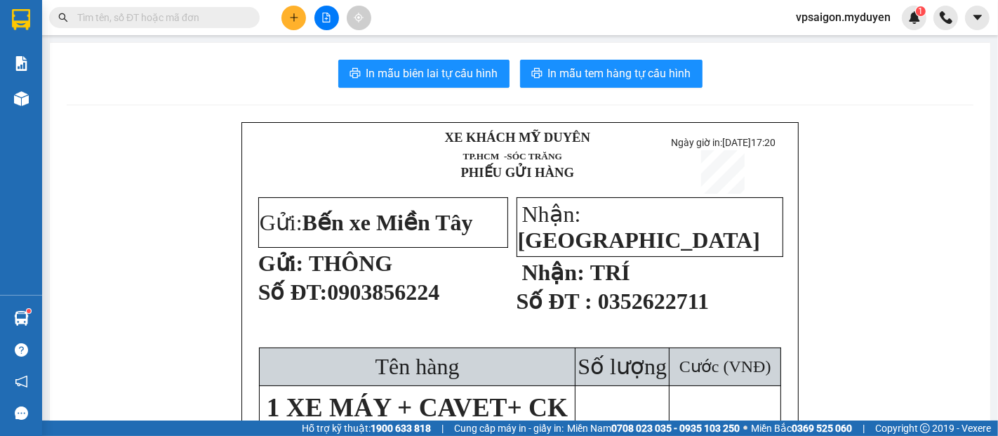
click at [291, 25] on button at bounding box center [293, 18] width 25 height 25
click at [357, 60] on div "Tạo đơn hàng" at bounding box center [342, 52] width 105 height 27
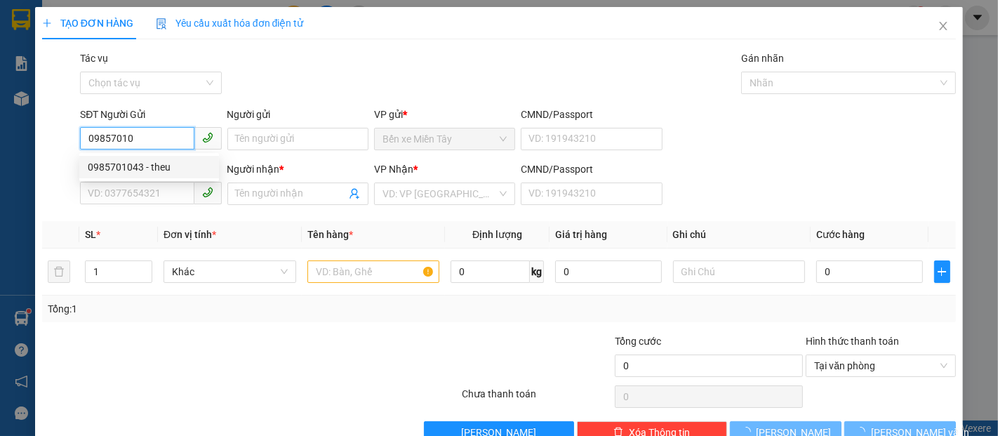
click at [156, 161] on div "0985701043 - theu" at bounding box center [149, 166] width 123 height 15
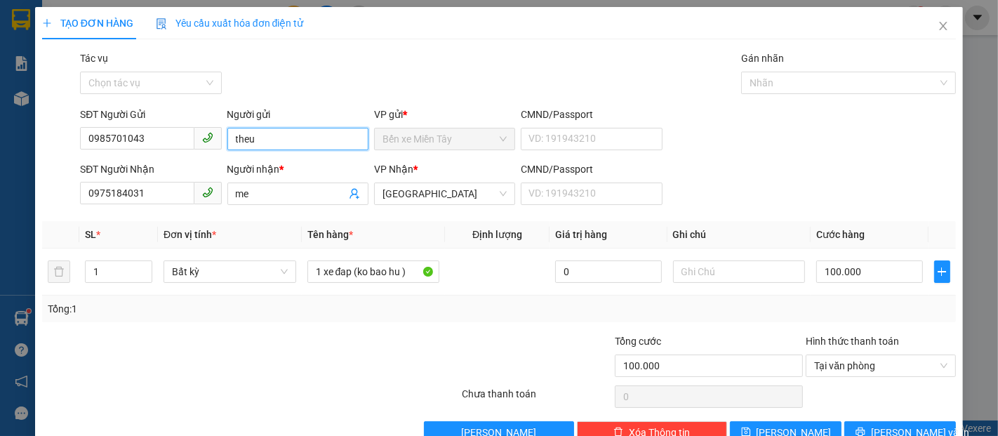
click at [278, 137] on input "theu" at bounding box center [297, 139] width 141 height 22
click at [253, 194] on input "me" at bounding box center [291, 193] width 110 height 15
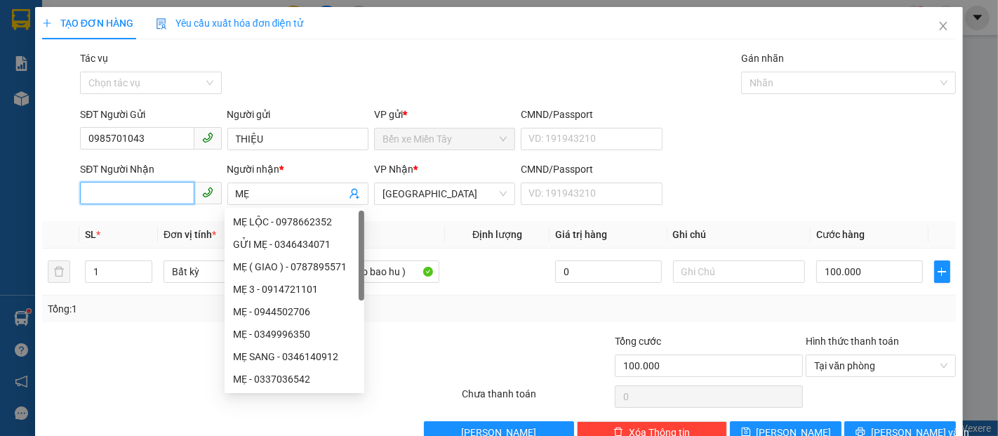
drag, startPoint x: 161, startPoint y: 193, endPoint x: 75, endPoint y: 215, distance: 88.5
click at [75, 215] on div "Transit Pickup Surcharge Ids Transit Deliver Surcharge Ids Transit Deliver Surc…" at bounding box center [499, 247] width 914 height 393
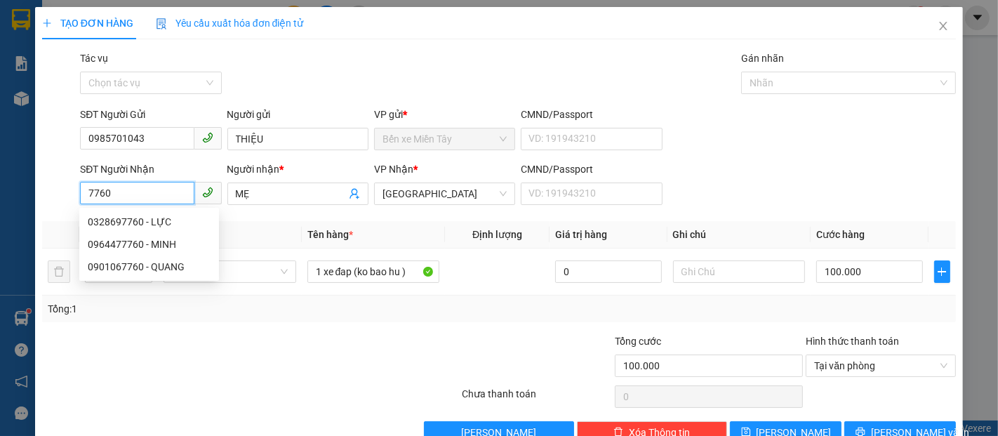
click at [165, 197] on input "7760" at bounding box center [137, 193] width 114 height 22
drag, startPoint x: 133, startPoint y: 201, endPoint x: 124, endPoint y: 201, distance: 9.1
click at [125, 201] on input "776" at bounding box center [137, 193] width 114 height 22
click at [117, 201] on input "776" at bounding box center [137, 193] width 114 height 22
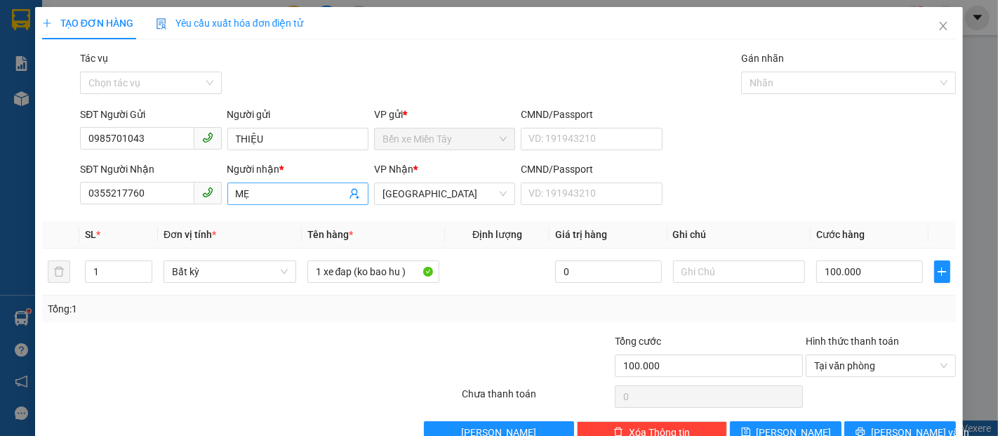
click at [262, 189] on input "MẸ" at bounding box center [291, 193] width 110 height 15
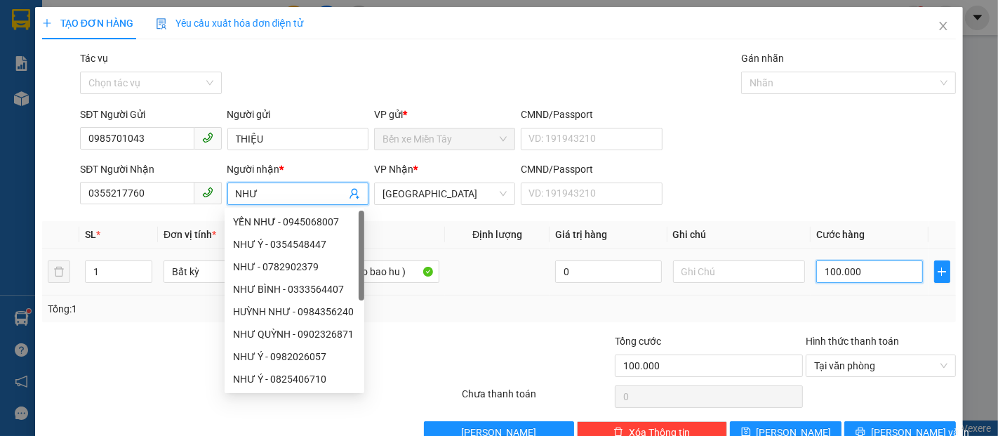
click at [848, 271] on input "100.000" at bounding box center [869, 271] width 106 height 22
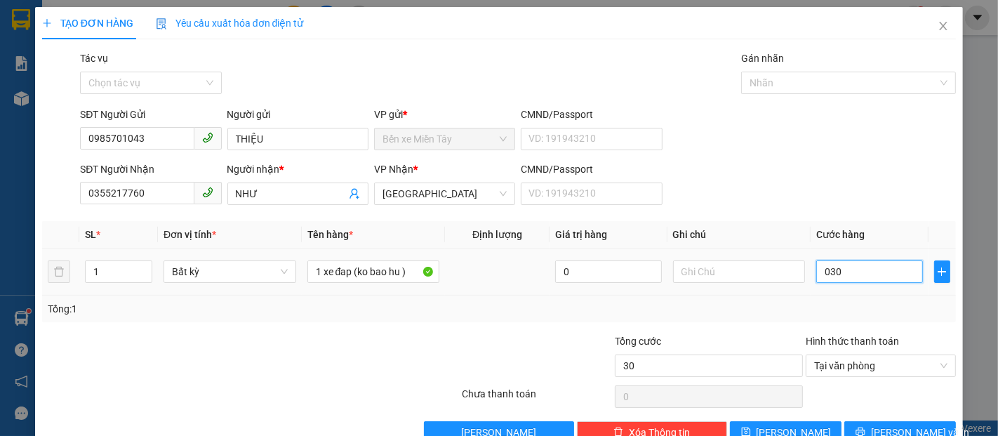
drag, startPoint x: 839, startPoint y: 274, endPoint x: 806, endPoint y: 284, distance: 35.3
click at [811, 284] on td "030" at bounding box center [869, 271] width 117 height 47
click at [817, 279] on input "0" at bounding box center [869, 271] width 106 height 22
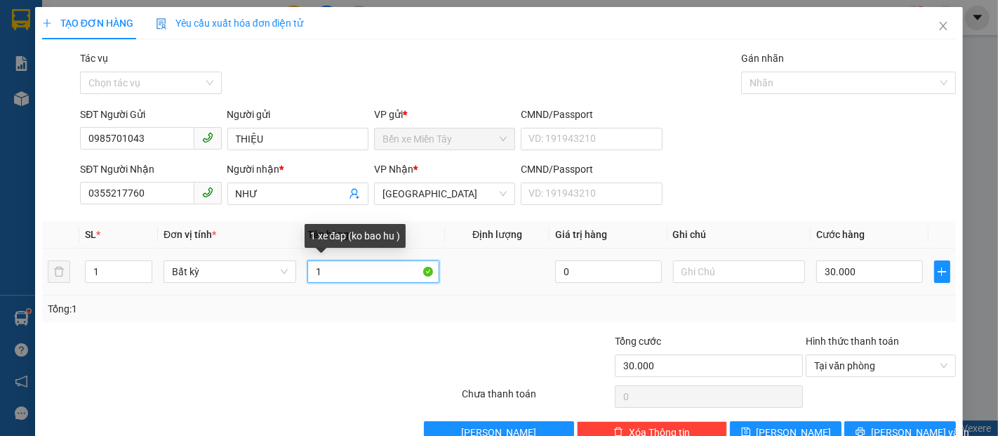
drag, startPoint x: 359, startPoint y: 286, endPoint x: 316, endPoint y: 294, distance: 43.5
click at [316, 294] on td "1" at bounding box center [374, 271] width 144 height 47
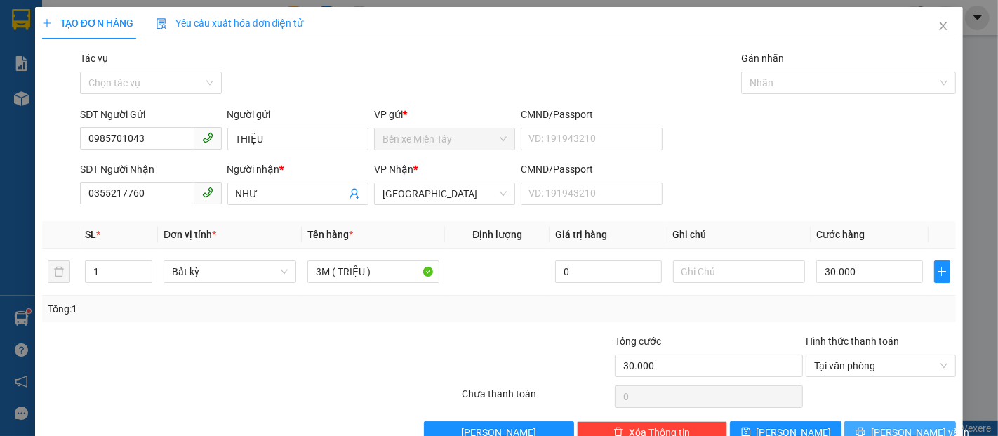
click at [907, 425] on span "[PERSON_NAME] và In" at bounding box center [920, 432] width 98 height 15
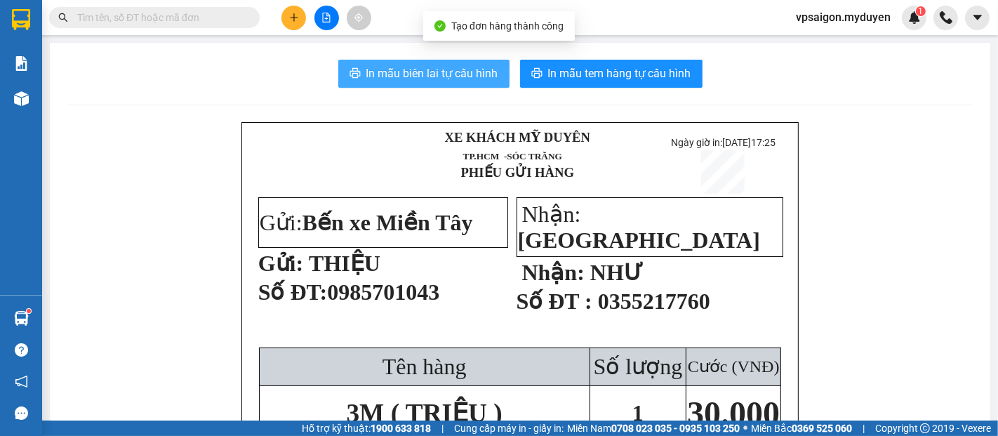
click at [473, 76] on span "In mẫu biên lai tự cấu hình" at bounding box center [432, 74] width 132 height 18
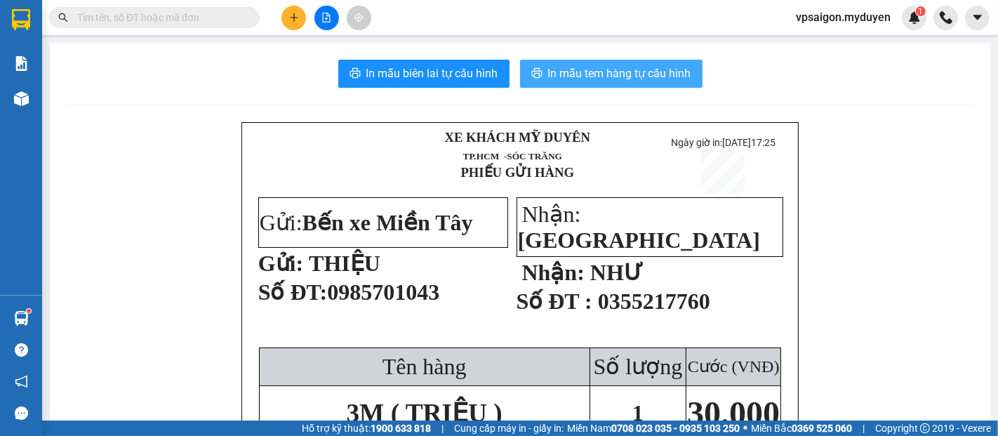
click at [650, 80] on span "In mẫu tem hàng tự cấu hình" at bounding box center [619, 74] width 143 height 18
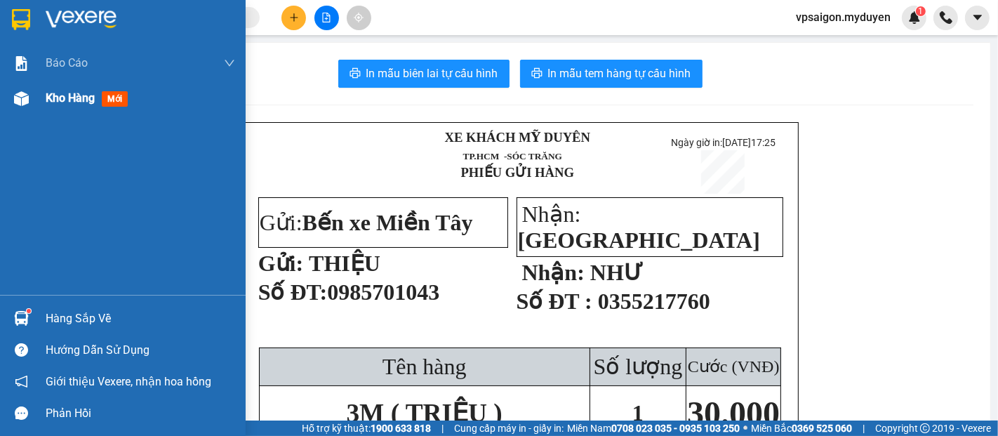
click at [76, 106] on div "Kho hàng mới" at bounding box center [90, 98] width 88 height 18
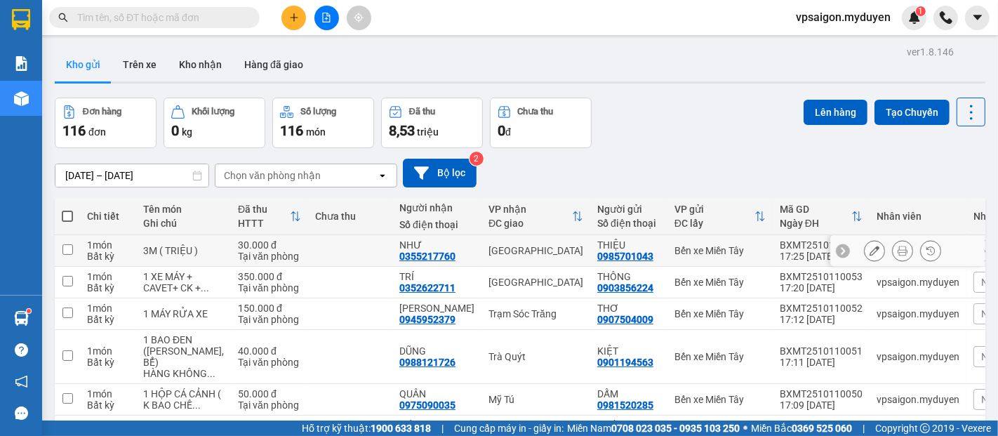
click at [869, 249] on button at bounding box center [875, 251] width 20 height 25
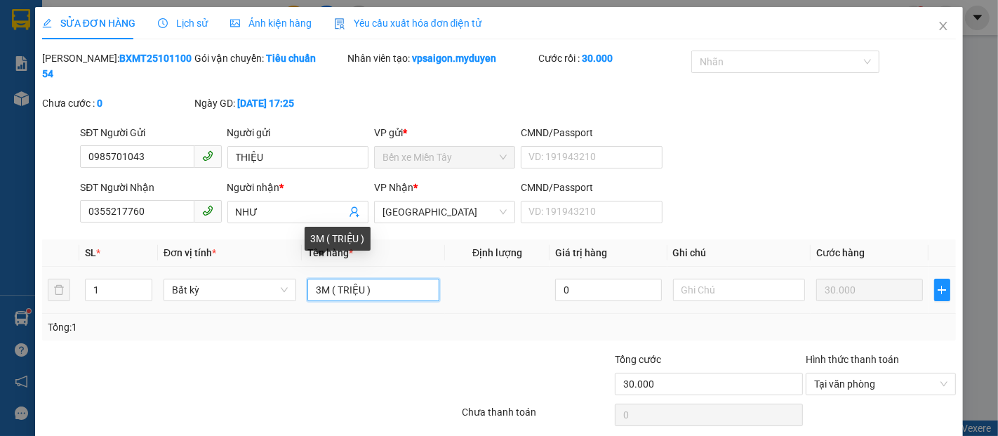
click at [337, 279] on input "3M ( TRIỆU )" at bounding box center [373, 290] width 133 height 22
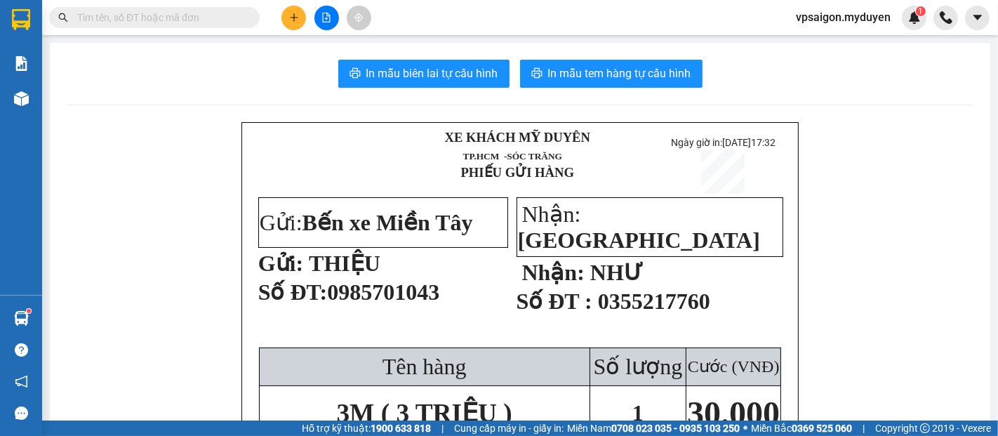
click at [291, 22] on button at bounding box center [293, 18] width 25 height 25
click at [334, 52] on div "Tạo đơn hàng" at bounding box center [349, 52] width 61 height 15
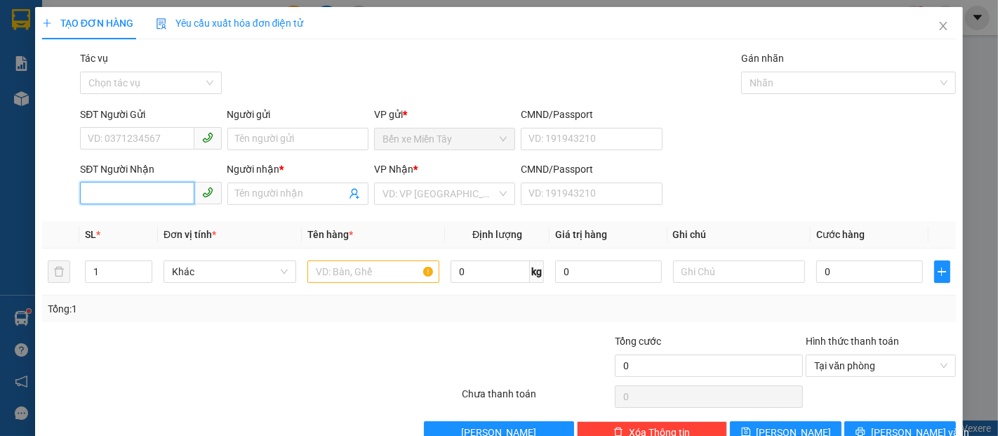
click at [168, 192] on input "SĐT Người Nhận" at bounding box center [137, 193] width 114 height 22
click at [168, 192] on input "3826" at bounding box center [137, 193] width 114 height 22
click at [178, 217] on div "0913983826 - HIỂN" at bounding box center [149, 221] width 123 height 15
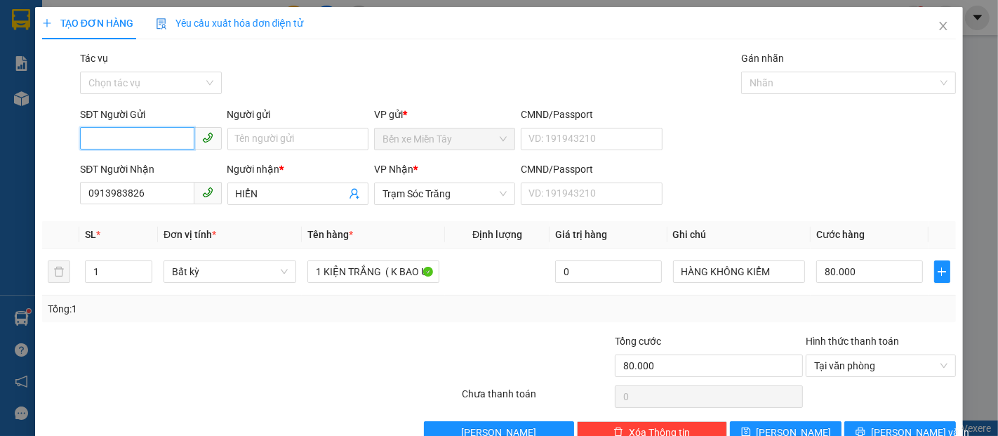
click at [158, 138] on input "SĐT Người Gửi" at bounding box center [137, 138] width 114 height 22
click at [167, 168] on div "0907111348 - TÀI" at bounding box center [149, 166] width 123 height 15
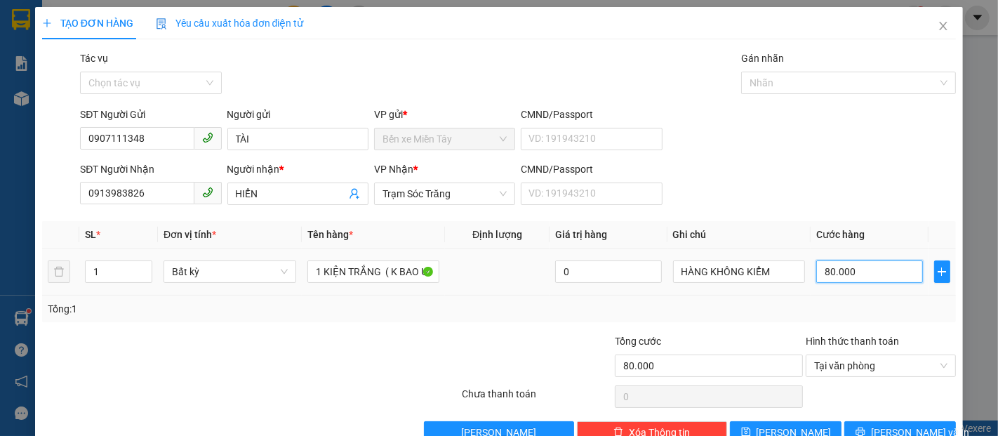
click at [858, 270] on input "80.000" at bounding box center [869, 271] width 106 height 22
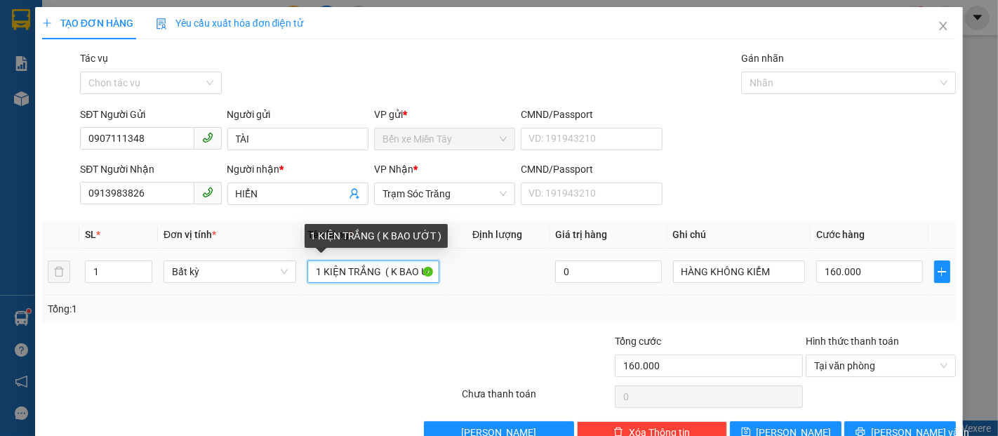
drag, startPoint x: 375, startPoint y: 274, endPoint x: 304, endPoint y: 276, distance: 70.9
click at [307, 276] on input "1 KIỆN TRẮNG ( K BAO ƯỚT )" at bounding box center [373, 271] width 133 height 22
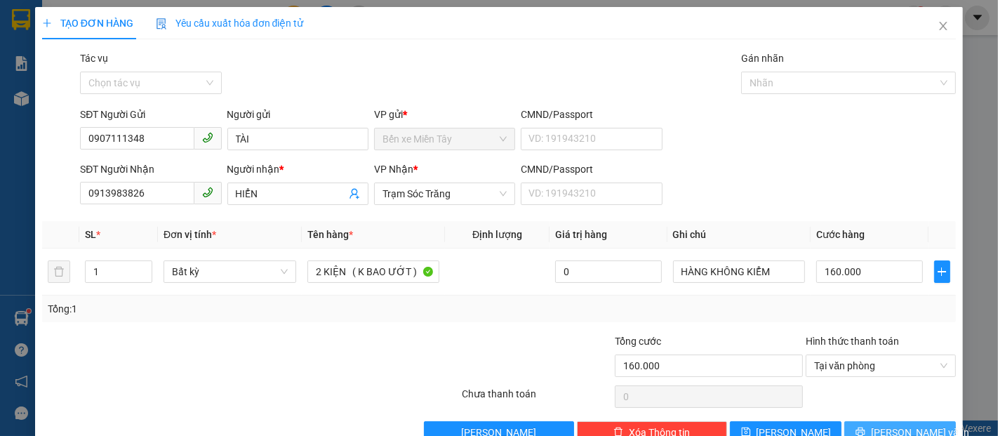
drag, startPoint x: 905, startPoint y: 400, endPoint x: 900, endPoint y: 394, distance: 7.9
click at [905, 425] on span "[PERSON_NAME] và In" at bounding box center [920, 432] width 98 height 15
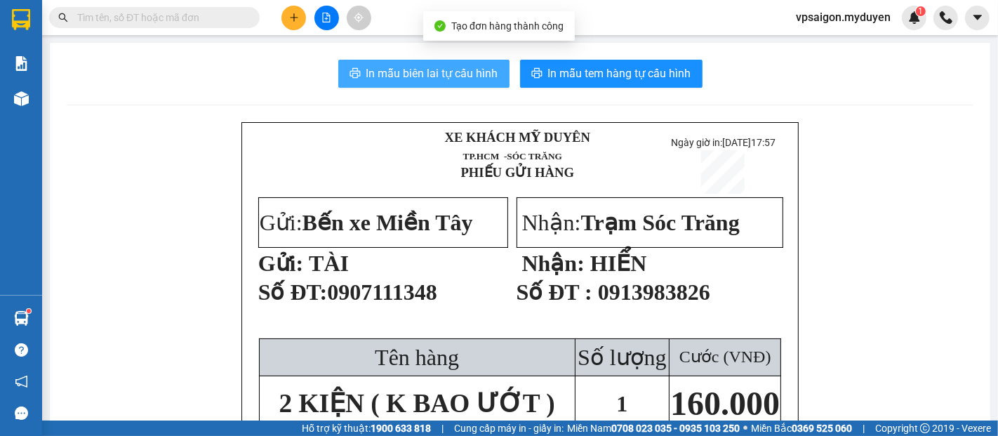
click at [452, 68] on span "In mẫu biên lai tự cấu hình" at bounding box center [432, 74] width 132 height 18
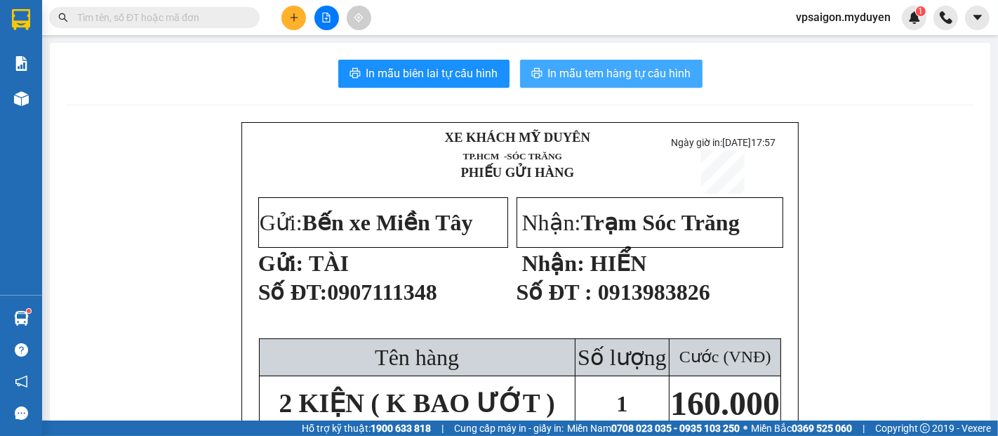
click at [618, 76] on span "In mẫu tem hàng tự cấu hình" at bounding box center [619, 74] width 143 height 18
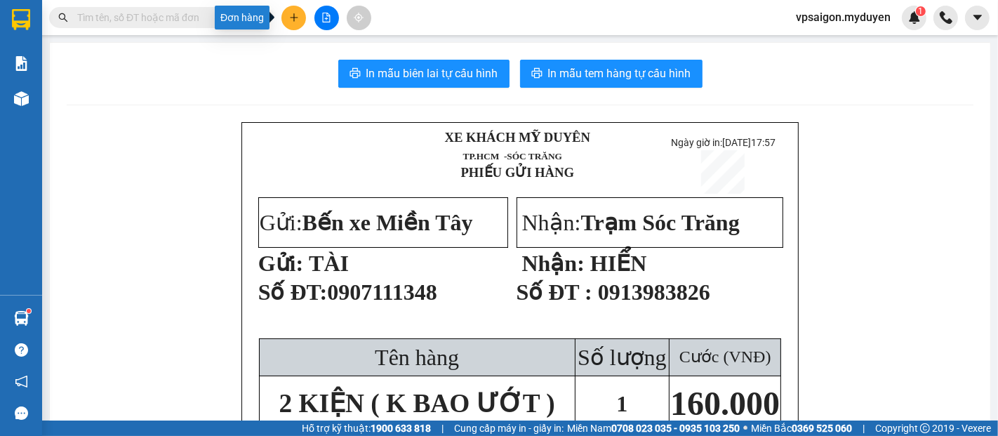
drag, startPoint x: 291, startPoint y: 13, endPoint x: 318, endPoint y: 32, distance: 32.7
click at [292, 13] on icon "plus" at bounding box center [294, 18] width 10 height 10
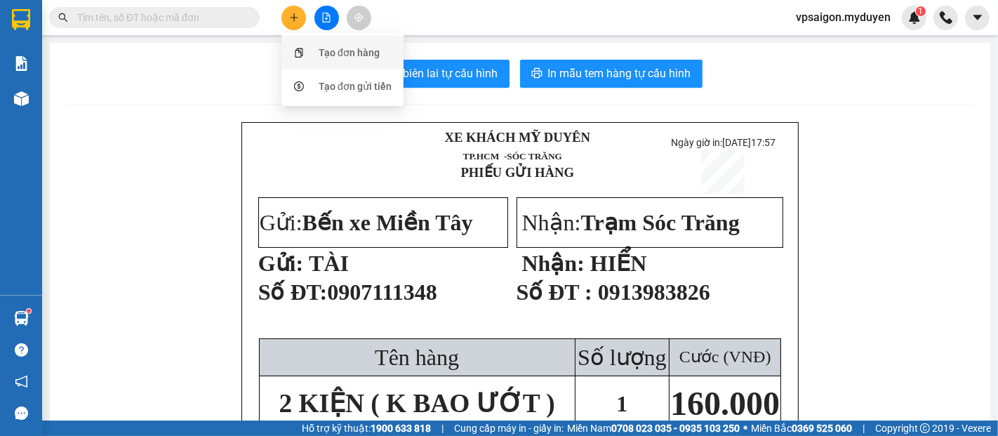
click at [346, 58] on div "Tạo đơn hàng" at bounding box center [349, 52] width 61 height 15
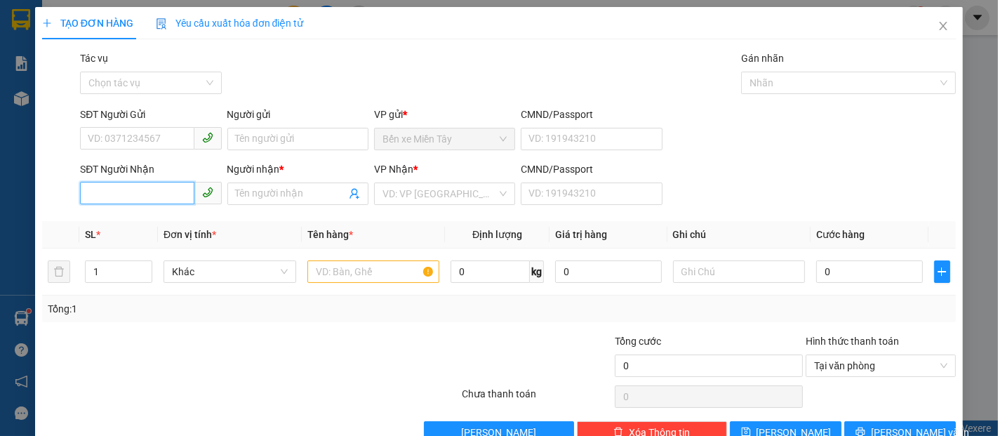
click at [158, 203] on input "SĐT Người Nhận" at bounding box center [137, 193] width 114 height 22
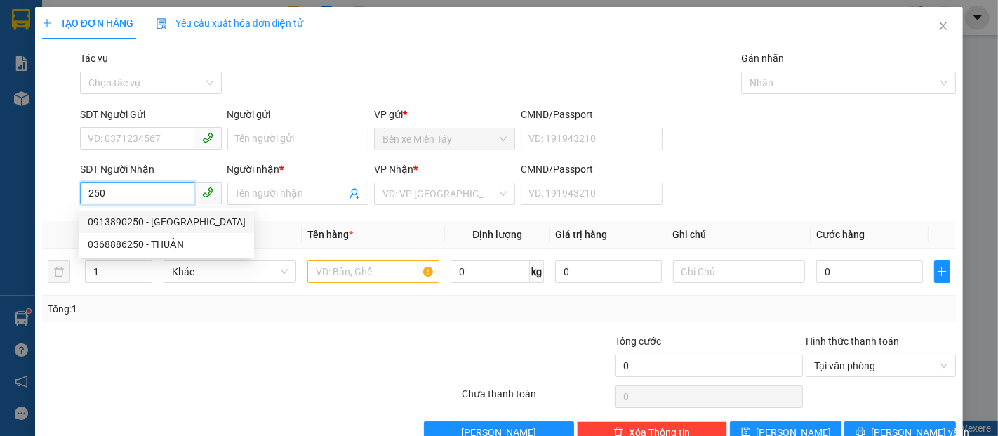
click at [177, 223] on div "0913890250 - THÁI DƯƠNG" at bounding box center [167, 221] width 158 height 15
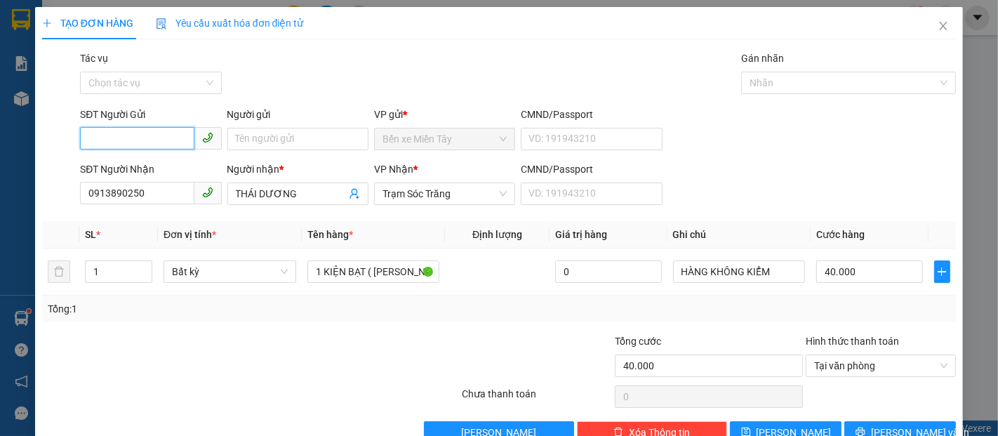
click at [146, 142] on input "SĐT Người Gửi" at bounding box center [137, 138] width 114 height 22
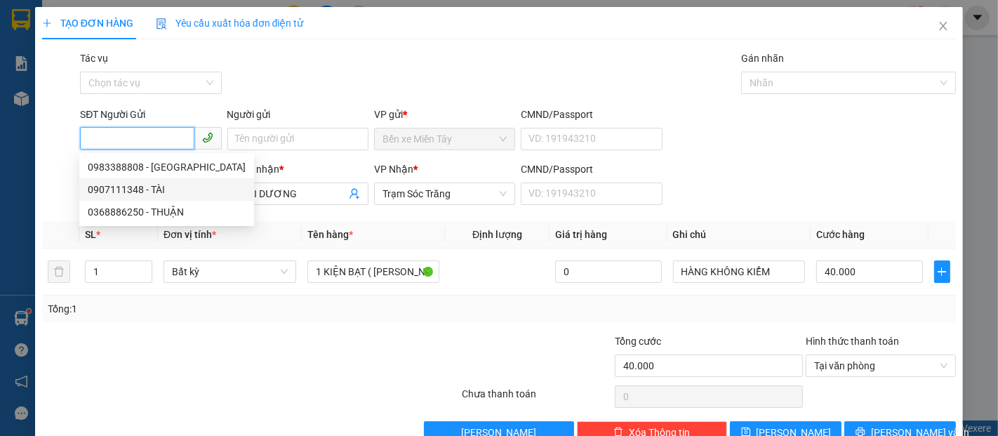
click at [150, 187] on div "0907111348 - TÀI" at bounding box center [167, 189] width 158 height 15
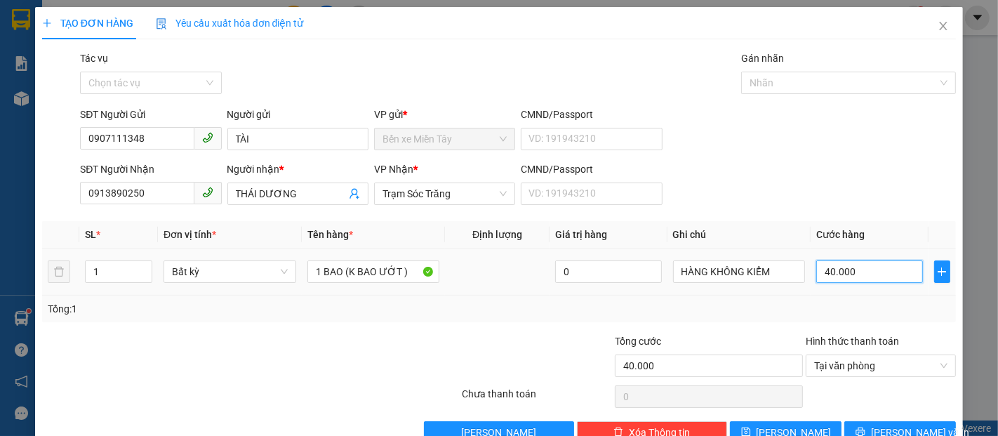
click at [838, 277] on input "40.000" at bounding box center [869, 271] width 106 height 22
click at [909, 425] on span "[PERSON_NAME] và In" at bounding box center [920, 432] width 98 height 15
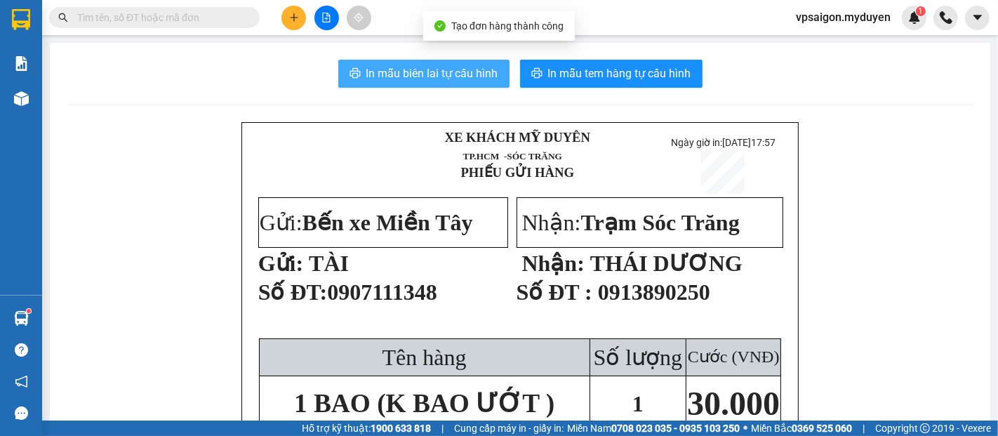
click at [393, 82] on span "In mẫu biên lai tự cấu hình" at bounding box center [432, 74] width 132 height 18
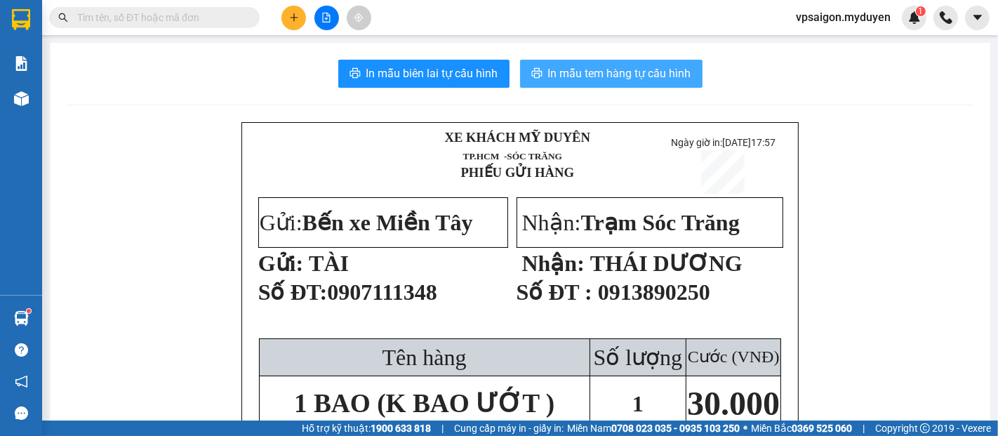
click at [648, 71] on span "In mẫu tem hàng tự cấu hình" at bounding box center [619, 74] width 143 height 18
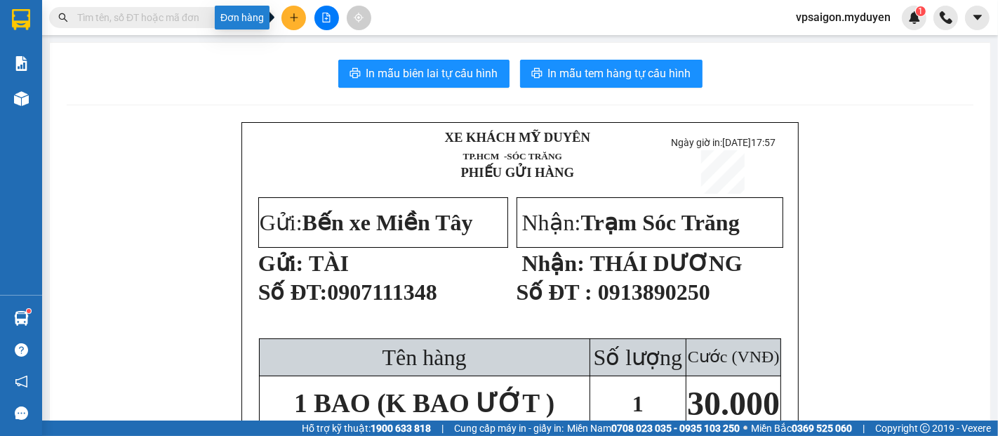
click at [298, 22] on button at bounding box center [293, 18] width 25 height 25
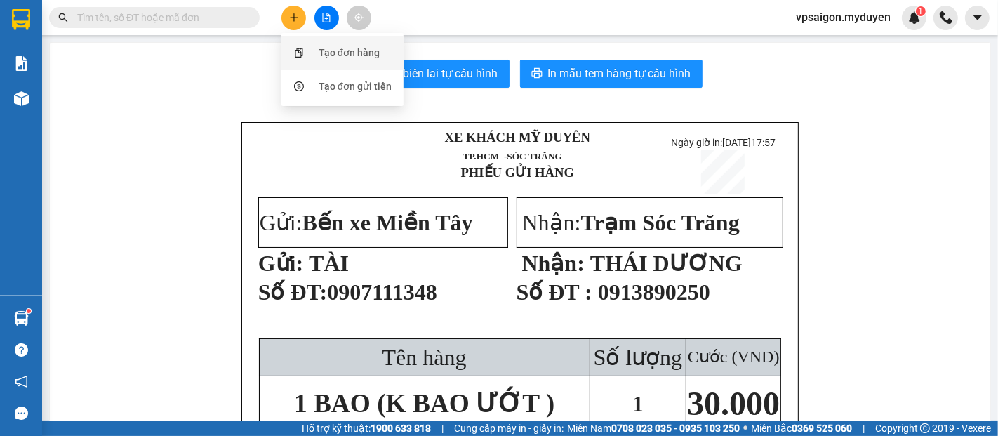
click at [366, 52] on div "Tạo đơn hàng" at bounding box center [349, 52] width 61 height 15
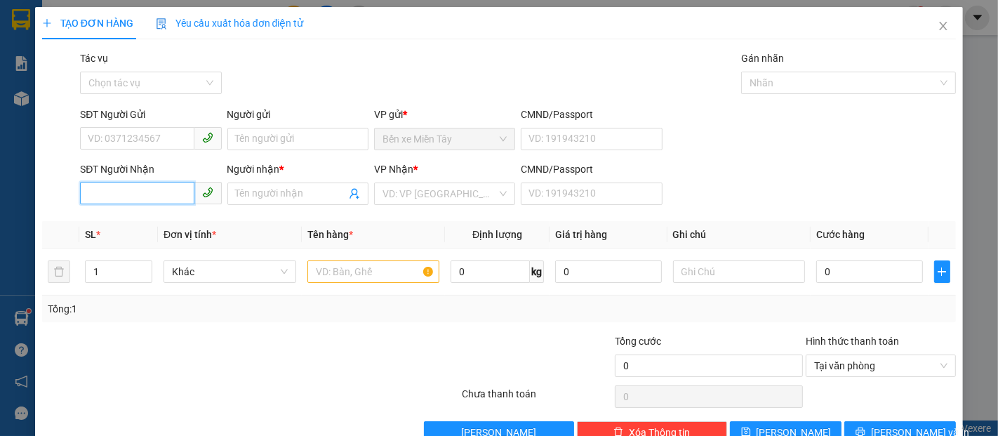
click at [178, 195] on input "SĐT Người Nhận" at bounding box center [137, 193] width 114 height 22
click at [179, 196] on input "207" at bounding box center [137, 193] width 114 height 22
click at [175, 222] on div "0939730207 - HỮU TÀI" at bounding box center [149, 221] width 123 height 15
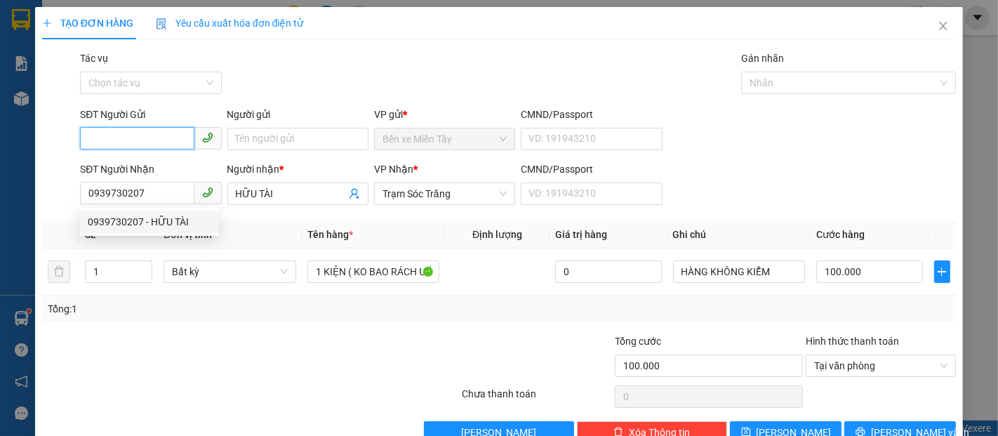
click at [171, 141] on input "SĐT Người Gửi" at bounding box center [137, 138] width 114 height 22
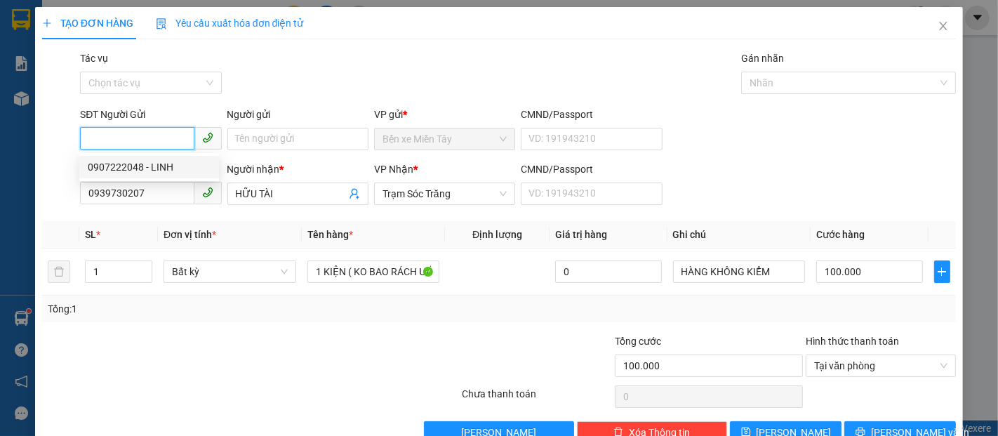
click at [164, 164] on div "0907222048 - LINH" at bounding box center [149, 166] width 123 height 15
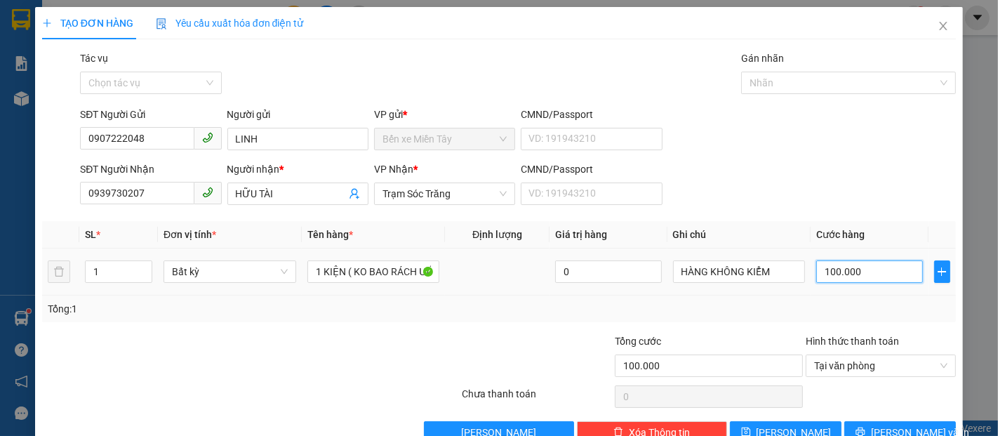
click at [891, 281] on input "100.000" at bounding box center [869, 271] width 106 height 22
drag, startPoint x: 860, startPoint y: 277, endPoint x: 811, endPoint y: 287, distance: 50.1
click at [811, 287] on td "0" at bounding box center [869, 271] width 117 height 47
click at [915, 425] on span "[PERSON_NAME] và In" at bounding box center [920, 432] width 98 height 15
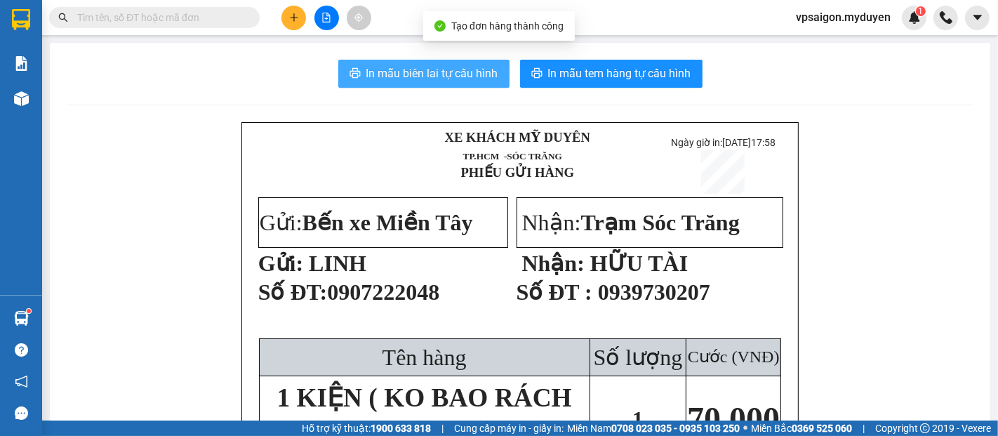
click at [421, 81] on span "In mẫu biên lai tự cấu hình" at bounding box center [432, 74] width 132 height 18
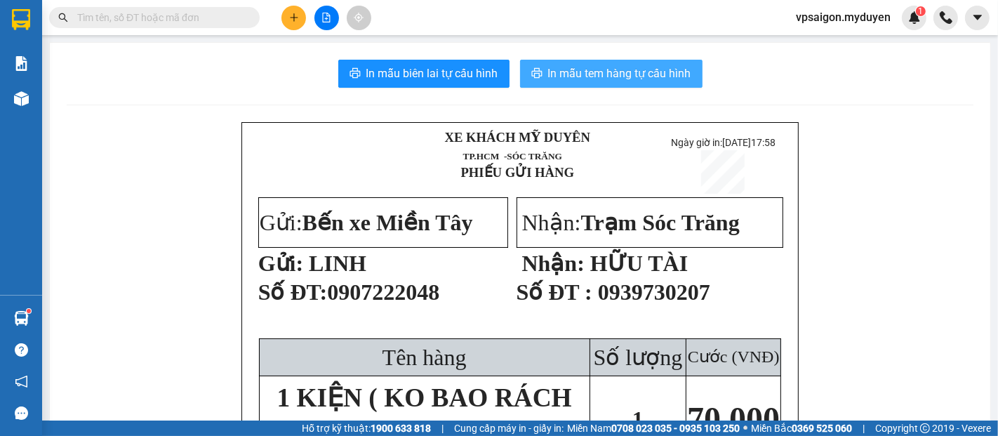
click at [616, 79] on span "In mẫu tem hàng tự cấu hình" at bounding box center [619, 74] width 143 height 18
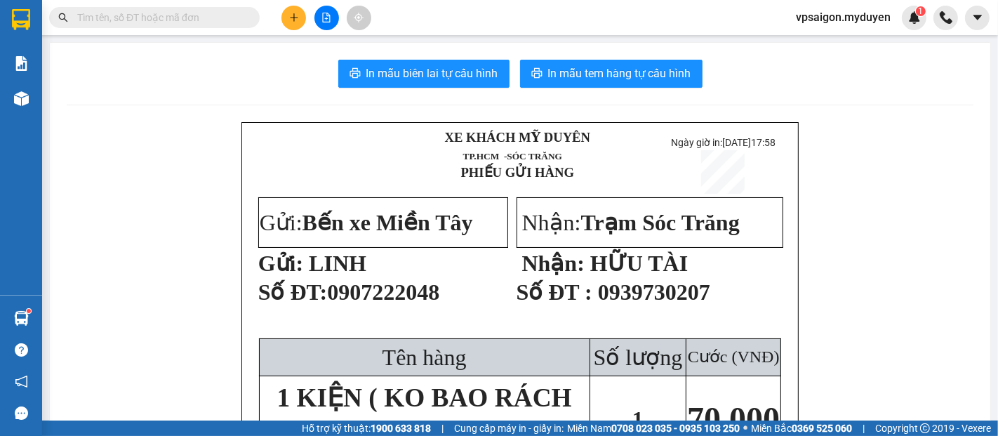
click at [298, 29] on span at bounding box center [293, 18] width 25 height 25
click at [331, 61] on div "Tạo đơn hàng" at bounding box center [342, 52] width 105 height 27
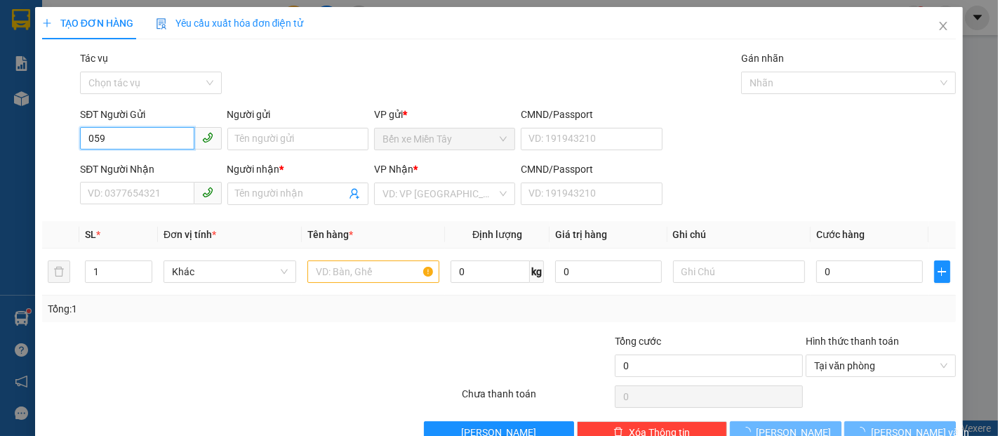
click at [132, 142] on input "059" at bounding box center [137, 138] width 114 height 22
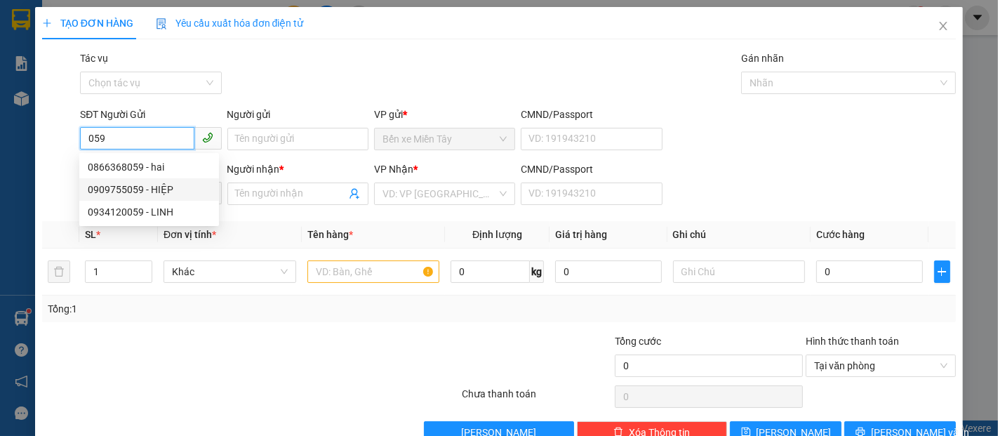
click at [168, 190] on div "0909755059 - HIỆP" at bounding box center [149, 189] width 123 height 15
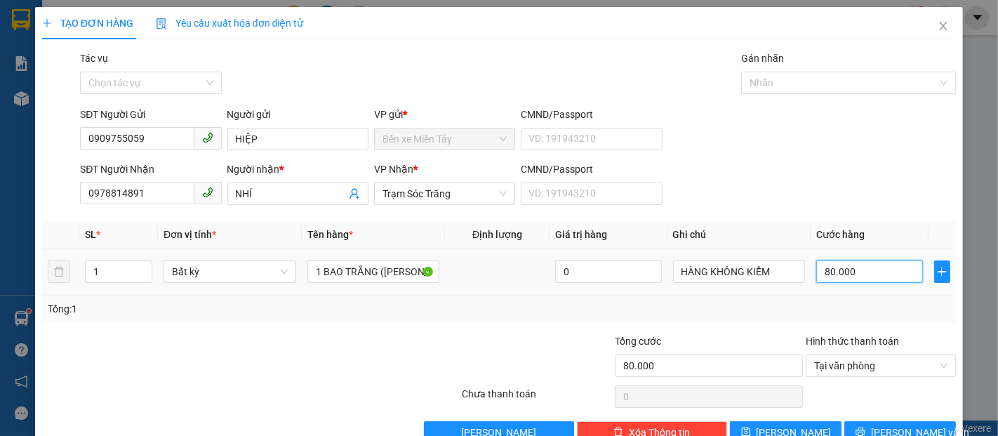
click at [862, 278] on input "80.000" at bounding box center [869, 271] width 106 height 22
click at [879, 425] on span "[PERSON_NAME] và In" at bounding box center [920, 432] width 98 height 15
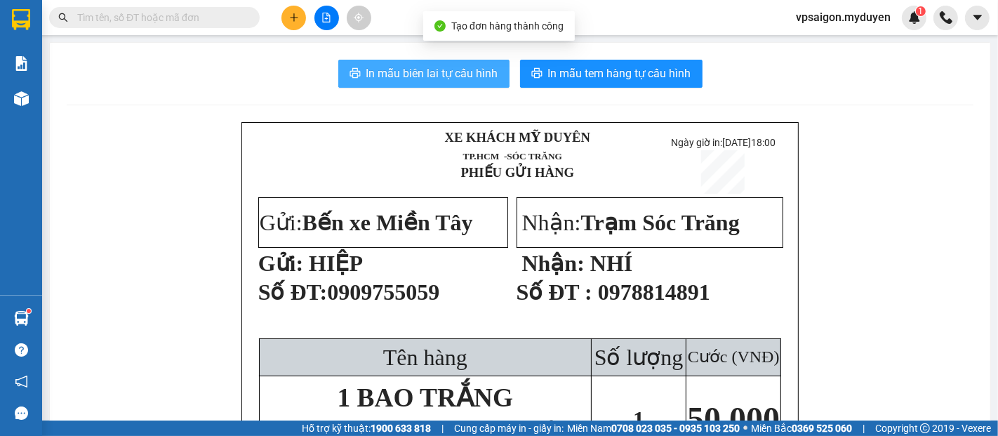
click at [434, 75] on span "In mẫu biên lai tự cấu hình" at bounding box center [432, 74] width 132 height 18
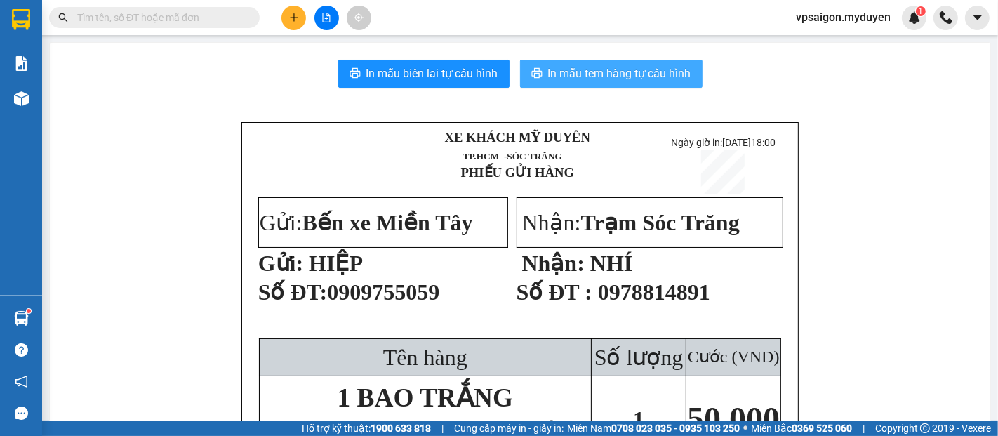
click at [588, 81] on span "In mẫu tem hàng tự cấu hình" at bounding box center [619, 74] width 143 height 18
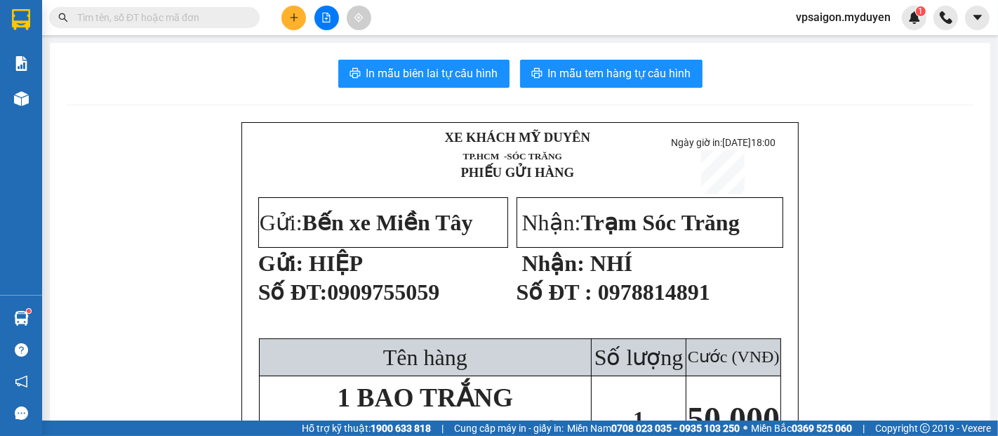
click at [294, 29] on button at bounding box center [293, 18] width 25 height 25
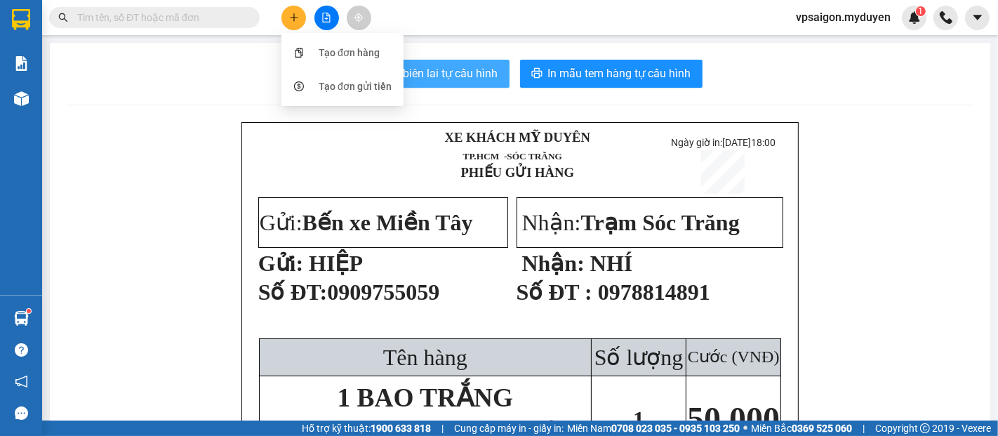
click at [348, 60] on div "Tạo đơn hàng" at bounding box center [349, 52] width 61 height 15
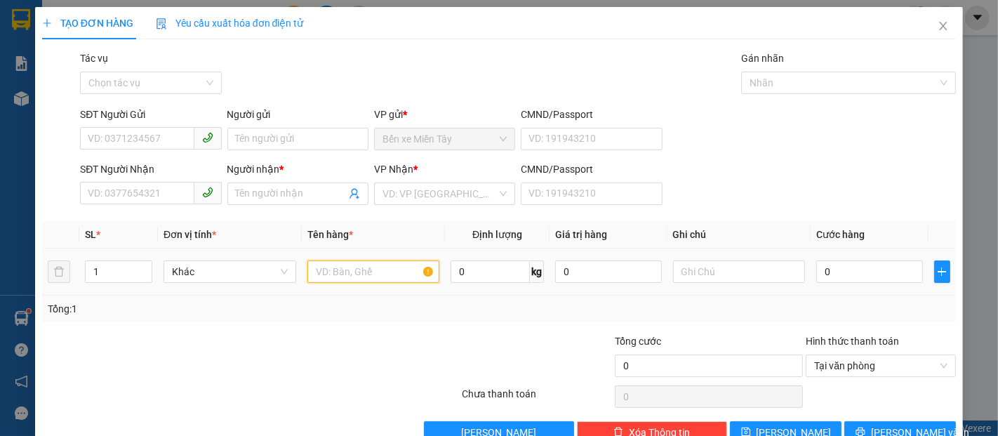
click at [401, 269] on input "text" at bounding box center [373, 271] width 133 height 22
click at [327, 274] on input "1 XE TAY GA + 2 BALO ĐỒ ( XE K BAO TRẦY SƯỚC + HÀNG K SOÁT TRONG )" at bounding box center [373, 271] width 133 height 22
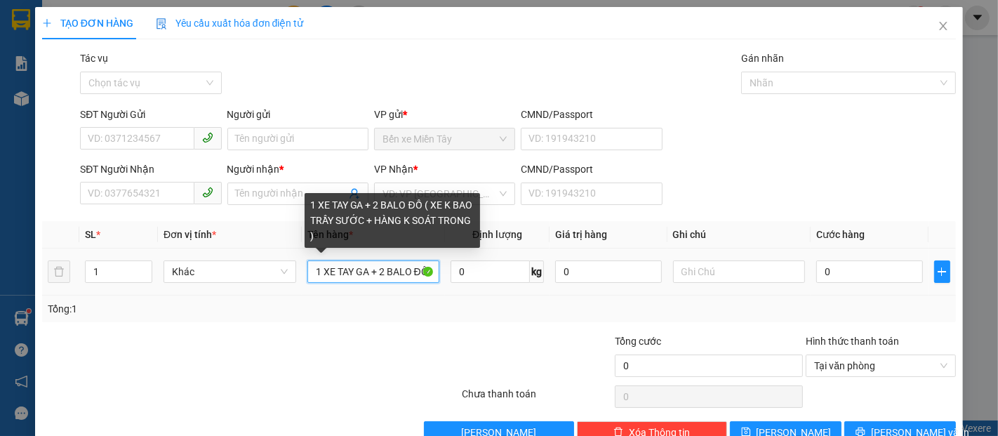
click at [352, 269] on input "1 XE TAY GA + 2 BALO ĐỒ ( XE K BAO TRẦY SƯỚC + HÀNG K SOÁT TRONG )" at bounding box center [373, 271] width 133 height 22
click at [399, 270] on input "1 XE TAY GA +CAVET+CHÌA KHÓA+ 2 BALO ĐỒ ( XE K BAO TRẦY SƯỚC + HÀNG K SOÁT TRON…" at bounding box center [373, 271] width 133 height 22
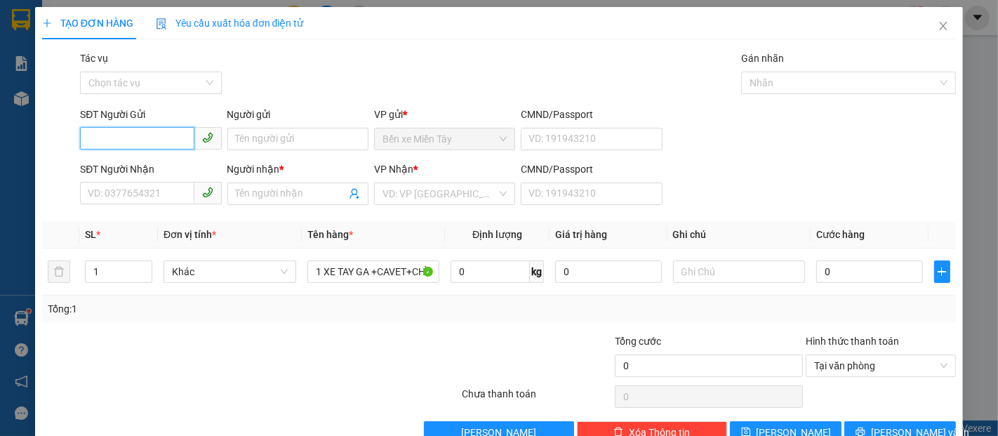
click at [149, 128] on input "SĐT Người Gửi" at bounding box center [137, 138] width 114 height 22
click at [161, 166] on div "0903931748 - LONG" at bounding box center [149, 166] width 123 height 15
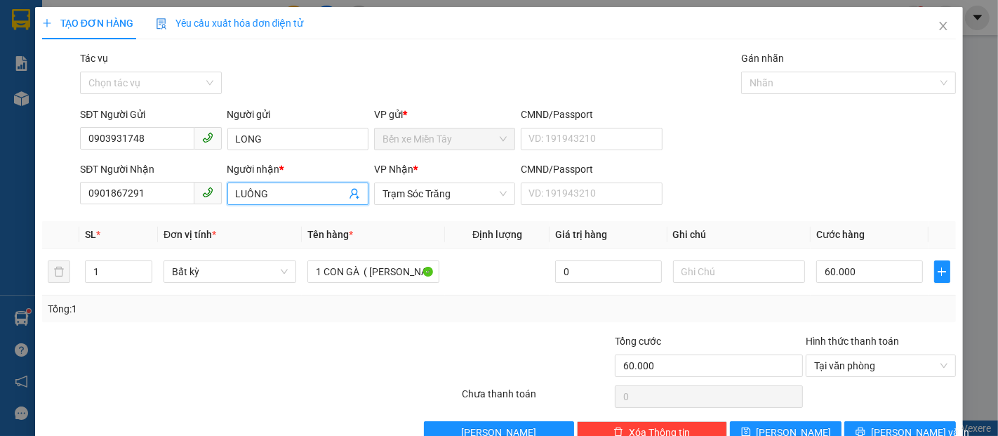
click at [306, 196] on input "LUÔNG" at bounding box center [291, 193] width 110 height 15
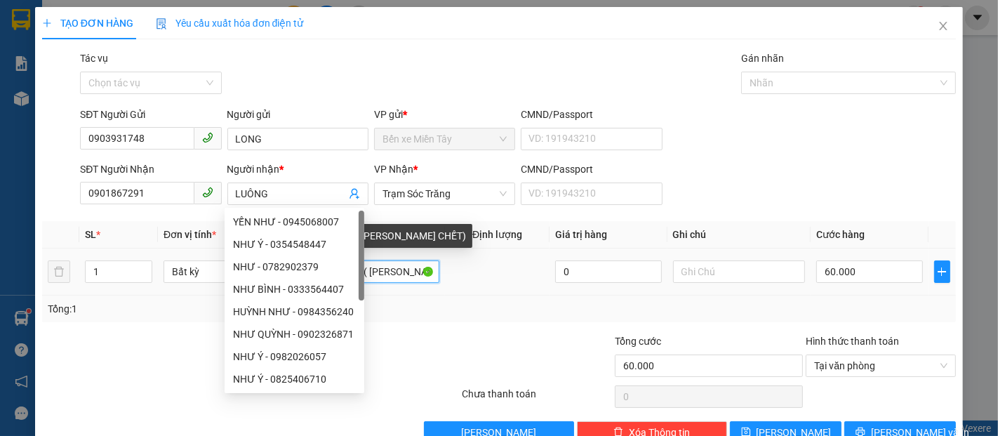
click at [401, 273] on input "1 CON GÀ ( KO BAO CHẾT)" at bounding box center [373, 271] width 133 height 22
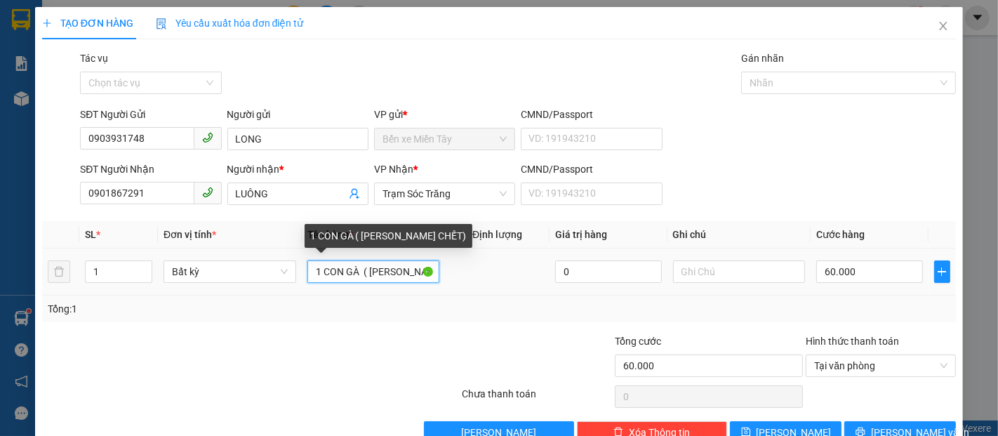
drag, startPoint x: 394, startPoint y: 273, endPoint x: 322, endPoint y: 289, distance: 73.4
click at [319, 287] on td "1 CON GÀ ( KO BAO CHẾT)" at bounding box center [374, 271] width 144 height 47
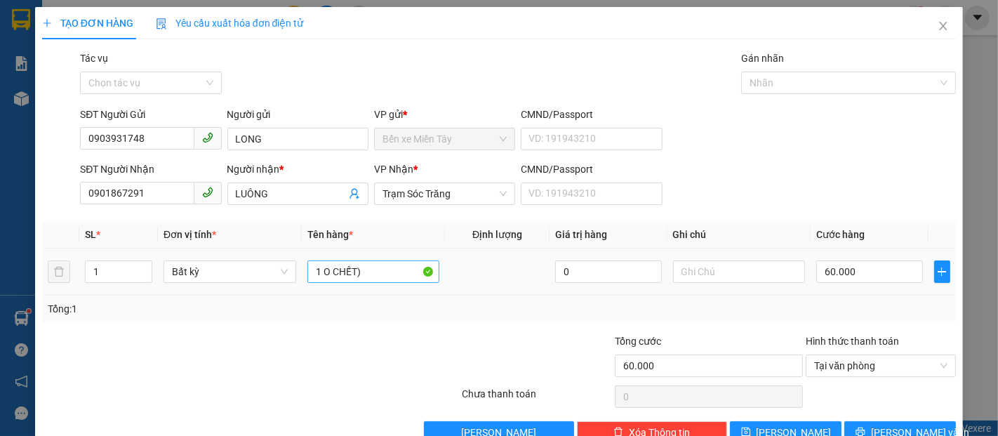
drag, startPoint x: 341, startPoint y: 284, endPoint x: 357, endPoint y: 278, distance: 17.1
click at [335, 281] on td "1 O CHẾT)" at bounding box center [374, 271] width 144 height 47
drag, startPoint x: 387, startPoint y: 269, endPoint x: 328, endPoint y: 268, distance: 59.0
click at [328, 268] on input "1" at bounding box center [373, 271] width 133 height 22
click at [826, 287] on td "60.000" at bounding box center [869, 271] width 117 height 47
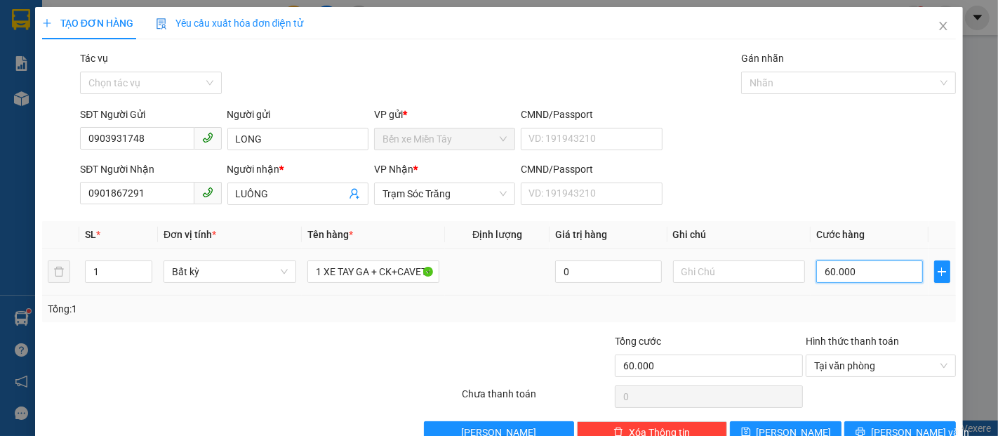
click at [831, 279] on input "60.000" at bounding box center [869, 271] width 106 height 22
click at [903, 425] on span "[PERSON_NAME] và In" at bounding box center [920, 432] width 98 height 15
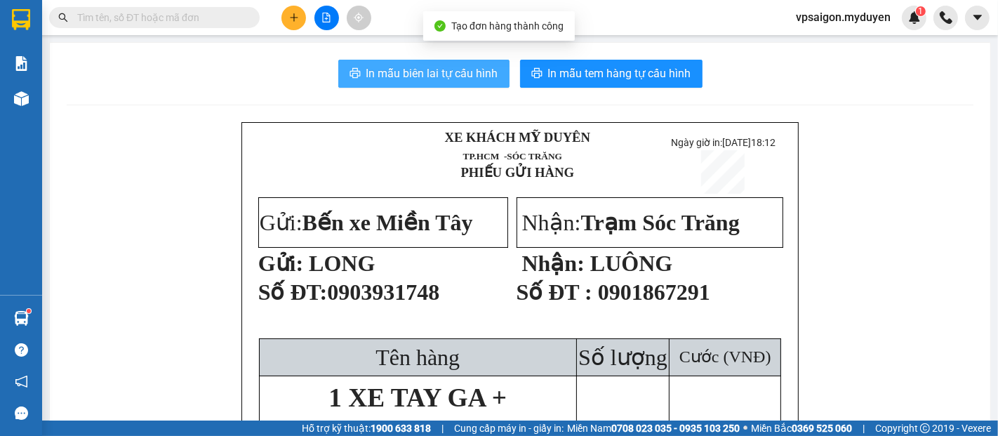
click at [423, 71] on span "In mẫu biên lai tự cấu hình" at bounding box center [432, 74] width 132 height 18
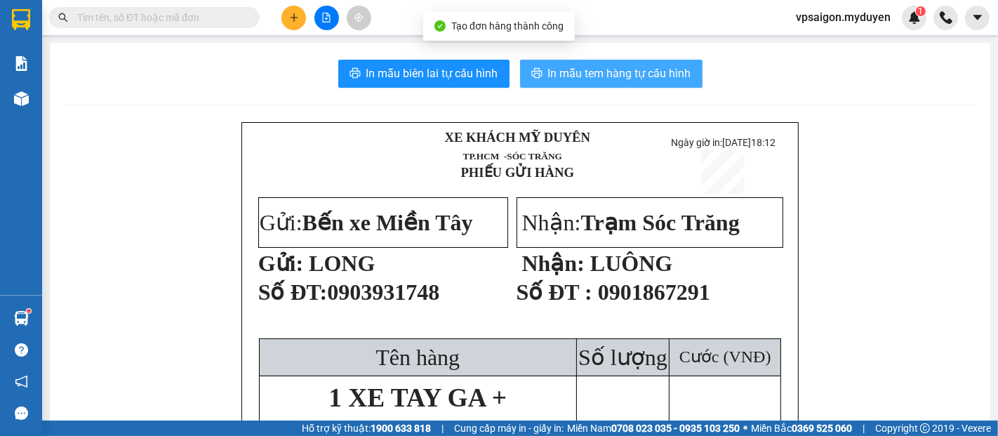
drag, startPoint x: 423, startPoint y: 71, endPoint x: 634, endPoint y: 83, distance: 210.9
click at [634, 83] on button "In mẫu tem hàng tự cấu hình" at bounding box center [611, 74] width 182 height 28
click at [634, 74] on span "In mẫu tem hàng tự cấu hình" at bounding box center [619, 74] width 143 height 18
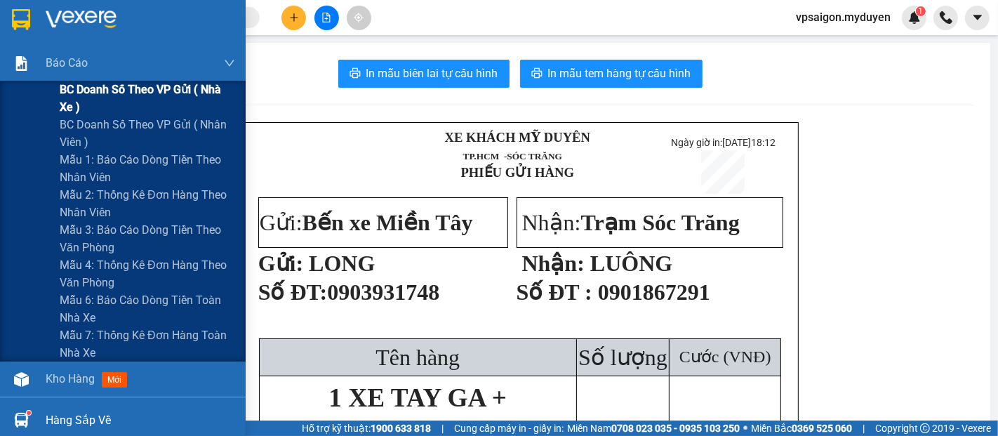
click at [117, 109] on span "BC doanh số theo VP gửi ( nhà xe )" at bounding box center [147, 98] width 175 height 35
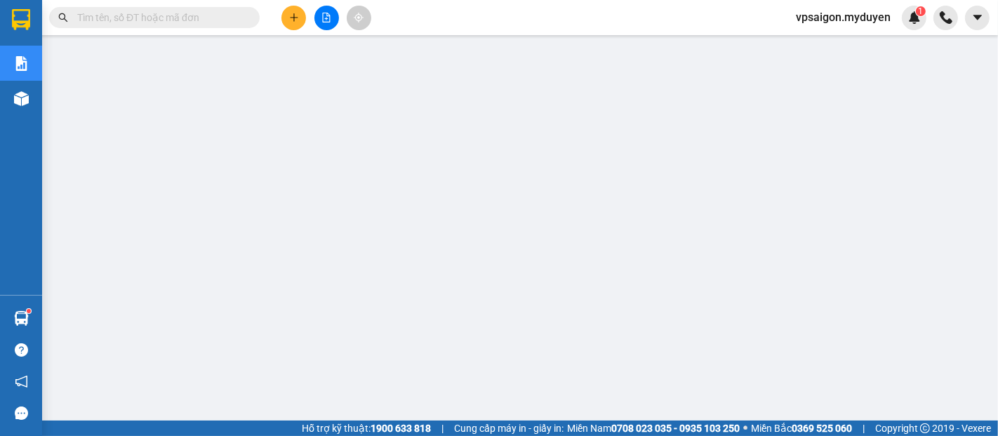
click at [298, 15] on button at bounding box center [293, 18] width 25 height 25
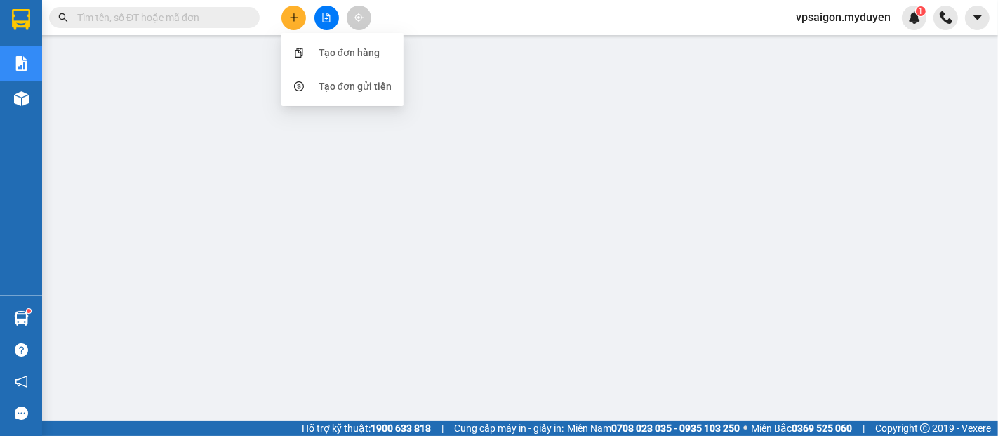
click at [352, 46] on div "Tạo đơn hàng" at bounding box center [349, 52] width 61 height 15
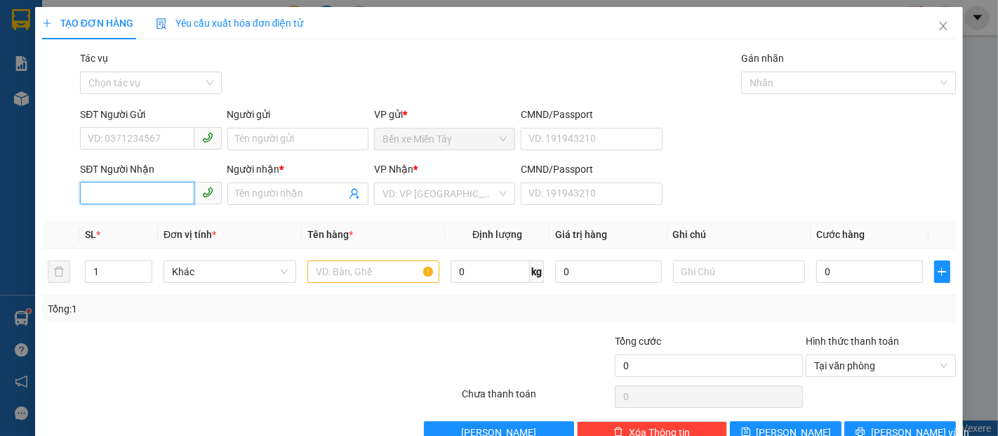
click at [131, 201] on input "SĐT Người Nhận" at bounding box center [137, 193] width 114 height 22
click at [152, 224] on div "0766403464 - NHI" at bounding box center [149, 221] width 123 height 15
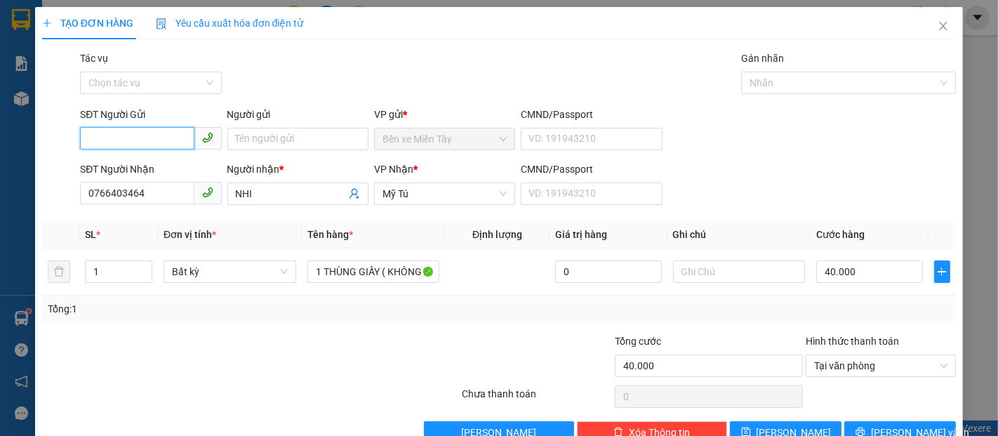
click at [148, 142] on input "SĐT Người Gửi" at bounding box center [137, 138] width 114 height 22
drag, startPoint x: 171, startPoint y: 169, endPoint x: 213, endPoint y: 156, distance: 44.2
click at [171, 169] on div "0798009380 - MINH" at bounding box center [149, 166] width 123 height 15
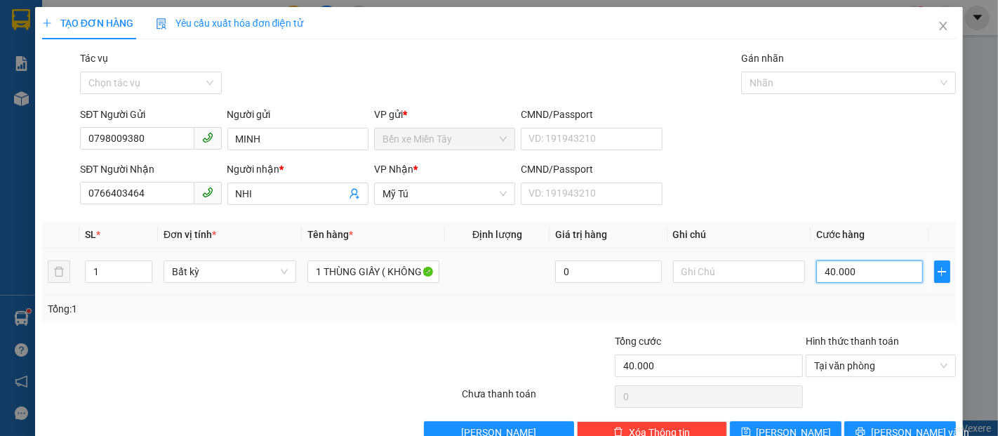
click at [855, 268] on input "40.000" at bounding box center [869, 271] width 106 height 22
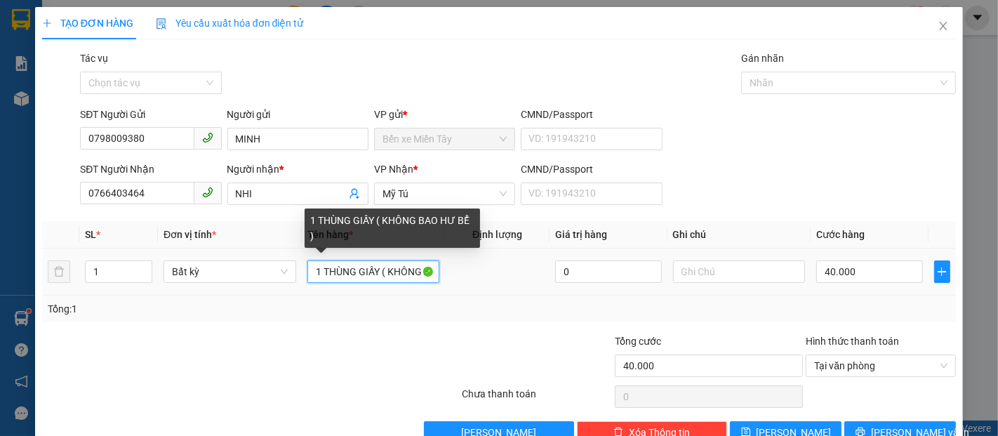
click at [378, 269] on input "1 THÙNG GIẤY ( KHÔNG BAO HƯ BỂ )" at bounding box center [373, 271] width 133 height 22
click at [409, 260] on input "1 THÙNG MUST ( KHÔNG BAO HƯ BỂ )" at bounding box center [373, 271] width 133 height 22
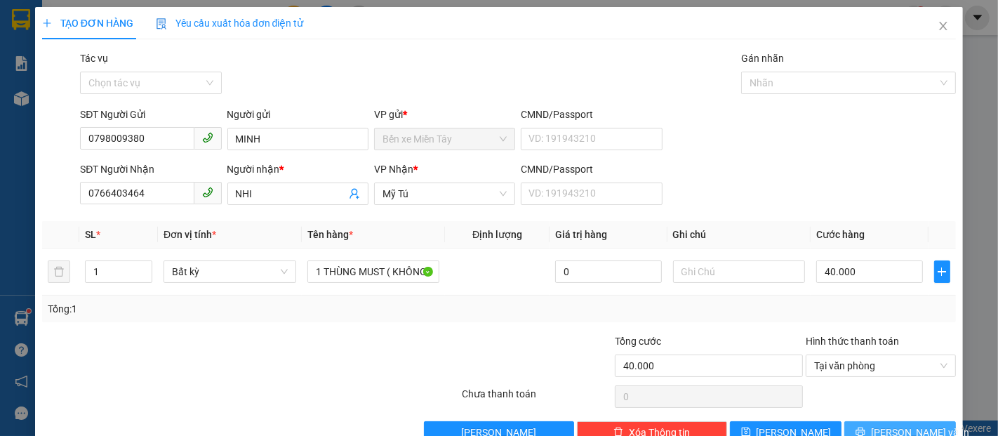
drag, startPoint x: 884, startPoint y: 406, endPoint x: 837, endPoint y: 387, distance: 50.0
click at [883, 421] on button "[PERSON_NAME] và In" at bounding box center [900, 432] width 112 height 22
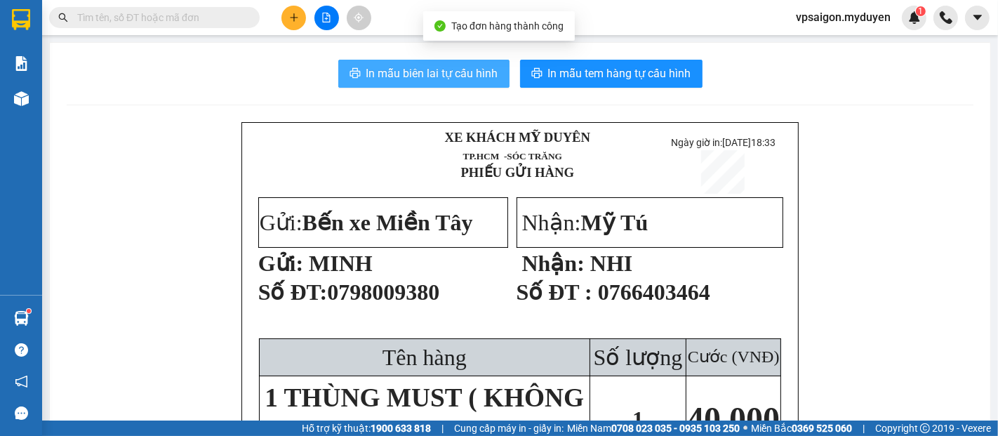
click at [436, 78] on span "In mẫu biên lai tự cấu hình" at bounding box center [432, 74] width 132 height 18
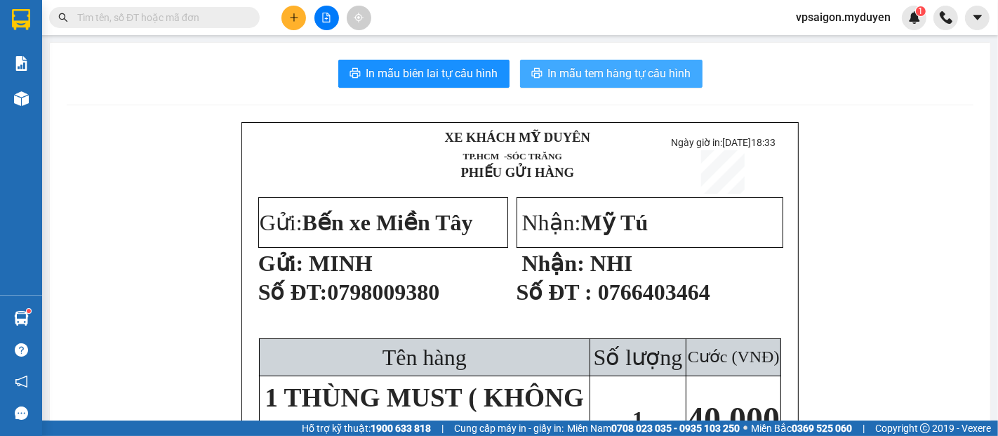
click at [658, 79] on span "In mẫu tem hàng tự cấu hình" at bounding box center [619, 74] width 143 height 18
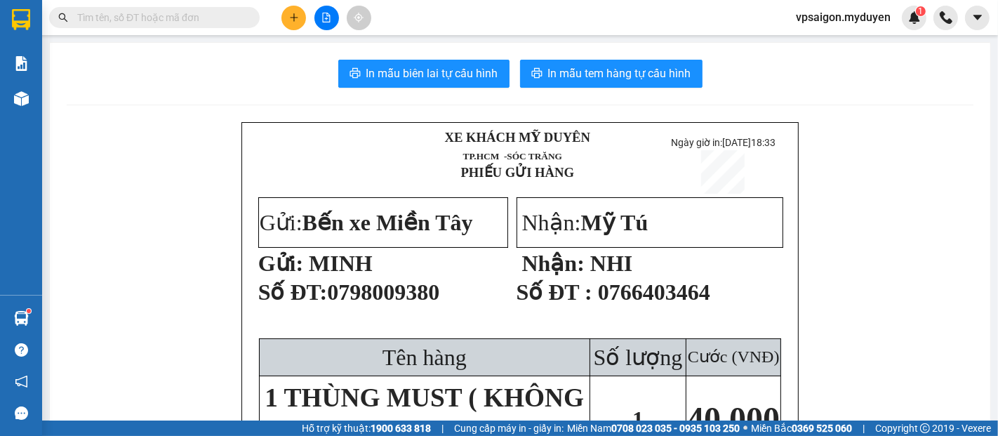
click at [295, 33] on div "Kết quả tìm kiếm ( 0 ) Bộ lọc No Data vpsaigon.myduyen 1" at bounding box center [499, 17] width 998 height 35
click at [294, 18] on icon "plus" at bounding box center [294, 18] width 10 height 10
click at [343, 51] on div "Tạo đơn hàng" at bounding box center [349, 52] width 61 height 15
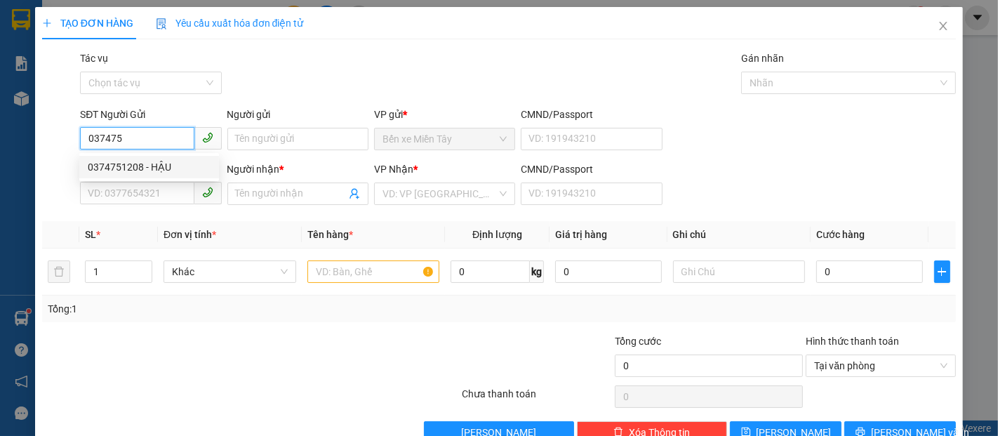
click at [135, 165] on div "0374751208 - HẬU" at bounding box center [149, 166] width 123 height 15
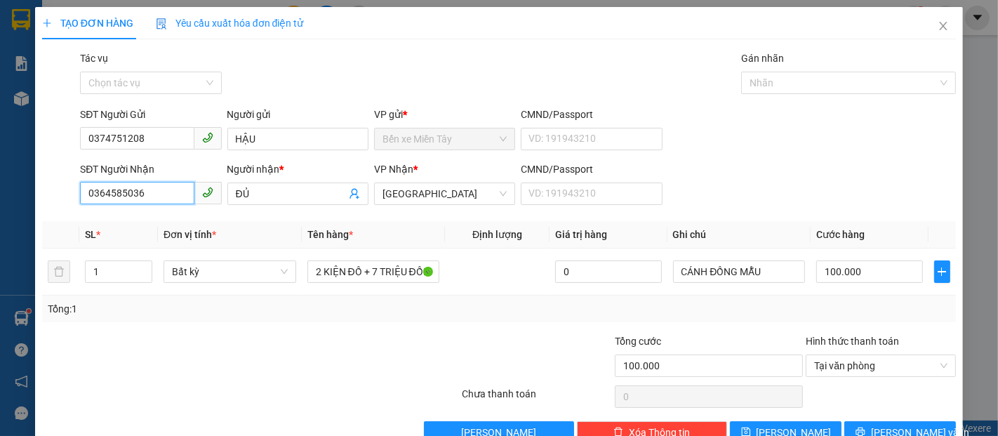
drag, startPoint x: 181, startPoint y: 192, endPoint x: 74, endPoint y: 194, distance: 107.4
click at [74, 194] on div "SĐT Người Nhận 0364585036 0364585036 Người nhận * ĐỦ VP Nhận * Trường Khánh CMN…" at bounding box center [499, 185] width 917 height 49
click at [139, 194] on input "SĐT Người Nhận" at bounding box center [137, 193] width 114 height 22
click at [107, 194] on input "0782843500" at bounding box center [137, 193] width 114 height 22
click at [125, 195] on input "0782843500" at bounding box center [137, 193] width 114 height 22
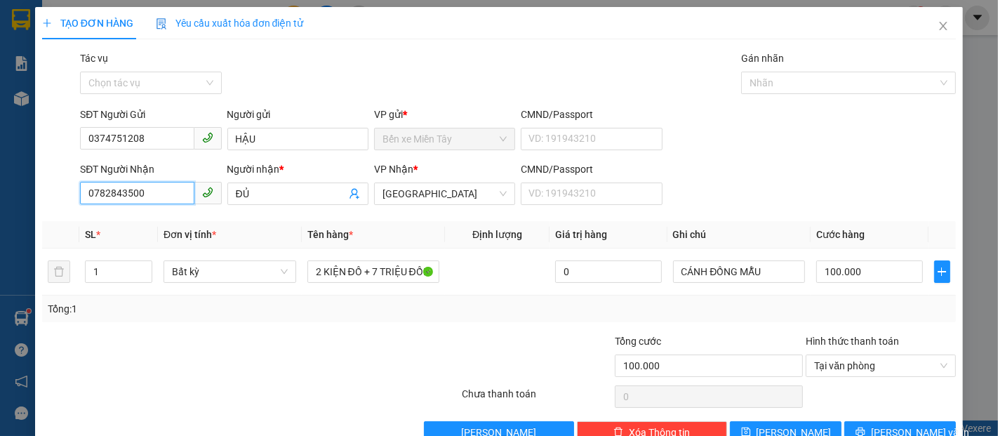
click at [106, 193] on input "0782843500" at bounding box center [137, 193] width 114 height 22
click at [110, 194] on input "0782843500" at bounding box center [137, 193] width 114 height 22
click at [124, 195] on input "0782843500" at bounding box center [137, 193] width 114 height 22
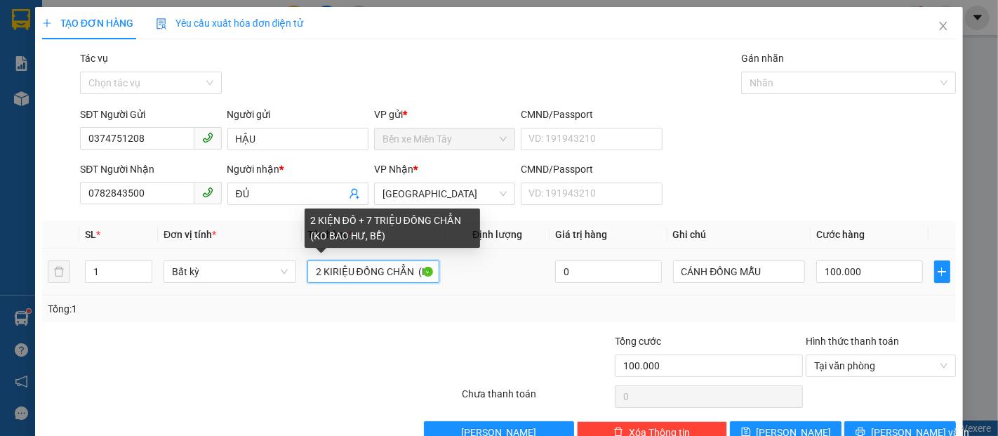
drag, startPoint x: 380, startPoint y: 273, endPoint x: 306, endPoint y: 281, distance: 74.9
click at [307, 281] on input "2 KIRIỆU ĐỒNG CHẲN (KO BAO HƯ, BỂ)" at bounding box center [373, 271] width 133 height 22
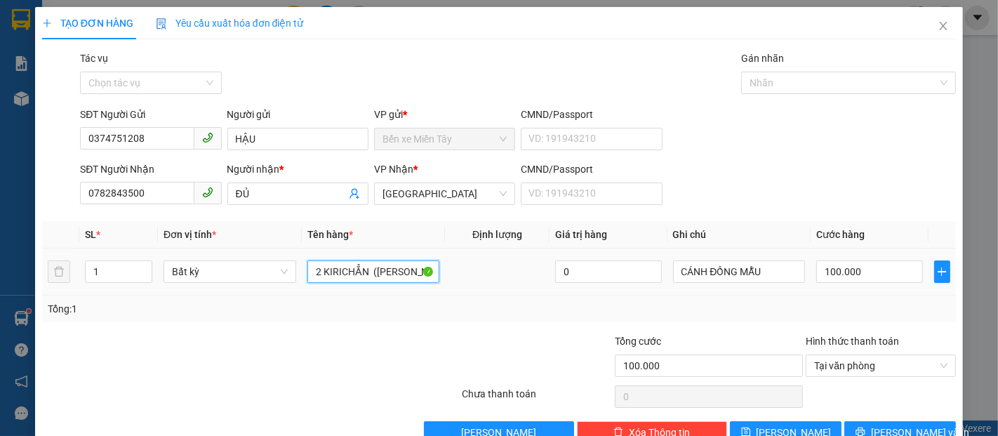
drag, startPoint x: 347, startPoint y: 278, endPoint x: 336, endPoint y: 277, distance: 10.5
click at [337, 277] on input "2 KIRICHẲN (KO BAO HƯ, BỂ)" at bounding box center [373, 271] width 133 height 22
drag, startPoint x: 371, startPoint y: 276, endPoint x: 354, endPoint y: 274, distance: 16.9
click at [354, 276] on input "CHẲN (KO HƯ, BỂ)" at bounding box center [373, 271] width 133 height 22
drag, startPoint x: 373, startPoint y: 269, endPoint x: 352, endPoint y: 273, distance: 22.0
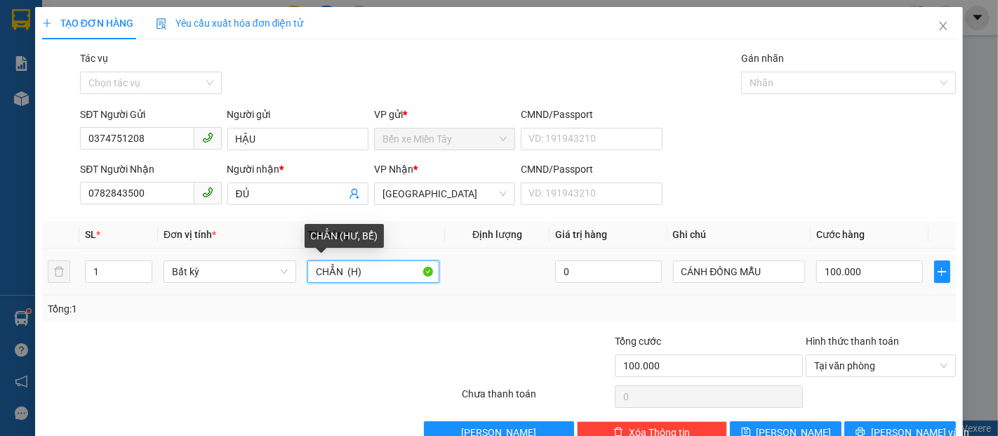
click at [352, 273] on input "CHẲN (H)" at bounding box center [373, 271] width 133 height 22
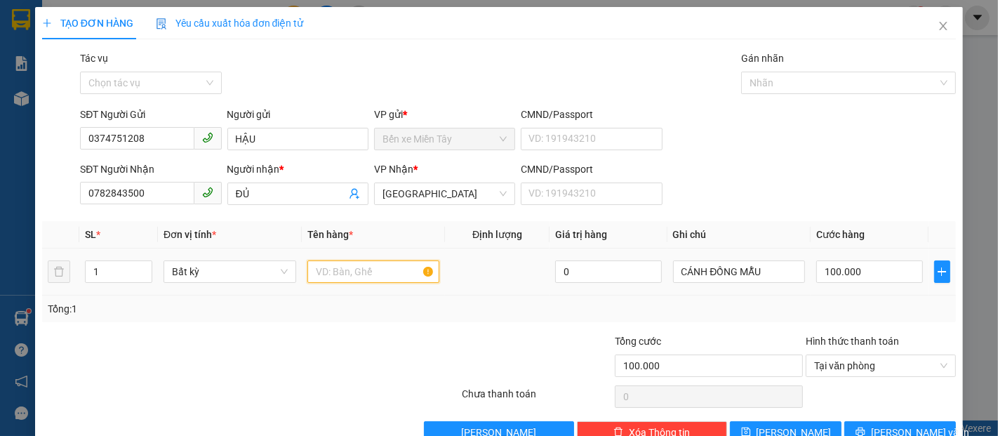
click at [349, 274] on input "text" at bounding box center [373, 271] width 133 height 22
click at [345, 271] on input "text" at bounding box center [373, 271] width 133 height 22
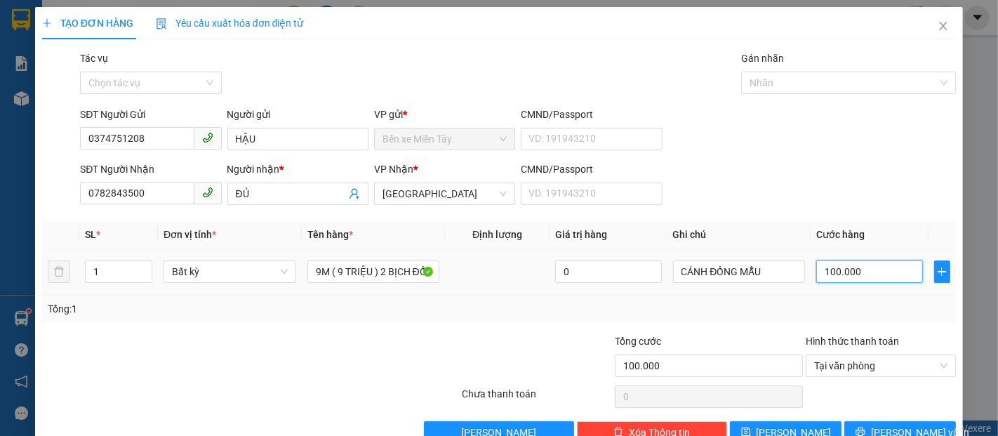
click at [848, 268] on input "100.000" at bounding box center [869, 271] width 106 height 22
click at [919, 421] on button "[PERSON_NAME] và In" at bounding box center [900, 432] width 112 height 22
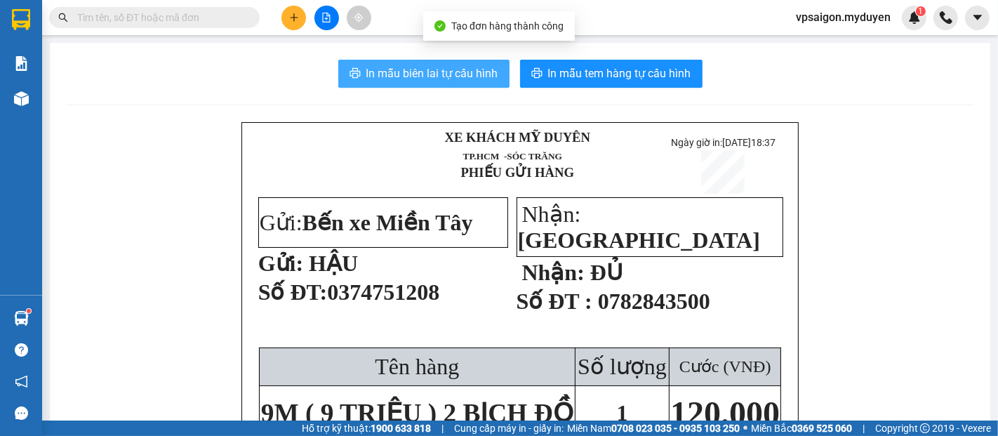
click at [475, 79] on span "In mẫu biên lai tự cấu hình" at bounding box center [432, 74] width 132 height 18
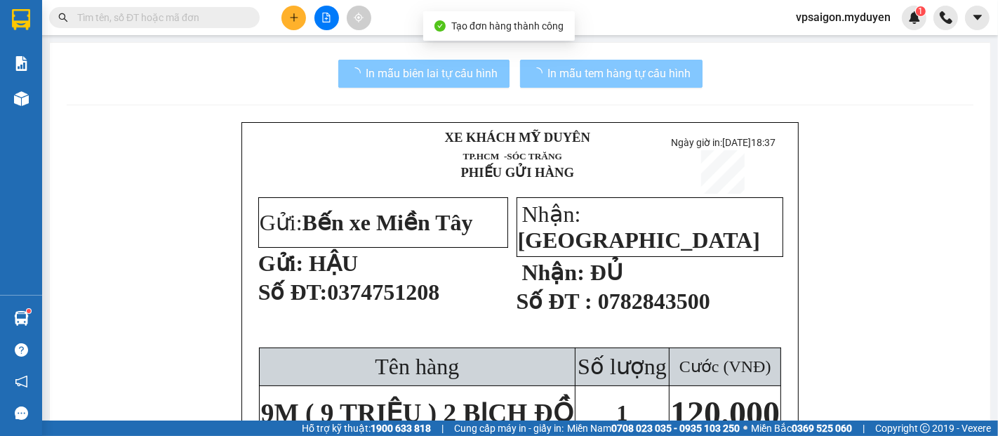
click at [599, 85] on button "In mẫu tem hàng tự cấu hình" at bounding box center [611, 74] width 182 height 28
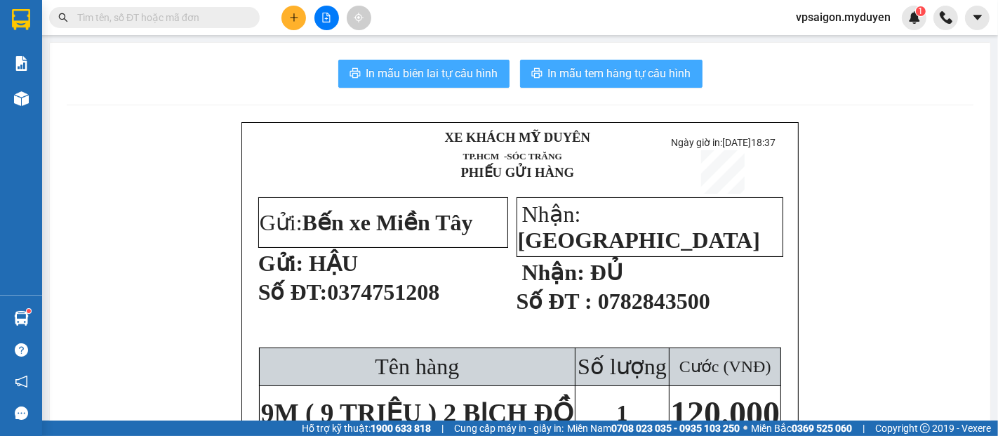
click at [599, 85] on button "In mẫu tem hàng tự cấu hình" at bounding box center [611, 74] width 182 height 28
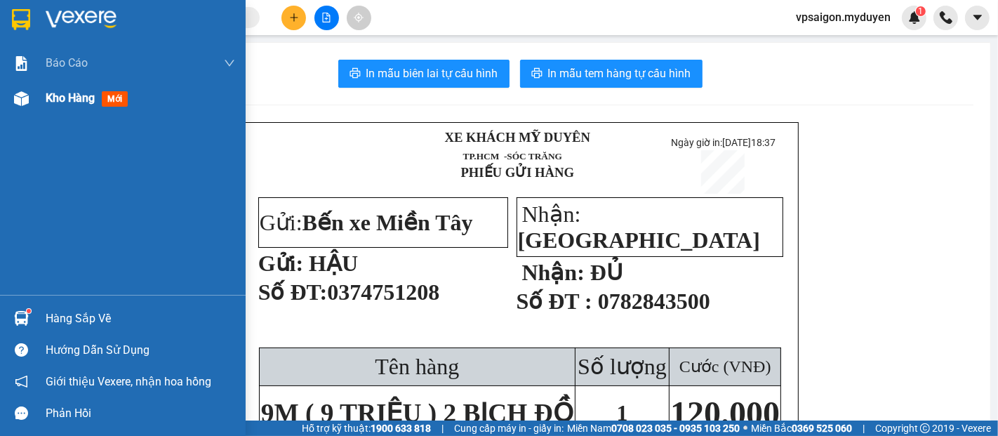
click at [69, 106] on div "Kho hàng mới" at bounding box center [90, 98] width 88 height 18
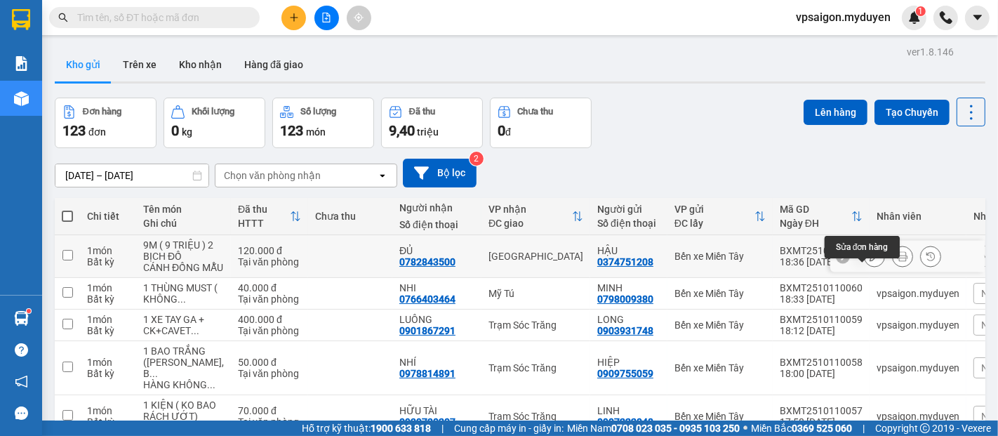
click at [869, 261] on icon at bounding box center [874, 256] width 10 height 10
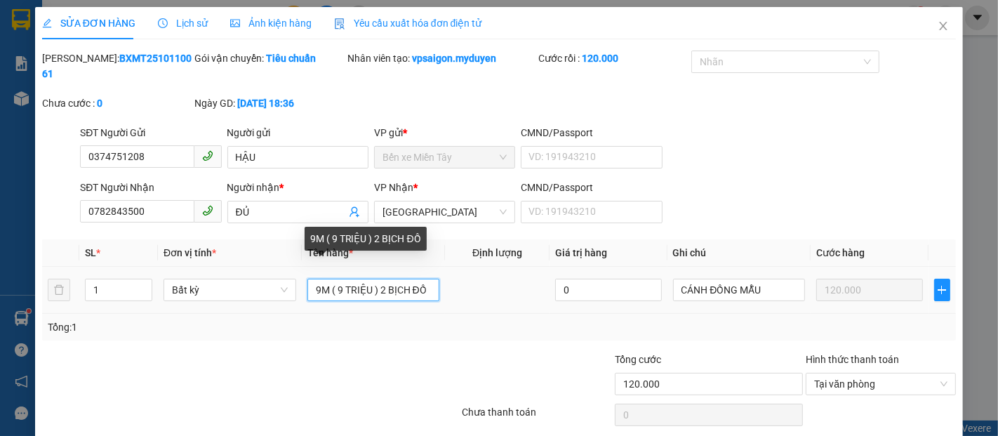
click at [316, 279] on input "9M ( 9 TRIỆU ) 2 BỊCH ĐỒ" at bounding box center [373, 290] width 133 height 22
click at [342, 279] on input "8M ( 9 TRIỆU ) 2 BỊCH ĐỒ" at bounding box center [373, 290] width 133 height 22
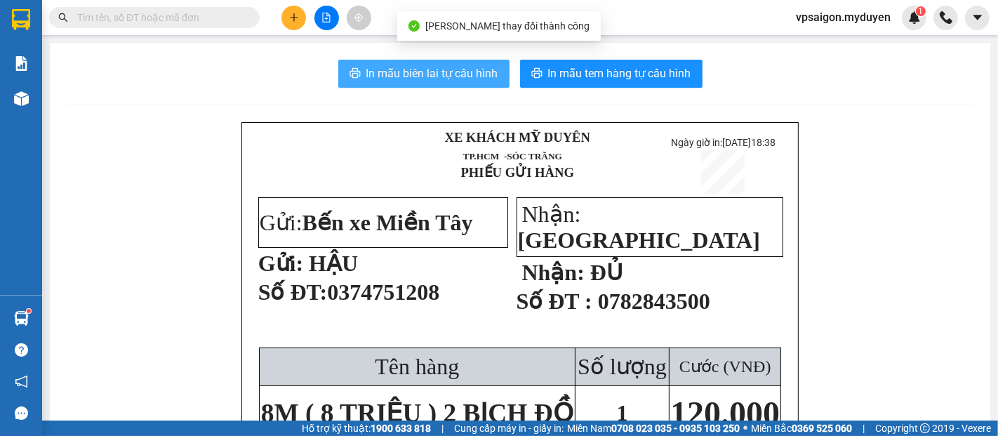
click at [468, 76] on span "In mẫu biên lai tự cấu hình" at bounding box center [432, 74] width 132 height 18
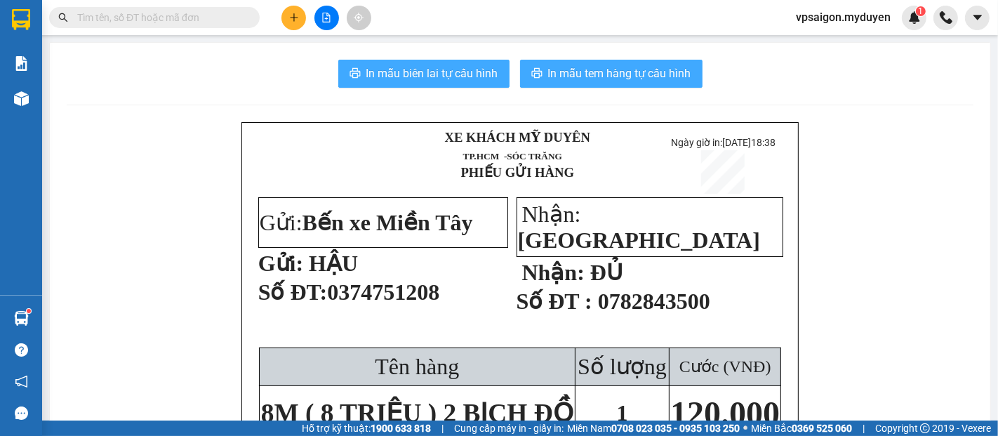
click at [651, 72] on span "In mẫu tem hàng tự cấu hình" at bounding box center [619, 74] width 143 height 18
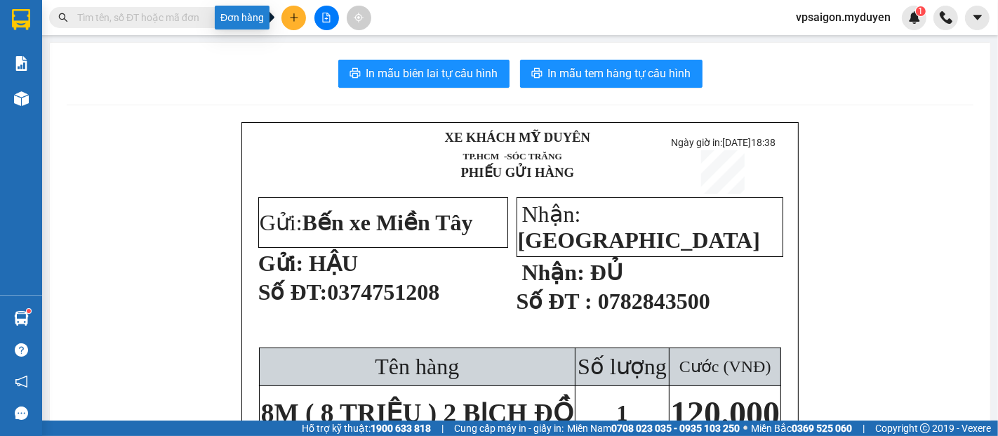
click at [296, 25] on button at bounding box center [293, 18] width 25 height 25
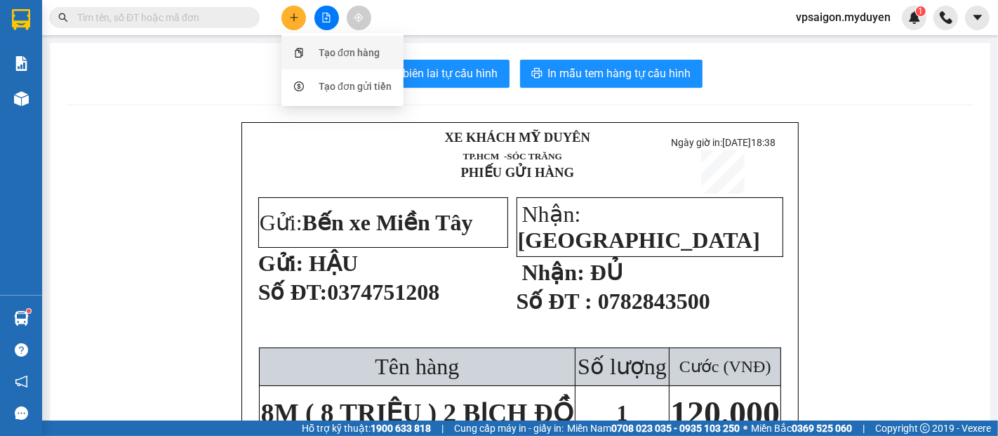
click at [333, 55] on div "Tạo đơn hàng" at bounding box center [349, 52] width 61 height 15
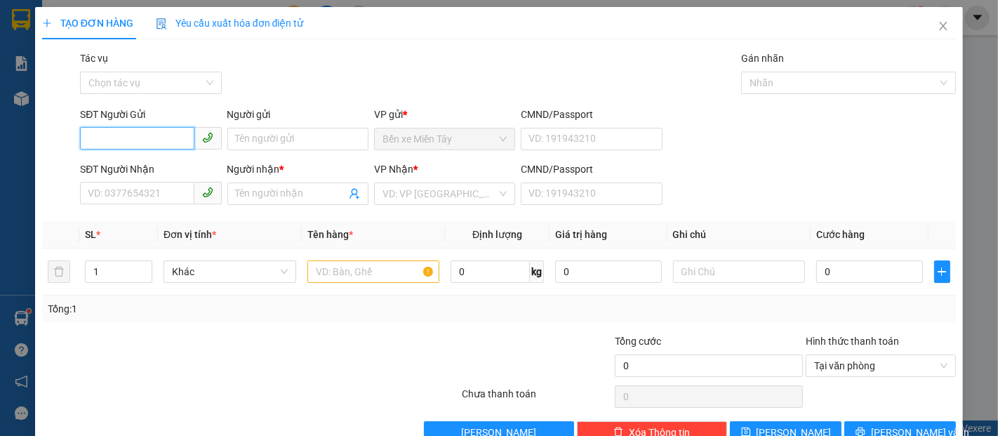
drag, startPoint x: 149, startPoint y: 149, endPoint x: 157, endPoint y: 142, distance: 11.0
click at [149, 148] on input "SĐT Người Gửi" at bounding box center [137, 138] width 114 height 22
click at [157, 142] on input "SĐT Người Gửi" at bounding box center [137, 138] width 114 height 22
click at [157, 142] on input "988" at bounding box center [137, 138] width 114 height 22
click at [137, 145] on input "988" at bounding box center [137, 138] width 114 height 22
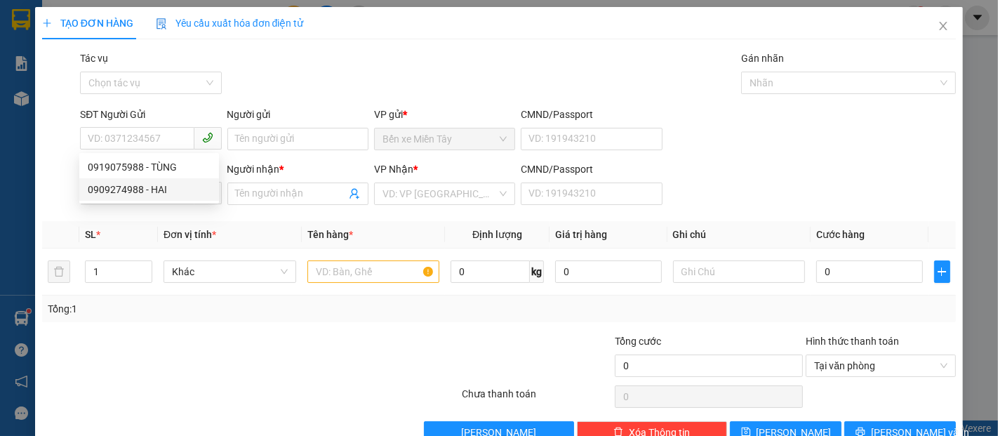
click at [210, 218] on div "Transit Pickup Surcharge Ids Transit Deliver Surcharge Ids Transit Deliver Surc…" at bounding box center [499, 247] width 914 height 393
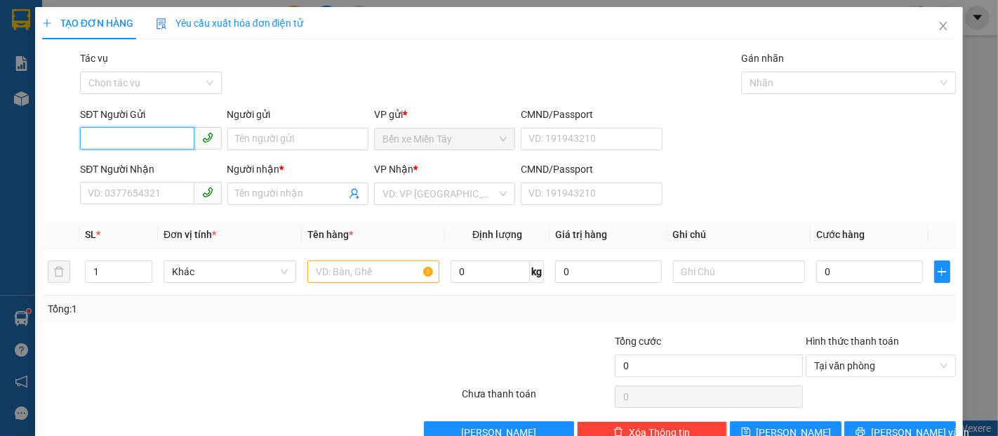
click at [159, 145] on input "SĐT Người Gửi" at bounding box center [137, 138] width 114 height 22
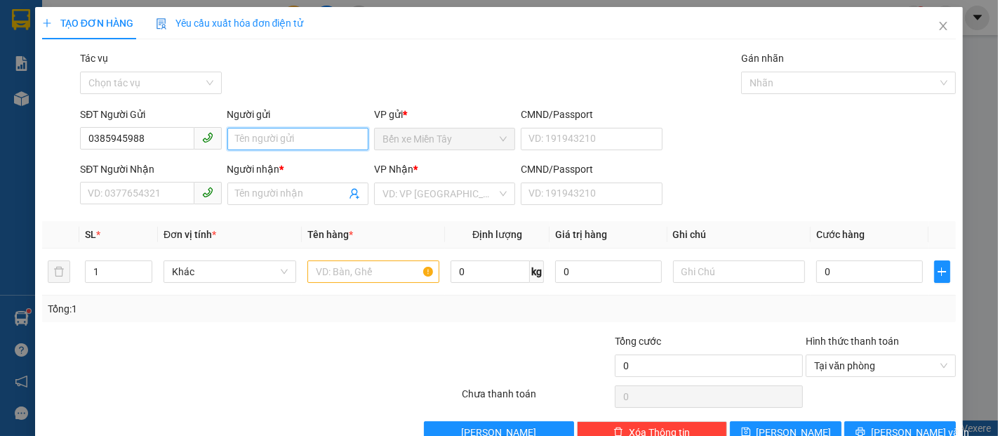
click at [253, 139] on input "Người gửi" at bounding box center [297, 139] width 141 height 22
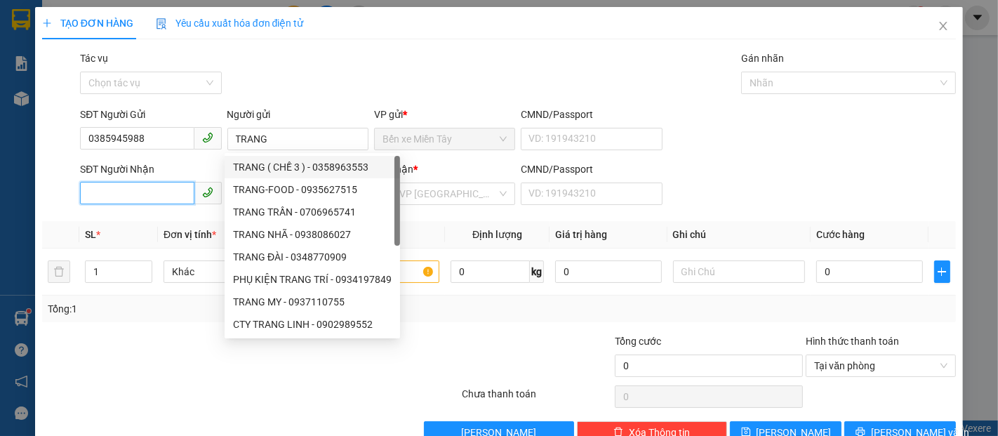
click at [166, 186] on input "SĐT Người Nhận" at bounding box center [137, 193] width 114 height 22
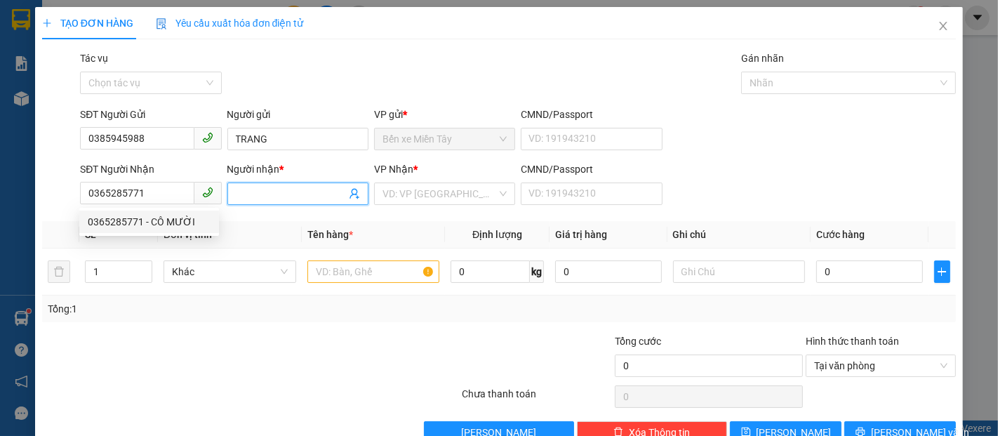
click at [267, 194] on input "Người nhận *" at bounding box center [291, 193] width 110 height 15
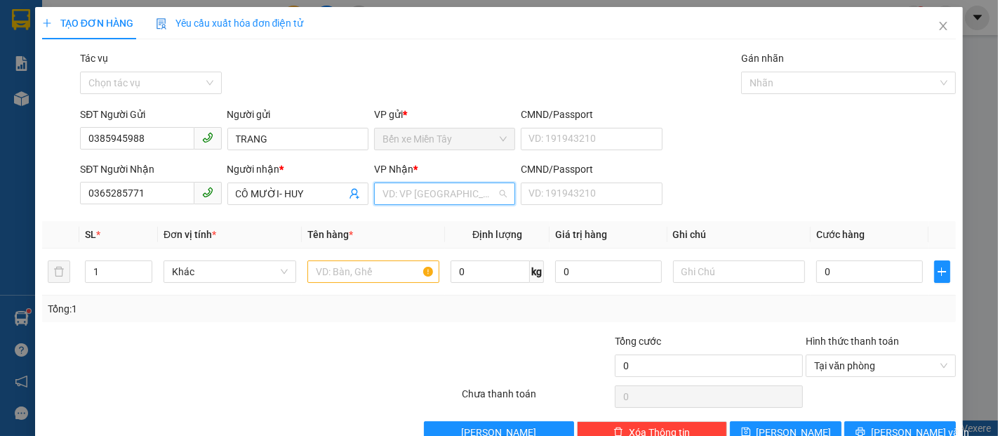
click at [449, 195] on input "search" at bounding box center [439, 193] width 114 height 21
click at [436, 220] on div "[GEOGRAPHIC_DATA]" at bounding box center [439, 221] width 123 height 15
click at [387, 262] on input "text" at bounding box center [373, 271] width 133 height 22
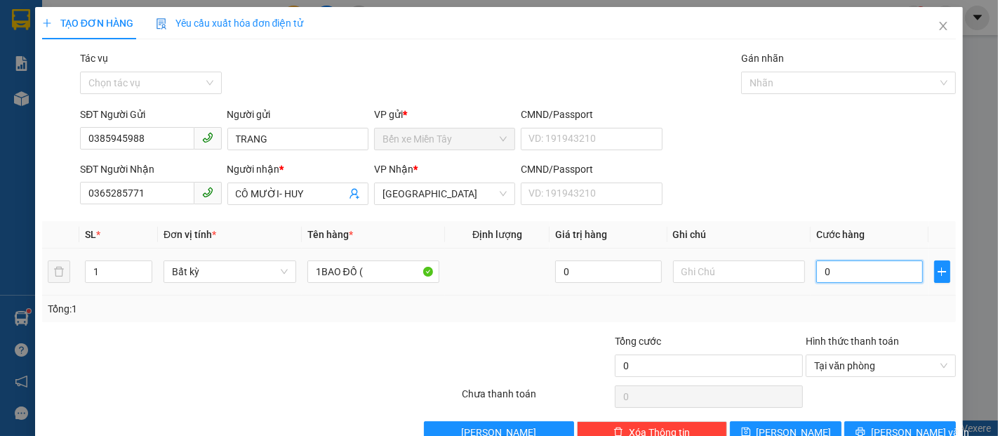
click at [877, 279] on input "0" at bounding box center [869, 271] width 106 height 22
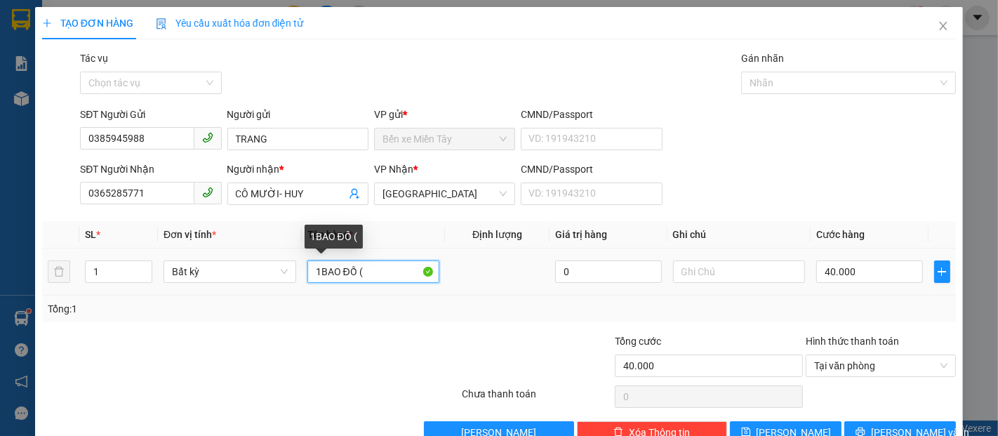
click at [401, 260] on input "1BAO ĐỒ (" at bounding box center [373, 271] width 133 height 22
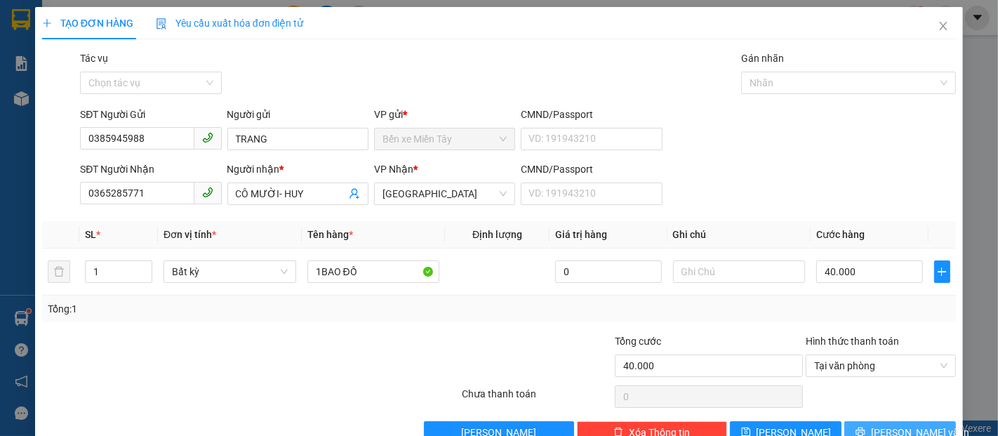
click at [911, 425] on span "[PERSON_NAME] và In" at bounding box center [920, 432] width 98 height 15
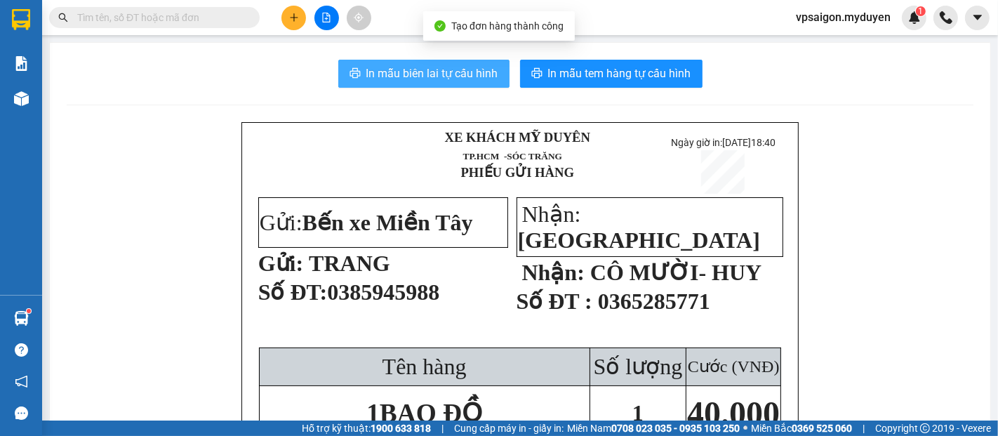
click at [481, 74] on span "In mẫu biên lai tự cấu hình" at bounding box center [432, 74] width 132 height 18
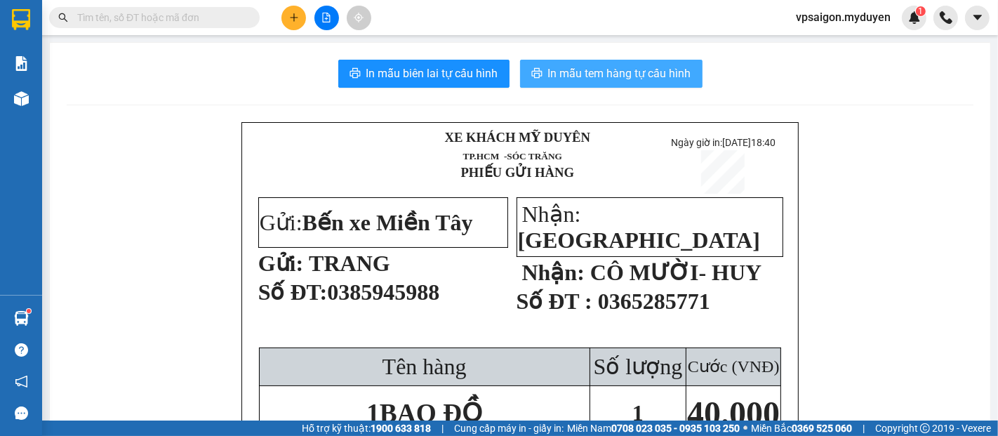
click at [587, 72] on span "In mẫu tem hàng tự cấu hình" at bounding box center [619, 74] width 143 height 18
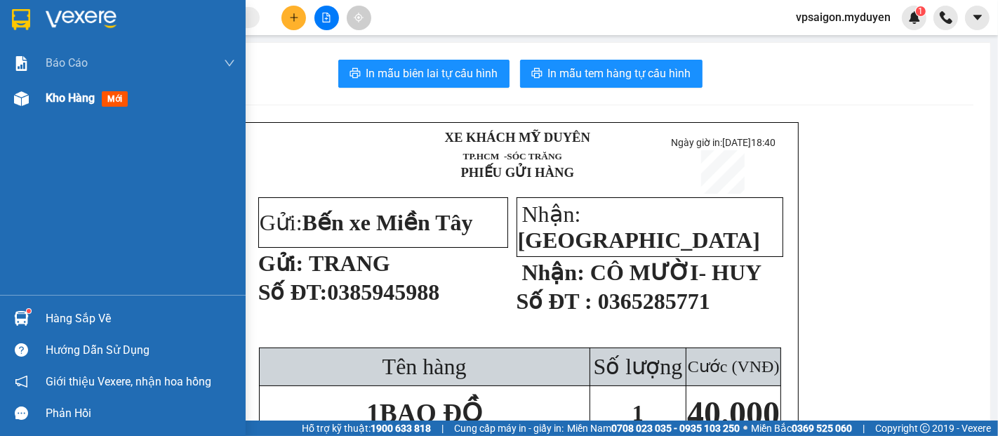
click at [77, 105] on div "Kho hàng mới" at bounding box center [90, 98] width 88 height 18
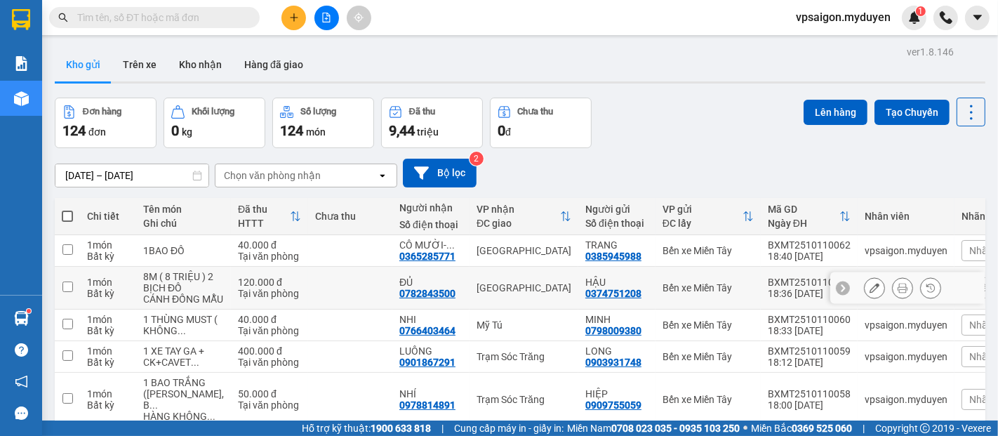
click at [869, 293] on icon at bounding box center [874, 288] width 10 height 10
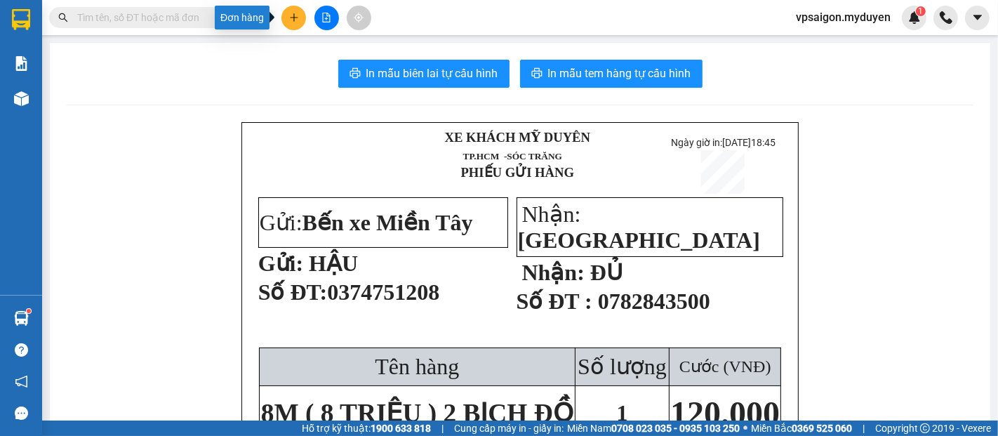
click at [299, 22] on button at bounding box center [293, 18] width 25 height 25
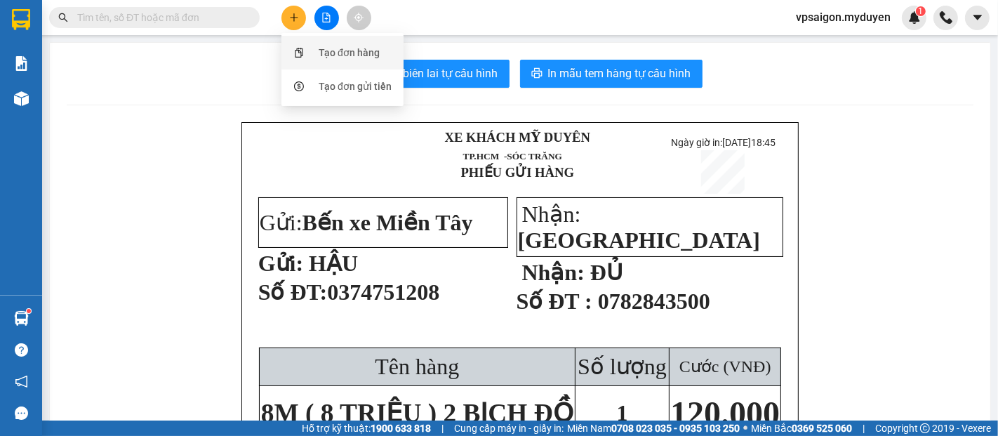
click at [342, 50] on div "Tạo đơn hàng" at bounding box center [349, 52] width 61 height 15
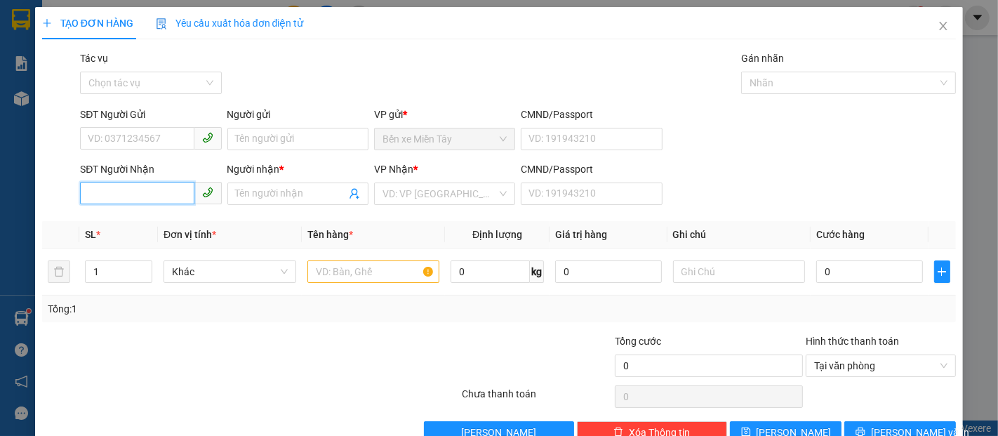
click at [140, 200] on input "SĐT Người Nhận" at bounding box center [137, 193] width 114 height 22
click at [150, 199] on input "5430" at bounding box center [137, 193] width 114 height 22
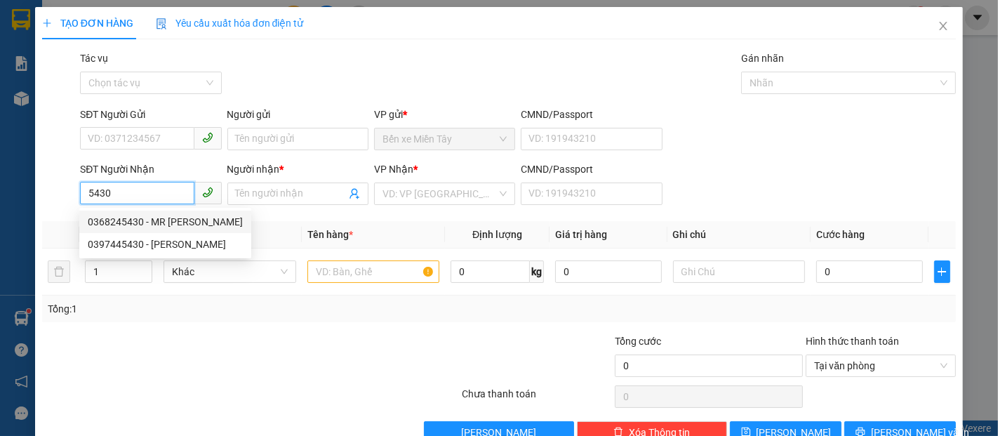
click at [172, 222] on div "0368245430 - MR ĐOÀN" at bounding box center [165, 221] width 155 height 15
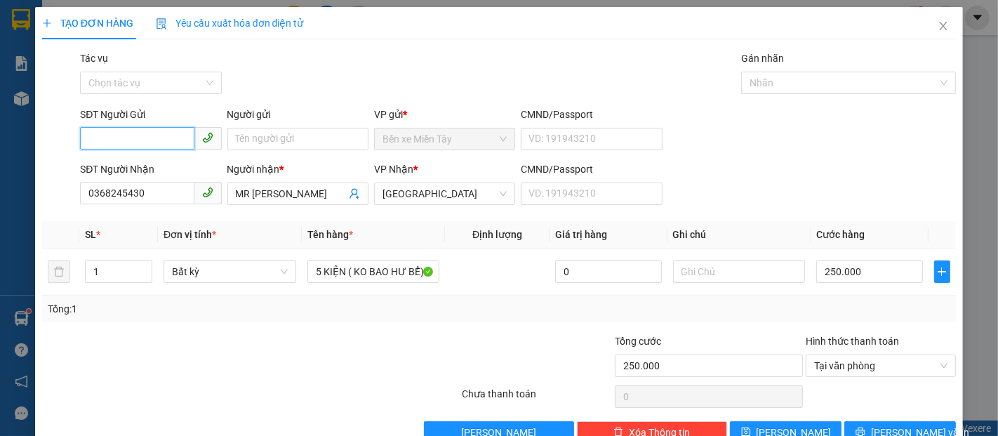
click at [159, 138] on input "SĐT Người Gửi" at bounding box center [137, 138] width 114 height 22
click at [138, 132] on input "5430" at bounding box center [137, 138] width 114 height 22
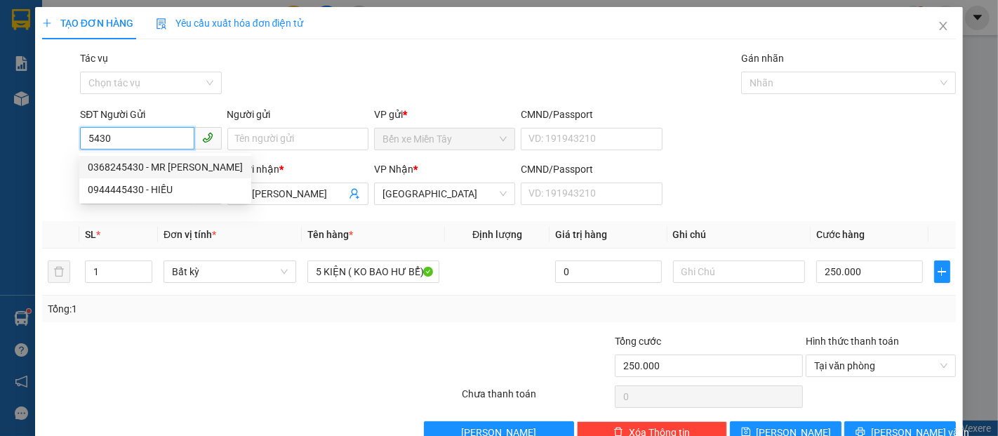
click at [157, 166] on div "0368245430 - MR ĐOÀN" at bounding box center [165, 166] width 155 height 15
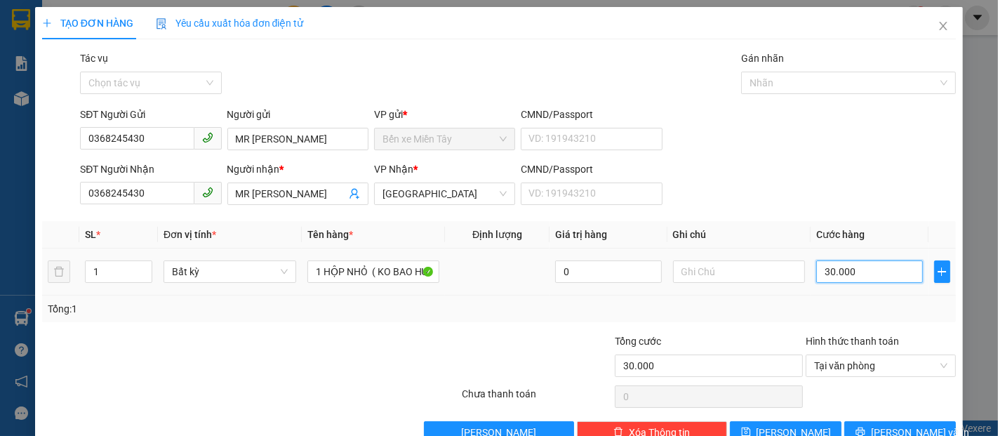
click at [862, 270] on input "30.000" at bounding box center [869, 271] width 106 height 22
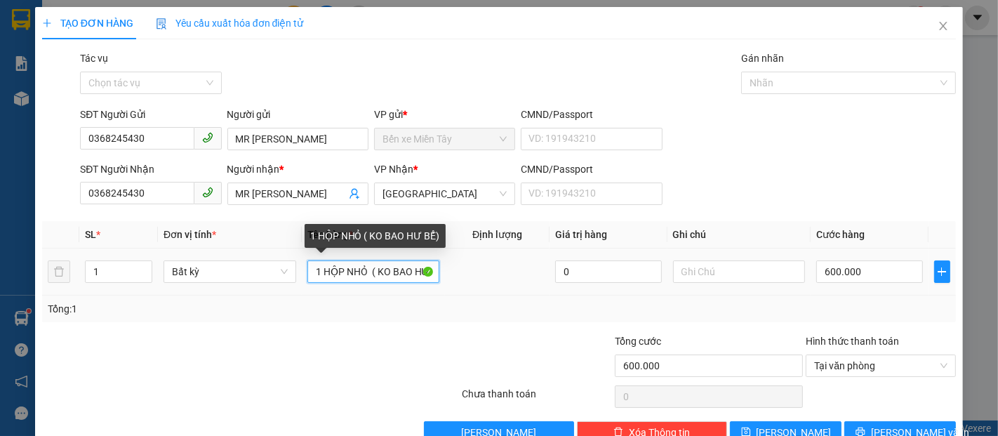
drag, startPoint x: 364, startPoint y: 272, endPoint x: 268, endPoint y: 294, distance: 98.6
click at [268, 294] on tr "1 Bất kỳ 1 HỘP NHỎ ( KO BAO HƯ BỂ) 0 600.000" at bounding box center [499, 271] width 914 height 47
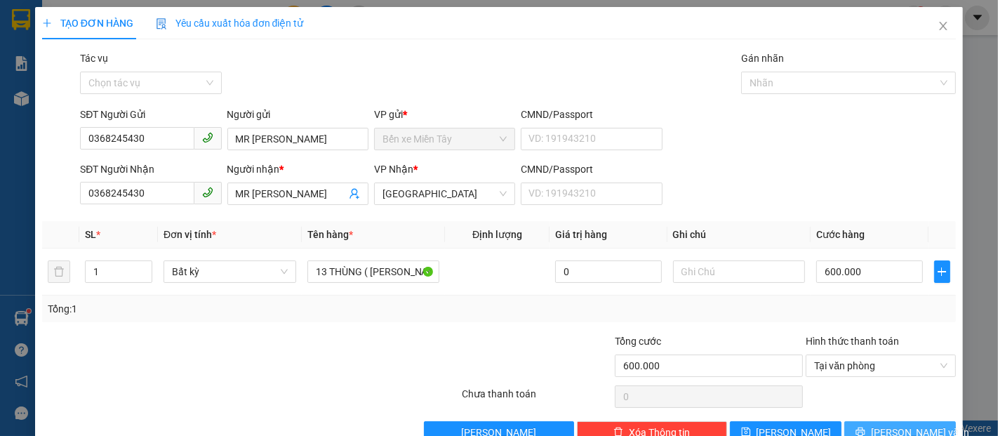
click at [905, 425] on span "[PERSON_NAME] và In" at bounding box center [920, 432] width 98 height 15
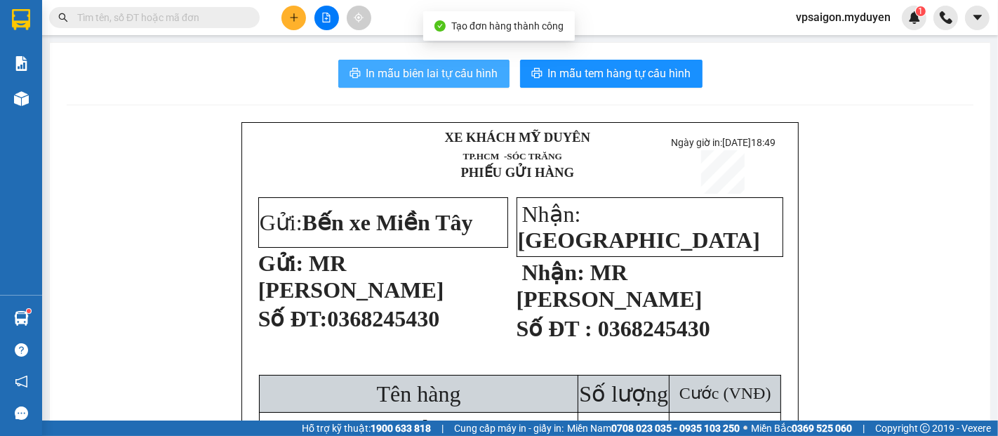
click at [453, 68] on span "In mẫu biên lai tự cấu hình" at bounding box center [432, 74] width 132 height 18
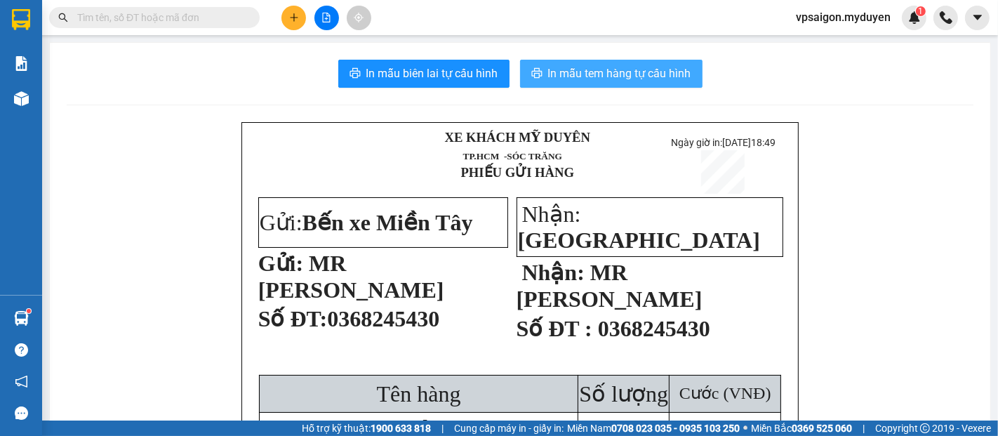
click at [688, 83] on button "In mẫu tem hàng tự cấu hình" at bounding box center [611, 74] width 182 height 28
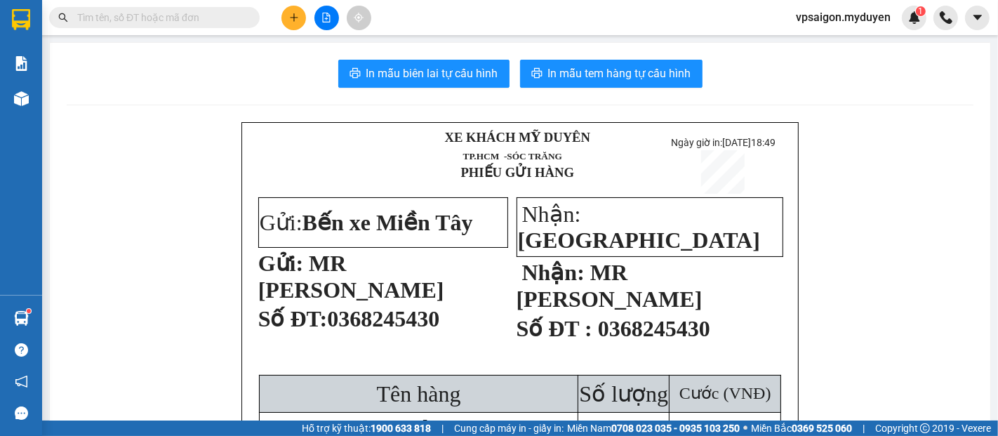
click at [309, 22] on div at bounding box center [326, 18] width 105 height 25
click at [301, 25] on button at bounding box center [293, 18] width 25 height 25
click at [359, 47] on div "Tạo đơn hàng" at bounding box center [349, 52] width 61 height 15
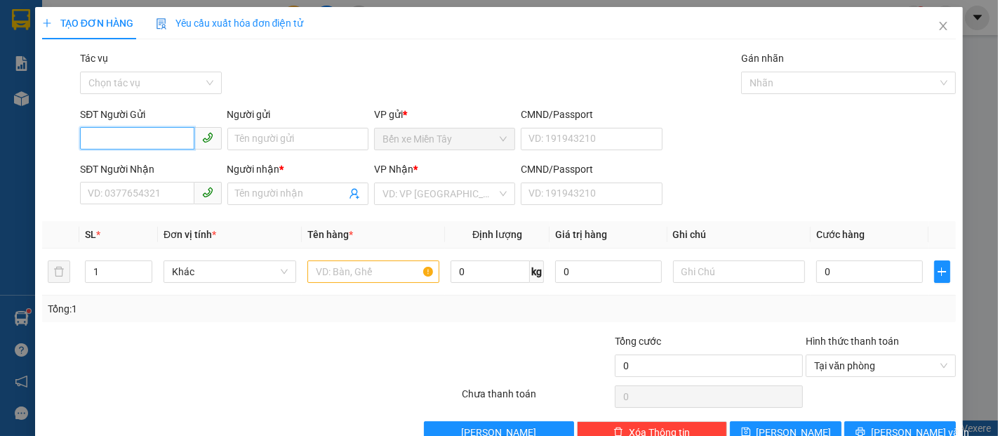
click at [159, 137] on input "SĐT Người Gửi" at bounding box center [137, 138] width 114 height 22
click at [149, 137] on input "693" at bounding box center [137, 138] width 114 height 22
click at [163, 164] on div "0912279693 - HIẾU" at bounding box center [149, 166] width 123 height 15
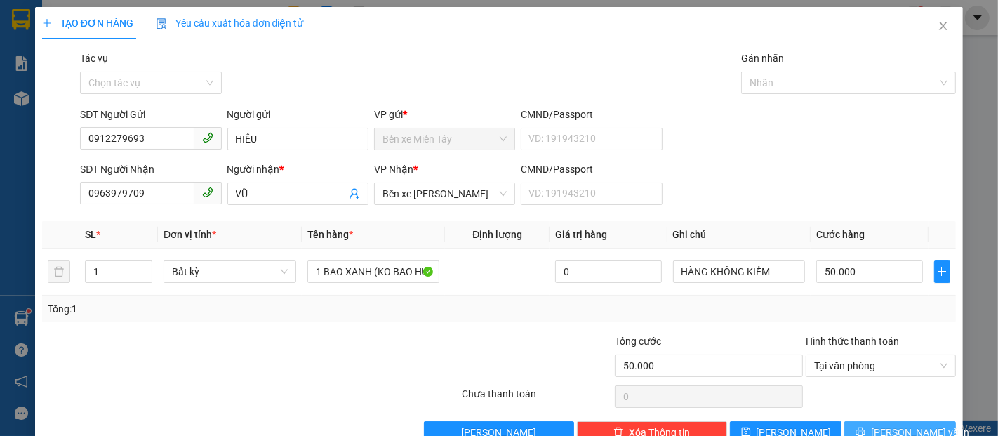
click at [906, 425] on span "[PERSON_NAME] và In" at bounding box center [920, 432] width 98 height 15
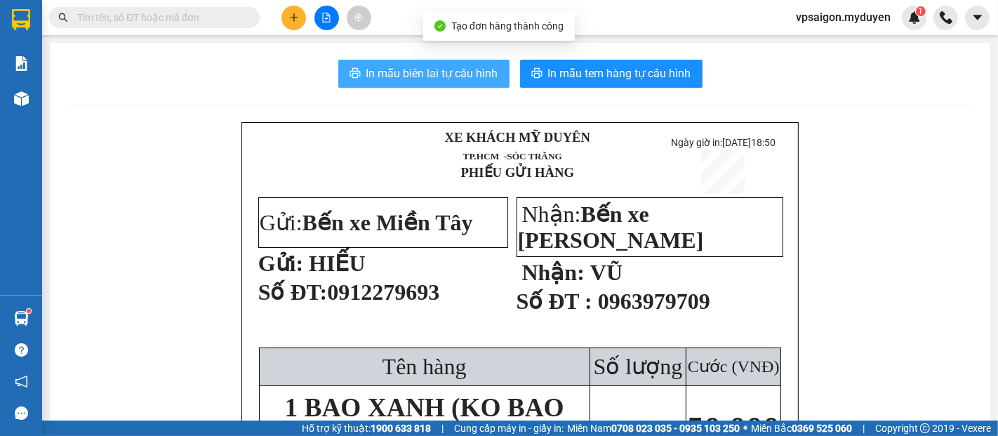
click at [420, 77] on span "In mẫu biên lai tự cấu hình" at bounding box center [432, 74] width 132 height 18
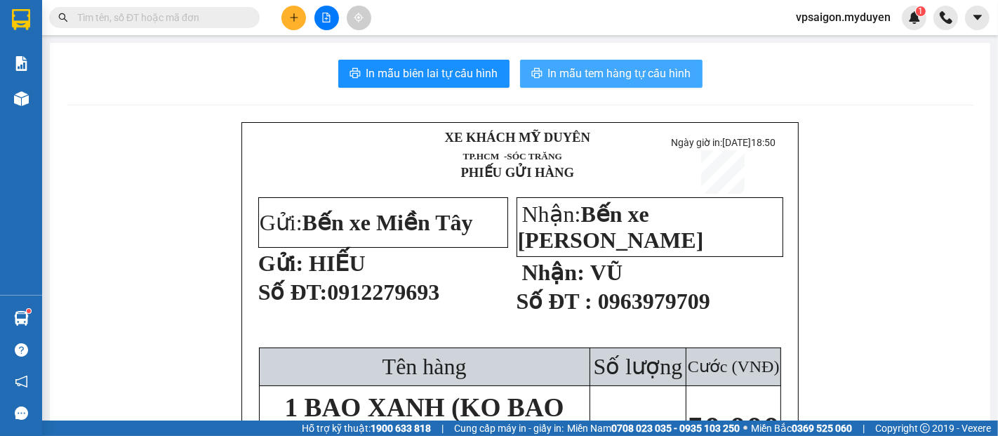
click at [618, 84] on button "In mẫu tem hàng tự cấu hình" at bounding box center [611, 74] width 182 height 28
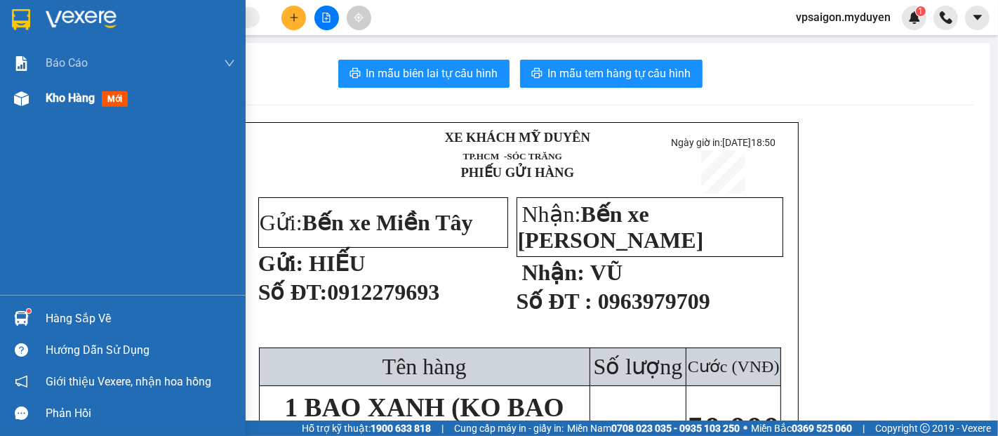
click at [68, 101] on span "Kho hàng" at bounding box center [70, 97] width 49 height 13
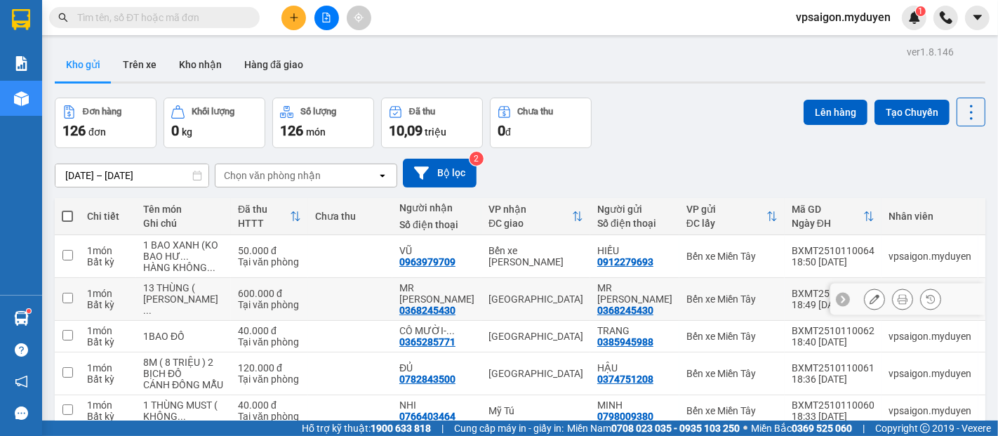
click at [869, 294] on icon at bounding box center [874, 299] width 10 height 10
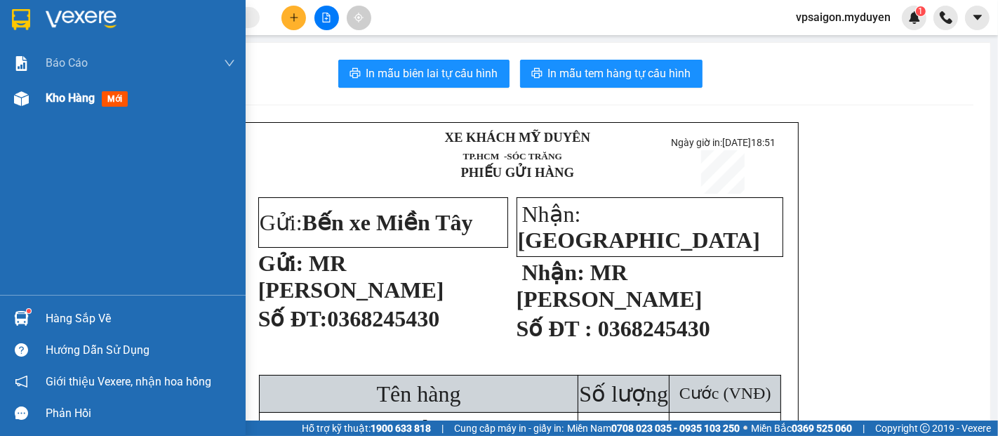
click at [78, 108] on div "Kho hàng mới" at bounding box center [140, 98] width 189 height 35
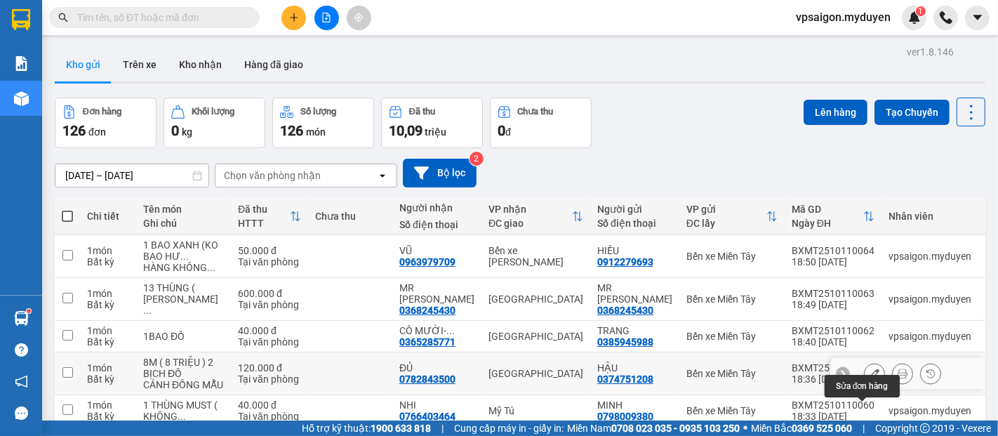
click at [869, 368] on icon at bounding box center [874, 373] width 10 height 10
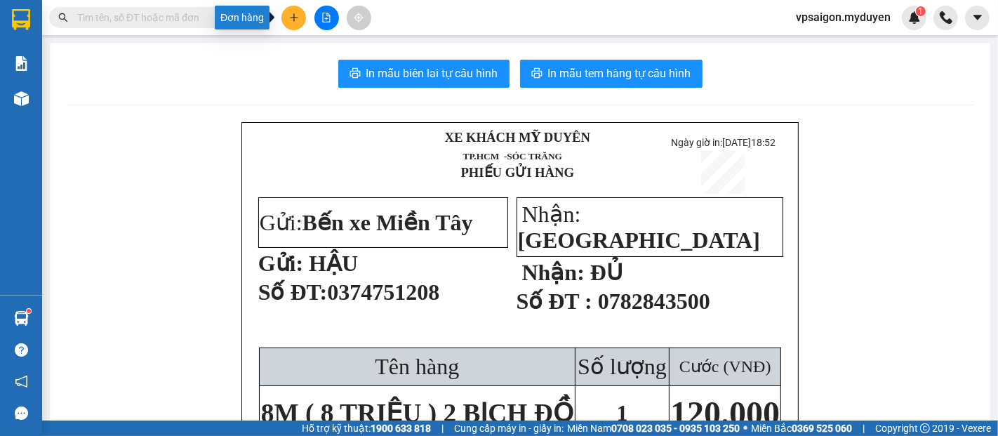
click at [297, 10] on button at bounding box center [293, 18] width 25 height 25
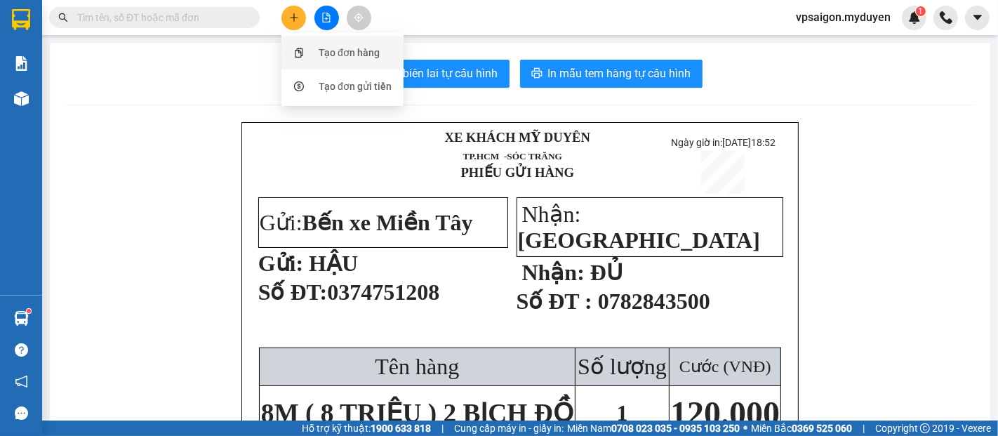
click at [333, 51] on div "Tạo đơn hàng" at bounding box center [349, 52] width 61 height 15
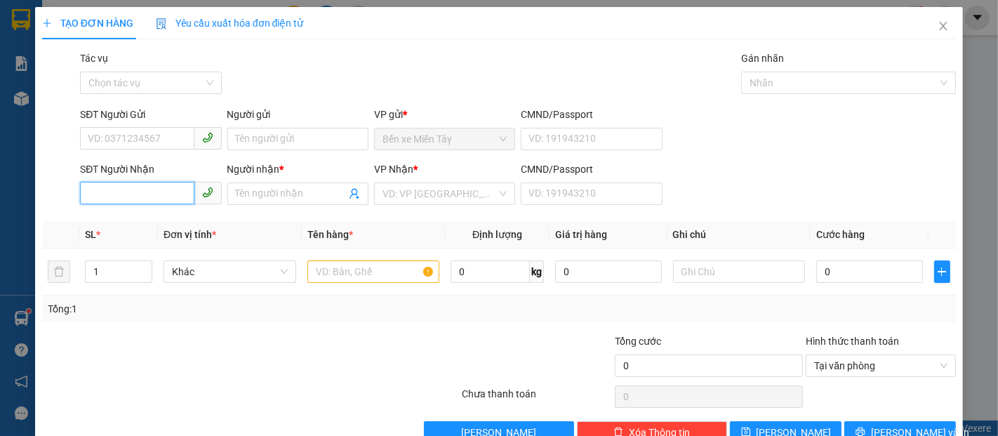
click at [147, 182] on input "SĐT Người Nhận" at bounding box center [137, 193] width 114 height 22
click at [159, 185] on input "5366" at bounding box center [137, 193] width 114 height 22
click at [178, 218] on div "0706195366 - NHI" at bounding box center [149, 221] width 123 height 15
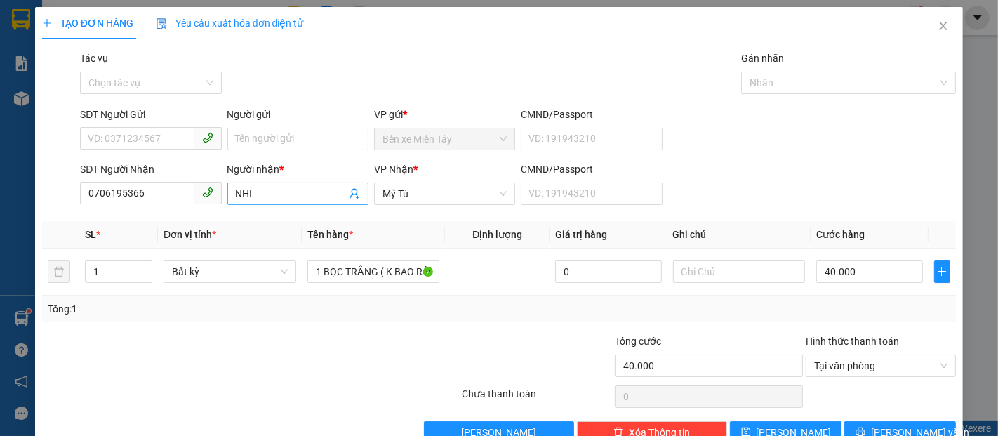
click at [261, 191] on input "NHI" at bounding box center [291, 193] width 110 height 15
click at [173, 138] on input "SĐT Người Gửi" at bounding box center [137, 138] width 114 height 22
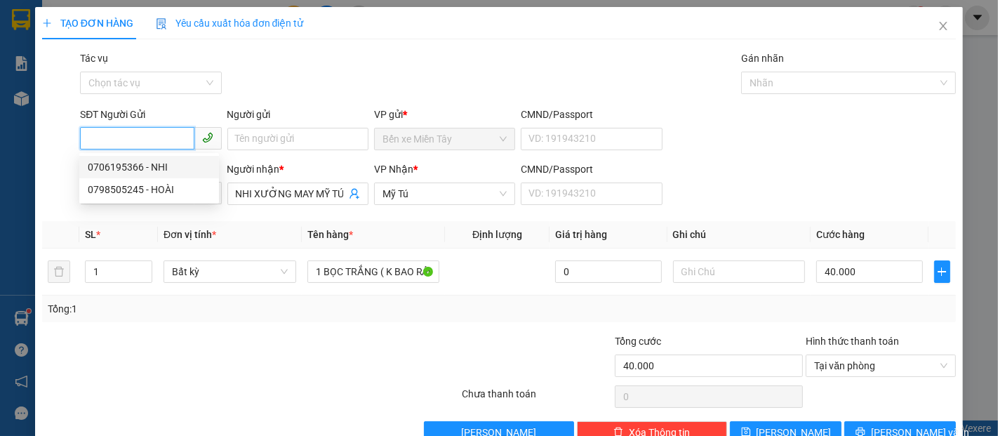
click at [165, 161] on div "0706195366 - NHI" at bounding box center [149, 166] width 123 height 15
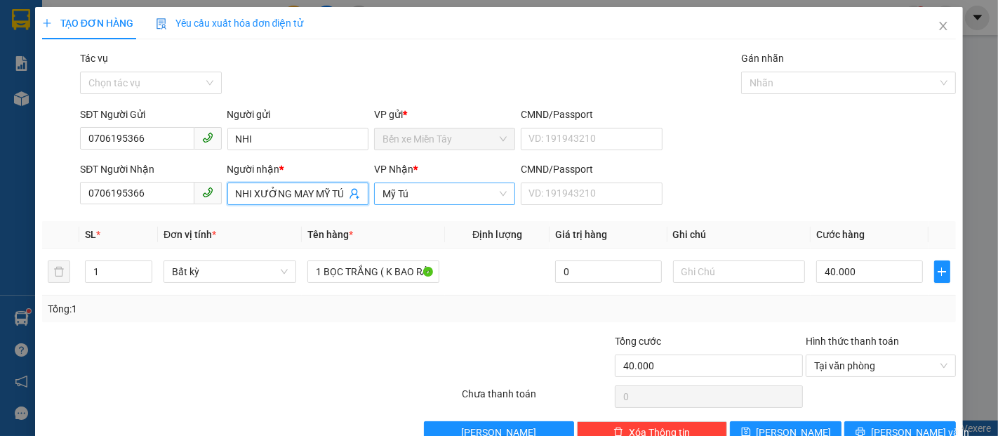
drag, startPoint x: 233, startPoint y: 194, endPoint x: 372, endPoint y: 195, distance: 139.0
click at [372, 195] on div "SĐT Người Nhận 0706195366 Người nhận * NHI XƯỞNG MAY MỸ TÚ NHI XƯỞNG MAY MỸ TÚ …" at bounding box center [517, 185] width 881 height 49
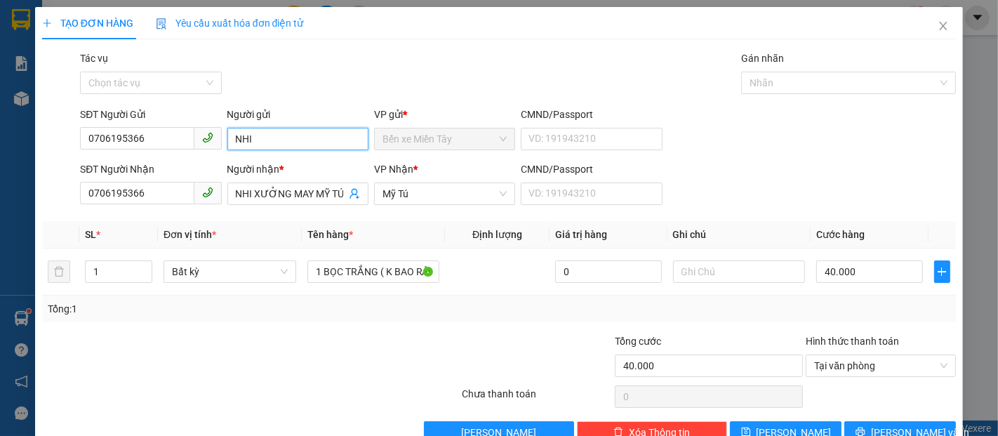
click at [292, 140] on input "NHI" at bounding box center [297, 139] width 141 height 22
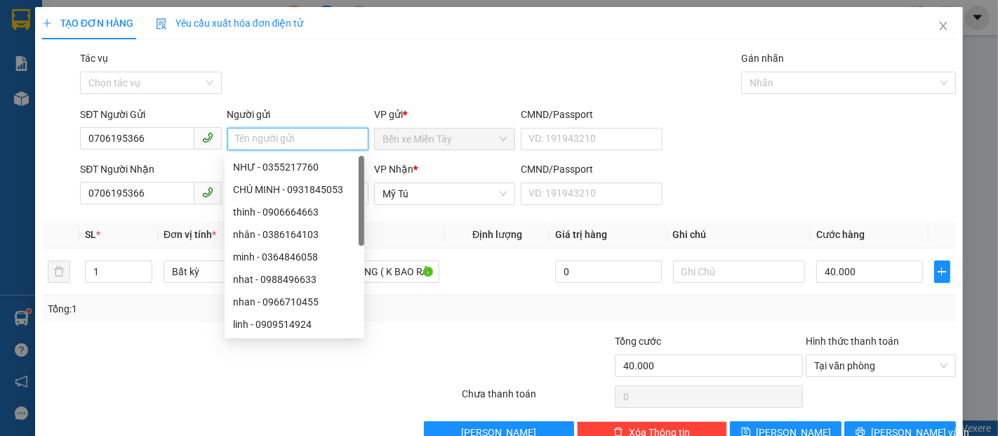
paste input "HI XƯỞNG MAY MỸ TÚ"
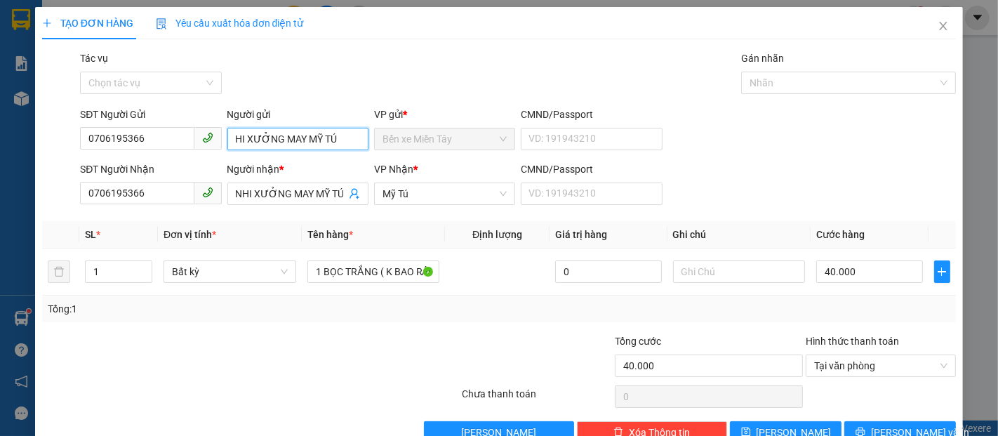
click at [241, 138] on input "HI XƯỞNG MAY MỸ TÚ" at bounding box center [297, 139] width 141 height 22
click at [247, 145] on input "NHI XƯỞNG MAY MỸ TÚ" at bounding box center [297, 139] width 141 height 22
click at [251, 141] on input "NHI XƯỞNG MAY MỸ TÚ" at bounding box center [297, 139] width 141 height 22
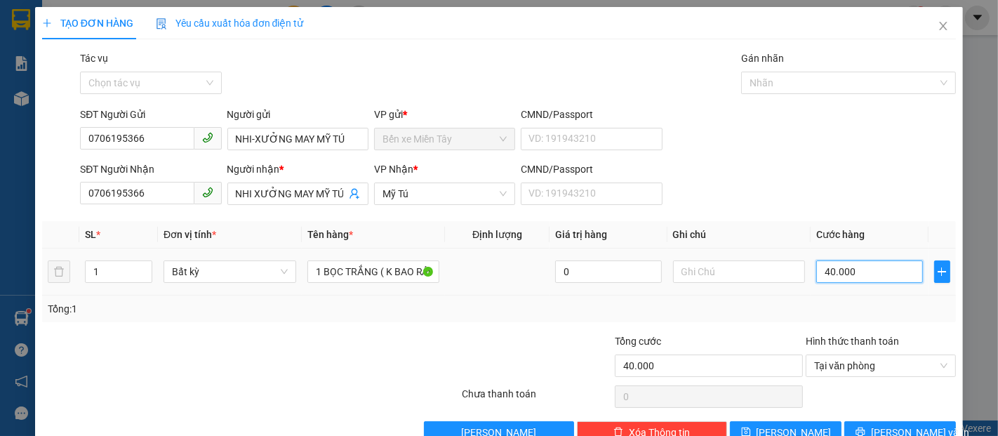
click at [860, 279] on input "40.000" at bounding box center [869, 271] width 106 height 22
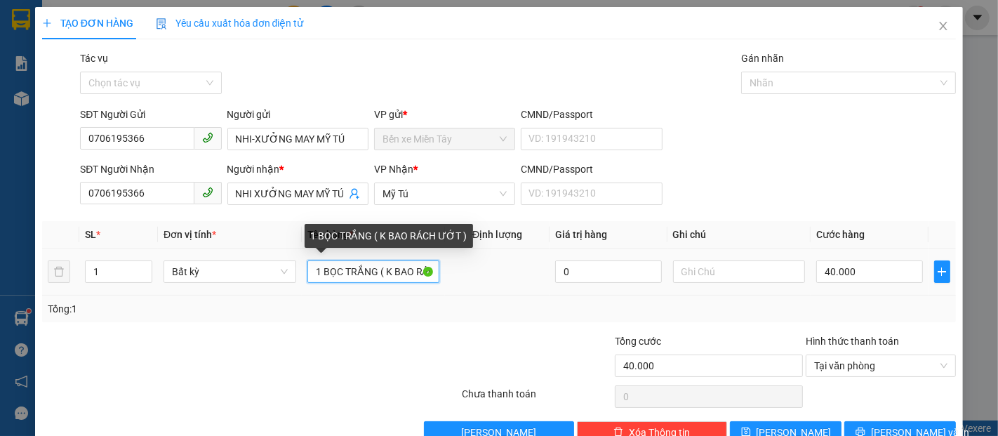
click at [372, 274] on input "1 BỌC TRẮNG ( K BAO RÁCH ƯỚT )" at bounding box center [373, 271] width 133 height 22
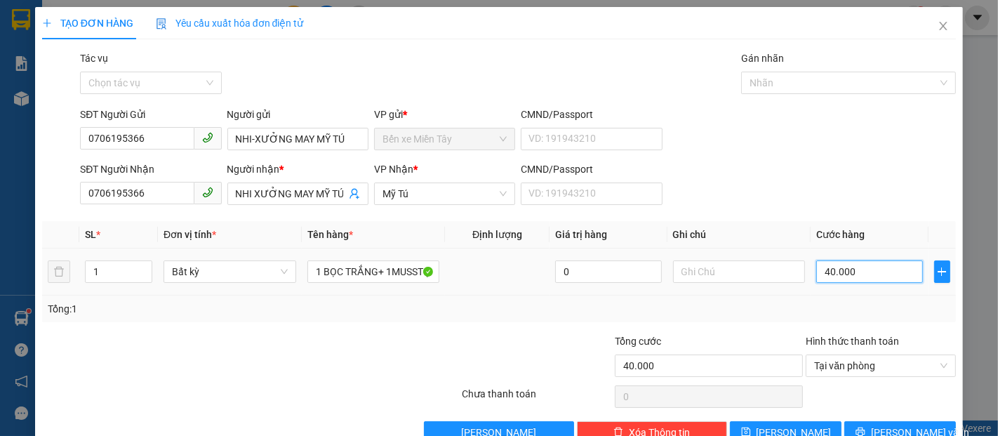
click at [867, 260] on input "40.000" at bounding box center [869, 271] width 106 height 22
drag, startPoint x: 913, startPoint y: 404, endPoint x: 905, endPoint y: 394, distance: 12.5
click at [912, 425] on span "[PERSON_NAME] và In" at bounding box center [920, 432] width 98 height 15
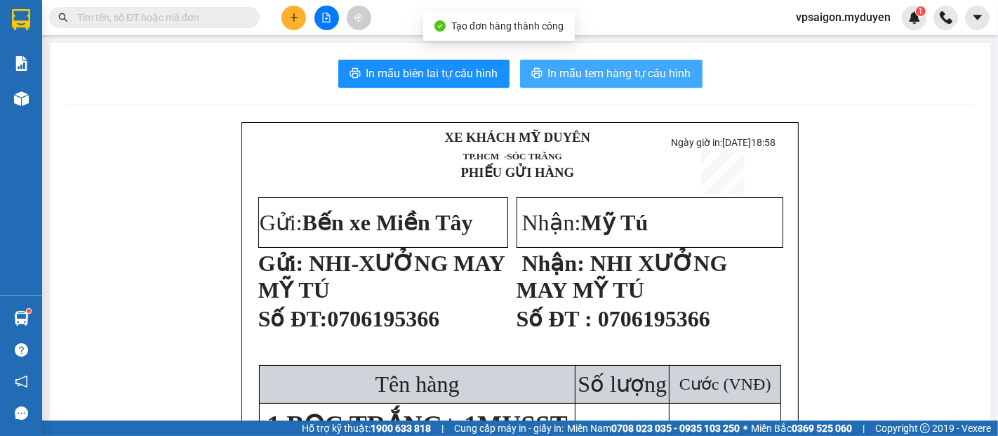
click at [591, 74] on span "In mẫu tem hàng tự cấu hình" at bounding box center [619, 74] width 143 height 18
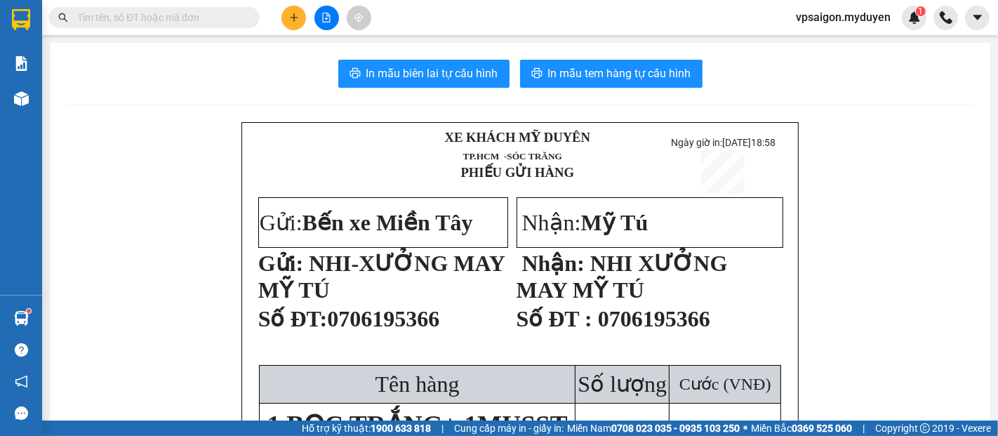
click at [289, 10] on button at bounding box center [293, 18] width 25 height 25
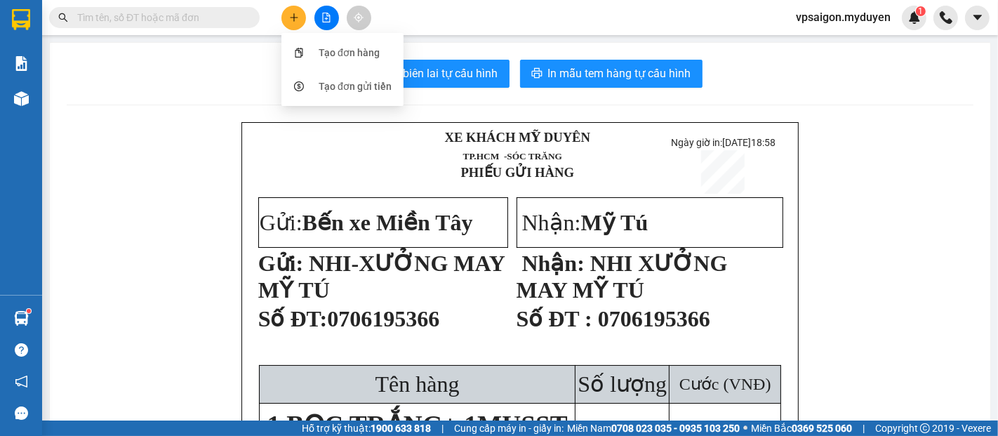
click at [338, 48] on div "Tạo đơn hàng" at bounding box center [349, 52] width 61 height 15
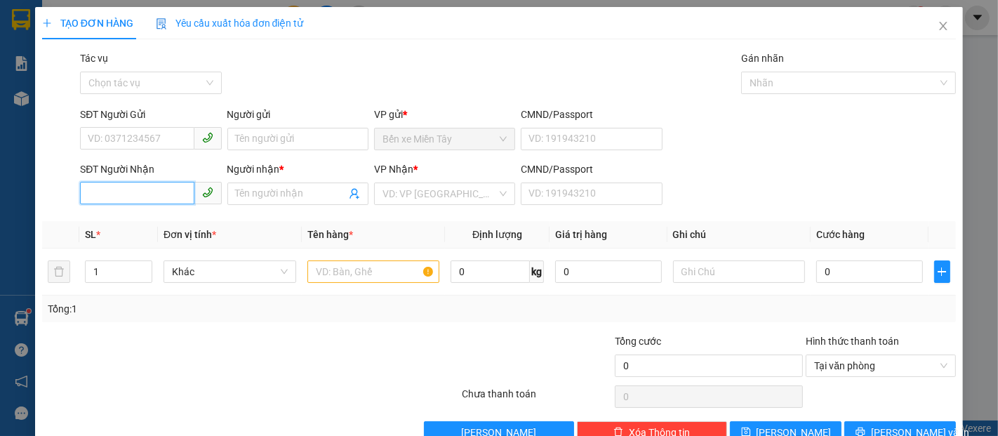
click at [147, 187] on input "SĐT Người Nhận" at bounding box center [137, 193] width 114 height 22
click at [145, 196] on input "8464" at bounding box center [137, 193] width 114 height 22
click at [164, 218] on div "0706808464 - LÀ" at bounding box center [149, 221] width 123 height 15
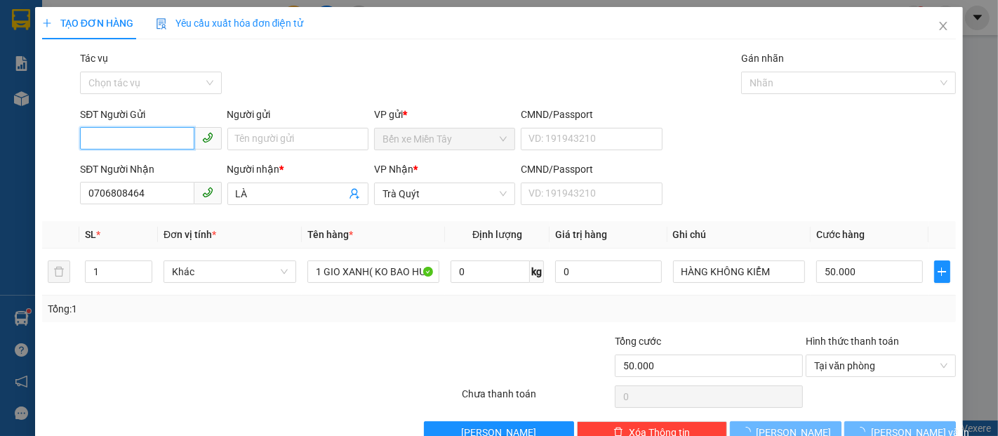
click at [162, 145] on input "SĐT Người Gửi" at bounding box center [137, 138] width 114 height 22
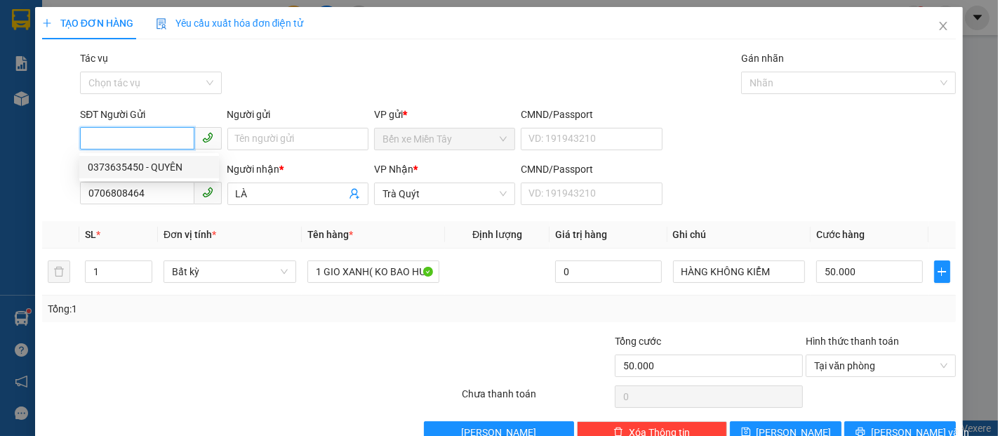
click at [166, 167] on div "0373635450 - QUYÊN" at bounding box center [149, 166] width 123 height 15
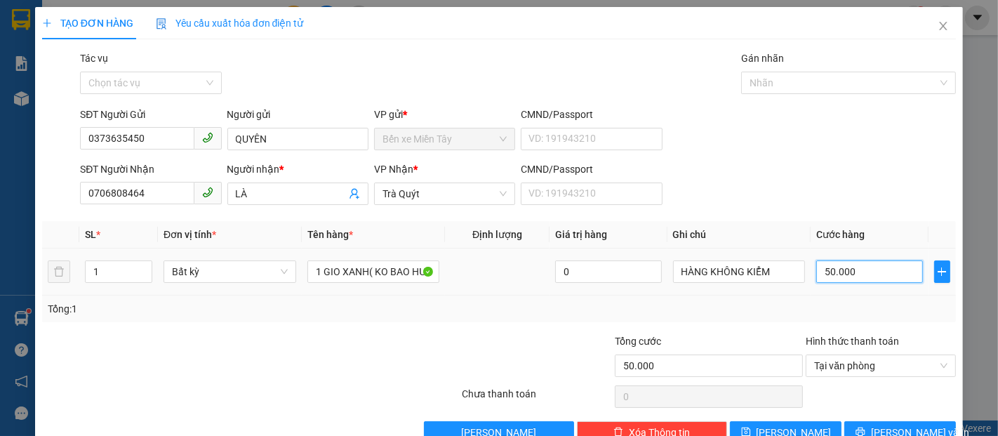
click at [865, 272] on input "50.000" at bounding box center [869, 271] width 106 height 22
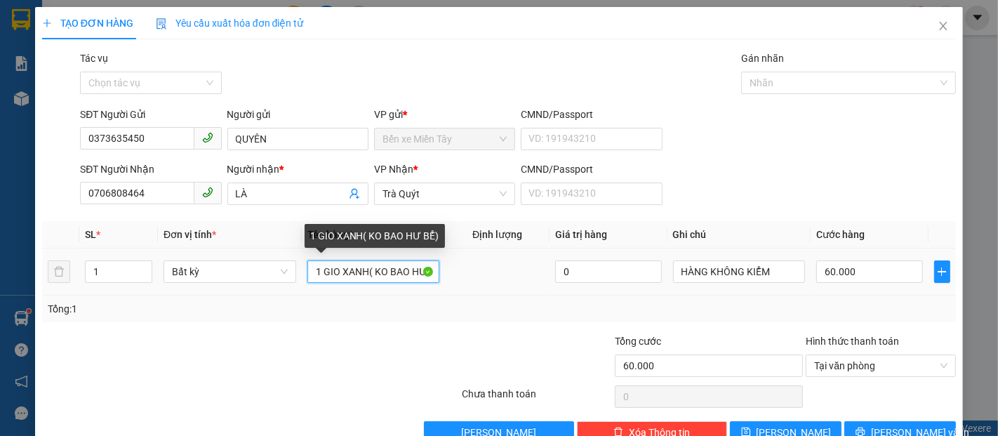
drag, startPoint x: 363, startPoint y: 274, endPoint x: 303, endPoint y: 274, distance: 59.7
click at [303, 274] on td "1 GIO XANH( KO BAO HƯ BỂ)" at bounding box center [374, 271] width 144 height 47
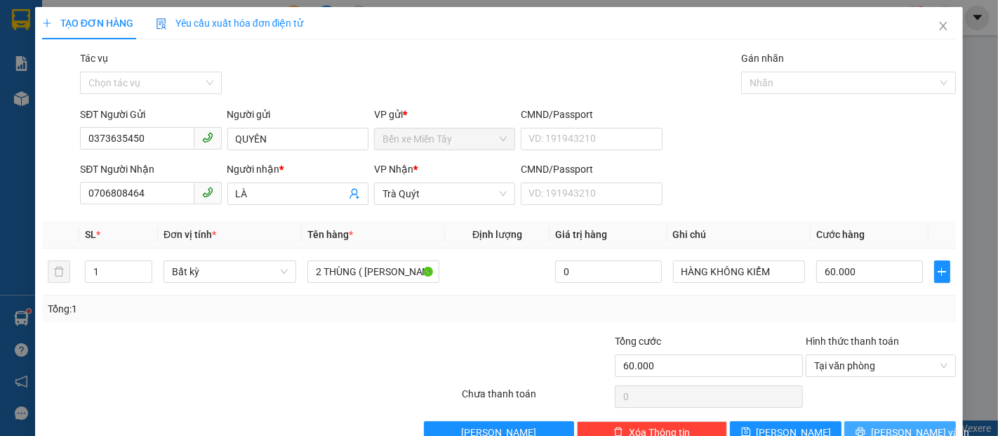
drag, startPoint x: 893, startPoint y: 392, endPoint x: 864, endPoint y: 364, distance: 39.7
click at [891, 425] on span "[PERSON_NAME] và In" at bounding box center [920, 432] width 98 height 15
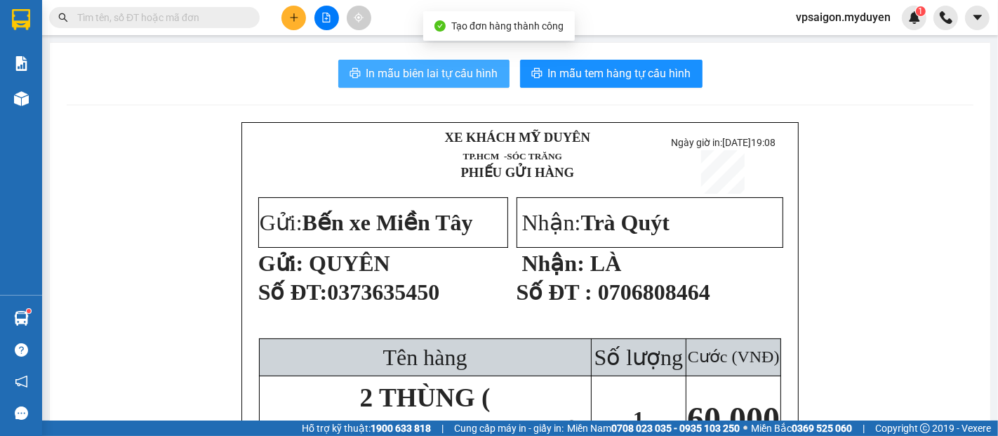
click at [433, 72] on span "In mẫu biên lai tự cấu hình" at bounding box center [432, 74] width 132 height 18
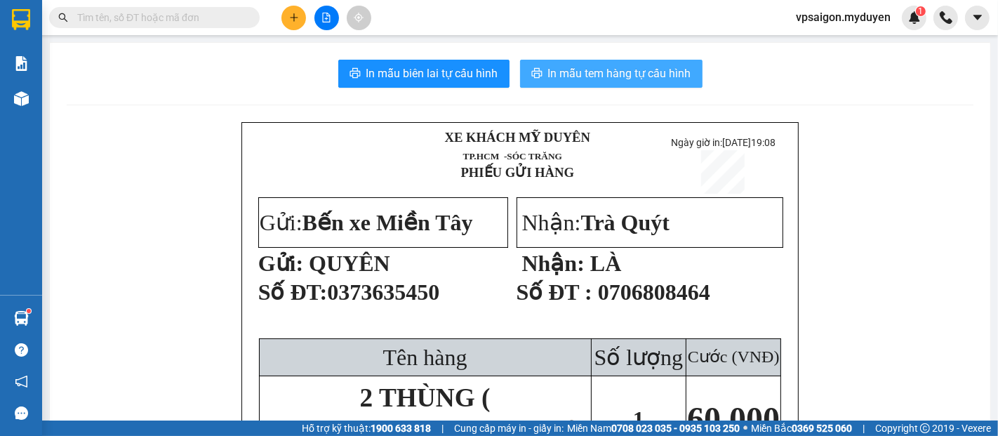
click at [660, 78] on span "In mẫu tem hàng tự cấu hình" at bounding box center [619, 74] width 143 height 18
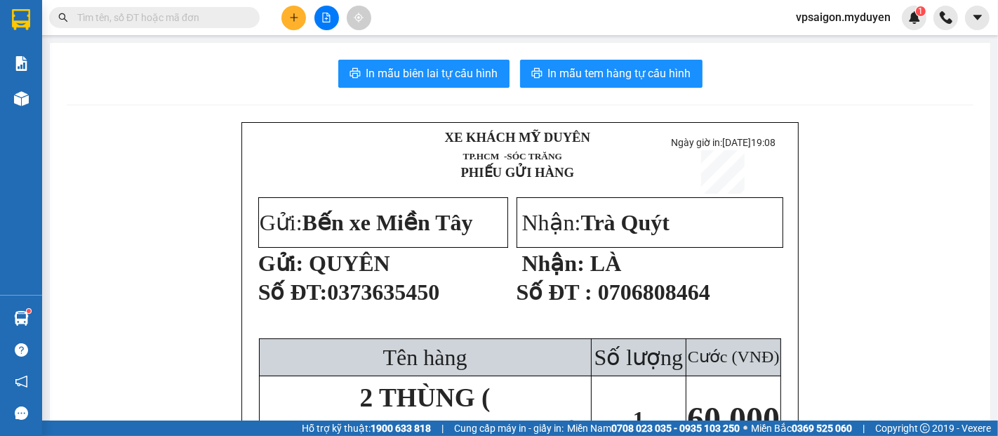
drag, startPoint x: 294, startPoint y: 25, endPoint x: 349, endPoint y: 46, distance: 59.3
click at [294, 25] on button at bounding box center [293, 18] width 25 height 25
click at [359, 126] on td at bounding box center [314, 161] width 120 height 70
click at [295, 15] on icon "plus" at bounding box center [294, 18] width 10 height 10
click at [342, 45] on div "Tạo đơn hàng" at bounding box center [349, 52] width 61 height 15
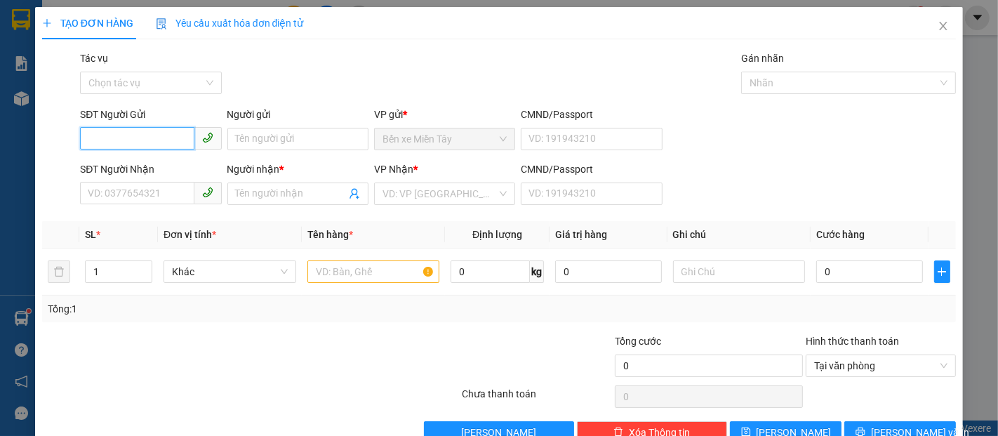
click at [164, 146] on input "SĐT Người Gửi" at bounding box center [137, 138] width 114 height 22
click at [149, 166] on div "0902650687 - HỚN" at bounding box center [149, 166] width 123 height 15
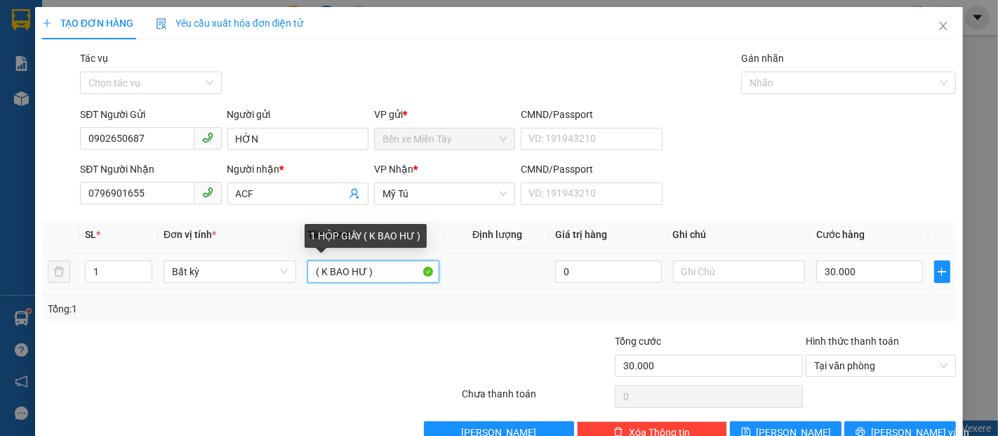
drag, startPoint x: 362, startPoint y: 274, endPoint x: 301, endPoint y: 279, distance: 61.3
click at [302, 279] on td "( K BAO HƯ )" at bounding box center [374, 271] width 144 height 47
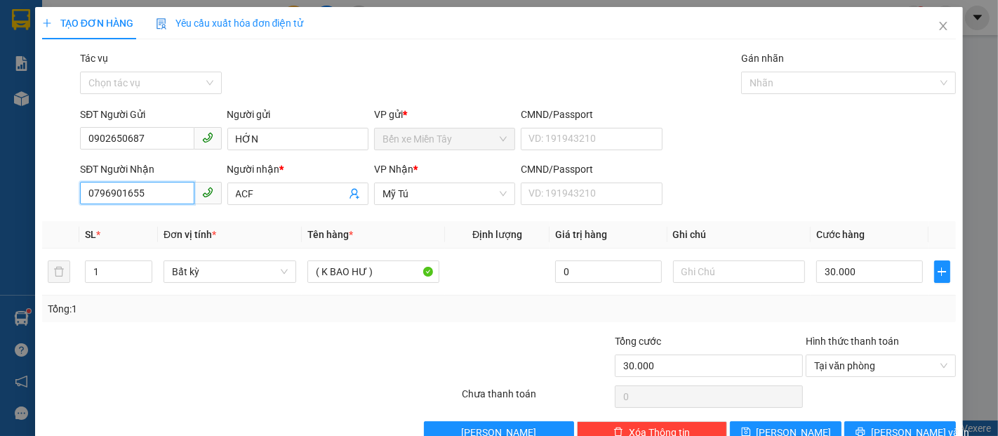
drag, startPoint x: 151, startPoint y: 192, endPoint x: 88, endPoint y: 196, distance: 62.7
click at [88, 196] on input "0796901655" at bounding box center [137, 193] width 114 height 22
click at [298, 194] on input "ACF" at bounding box center [291, 193] width 110 height 15
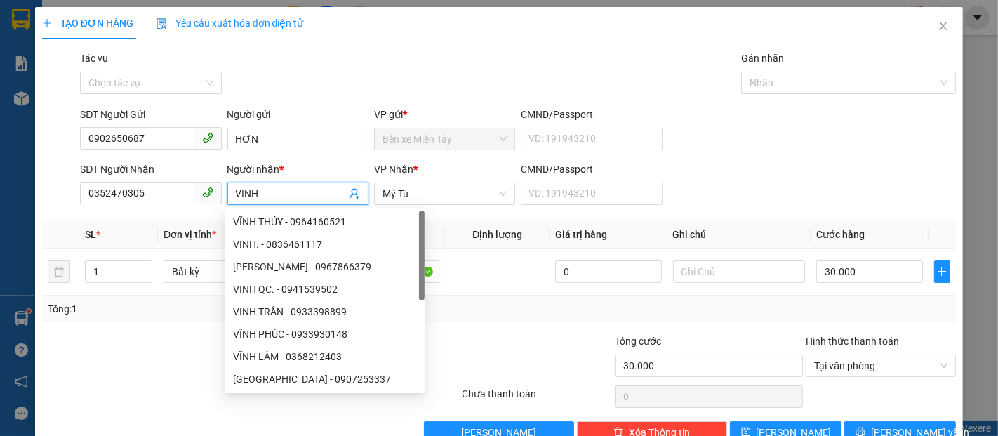
drag, startPoint x: 260, startPoint y: 197, endPoint x: 216, endPoint y: 197, distance: 43.5
click at [216, 197] on div "SĐT Người Nhận 0352470305 Người nhận * VINH VP Nhận * Mỹ Tú CMND/Passport VD: 1…" at bounding box center [517, 185] width 881 height 49
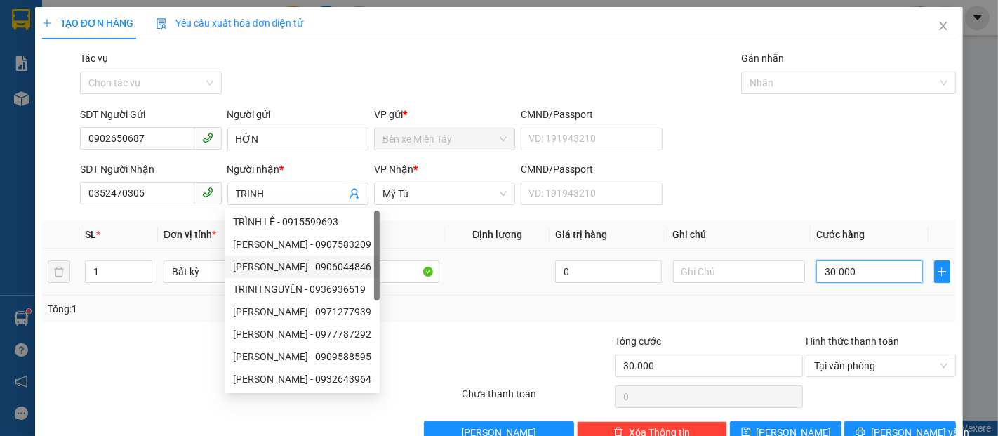
click at [845, 276] on input "30.000" at bounding box center [869, 271] width 106 height 22
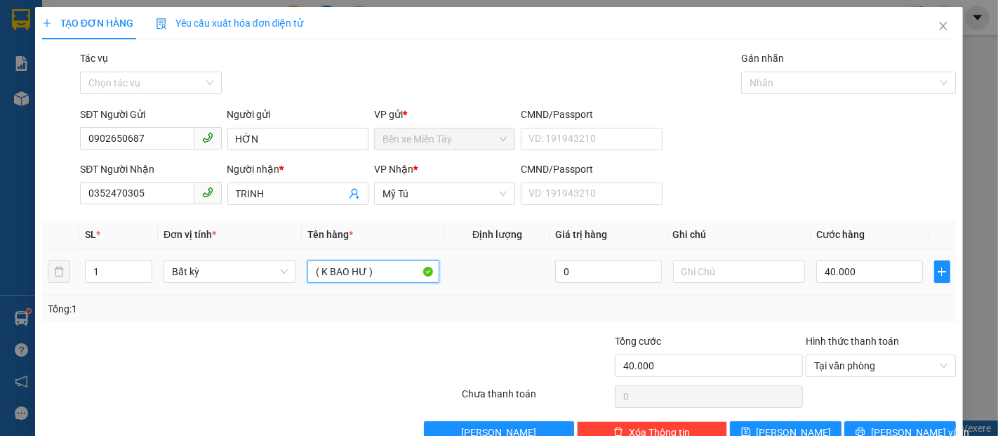
click at [288, 285] on tr "1 Bất kỳ ( K BAO HƯ ) 0 40.000" at bounding box center [499, 271] width 914 height 47
drag, startPoint x: 387, startPoint y: 263, endPoint x: 303, endPoint y: 274, distance: 84.2
click at [307, 274] on input "( K BAO HƯ )" at bounding box center [373, 271] width 133 height 22
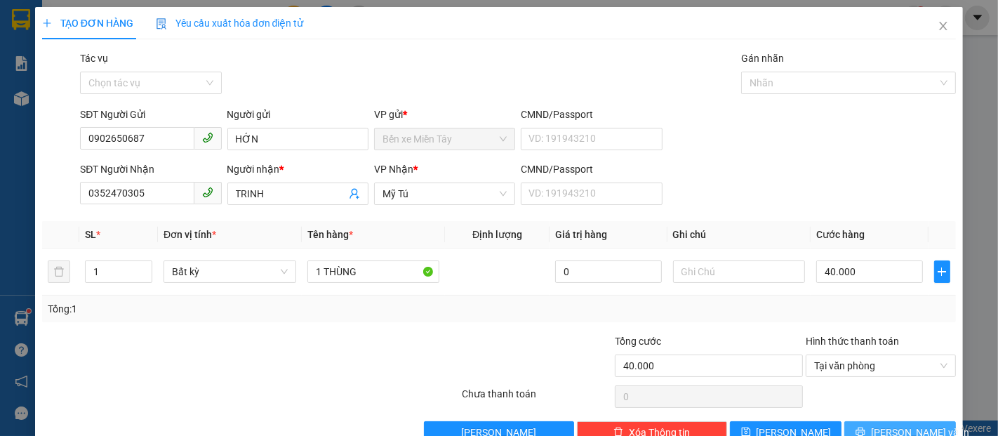
drag, startPoint x: 902, startPoint y: 393, endPoint x: 880, endPoint y: 378, distance: 26.7
click at [898, 425] on span "[PERSON_NAME] và In" at bounding box center [920, 432] width 98 height 15
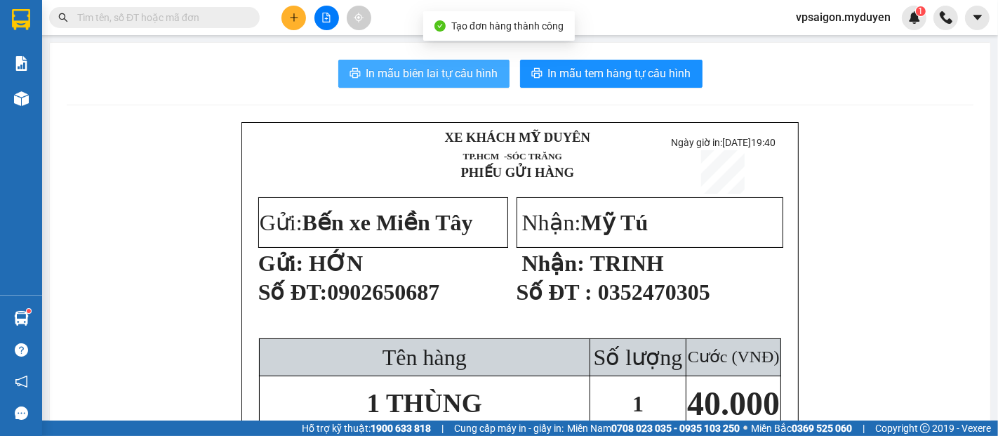
click at [457, 70] on span "In mẫu biên lai tự cấu hình" at bounding box center [432, 74] width 132 height 18
click at [651, 85] on button "In mẫu tem hàng tự cấu hình" at bounding box center [611, 74] width 182 height 28
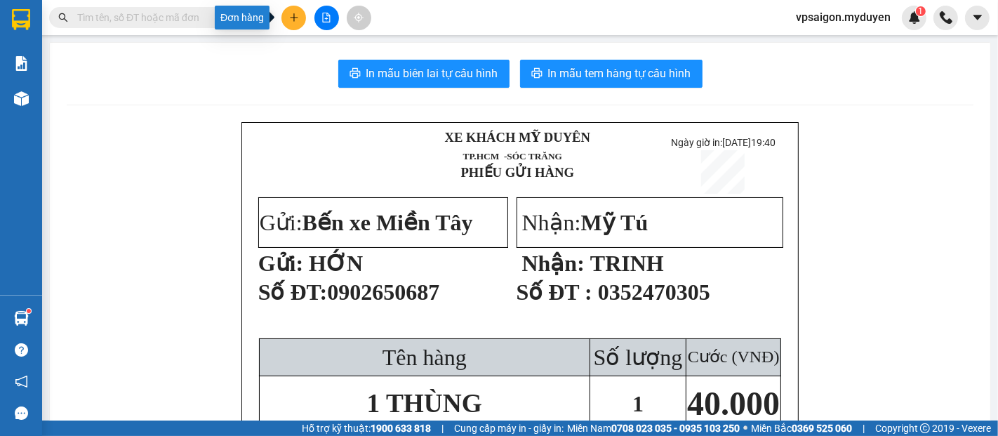
click at [293, 11] on button at bounding box center [293, 18] width 25 height 25
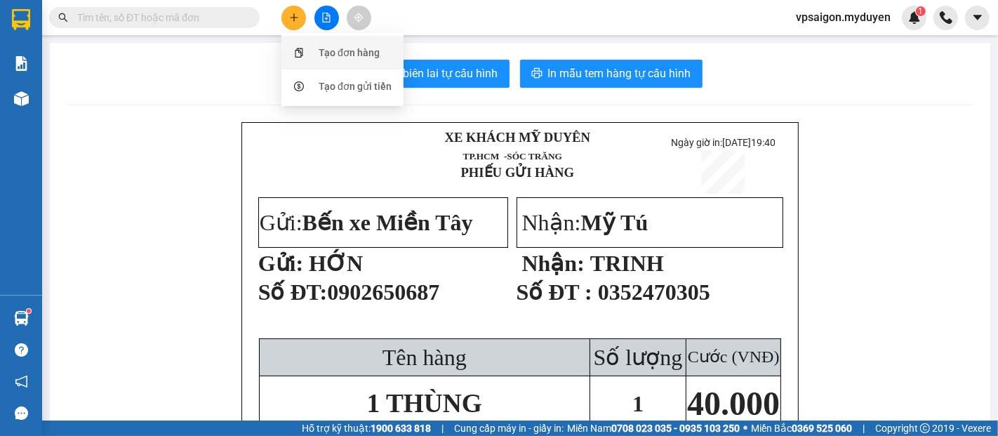
click at [346, 48] on div "Tạo đơn hàng" at bounding box center [349, 52] width 61 height 15
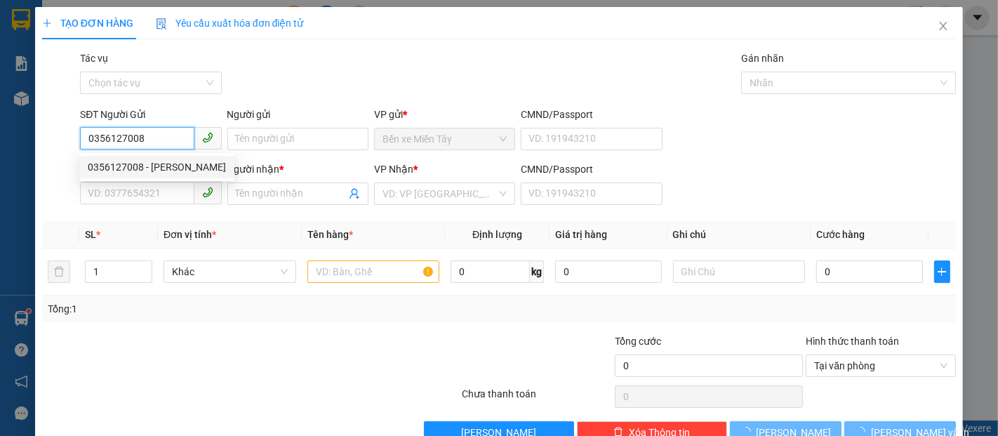
click at [160, 162] on div "0356127008 - DUY" at bounding box center [157, 166] width 138 height 15
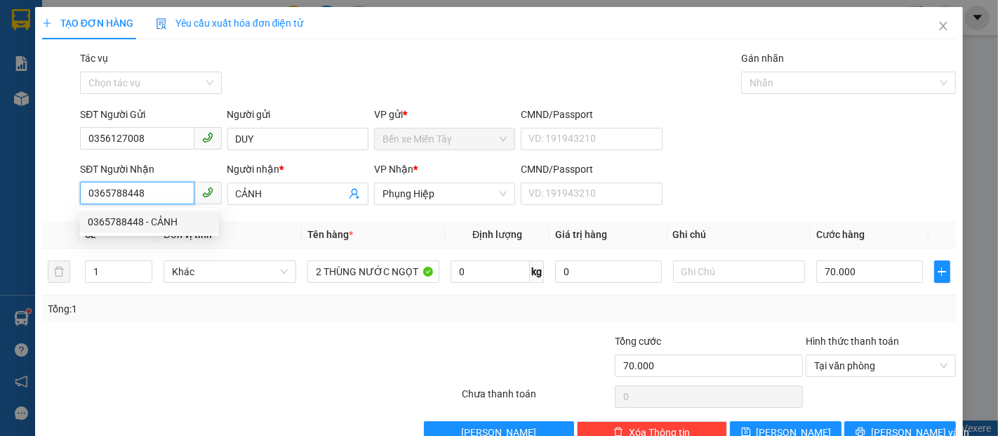
drag, startPoint x: 166, startPoint y: 198, endPoint x: 68, endPoint y: 198, distance: 98.2
click at [68, 198] on div "SĐT Người Nhận 0365788448 Người nhận * CẢNH VP Nhận * Phụng Hiệp CMND/Passport …" at bounding box center [499, 185] width 917 height 49
click at [115, 199] on input "SĐT Người Nhận" at bounding box center [137, 193] width 114 height 22
click at [133, 191] on input "SĐT Người Nhận" at bounding box center [137, 193] width 114 height 22
click at [124, 197] on input "SĐT Người Nhận" at bounding box center [137, 193] width 114 height 22
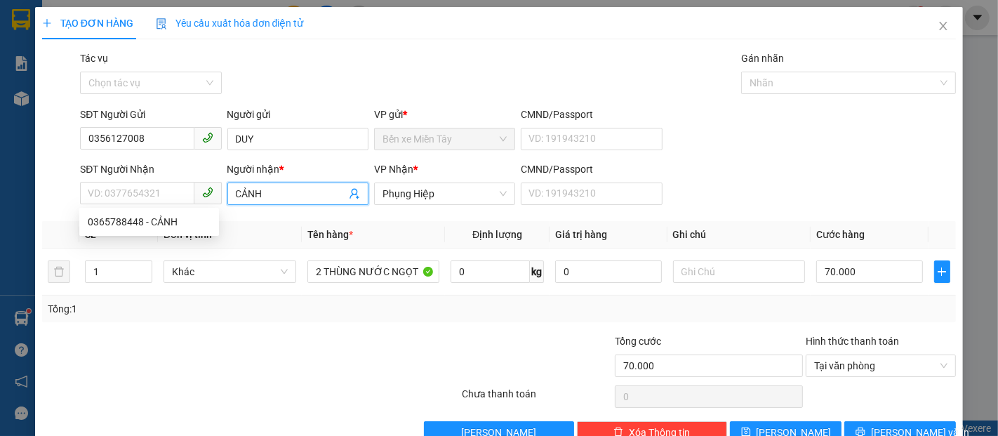
drag, startPoint x: 258, startPoint y: 189, endPoint x: 222, endPoint y: 190, distance: 36.5
click at [225, 190] on div "Người nhận * CẢNH" at bounding box center [298, 185] width 147 height 49
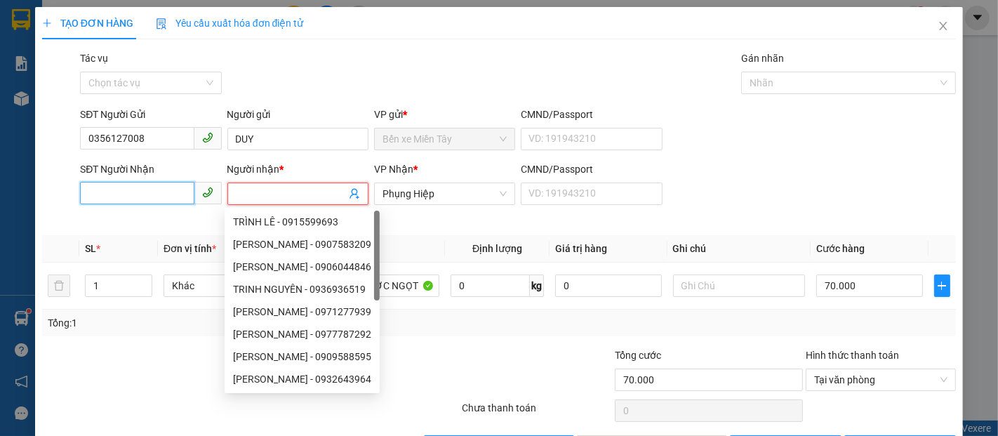
click at [180, 190] on input "SĐT Người Nhận" at bounding box center [137, 193] width 114 height 22
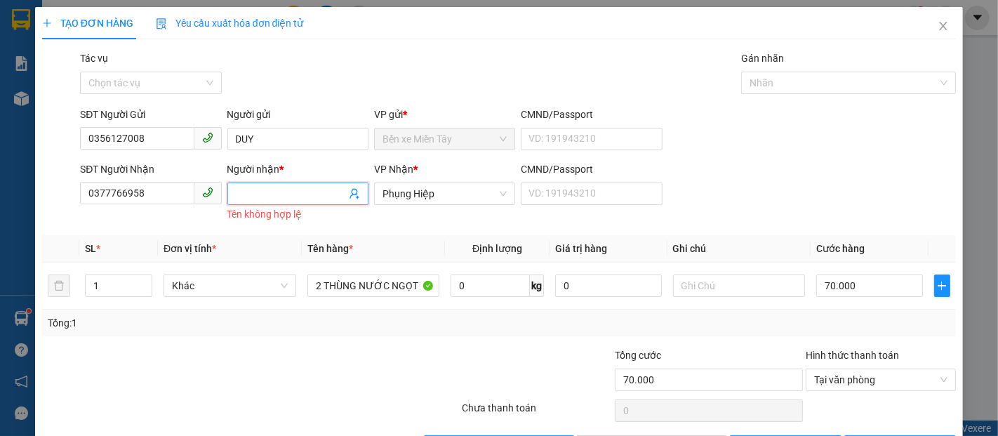
click at [295, 195] on input "Người nhận *" at bounding box center [291, 193] width 110 height 15
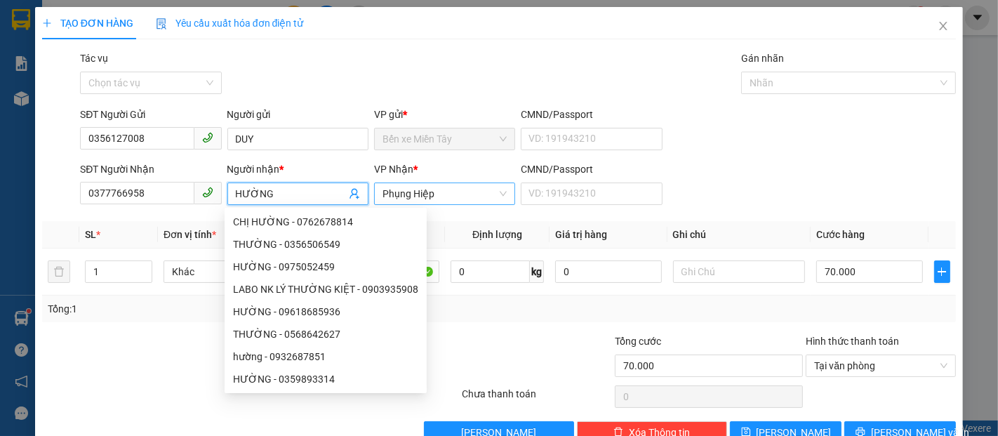
click at [460, 193] on span "Phụng Hiệp" at bounding box center [444, 193] width 124 height 21
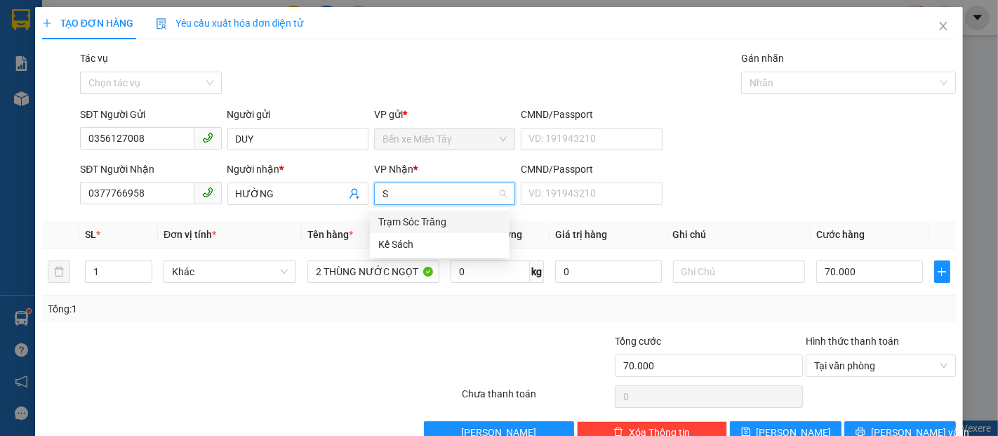
click at [454, 223] on div "Trạm Sóc Trăng" at bounding box center [439, 221] width 123 height 15
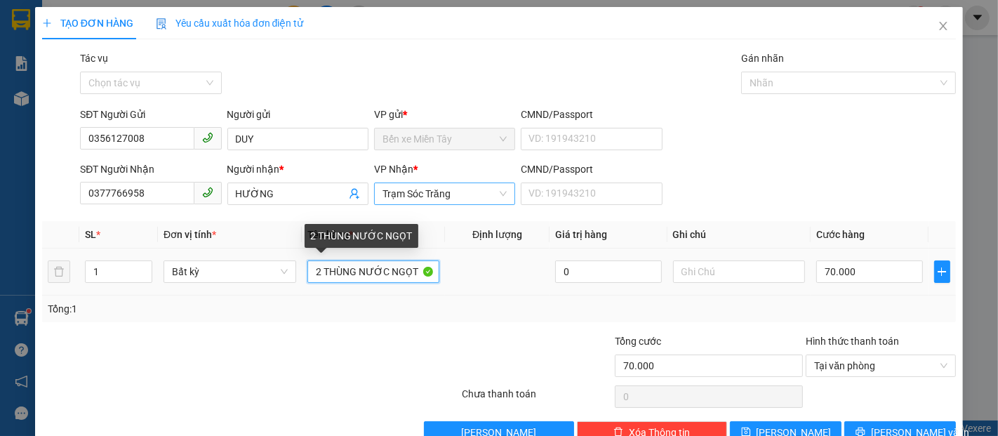
drag, startPoint x: 411, startPoint y: 274, endPoint x: 302, endPoint y: 275, distance: 108.8
click at [302, 275] on td "2 THÙNG NƯỚC NGỌT" at bounding box center [374, 271] width 144 height 47
click at [319, 268] on input "1 CÁI GIỎ KHÔNG" at bounding box center [373, 271] width 133 height 22
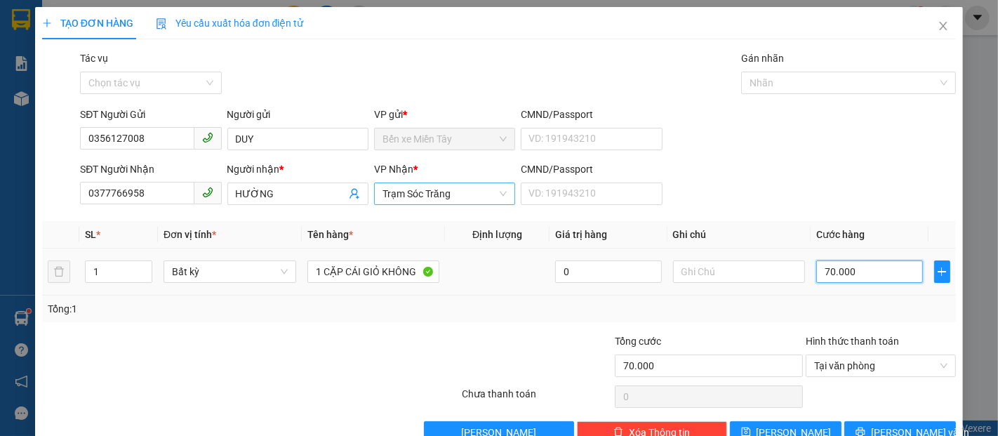
click at [873, 279] on input "70.000" at bounding box center [869, 271] width 106 height 22
click at [922, 421] on button "[PERSON_NAME] và In" at bounding box center [900, 432] width 112 height 22
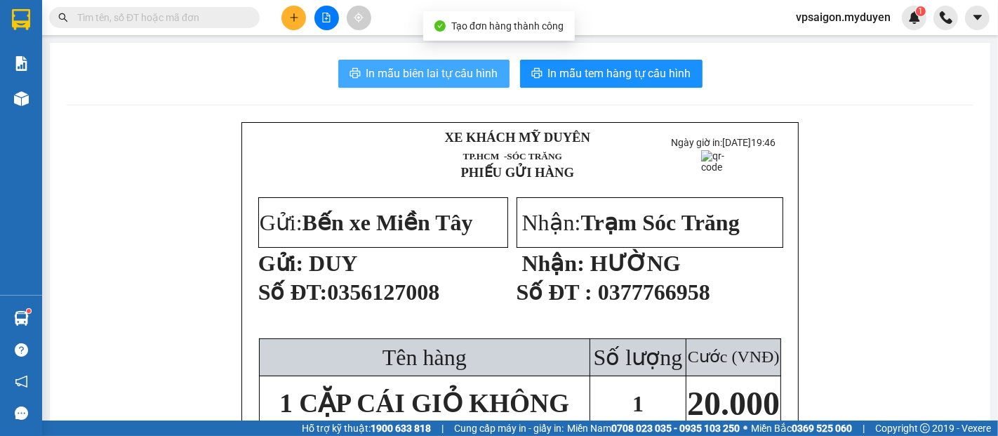
click at [478, 81] on span "In mẫu biên lai tự cấu hình" at bounding box center [432, 74] width 132 height 18
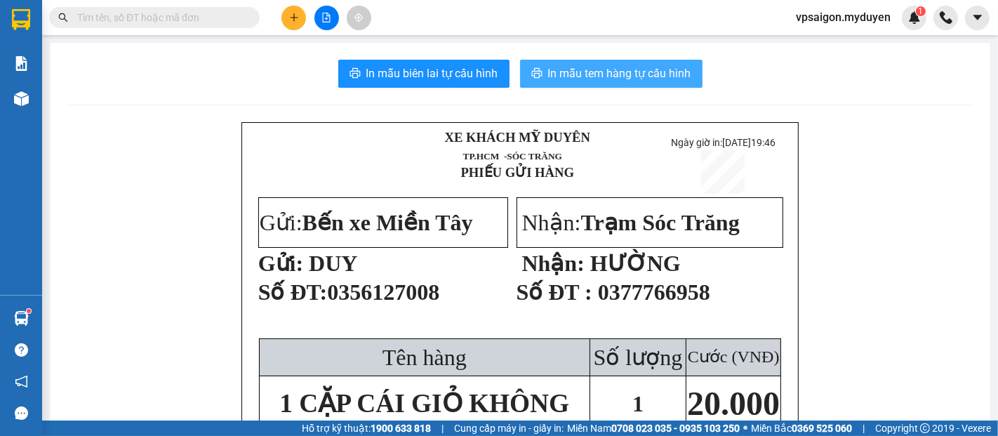
click at [664, 80] on span "In mẫu tem hàng tự cấu hình" at bounding box center [619, 74] width 143 height 18
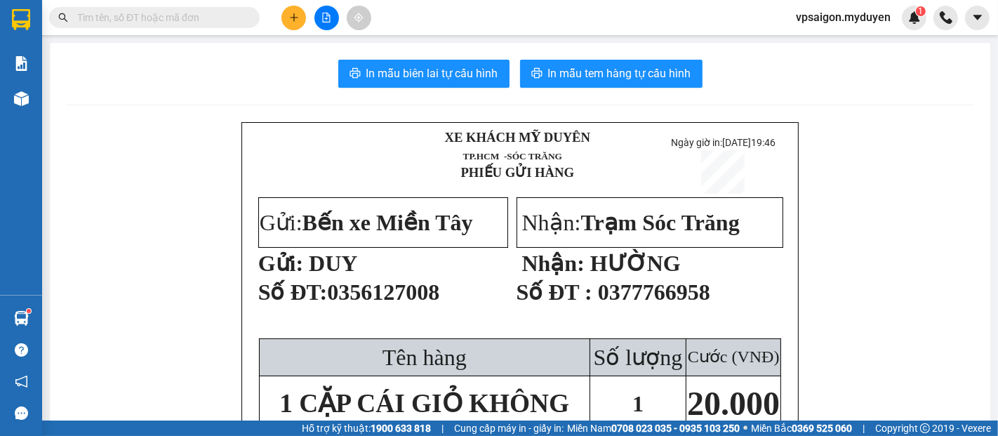
click at [293, 27] on button at bounding box center [293, 18] width 25 height 25
click at [329, 45] on div "Tạo đơn hàng" at bounding box center [349, 52] width 61 height 15
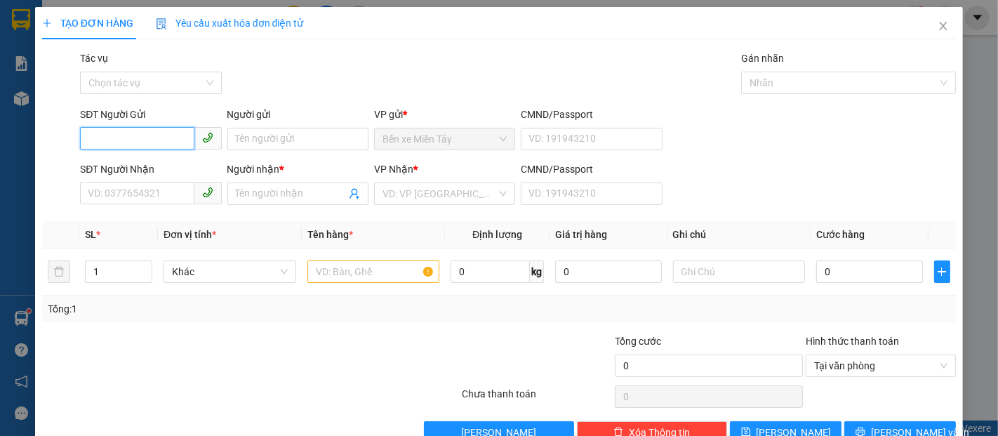
click at [86, 133] on input "SĐT Người Gửi" at bounding box center [137, 138] width 114 height 22
click at [149, 174] on div "0347634385 - HÚA" at bounding box center [149, 166] width 123 height 15
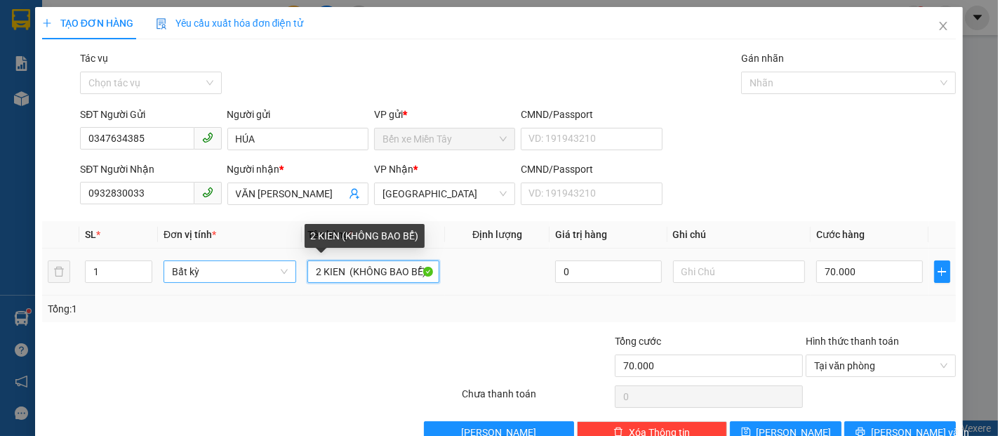
drag, startPoint x: 342, startPoint y: 274, endPoint x: 288, endPoint y: 274, distance: 54.0
click at [288, 274] on tr "1 Bất kỳ 2 KIEN (KHÔNG BAO BỂ) 0 70.000" at bounding box center [499, 271] width 914 height 47
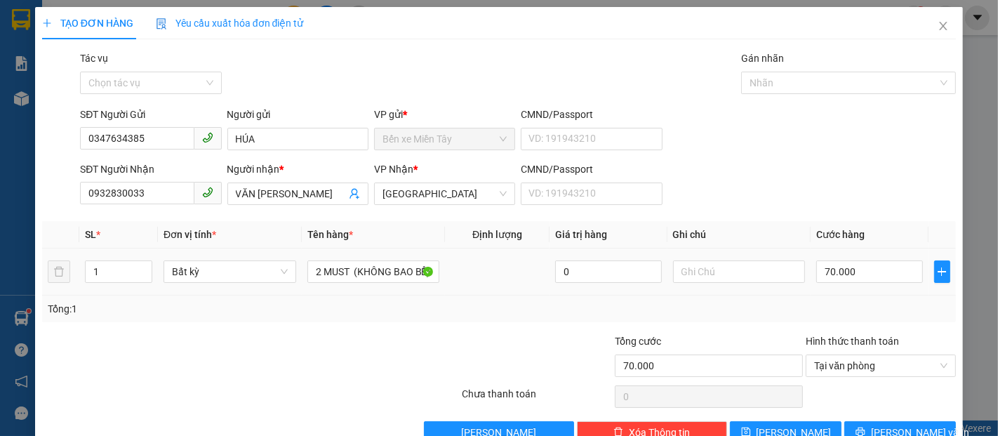
click at [840, 285] on td "70.000" at bounding box center [869, 271] width 117 height 47
click at [846, 276] on input "70.000" at bounding box center [869, 271] width 106 height 22
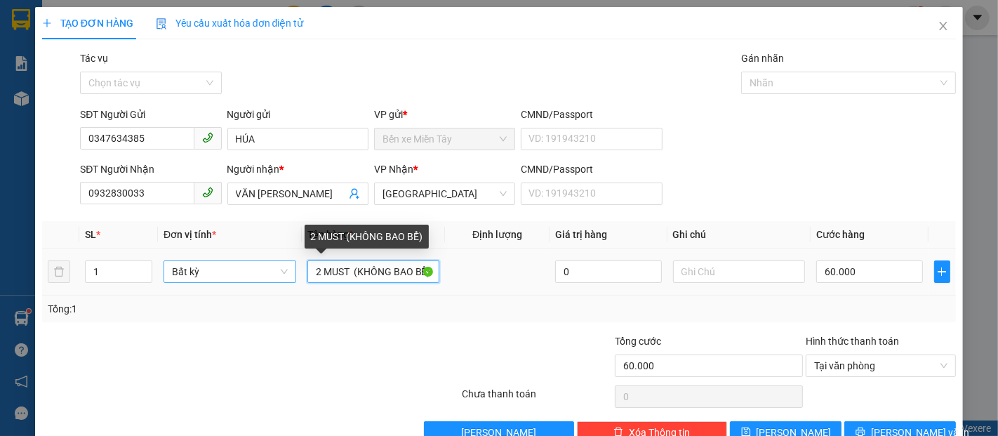
drag, startPoint x: 349, startPoint y: 234, endPoint x: 290, endPoint y: 234, distance: 59.0
click at [290, 248] on tr "1 Bất kỳ 2 MUST (KHÔNG BAO BỂ) 0 60.000" at bounding box center [499, 271] width 914 height 47
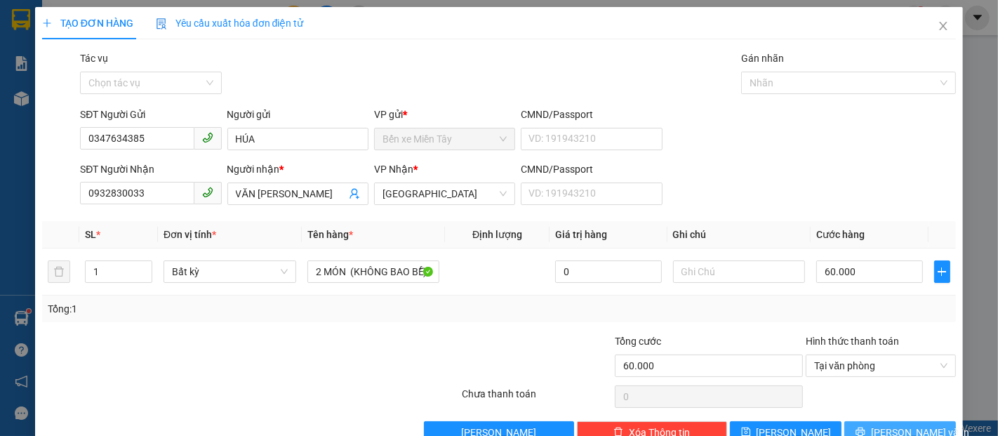
drag, startPoint x: 884, startPoint y: 408, endPoint x: 877, endPoint y: 405, distance: 7.8
click at [881, 421] on button "[PERSON_NAME] và In" at bounding box center [900, 432] width 112 height 22
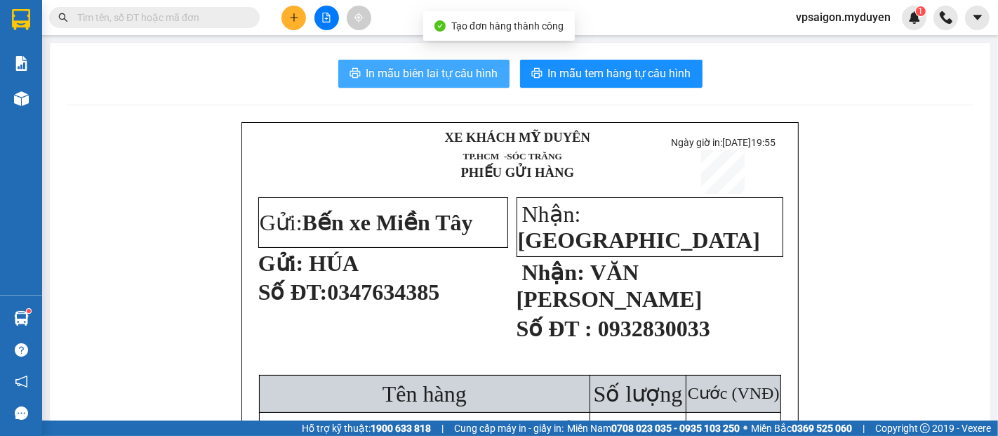
click at [393, 67] on span "In mẫu biên lai tự cấu hình" at bounding box center [432, 74] width 132 height 18
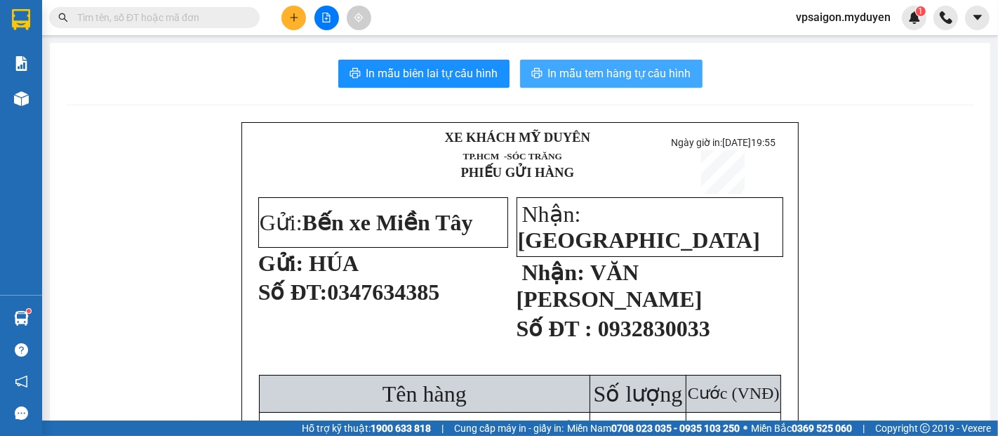
click at [638, 72] on span "In mẫu tem hàng tự cấu hình" at bounding box center [619, 74] width 143 height 18
click at [650, 83] on button "In mẫu tem hàng tự cấu hình" at bounding box center [611, 74] width 182 height 28
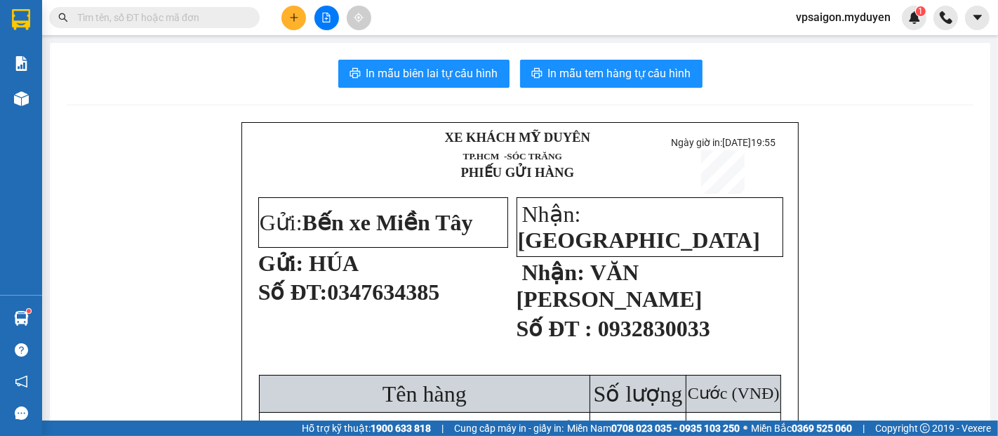
click at [298, 18] on icon "plus" at bounding box center [294, 18] width 10 height 10
click at [368, 58] on div "Tạo đơn hàng" at bounding box center [349, 52] width 61 height 15
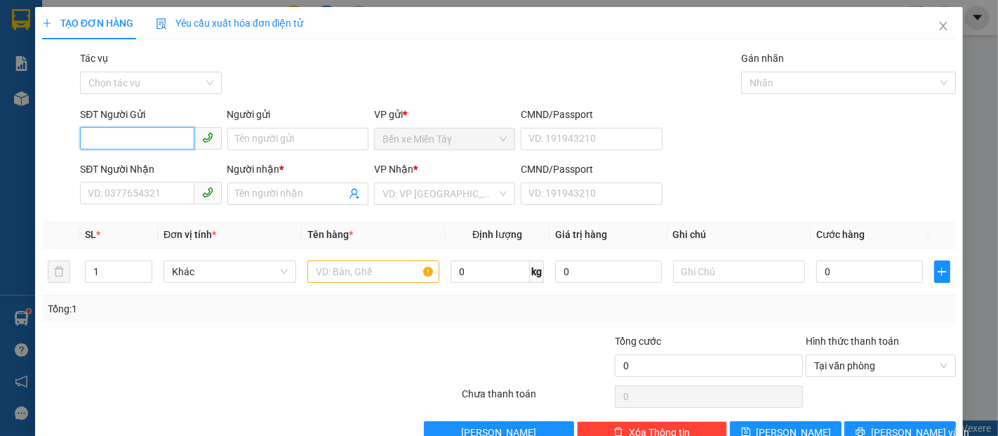
click at [186, 131] on input "SĐT Người Gửi" at bounding box center [137, 138] width 114 height 22
click at [140, 149] on input "734" at bounding box center [137, 138] width 114 height 22
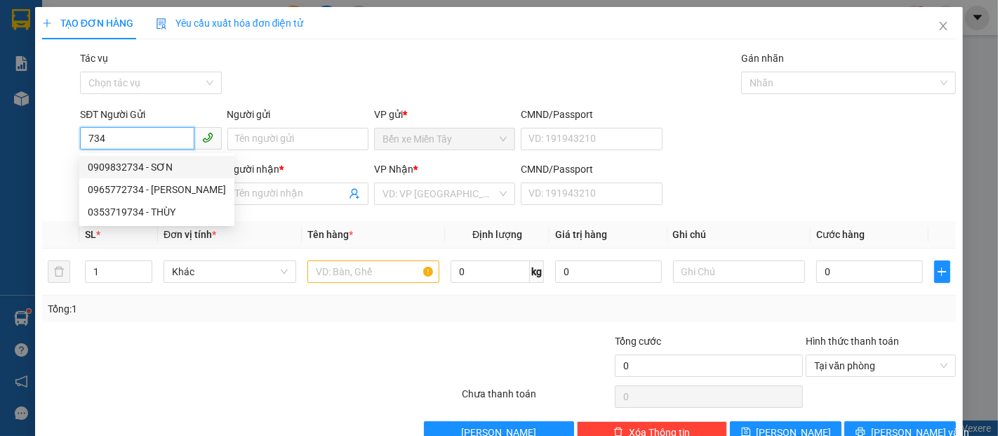
click at [166, 170] on div "0909832734 - SƠN" at bounding box center [157, 166] width 138 height 15
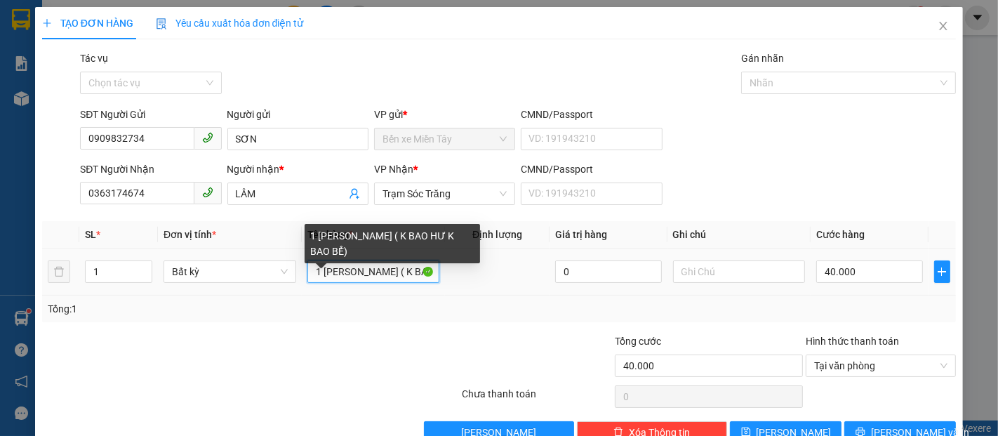
click at [380, 278] on input "1 THUNG GIAY ( K BAO HƯ K BAO BỂ)" at bounding box center [373, 271] width 133 height 22
click at [376, 274] on input "1 THUNG GIAY ( K BAO HƯ K BAO BỂ)" at bounding box center [373, 271] width 133 height 22
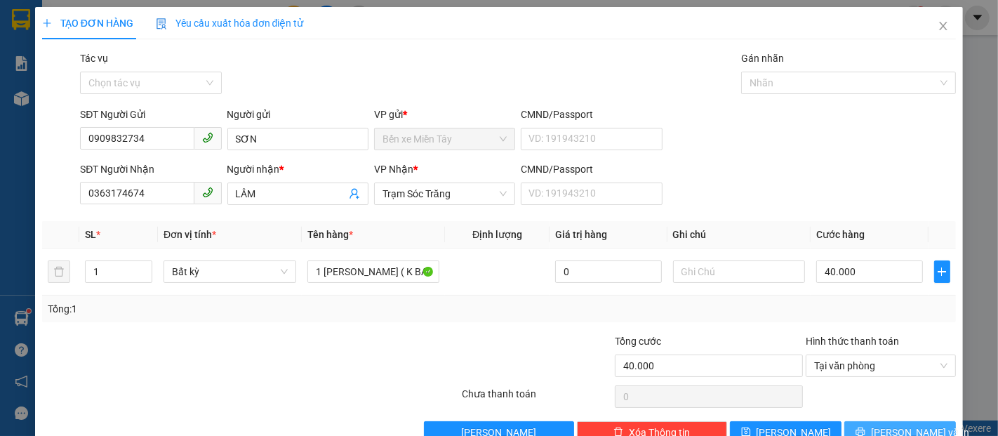
click at [931, 421] on button "[PERSON_NAME] và In" at bounding box center [900, 432] width 112 height 22
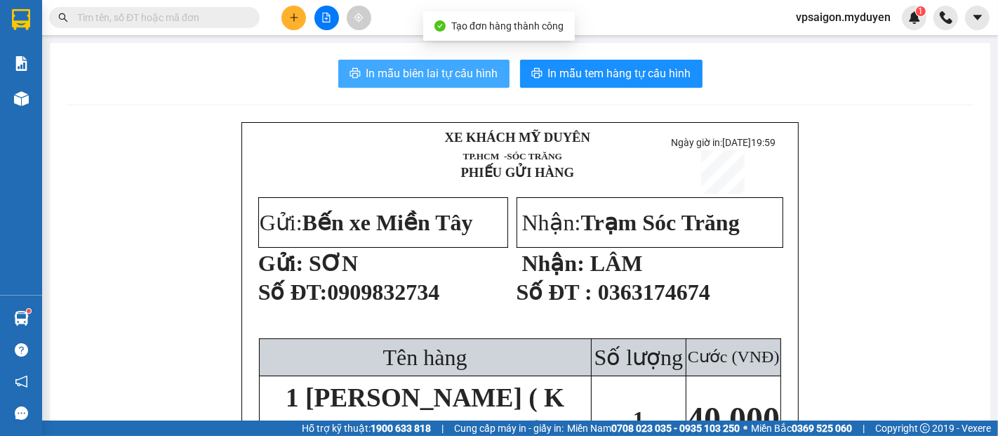
click at [446, 76] on span "In mẫu biên lai tự cấu hình" at bounding box center [432, 74] width 132 height 18
click at [580, 79] on span "In mẫu tem hàng tự cấu hình" at bounding box center [619, 74] width 143 height 18
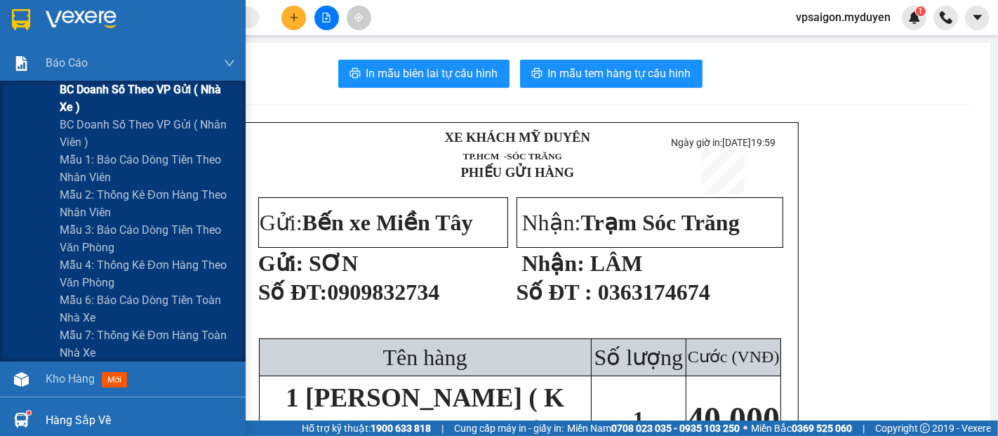
click at [69, 89] on span "BC doanh số theo VP gửi ( nhà xe )" at bounding box center [147, 98] width 175 height 35
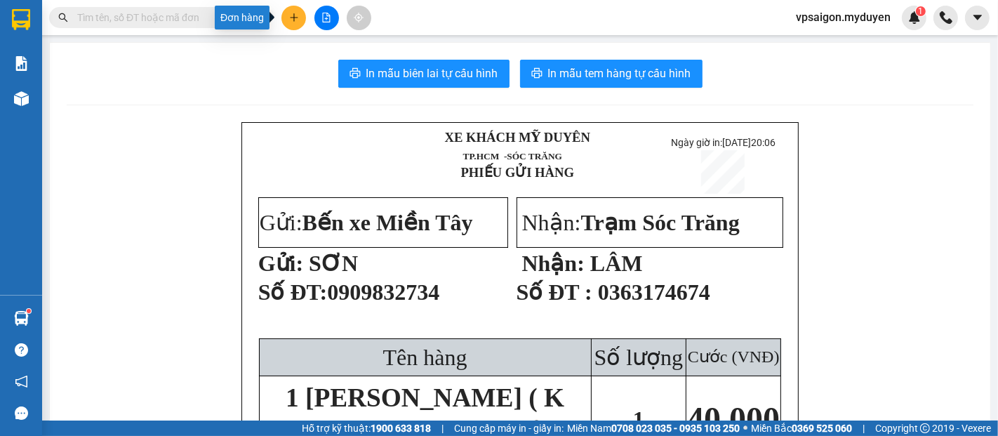
click at [293, 13] on icon "plus" at bounding box center [294, 18] width 10 height 10
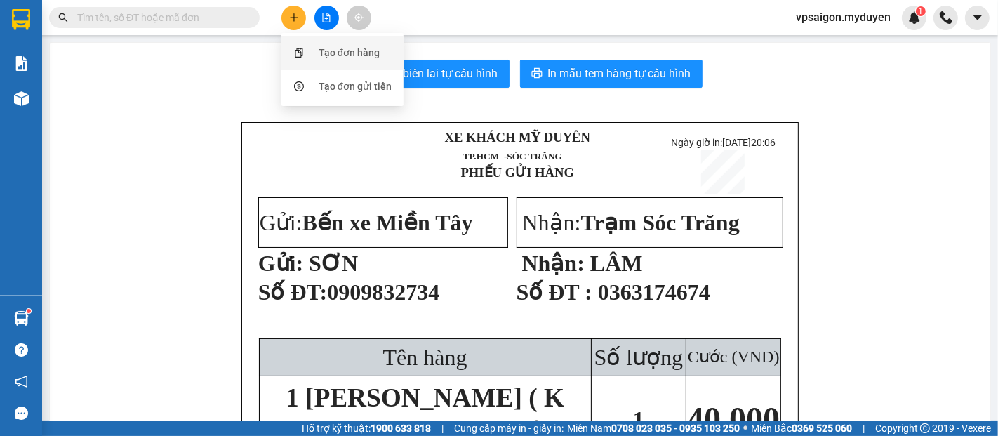
click at [324, 56] on div "Tạo đơn hàng" at bounding box center [349, 52] width 61 height 15
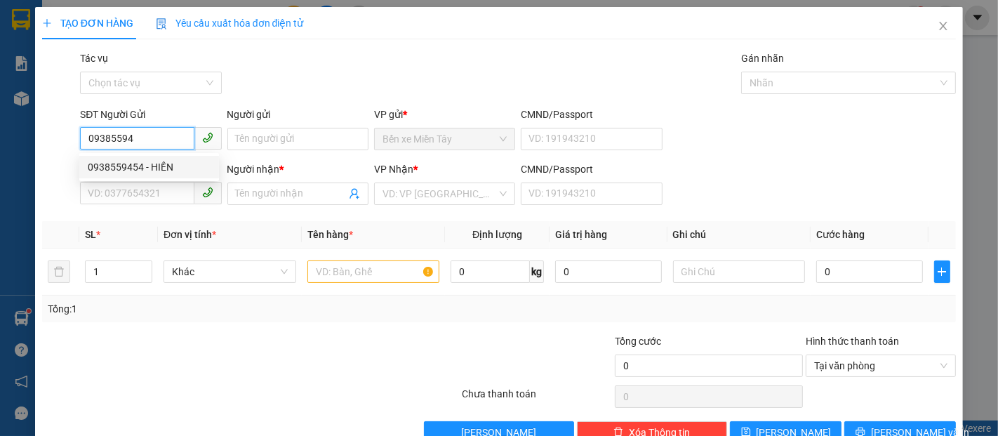
click at [117, 161] on div "0938559454 - HIỀN" at bounding box center [149, 166] width 123 height 15
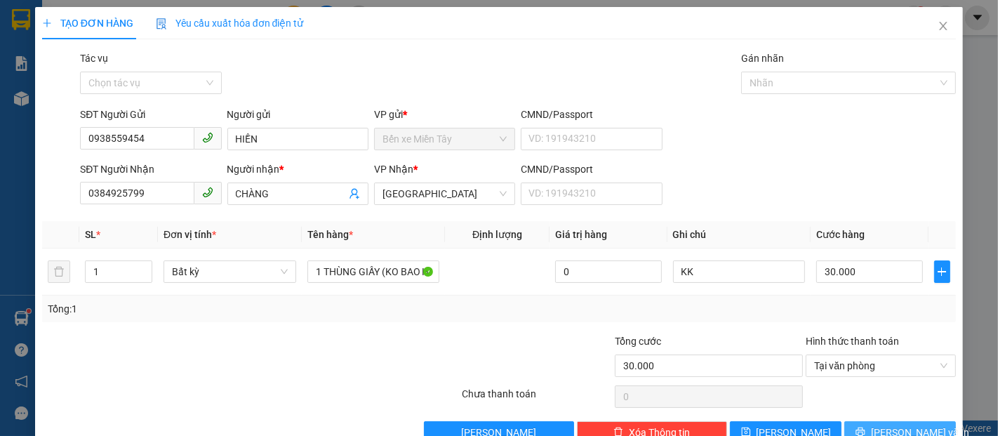
click at [865, 427] on icon "printer" at bounding box center [859, 431] width 9 height 9
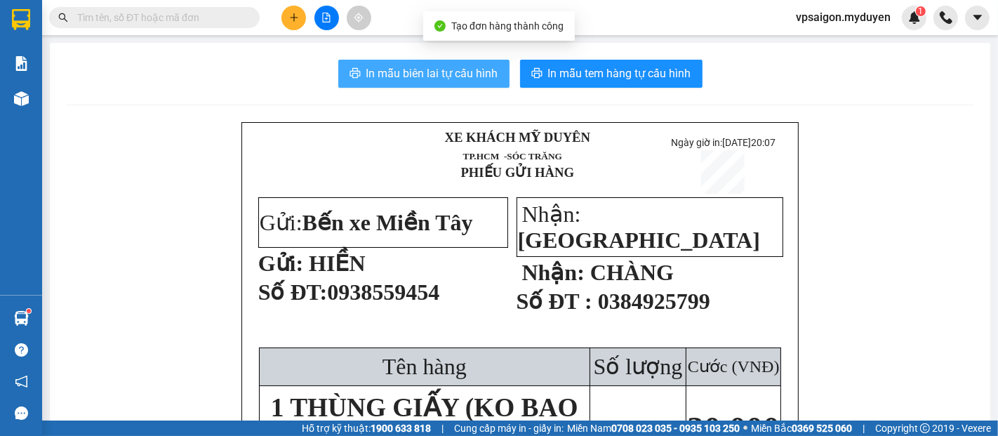
click at [407, 78] on span "In mẫu biên lai tự cấu hình" at bounding box center [432, 74] width 132 height 18
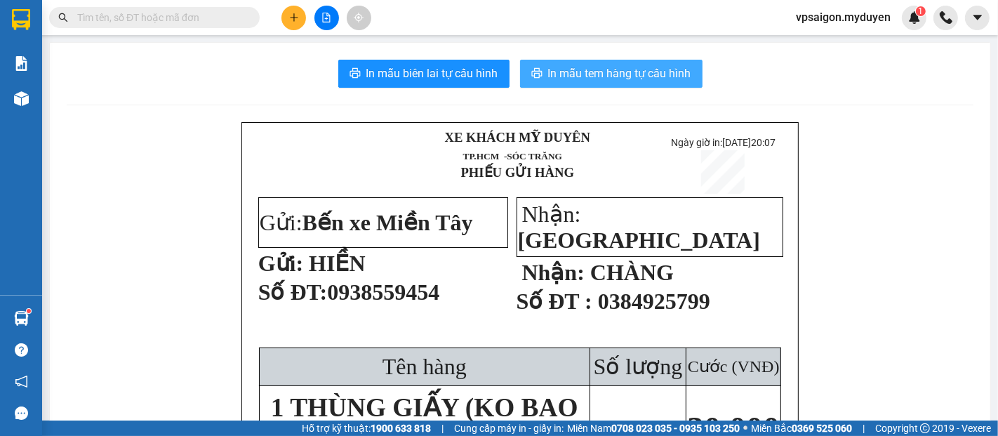
click at [538, 72] on button "In mẫu tem hàng tự cấu hình" at bounding box center [611, 74] width 182 height 28
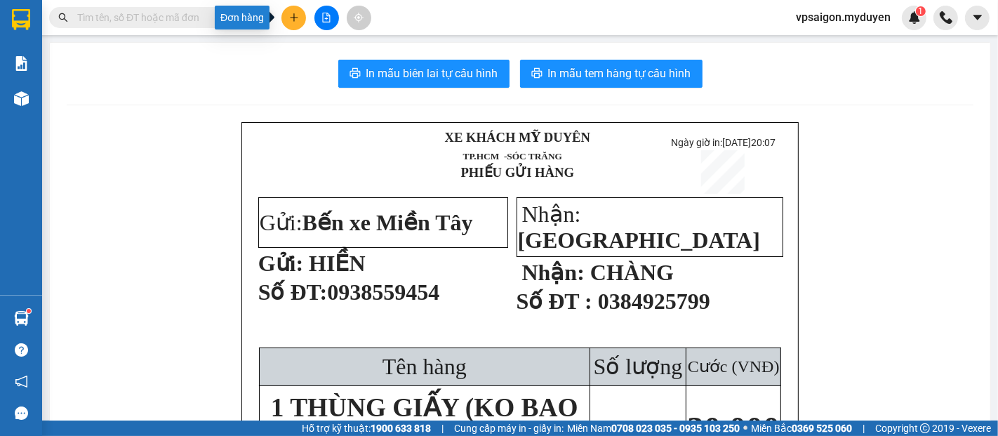
click at [292, 8] on button at bounding box center [293, 18] width 25 height 25
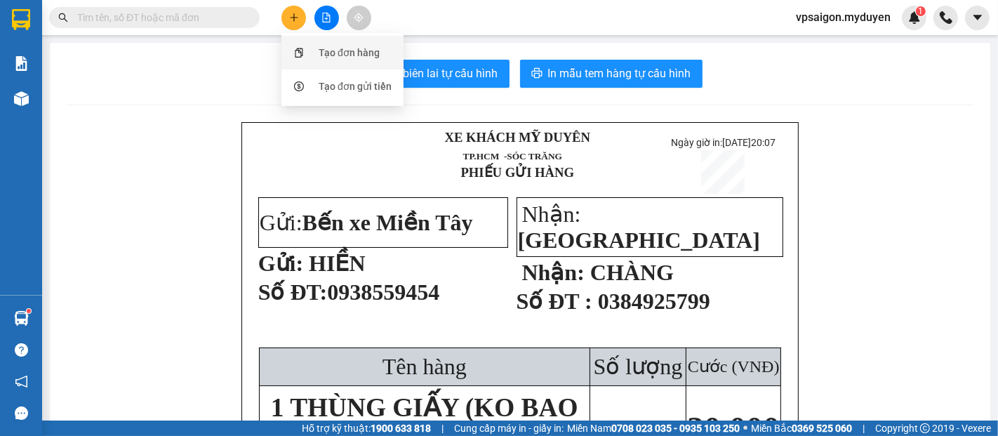
click at [316, 47] on div "Tạo đơn hàng" at bounding box center [342, 52] width 105 height 27
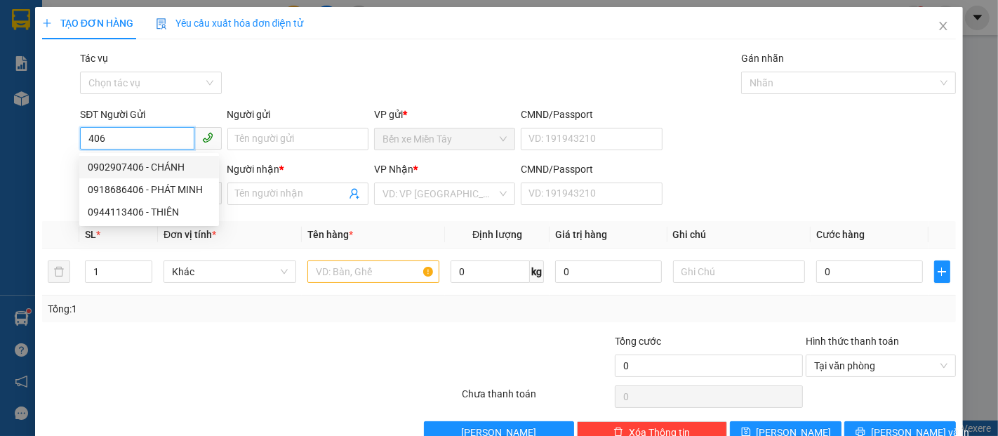
drag, startPoint x: 129, startPoint y: 146, endPoint x: 1, endPoint y: 126, distance: 130.0
click at [1, 126] on div "TẠO ĐƠN HÀNG Yêu cầu xuất hóa đơn điện tử Transit Pickup Surcharge Ids Transit …" at bounding box center [499, 218] width 998 height 436
click at [175, 166] on div "0933337806 - THỦY---" at bounding box center [149, 166] width 123 height 15
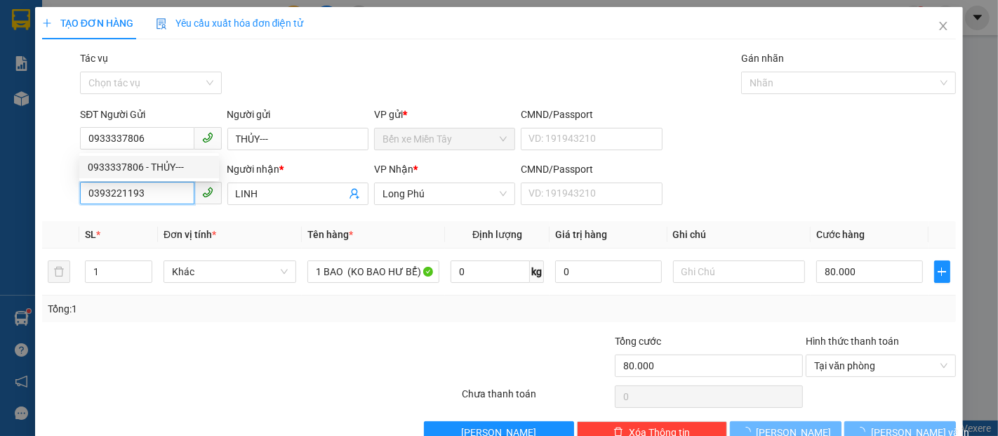
click at [0, 191] on div "TẠO ĐƠN HÀNG Yêu cầu xuất hóa đơn điện tử Transit Pickup Surcharge Ids Transit …" at bounding box center [499, 218] width 998 height 436
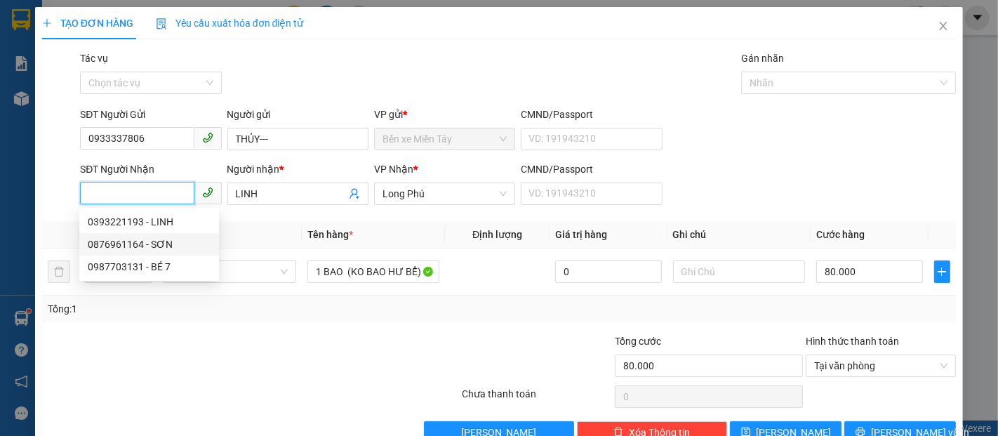
click at [133, 245] on div "0876961164 - SƠN" at bounding box center [149, 243] width 123 height 15
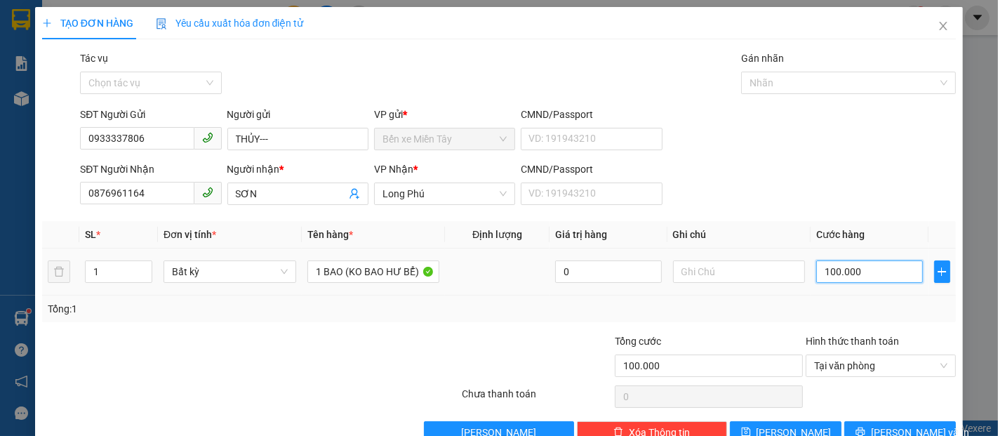
click at [822, 274] on input "100.000" at bounding box center [869, 271] width 106 height 22
click at [880, 425] on span "[PERSON_NAME] và In" at bounding box center [920, 432] width 98 height 15
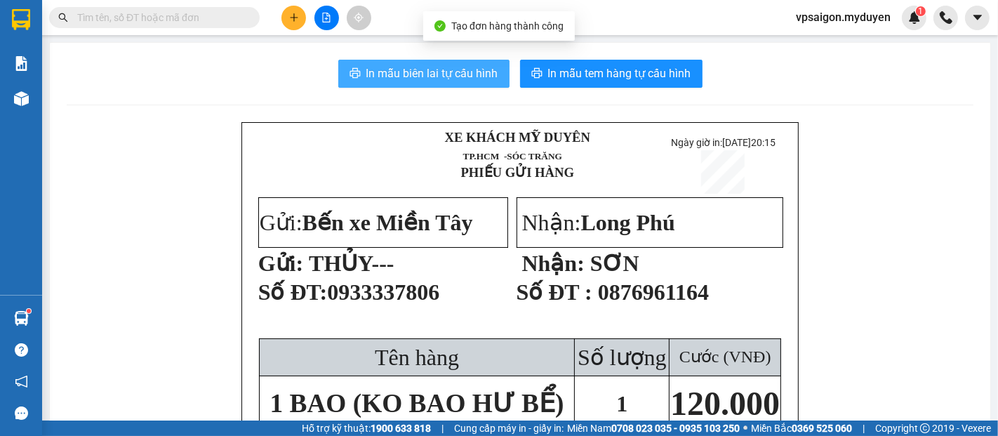
click at [382, 68] on span "In mẫu biên lai tự cấu hình" at bounding box center [432, 74] width 132 height 18
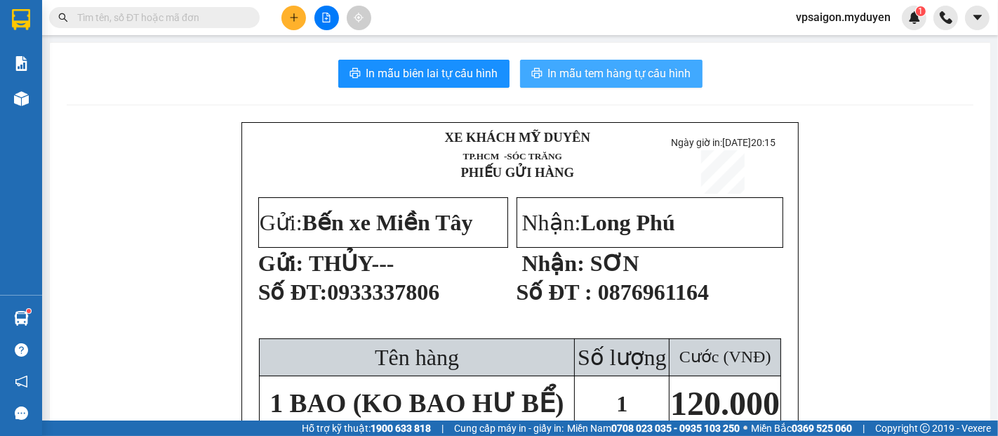
click at [664, 73] on span "In mẫu tem hàng tự cấu hình" at bounding box center [619, 74] width 143 height 18
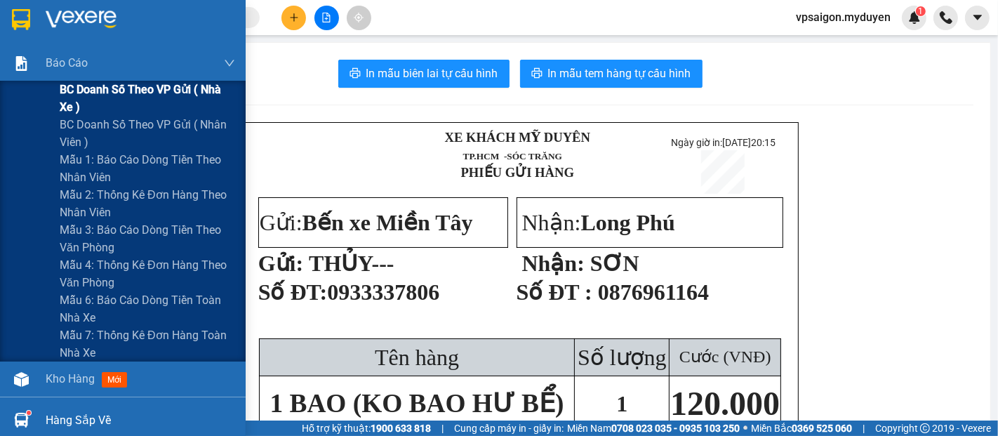
click at [77, 83] on span "BC doanh số theo VP gửi ( nhà xe )" at bounding box center [147, 98] width 175 height 35
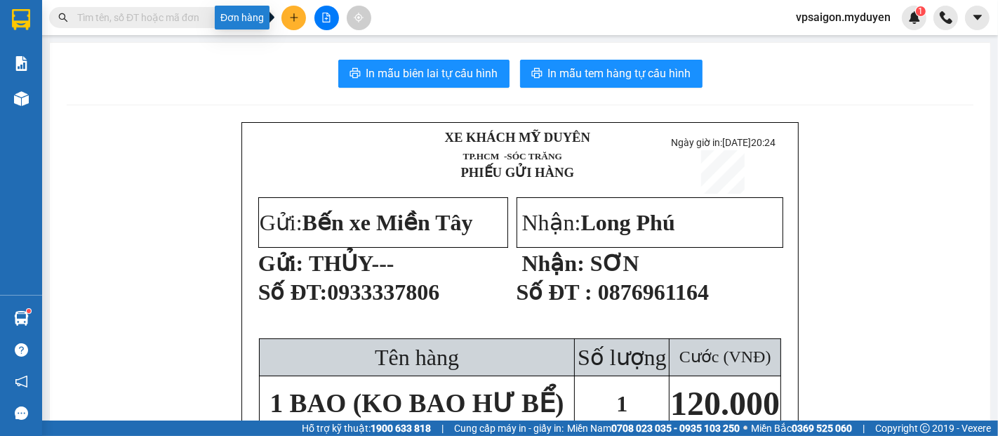
drag, startPoint x: 284, startPoint y: 15, endPoint x: 305, endPoint y: 36, distance: 28.8
click at [286, 15] on button at bounding box center [293, 18] width 25 height 25
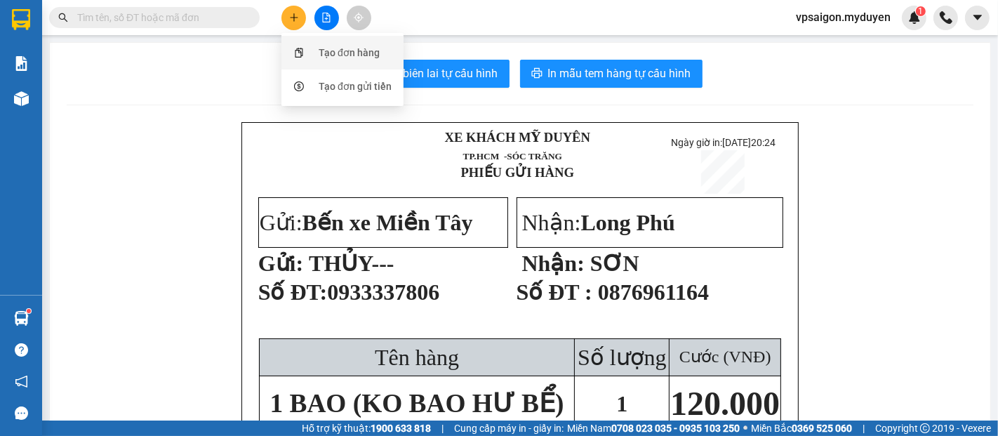
click at [316, 52] on div "Tạo đơn hàng" at bounding box center [342, 52] width 105 height 27
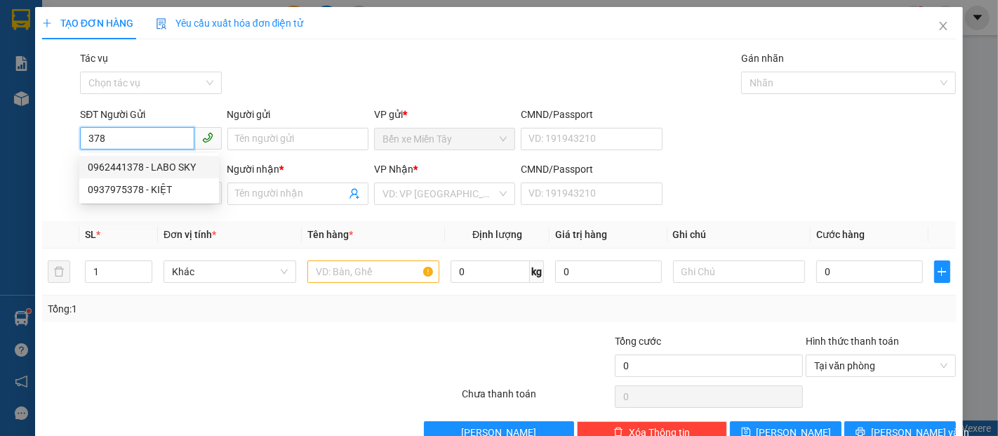
click at [152, 162] on div "0962441378 - LABO SKY" at bounding box center [149, 166] width 123 height 15
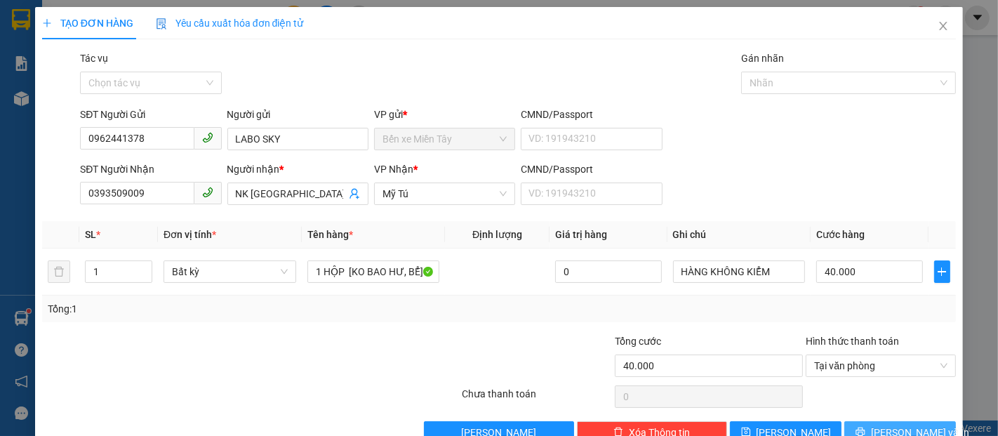
click at [900, 429] on span "[PERSON_NAME] và In" at bounding box center [920, 432] width 98 height 15
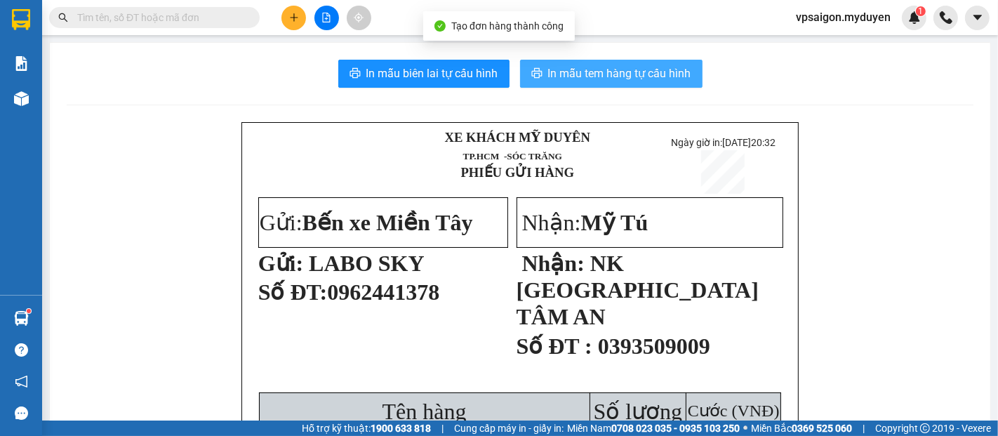
click at [581, 69] on span "In mẫu tem hàng tự cấu hình" at bounding box center [619, 74] width 143 height 18
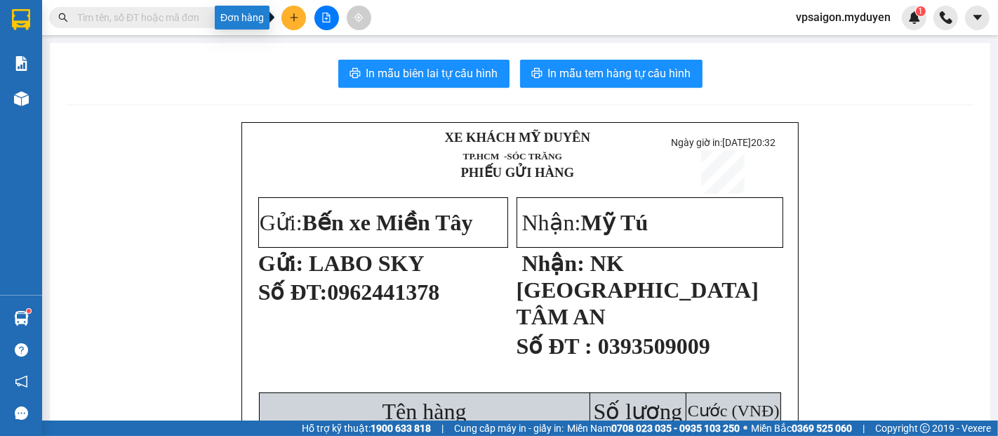
click at [289, 18] on icon "plus" at bounding box center [294, 18] width 10 height 10
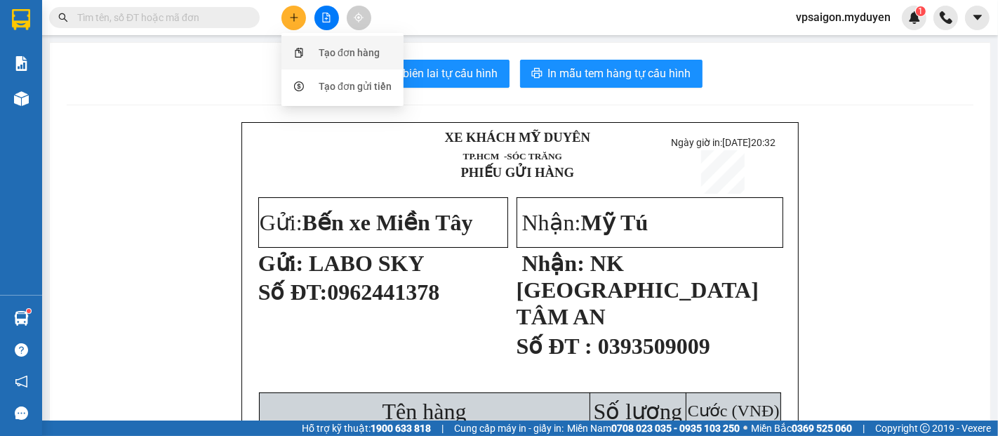
click at [328, 49] on div "Tạo đơn hàng" at bounding box center [349, 52] width 61 height 15
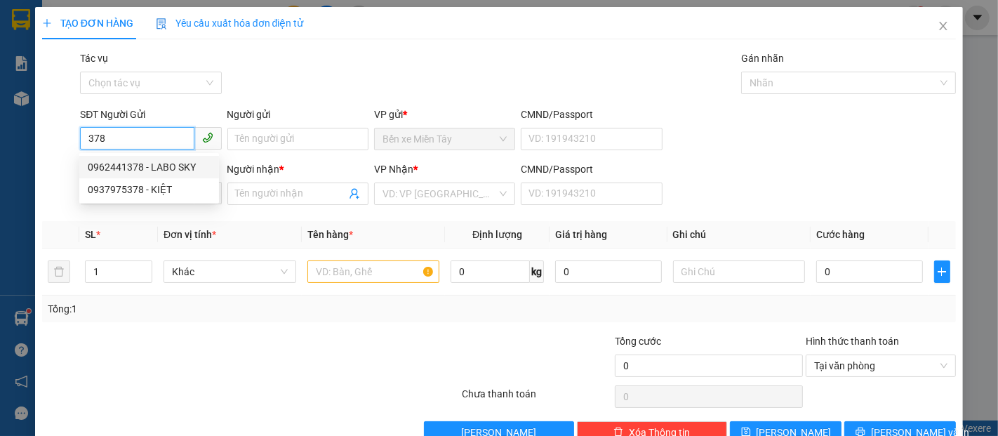
click at [147, 161] on div "0962441378 - LABO SKY" at bounding box center [149, 166] width 123 height 15
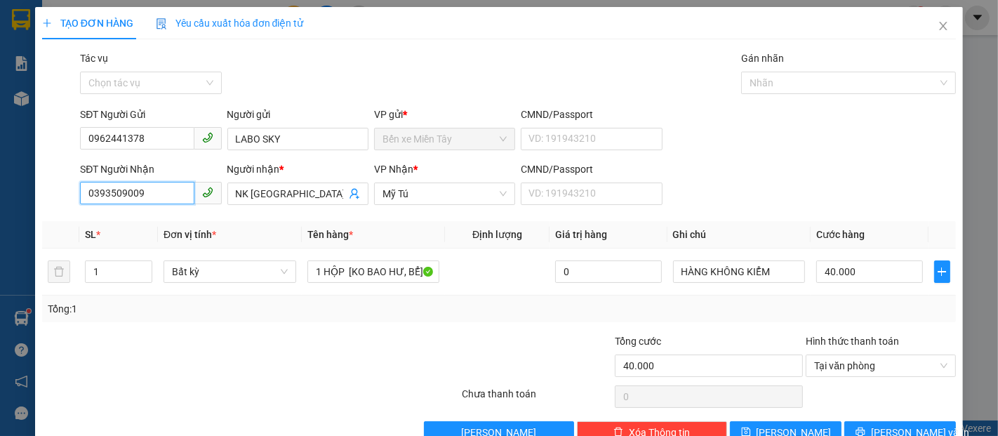
drag, startPoint x: 157, startPoint y: 185, endPoint x: 0, endPoint y: 198, distance: 157.8
click at [0, 198] on div "TẠO ĐƠN HÀNG Yêu cầu xuất hóa đơn điện tử Transit Pickup Surcharge Ids Transit …" at bounding box center [499, 218] width 998 height 436
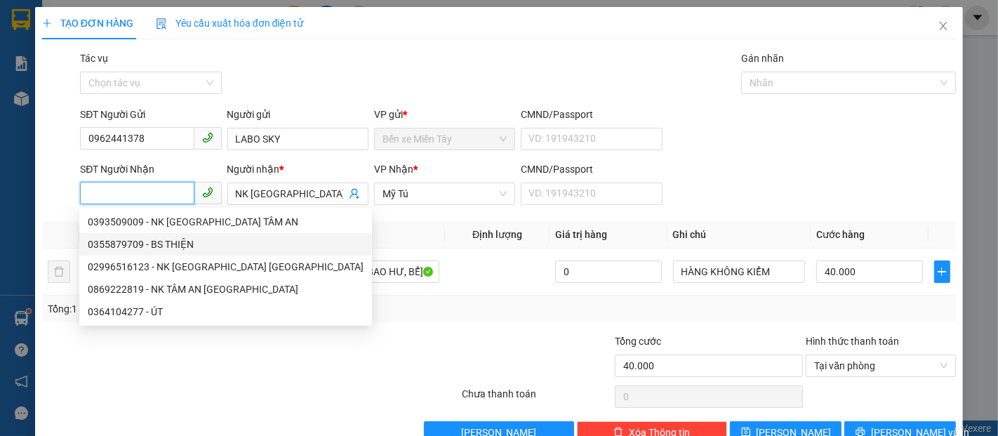
click at [161, 245] on div "0355879709 - BS THIỆN" at bounding box center [226, 243] width 276 height 15
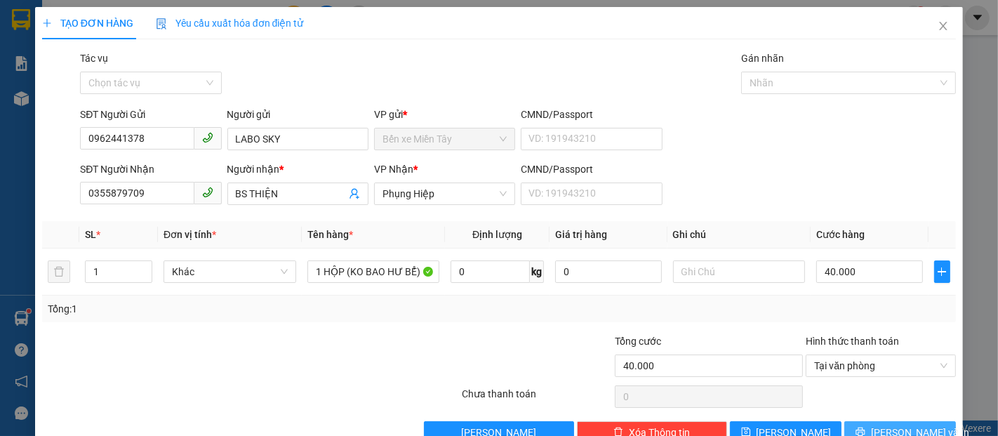
click at [874, 425] on button "[PERSON_NAME] và In" at bounding box center [900, 432] width 112 height 22
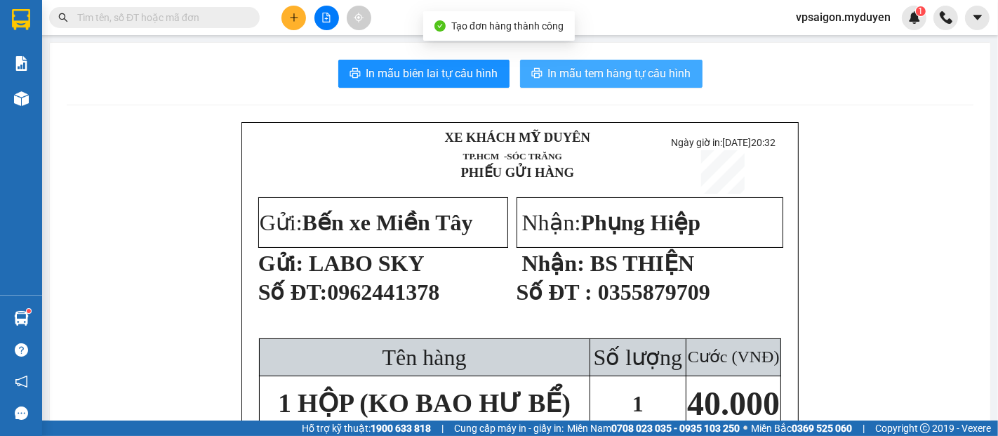
click at [605, 77] on span "In mẫu tem hàng tự cấu hình" at bounding box center [619, 74] width 143 height 18
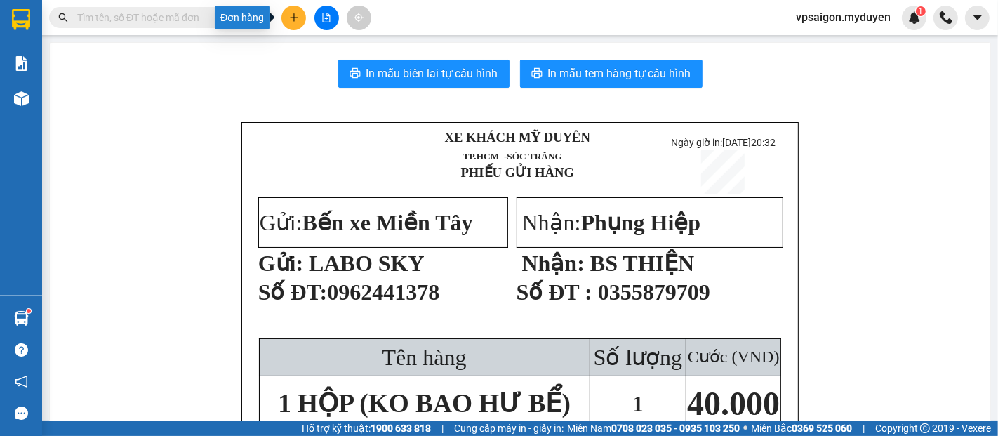
click at [292, 17] on icon "plus" at bounding box center [294, 17] width 8 height 1
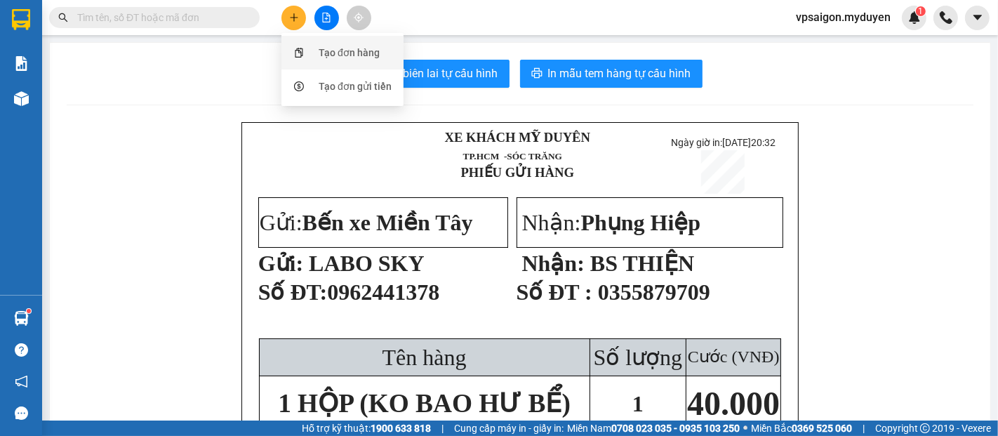
click at [342, 54] on div "Tạo đơn hàng" at bounding box center [349, 52] width 61 height 15
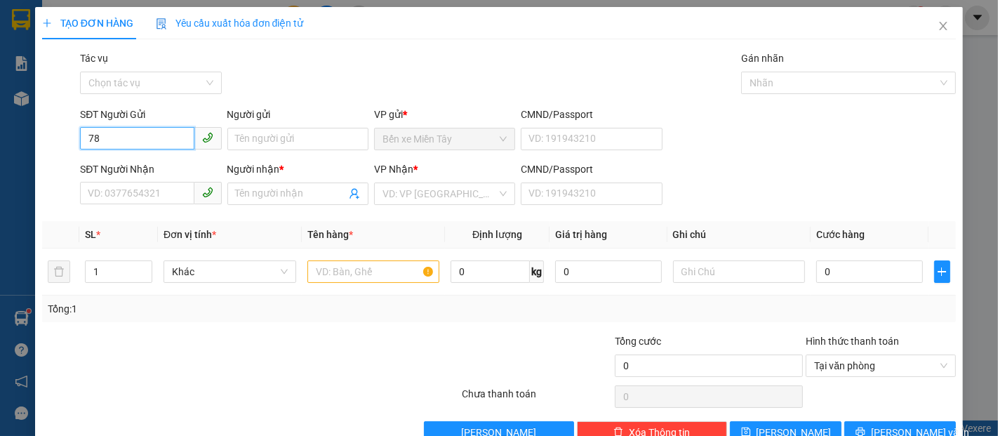
click at [84, 135] on input "78" at bounding box center [137, 138] width 114 height 22
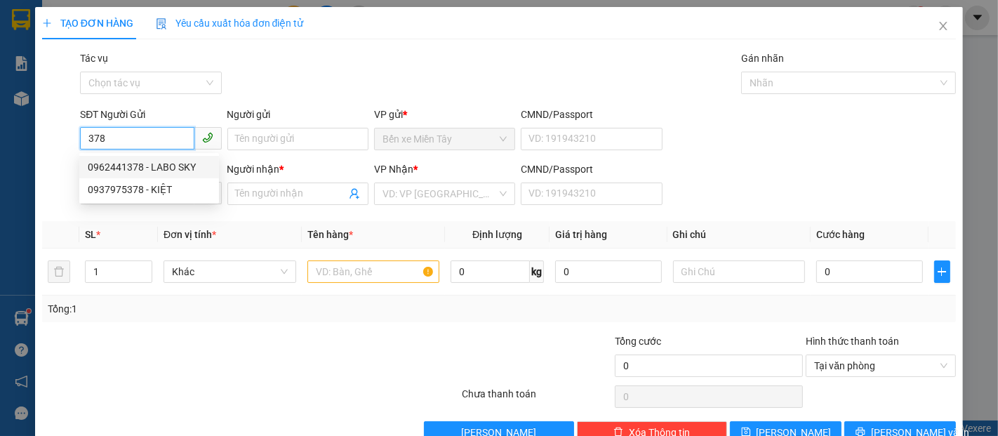
click at [139, 161] on div "0962441378 - LABO SKY" at bounding box center [149, 166] width 123 height 15
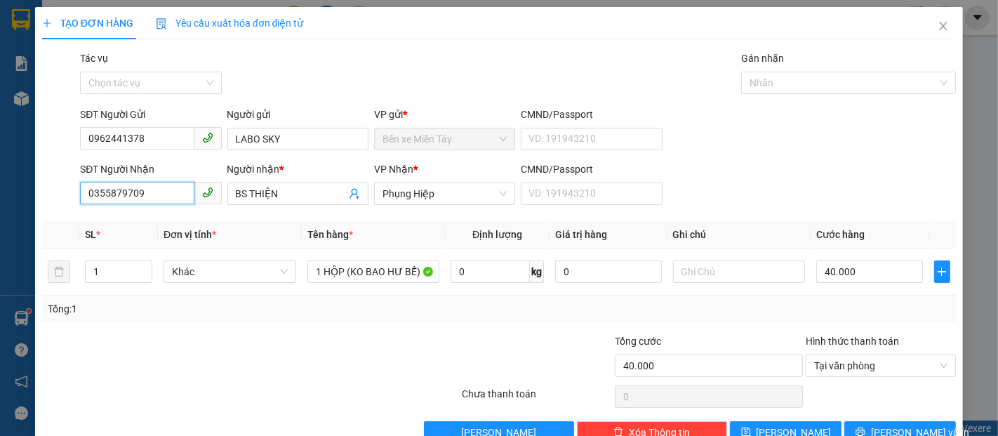
drag, startPoint x: 154, startPoint y: 193, endPoint x: 33, endPoint y: 182, distance: 121.2
click at [41, 185] on div "SĐT Người Nhận 0355879709 0355879709 Người nhận * BS THIỆN VP Nhận * Phụng Hiệp…" at bounding box center [499, 185] width 917 height 49
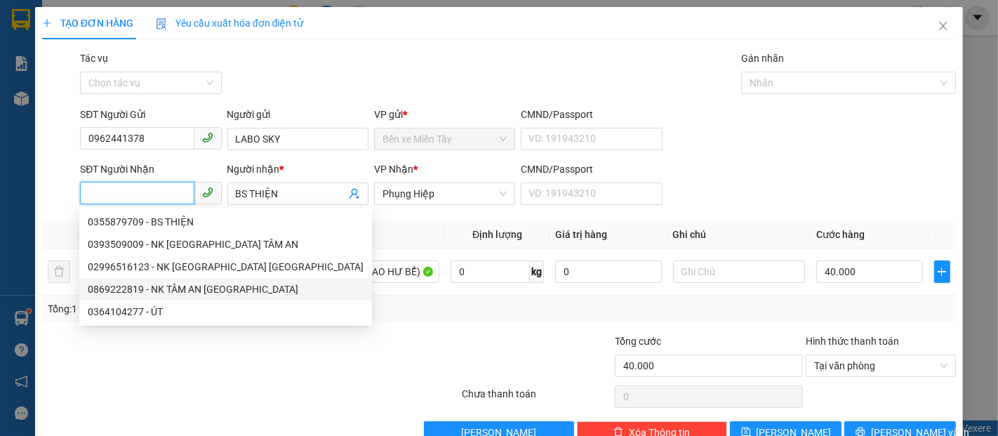
click at [208, 286] on div "0869222819 - NK TÂM AN ĐẠI NGÃI" at bounding box center [226, 288] width 276 height 15
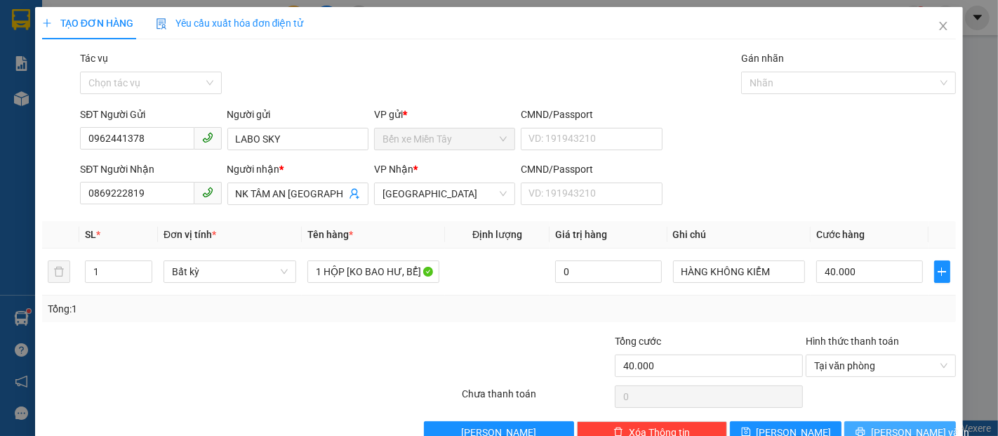
click at [886, 425] on span "[PERSON_NAME] và In" at bounding box center [920, 432] width 98 height 15
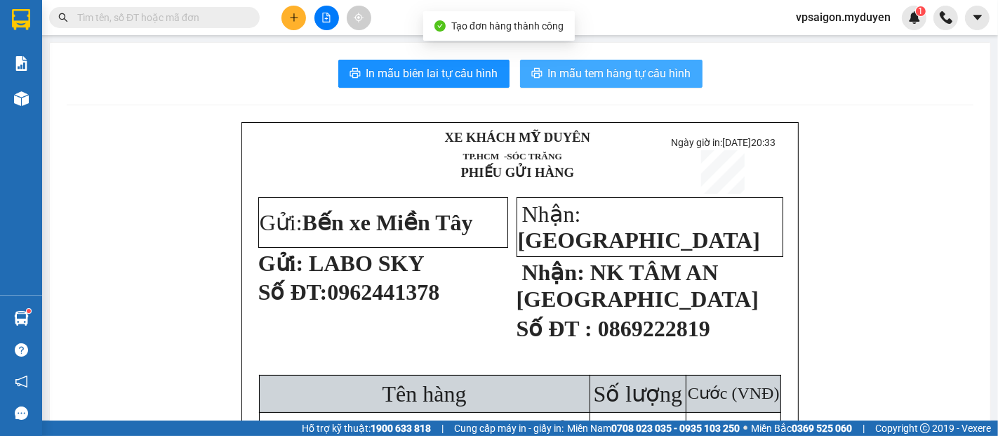
click at [578, 62] on button "In mẫu tem hàng tự cấu hình" at bounding box center [611, 74] width 182 height 28
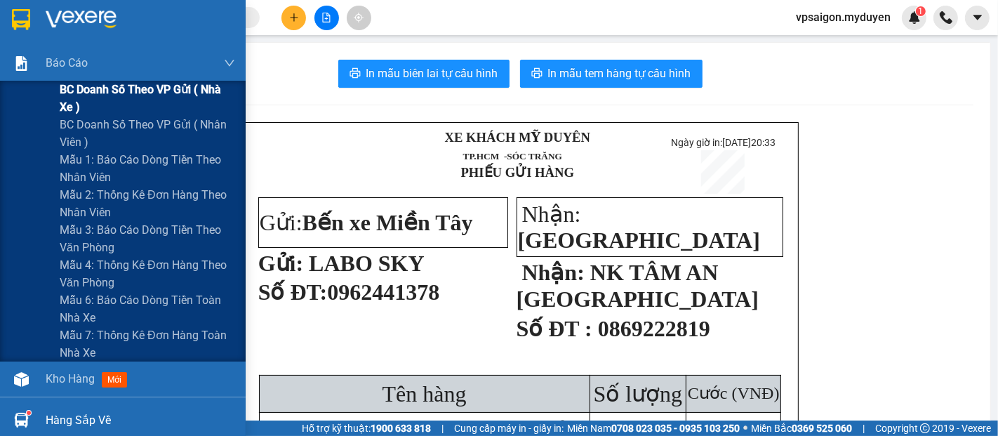
click at [125, 92] on span "BC doanh số theo VP gửi ( nhà xe )" at bounding box center [147, 98] width 175 height 35
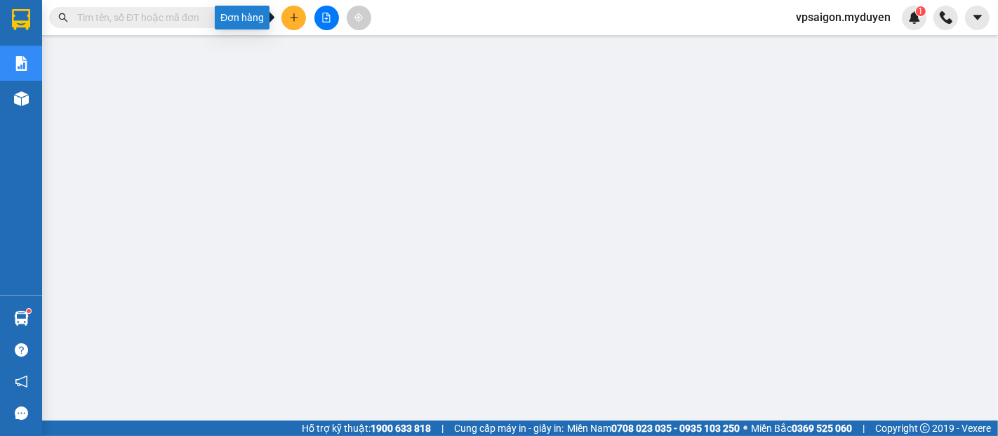
click at [295, 21] on icon "plus" at bounding box center [294, 18] width 10 height 10
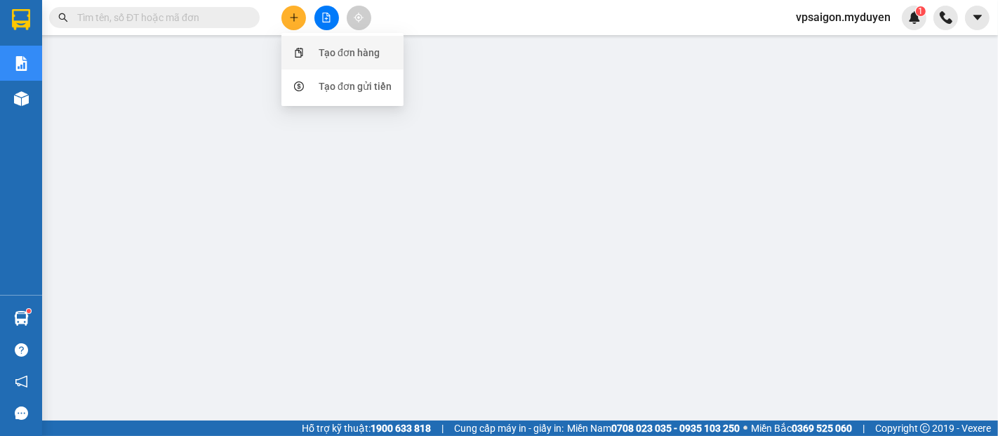
click at [335, 52] on div "Tạo đơn hàng" at bounding box center [349, 52] width 61 height 15
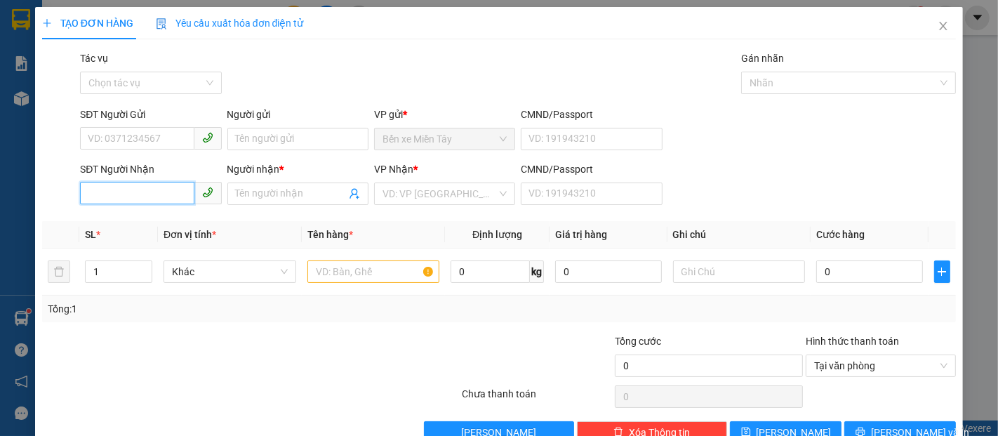
click at [157, 194] on input "SĐT Người Nhận" at bounding box center [137, 193] width 114 height 22
click at [157, 194] on input "357" at bounding box center [137, 193] width 114 height 22
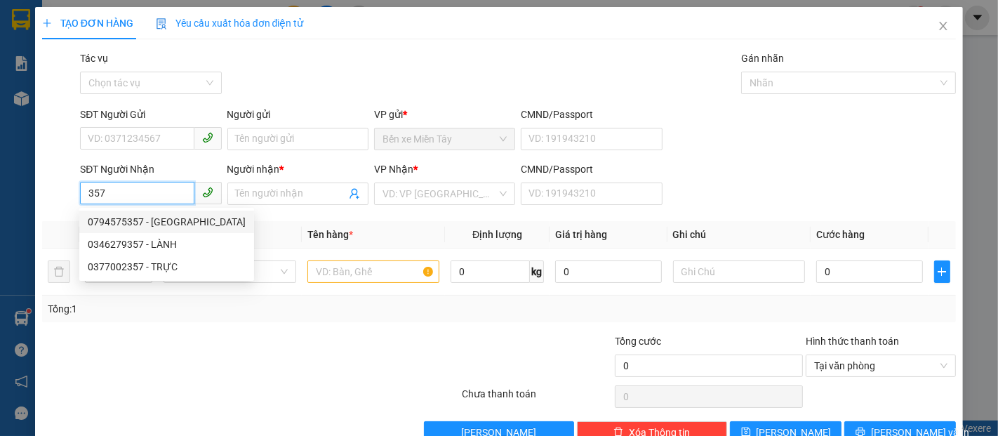
click at [168, 218] on div "0794575357 - VÂN DÂU" at bounding box center [167, 221] width 158 height 15
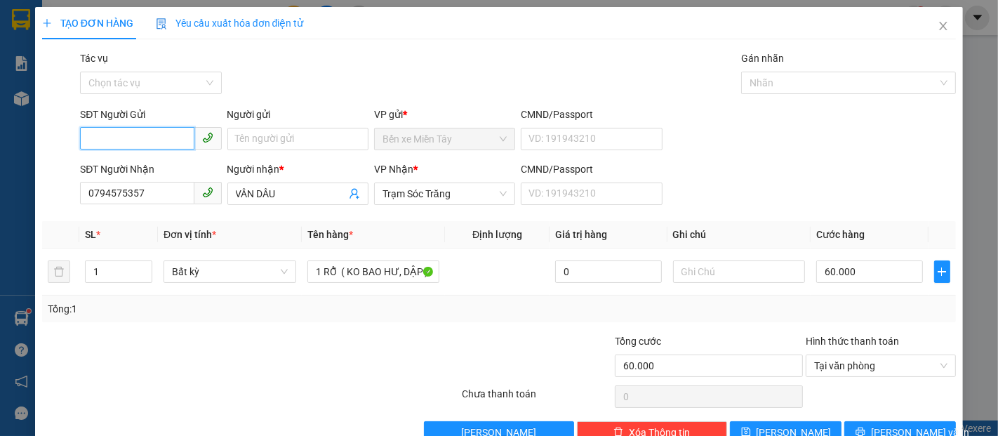
click at [160, 137] on input "SĐT Người Gửi" at bounding box center [137, 138] width 114 height 22
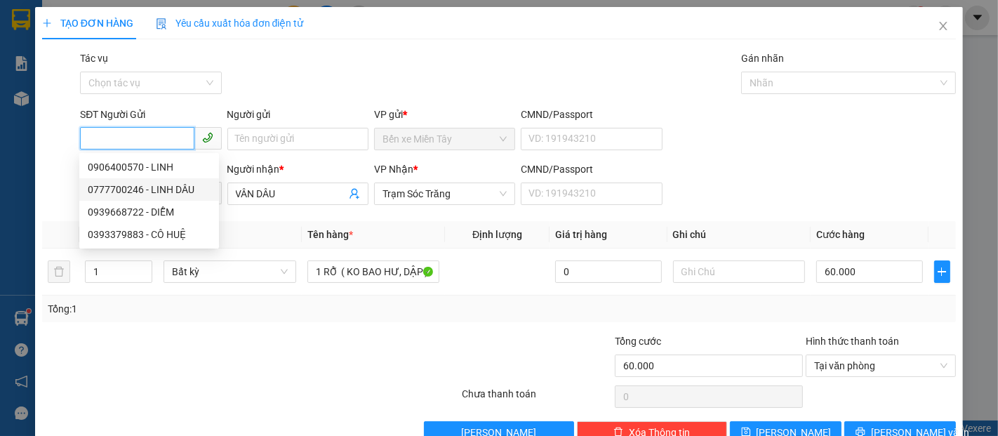
click at [178, 192] on div "0777700246 - LINH DÂU" at bounding box center [149, 189] width 123 height 15
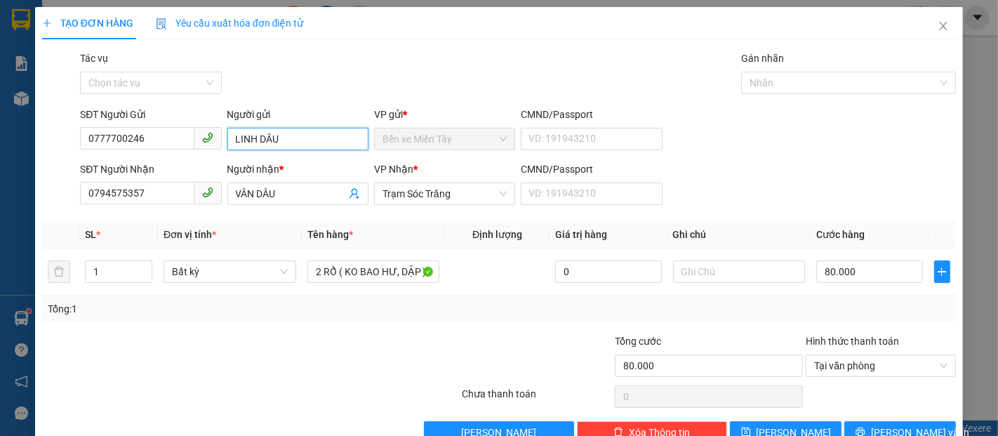
click at [299, 143] on input "LINH DÂU" at bounding box center [297, 139] width 141 height 22
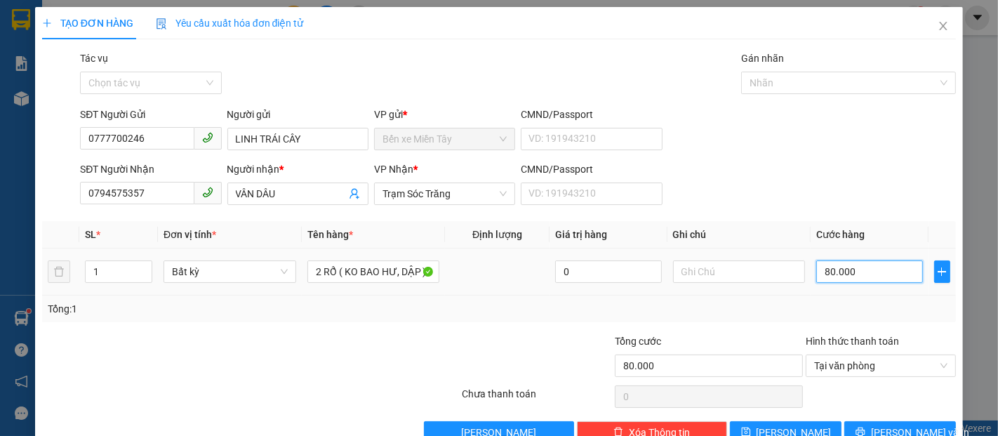
click at [864, 273] on input "80.000" at bounding box center [869, 271] width 106 height 22
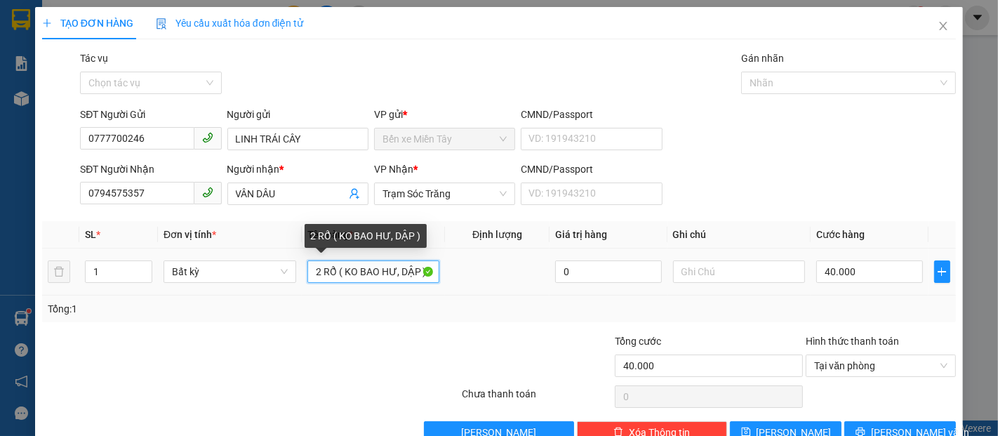
drag, startPoint x: 331, startPoint y: 278, endPoint x: 302, endPoint y: 284, distance: 29.3
click at [302, 284] on td "2 RỔ ( KO BAO HƯ, DẬP )" at bounding box center [374, 271] width 144 height 47
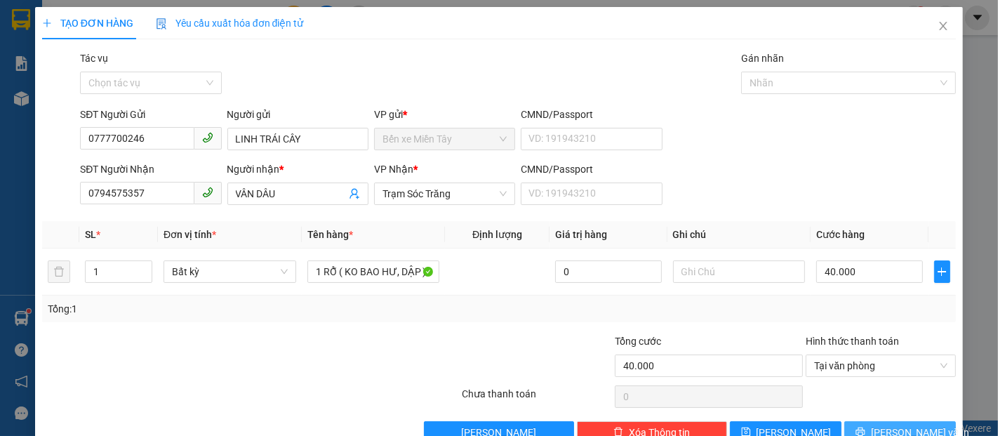
drag, startPoint x: 879, startPoint y: 434, endPoint x: 871, endPoint y: 431, distance: 8.2
click at [879, 433] on span "[PERSON_NAME] và In" at bounding box center [920, 432] width 98 height 15
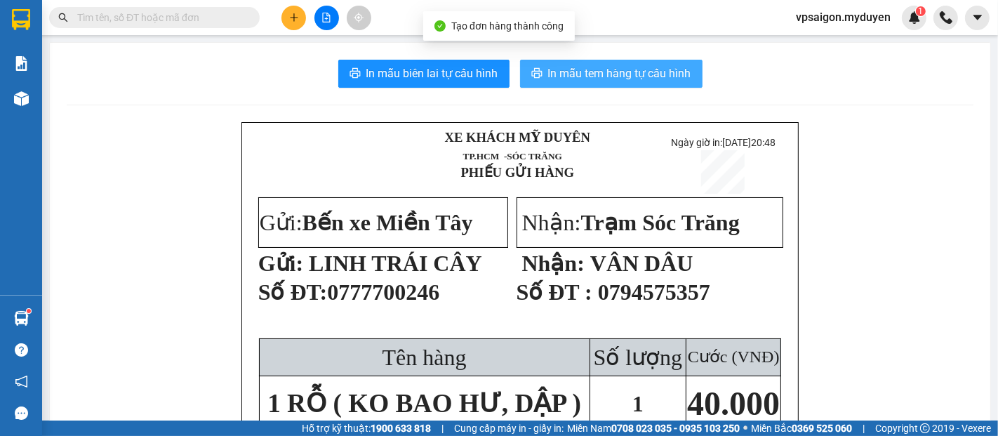
click at [589, 72] on span "In mẫu tem hàng tự cấu hình" at bounding box center [619, 74] width 143 height 18
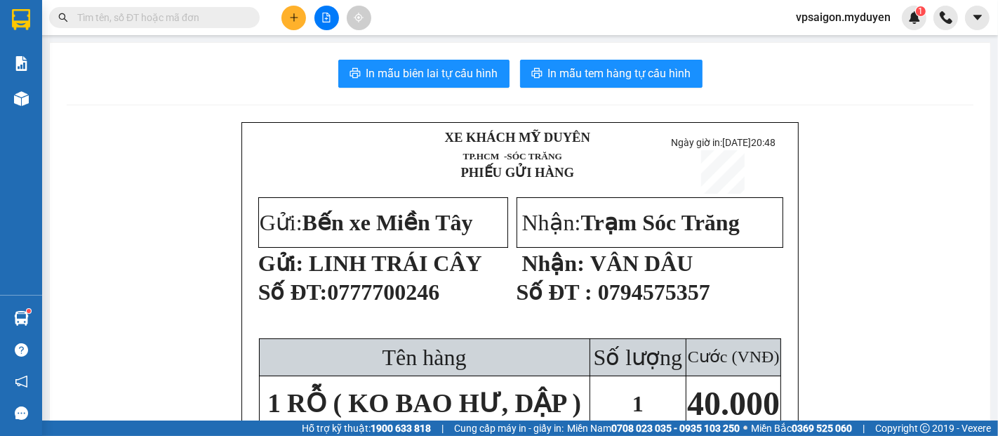
drag, startPoint x: 297, startPoint y: 14, endPoint x: 312, endPoint y: 27, distance: 19.4
click at [298, 15] on icon "plus" at bounding box center [294, 18] width 10 height 10
click at [347, 50] on div "Tạo đơn hàng" at bounding box center [349, 52] width 61 height 15
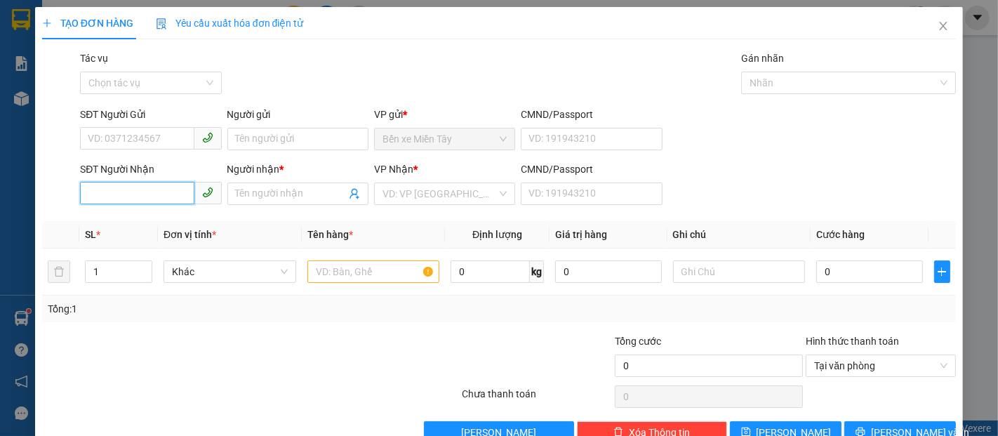
click at [168, 199] on input "SĐT Người Nhận" at bounding box center [137, 193] width 114 height 22
click at [168, 197] on input "1365" at bounding box center [137, 193] width 114 height 22
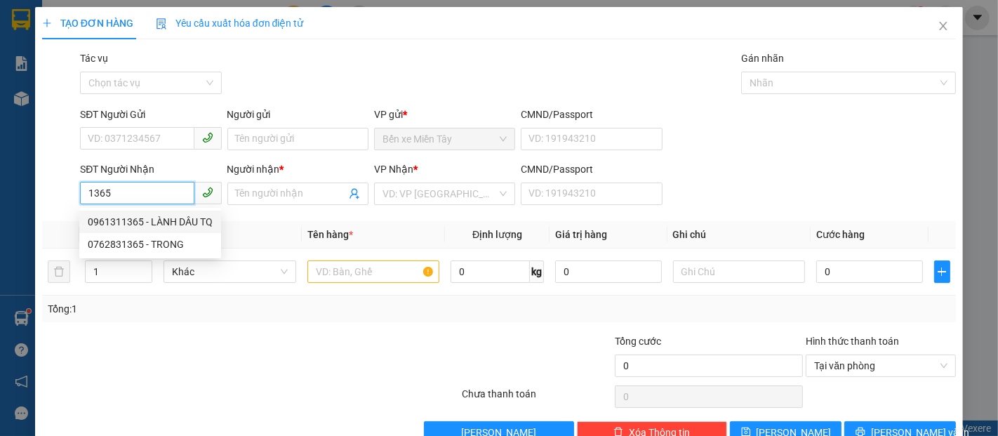
click at [171, 222] on div "0961311365 - LÀNH DÂU TQ" at bounding box center [150, 221] width 125 height 15
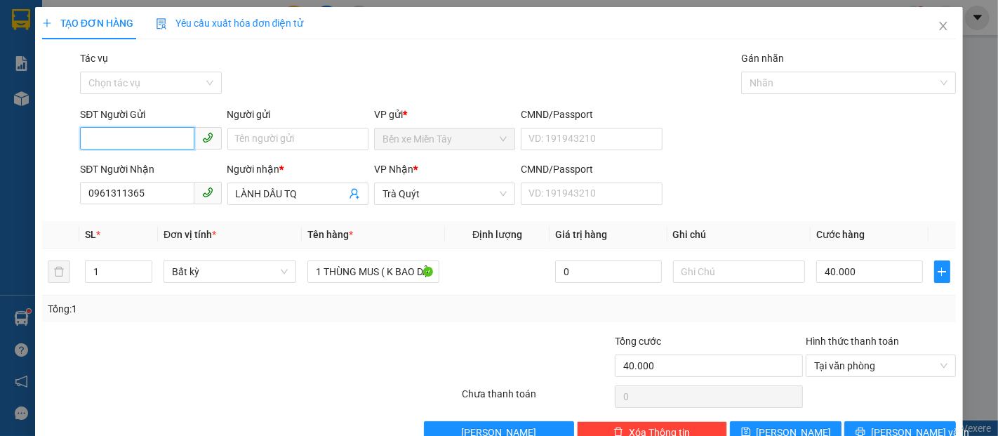
click at [136, 135] on input "SĐT Người Gửi" at bounding box center [137, 138] width 114 height 22
click at [159, 166] on div "0777700246 - LINH TRÁI CÂY" at bounding box center [152, 166] width 128 height 15
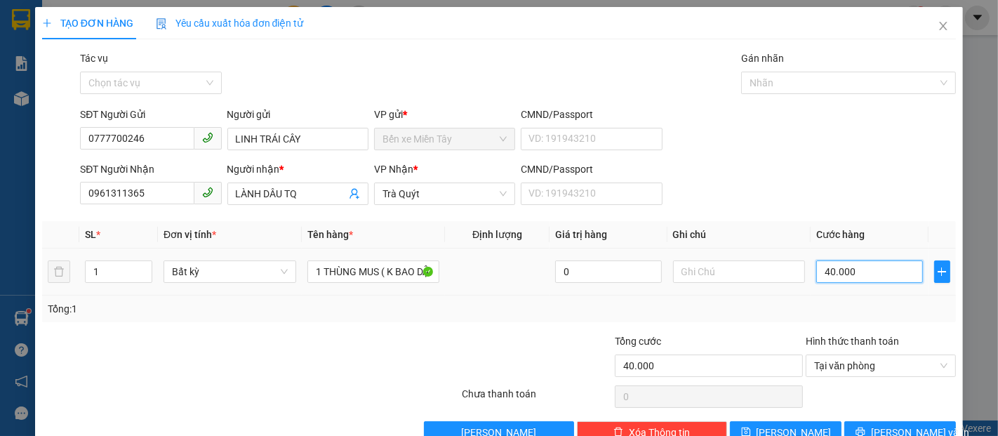
click at [851, 274] on input "40.000" at bounding box center [869, 271] width 106 height 22
drag, startPoint x: 919, startPoint y: 397, endPoint x: 893, endPoint y: 389, distance: 27.1
click at [905, 421] on button "[PERSON_NAME] và In" at bounding box center [900, 432] width 112 height 22
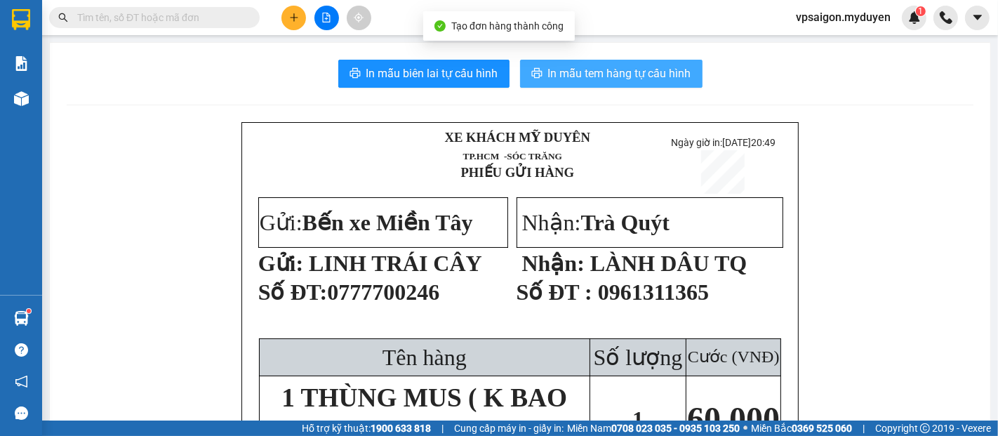
click at [601, 72] on span "In mẫu tem hàng tự cấu hình" at bounding box center [619, 74] width 143 height 18
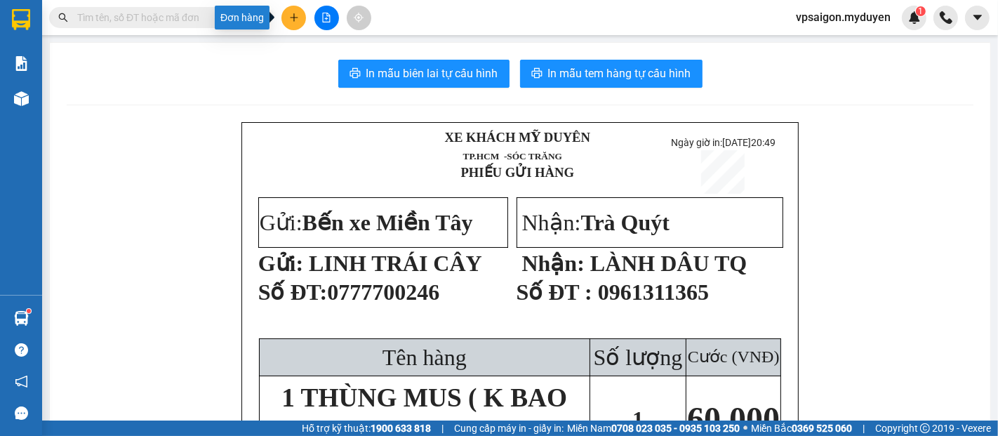
click at [298, 21] on icon "plus" at bounding box center [294, 18] width 10 height 10
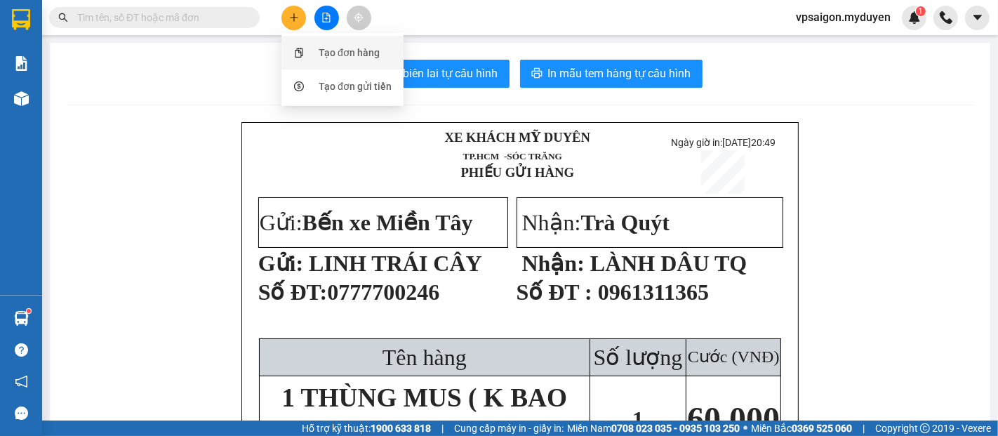
click at [385, 51] on div "Tạo đơn hàng" at bounding box center [342, 52] width 105 height 27
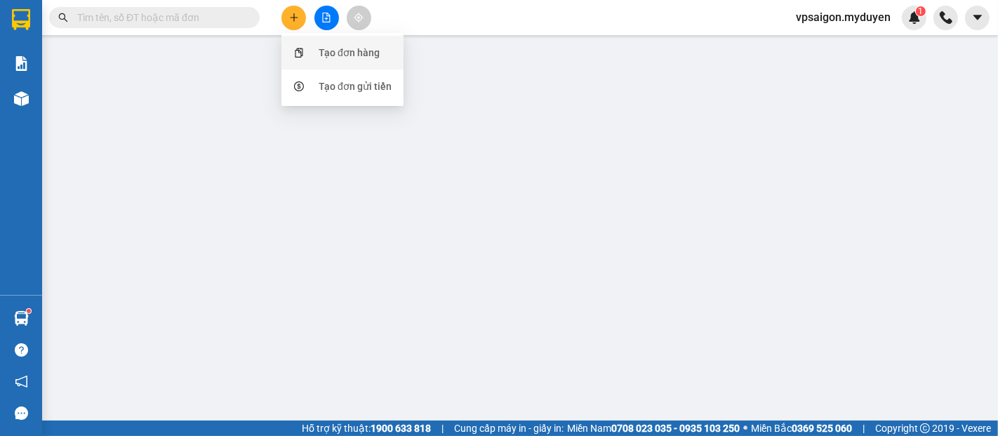
click at [342, 62] on div "Gói vận chuyển * Tiêu chuẩn Tác vụ Chọn tác vụ Gán nhãn Nhãn" at bounding box center [517, 75] width 881 height 49
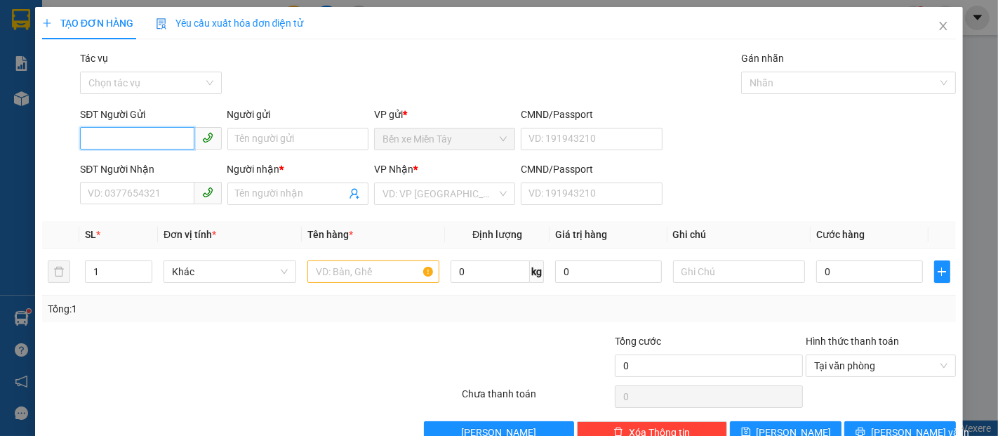
click at [145, 149] on input "SĐT Người Gửi" at bounding box center [137, 138] width 114 height 22
click at [160, 156] on div "0867668813 - NHẬT" at bounding box center [149, 167] width 140 height 22
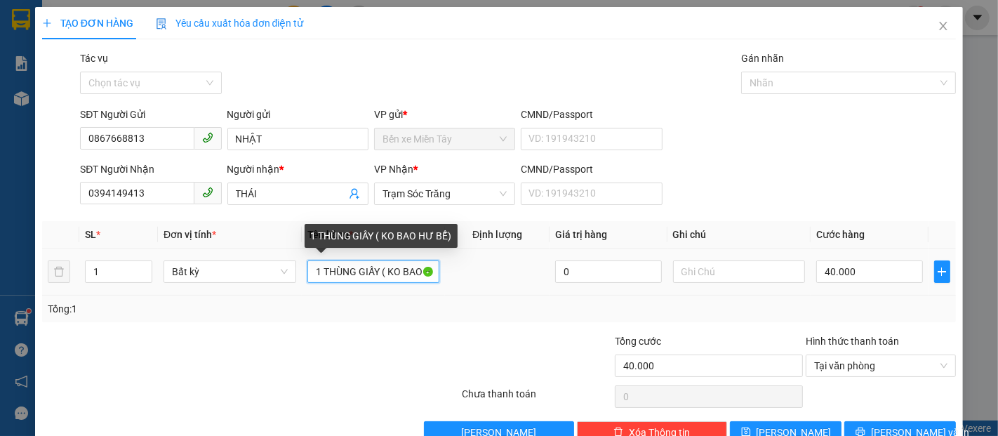
click at [376, 277] on input "1 THÙNG GIẤY ( KO BAO HƯ BỂ)" at bounding box center [373, 271] width 133 height 22
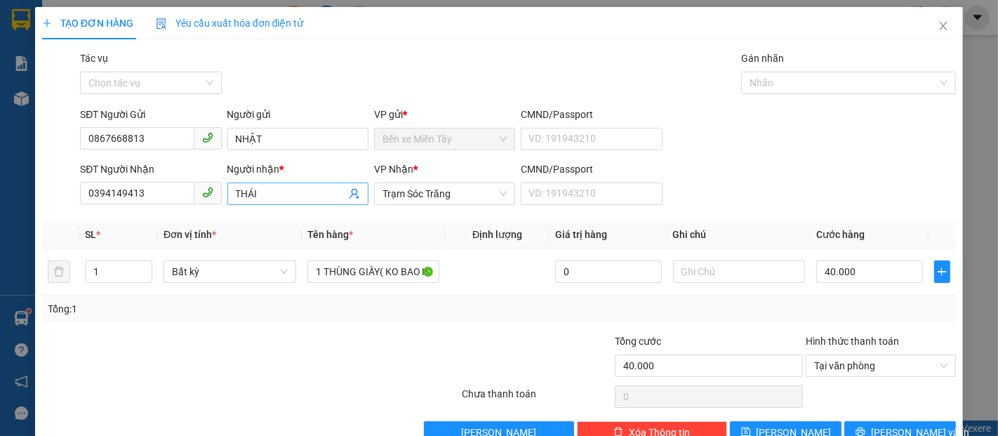
click at [311, 202] on span "THÁI" at bounding box center [297, 193] width 141 height 22
click at [854, 282] on input "40.000" at bounding box center [869, 271] width 106 height 22
click at [905, 425] on span "[PERSON_NAME] và In" at bounding box center [920, 432] width 98 height 15
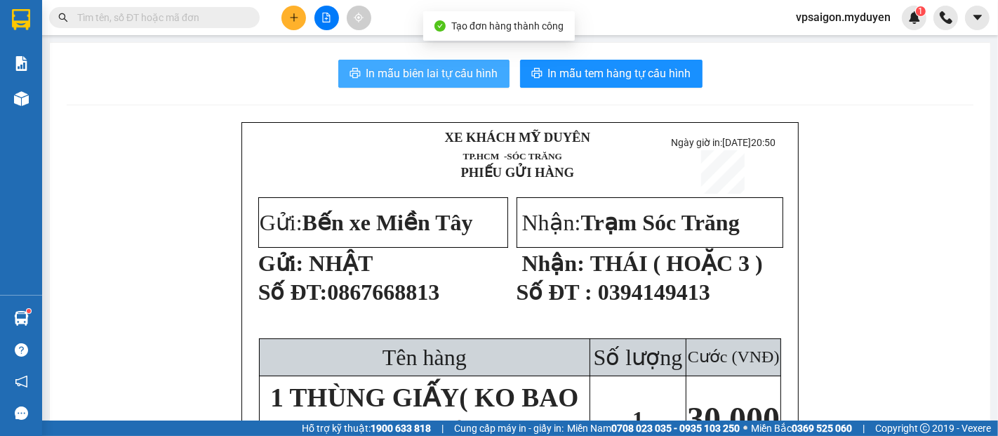
click at [430, 72] on span "In mẫu biên lai tự cấu hình" at bounding box center [432, 74] width 132 height 18
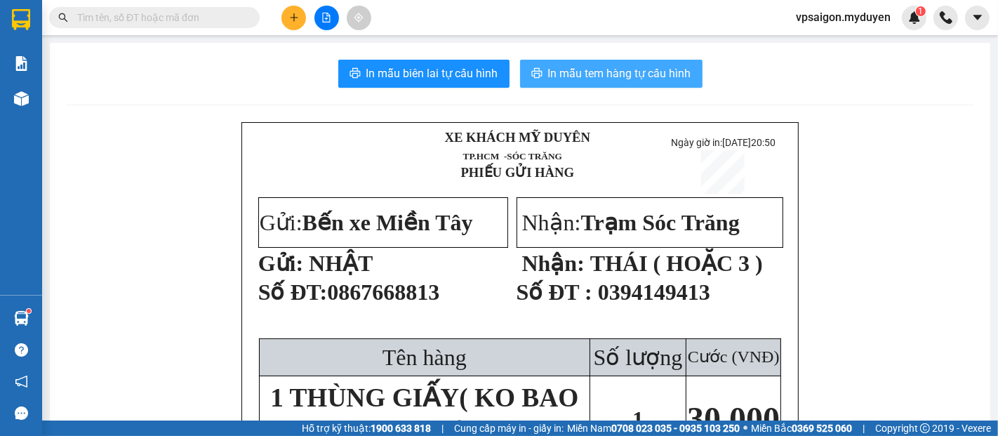
click at [636, 83] on button "In mẫu tem hàng tự cấu hình" at bounding box center [611, 74] width 182 height 28
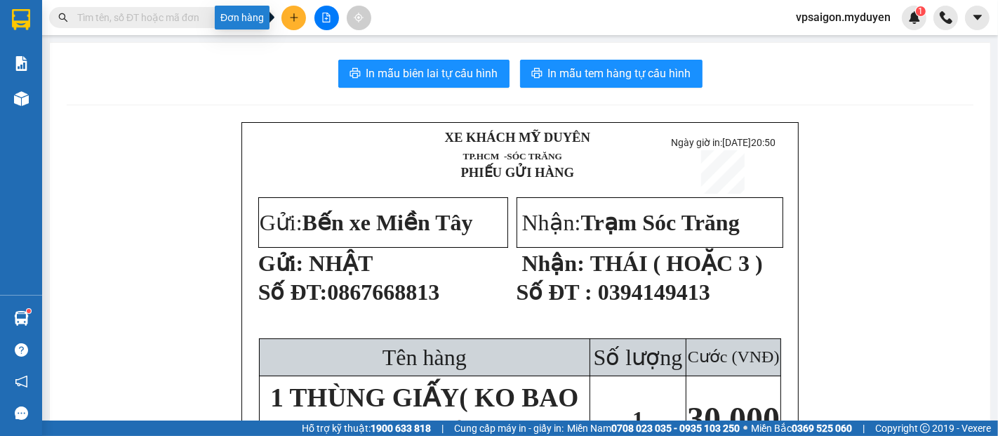
click at [291, 24] on button at bounding box center [293, 18] width 25 height 25
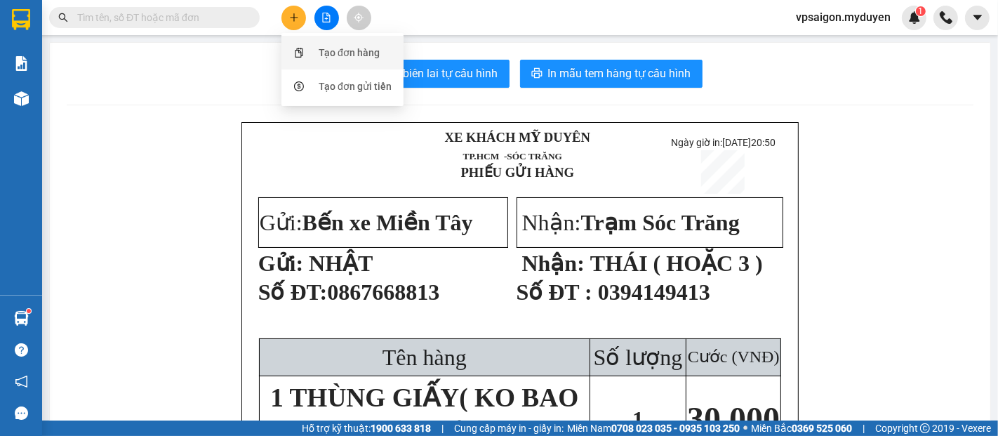
click at [331, 53] on div "Tạo đơn hàng" at bounding box center [349, 52] width 61 height 15
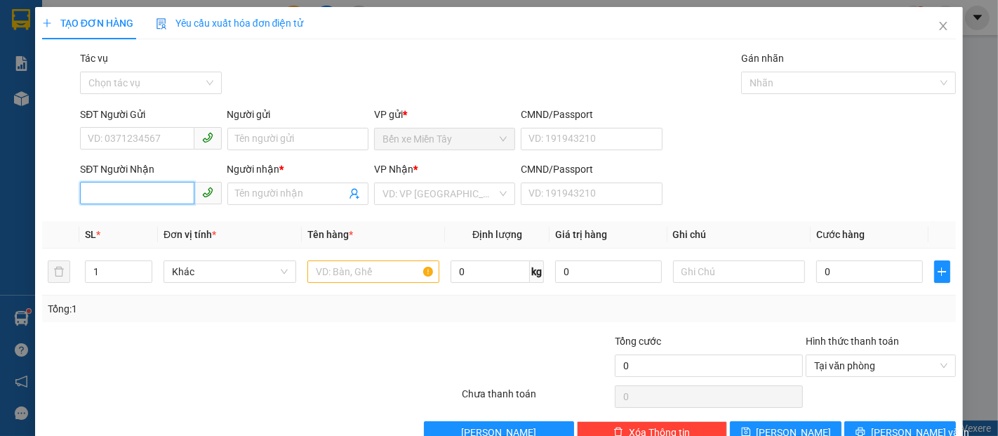
click at [168, 194] on input "SĐT Người Nhận" at bounding box center [137, 193] width 114 height 22
click at [168, 194] on input "1365" at bounding box center [137, 193] width 114 height 22
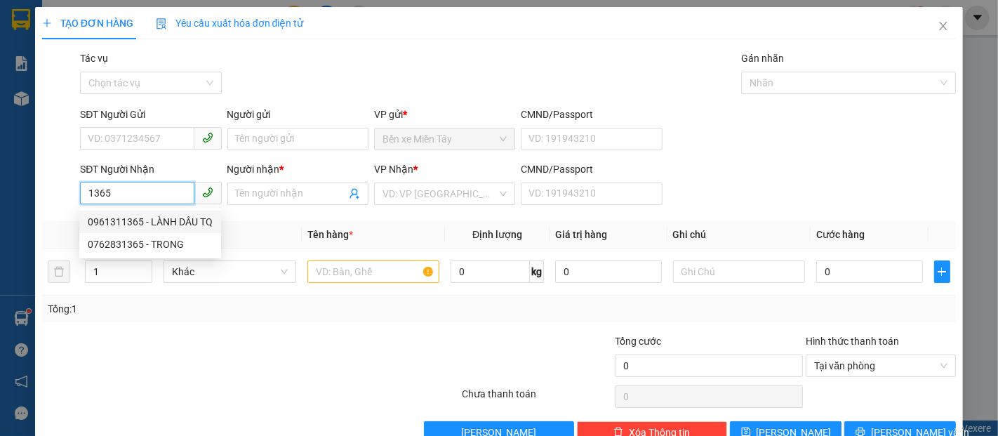
click at [169, 222] on div "0961311365 - LÀNH DÂU TQ" at bounding box center [150, 221] width 125 height 15
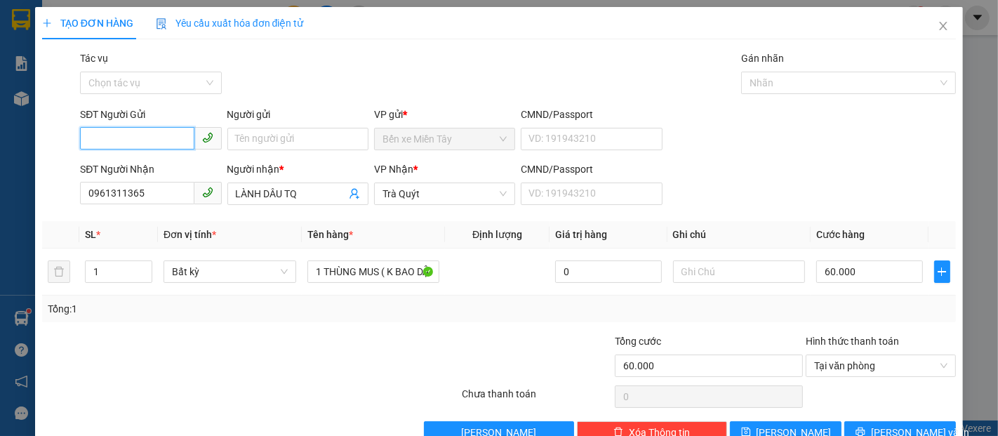
click at [175, 135] on input "SĐT Người Gửi" at bounding box center [137, 138] width 114 height 22
drag, startPoint x: 168, startPoint y: 164, endPoint x: 227, endPoint y: 161, distance: 59.1
click at [168, 165] on div "0777700246 - LINH TRÁI CÂY" at bounding box center [152, 166] width 128 height 15
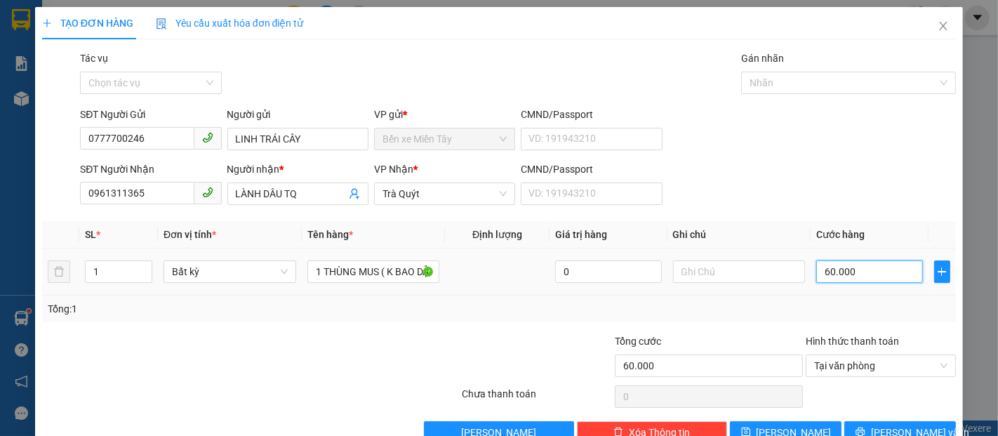
drag, startPoint x: 844, startPoint y: 279, endPoint x: 845, endPoint y: 272, distance: 7.2
click at [844, 278] on input "60.000" at bounding box center [869, 271] width 106 height 22
drag, startPoint x: 926, startPoint y: 401, endPoint x: 921, endPoint y: 383, distance: 18.9
click at [924, 421] on button "[PERSON_NAME] và In" at bounding box center [900, 432] width 112 height 22
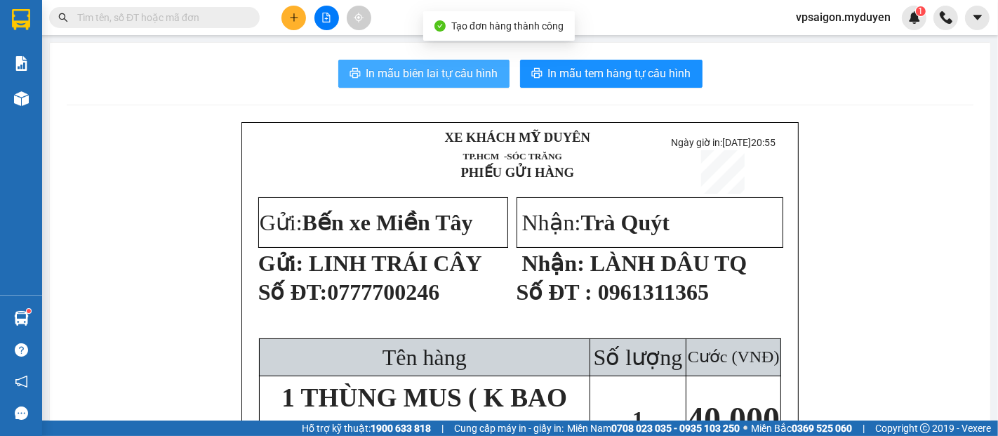
click at [447, 83] on button "In mẫu biên lai tự cấu hình" at bounding box center [423, 74] width 171 height 28
click at [644, 73] on span "In mẫu tem hàng tự cấu hình" at bounding box center [619, 74] width 143 height 18
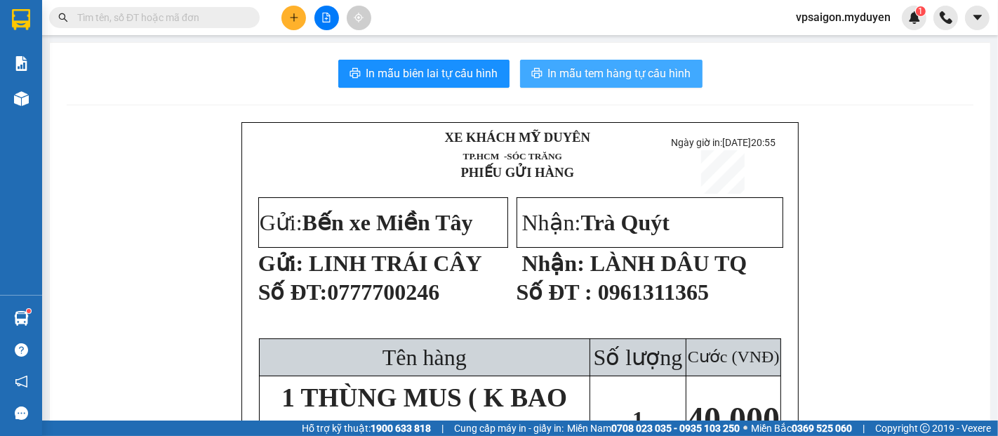
click at [644, 73] on span "In mẫu tem hàng tự cấu hình" at bounding box center [619, 74] width 143 height 18
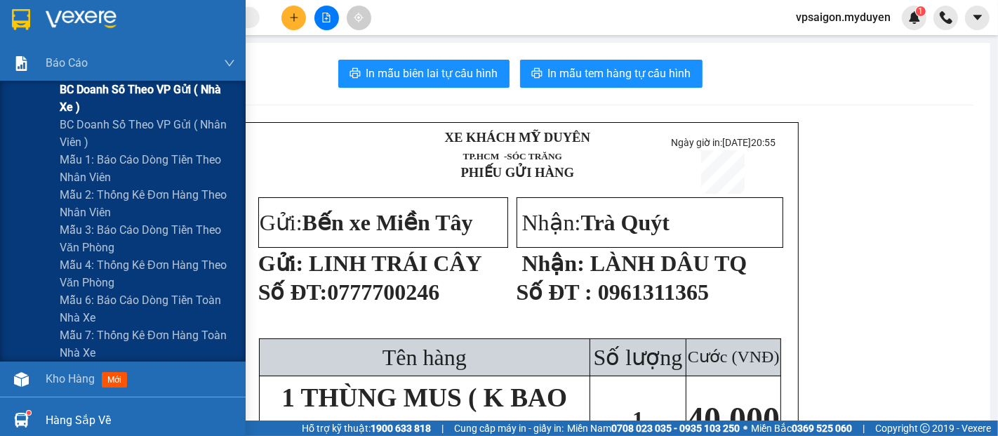
click at [121, 95] on span "BC doanh số theo VP gửi ( nhà xe )" at bounding box center [147, 98] width 175 height 35
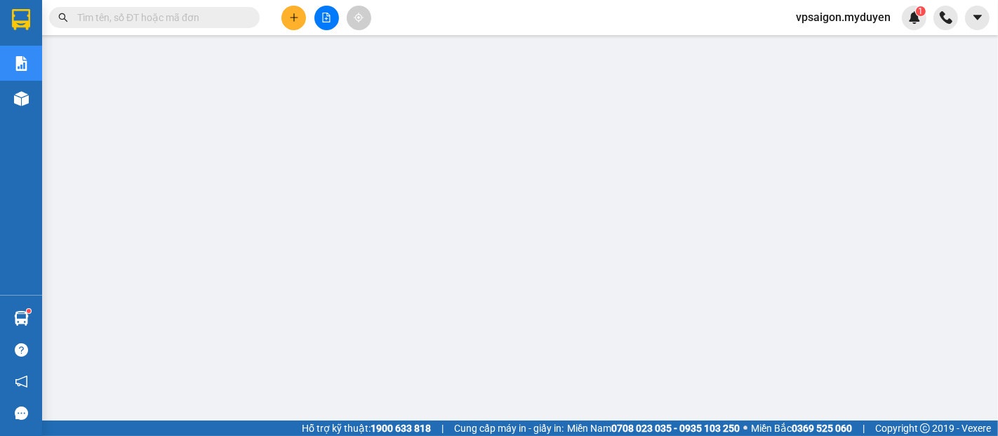
click at [300, 21] on button at bounding box center [293, 18] width 25 height 25
click at [347, 57] on div "Tạo đơn hàng" at bounding box center [349, 52] width 61 height 15
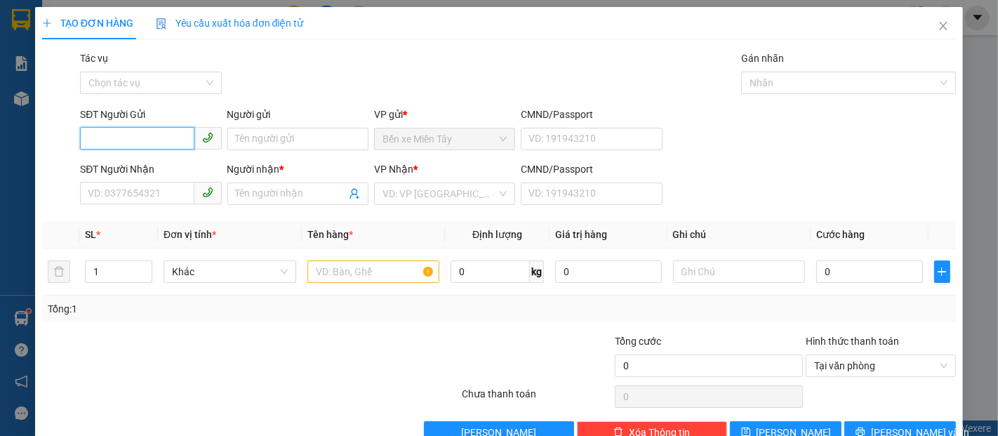
click at [161, 136] on input "SĐT Người Gửi" at bounding box center [137, 138] width 114 height 22
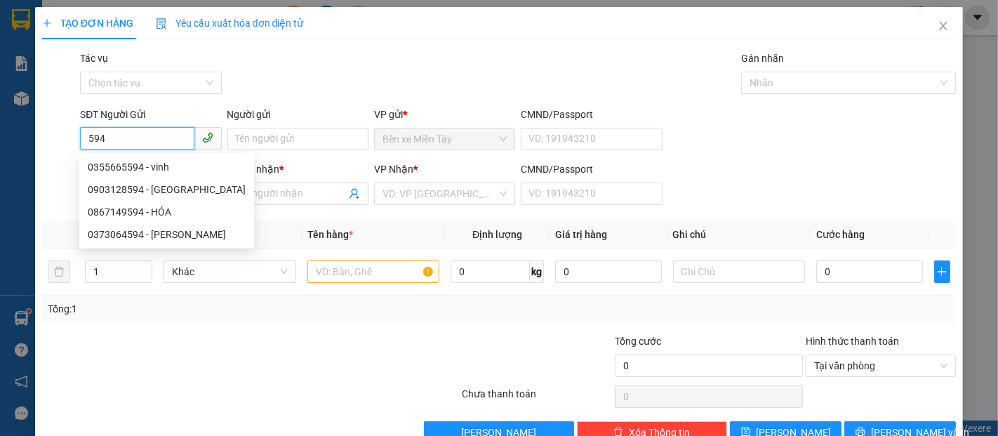
click at [169, 138] on input "594" at bounding box center [137, 138] width 114 height 22
click at [168, 186] on div "0903128594 - ĐỨC" at bounding box center [167, 189] width 158 height 15
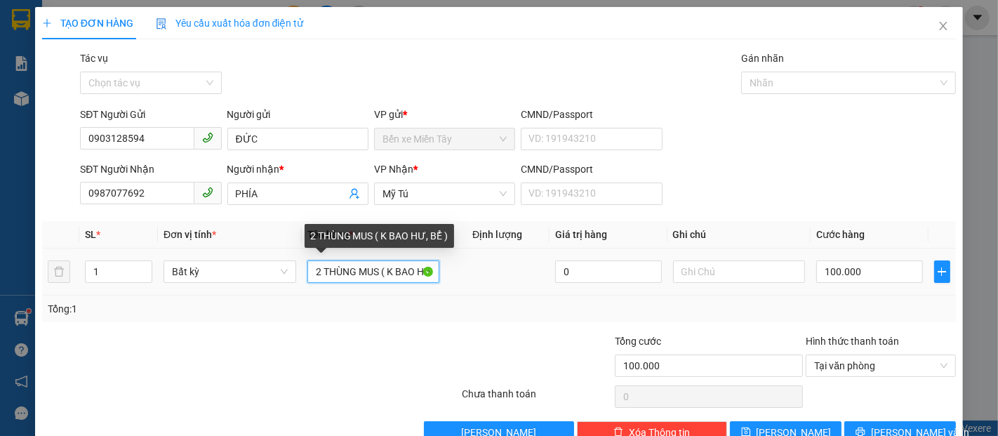
drag, startPoint x: 374, startPoint y: 274, endPoint x: 293, endPoint y: 274, distance: 81.4
click at [293, 274] on tr "1 Bất kỳ 2 THÙNG MUS ( K BAO HƯ, BỂ ) 0 100.000" at bounding box center [499, 271] width 914 height 47
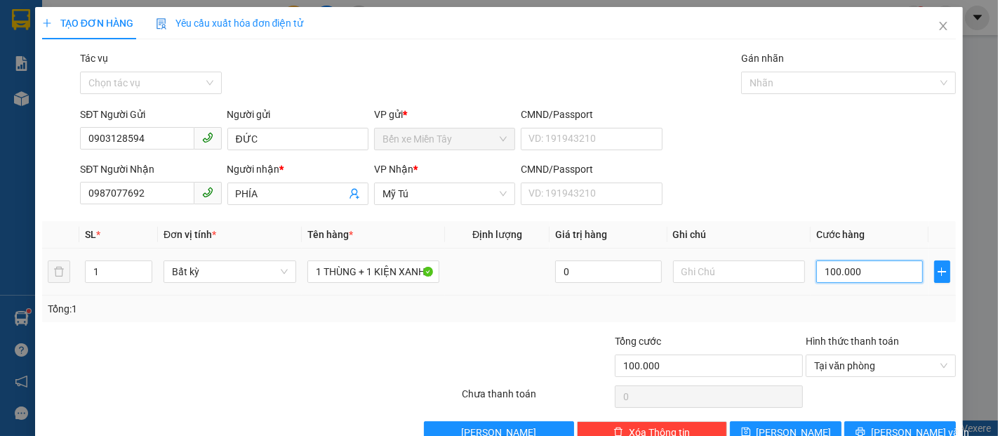
click at [870, 272] on input "100.000" at bounding box center [869, 271] width 106 height 22
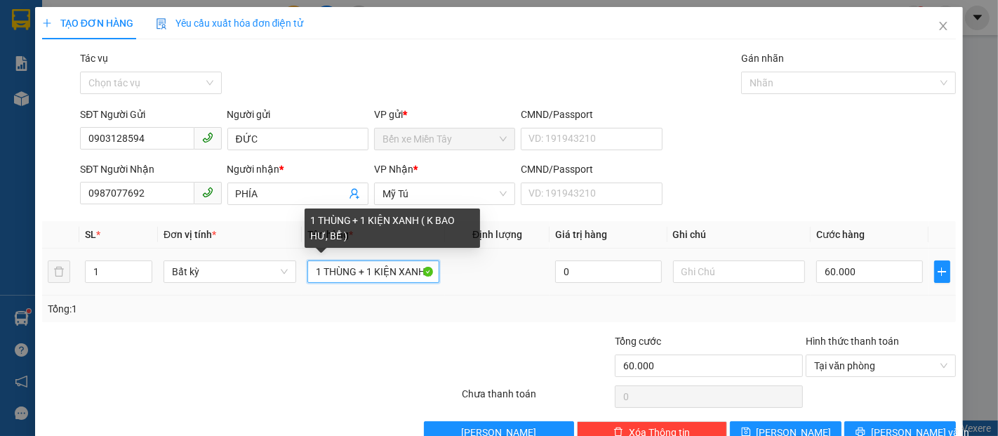
click at [362, 276] on input "1 THÙNG + 1 KIỆN XANH ( K BAO HƯ, BỂ )" at bounding box center [373, 271] width 133 height 22
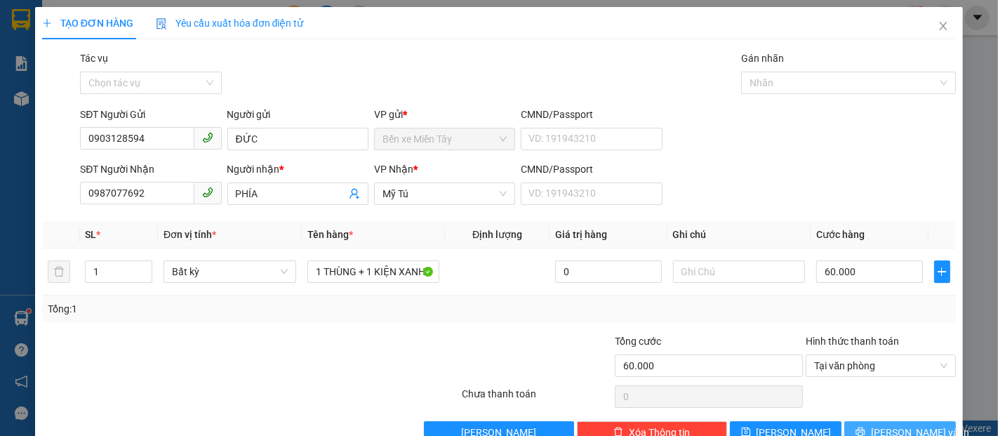
click at [920, 421] on button "[PERSON_NAME] và In" at bounding box center [900, 432] width 112 height 22
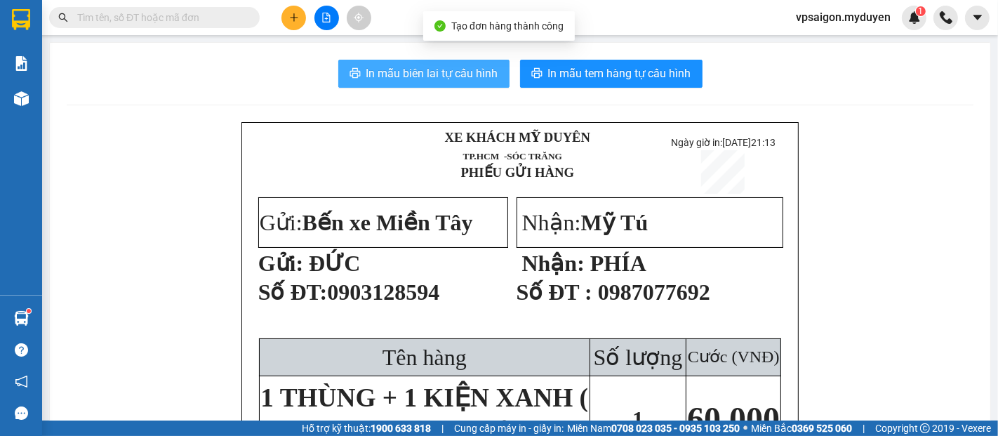
click at [449, 60] on button "In mẫu biên lai tự cấu hình" at bounding box center [423, 74] width 171 height 28
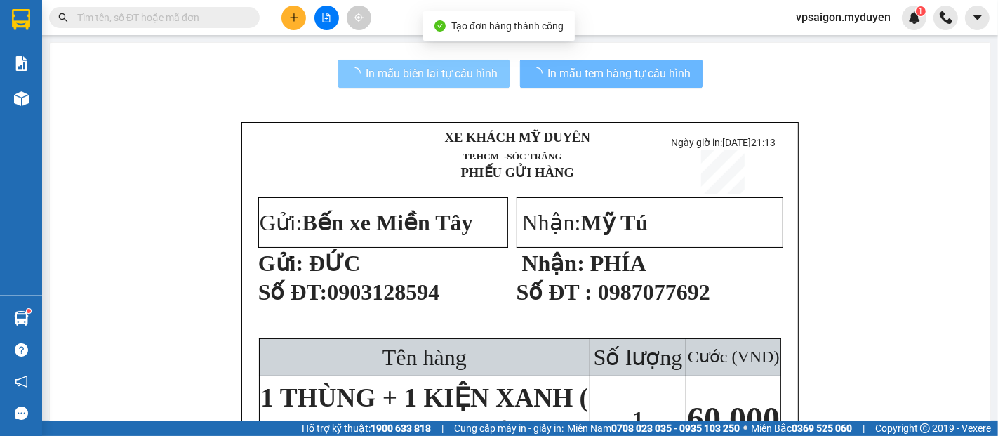
click at [655, 83] on button "In mẫu tem hàng tự cấu hình" at bounding box center [611, 74] width 182 height 28
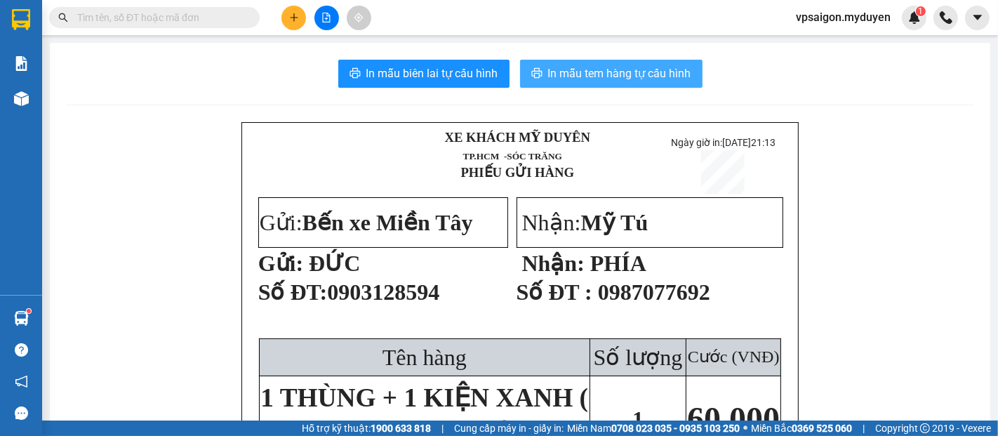
click at [640, 86] on button "In mẫu tem hàng tự cấu hình" at bounding box center [611, 74] width 182 height 28
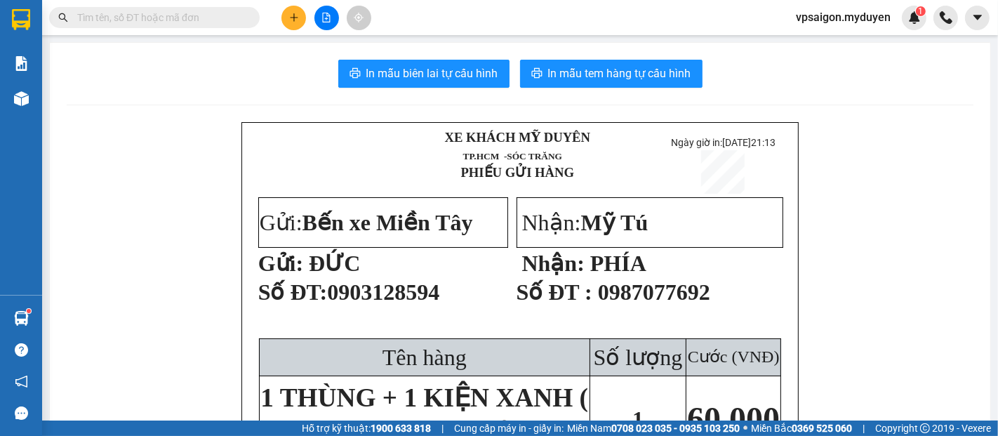
drag, startPoint x: 290, startPoint y: 21, endPoint x: 359, endPoint y: 34, distance: 70.6
click at [293, 22] on icon "plus" at bounding box center [294, 18] width 10 height 10
click at [367, 46] on div "Tạo đơn hàng" at bounding box center [349, 52] width 61 height 15
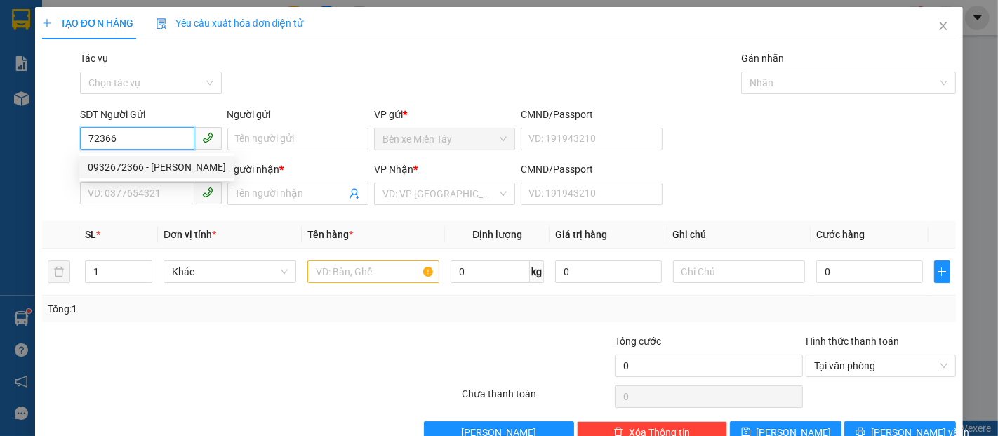
click at [171, 171] on div "0932672366 - ANH CƯỜNG" at bounding box center [157, 166] width 138 height 15
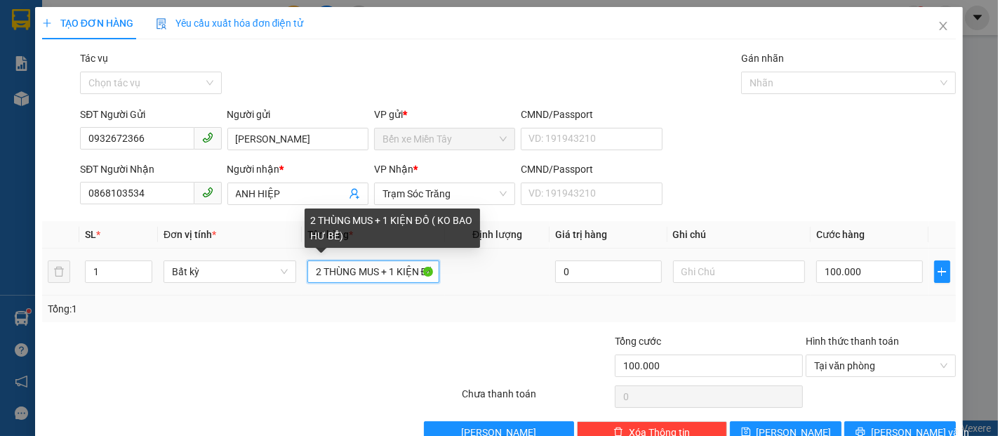
click at [378, 267] on input "2 THÙNG MUS + 1 KIỆN ĐỒ ( KO BAO HƯ BỂ)" at bounding box center [373, 271] width 133 height 22
drag, startPoint x: 370, startPoint y: 280, endPoint x: 317, endPoint y: 276, distance: 52.7
click at [309, 279] on input "2 THÙNG MUS + 1 KIỆN ĐỒ ( KO BAO HƯ BỂ)" at bounding box center [373, 271] width 133 height 22
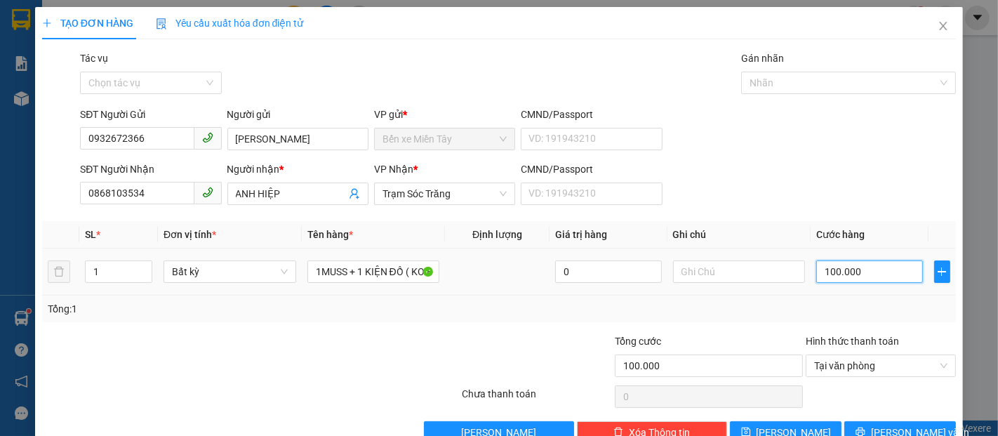
click at [865, 263] on input "100.000" at bounding box center [869, 271] width 106 height 22
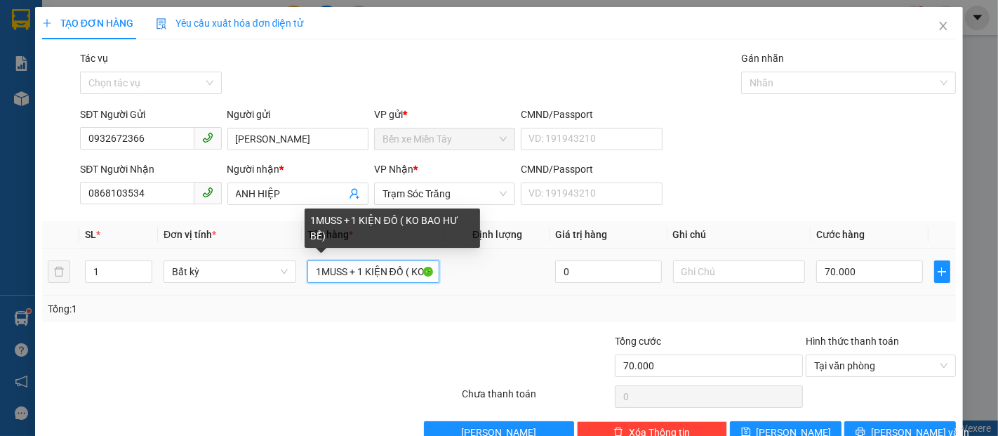
drag, startPoint x: 373, startPoint y: 268, endPoint x: 514, endPoint y: 293, distance: 143.9
click at [373, 267] on input "1MUSS + 1 KIỆN ĐỒ ( KO BAO HƯ BỂ)" at bounding box center [373, 271] width 133 height 22
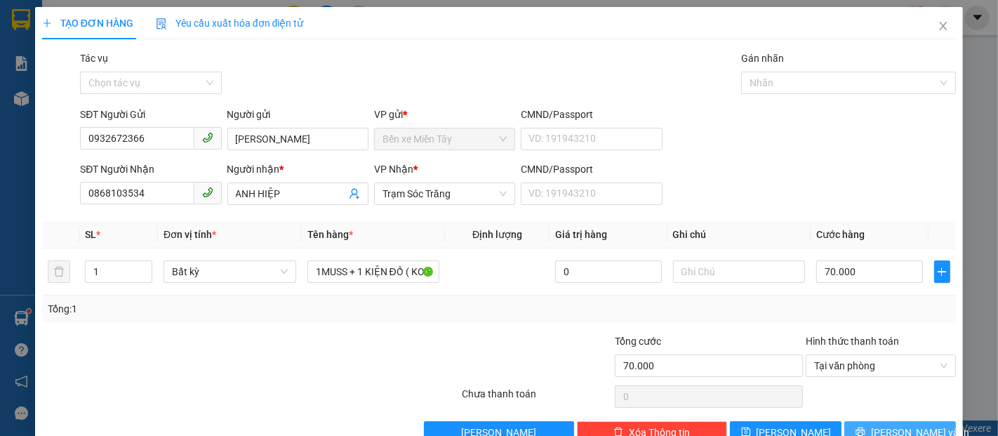
click at [898, 425] on span "[PERSON_NAME] và In" at bounding box center [920, 432] width 98 height 15
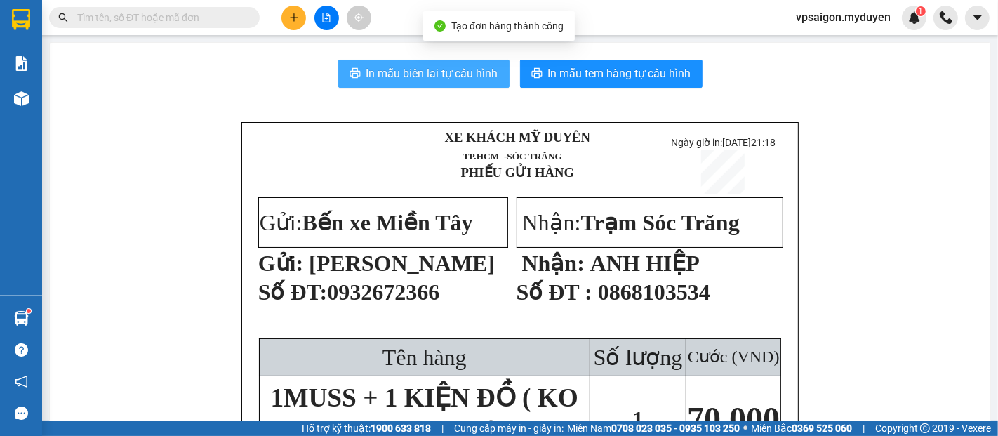
click at [460, 77] on span "In mẫu biên lai tự cấu hình" at bounding box center [432, 74] width 132 height 18
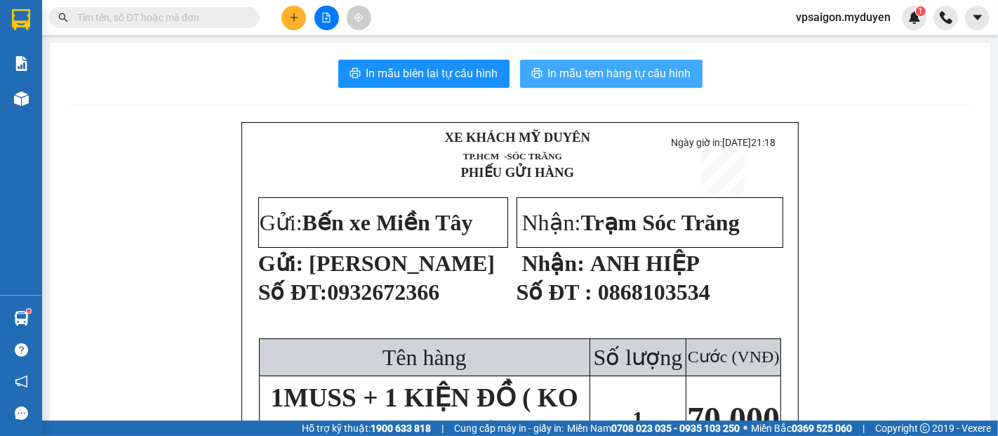
click at [634, 80] on span "In mẫu tem hàng tự cấu hình" at bounding box center [619, 74] width 143 height 18
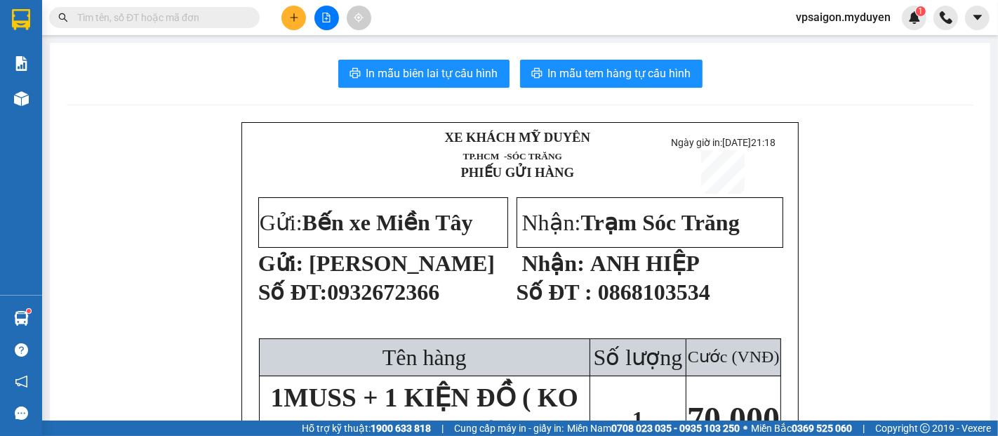
click at [297, 13] on icon "plus" at bounding box center [294, 18] width 10 height 10
click at [340, 51] on div "Tạo đơn hàng" at bounding box center [349, 52] width 61 height 15
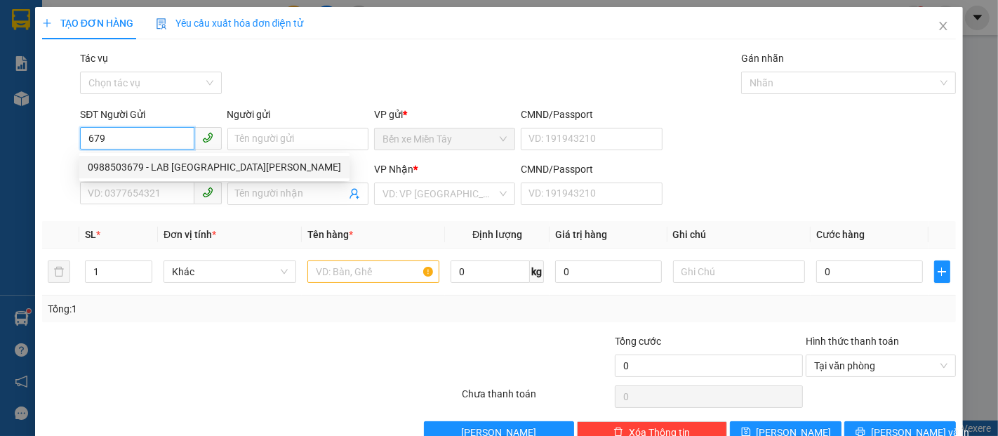
click at [165, 161] on div "0988503679 - LAB MỸ Á" at bounding box center [214, 166] width 253 height 15
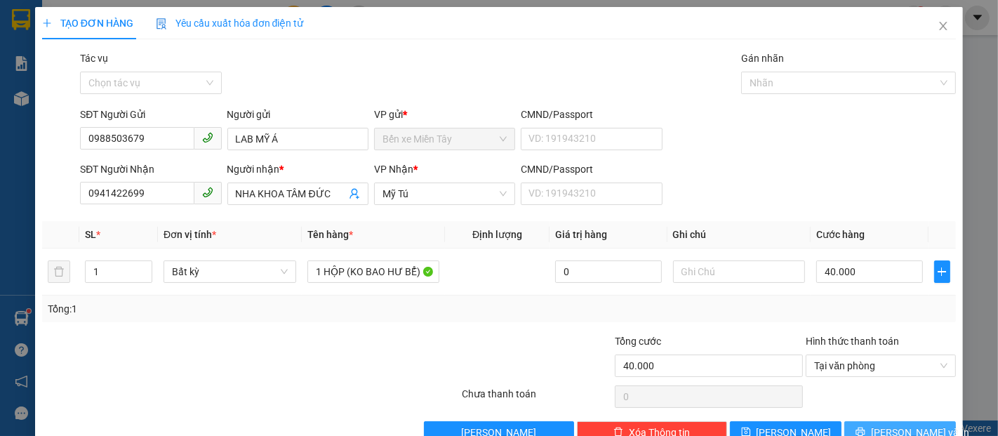
drag, startPoint x: 881, startPoint y: 391, endPoint x: 870, endPoint y: 373, distance: 21.4
click at [881, 425] on span "[PERSON_NAME] và In" at bounding box center [920, 432] width 98 height 15
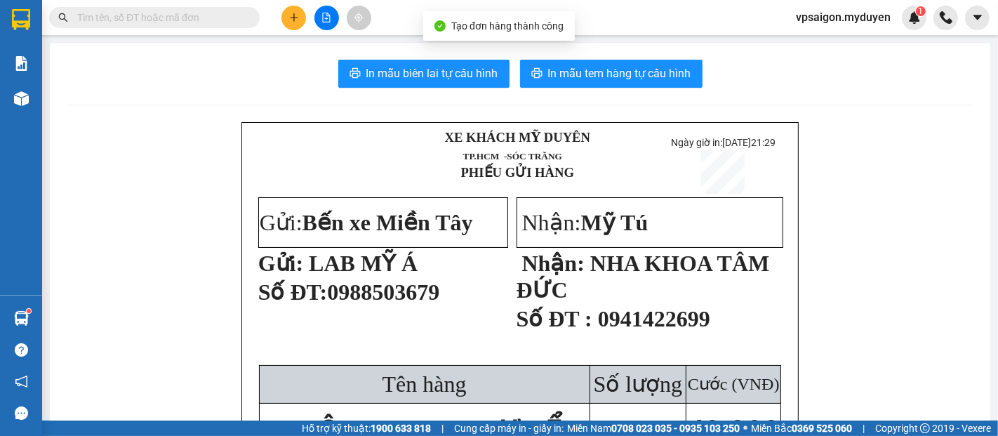
click at [559, 60] on div "In mẫu biên lai tự cấu hình In mẫu tem hàng tự cấu hình" at bounding box center [520, 74] width 907 height 28
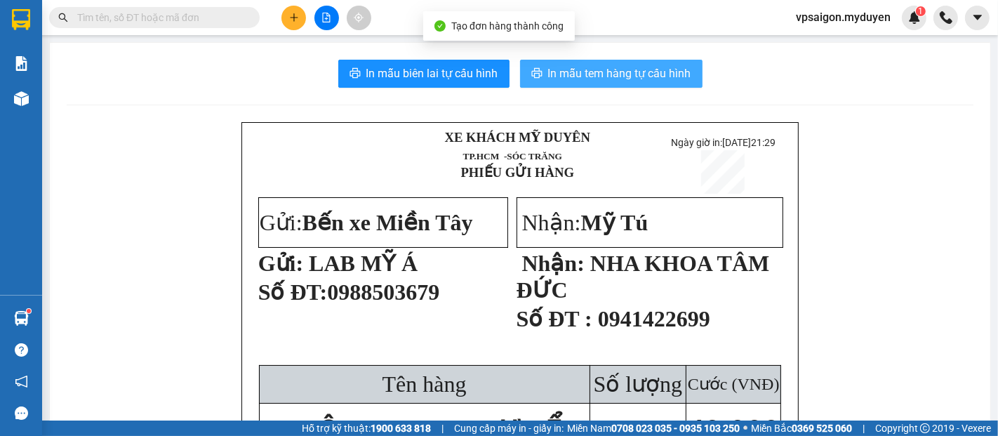
click at [566, 81] on span "In mẫu tem hàng tự cấu hình" at bounding box center [619, 74] width 143 height 18
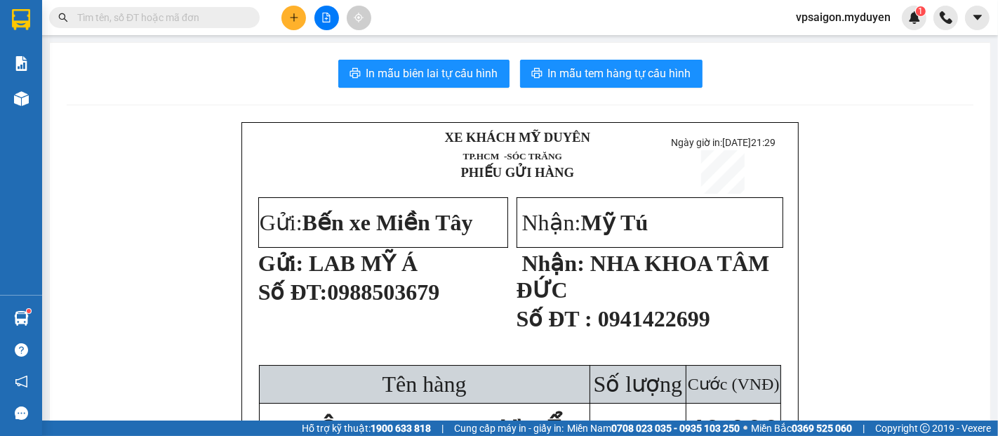
click at [285, 32] on div "Kết quả tìm kiếm ( 0 ) Bộ lọc No Data vpsaigon.myduyen 1" at bounding box center [499, 17] width 998 height 35
click at [291, 25] on button at bounding box center [293, 18] width 25 height 25
click at [328, 58] on div "Tạo đơn hàng" at bounding box center [349, 52] width 61 height 15
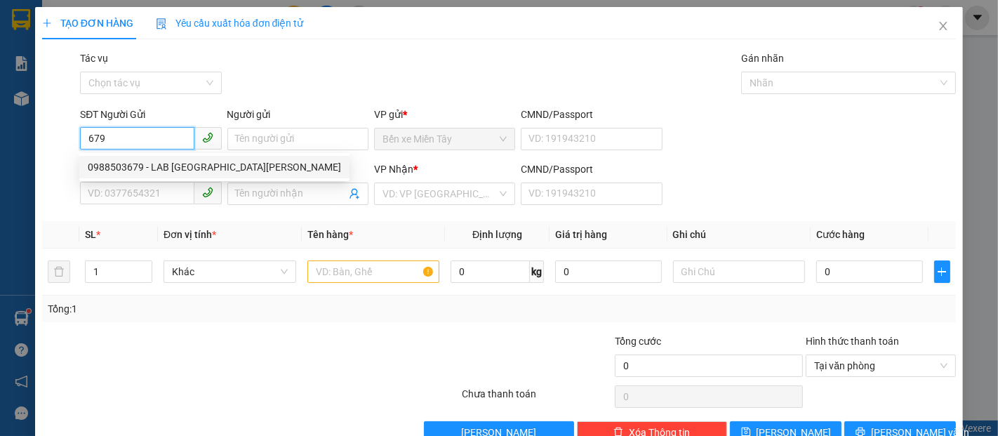
click at [185, 170] on div "0988503679 - LAB MỸ Á" at bounding box center [214, 166] width 253 height 15
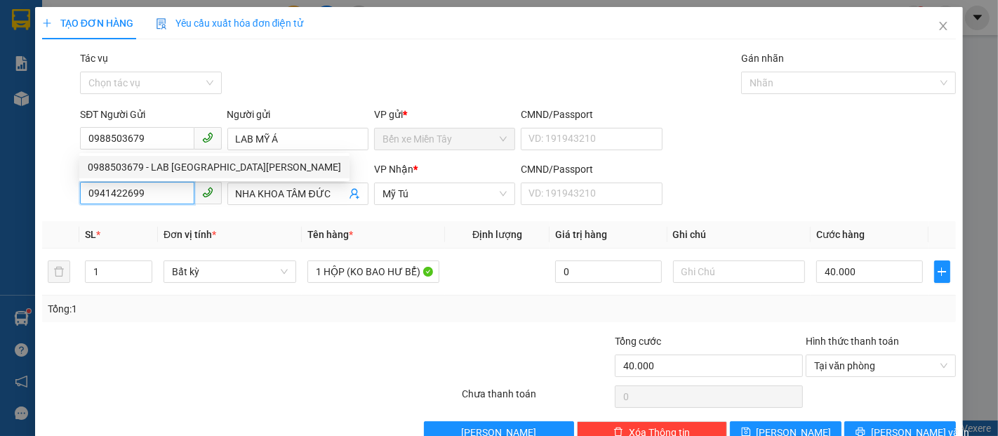
click at [85, 196] on input "0941422699" at bounding box center [137, 193] width 114 height 22
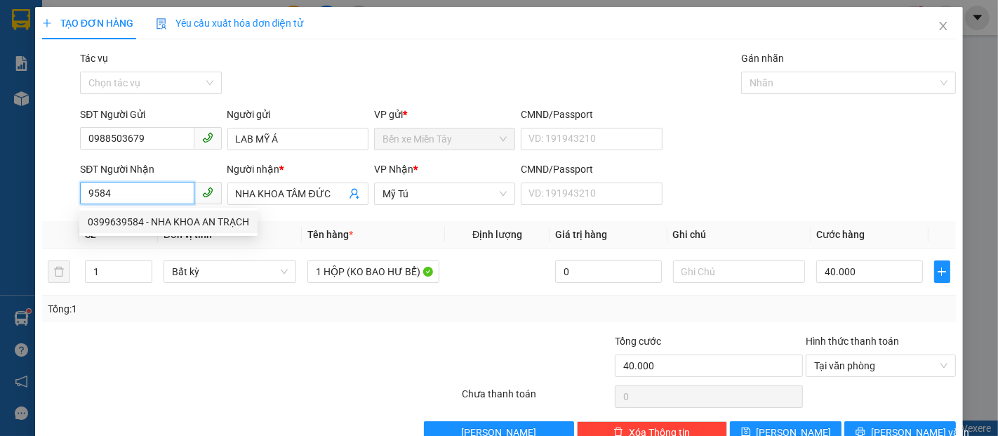
click at [147, 222] on div "0399639584 - NHA KHOA AN TRẠCH" at bounding box center [168, 221] width 161 height 15
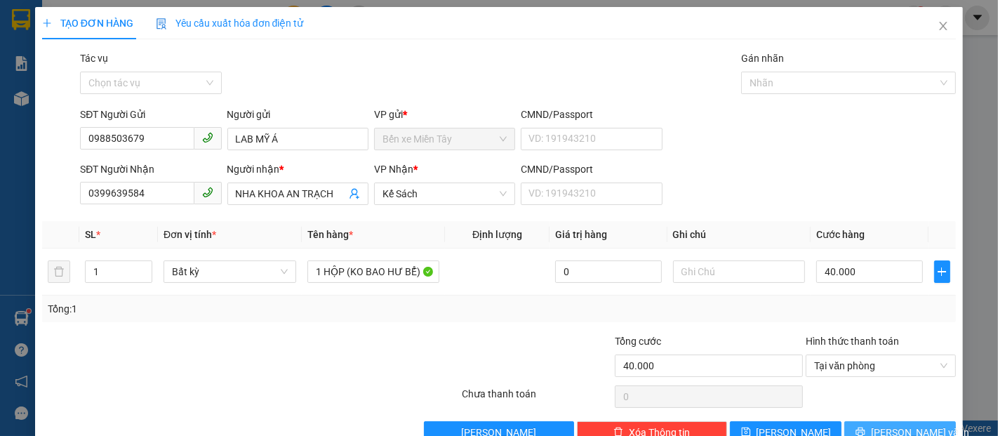
click at [902, 425] on span "[PERSON_NAME] và In" at bounding box center [920, 432] width 98 height 15
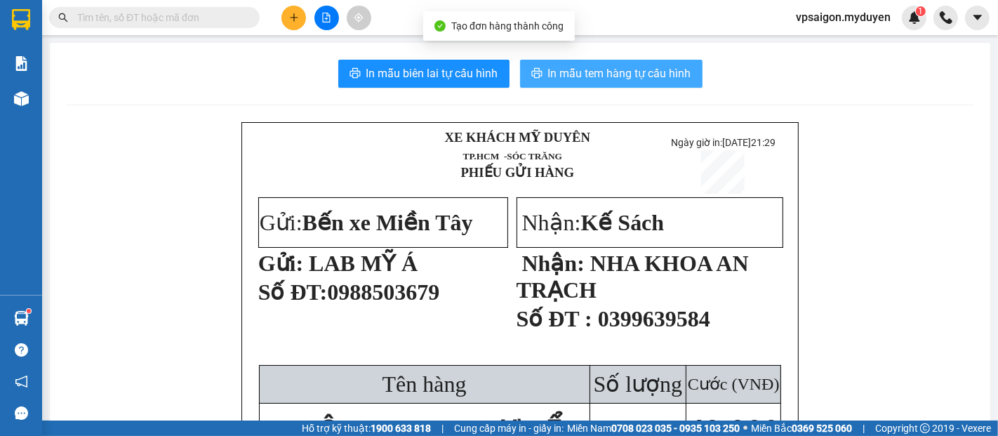
click at [684, 75] on span "In mẫu tem hàng tự cấu hình" at bounding box center [619, 74] width 143 height 18
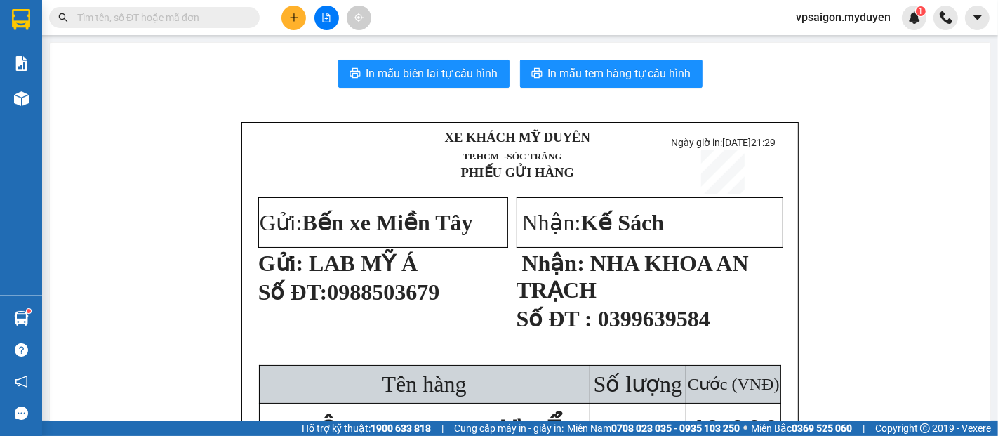
drag, startPoint x: 256, startPoint y: 140, endPoint x: 589, endPoint y: 225, distance: 344.0
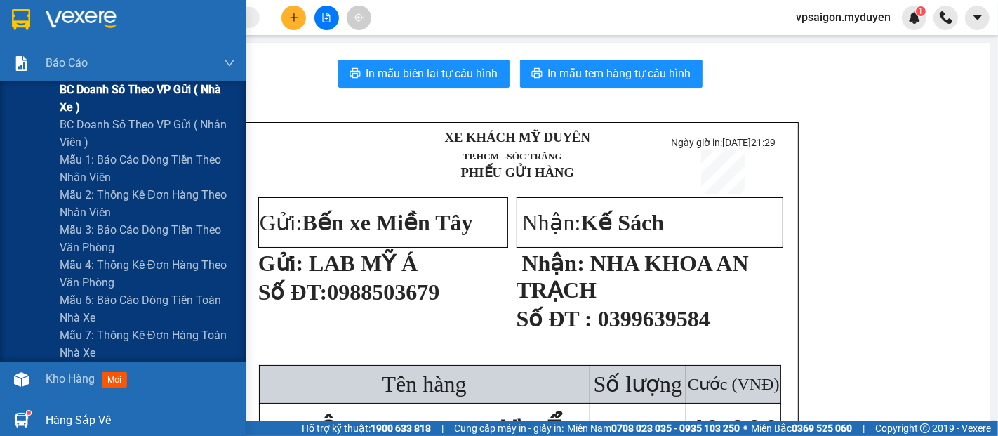
click at [169, 95] on span "BC doanh số theo VP gửi ( nhà xe )" at bounding box center [147, 98] width 175 height 35
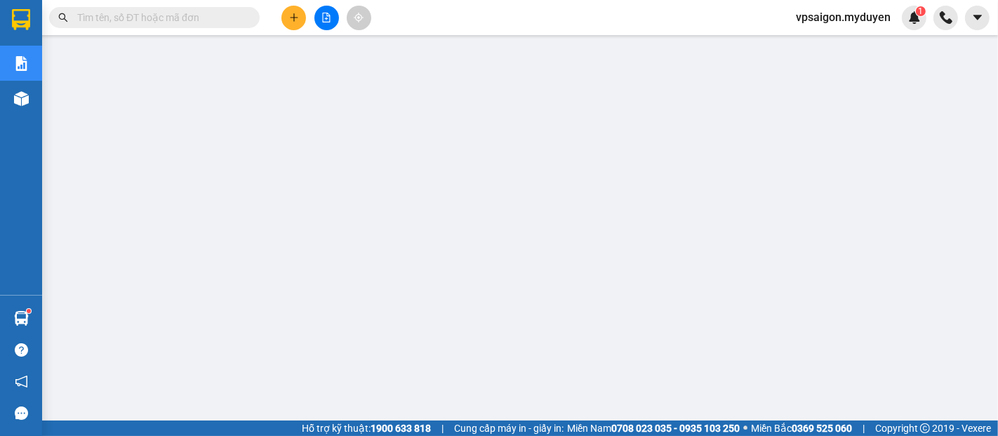
click at [291, 15] on icon "plus" at bounding box center [294, 18] width 10 height 10
click at [333, 55] on div "Tạo đơn hàng" at bounding box center [349, 52] width 61 height 15
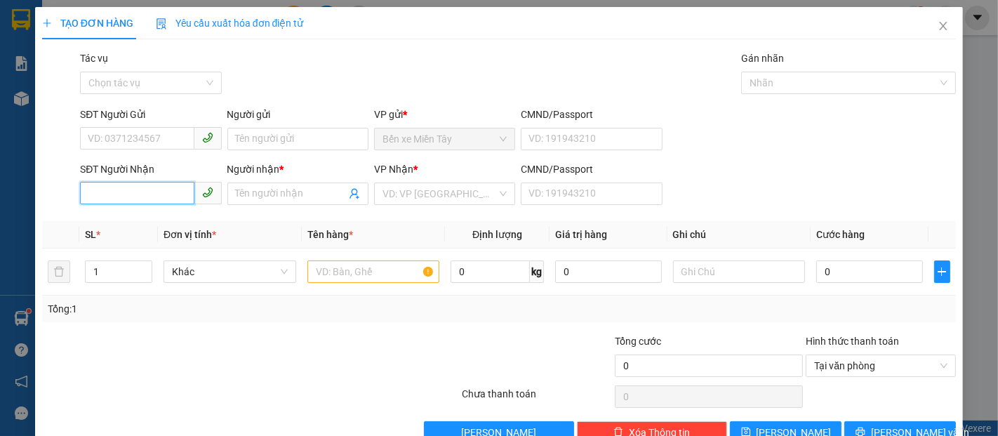
click at [149, 195] on input "SĐT Người Nhận" at bounding box center [137, 193] width 114 height 22
click at [156, 229] on div "0949624683 - QUYÊN DÂU." at bounding box center [149, 222] width 140 height 22
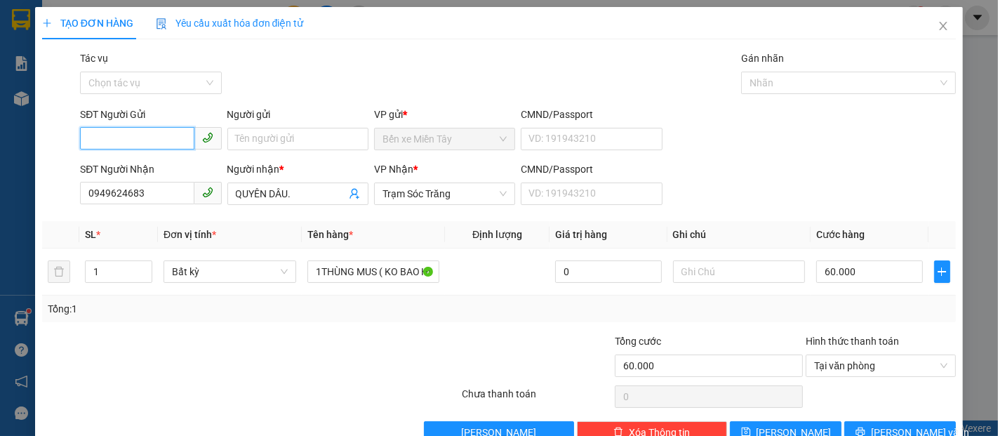
click at [112, 138] on input "SĐT Người Gửi" at bounding box center [137, 138] width 114 height 22
click at [154, 166] on div "0907084933 - NIỀM." at bounding box center [149, 166] width 123 height 15
click at [903, 425] on span "[PERSON_NAME] và In" at bounding box center [920, 432] width 98 height 15
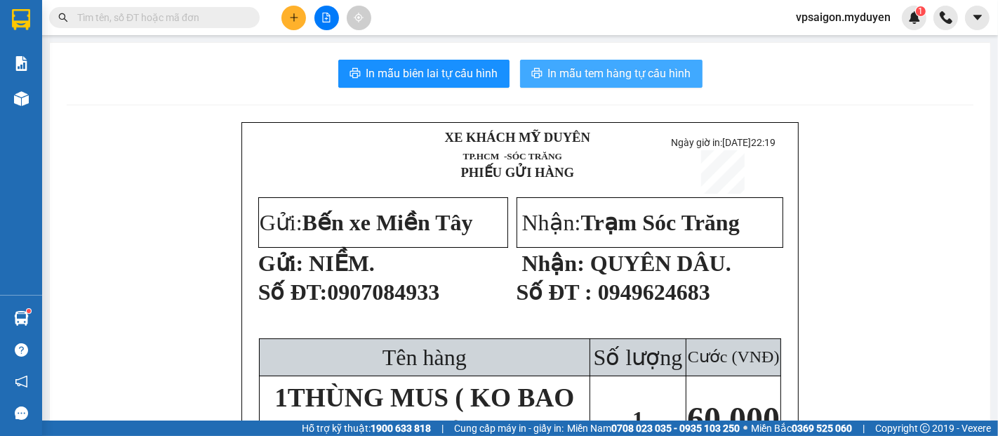
click at [559, 71] on span "In mẫu tem hàng tự cấu hình" at bounding box center [619, 74] width 143 height 18
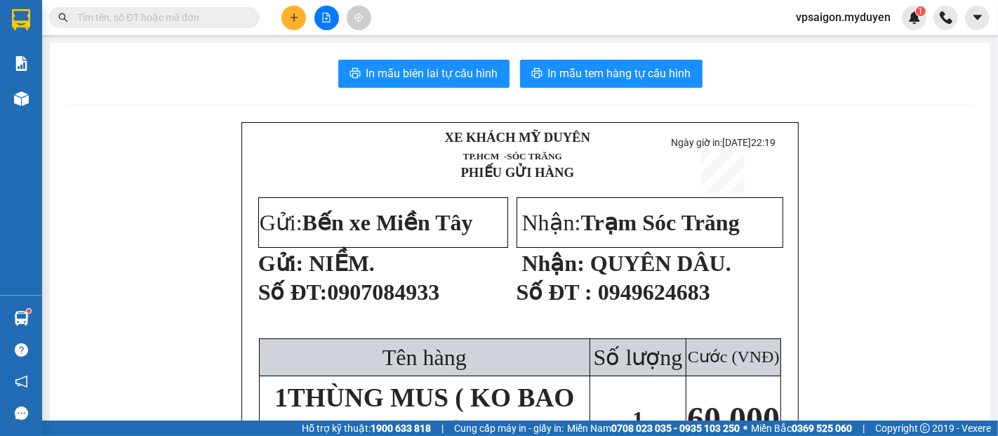
click at [289, 21] on icon "plus" at bounding box center [294, 18] width 10 height 10
click at [384, 57] on div "Tạo đơn hàng" at bounding box center [342, 52] width 105 height 27
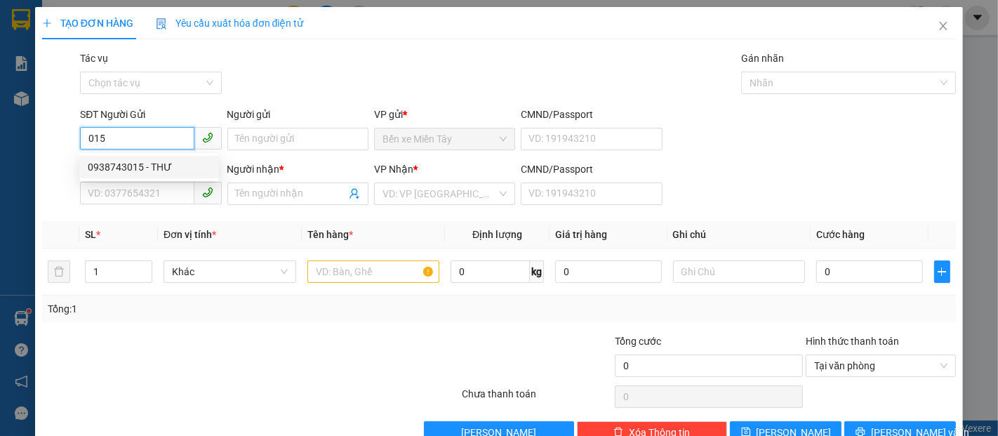
click at [156, 161] on div "0938743015 - THƯ" at bounding box center [149, 166] width 123 height 15
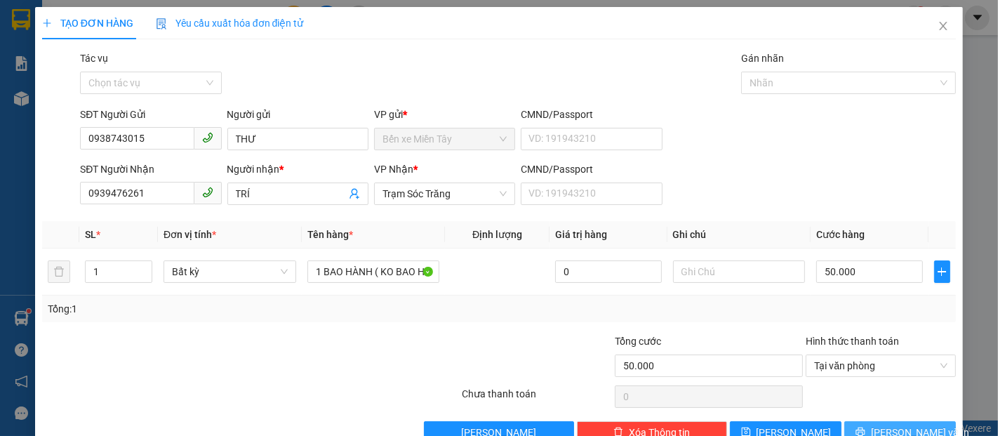
click at [865, 427] on icon "printer" at bounding box center [860, 432] width 10 height 10
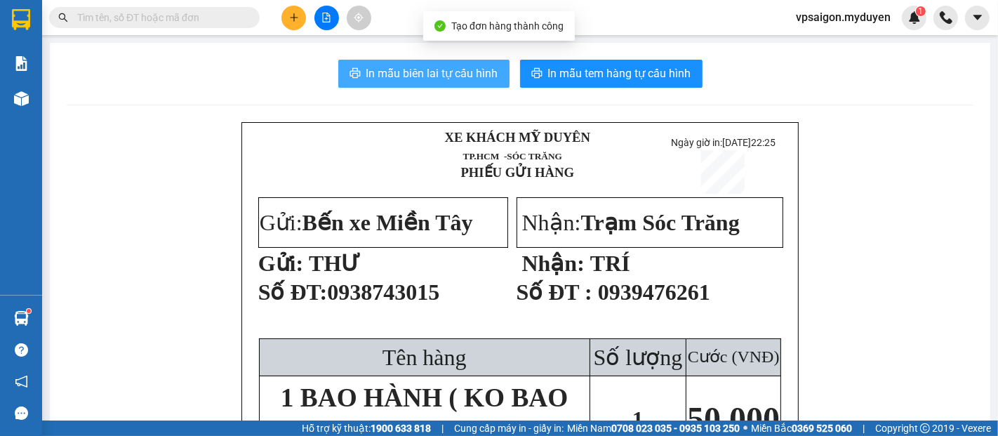
click at [437, 67] on span "In mẫu biên lai tự cấu hình" at bounding box center [432, 74] width 132 height 18
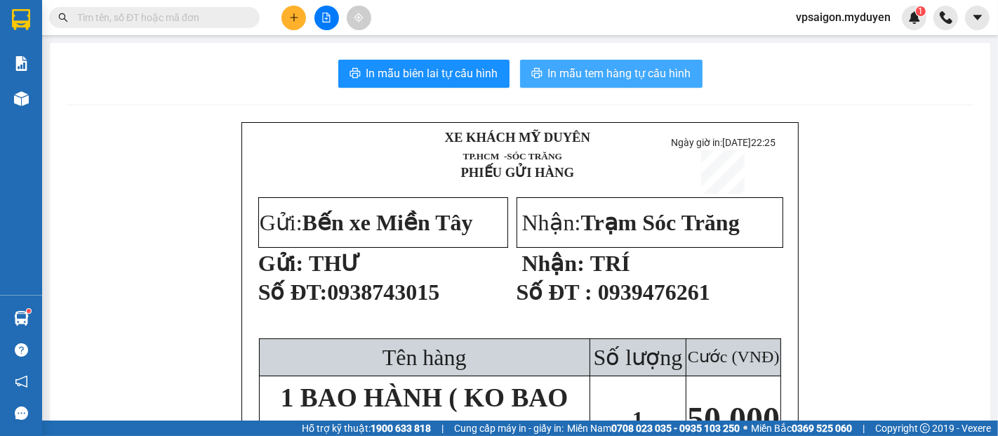
click at [622, 73] on span "In mẫu tem hàng tự cấu hình" at bounding box center [619, 74] width 143 height 18
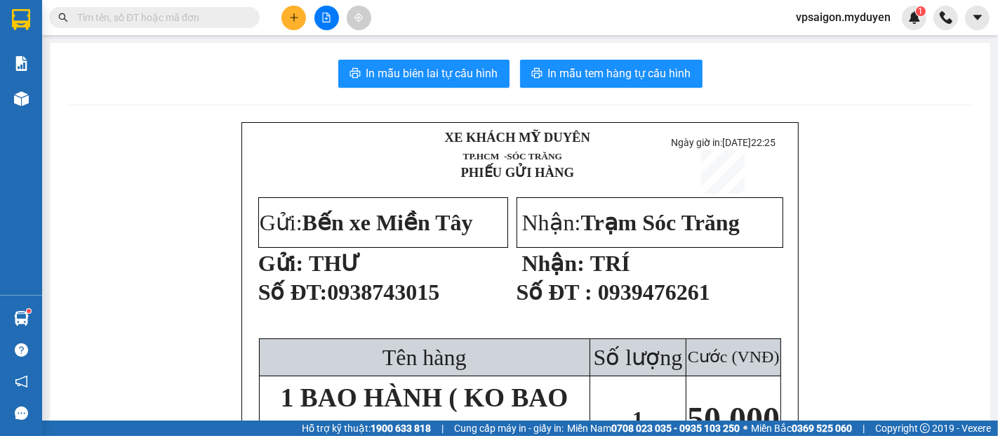
click at [297, 20] on icon "plus" at bounding box center [294, 18] width 10 height 10
click at [316, 52] on div "Tạo đơn hàng" at bounding box center [342, 52] width 105 height 27
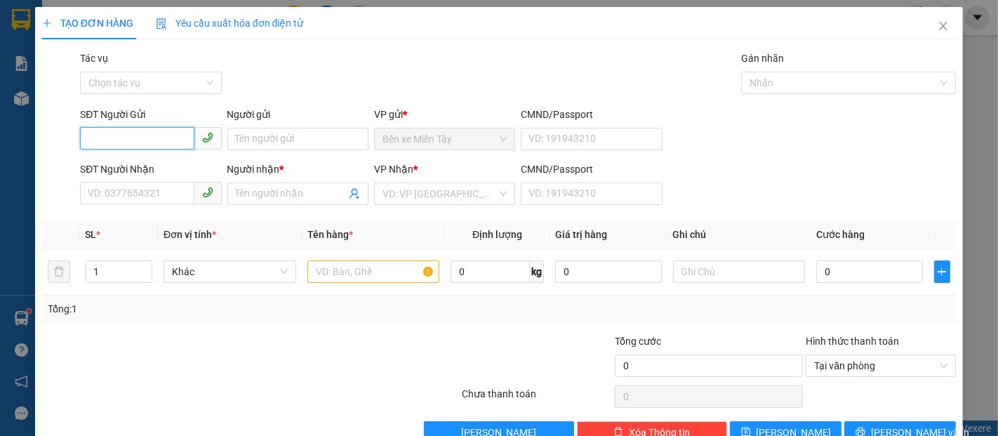
click at [150, 137] on input "SĐT Người Gửi" at bounding box center [137, 138] width 114 height 22
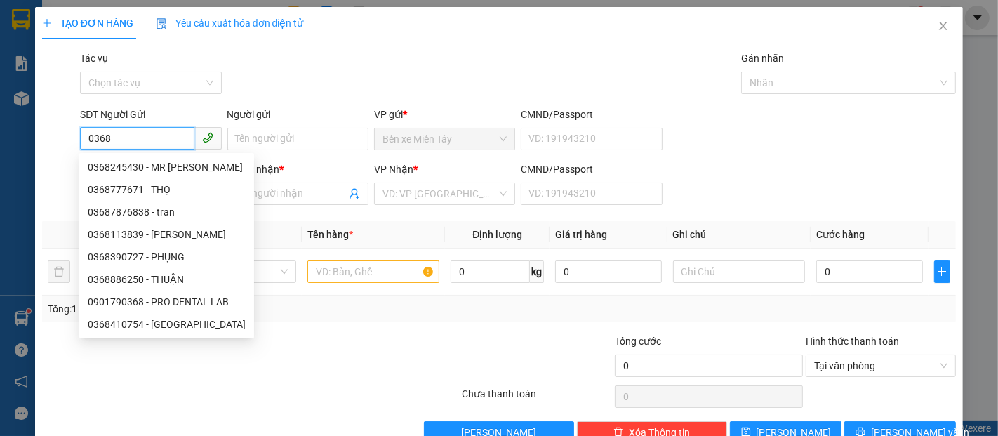
type input "0368"
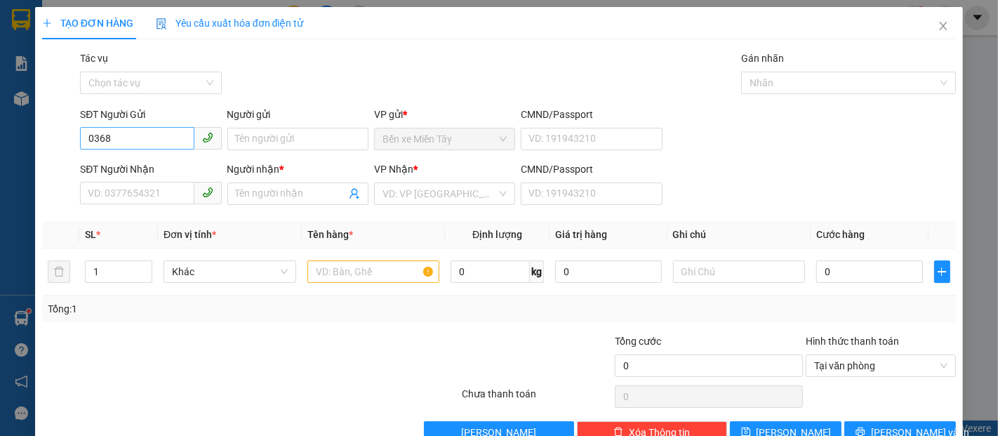
drag, startPoint x: 182, startPoint y: 126, endPoint x: 138, endPoint y: 139, distance: 46.2
click at [138, 139] on div "SĐT Người Gửi 0368" at bounding box center [150, 131] width 141 height 49
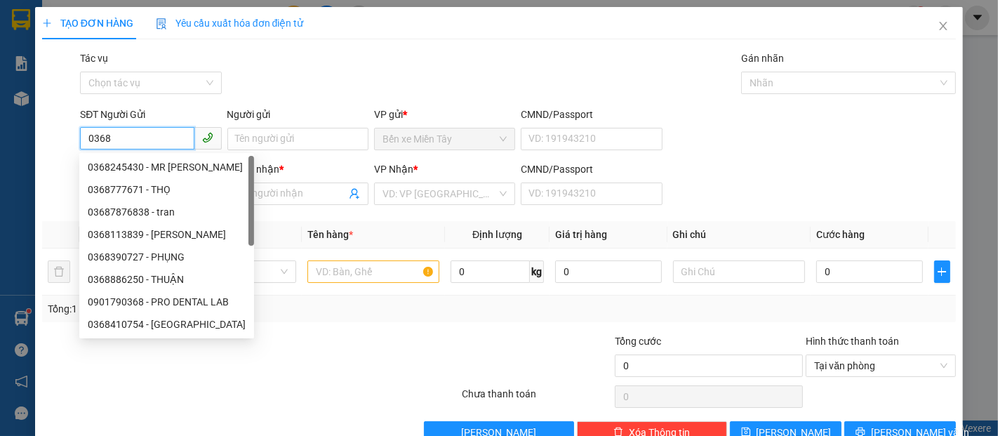
drag, startPoint x: 135, startPoint y: 139, endPoint x: 84, endPoint y: 154, distance: 52.8
click at [84, 154] on body "Kết quả tìm kiếm ( 0 ) Bộ lọc No Data vpsaigon.myduyen 1 Báo cáo BC doanh số th…" at bounding box center [499, 218] width 998 height 436
click at [282, 241] on th "Đơn vị tính *" at bounding box center [230, 234] width 144 height 27
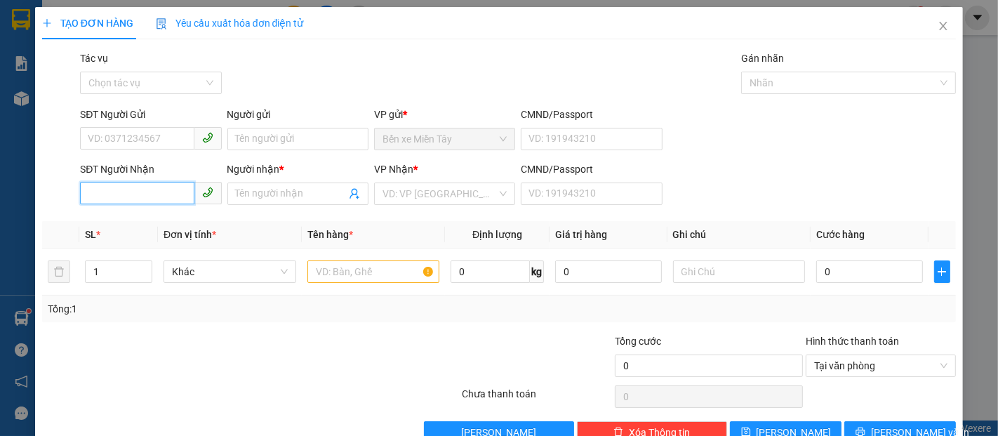
click at [154, 195] on input "SĐT Người Nhận" at bounding box center [137, 193] width 114 height 22
type input "0368144700"
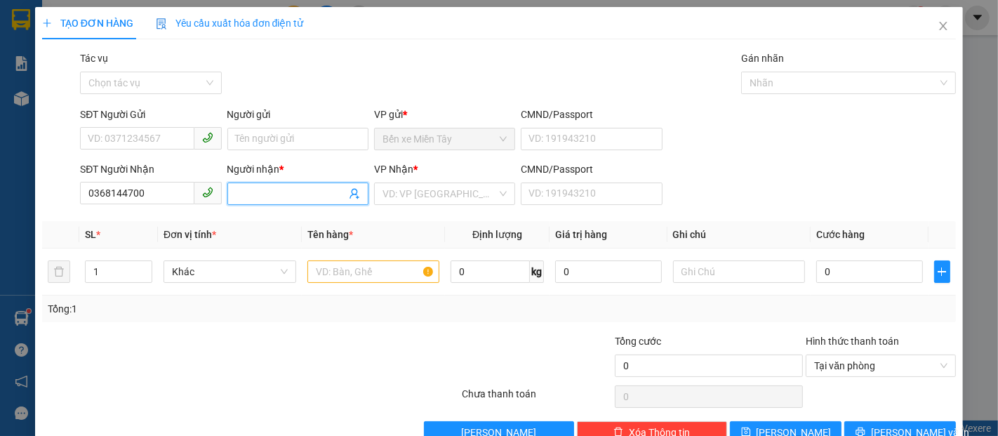
click at [276, 189] on input "Người nhận *" at bounding box center [291, 193] width 110 height 15
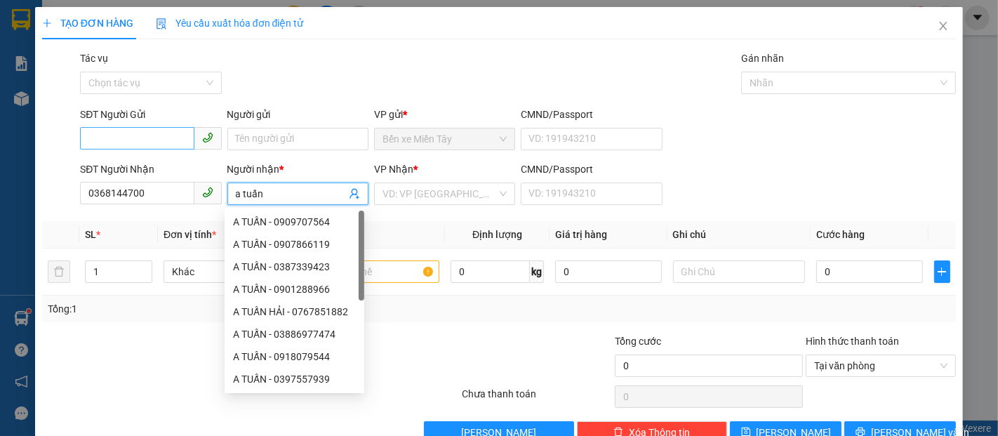
type input "a tuấn"
click at [152, 136] on input "SĐT Người Gửi" at bounding box center [137, 138] width 114 height 22
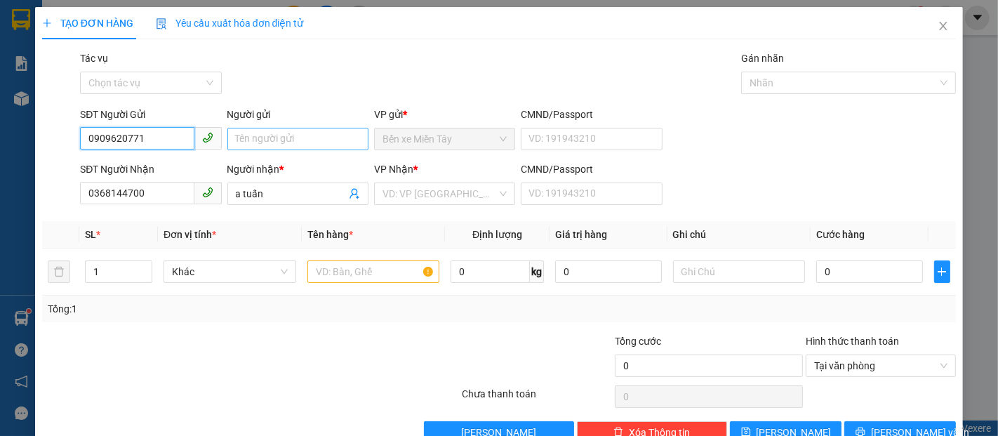
type input "0909620771"
click at [260, 145] on input "Người gửi" at bounding box center [297, 139] width 141 height 22
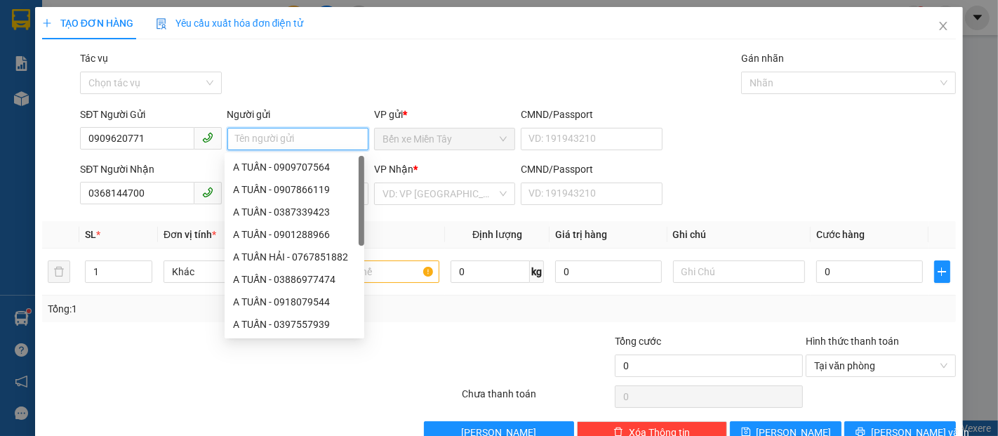
click at [260, 145] on input "Người gửi" at bounding box center [297, 139] width 141 height 22
type input ".."
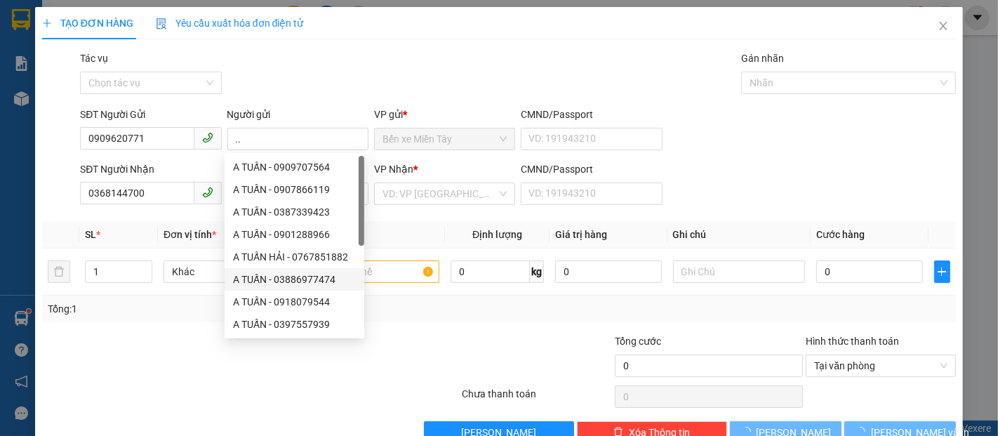
drag, startPoint x: 196, startPoint y: 349, endPoint x: 230, endPoint y: 323, distance: 43.5
click at [200, 347] on div at bounding box center [174, 357] width 267 height 49
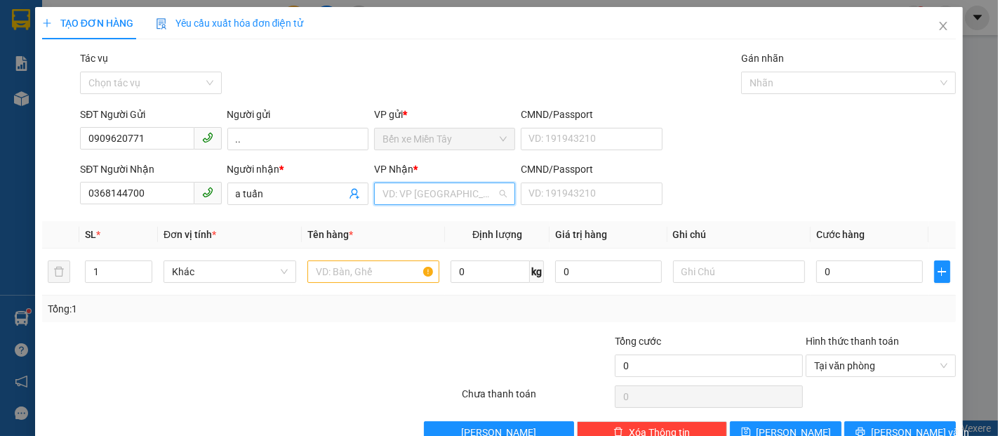
click at [438, 196] on input "search" at bounding box center [439, 193] width 114 height 21
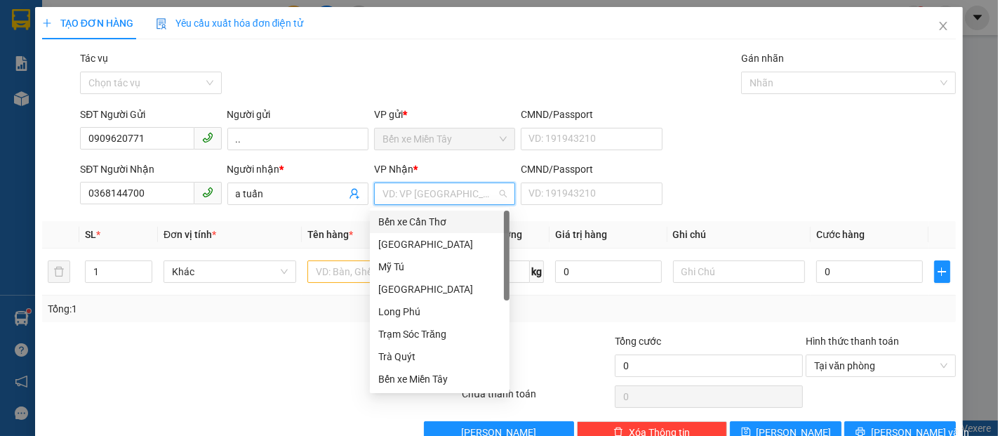
type input "S"
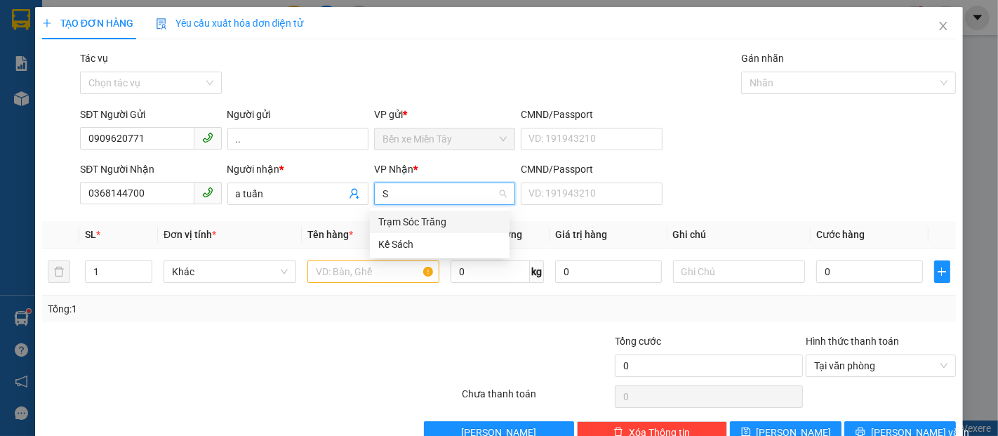
click at [438, 217] on div "Trạm Sóc Trăng" at bounding box center [439, 221] width 123 height 15
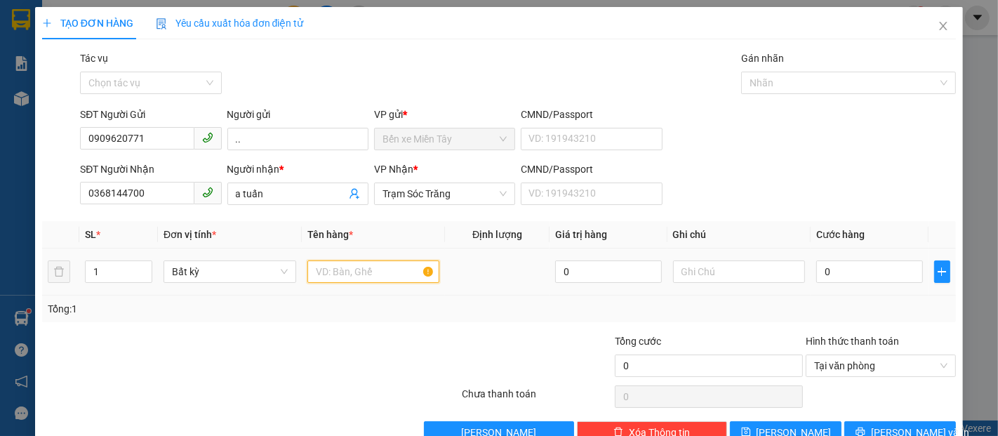
click at [380, 269] on input "text" at bounding box center [373, 271] width 133 height 22
click at [434, 195] on span "Trạm Sóc Trăng" at bounding box center [444, 193] width 124 height 21
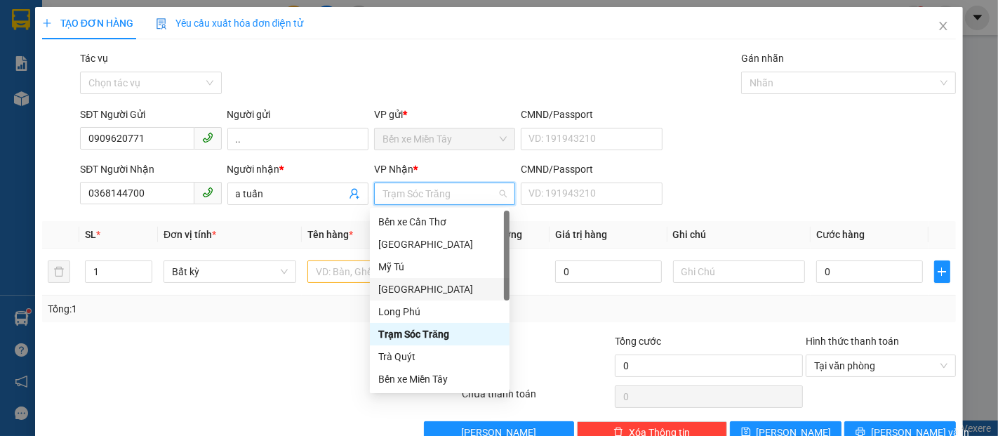
click at [414, 288] on div "[GEOGRAPHIC_DATA]" at bounding box center [439, 288] width 123 height 15
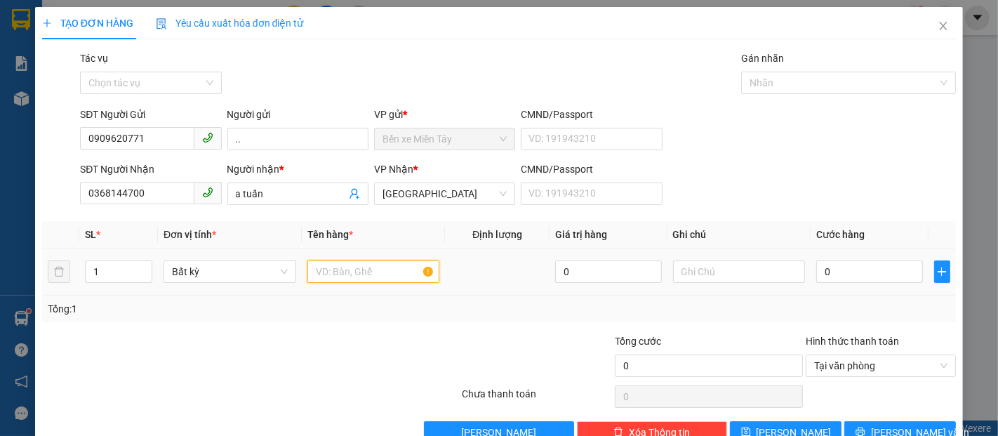
click at [359, 274] on input "text" at bounding box center [373, 271] width 133 height 22
type input "1 HỘP"
click at [843, 274] on input "0" at bounding box center [869, 271] width 106 height 22
type input "3"
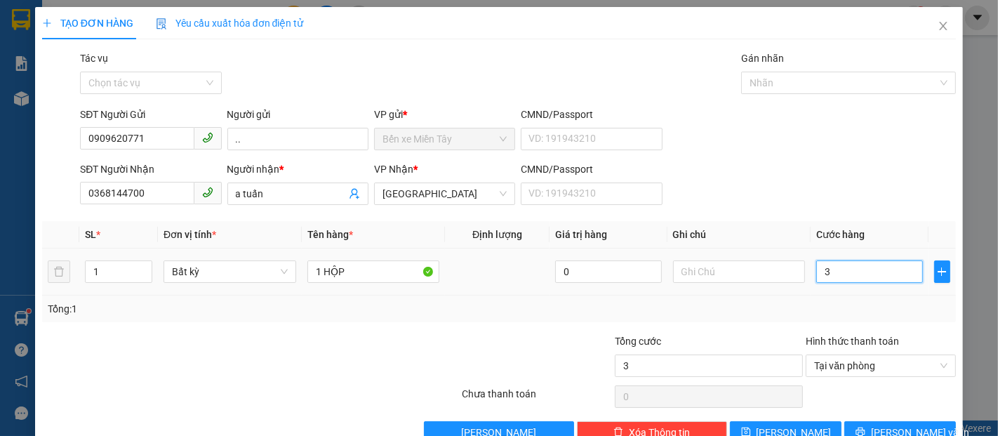
type input "30"
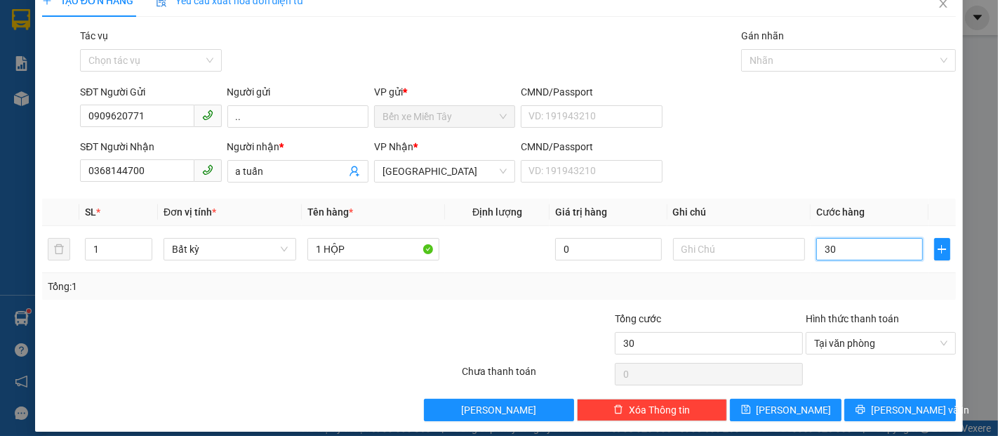
scroll to position [34, 0]
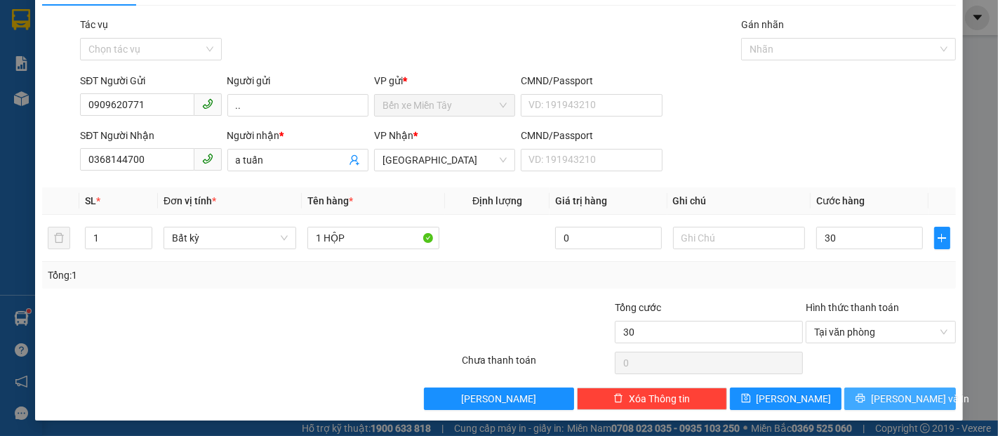
type input "30.000"
click at [889, 398] on span "[PERSON_NAME] và In" at bounding box center [920, 398] width 98 height 15
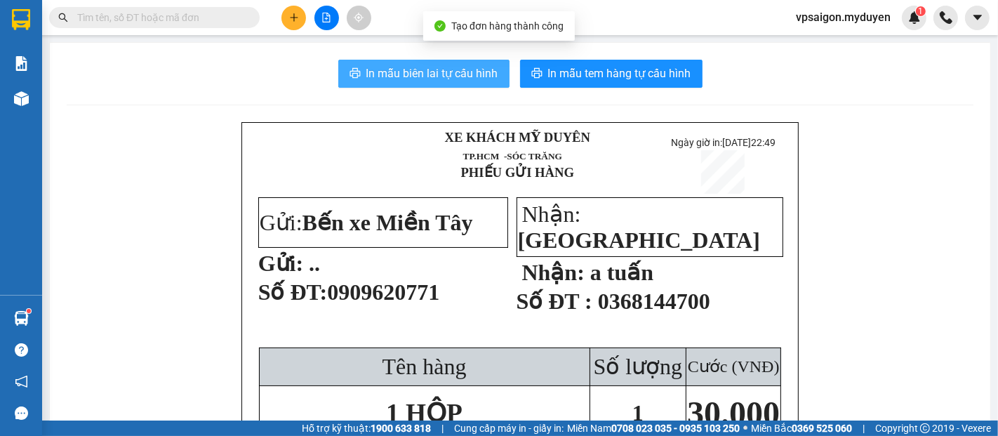
click at [440, 81] on span "In mẫu biên lai tự cấu hình" at bounding box center [432, 74] width 132 height 18
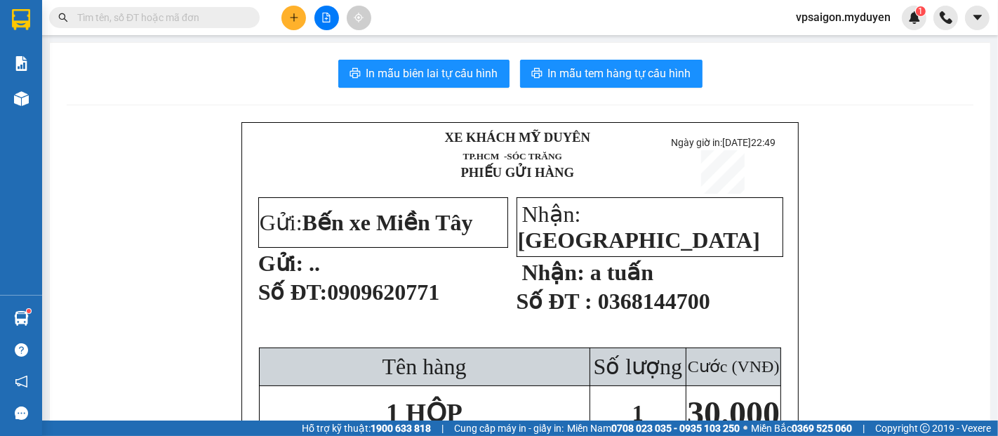
click at [668, 82] on span "In mẫu tem hàng tự cấu hình" at bounding box center [619, 74] width 143 height 18
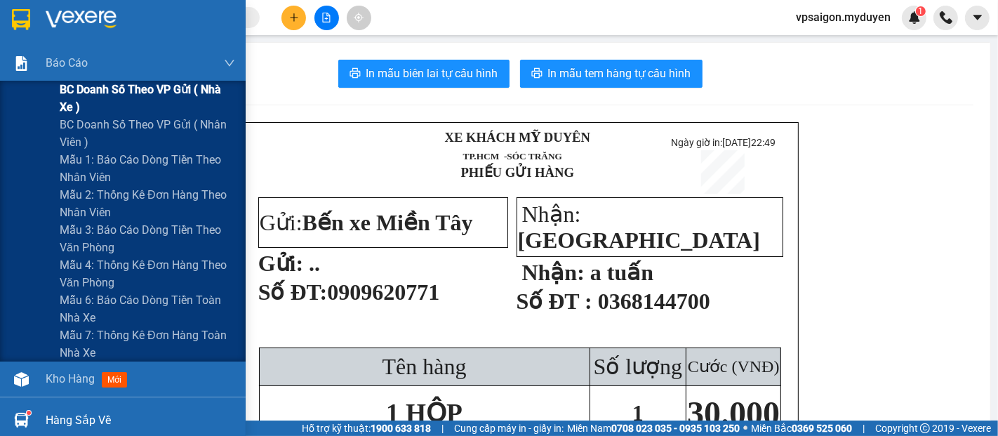
click at [138, 92] on span "BC doanh số theo VP gửi ( nhà xe )" at bounding box center [147, 98] width 175 height 35
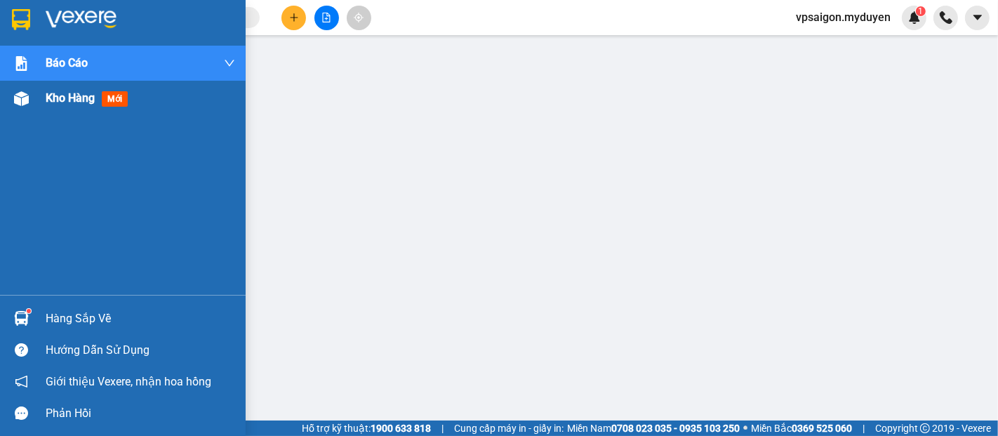
click at [53, 95] on span "Kho hàng" at bounding box center [70, 97] width 49 height 13
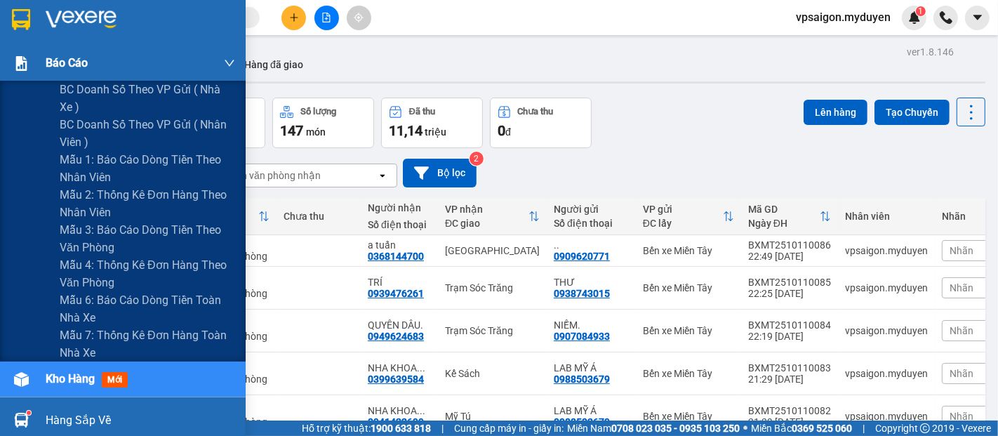
click at [95, 62] on div "Báo cáo" at bounding box center [140, 63] width 189 height 35
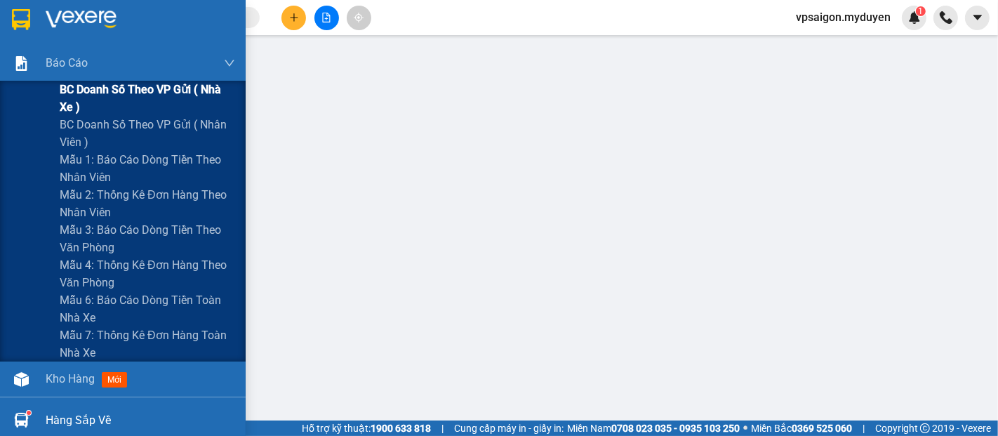
click at [111, 93] on span "BC doanh số theo VP gửi ( nhà xe )" at bounding box center [147, 98] width 175 height 35
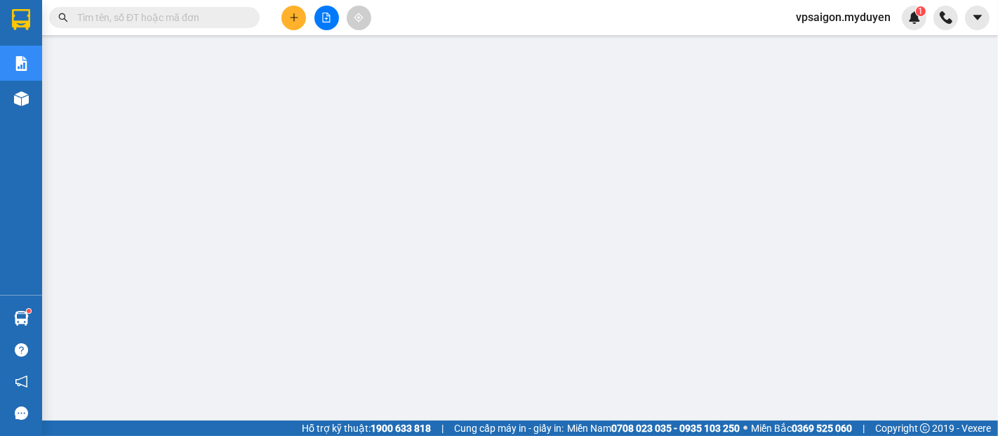
scroll to position [127, 0]
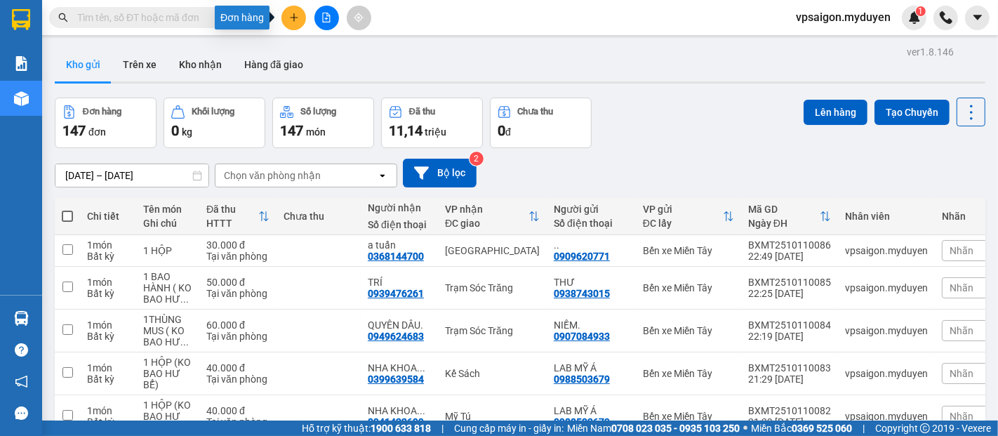
click at [294, 19] on icon "plus" at bounding box center [294, 18] width 10 height 10
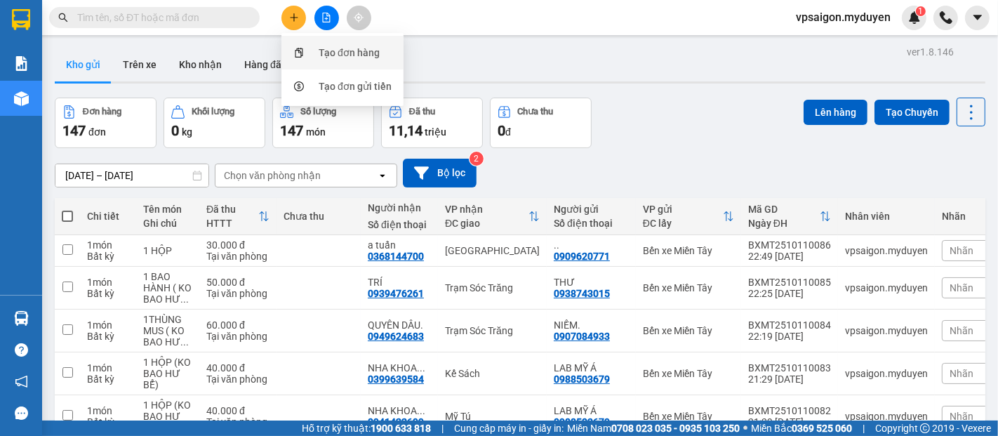
click at [349, 46] on div "Tạo đơn hàng" at bounding box center [349, 52] width 61 height 15
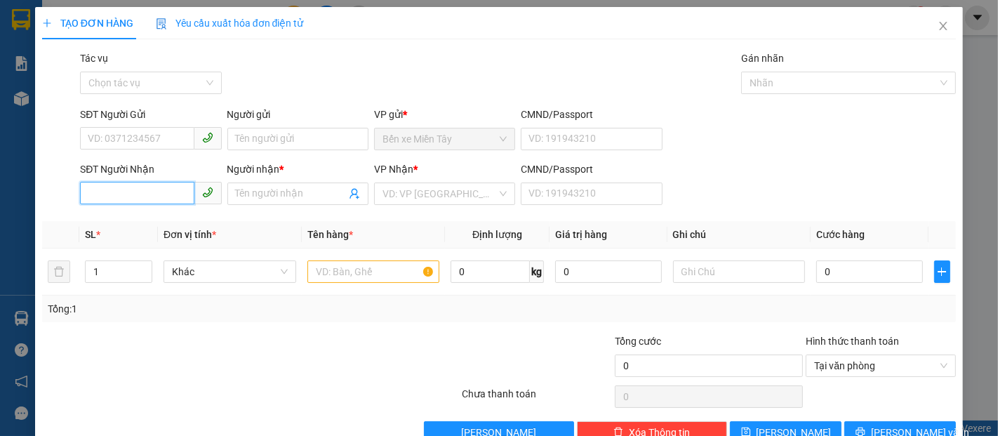
click at [148, 193] on input "SĐT Người Nhận" at bounding box center [137, 193] width 114 height 22
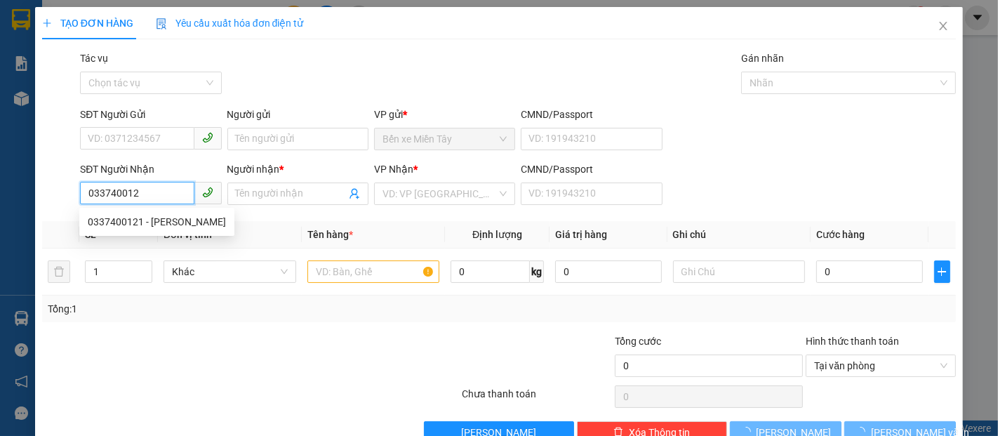
type input "0337400121"
click at [196, 229] on div "0337400121 - [PERSON_NAME]" at bounding box center [157, 221] width 138 height 15
type input "[PERSON_NAME]"
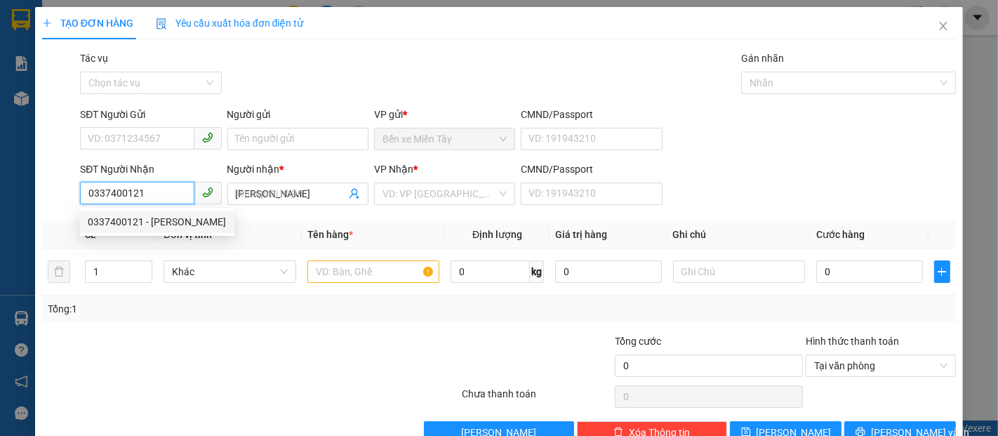
type input "40.000"
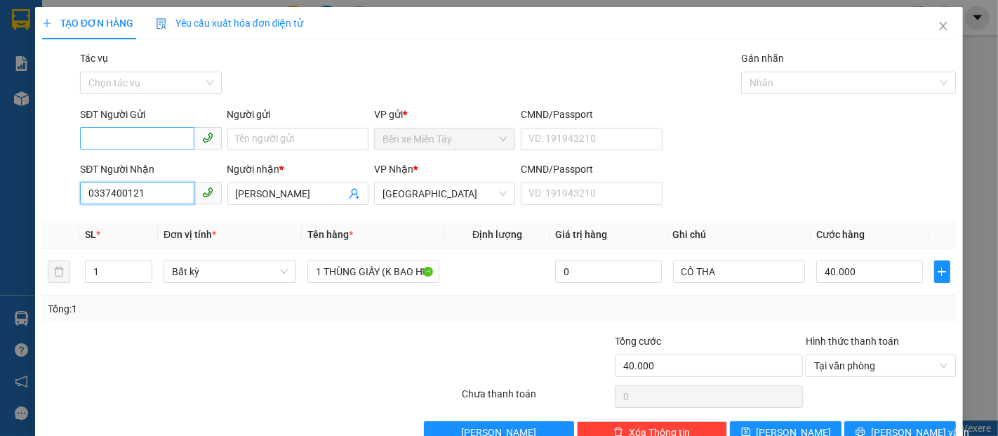
type input "0337400121"
click at [156, 140] on input "SĐT Người Gửi" at bounding box center [137, 138] width 114 height 22
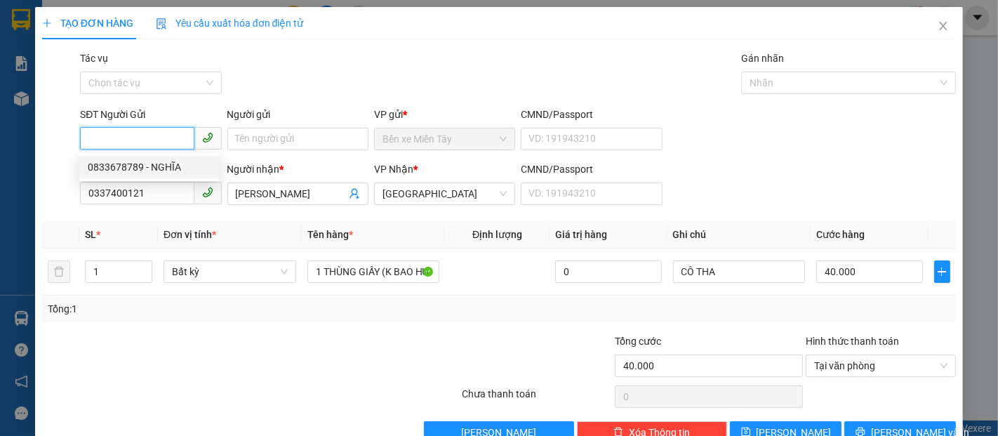
click at [167, 170] on div "0833678789 - NGHĨA" at bounding box center [149, 166] width 123 height 15
type input "0833678789"
type input "NGHĨA"
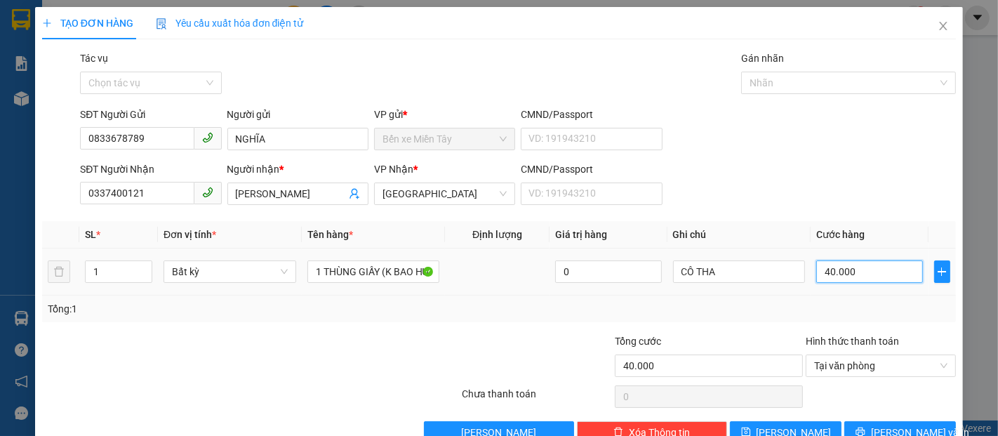
click at [846, 273] on input "40.000" at bounding box center [869, 271] width 106 height 22
type input "2"
type input "20"
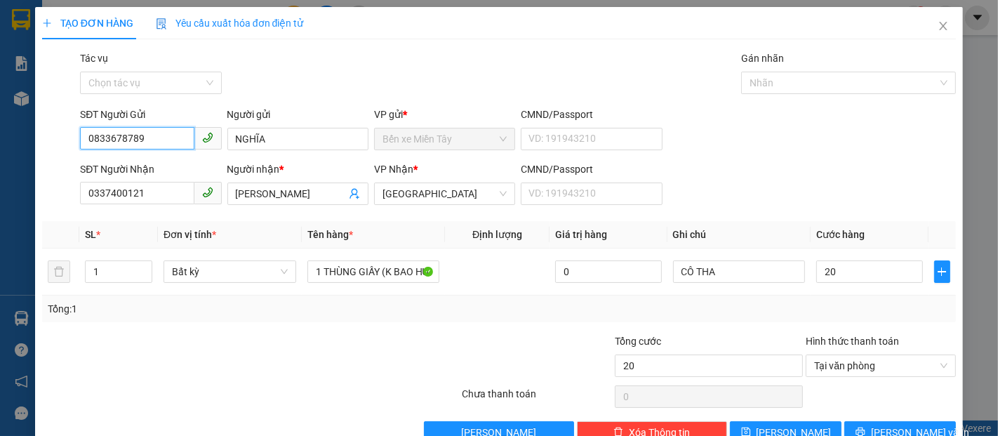
type input "20.000"
drag, startPoint x: 157, startPoint y: 137, endPoint x: 88, endPoint y: 145, distance: 69.9
click at [88, 145] on input "0833678789" at bounding box center [137, 138] width 114 height 22
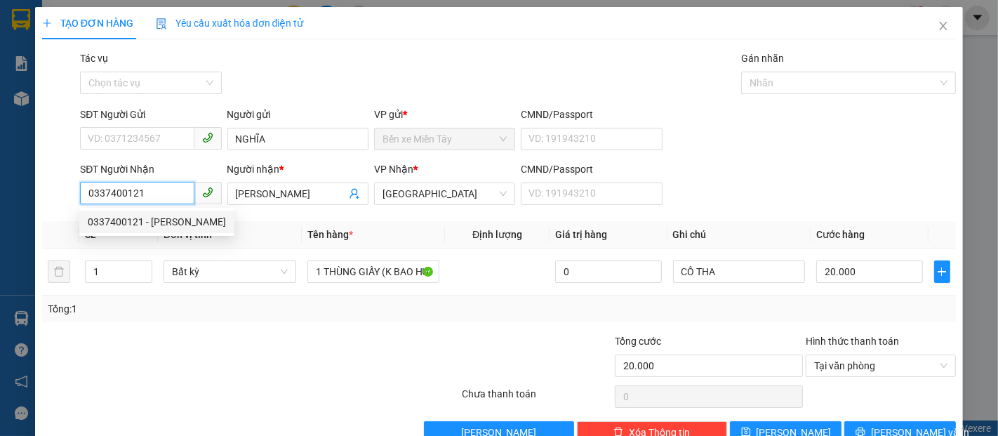
drag, startPoint x: 147, startPoint y: 194, endPoint x: 81, endPoint y: 198, distance: 65.4
click at [81, 198] on input "0337400121" at bounding box center [137, 193] width 114 height 22
drag, startPoint x: 132, startPoint y: 128, endPoint x: 135, endPoint y: 135, distance: 7.8
click at [133, 128] on input "SĐT Người Gửi" at bounding box center [137, 138] width 114 height 22
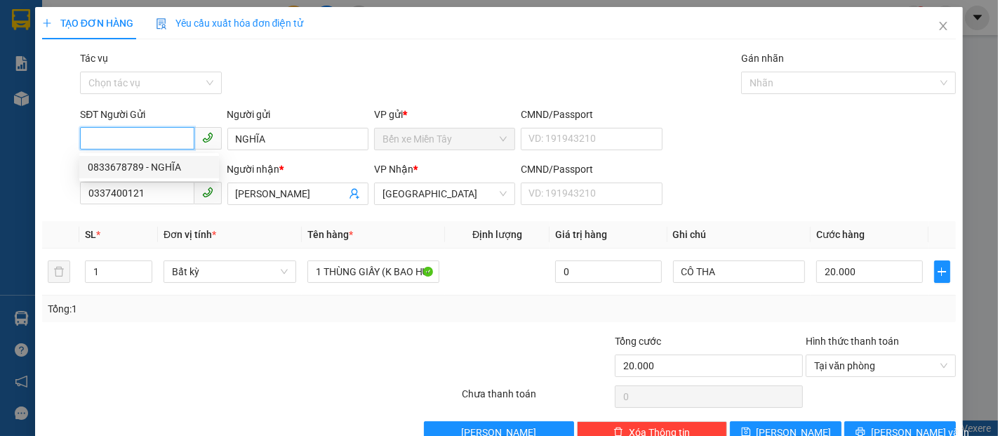
paste input "0337400121"
type input "0337400121"
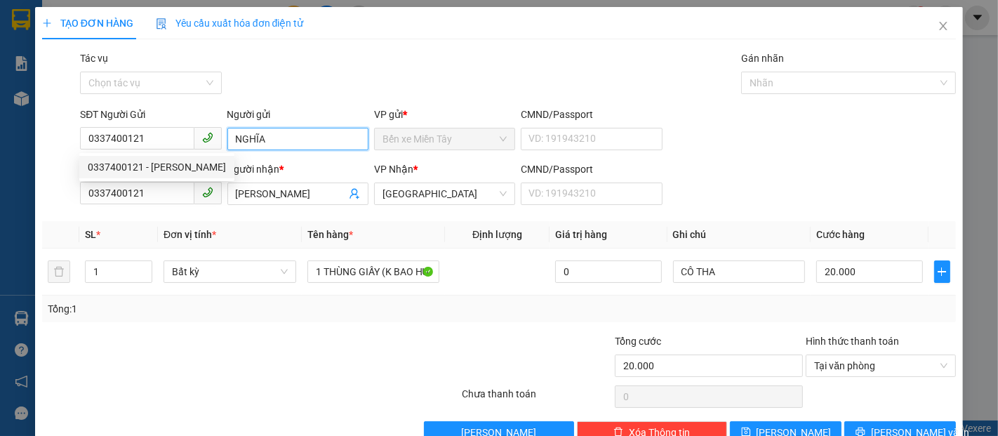
click at [219, 144] on div "SĐT Người Gửi 0337400121 Người gửi NGHĨA NGHĨA VP gửi * Bến xe Miền Tây CMND/Pa…" at bounding box center [517, 131] width 881 height 49
type input "T"
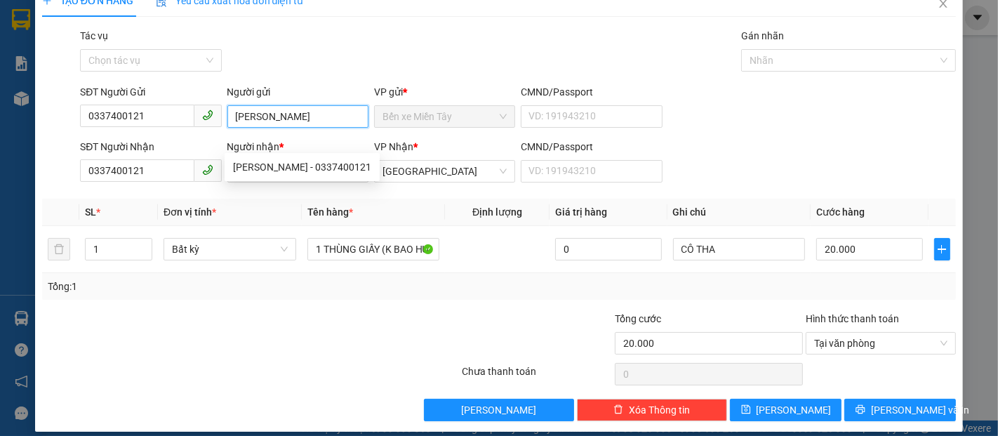
scroll to position [34, 0]
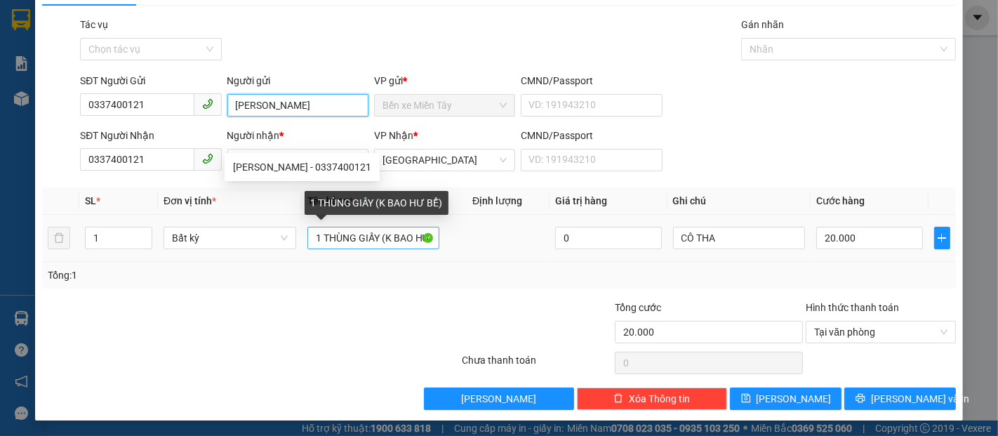
type input "[PERSON_NAME]"
drag, startPoint x: 375, startPoint y: 233, endPoint x: 298, endPoint y: 243, distance: 78.5
click at [298, 243] on tr "1 Bất kỳ (K BAO HƯ BỂ) 0 CÔ THA 20.000" at bounding box center [499, 238] width 914 height 47
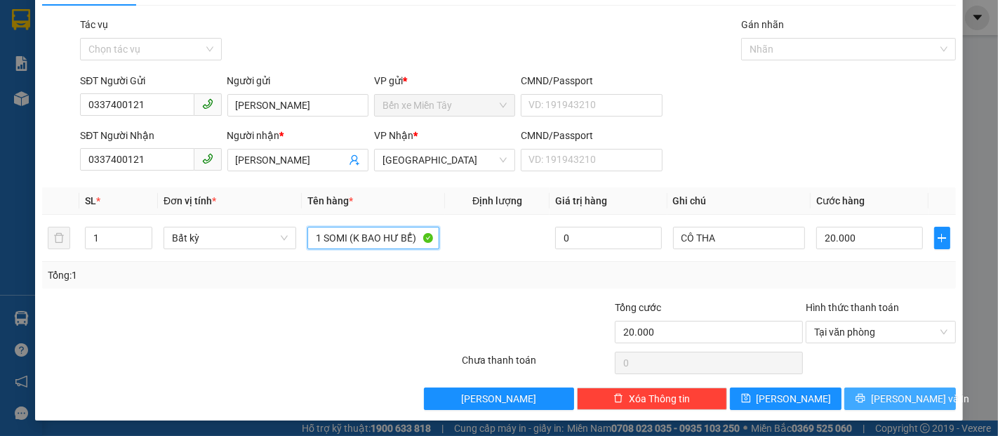
type input "1 SOMI (K BAO HƯ BỂ)"
click at [931, 396] on button "[PERSON_NAME] và In" at bounding box center [900, 398] width 112 height 22
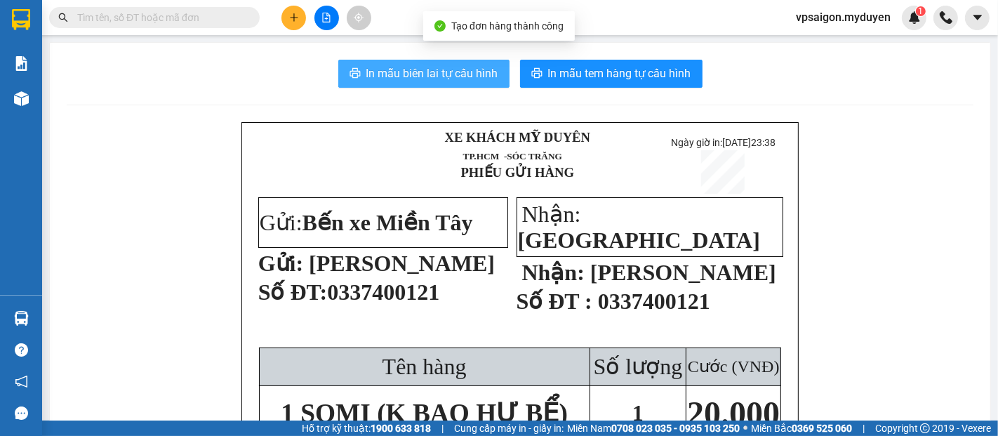
click at [474, 83] on button "In mẫu biên lai tự cấu hình" at bounding box center [423, 74] width 171 height 28
click at [669, 84] on button "In mẫu tem hàng tự cấu hình" at bounding box center [611, 74] width 182 height 28
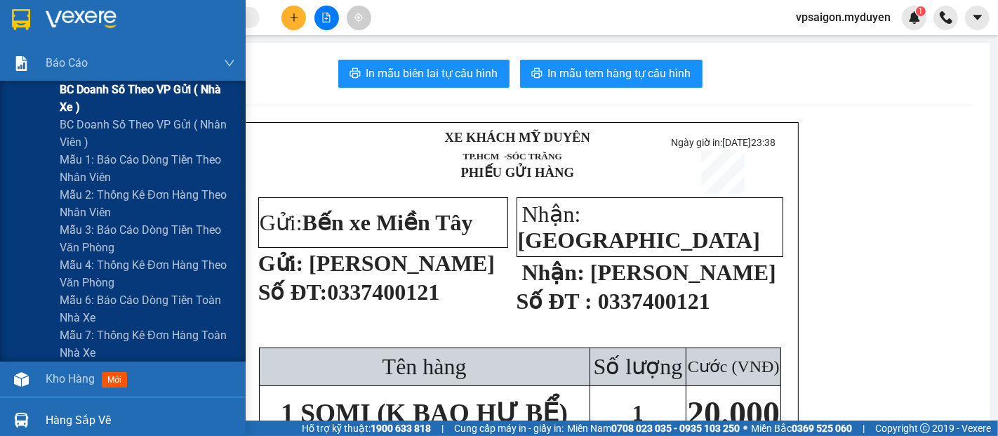
click at [111, 88] on span "BC doanh số theo VP gửi ( nhà xe )" at bounding box center [147, 98] width 175 height 35
